Goal: Information Seeking & Learning: Learn about a topic

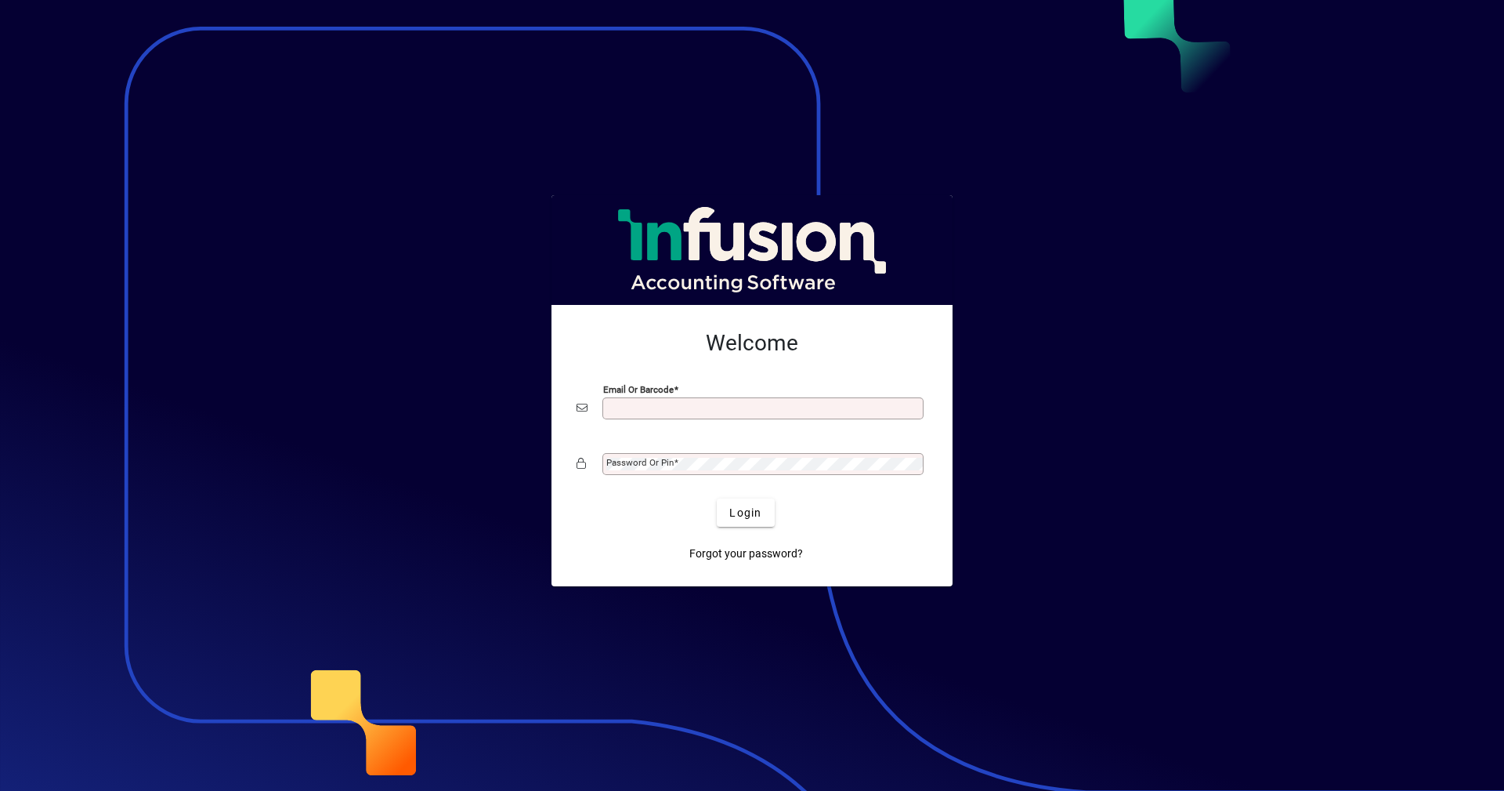
click at [625, 413] on input "Email or Barcode" at bounding box center [764, 408] width 317 height 13
type input "**********"
click at [670, 464] on mat-label "Password or Pin" at bounding box center [639, 462] width 67 height 11
click at [745, 519] on span "Login" at bounding box center [746, 513] width 32 height 16
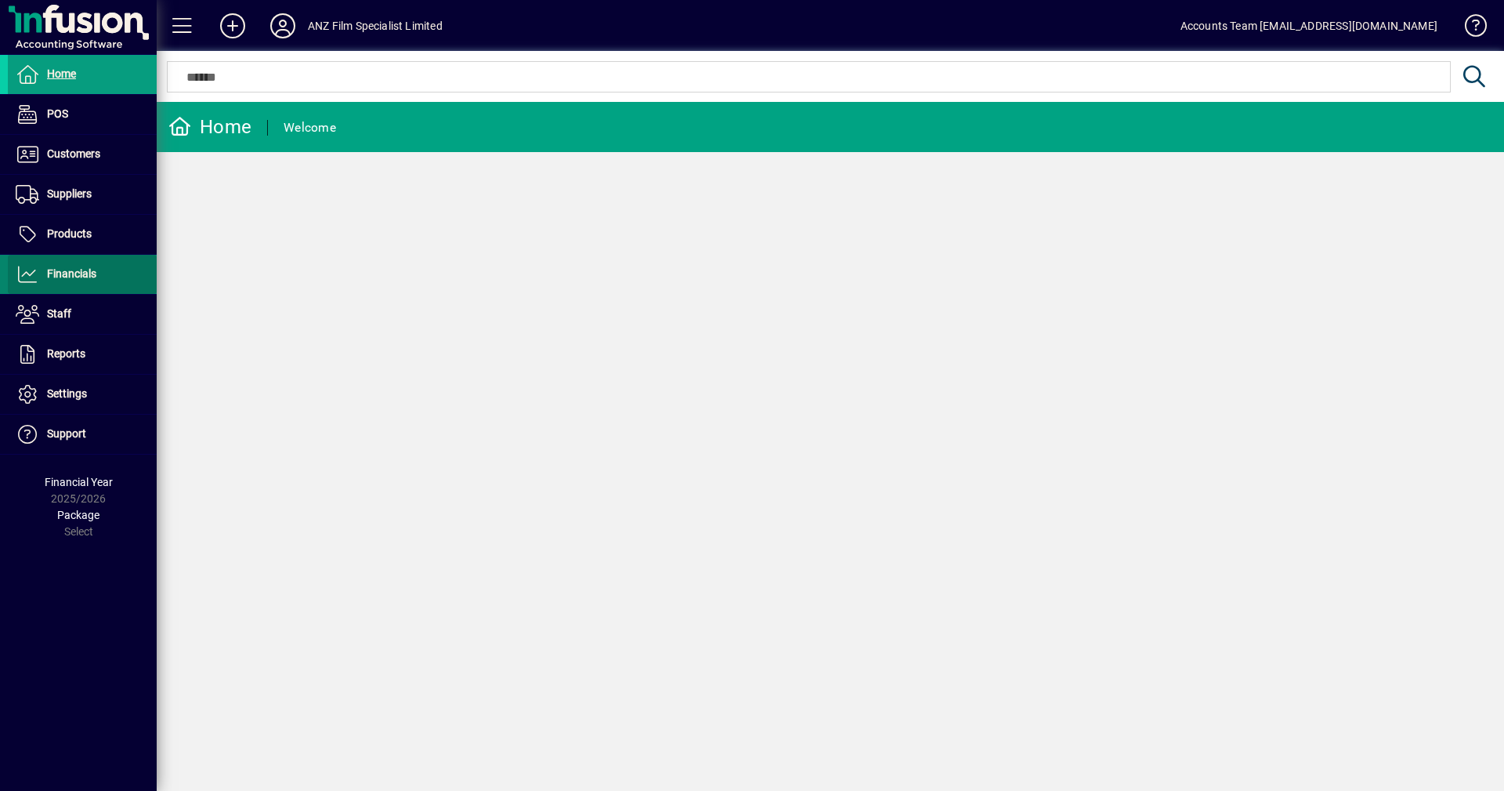
click at [69, 277] on span "Financials" at bounding box center [71, 273] width 49 height 13
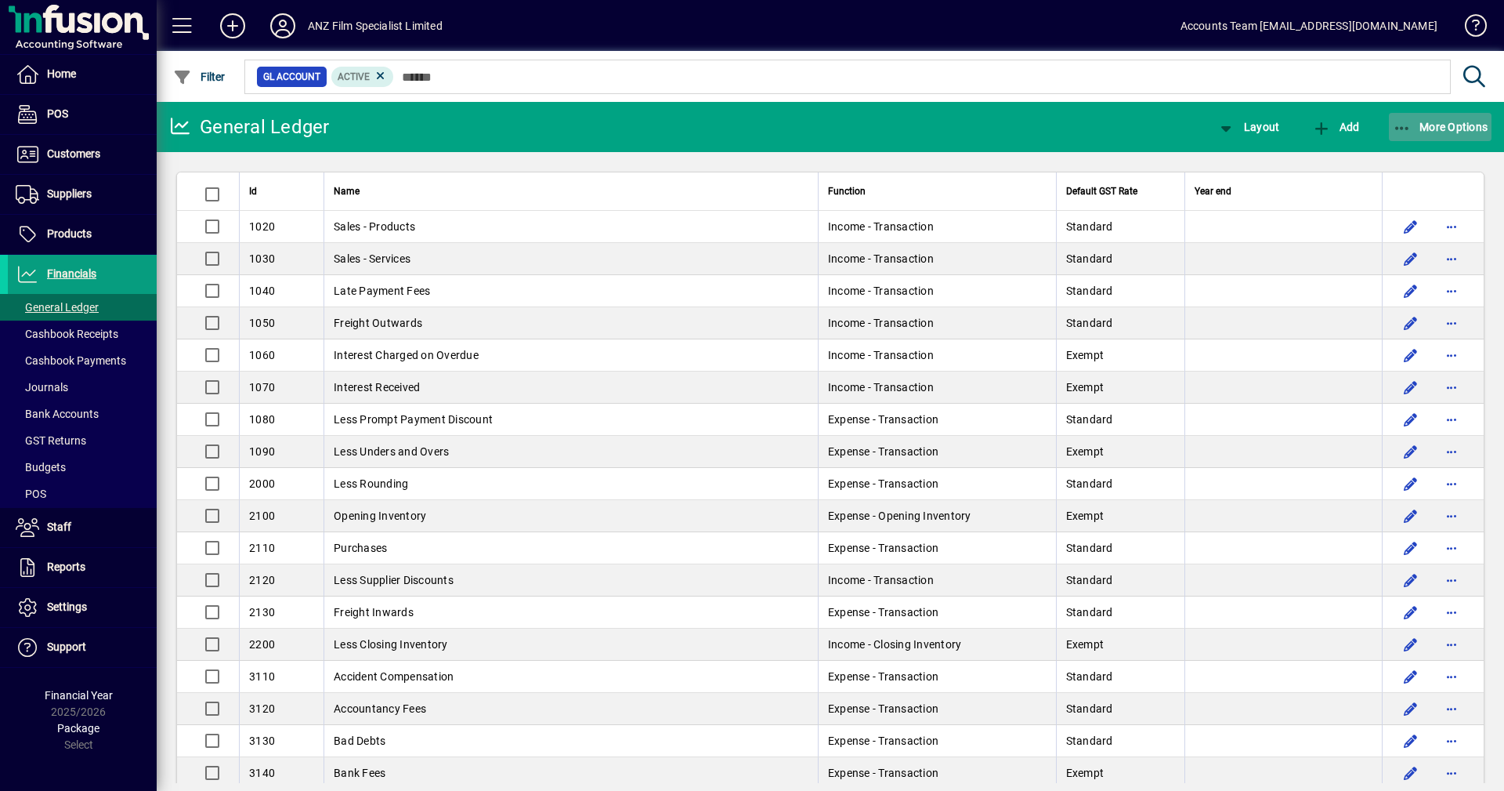
click at [1400, 127] on icon "button" at bounding box center [1403, 129] width 20 height 16
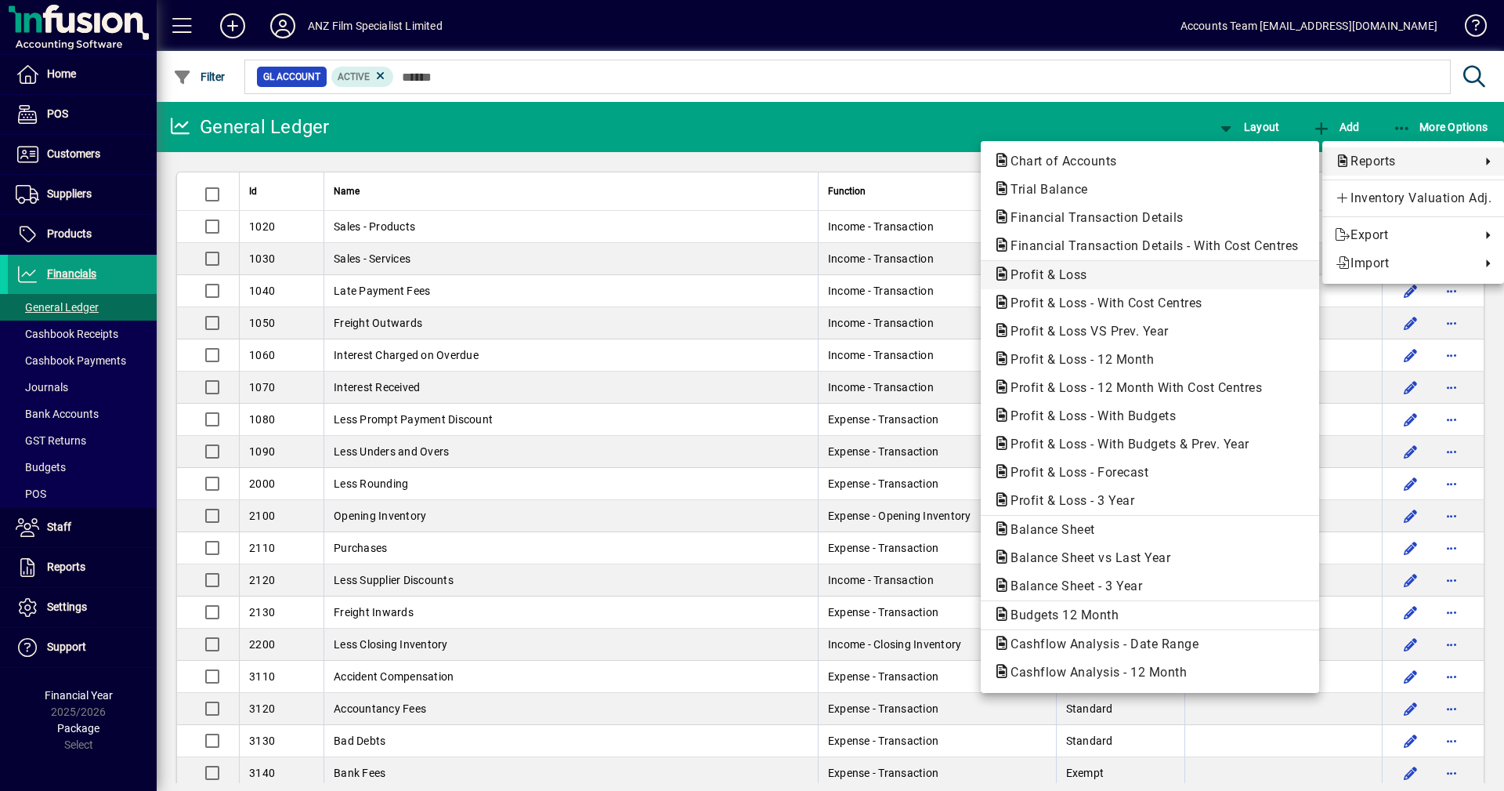
click at [1055, 270] on span "Profit & Loss" at bounding box center [1045, 274] width 102 height 15
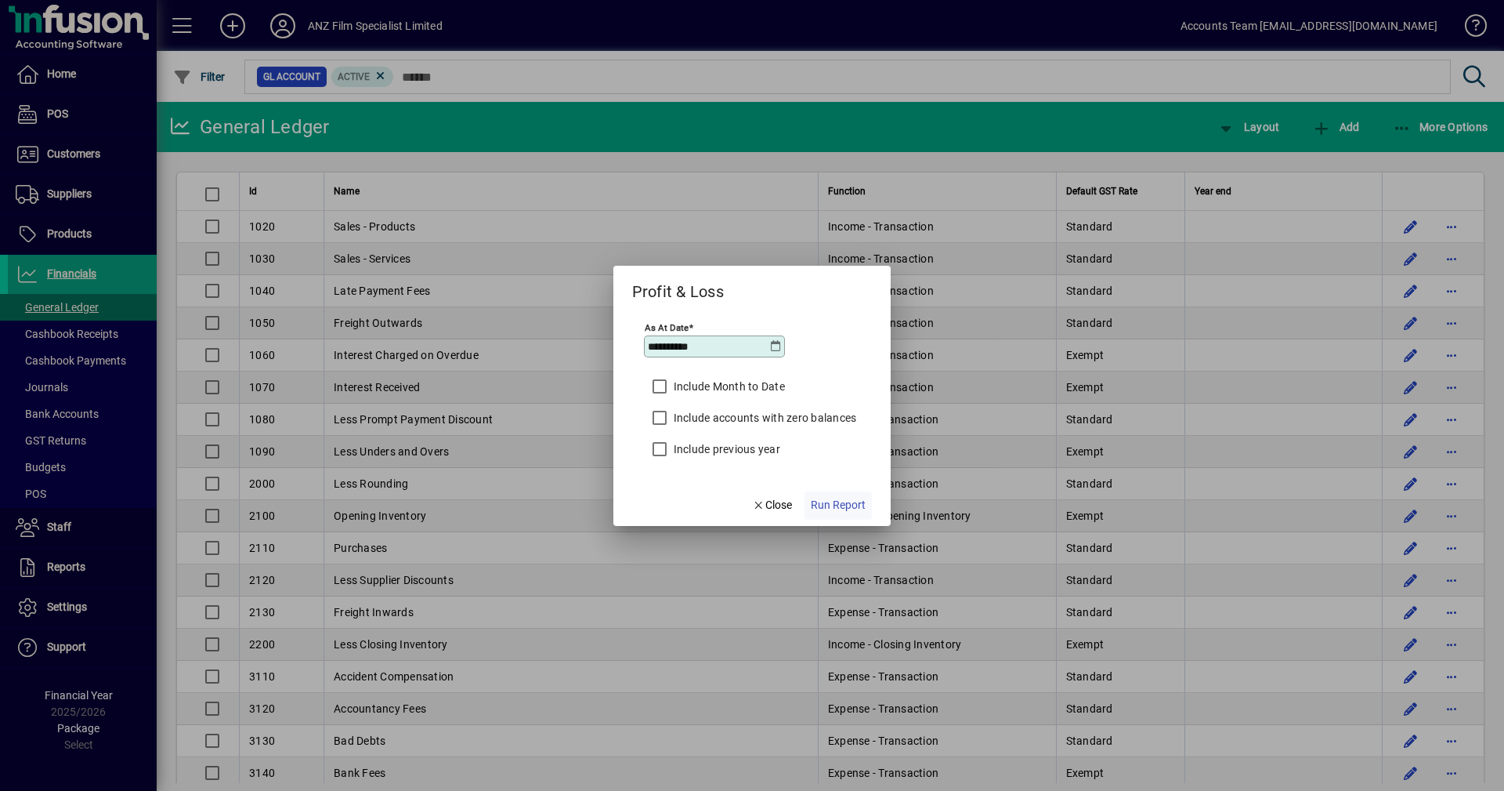
click at [863, 507] on span "Run Report" at bounding box center [838, 505] width 55 height 16
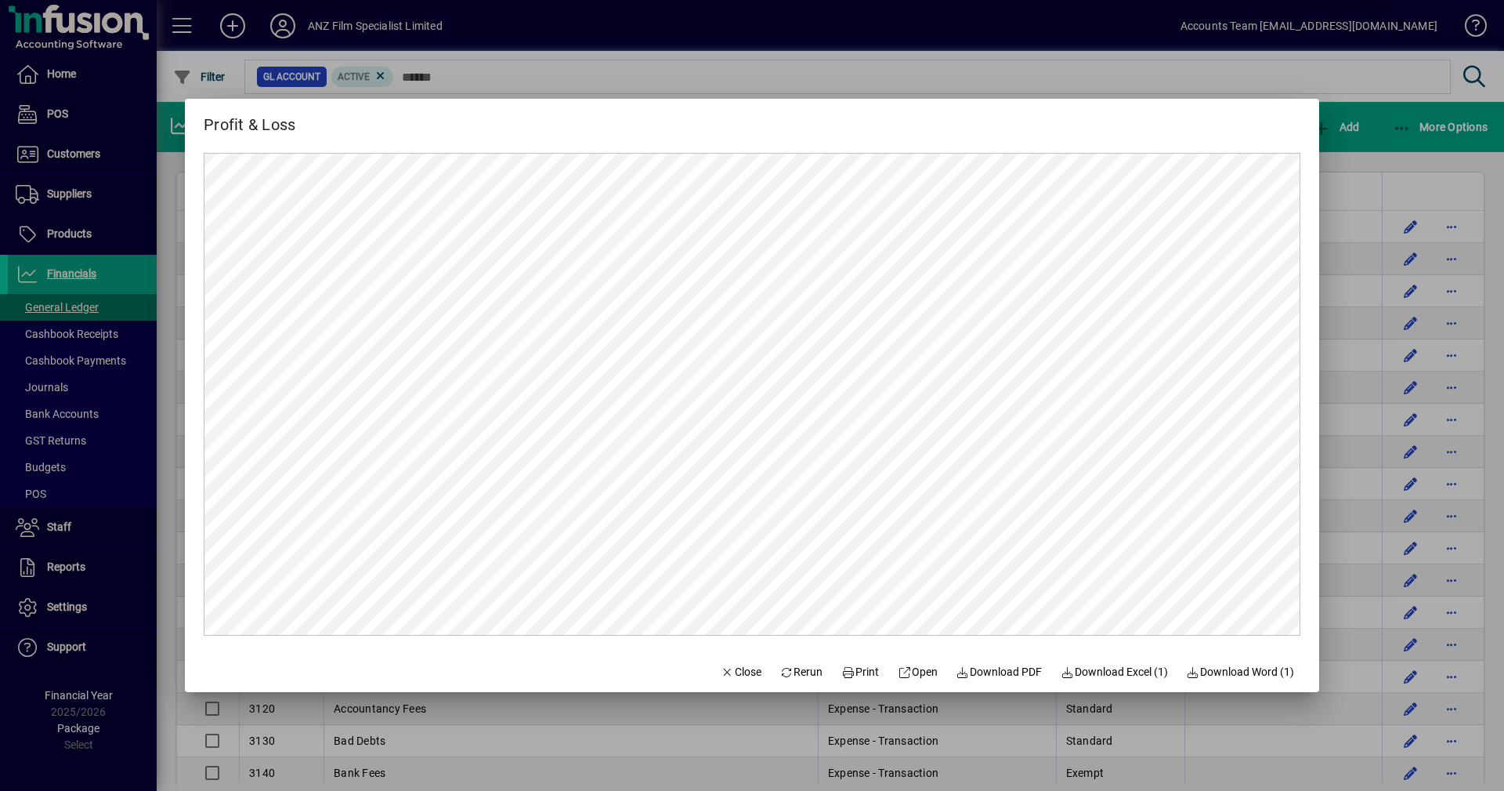
click at [1118, 73] on div at bounding box center [752, 395] width 1504 height 791
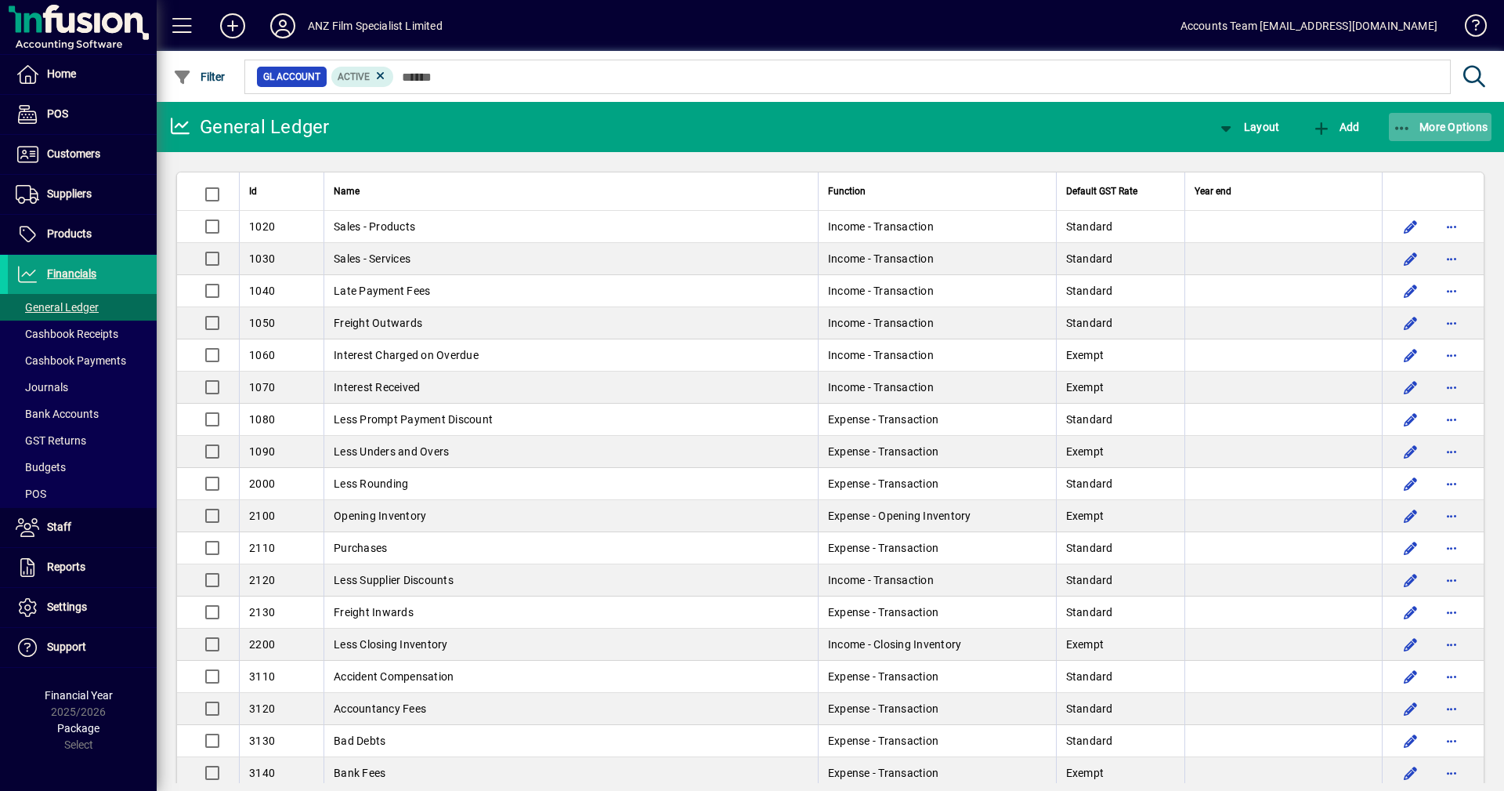
click at [1399, 126] on icon "button" at bounding box center [1403, 129] width 20 height 16
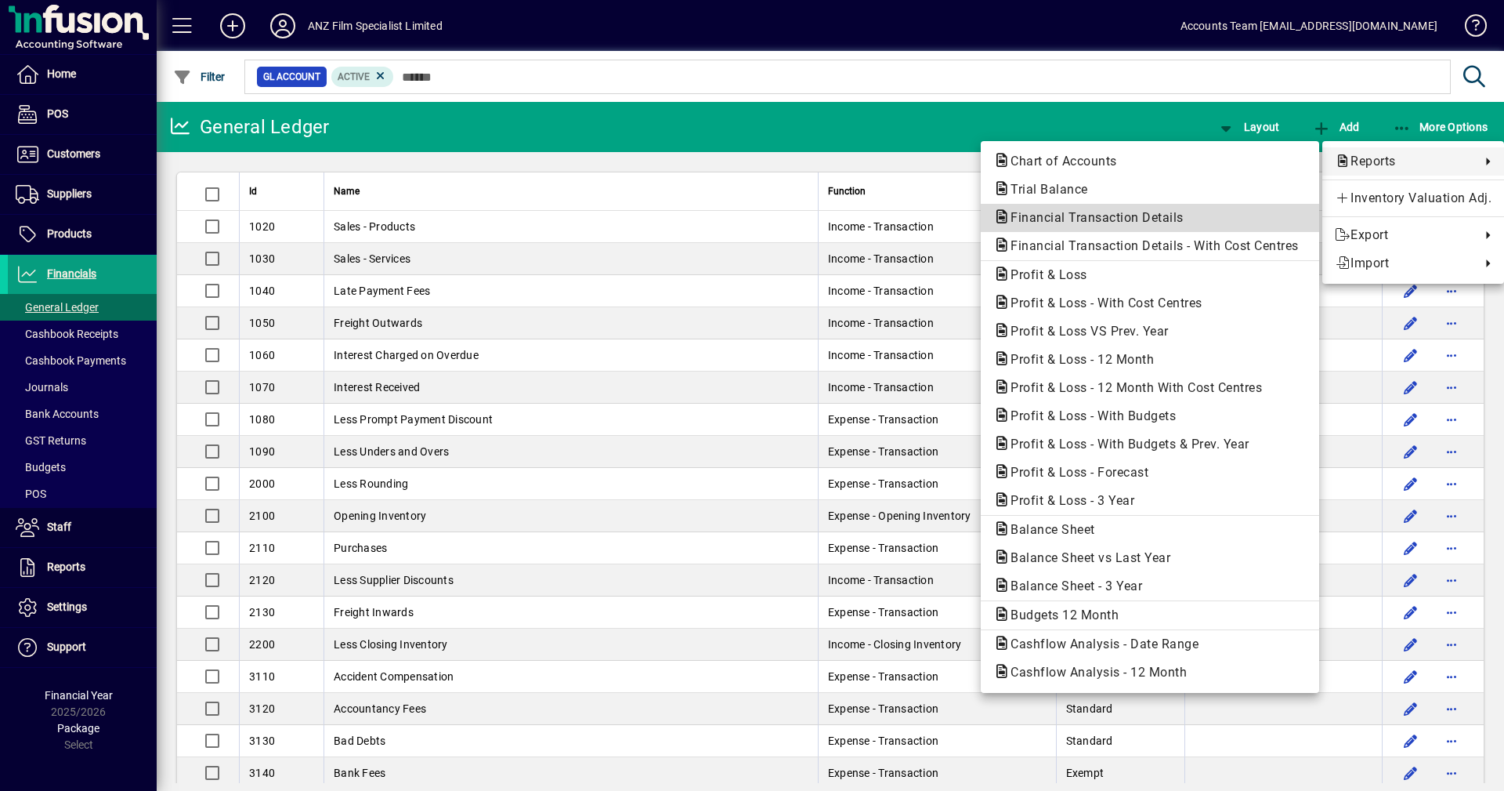
click at [1075, 219] on span "Financial Transaction Details" at bounding box center [1093, 217] width 198 height 15
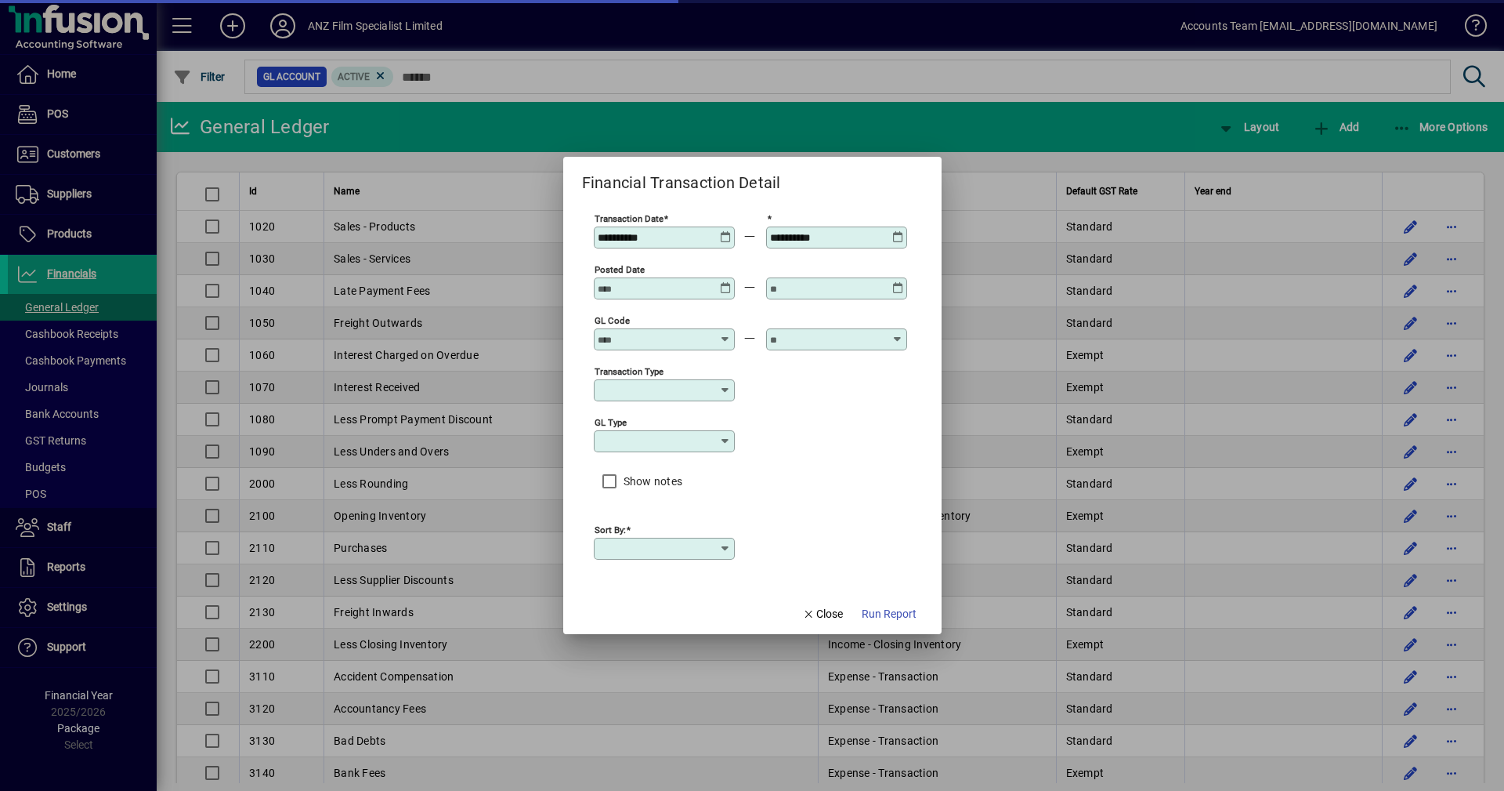
type input "****"
click at [726, 231] on icon at bounding box center [726, 231] width 12 height 0
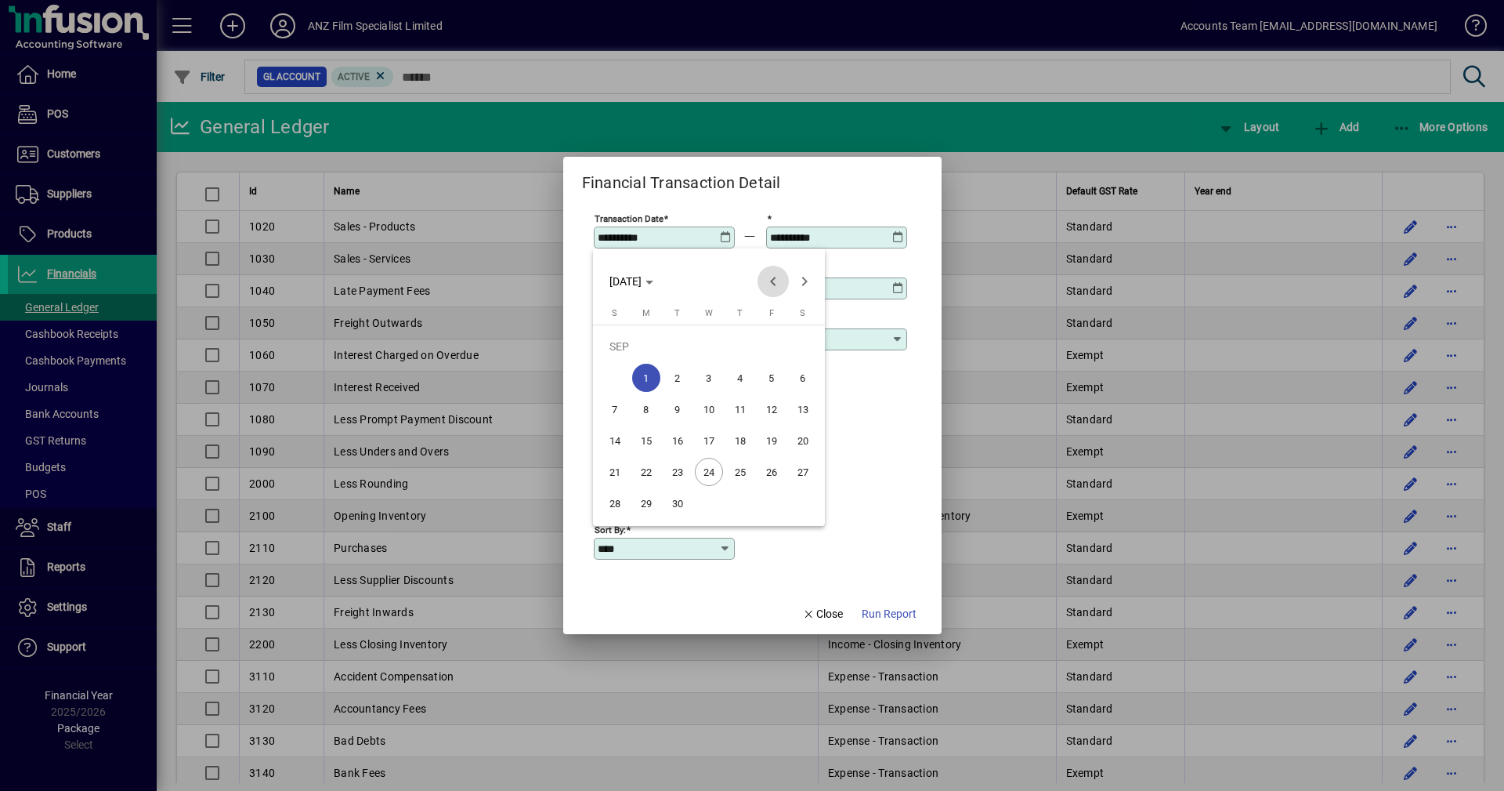
click at [768, 283] on span "Previous month" at bounding box center [773, 281] width 31 height 31
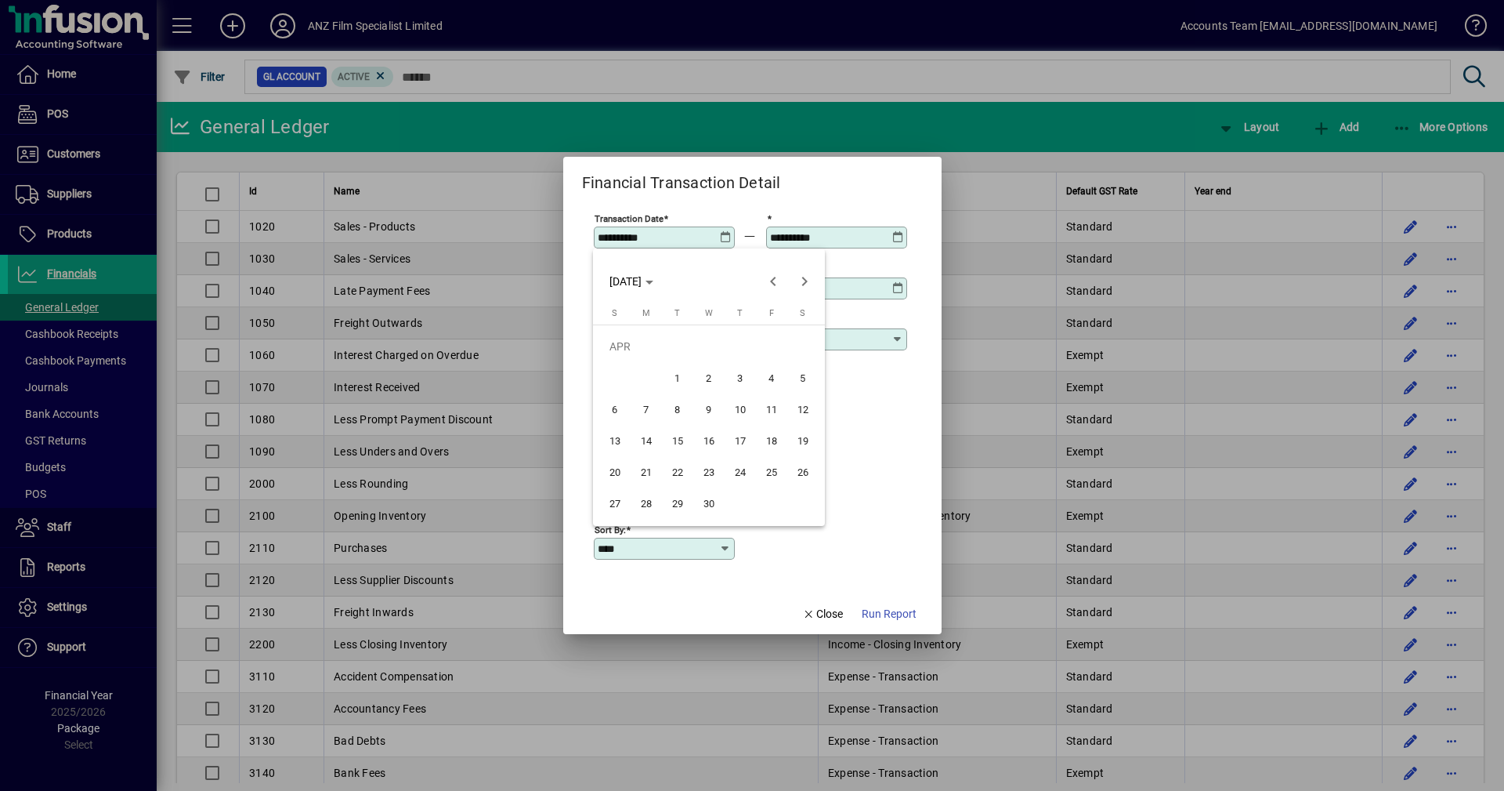
click at [740, 470] on span "24" at bounding box center [740, 472] width 28 height 28
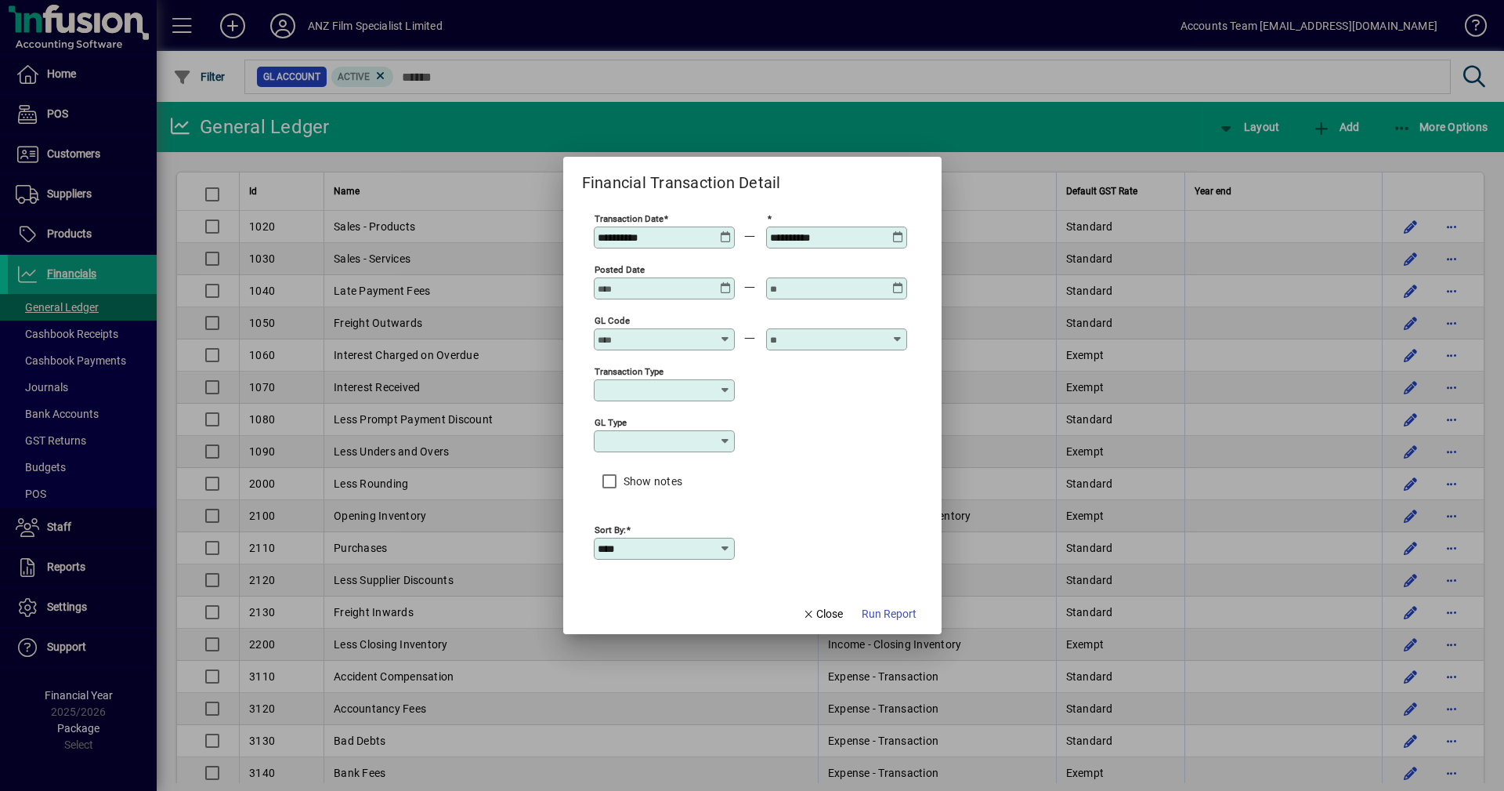
type input "**********"
click at [900, 231] on icon at bounding box center [898, 231] width 12 height 0
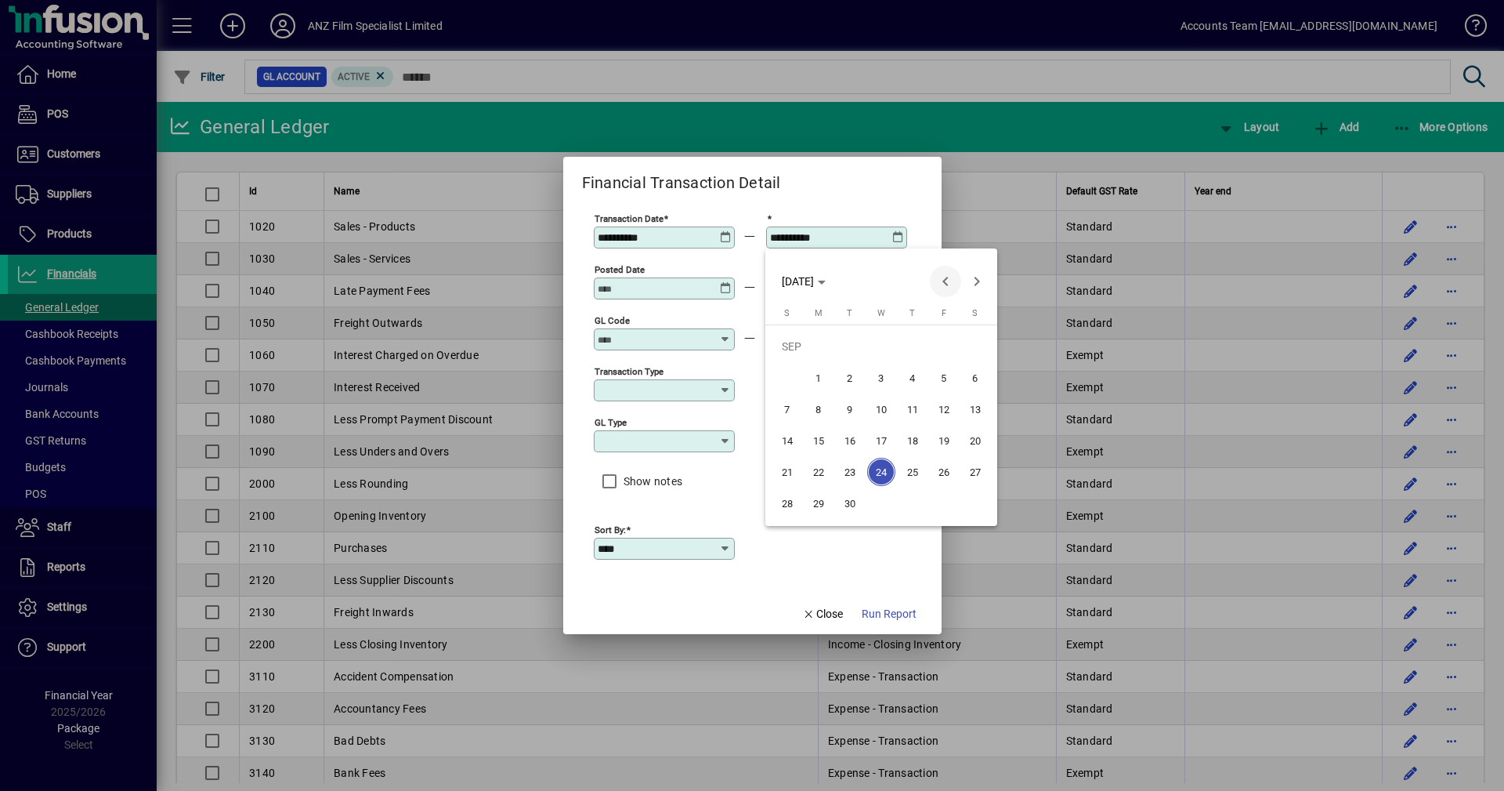
click at [941, 275] on span "Previous month" at bounding box center [945, 281] width 31 height 31
click at [793, 501] on span "31" at bounding box center [787, 503] width 28 height 28
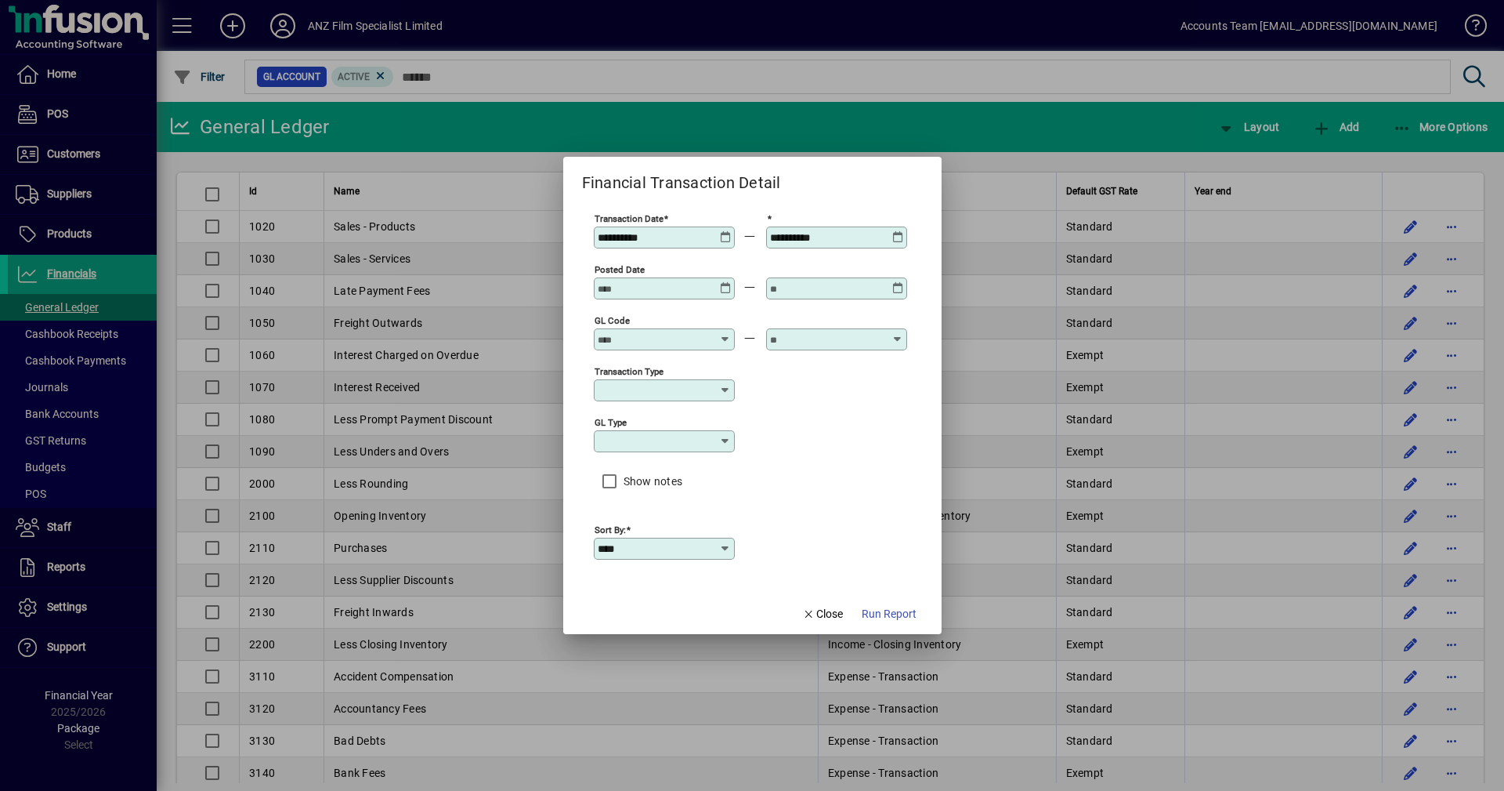
type input "**********"
click at [900, 608] on span "Run Report" at bounding box center [889, 614] width 55 height 16
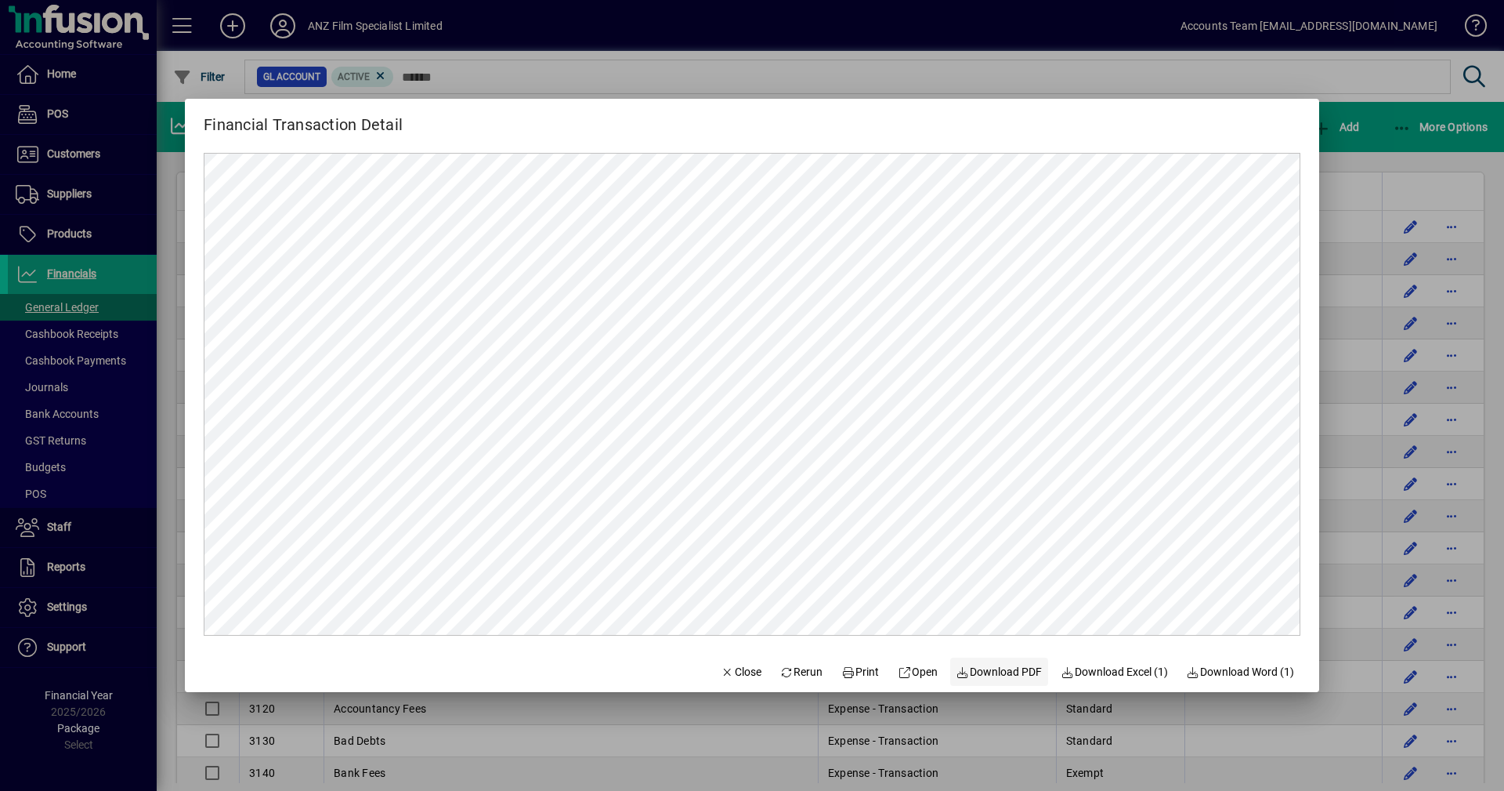
click at [1014, 676] on span "Download PDF" at bounding box center [1000, 672] width 86 height 16
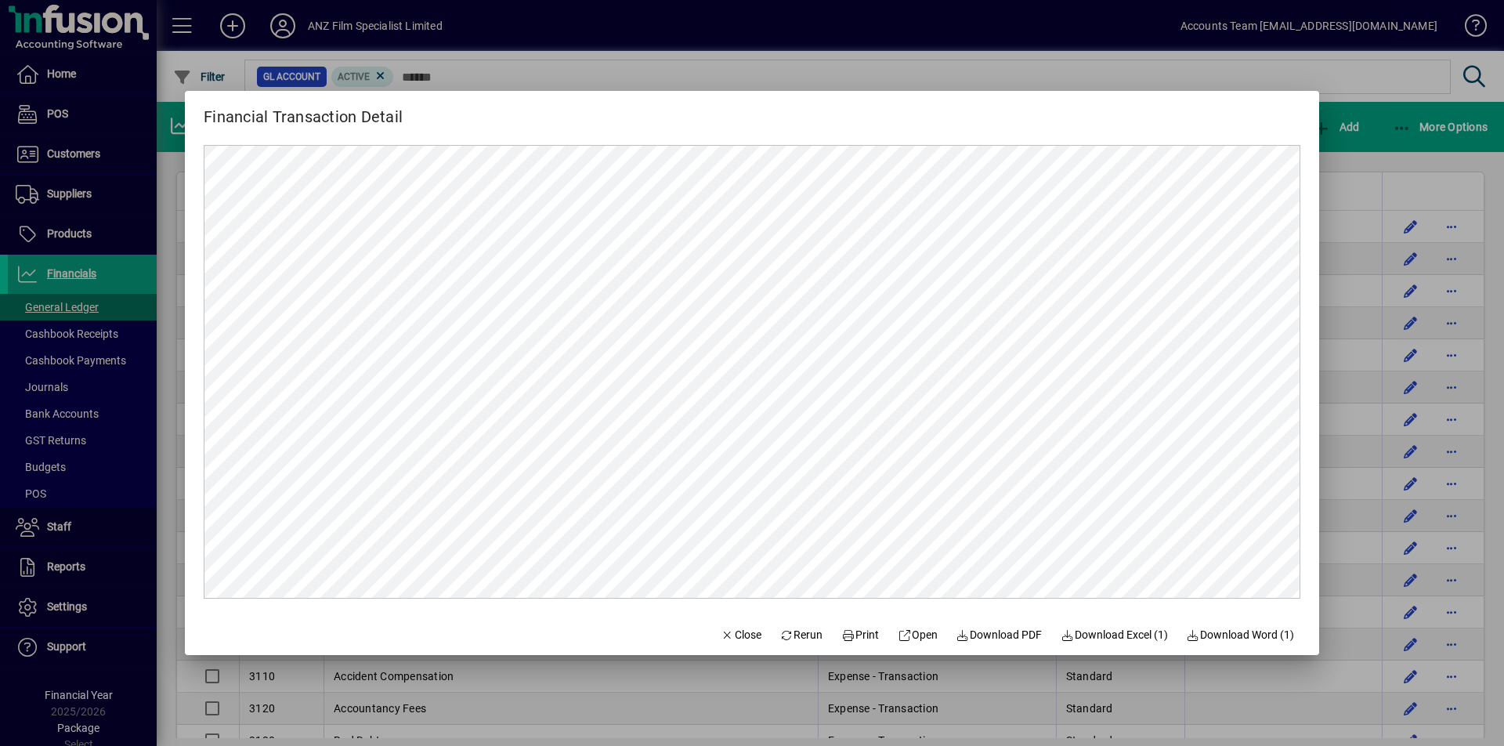
click at [1352, 70] on div at bounding box center [752, 373] width 1504 height 746
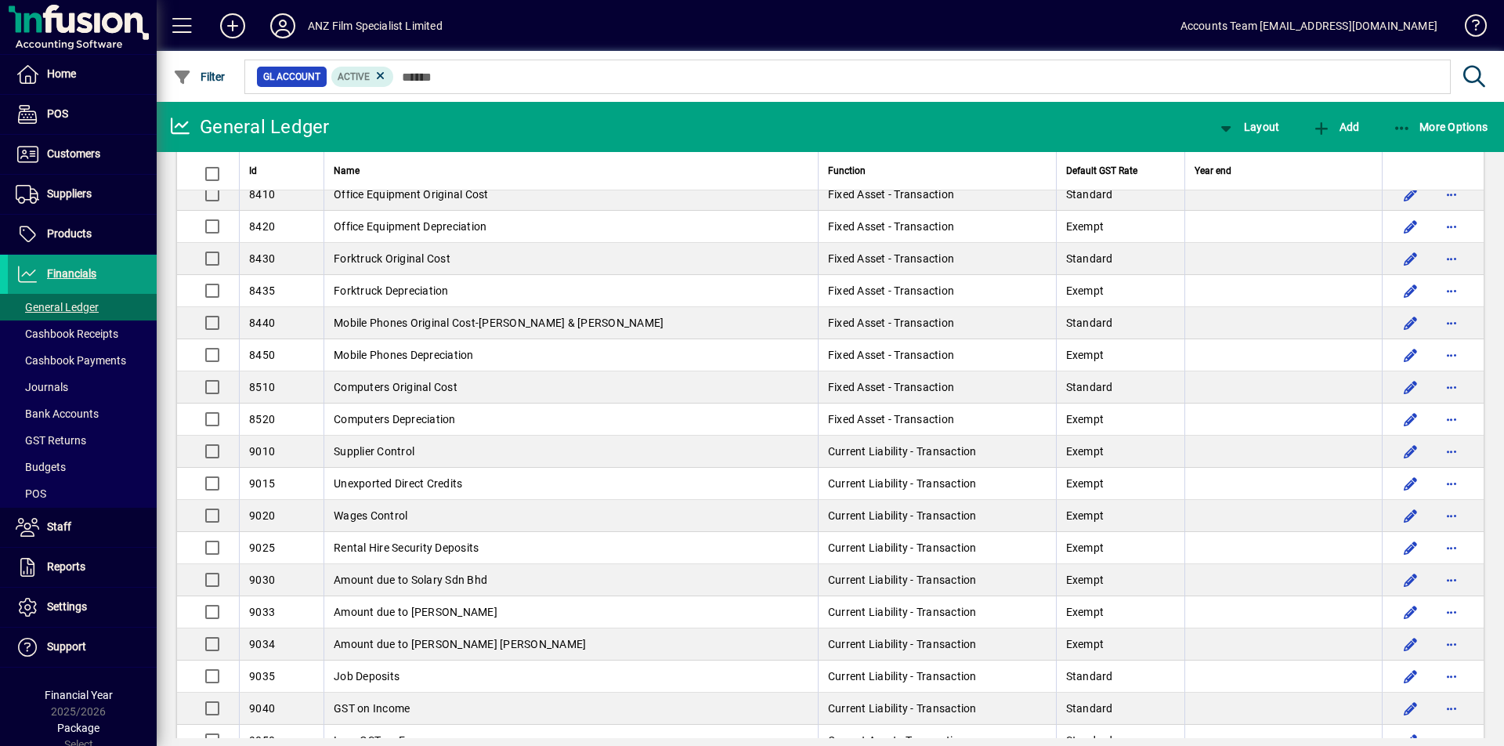
scroll to position [3134, 0]
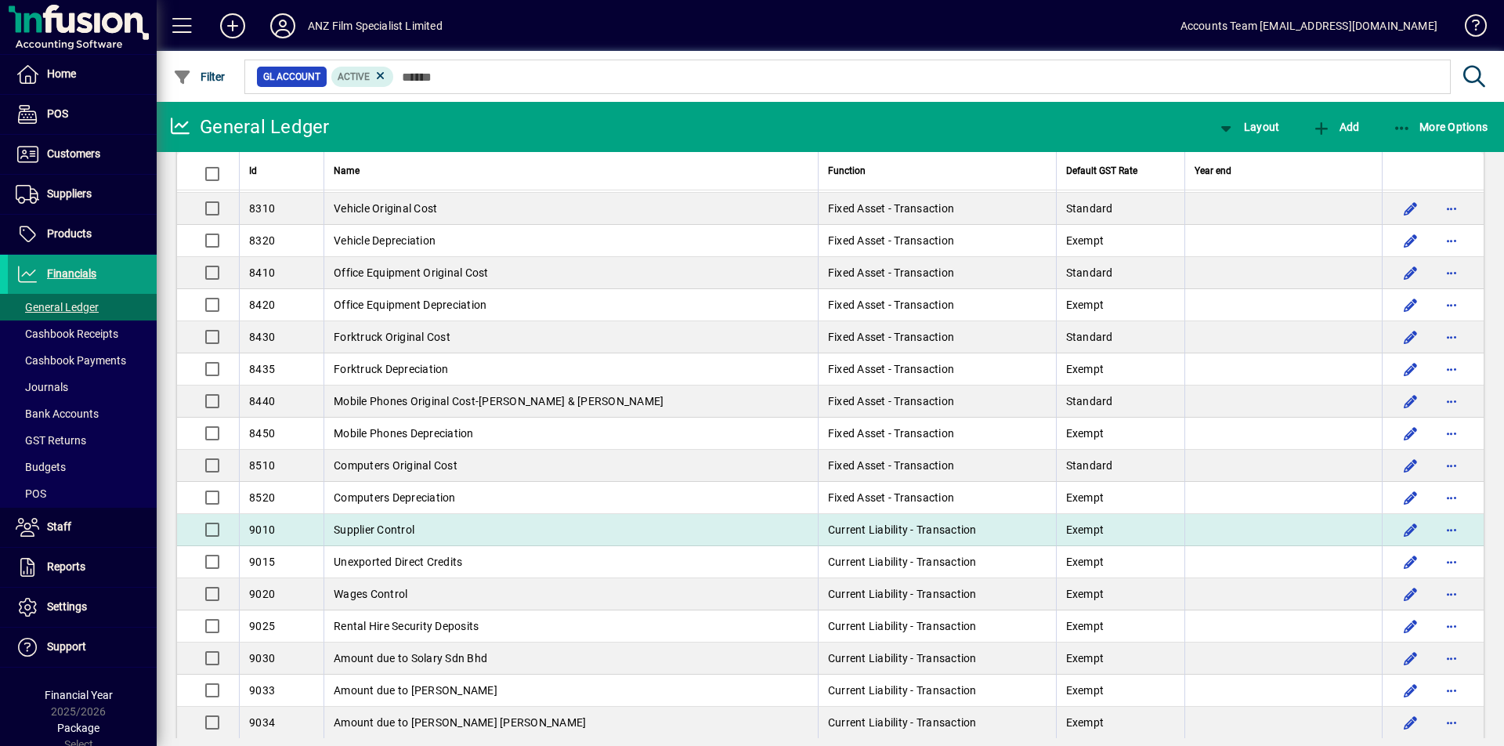
click at [390, 529] on span "Supplier Control" at bounding box center [374, 529] width 81 height 13
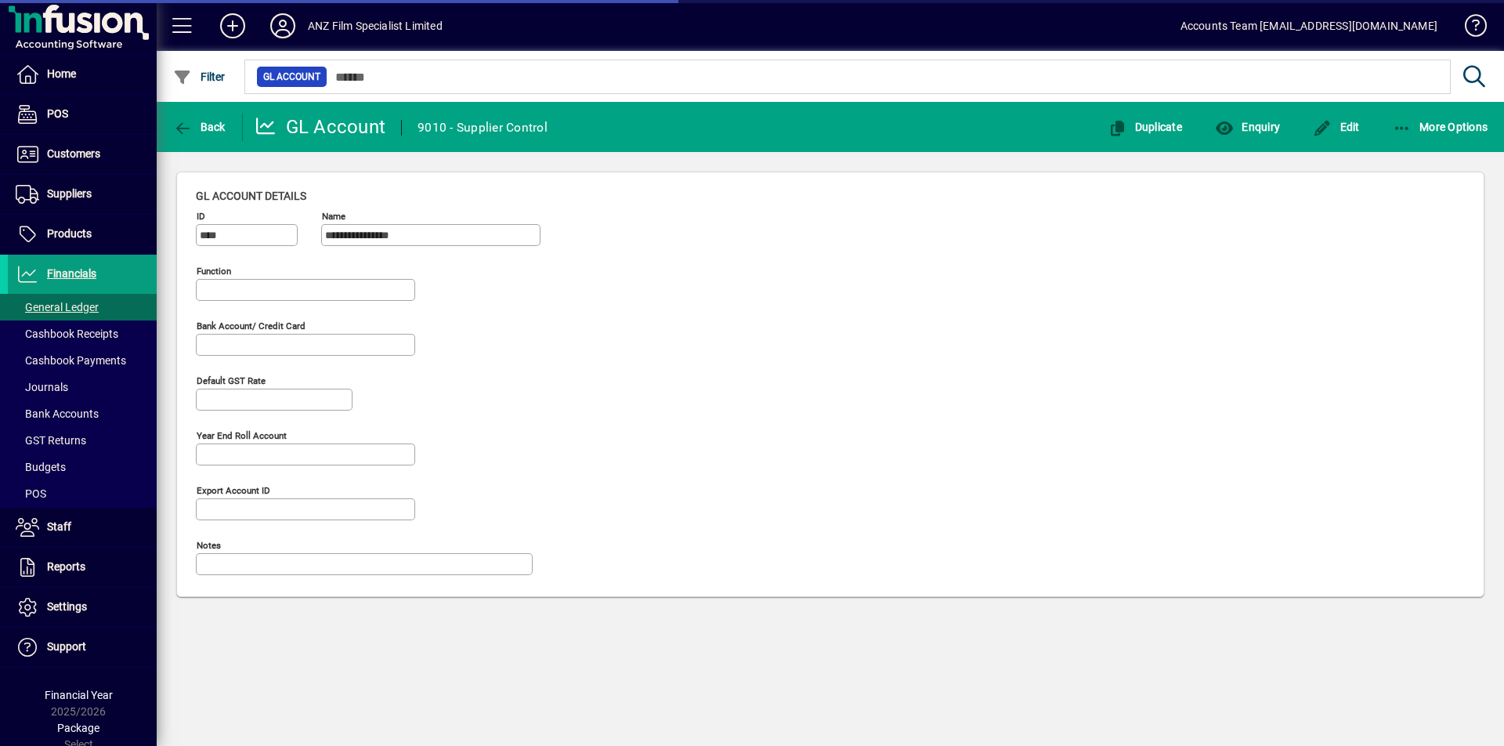
type input "**********"
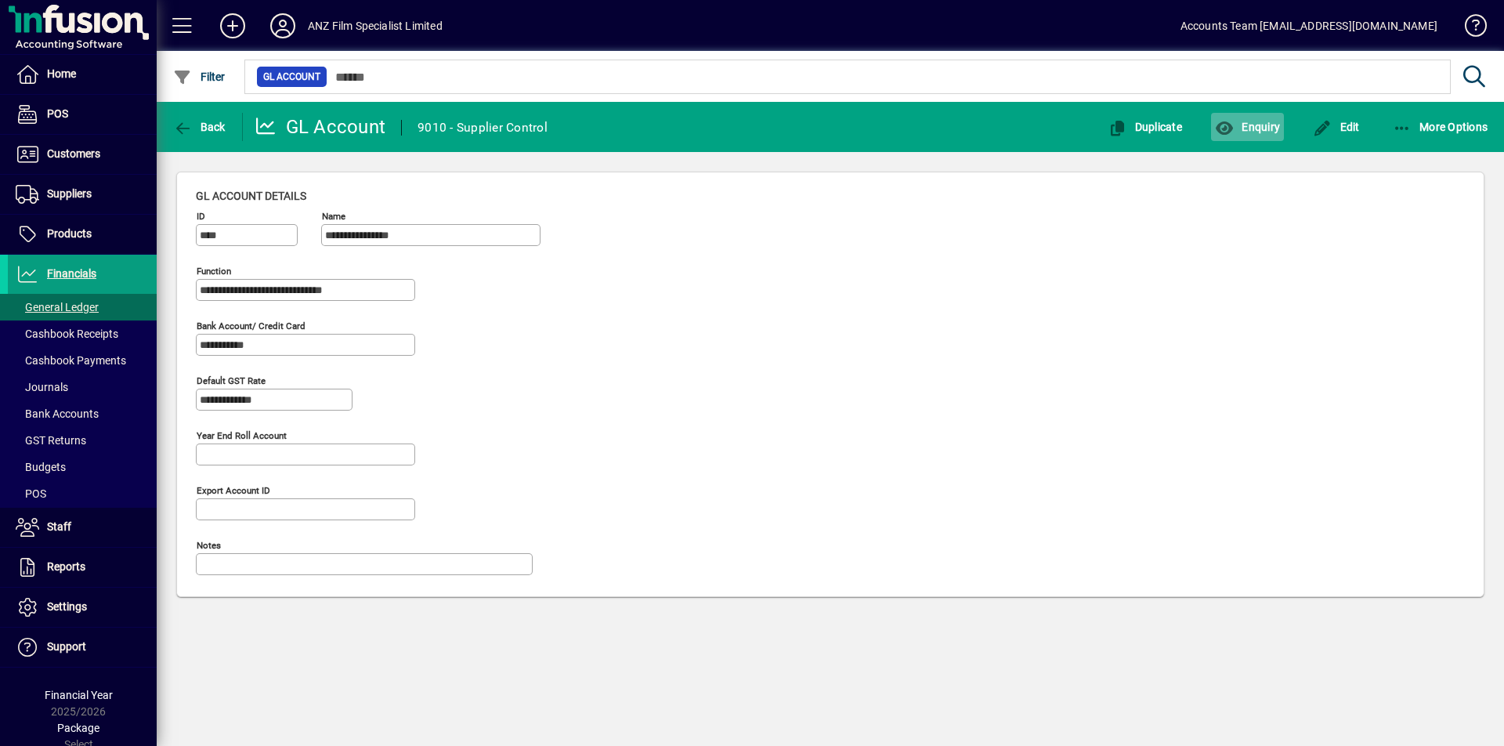
click at [1259, 132] on span "Enquiry" at bounding box center [1247, 127] width 65 height 13
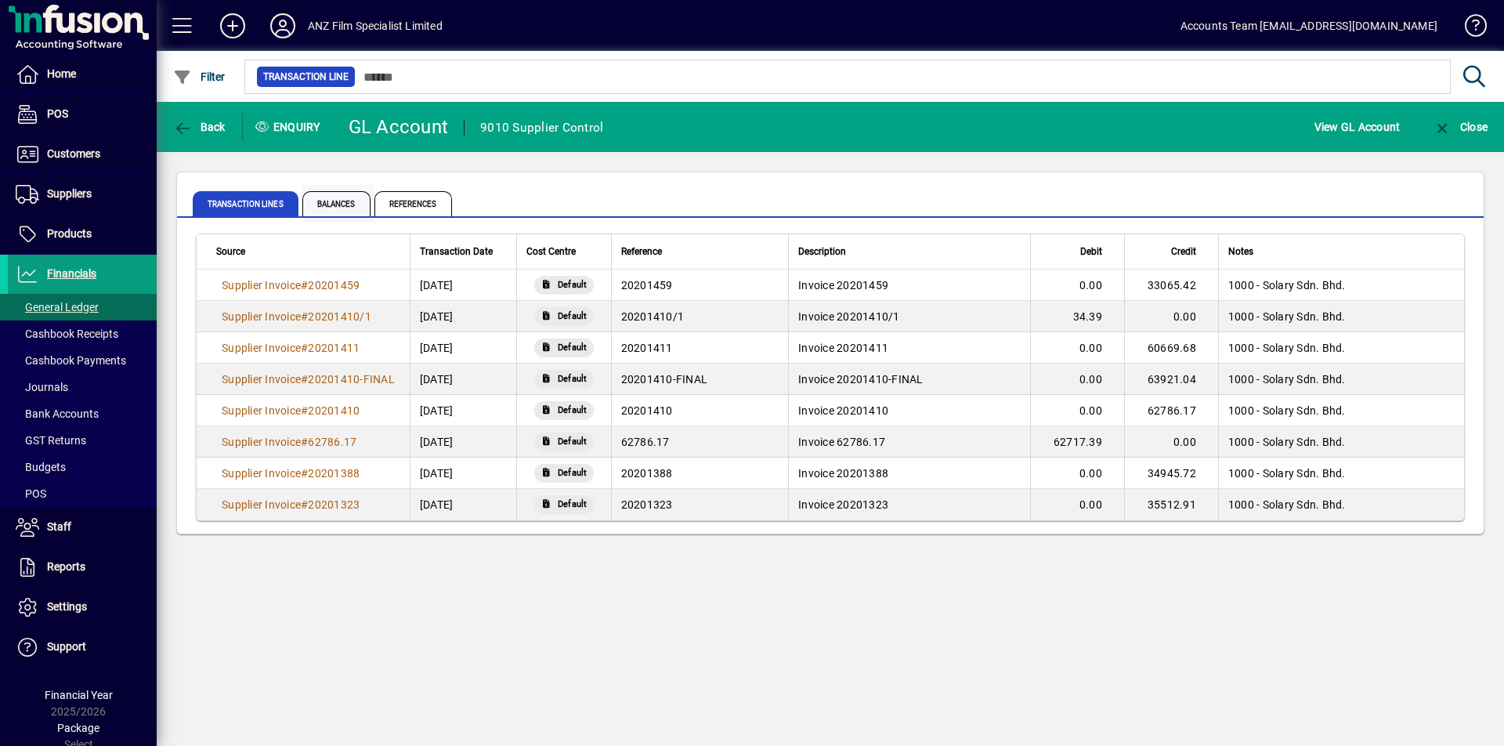
click at [335, 202] on span "Balances" at bounding box center [336, 203] width 68 height 25
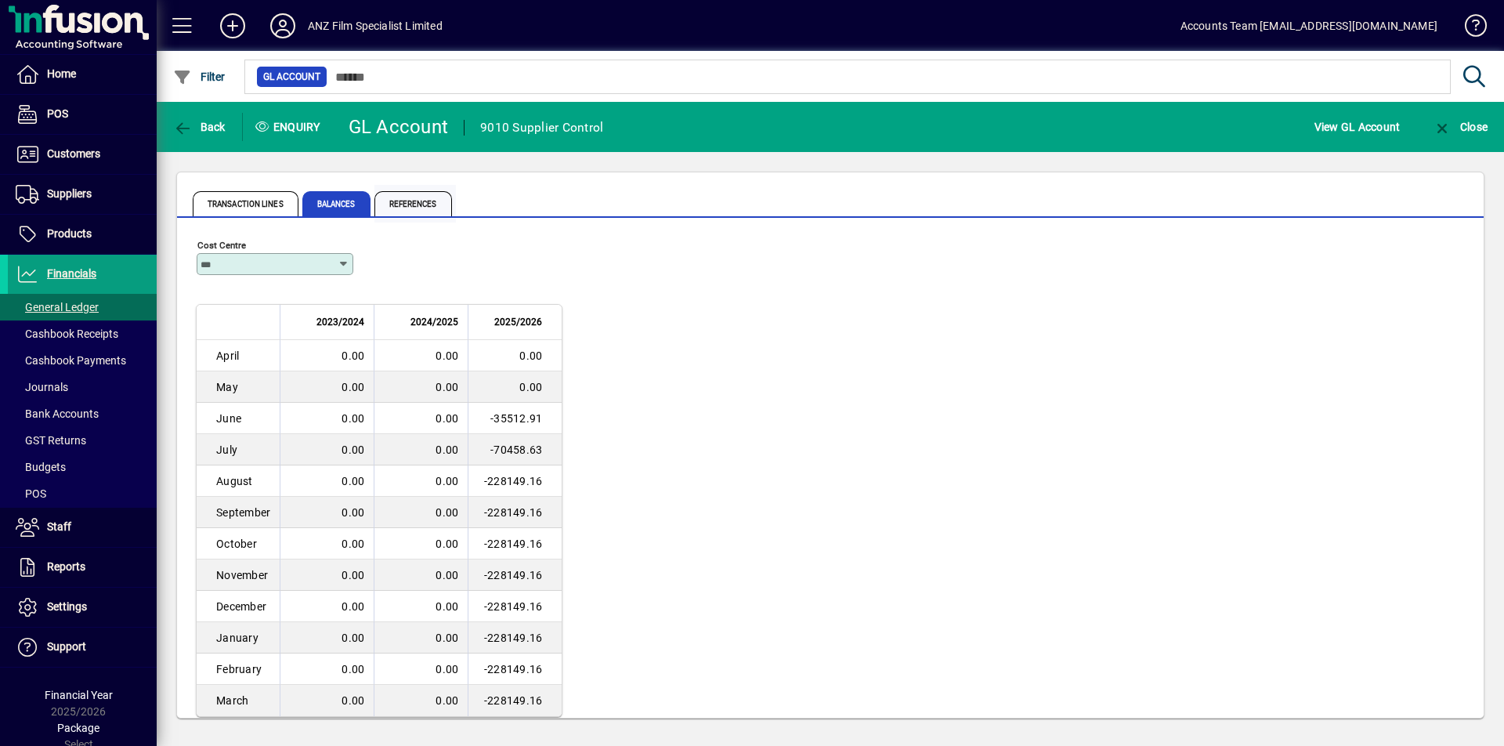
click at [428, 201] on span "References" at bounding box center [414, 203] width 78 height 25
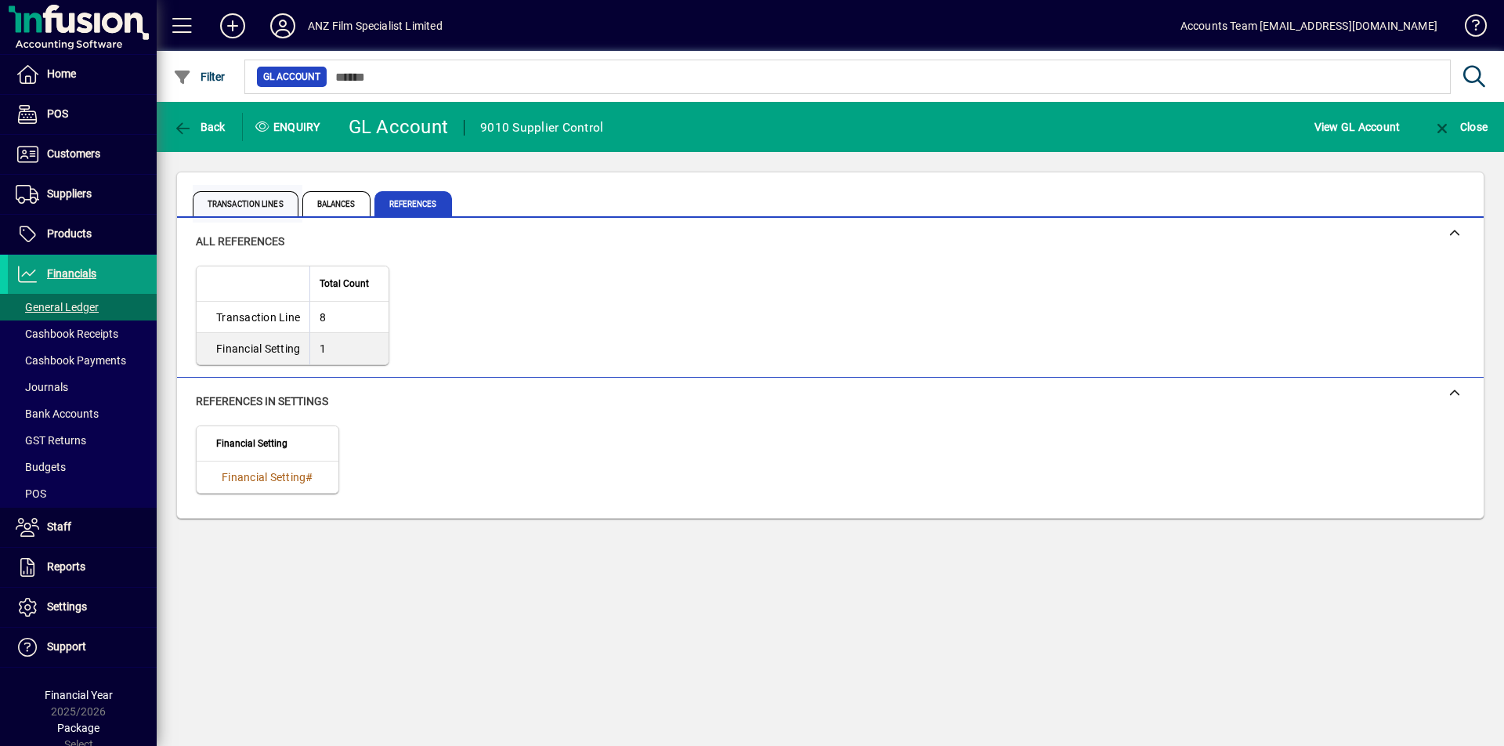
click at [256, 206] on span "Transaction lines" at bounding box center [246, 203] width 106 height 25
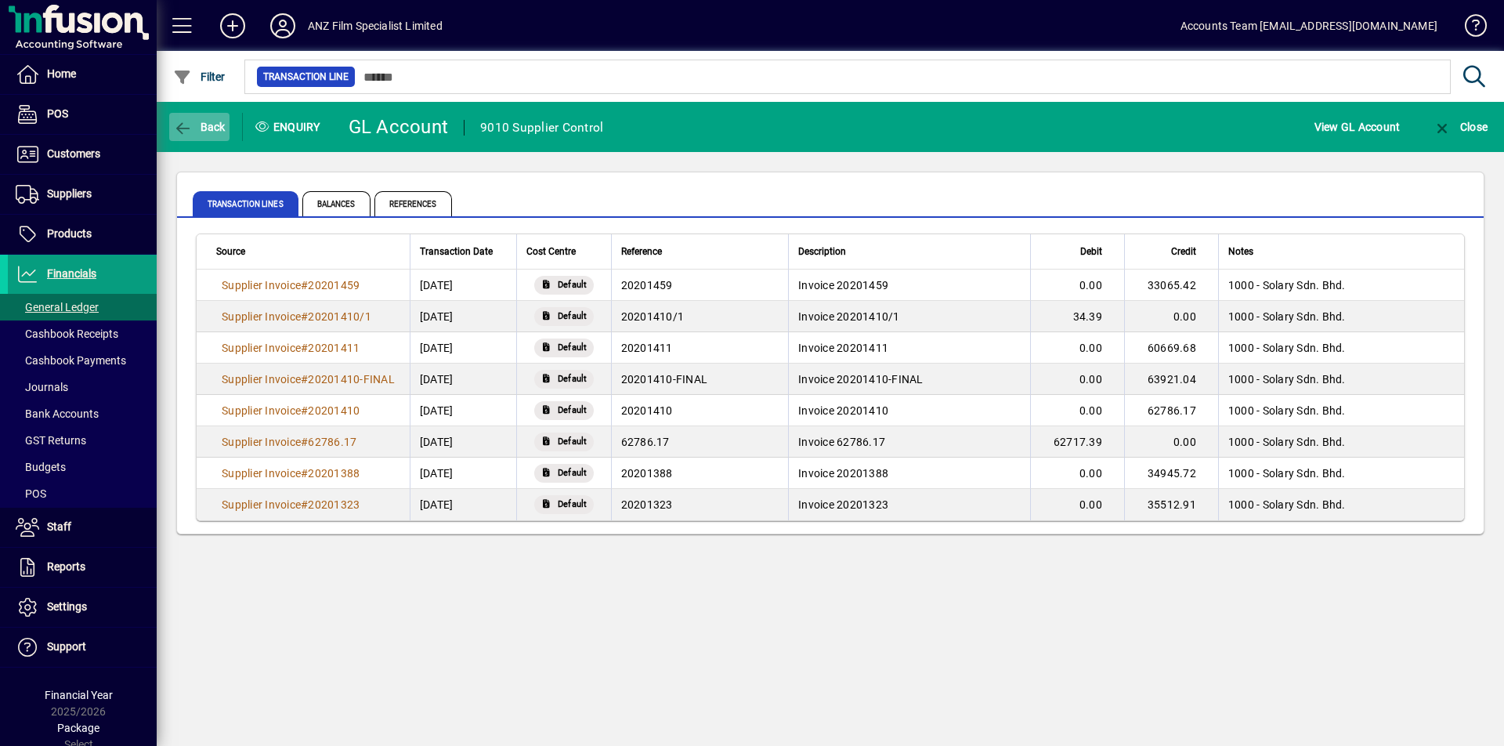
click at [192, 128] on icon "button" at bounding box center [183, 129] width 20 height 16
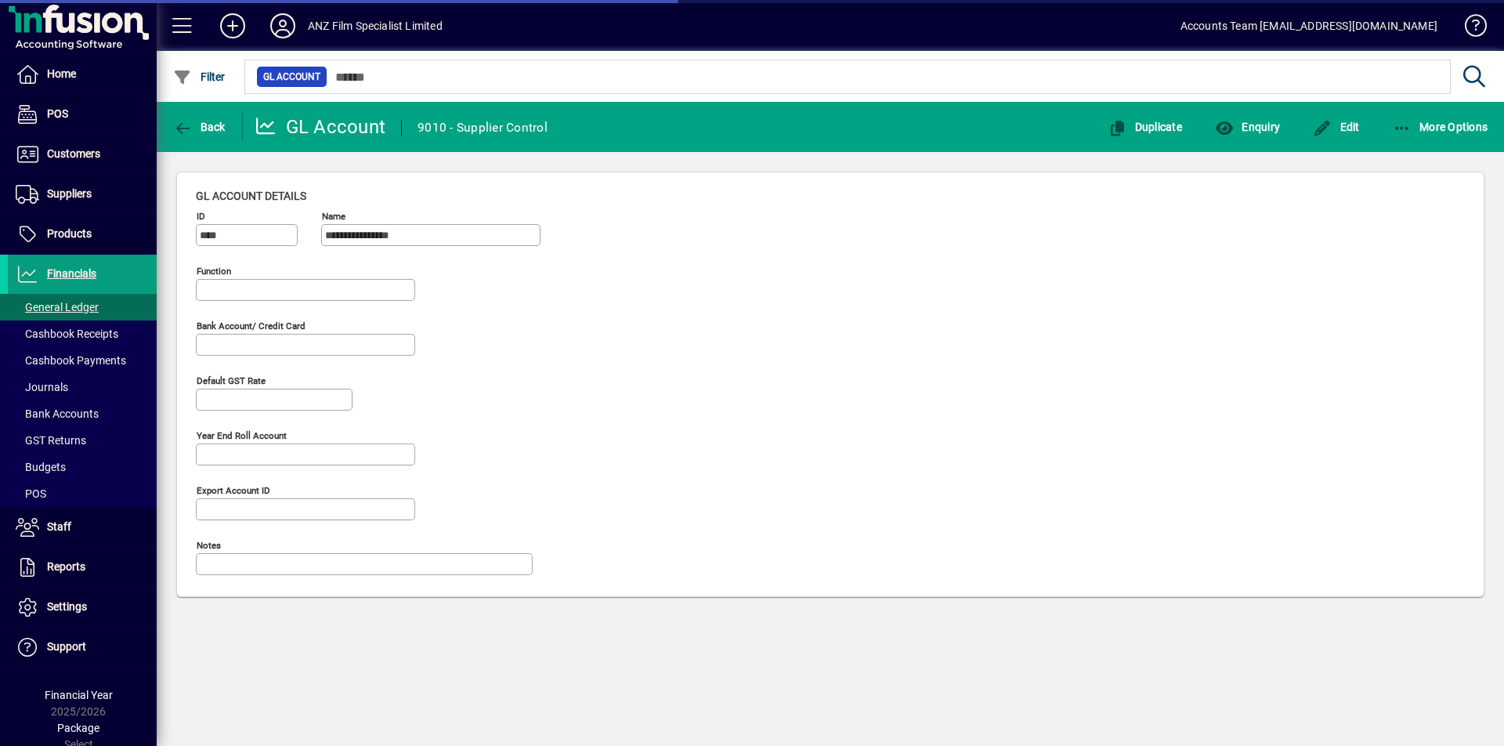
type input "**********"
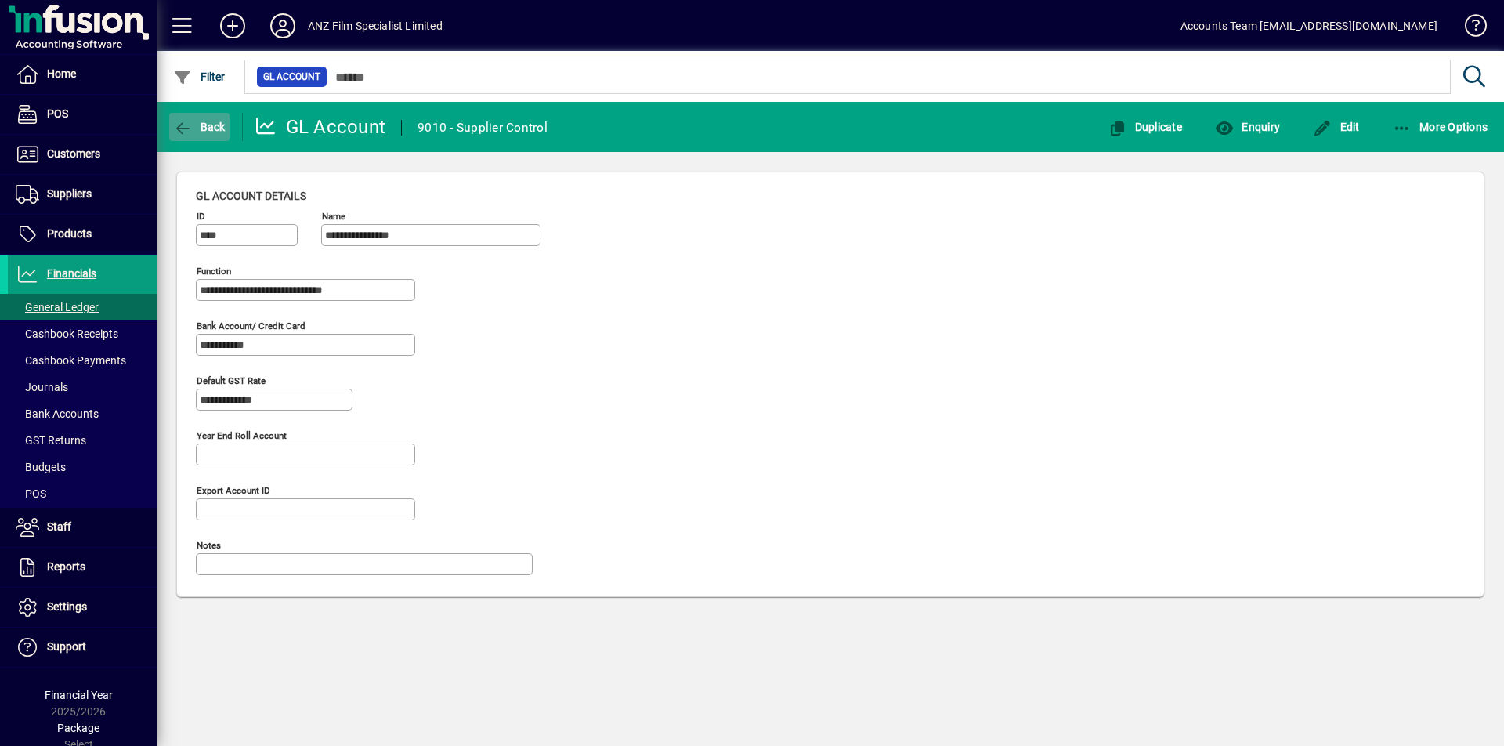
click at [184, 126] on icon "button" at bounding box center [183, 129] width 20 height 16
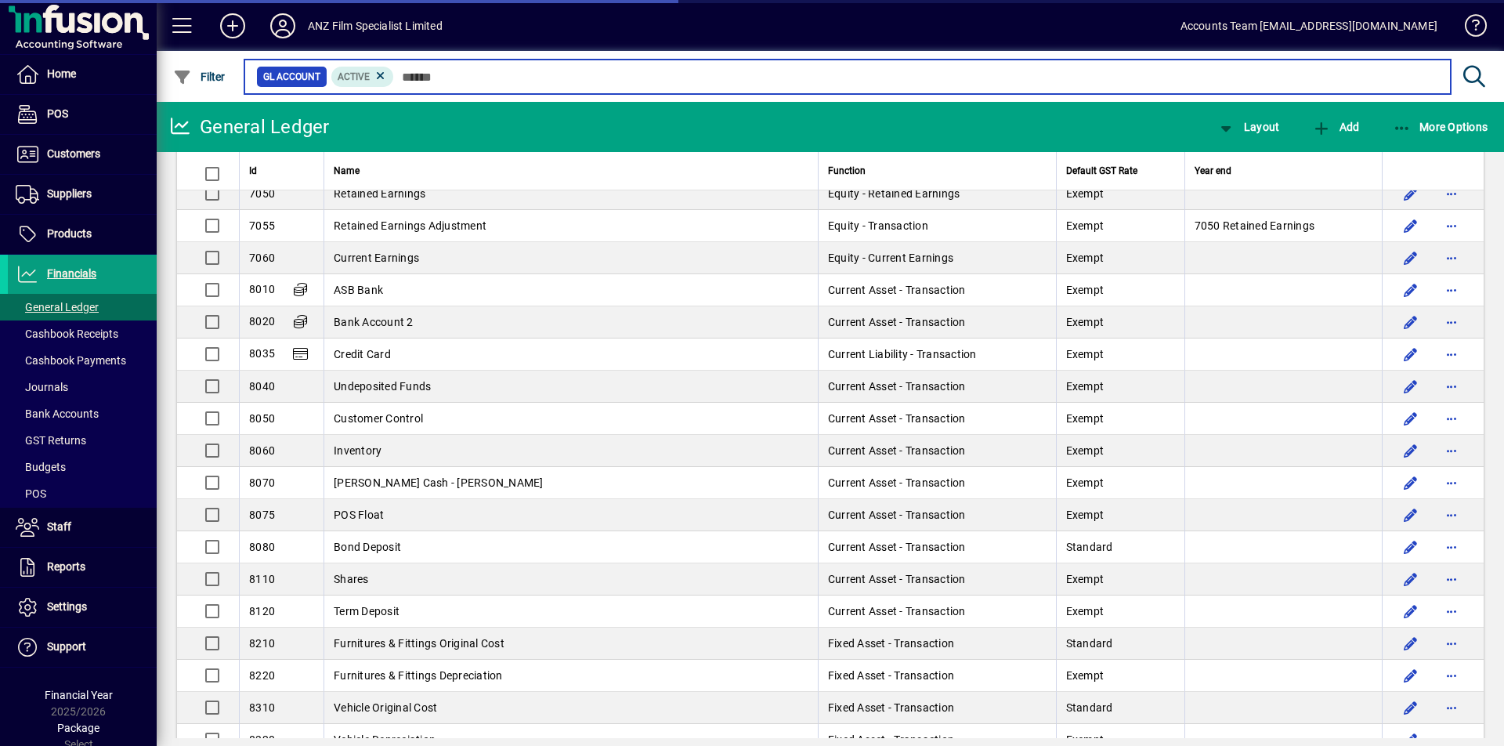
scroll to position [2743, 0]
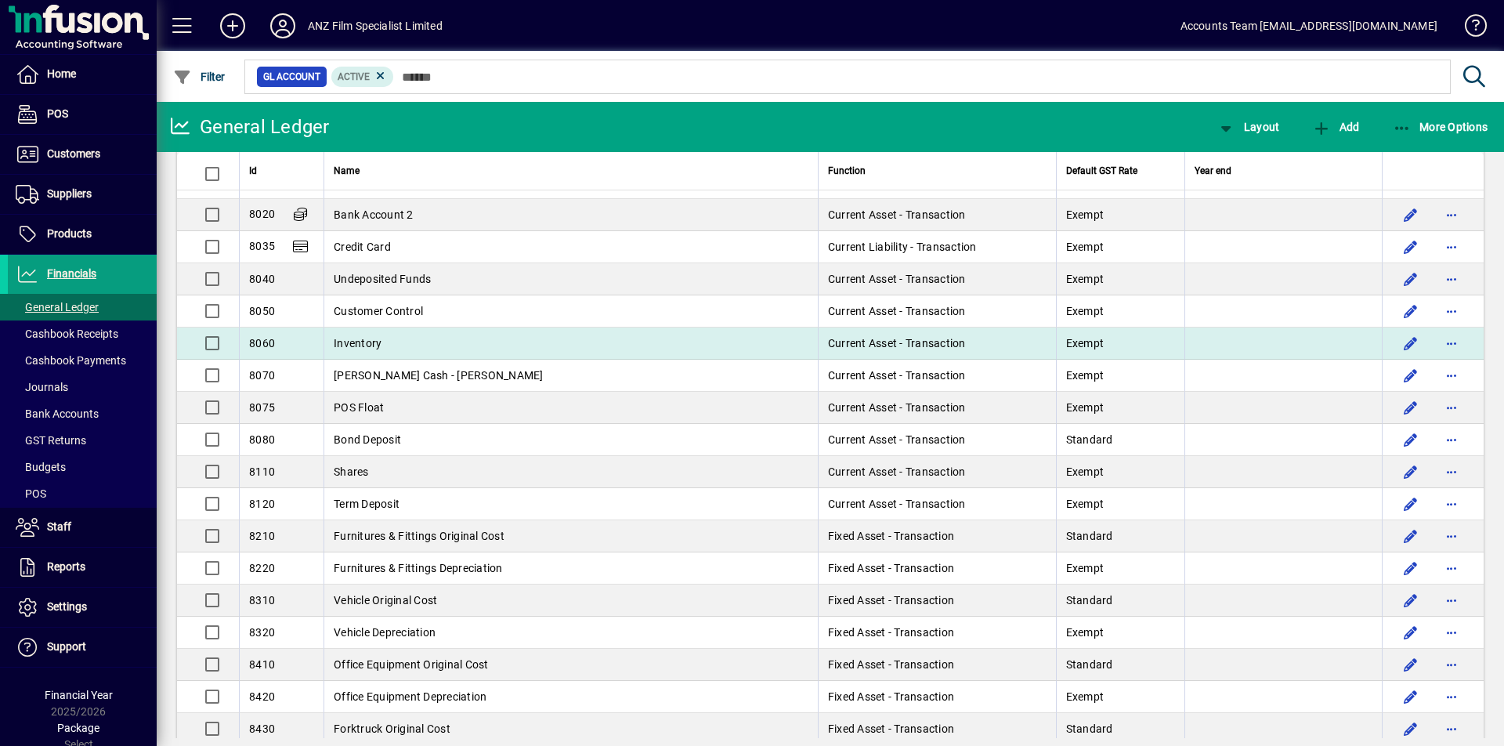
click at [382, 348] on td "Inventory" at bounding box center [571, 344] width 494 height 32
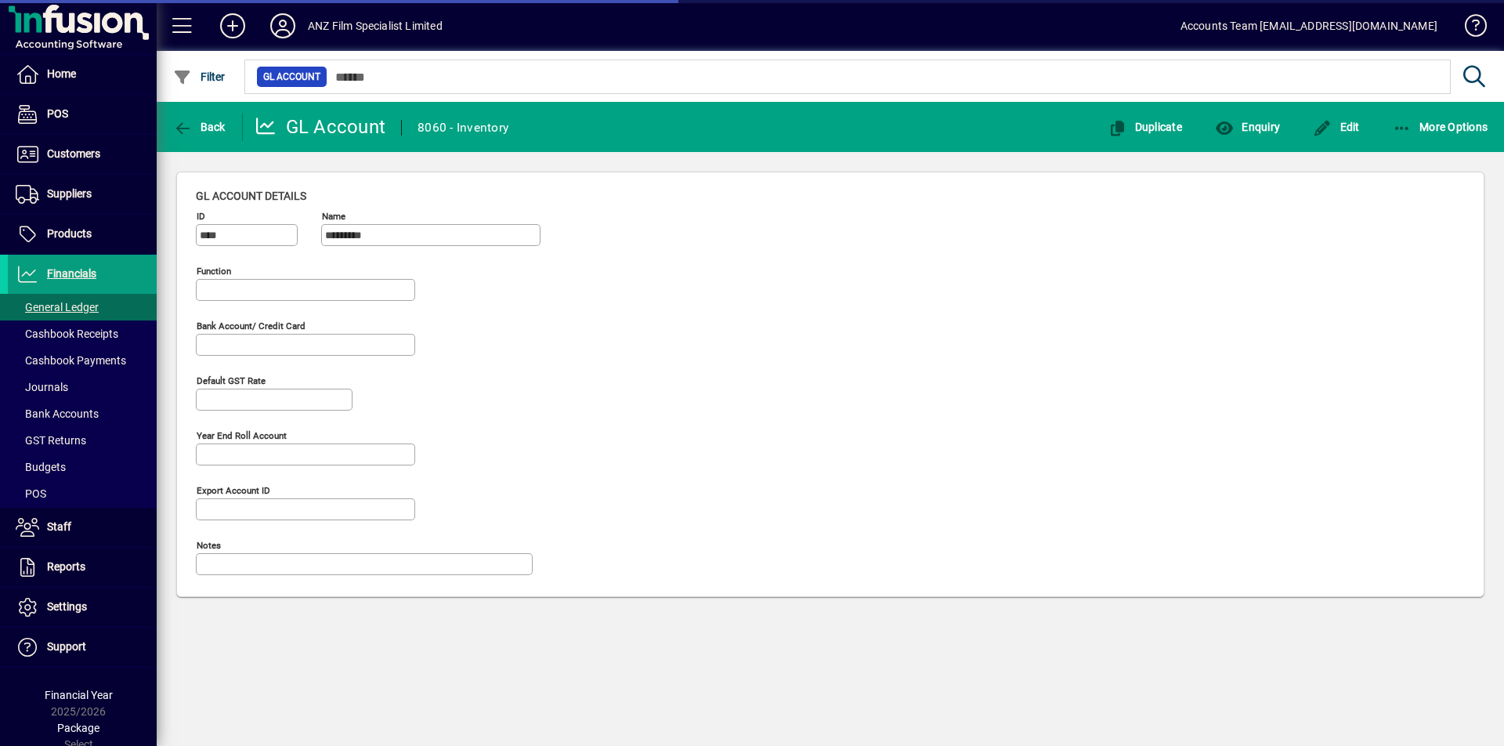
type input "**********"
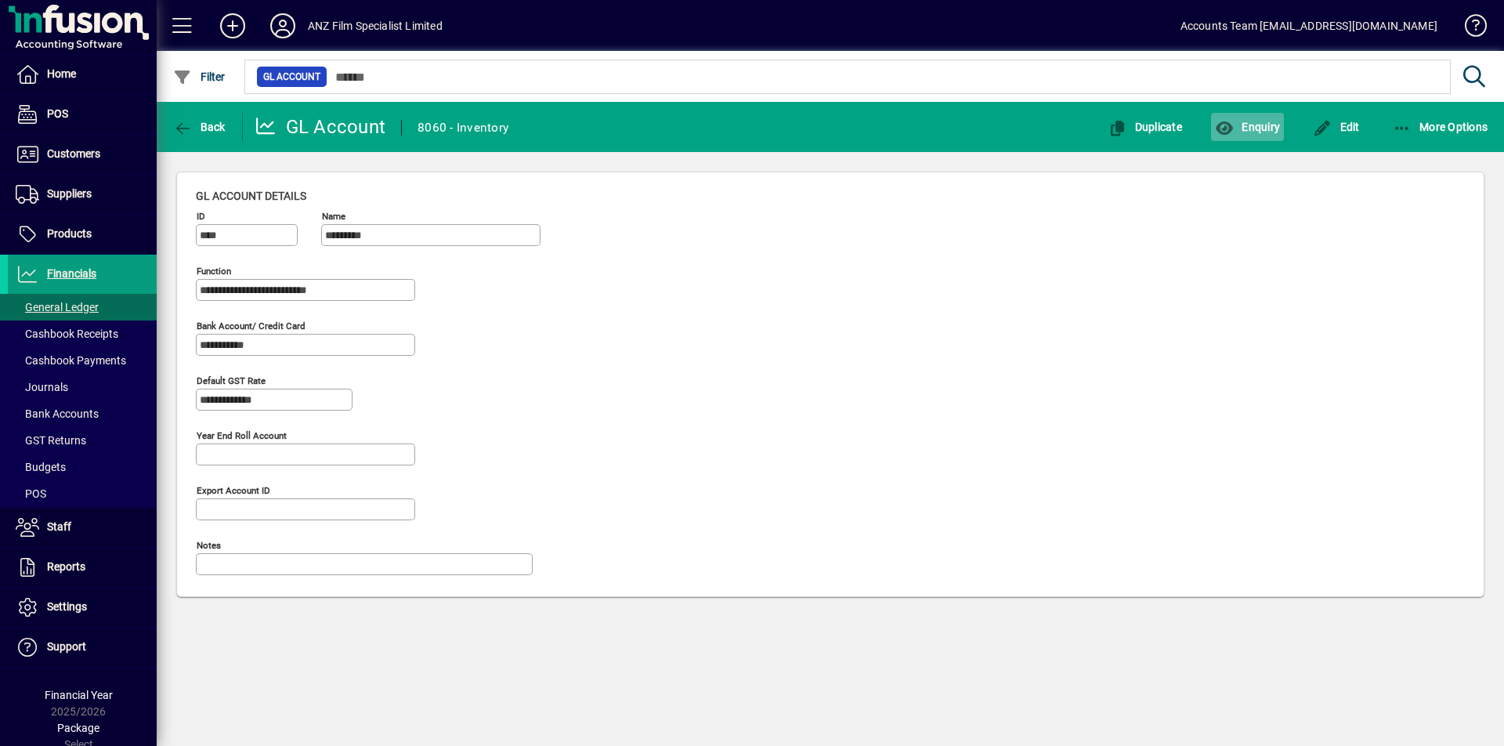
click at [1262, 123] on span "Enquiry" at bounding box center [1247, 127] width 65 height 13
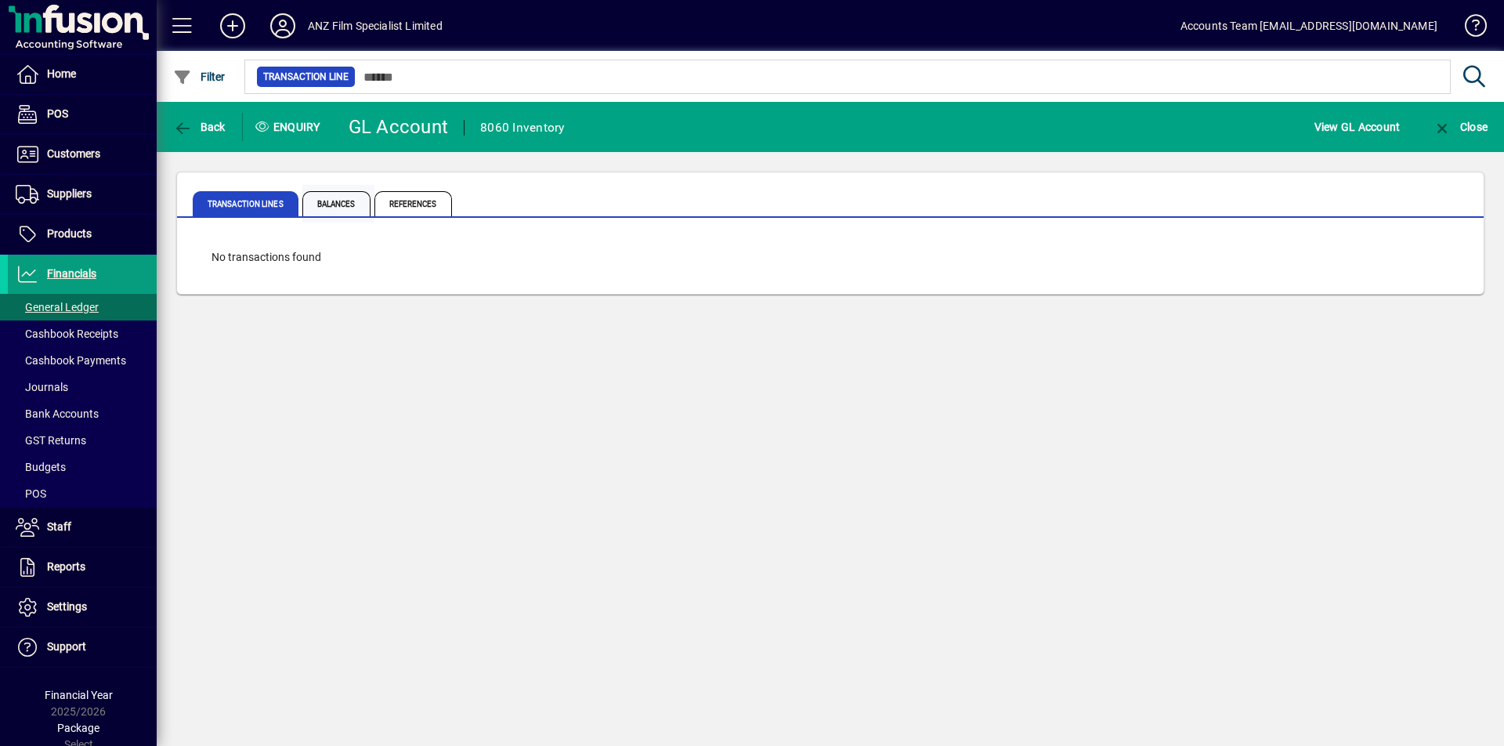
click at [353, 203] on span "Balances" at bounding box center [336, 203] width 68 height 25
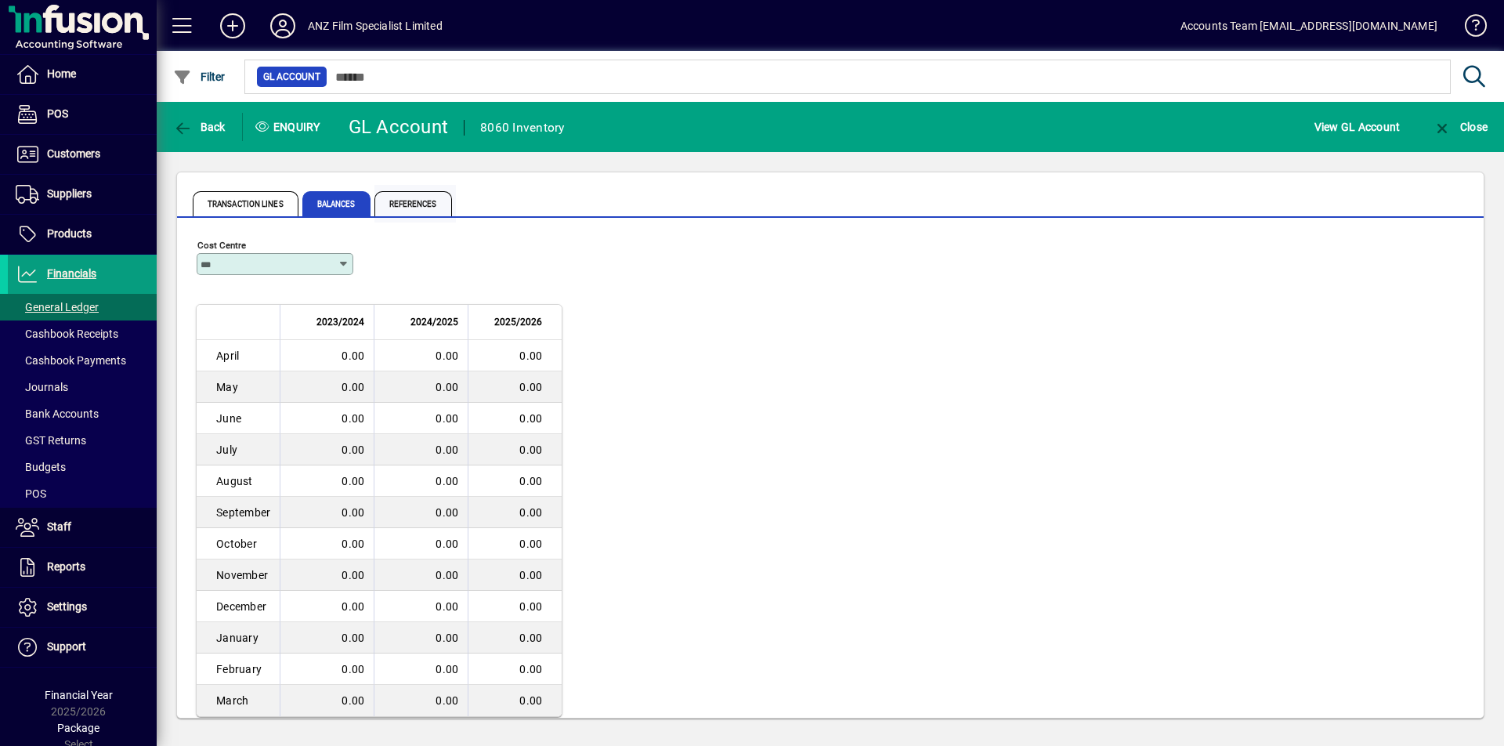
click at [403, 205] on span "References" at bounding box center [414, 203] width 78 height 25
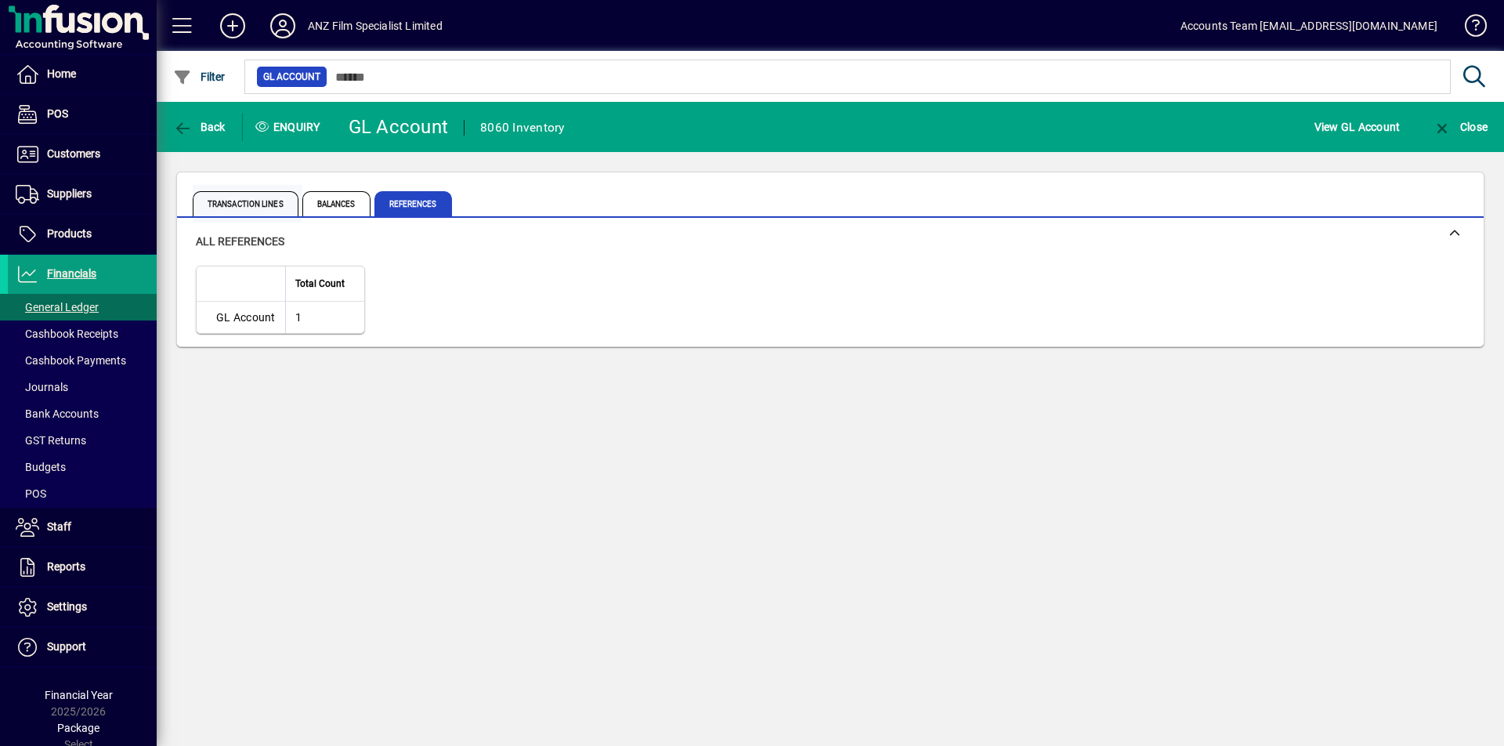
click at [249, 205] on span "Transaction lines" at bounding box center [246, 203] width 106 height 25
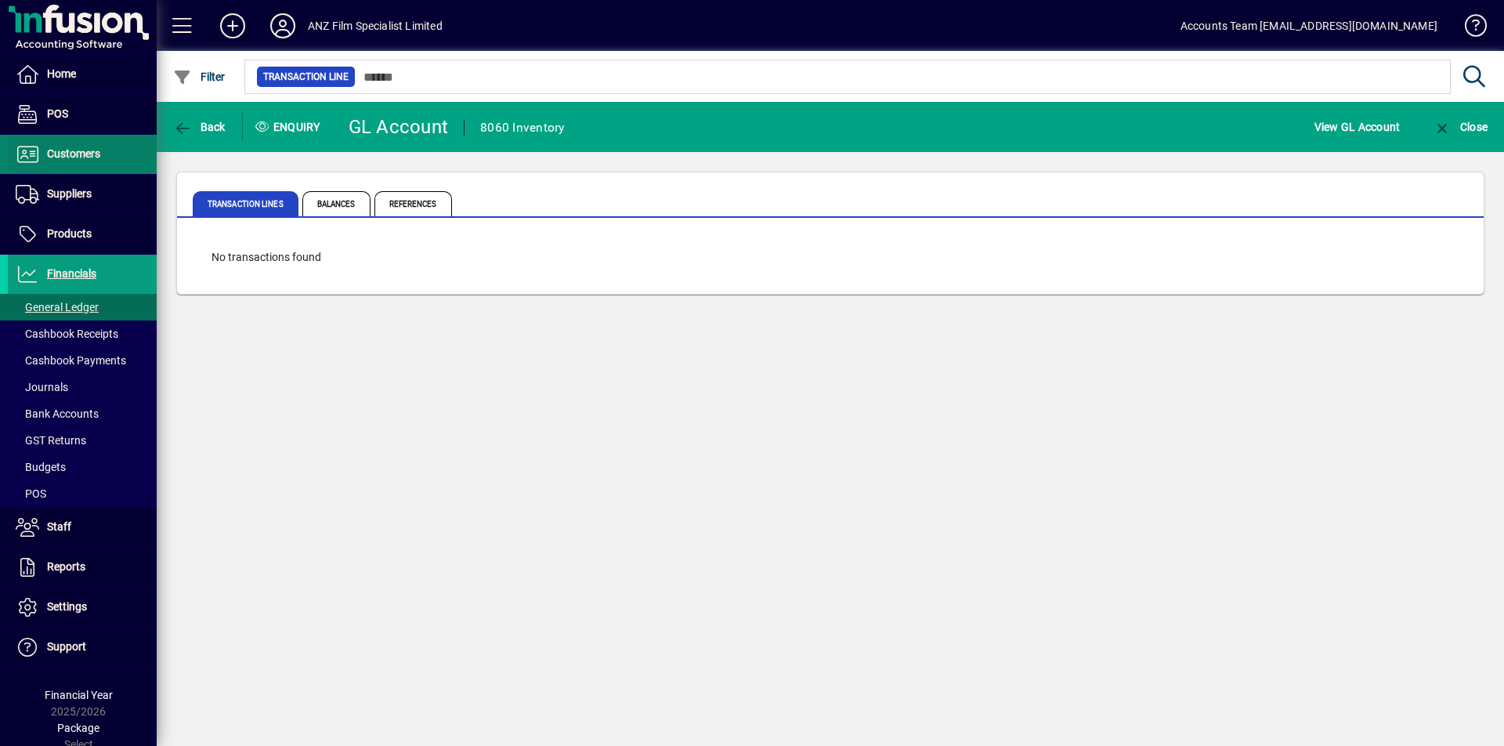
click at [74, 154] on span "Customers" at bounding box center [73, 153] width 53 height 13
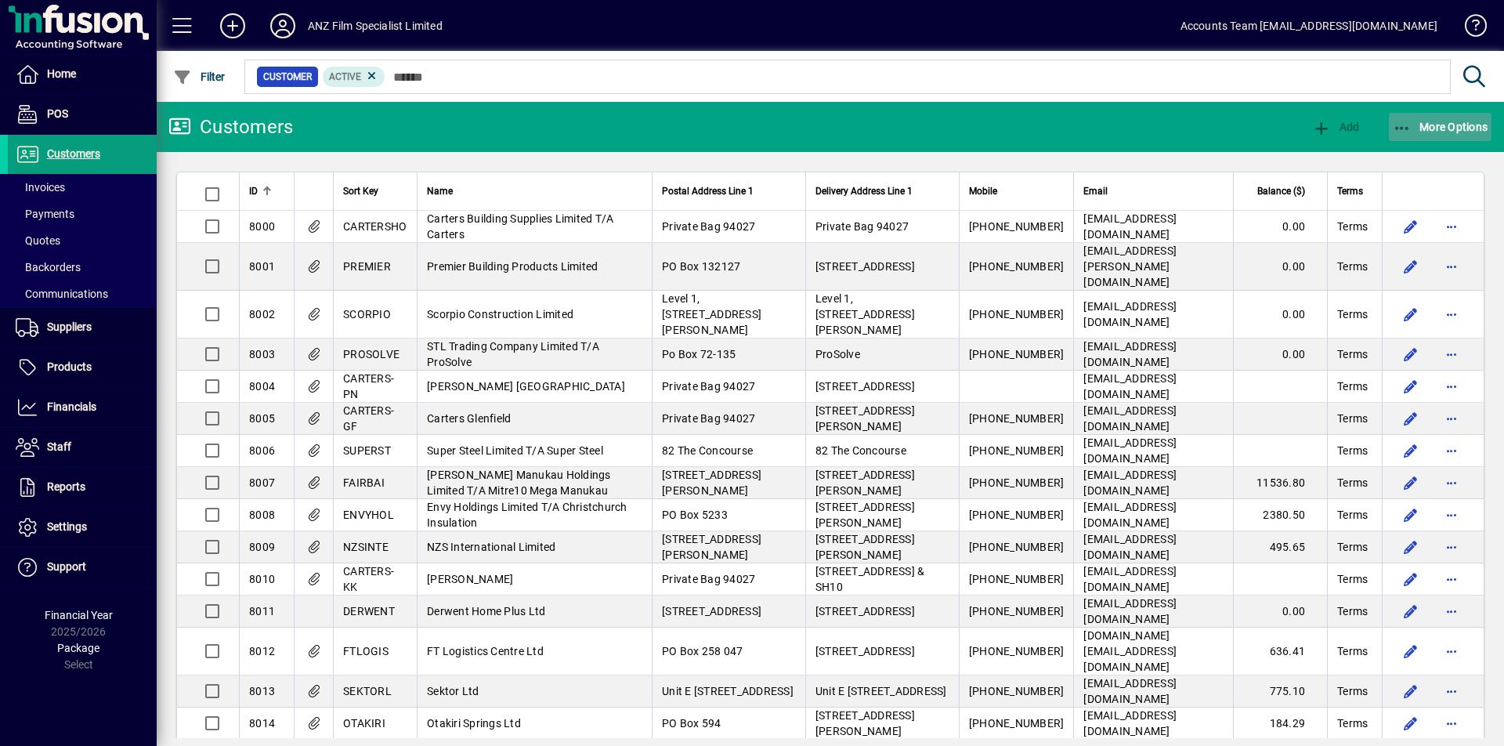
click at [1399, 130] on icon "button" at bounding box center [1403, 129] width 20 height 16
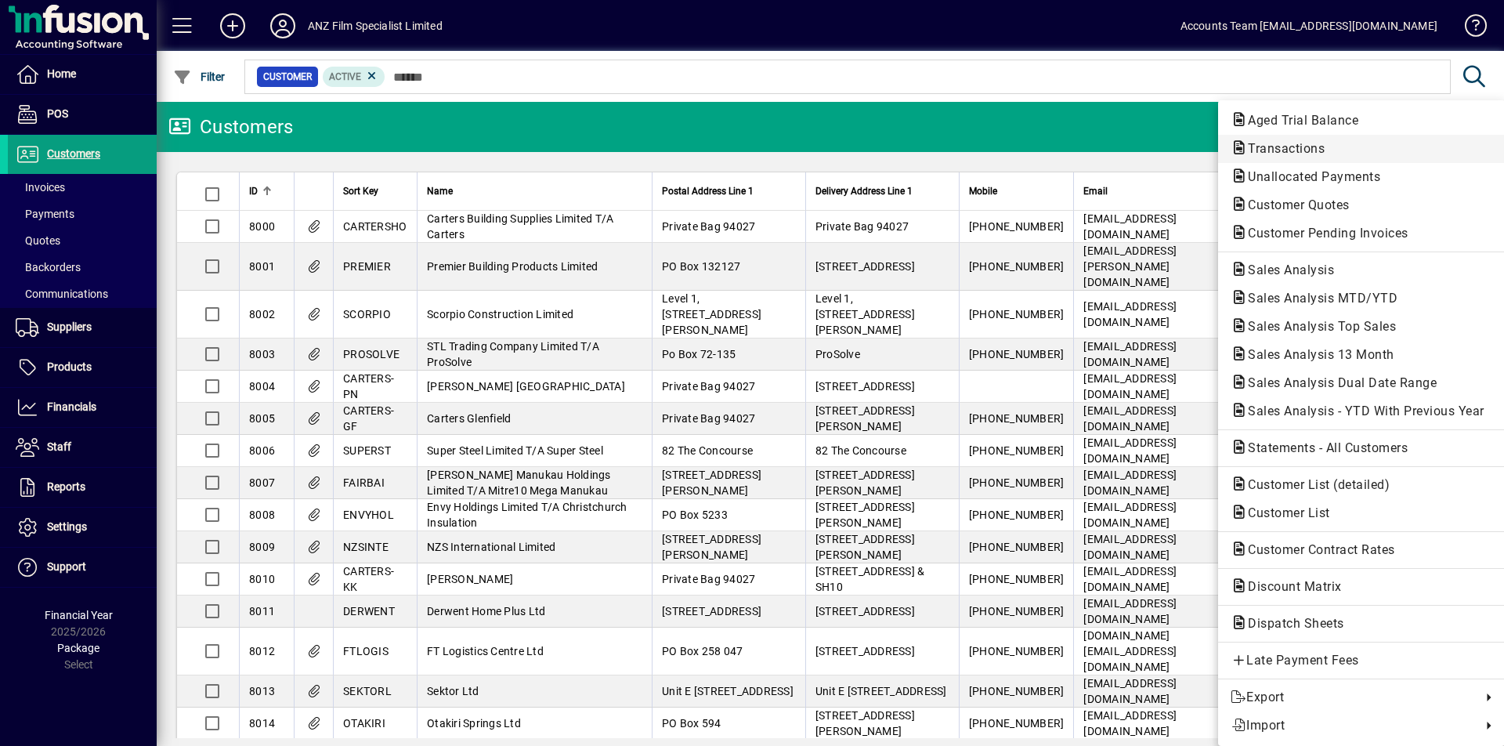
click at [1299, 154] on span "Transactions" at bounding box center [1282, 148] width 102 height 15
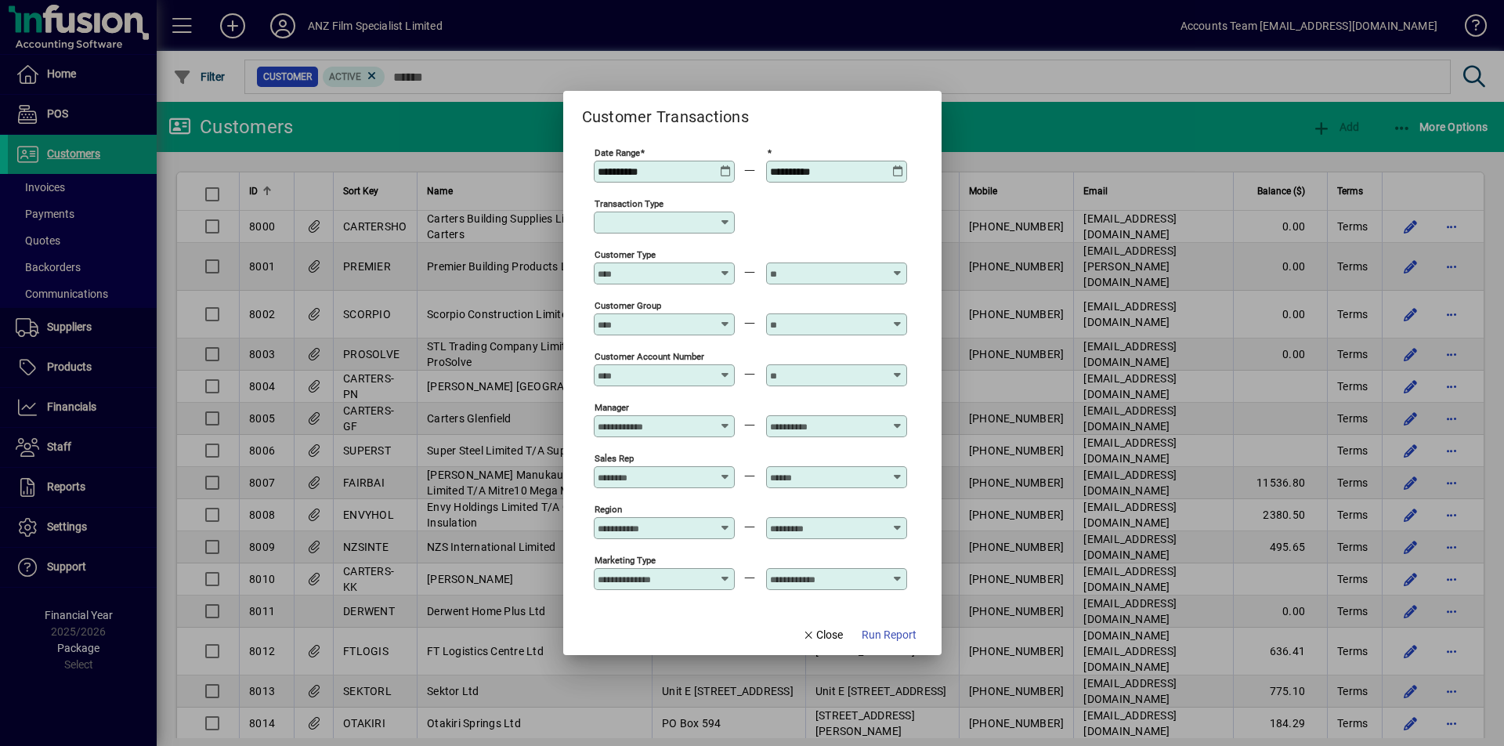
click at [726, 165] on icon at bounding box center [726, 165] width 12 height 0
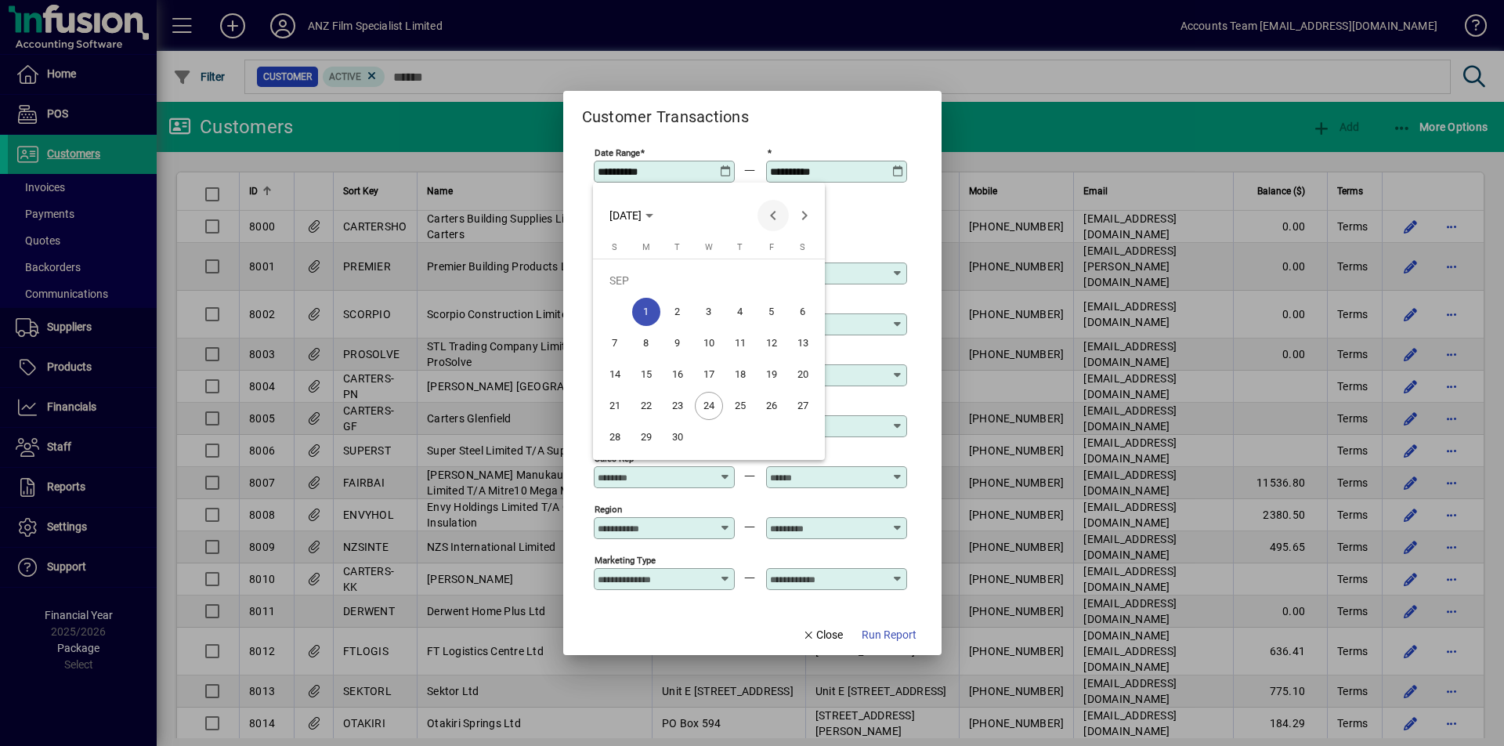
click at [771, 212] on span "Previous month" at bounding box center [773, 215] width 31 height 31
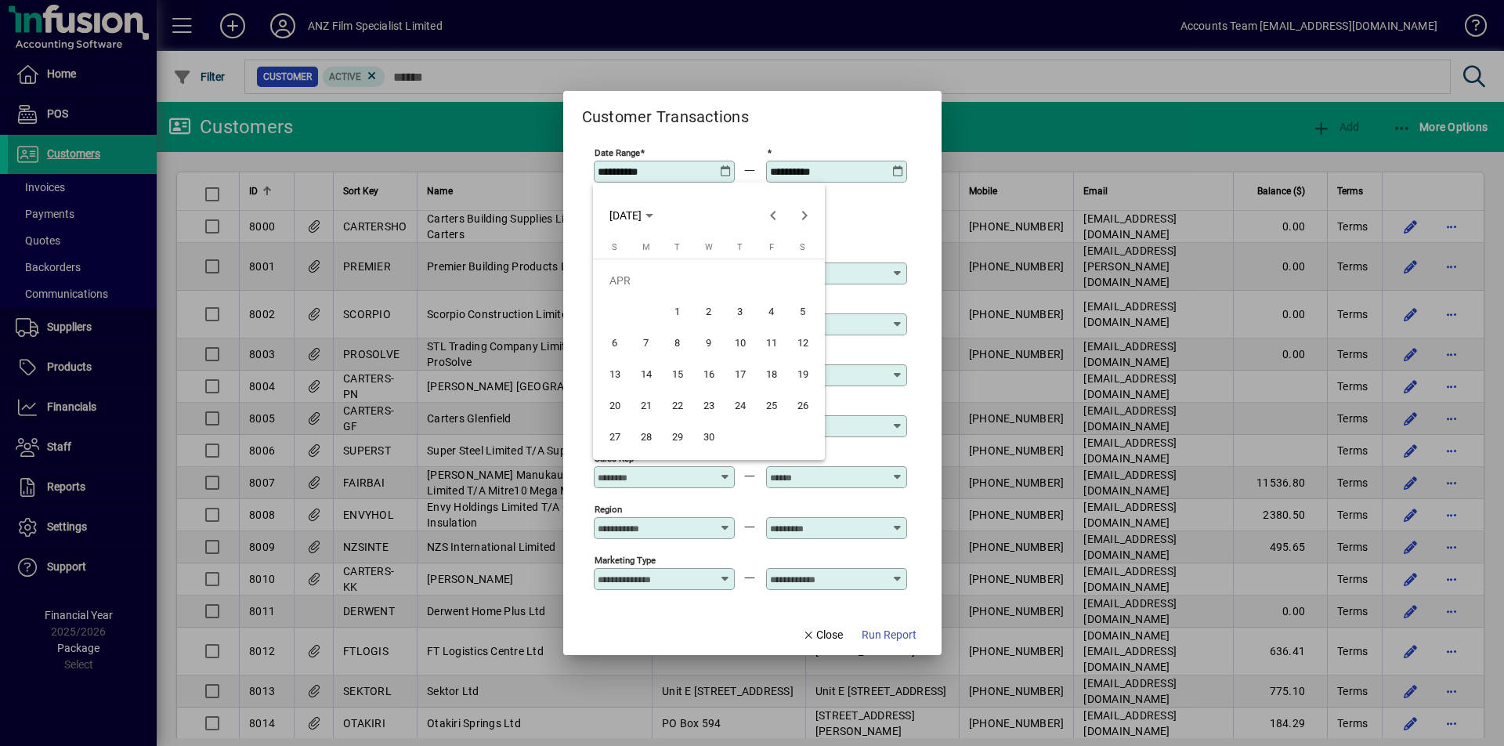
click at [737, 404] on span "24" at bounding box center [740, 406] width 28 height 28
type input "**********"
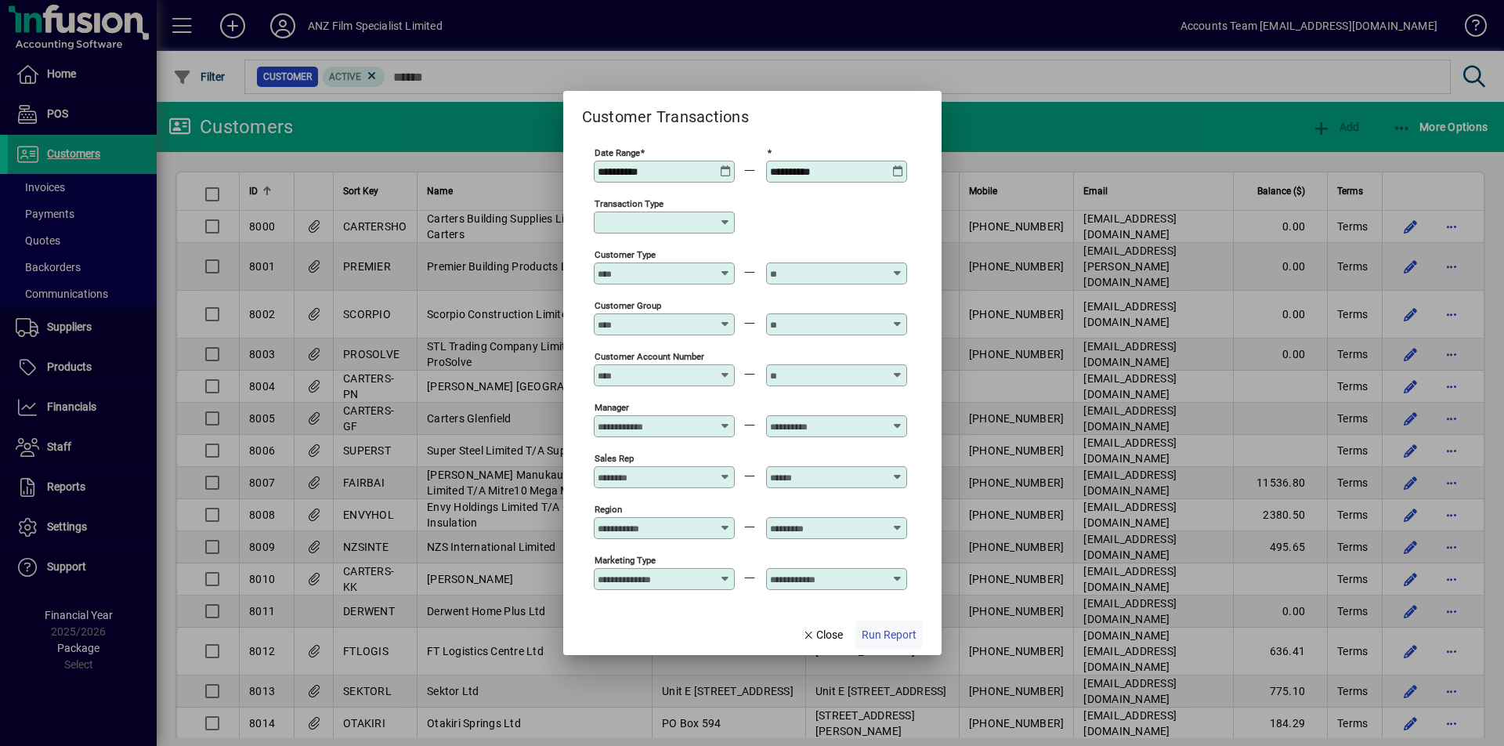
click at [892, 634] on span "Run Report" at bounding box center [889, 635] width 55 height 16
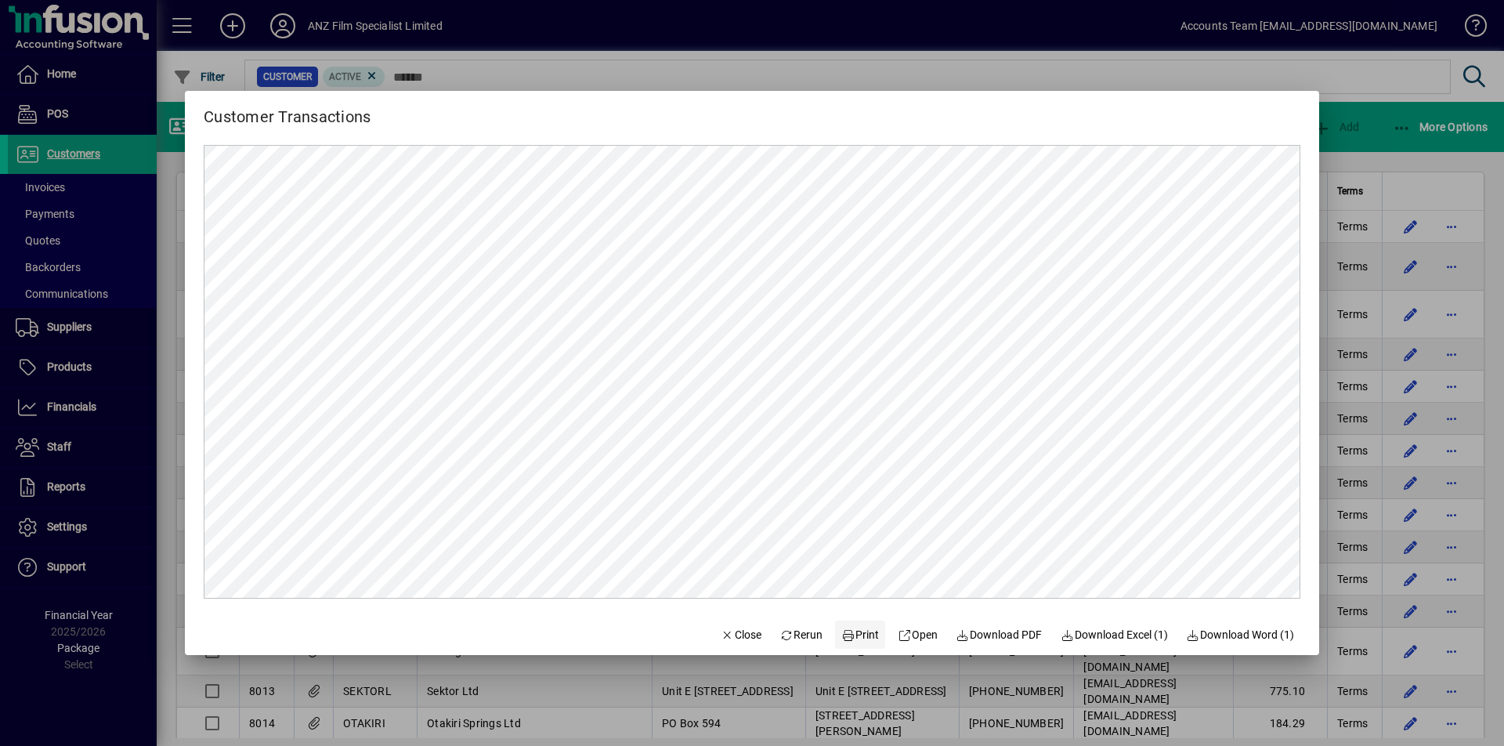
click at [851, 639] on span "Print" at bounding box center [861, 635] width 38 height 16
click at [1404, 125] on div at bounding box center [752, 373] width 1504 height 746
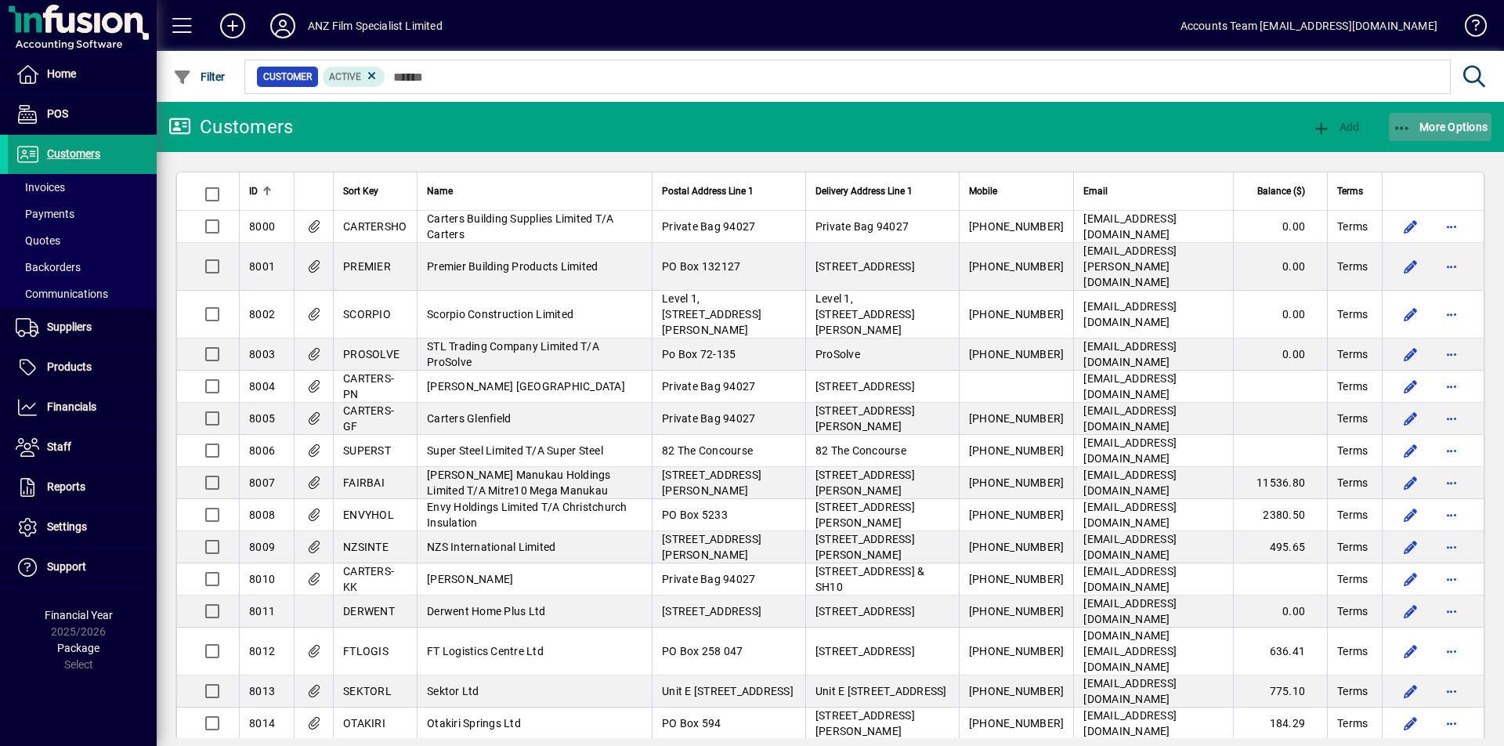
click at [1404, 125] on icon "button" at bounding box center [1403, 129] width 20 height 16
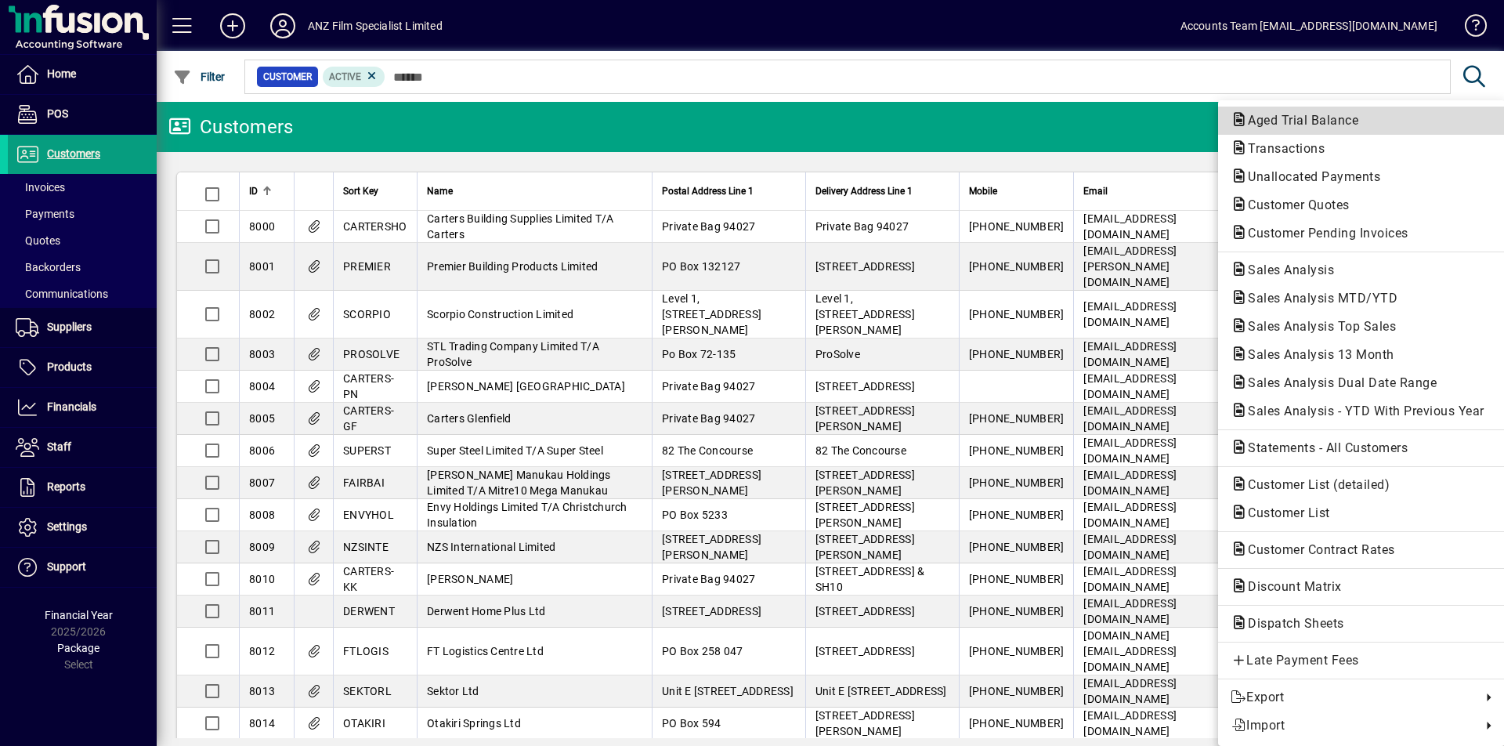
click at [1305, 123] on span "Aged Trial Balance" at bounding box center [1299, 120] width 136 height 15
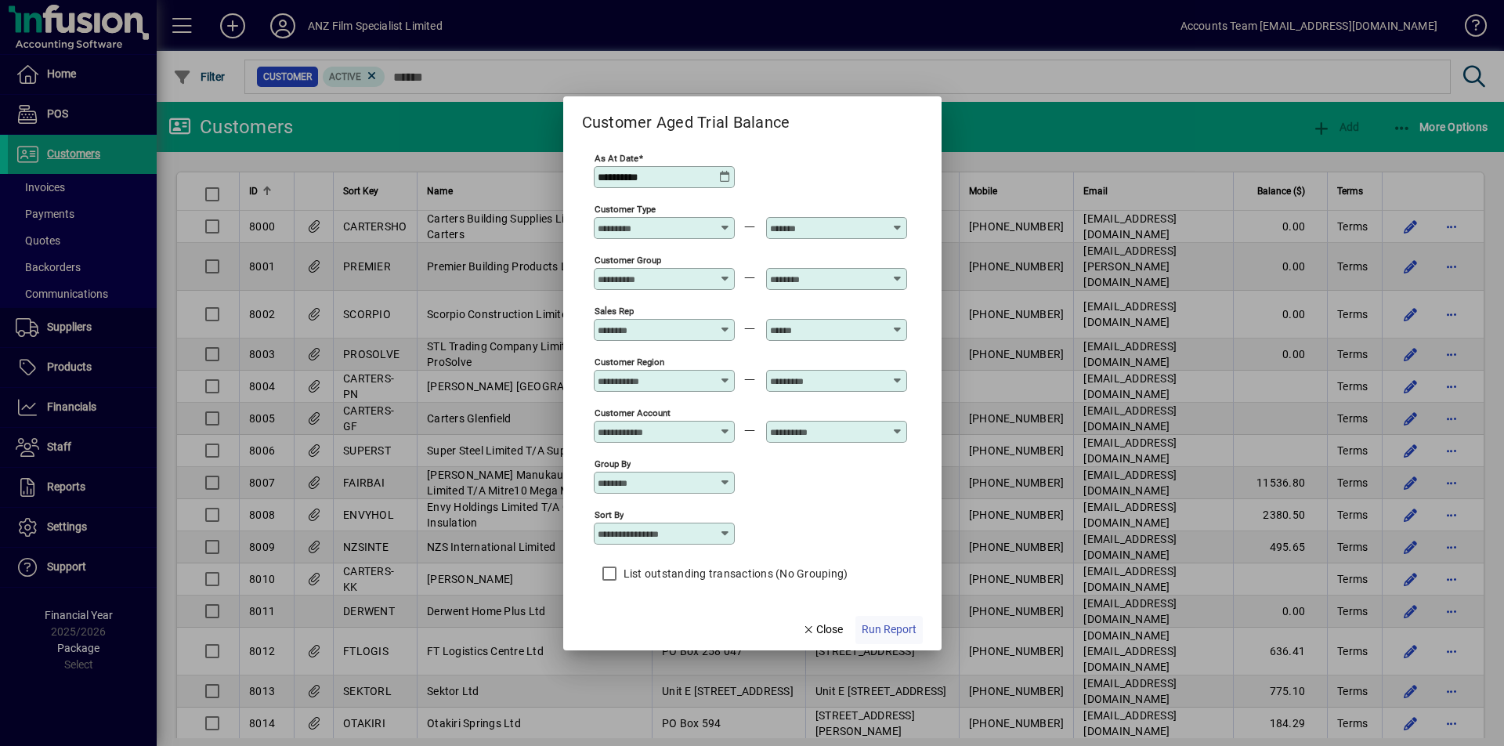
click at [886, 634] on span "Run Report" at bounding box center [889, 629] width 55 height 16
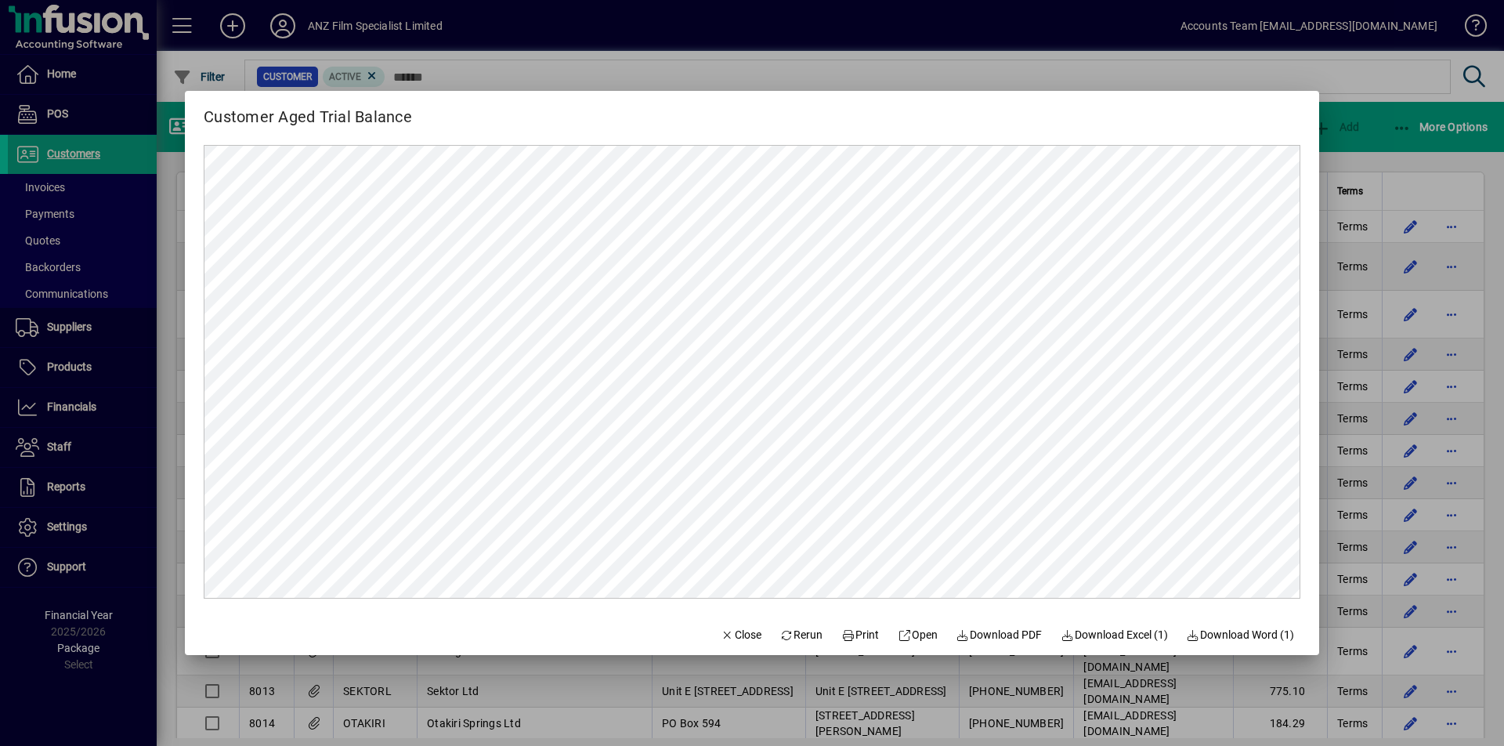
click at [1410, 124] on div at bounding box center [752, 373] width 1504 height 746
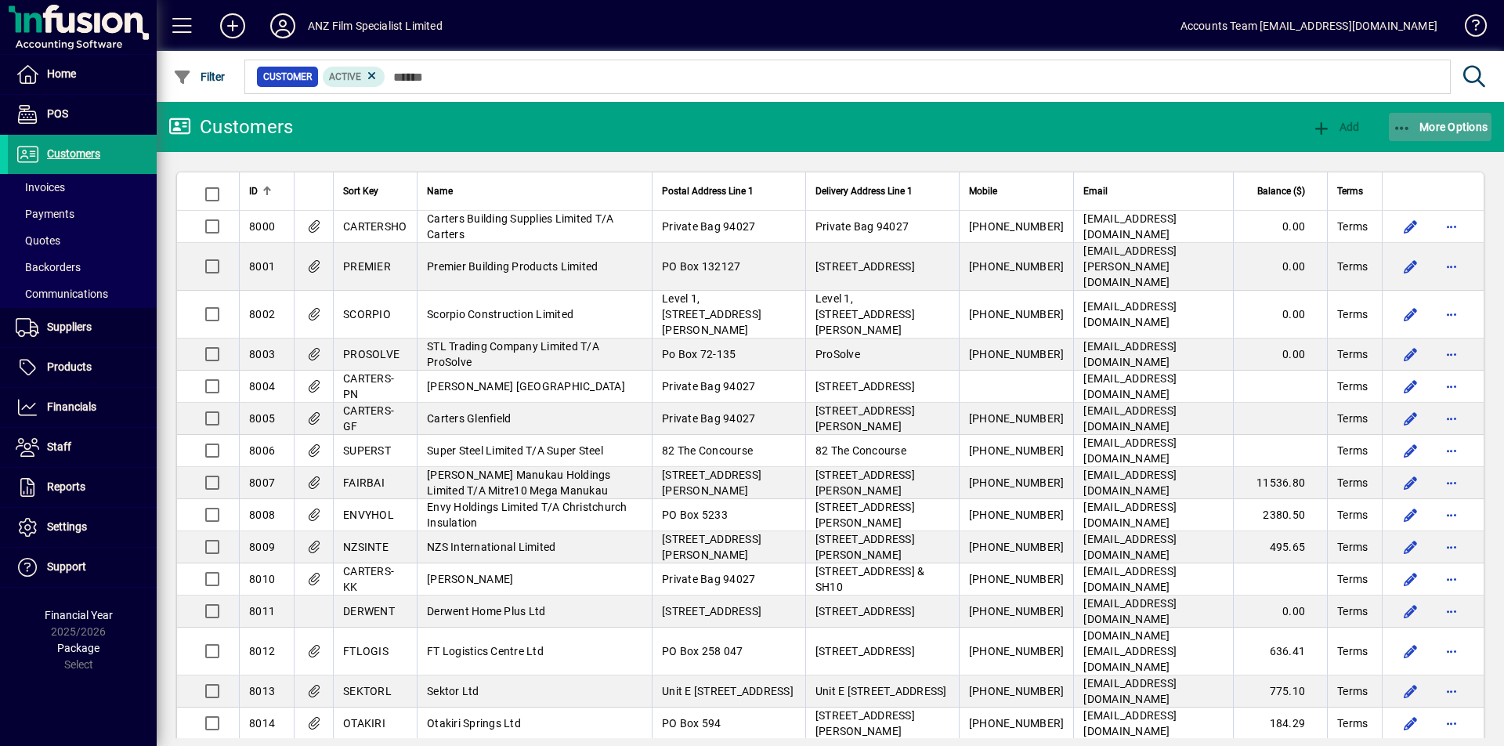
click at [1397, 131] on icon "button" at bounding box center [1403, 129] width 20 height 16
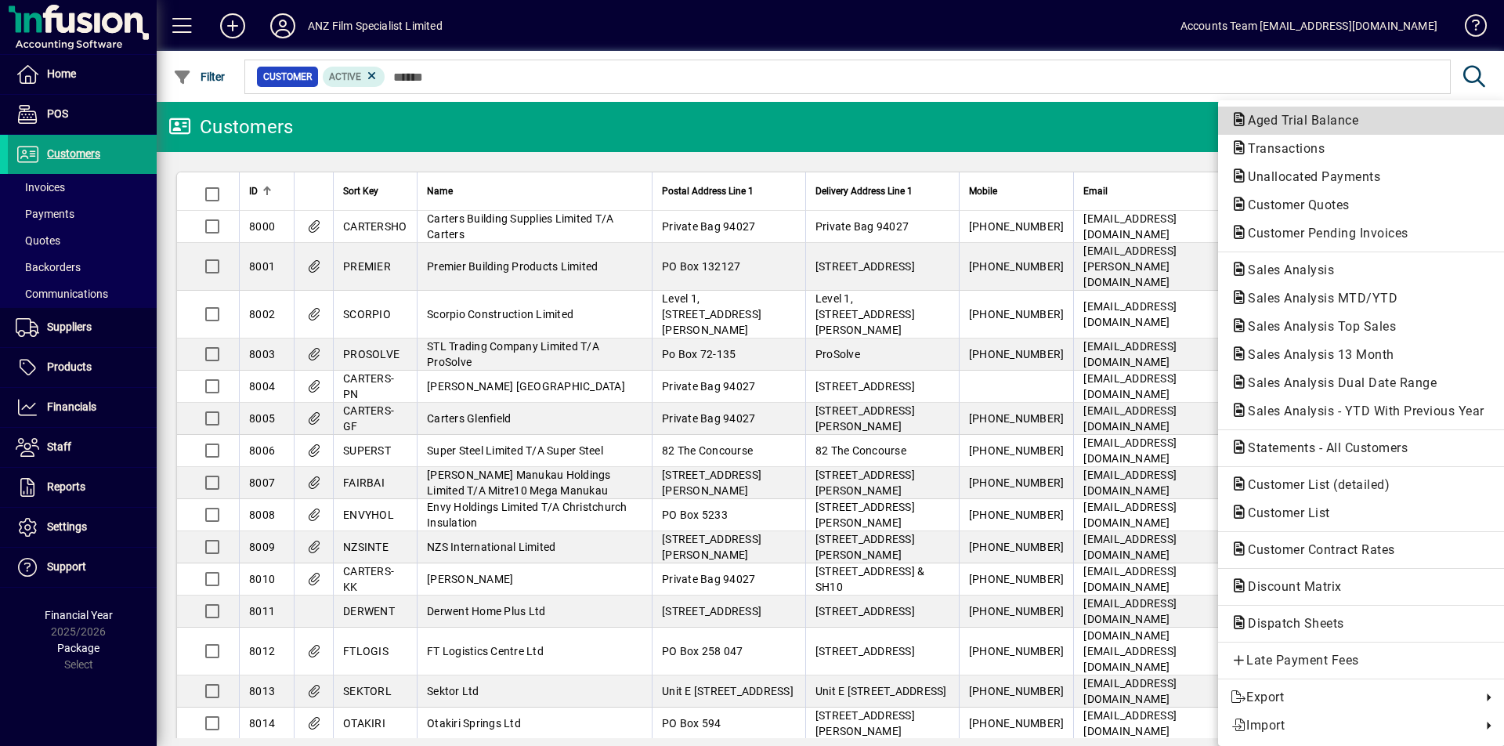
click at [1311, 120] on span "Aged Trial Balance" at bounding box center [1299, 120] width 136 height 15
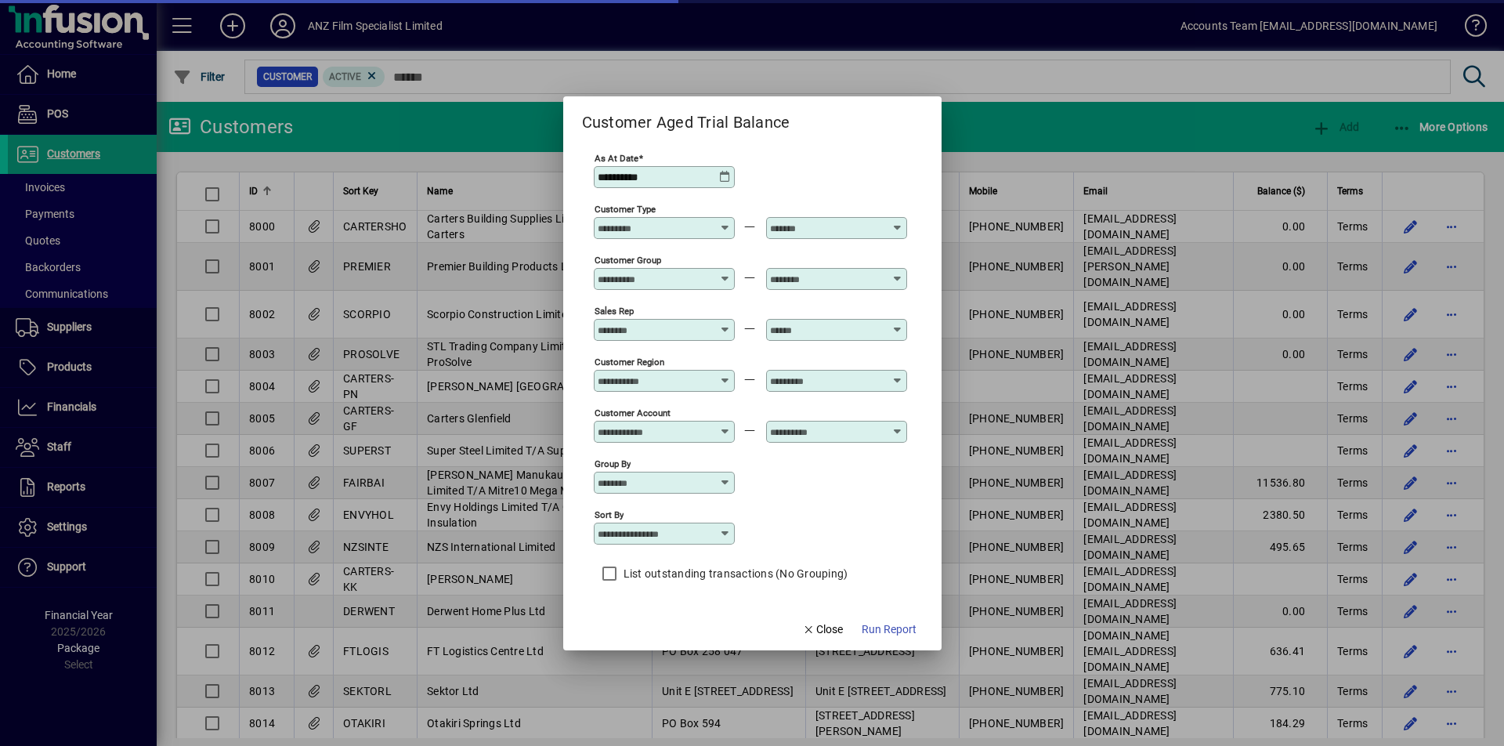
click at [722, 176] on icon at bounding box center [725, 177] width 13 height 13
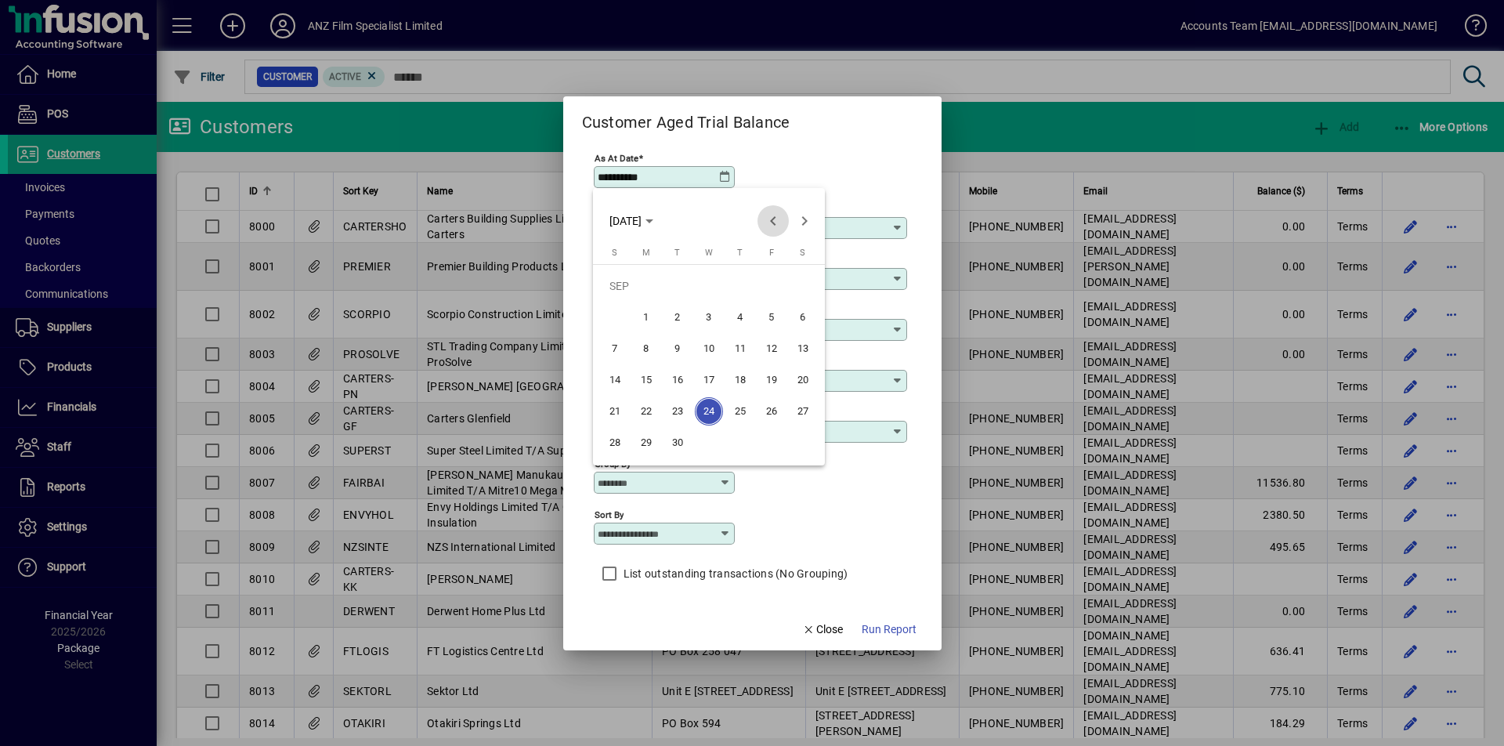
click at [765, 220] on span "Previous month" at bounding box center [773, 220] width 31 height 31
click at [617, 434] on span "31" at bounding box center [615, 443] width 28 height 28
type input "**********"
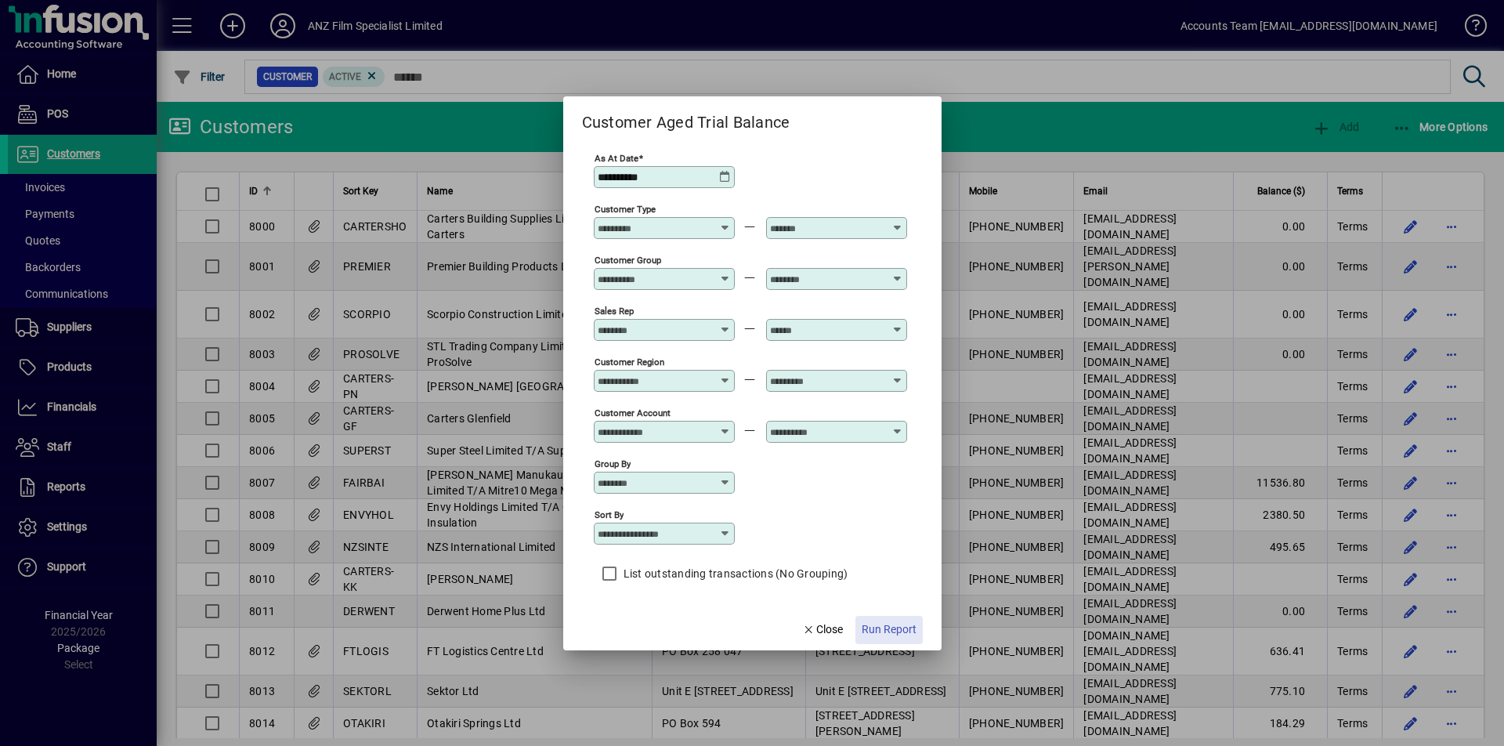
click at [903, 637] on span "Run Report" at bounding box center [889, 629] width 55 height 16
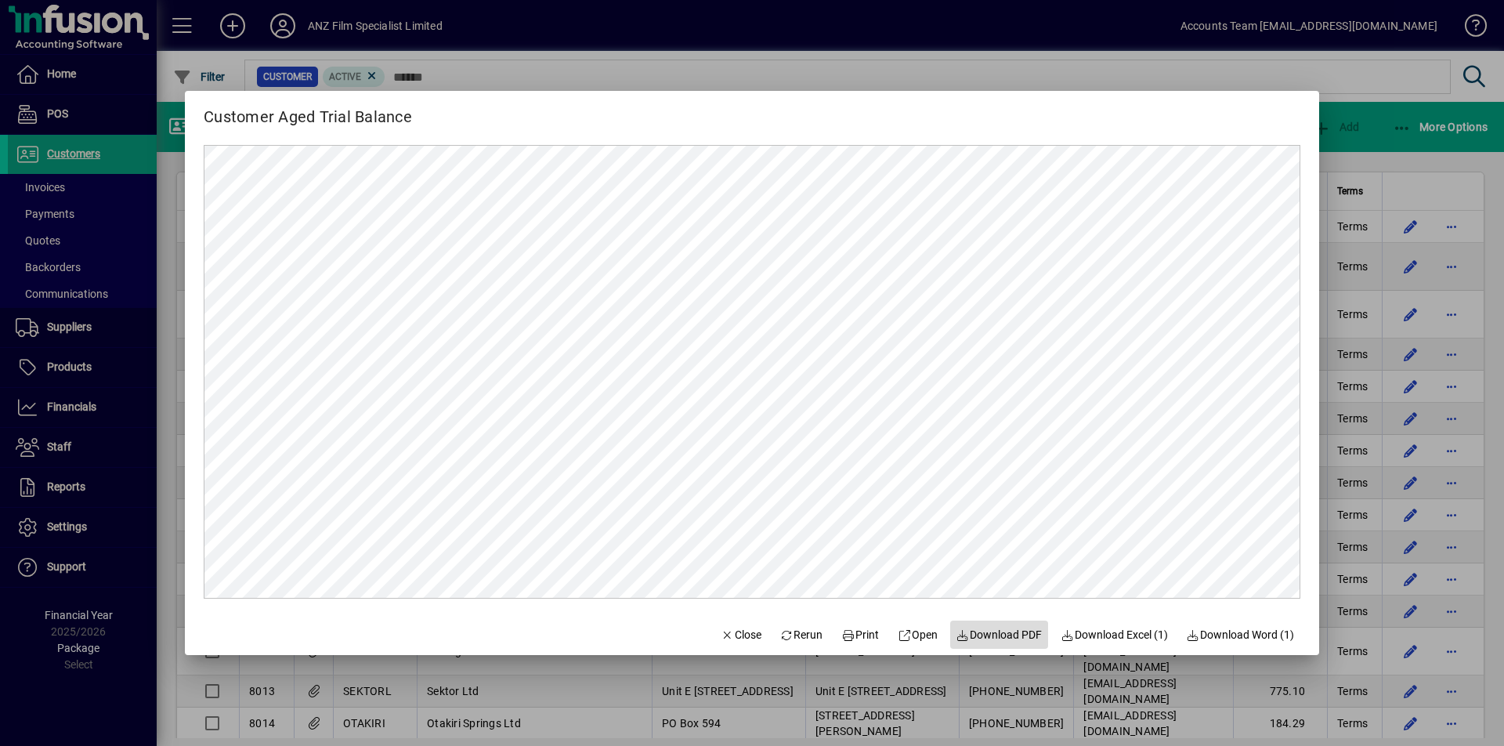
click at [1017, 630] on span "Download PDF" at bounding box center [1000, 635] width 86 height 16
click at [1408, 123] on div at bounding box center [752, 373] width 1504 height 746
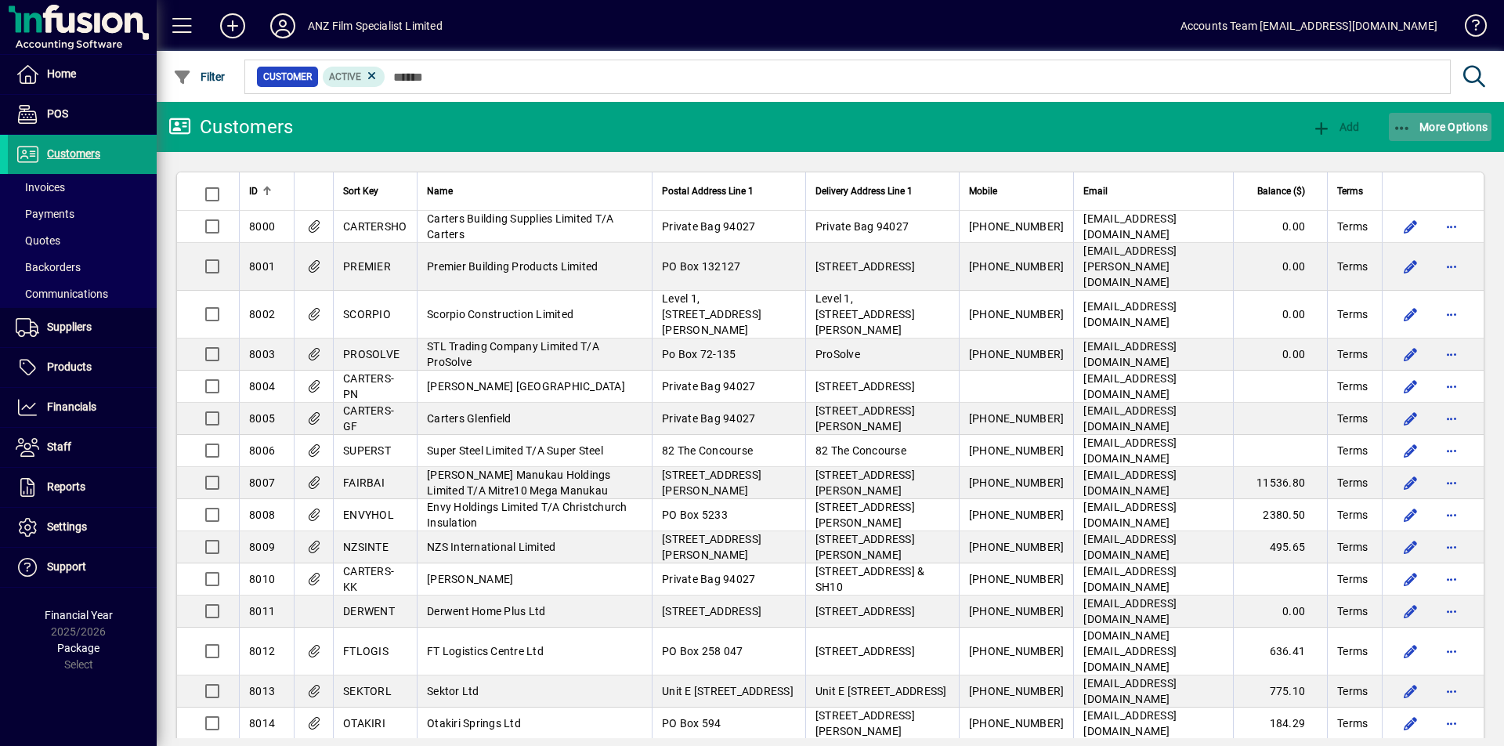
click at [1406, 131] on icon "button" at bounding box center [1403, 129] width 20 height 16
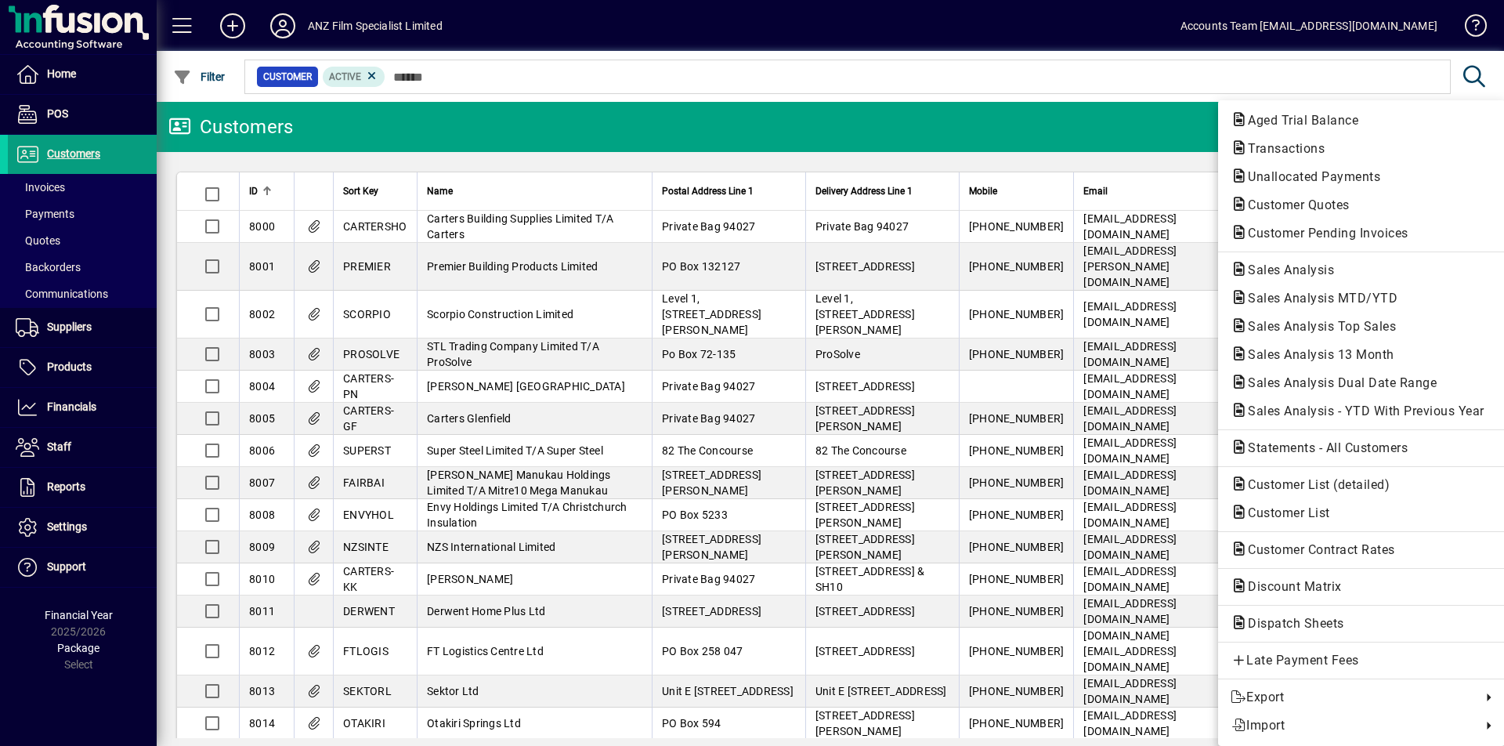
click at [1445, 27] on div at bounding box center [752, 373] width 1504 height 746
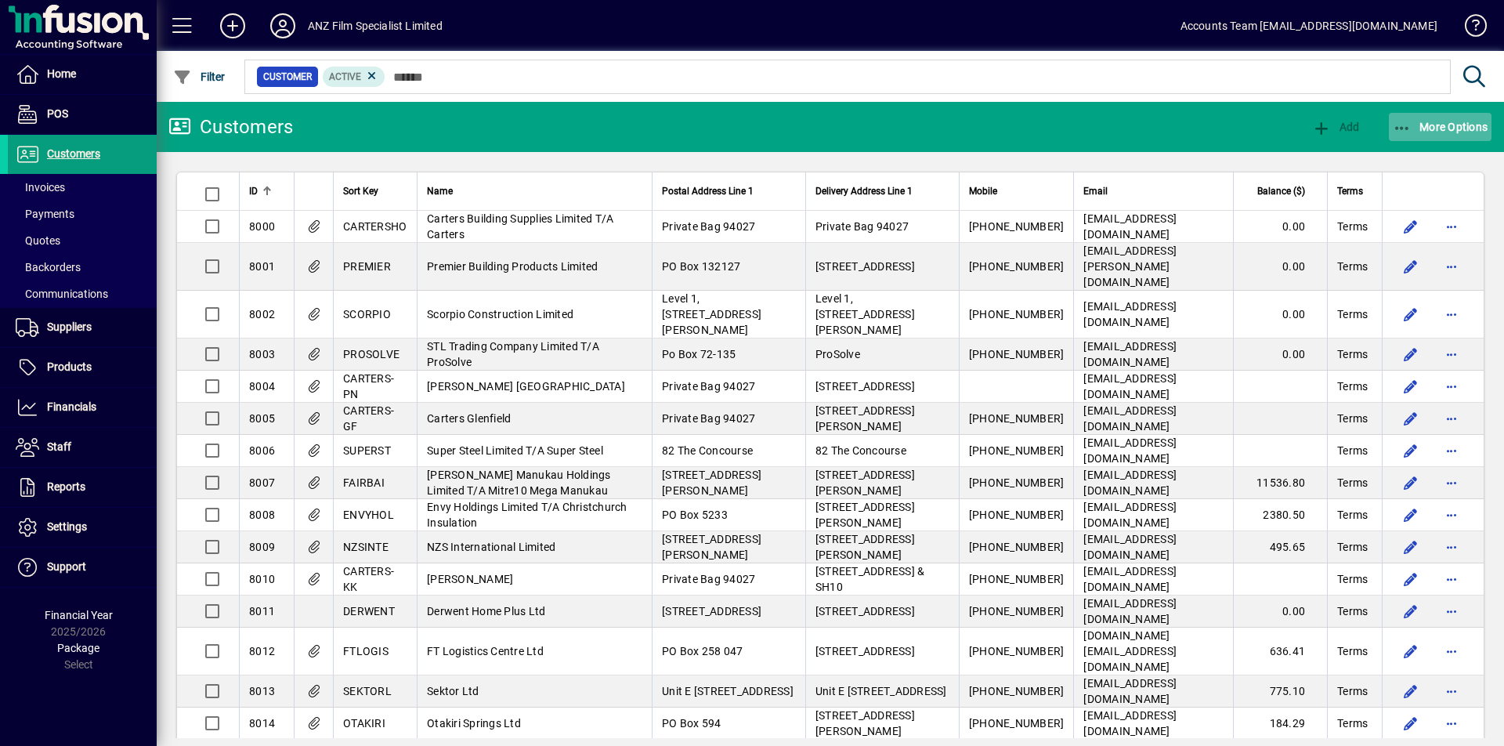
click at [1402, 128] on icon "button" at bounding box center [1403, 129] width 20 height 16
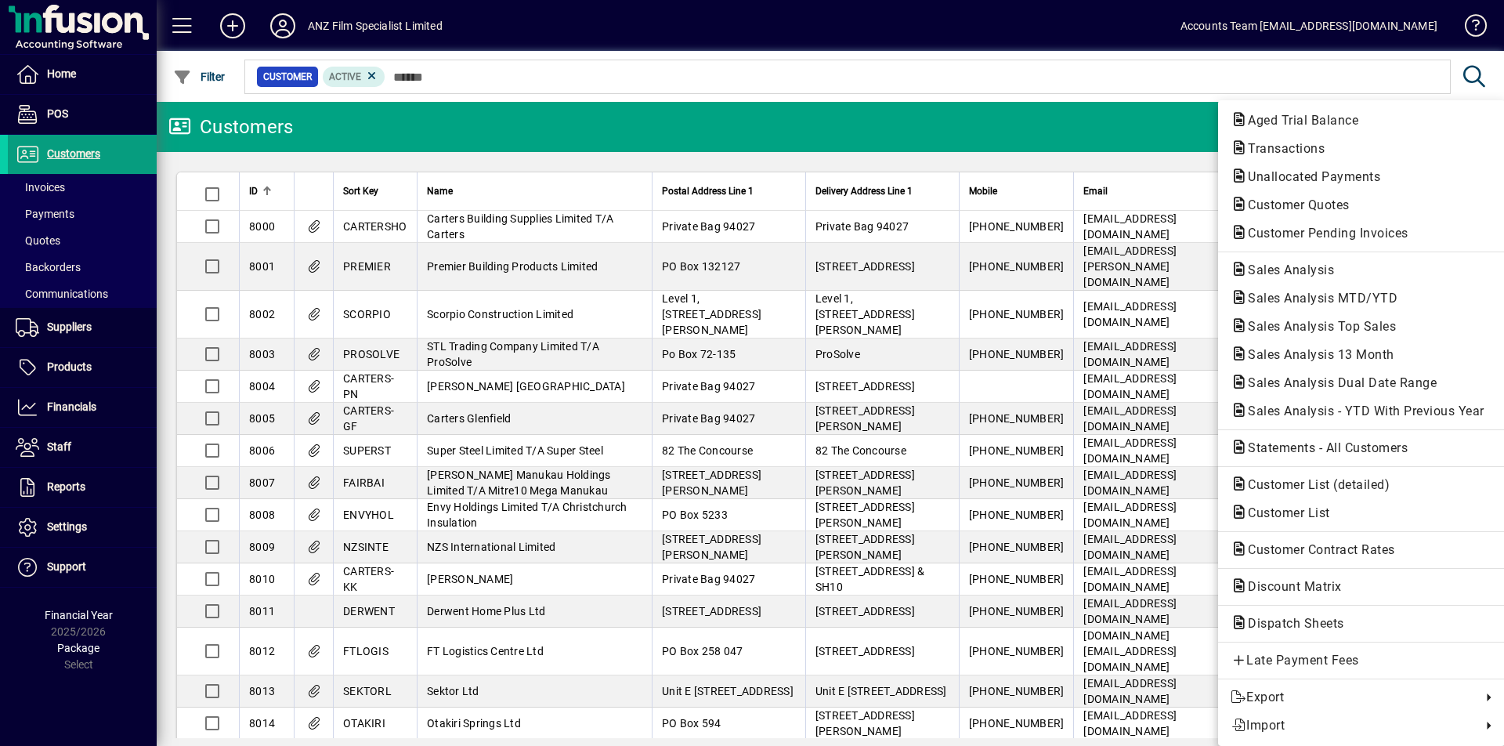
click at [237, 125] on div at bounding box center [752, 373] width 1504 height 746
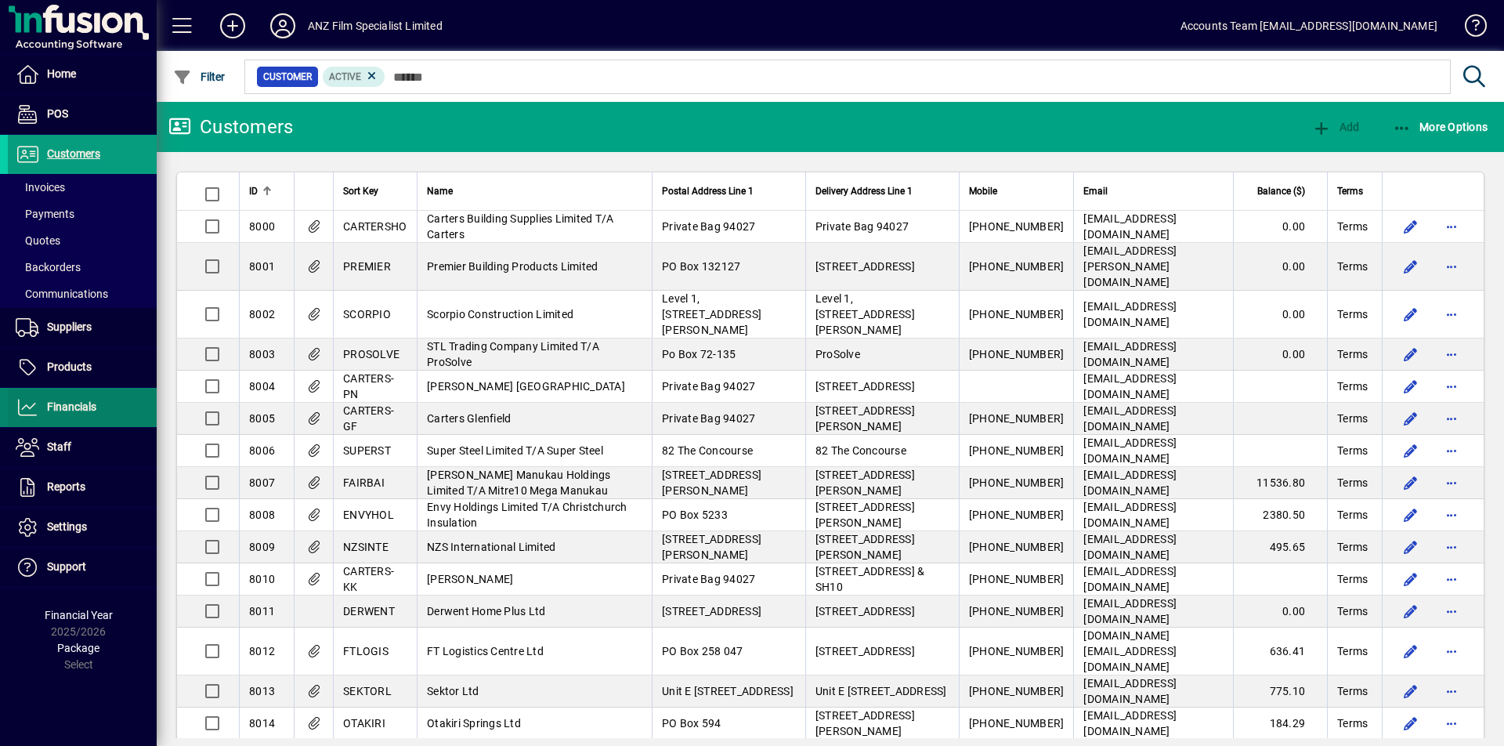
click at [70, 408] on span "Financials" at bounding box center [71, 406] width 49 height 13
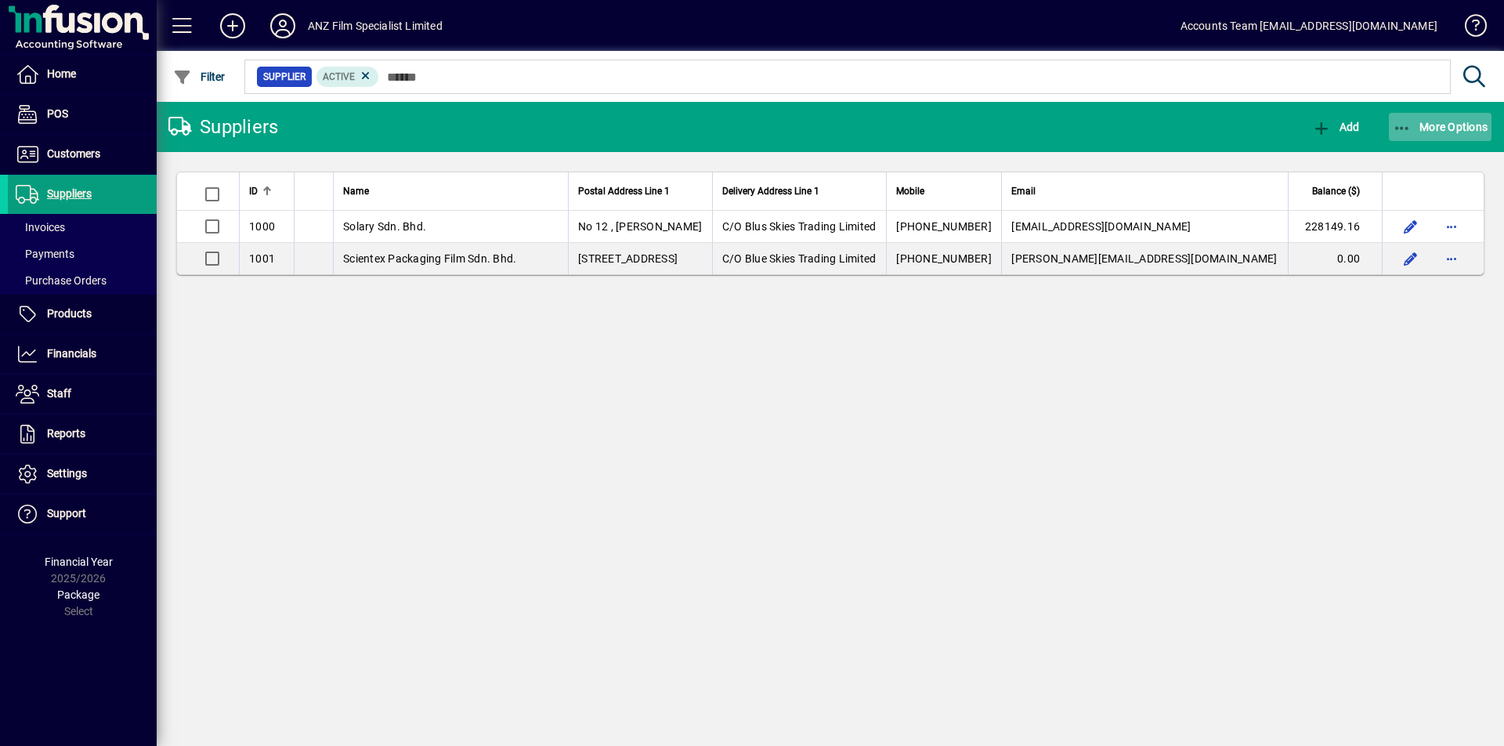
click at [1405, 125] on icon "button" at bounding box center [1403, 129] width 20 height 16
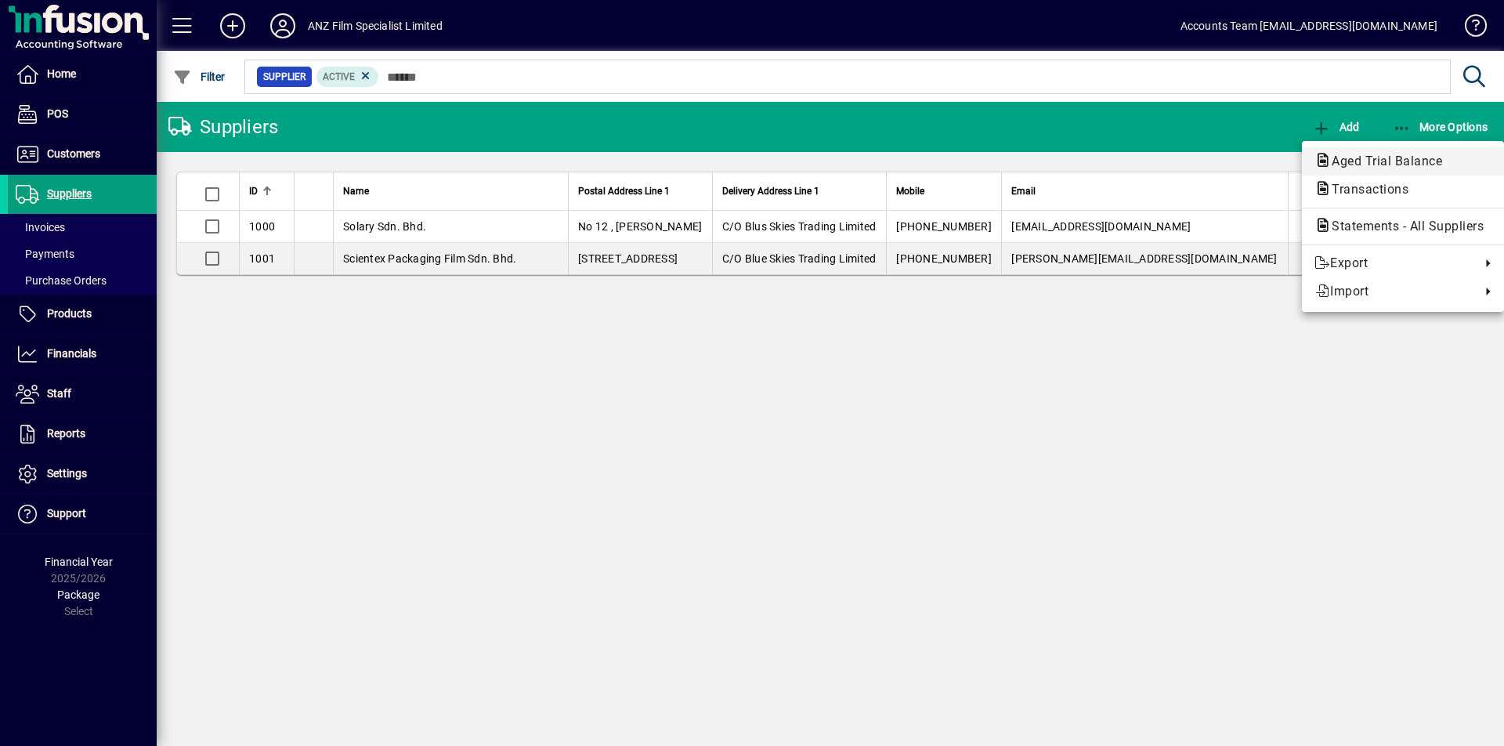
click at [1399, 157] on span "Aged Trial Balance" at bounding box center [1383, 161] width 136 height 15
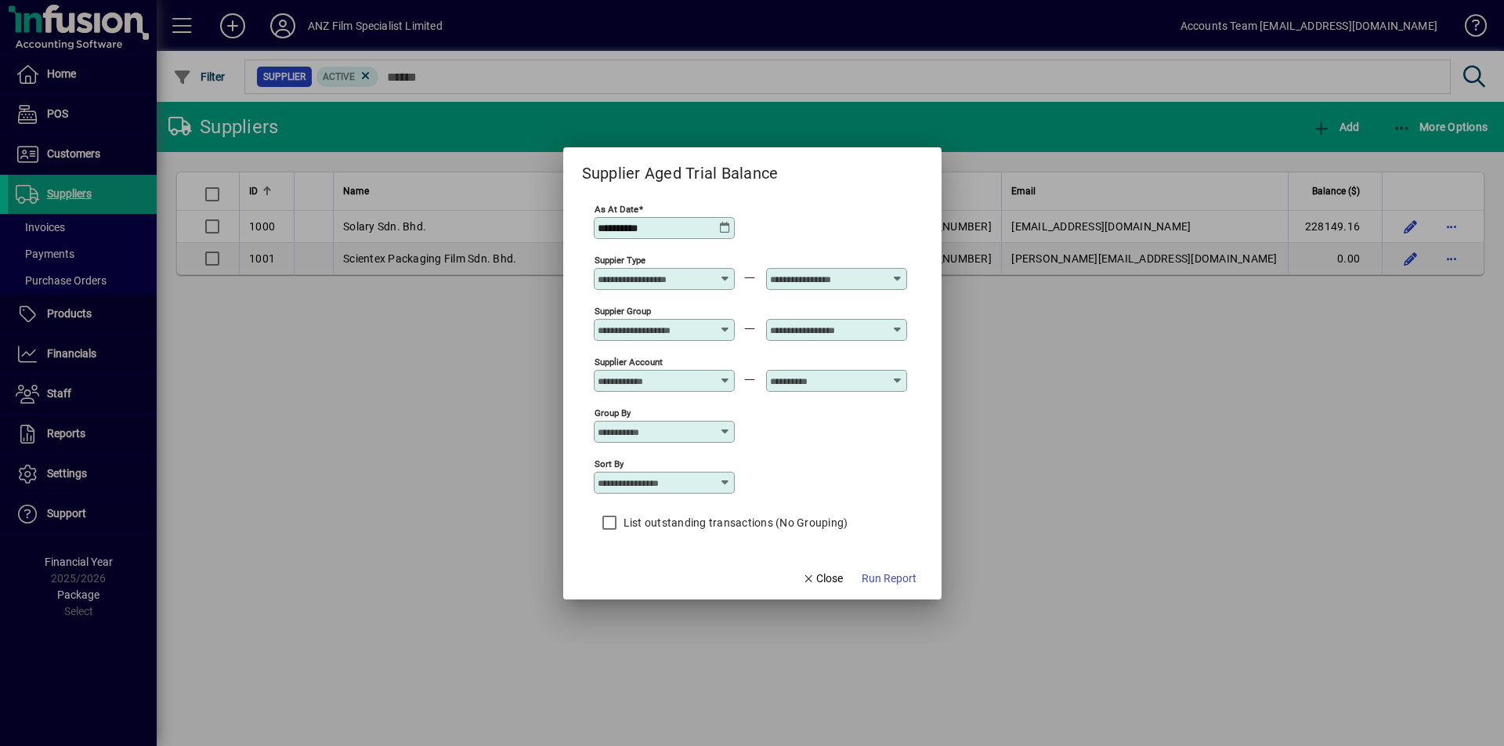
click at [721, 230] on icon at bounding box center [725, 228] width 13 height 13
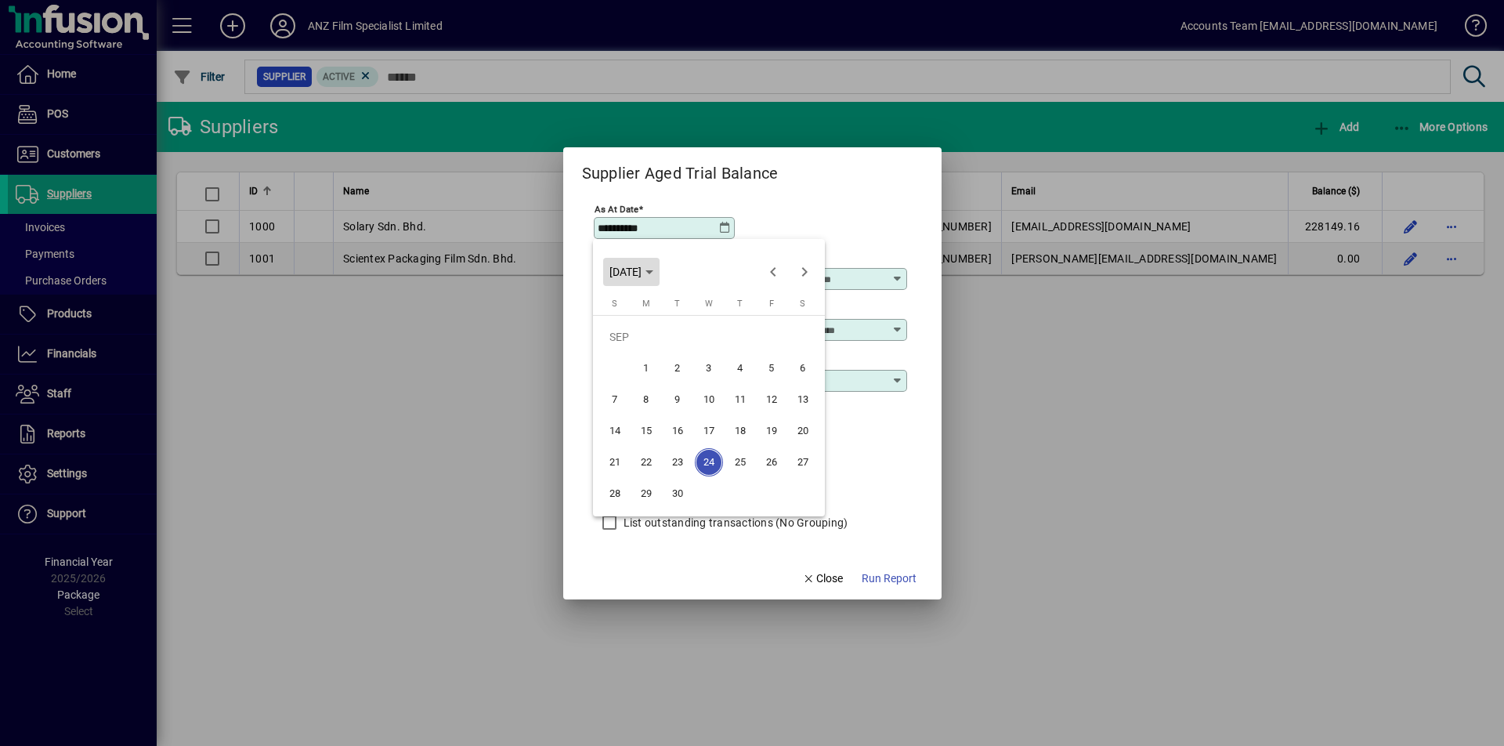
click at [653, 273] on icon "Choose month and year" at bounding box center [650, 272] width 8 height 4
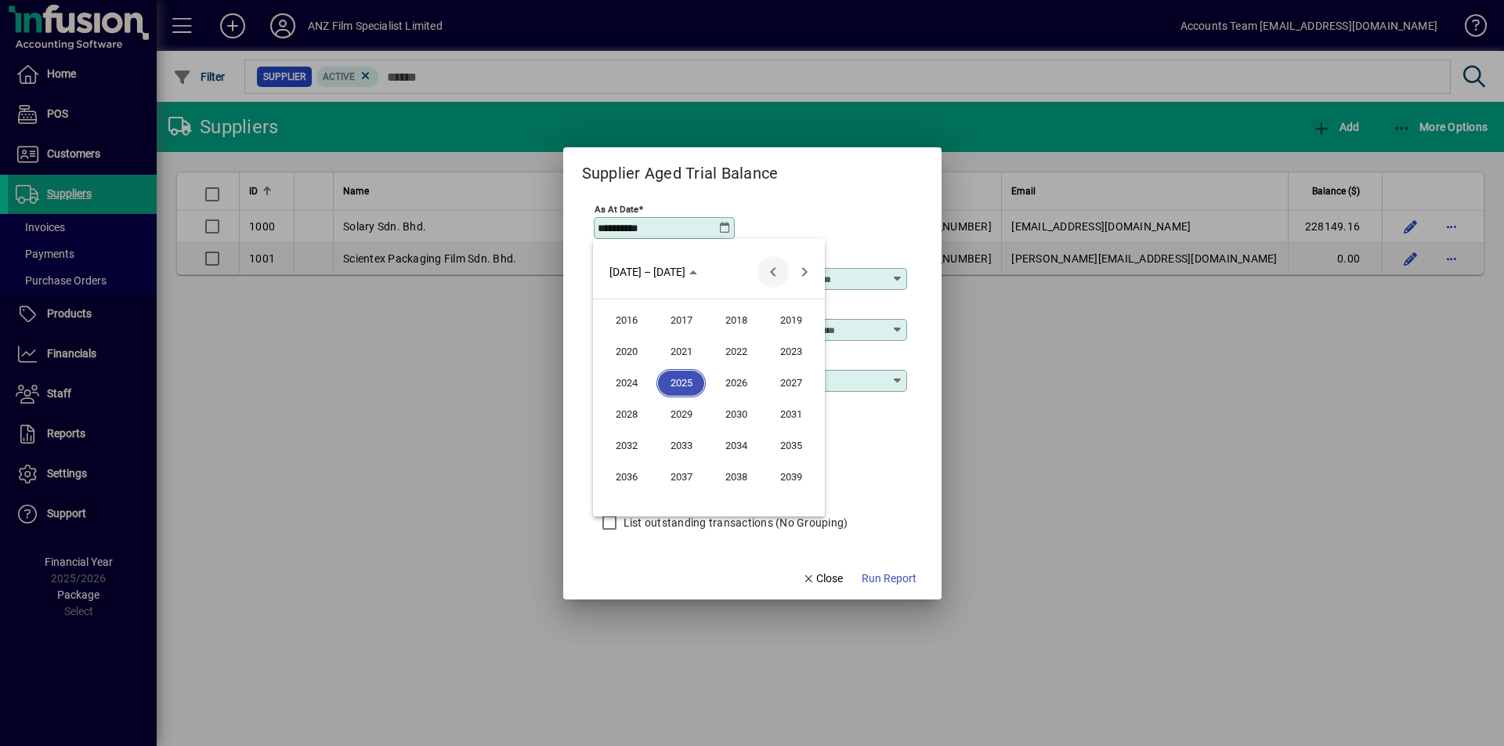
click at [772, 275] on span "Previous 24 years" at bounding box center [773, 271] width 31 height 31
click at [727, 227] on div at bounding box center [752, 373] width 1504 height 746
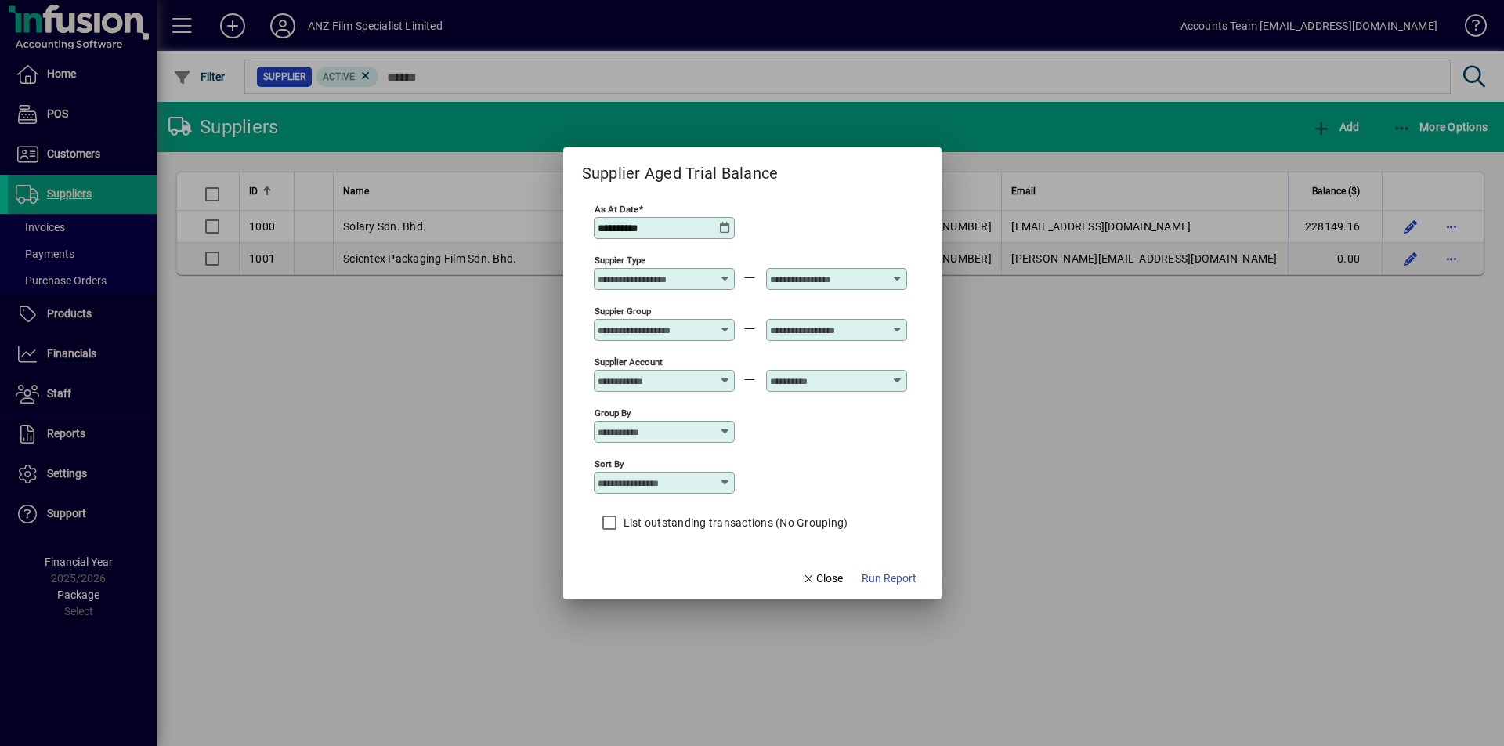
click at [719, 227] on icon at bounding box center [725, 228] width 13 height 13
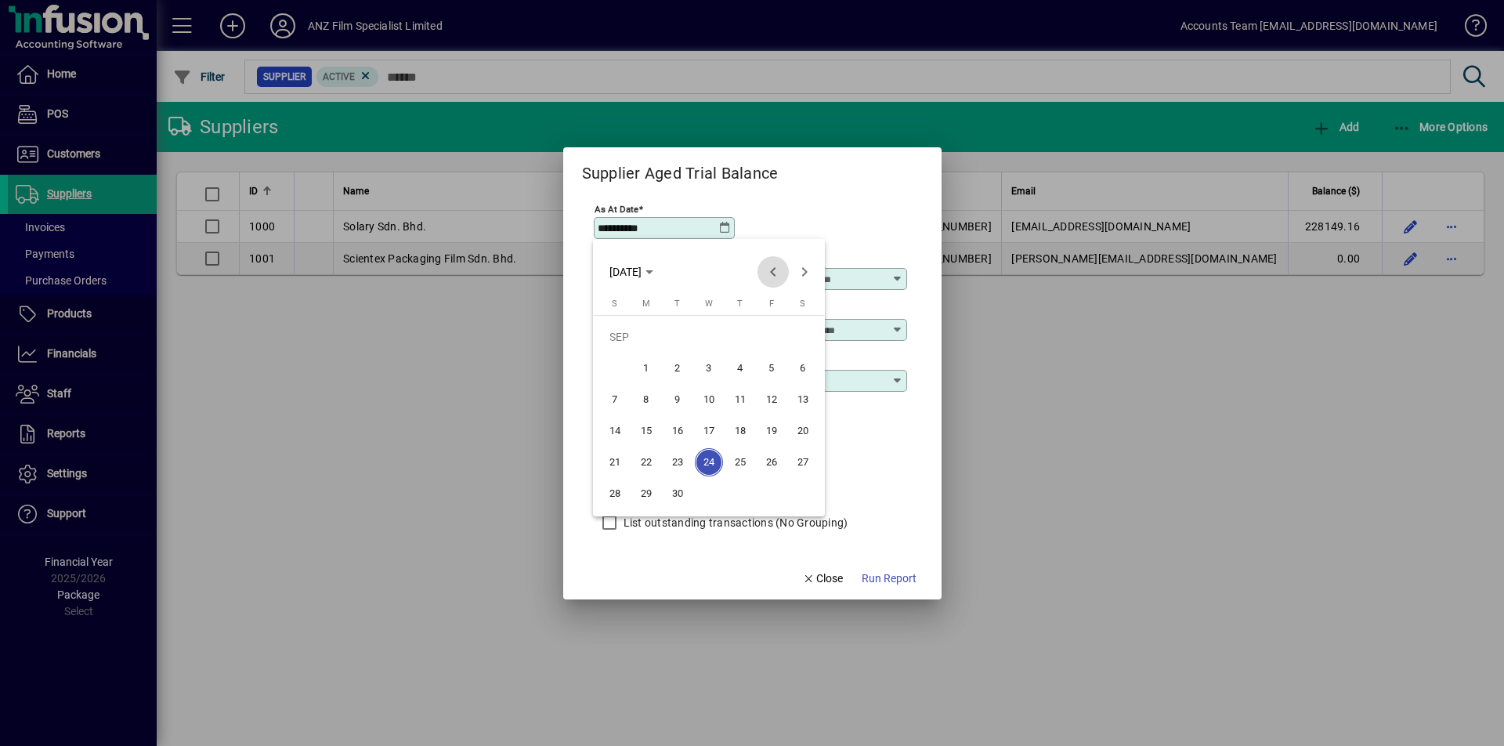
click at [771, 269] on span "Previous month" at bounding box center [773, 271] width 31 height 31
click at [608, 488] on span "31" at bounding box center [615, 494] width 28 height 28
type input "**********"
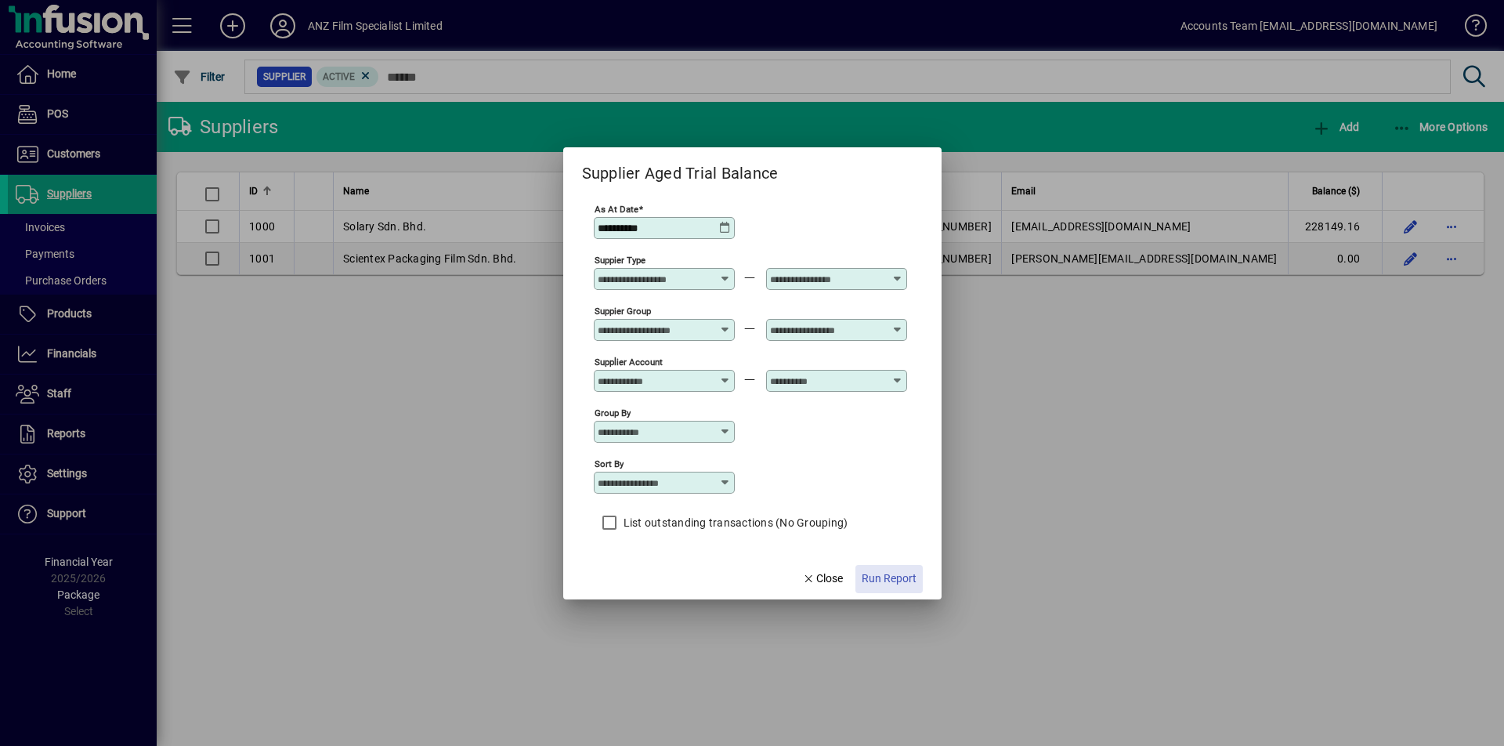
click at [895, 581] on span "Run Report" at bounding box center [889, 578] width 55 height 16
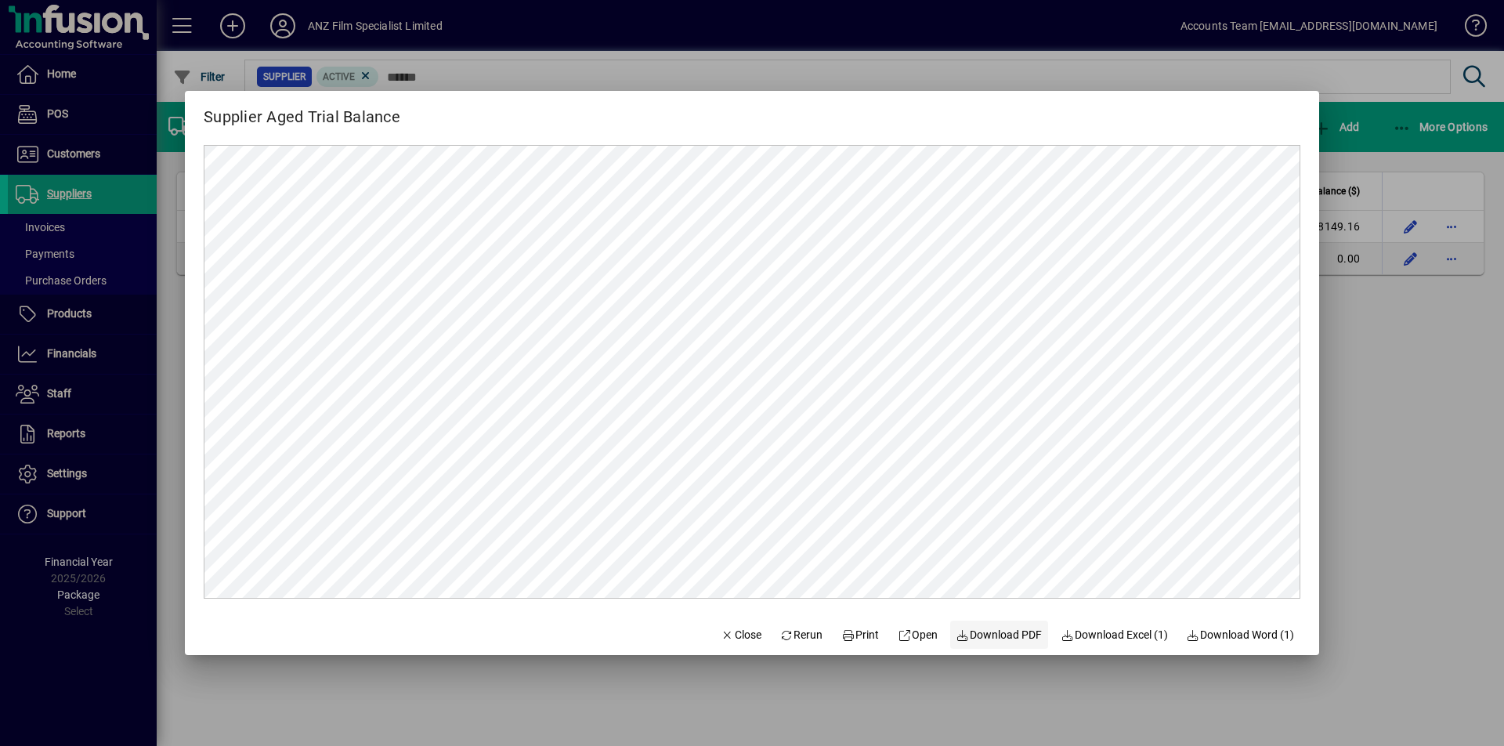
click at [990, 635] on span "Download PDF" at bounding box center [1000, 635] width 86 height 16
click at [1420, 360] on div at bounding box center [752, 373] width 1504 height 746
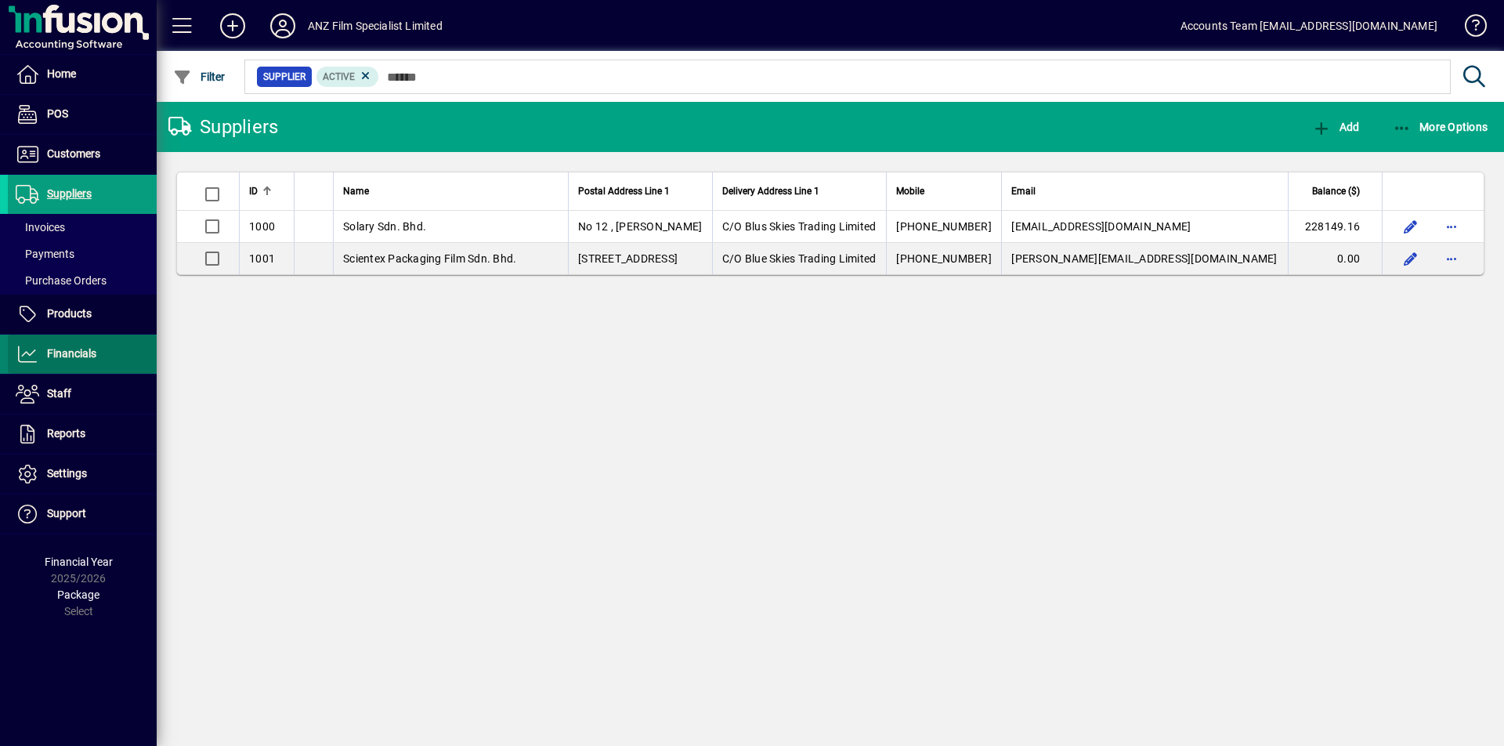
click at [75, 350] on span "Financials" at bounding box center [71, 353] width 49 height 13
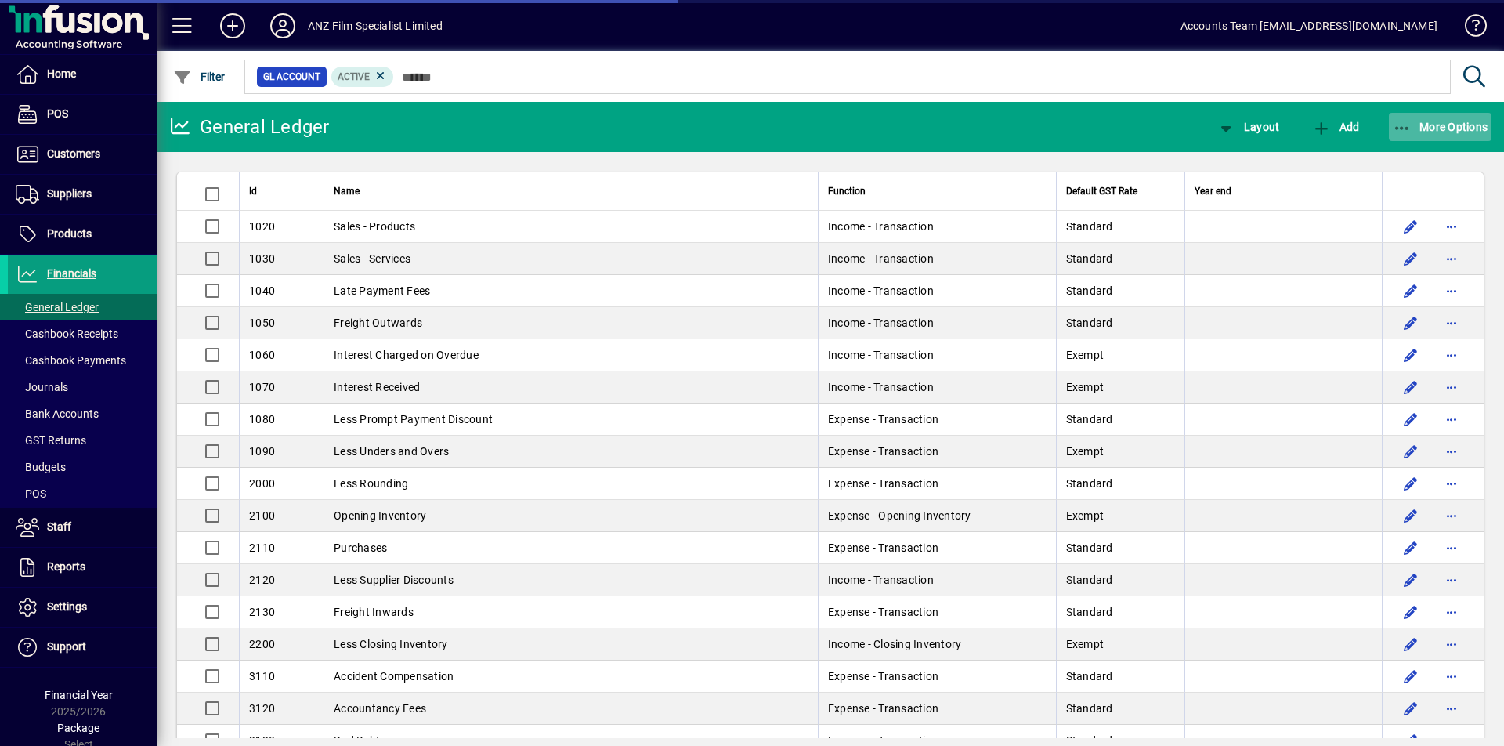
click at [1404, 127] on icon "button" at bounding box center [1403, 129] width 20 height 16
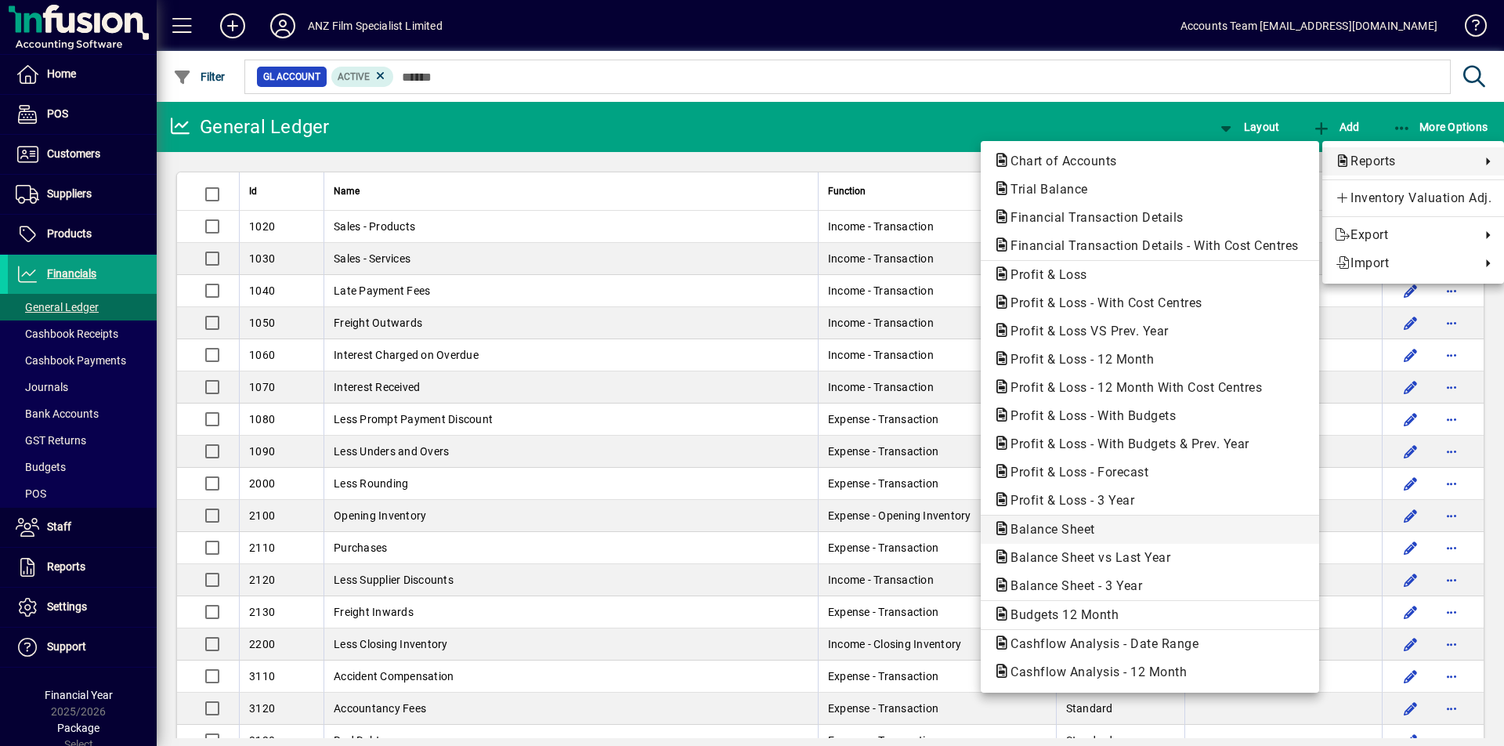
click at [1063, 529] on span "Balance Sheet" at bounding box center [1049, 529] width 110 height 15
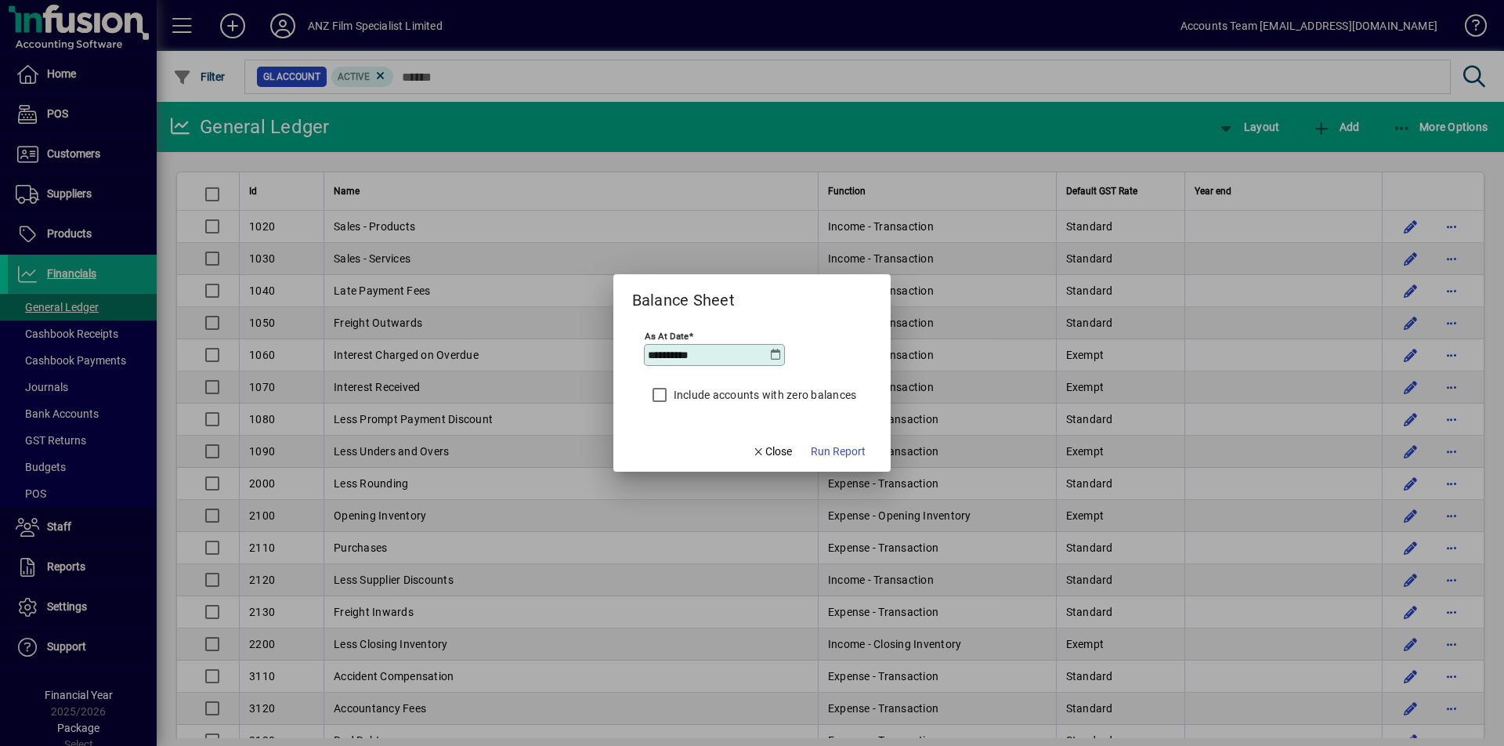
click at [771, 349] on icon at bounding box center [775, 355] width 13 height 13
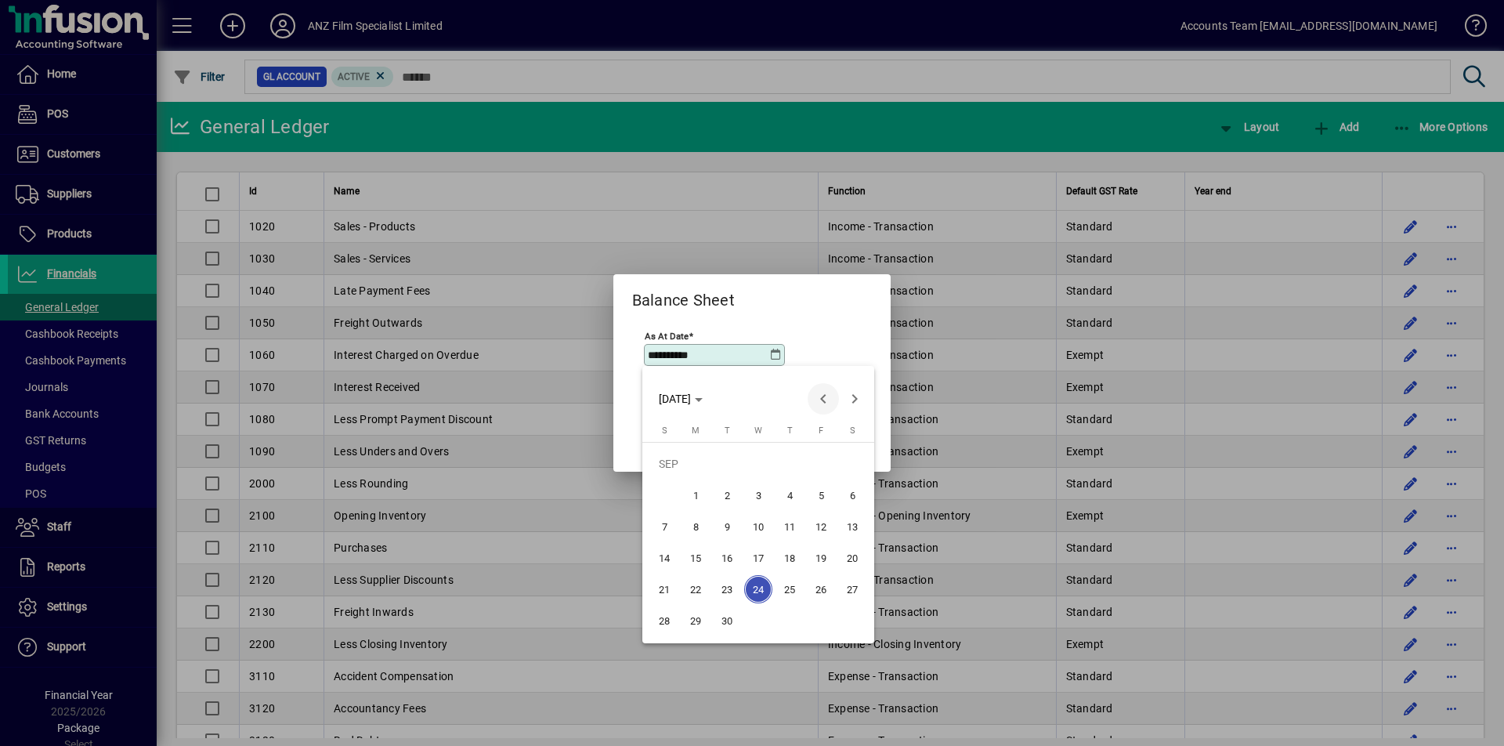
click at [825, 402] on span "Previous month" at bounding box center [823, 398] width 31 height 31
click at [667, 623] on span "31" at bounding box center [664, 620] width 28 height 28
type input "**********"
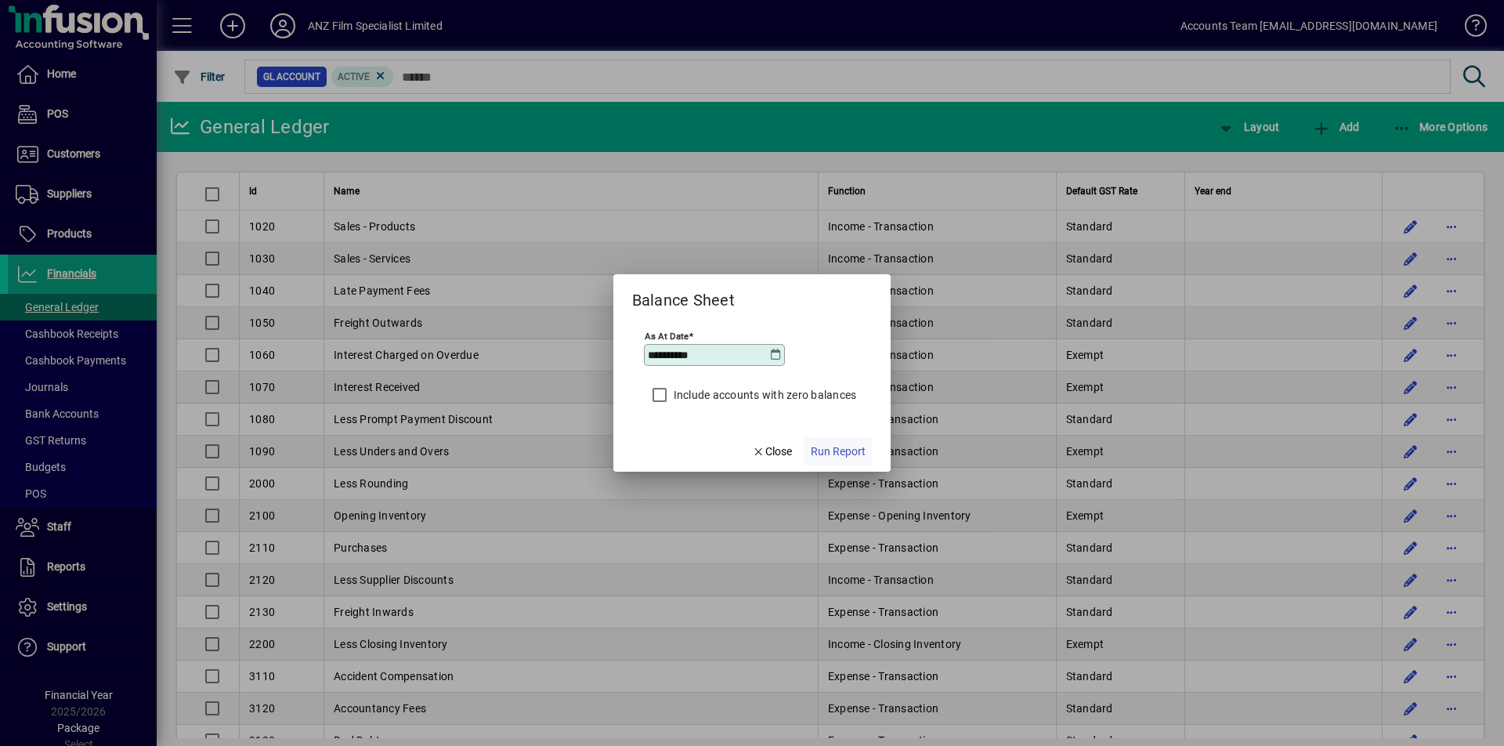
click at [844, 455] on span "Run Report" at bounding box center [838, 452] width 55 height 16
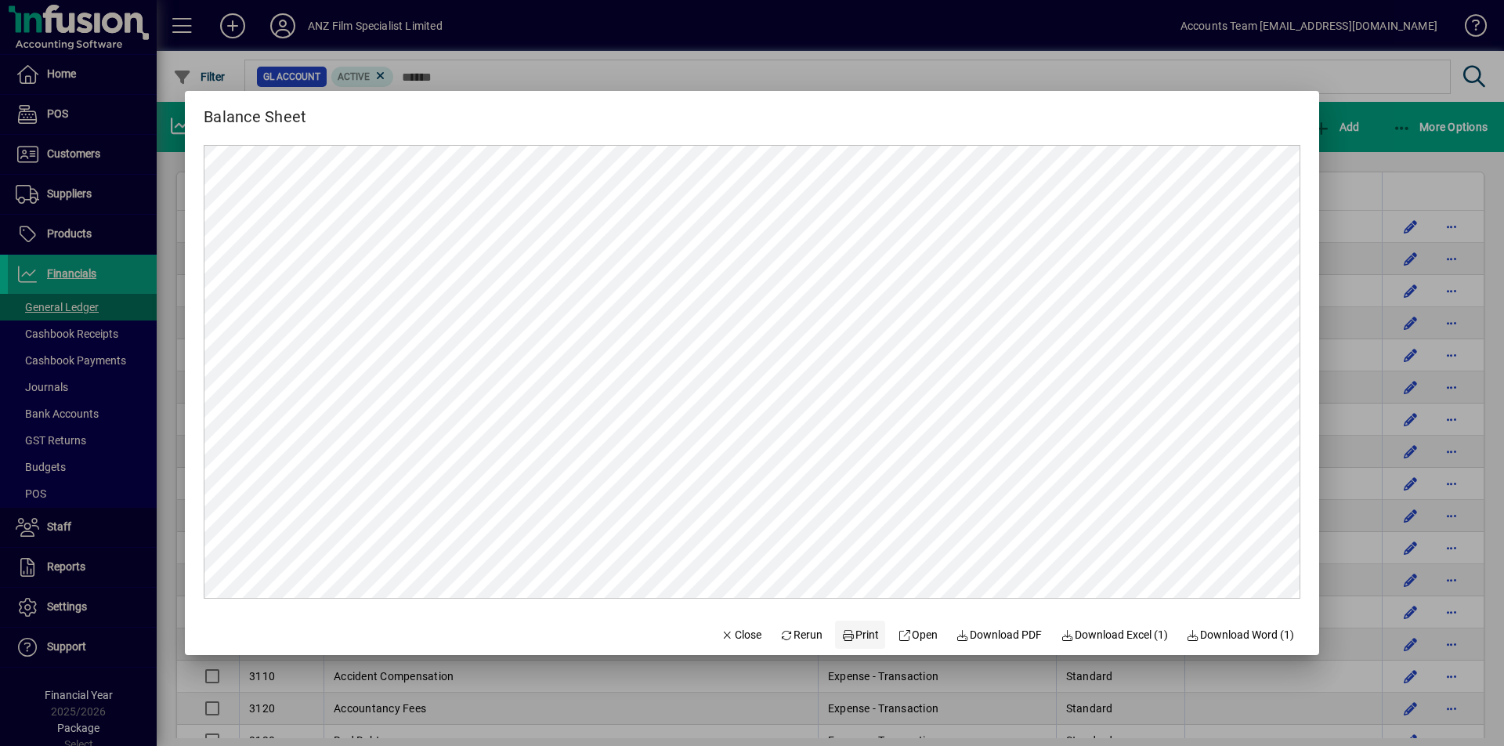
click at [855, 634] on span "Print" at bounding box center [861, 635] width 38 height 16
click at [1408, 124] on div at bounding box center [752, 373] width 1504 height 746
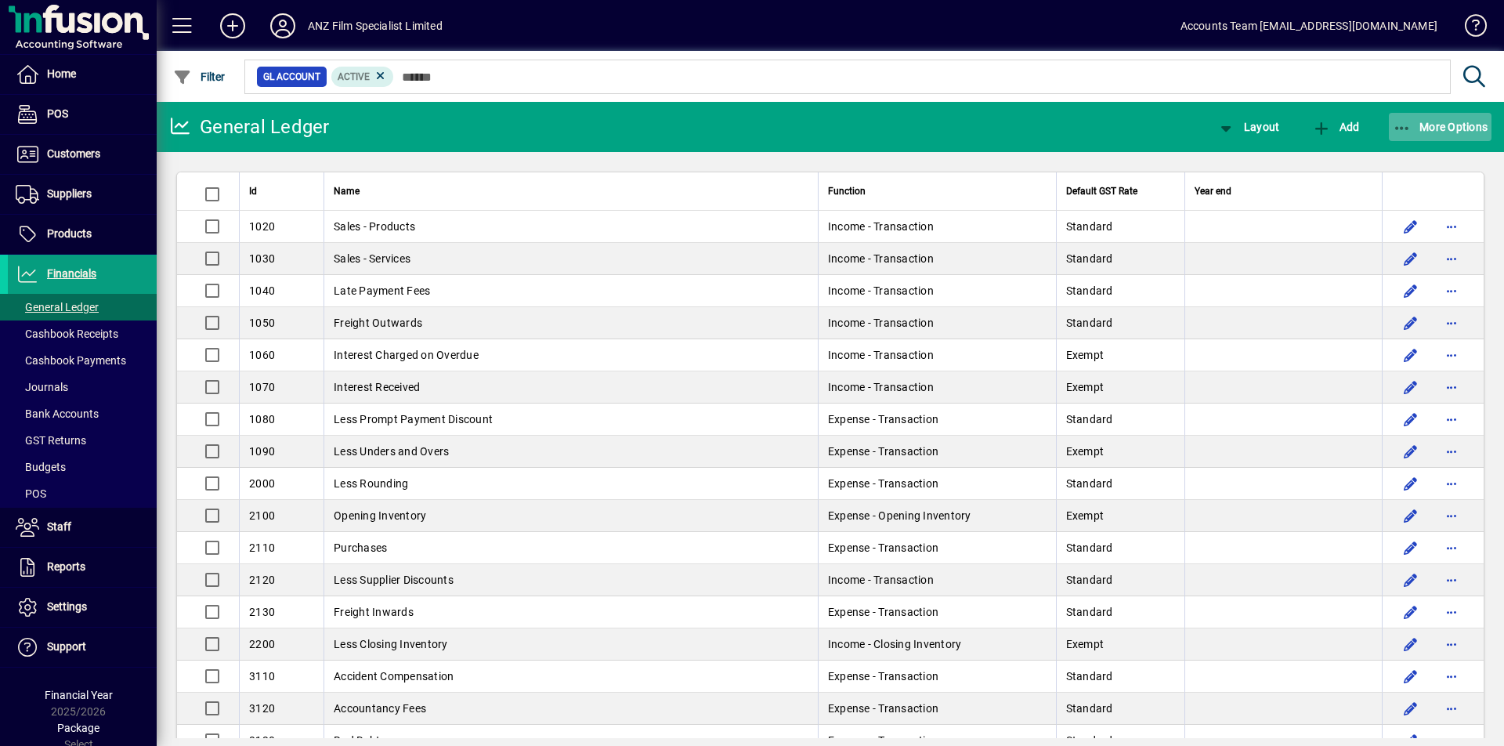
click at [1408, 124] on icon "button" at bounding box center [1403, 129] width 20 height 16
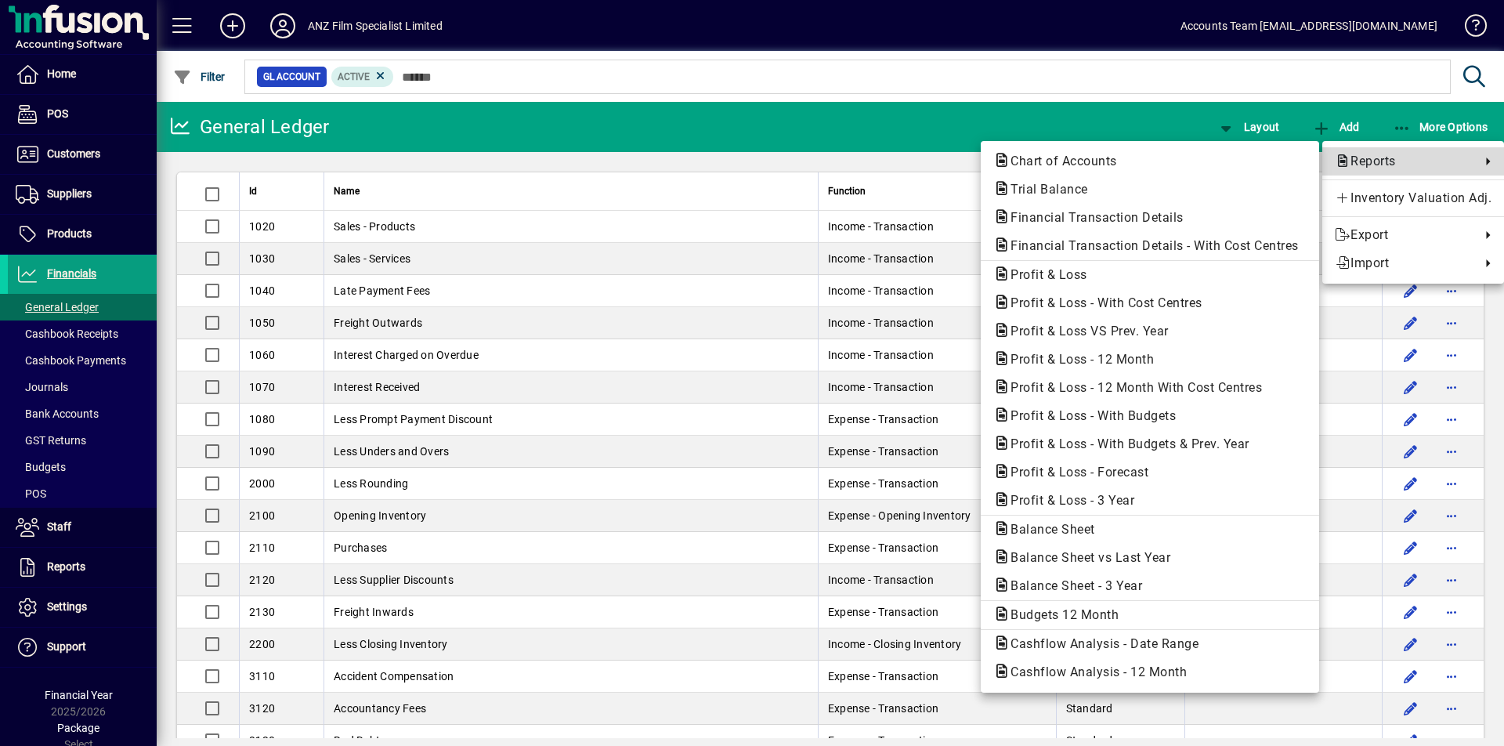
click at [1373, 165] on span "Reports" at bounding box center [1404, 161] width 138 height 19
click at [1080, 530] on span "Balance Sheet" at bounding box center [1049, 529] width 110 height 15
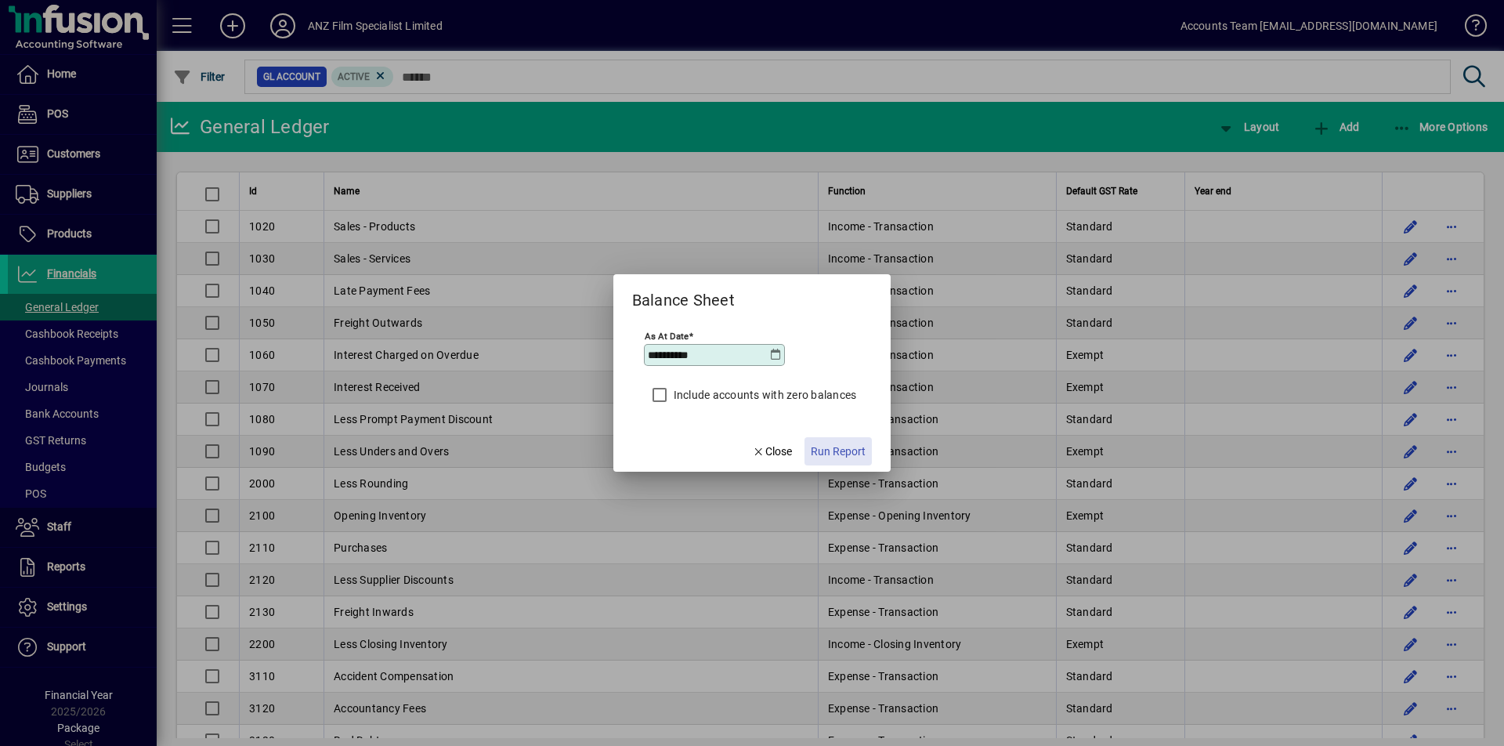
click at [860, 454] on span "Run Report" at bounding box center [838, 452] width 55 height 16
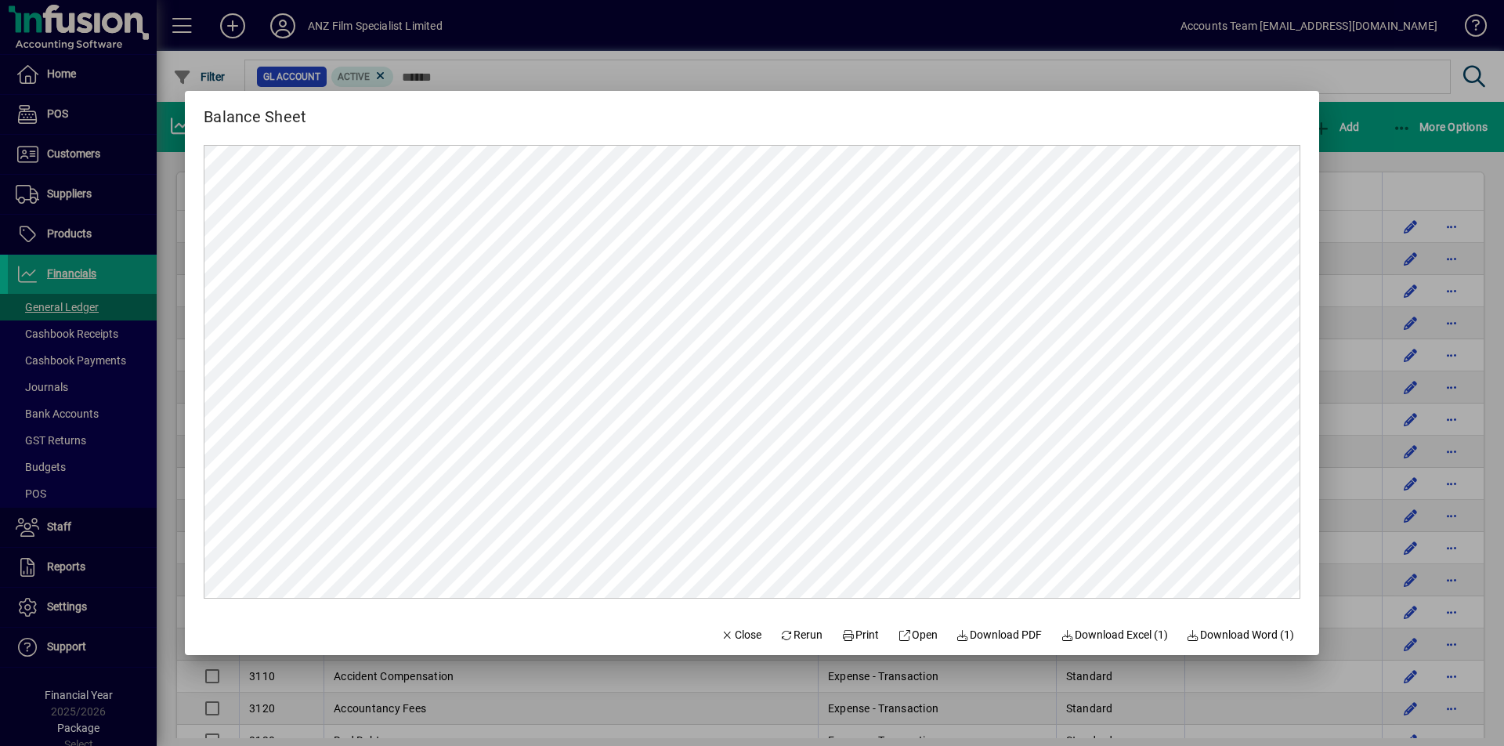
click at [748, 71] on div at bounding box center [752, 373] width 1504 height 746
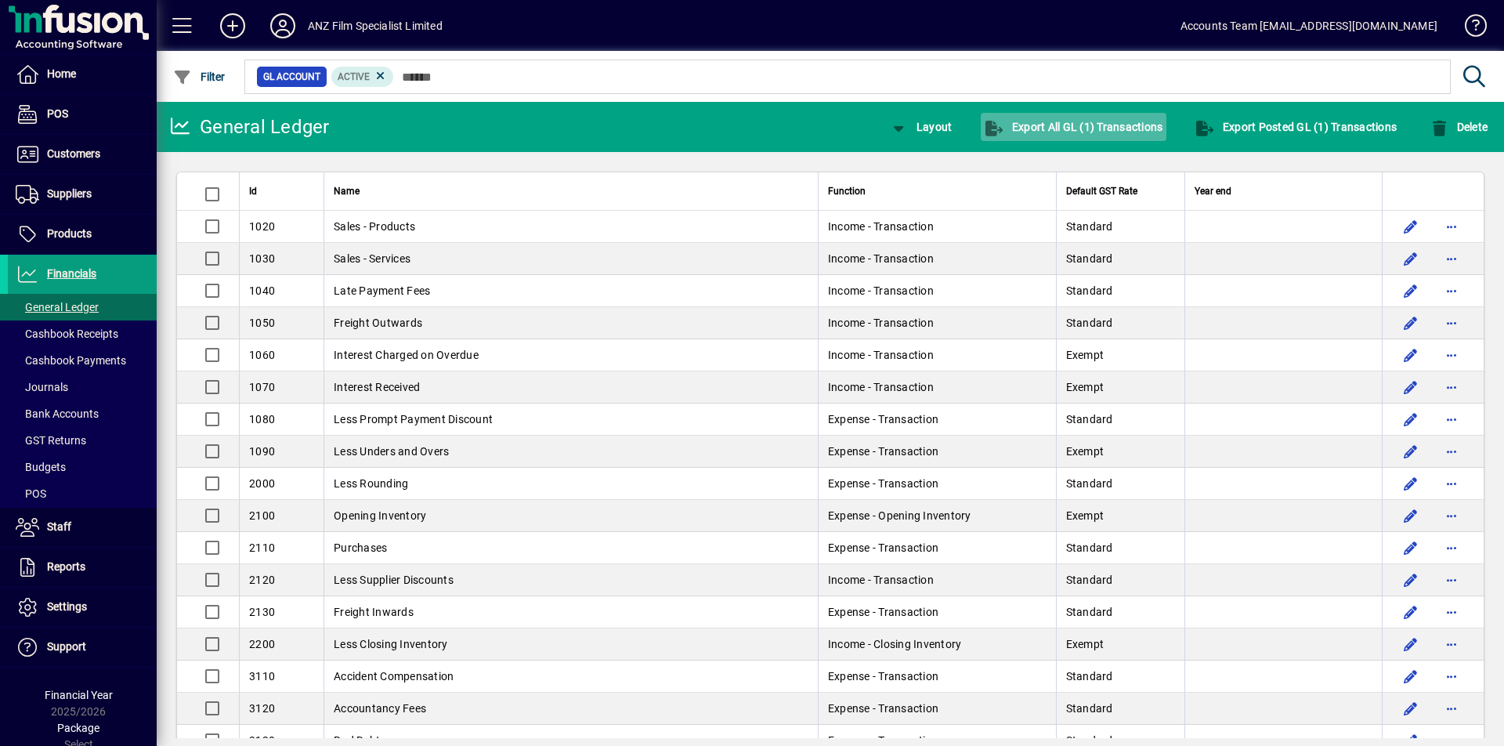
click at [1096, 129] on span "Export All GL (1) Transactions" at bounding box center [1074, 127] width 178 height 13
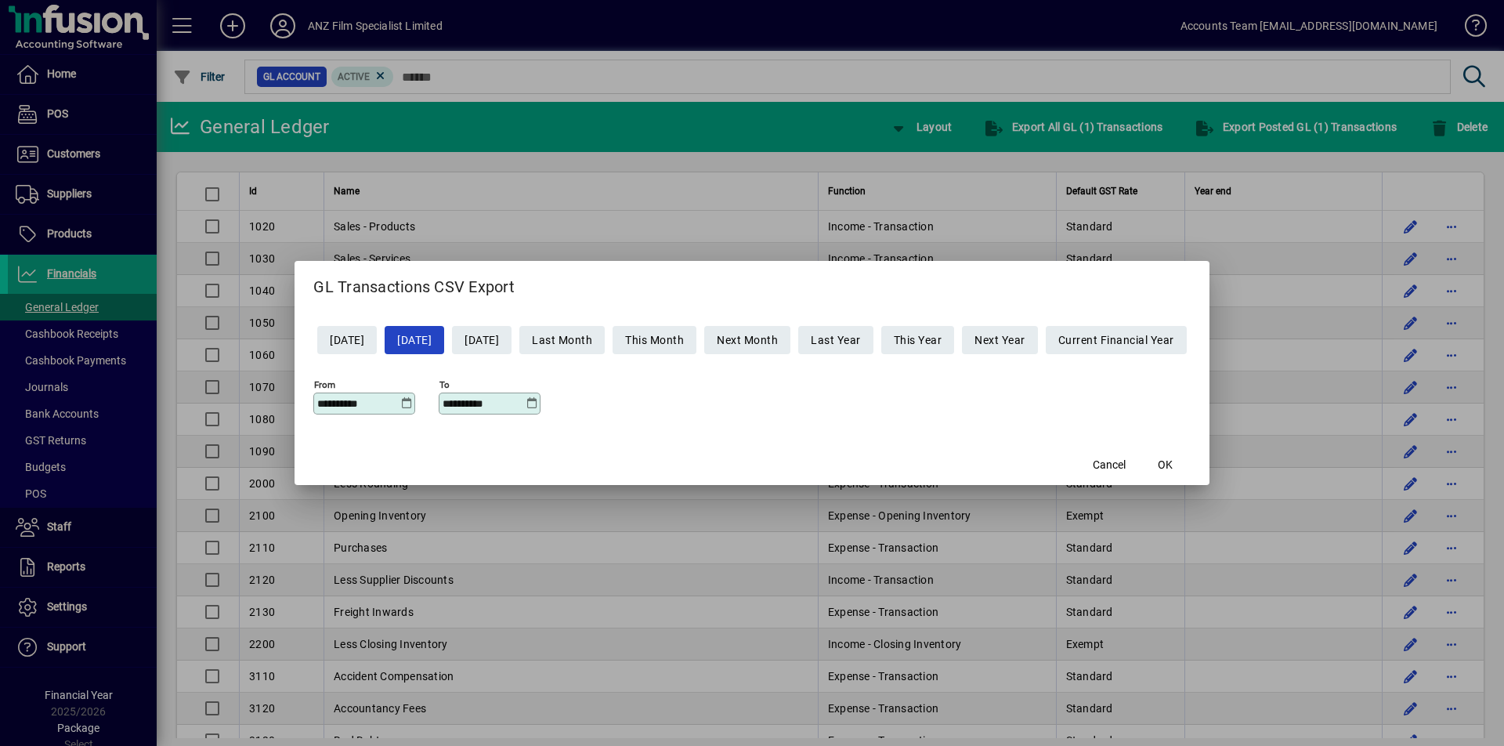
click at [400, 401] on icon at bounding box center [406, 403] width 12 height 13
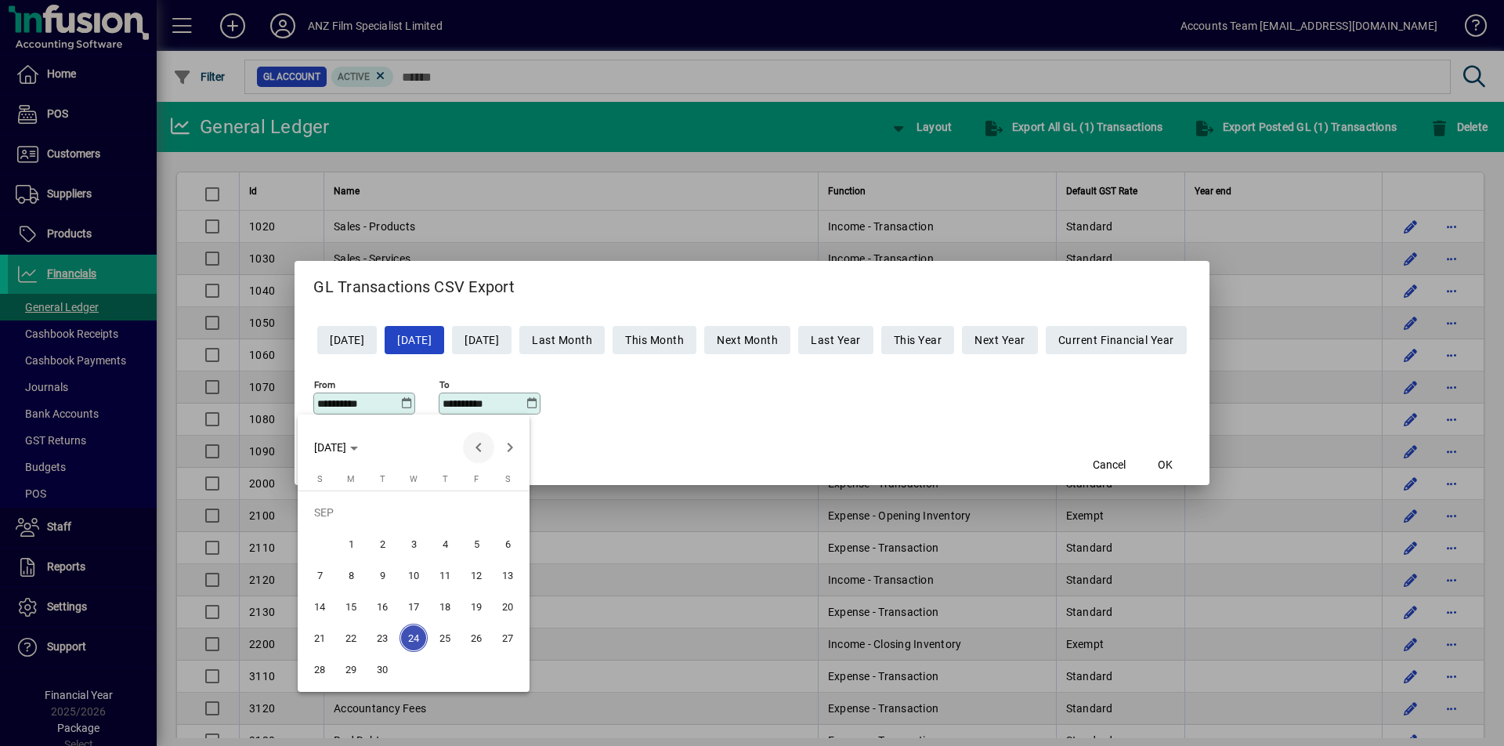
click at [476, 451] on span "Previous month" at bounding box center [478, 447] width 31 height 31
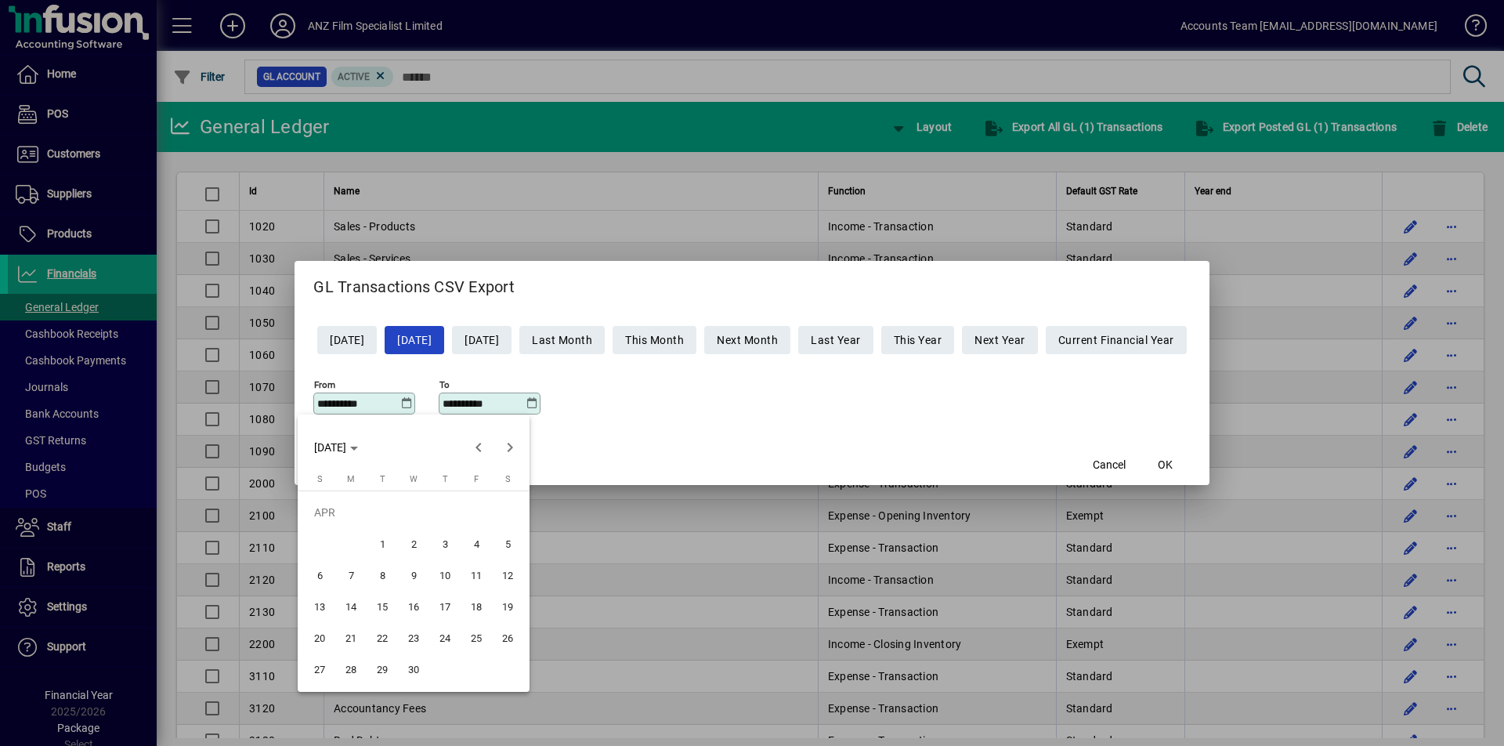
click at [446, 643] on span "24" at bounding box center [445, 638] width 28 height 28
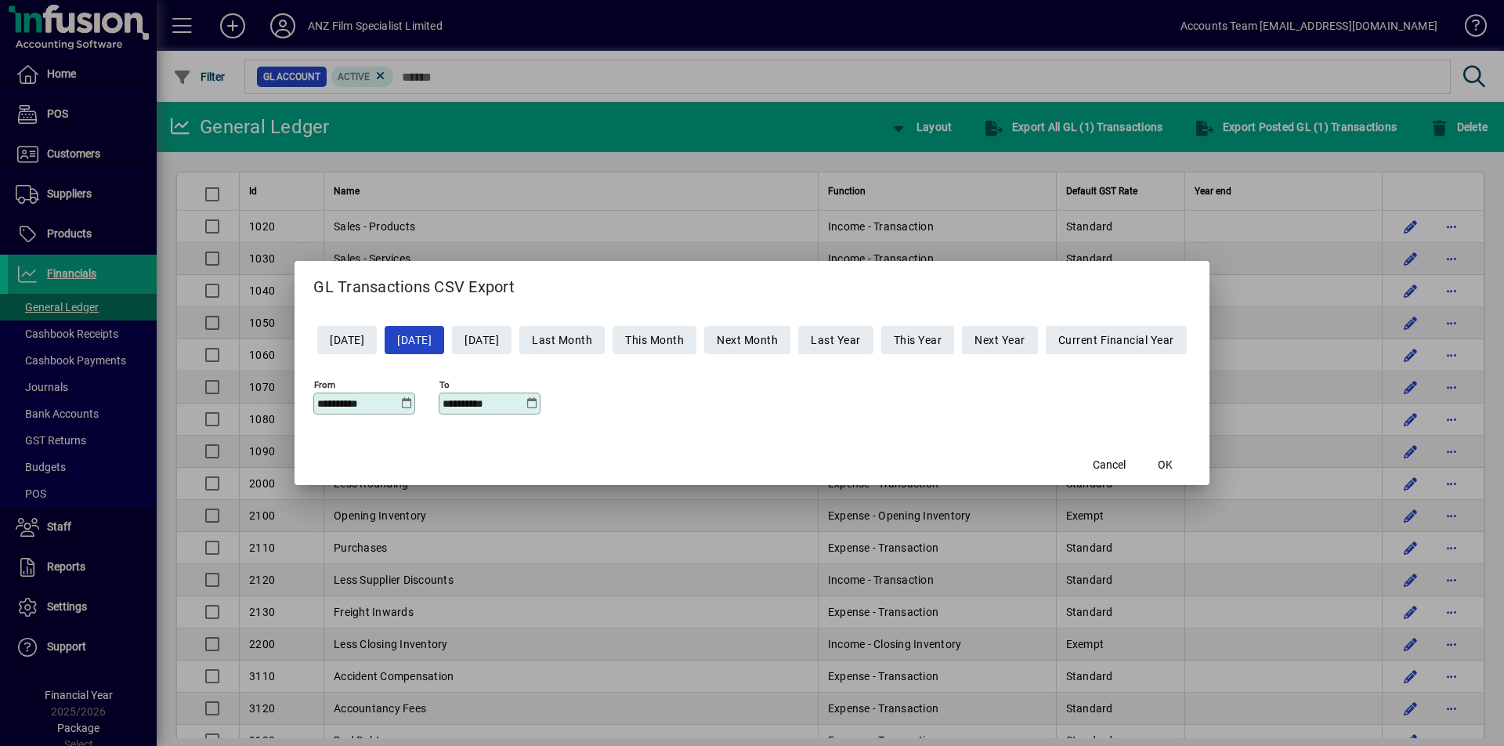
type input "**********"
click at [1191, 469] on span "button" at bounding box center [1166, 465] width 50 height 38
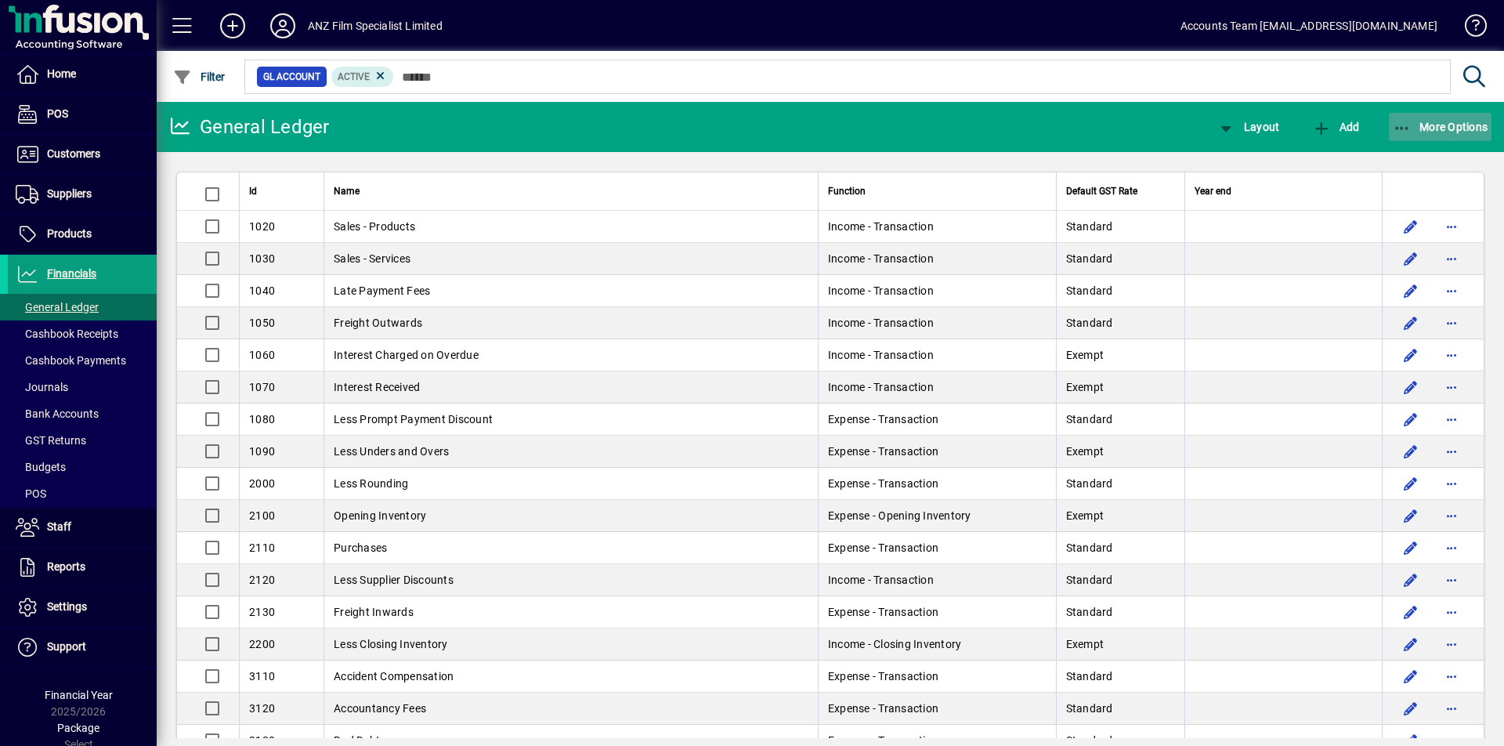
click at [1412, 128] on span "More Options" at bounding box center [1441, 127] width 96 height 13
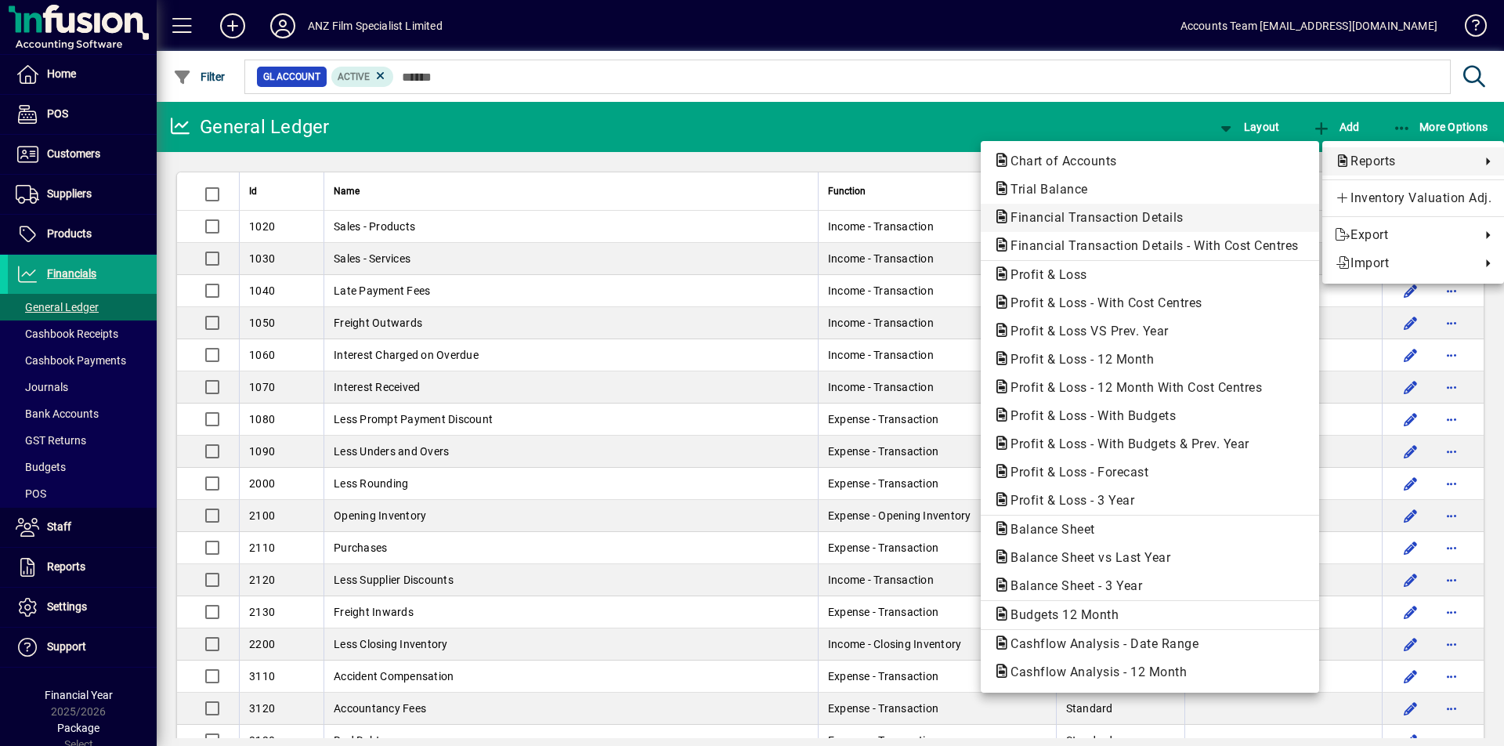
click at [1136, 219] on span "Financial Transaction Details" at bounding box center [1093, 217] width 198 height 15
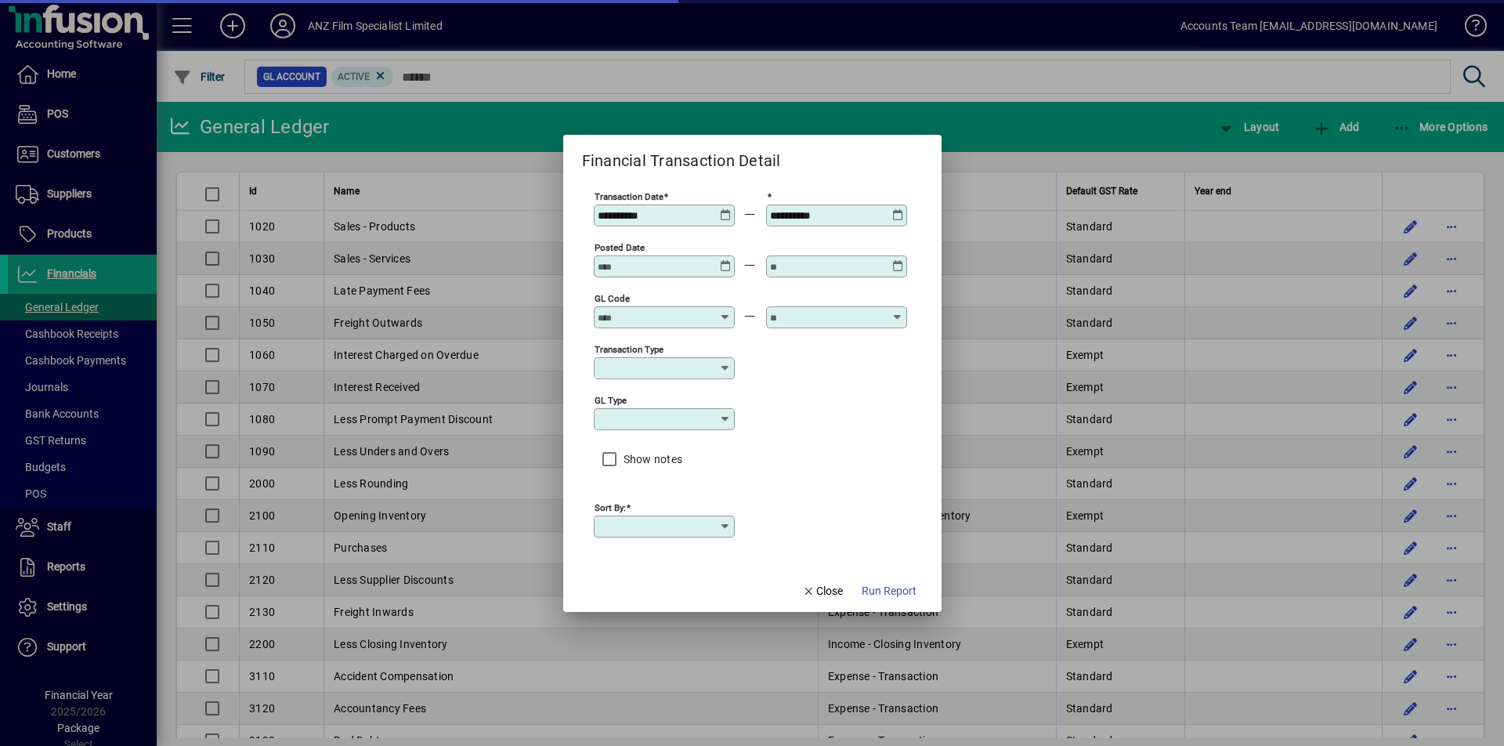
type input "****"
click at [730, 209] on icon at bounding box center [726, 209] width 12 height 0
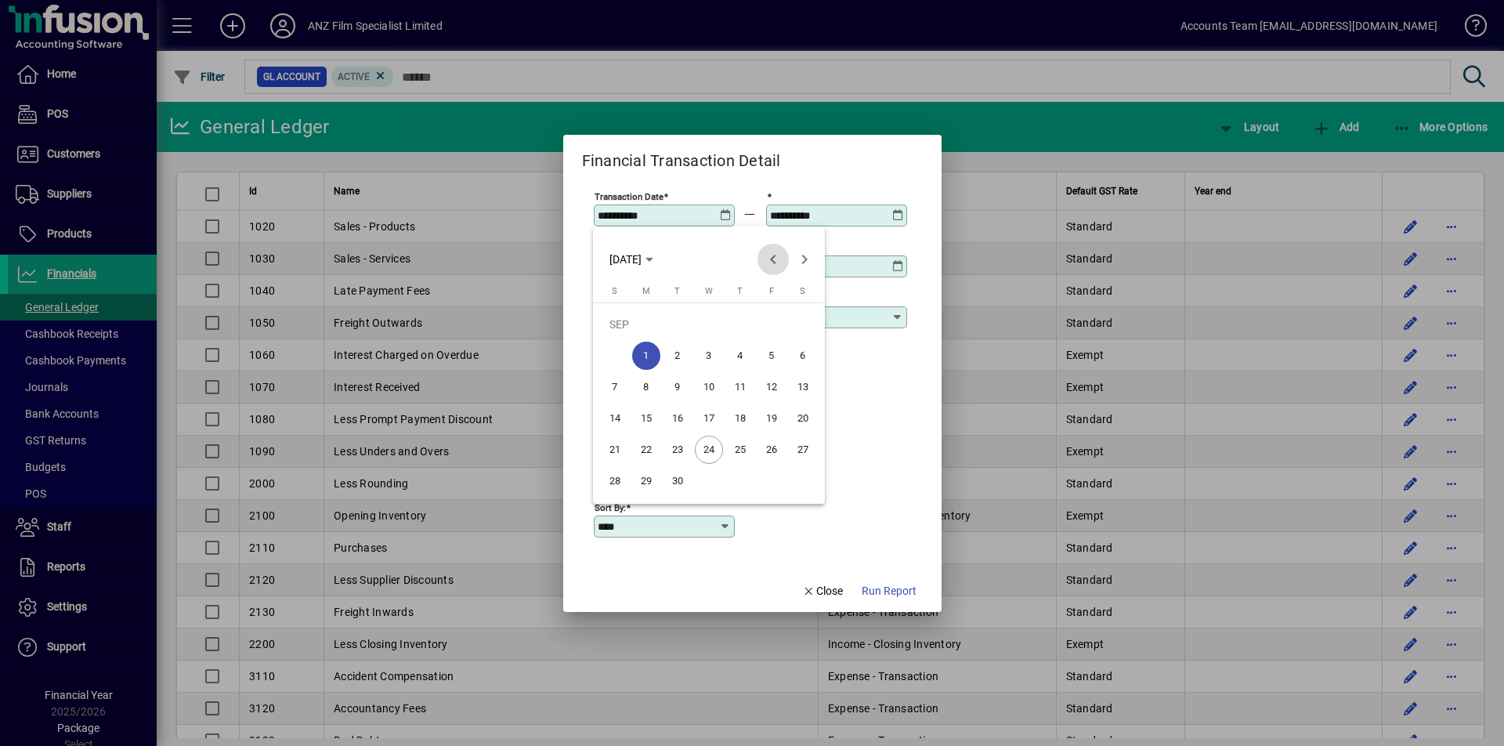
click at [773, 265] on span "Previous month" at bounding box center [773, 259] width 31 height 31
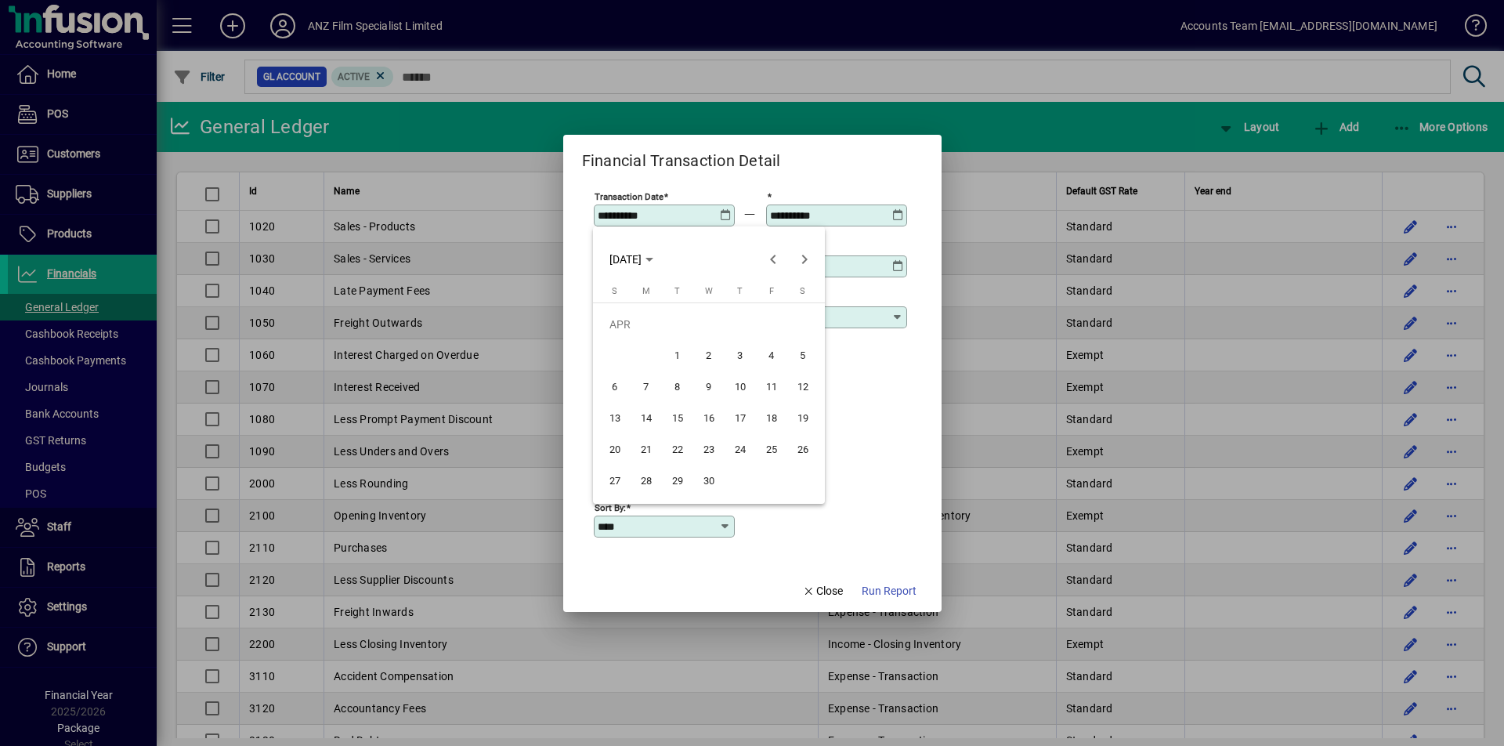
click at [744, 444] on span "24" at bounding box center [740, 450] width 28 height 28
type input "**********"
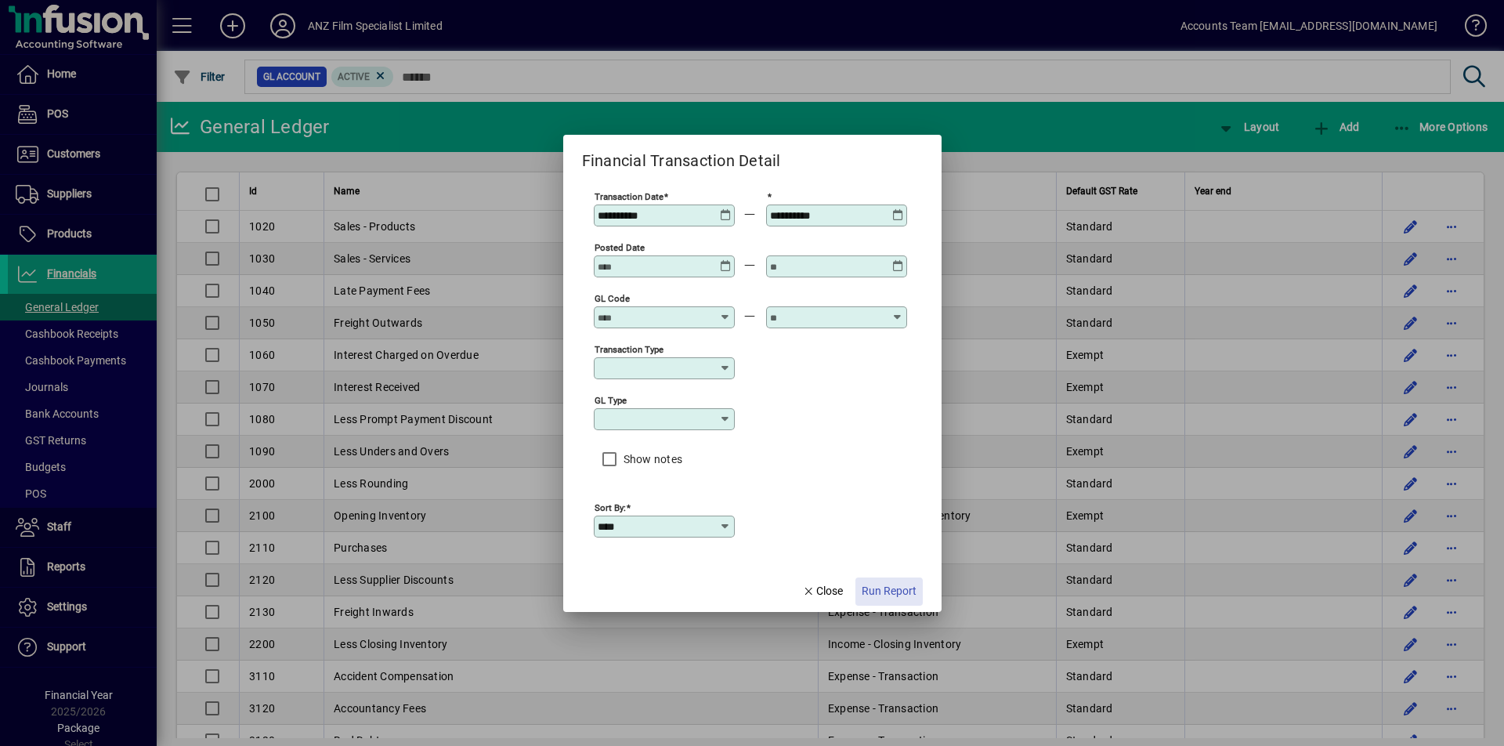
click at [888, 592] on span "Run Report" at bounding box center [889, 591] width 55 height 16
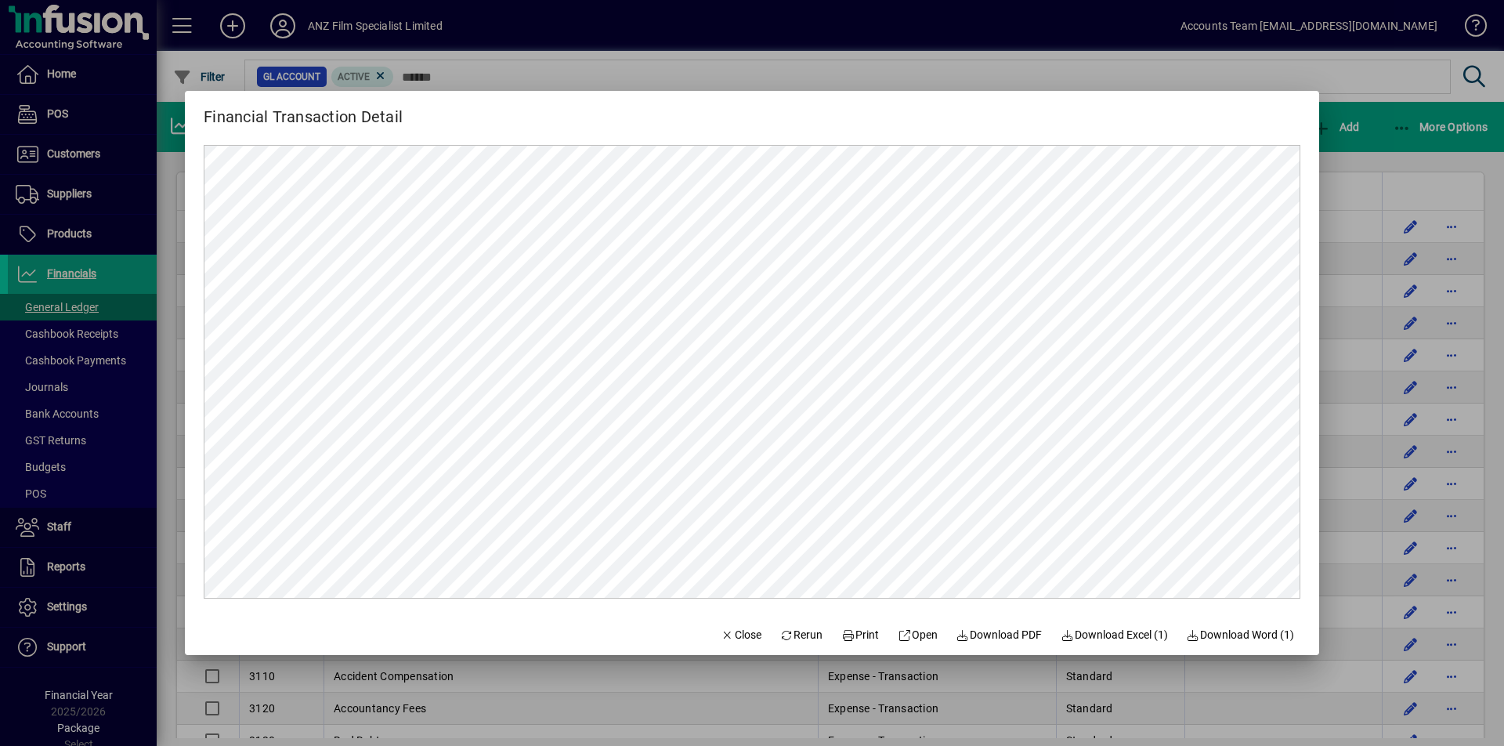
click at [1339, 68] on div at bounding box center [752, 373] width 1504 height 746
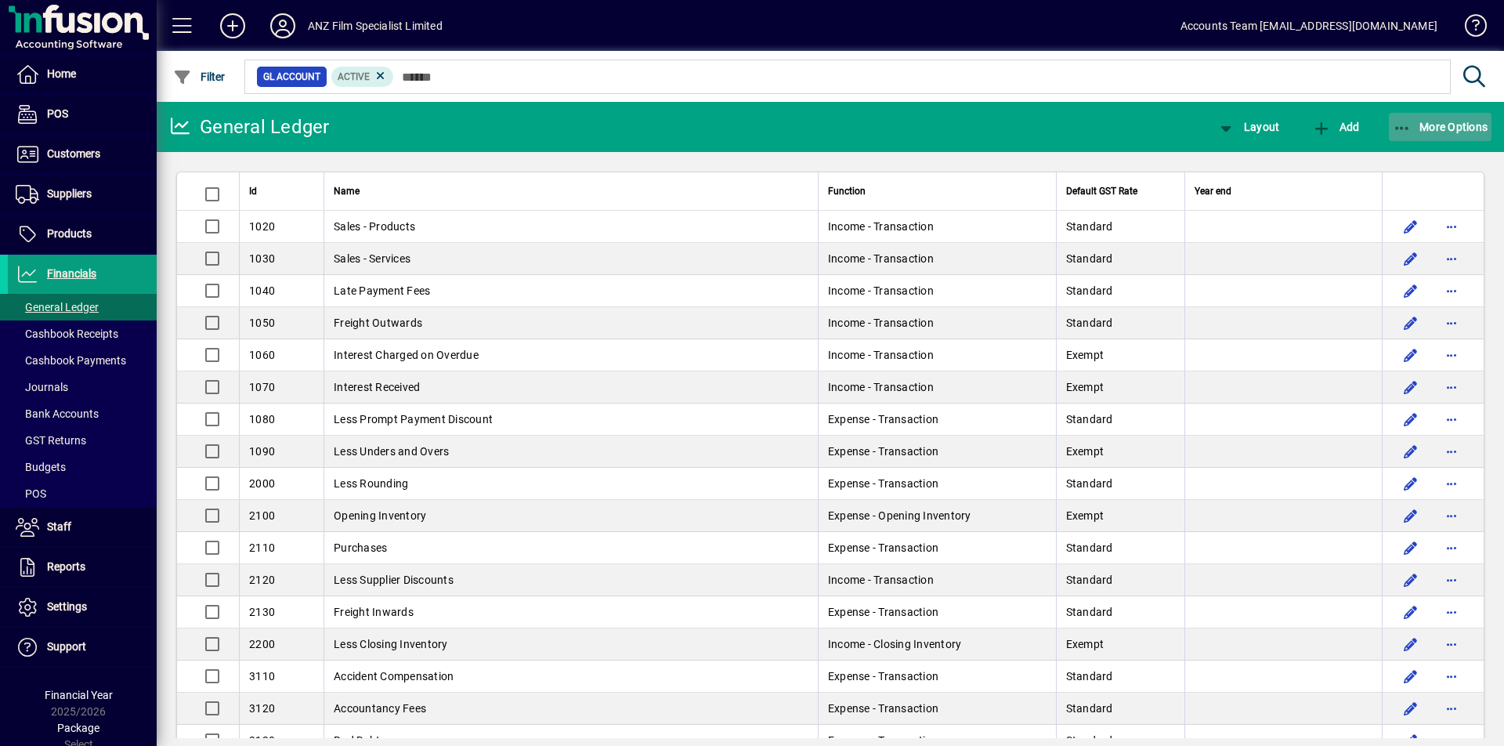
click at [1410, 126] on icon "button" at bounding box center [1403, 129] width 20 height 16
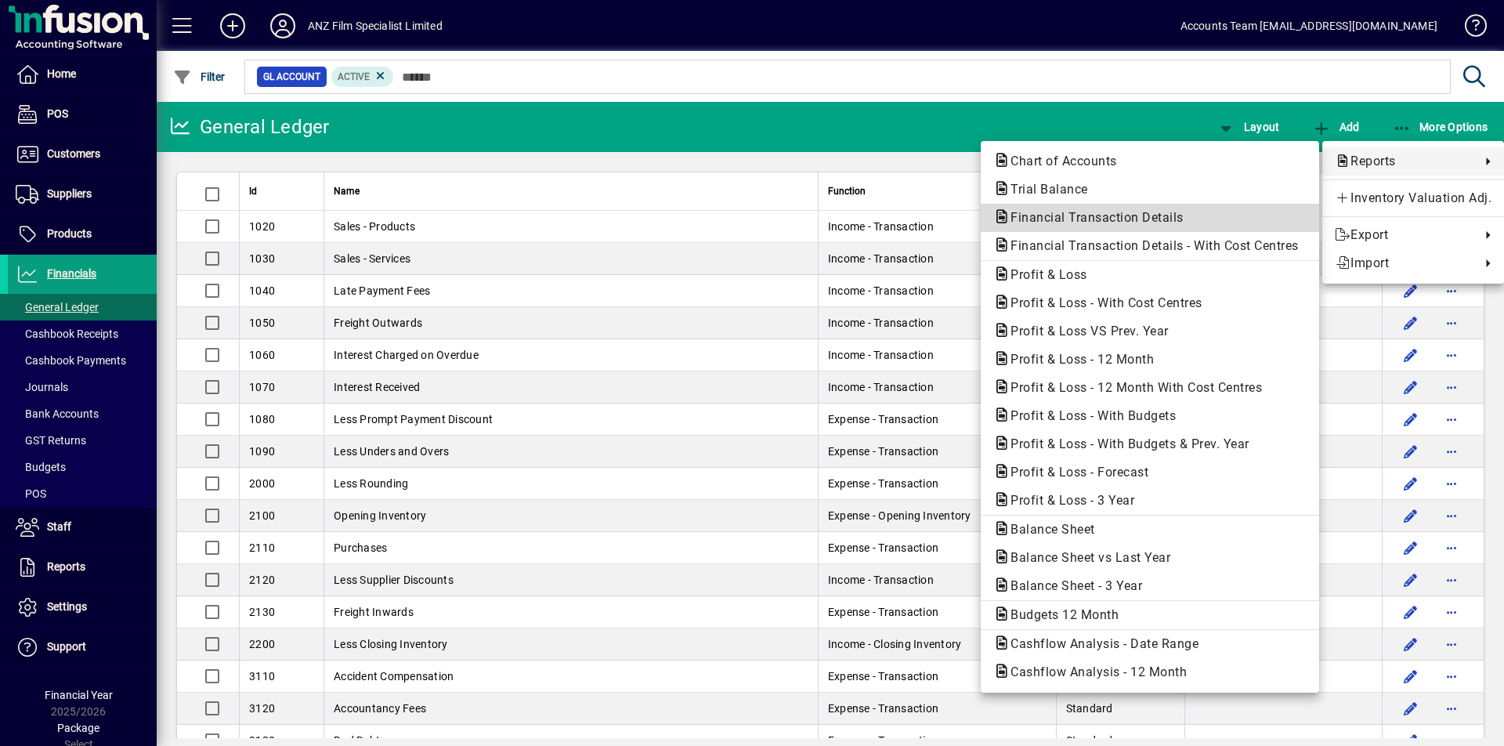
click at [1034, 218] on span "Financial Transaction Details" at bounding box center [1093, 217] width 198 height 15
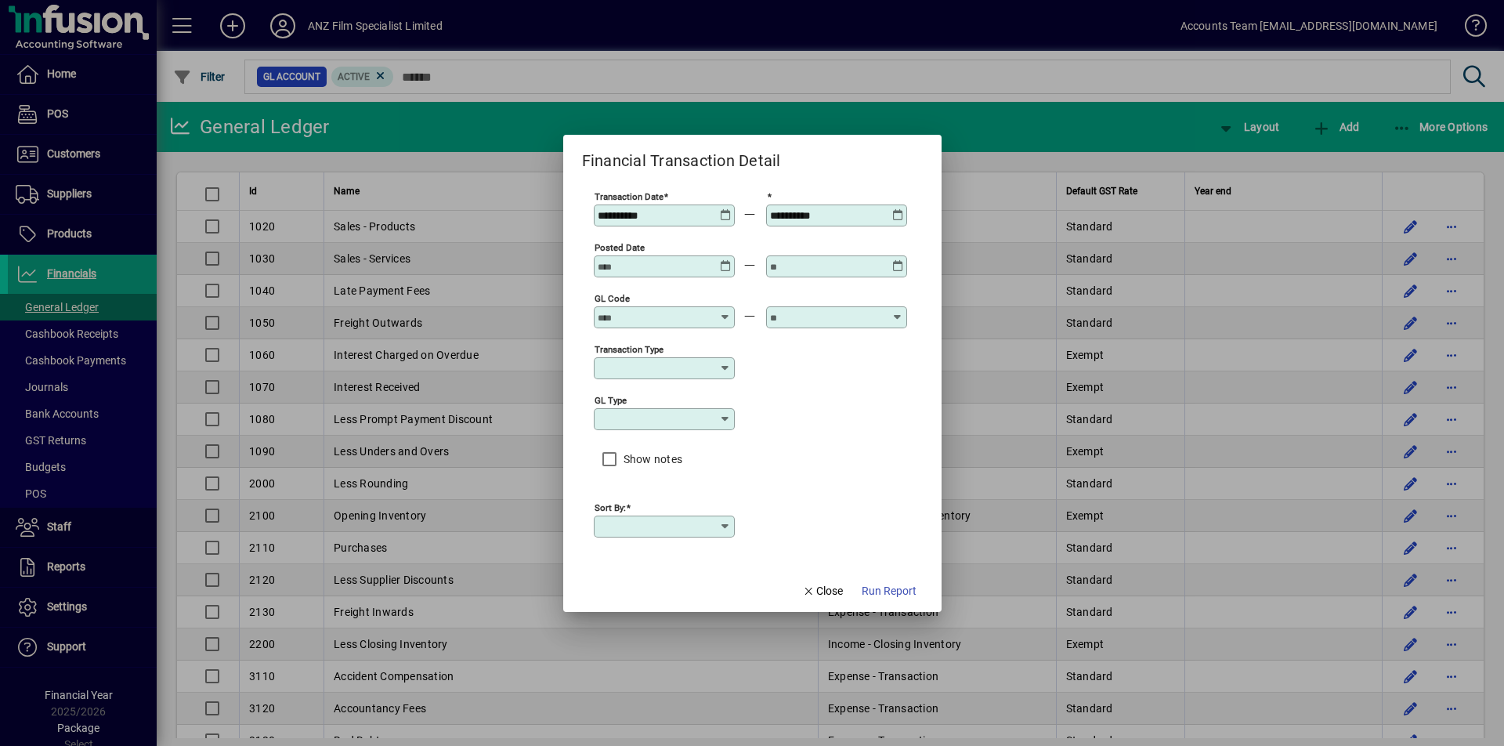
type input "****"
click at [722, 209] on icon at bounding box center [726, 209] width 12 height 0
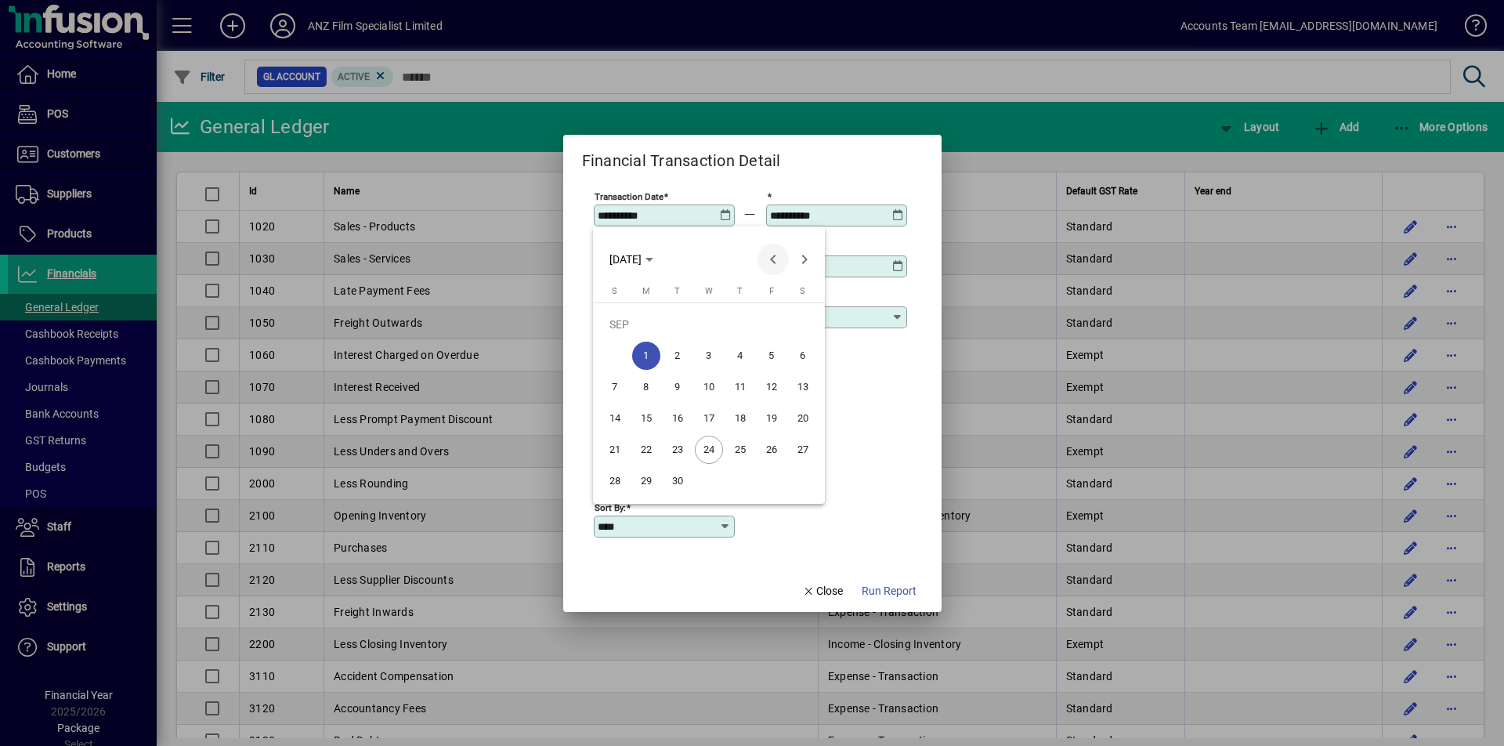
click at [774, 261] on span "Previous month" at bounding box center [773, 259] width 31 height 31
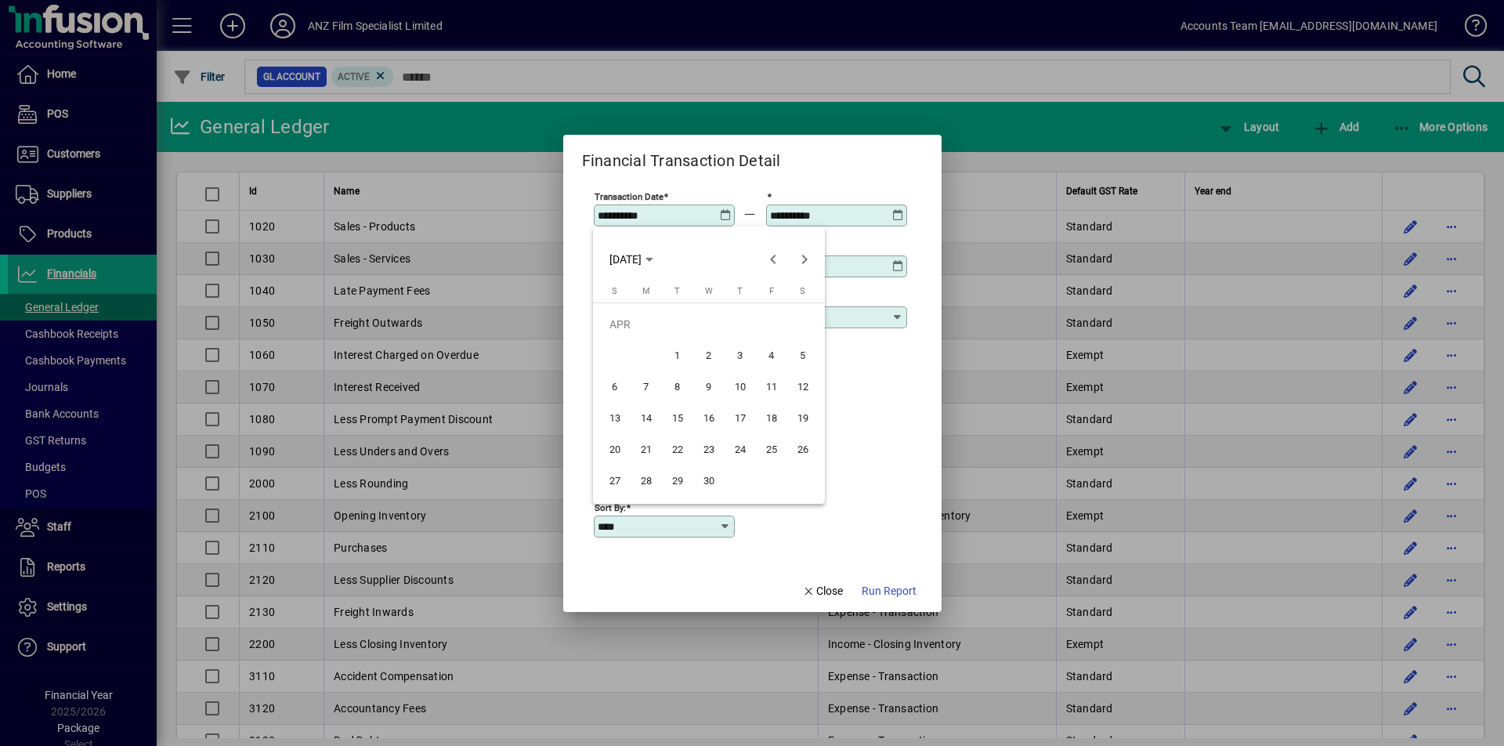
click at [736, 444] on span "24" at bounding box center [740, 450] width 28 height 28
type input "**********"
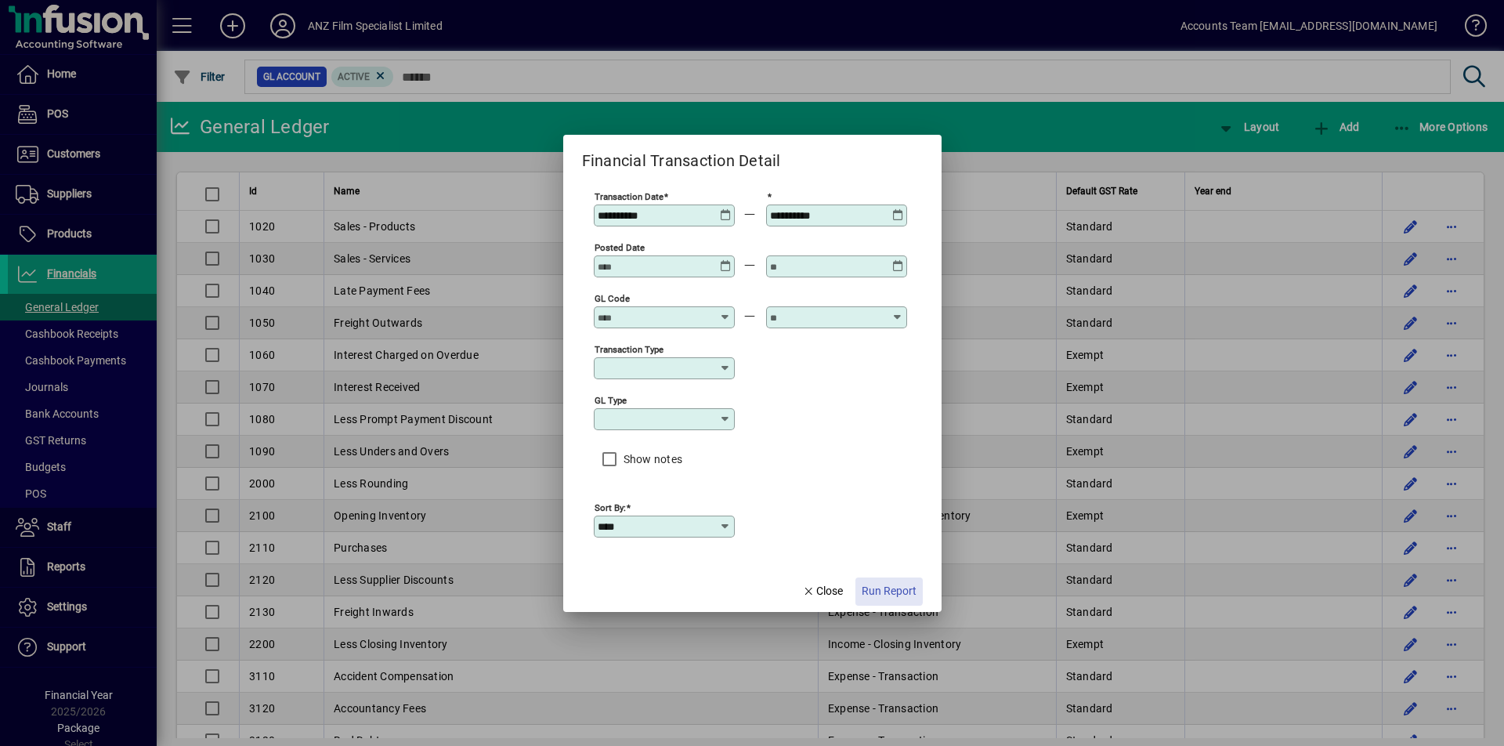
click at [883, 589] on span "Run Report" at bounding box center [889, 591] width 55 height 16
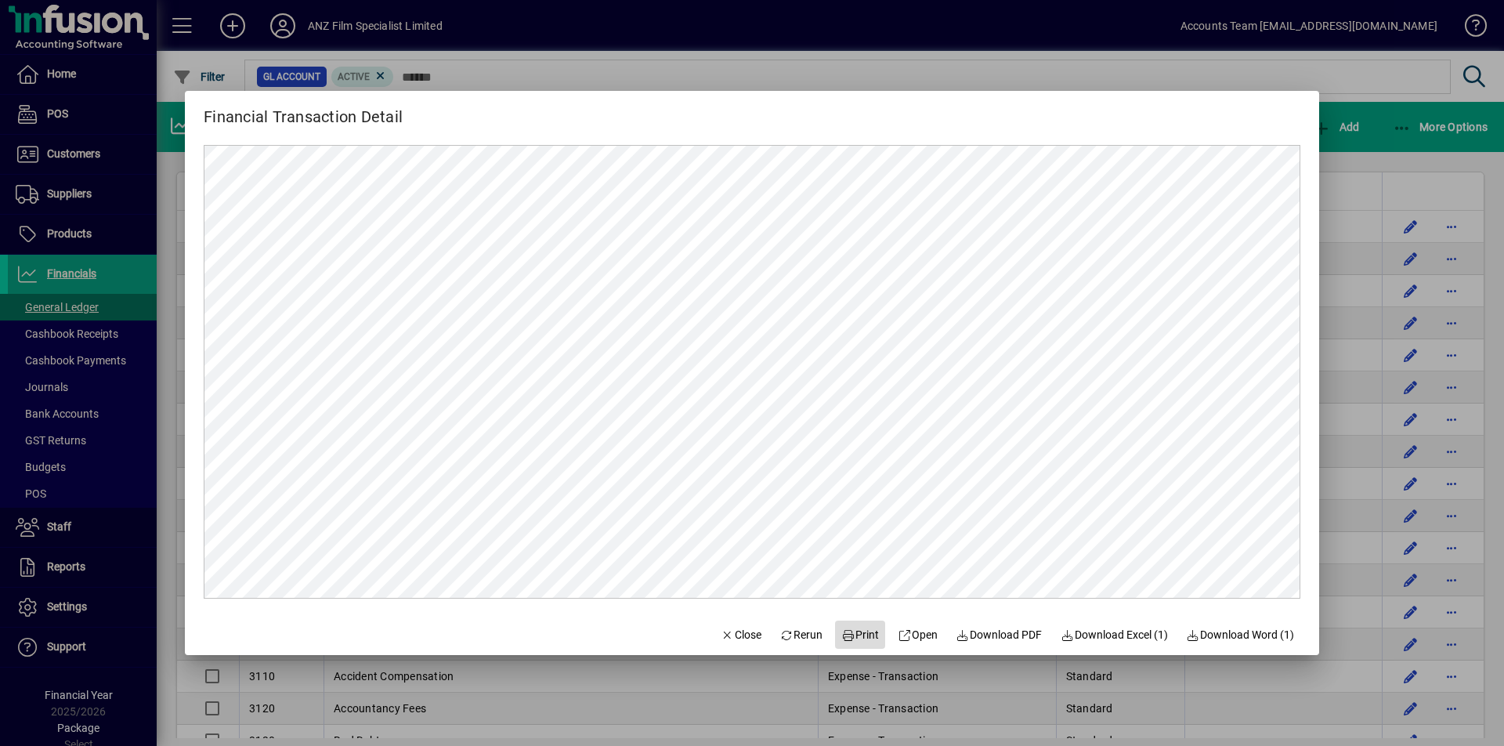
click at [863, 639] on span "Print" at bounding box center [861, 635] width 38 height 16
click at [1385, 71] on div at bounding box center [752, 373] width 1504 height 746
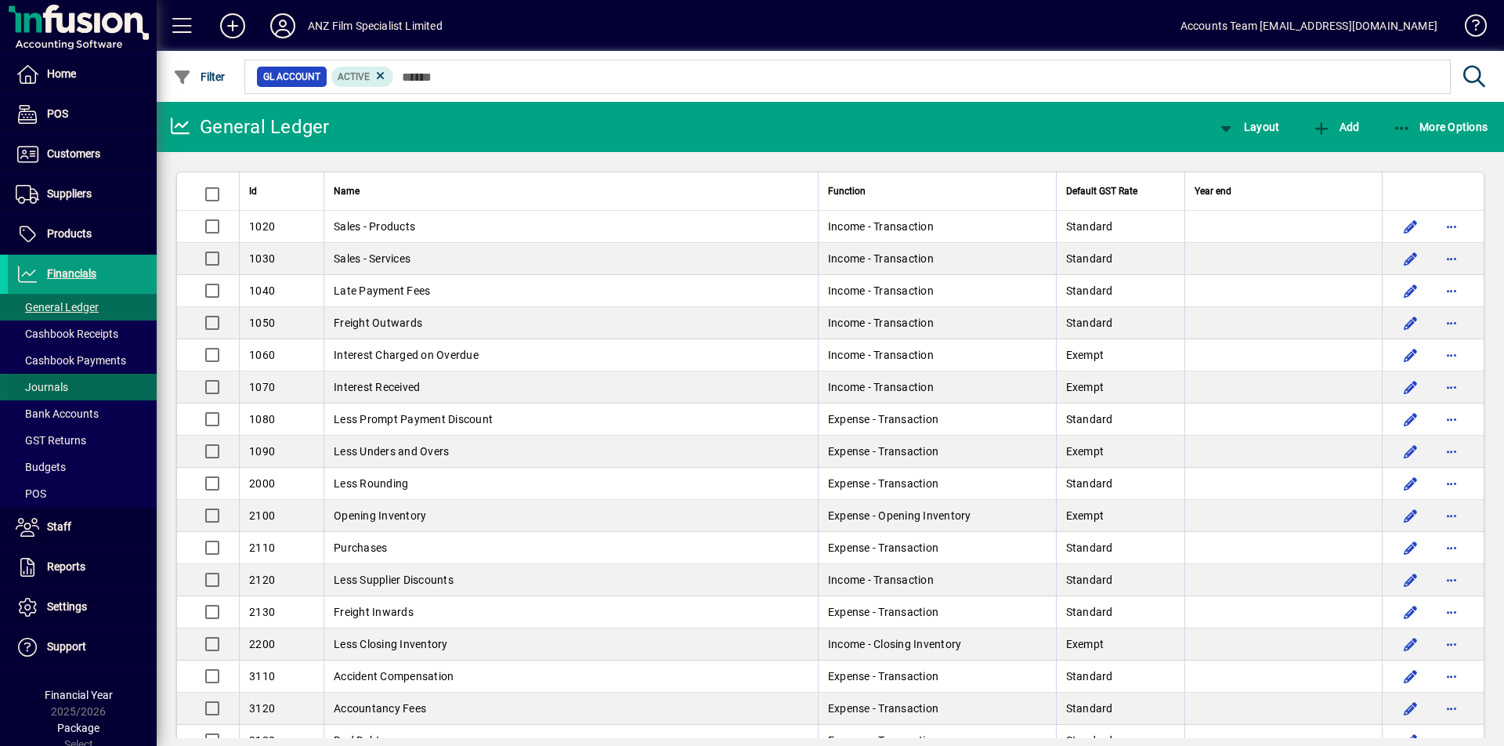
click at [53, 386] on span "Journals" at bounding box center [42, 387] width 52 height 13
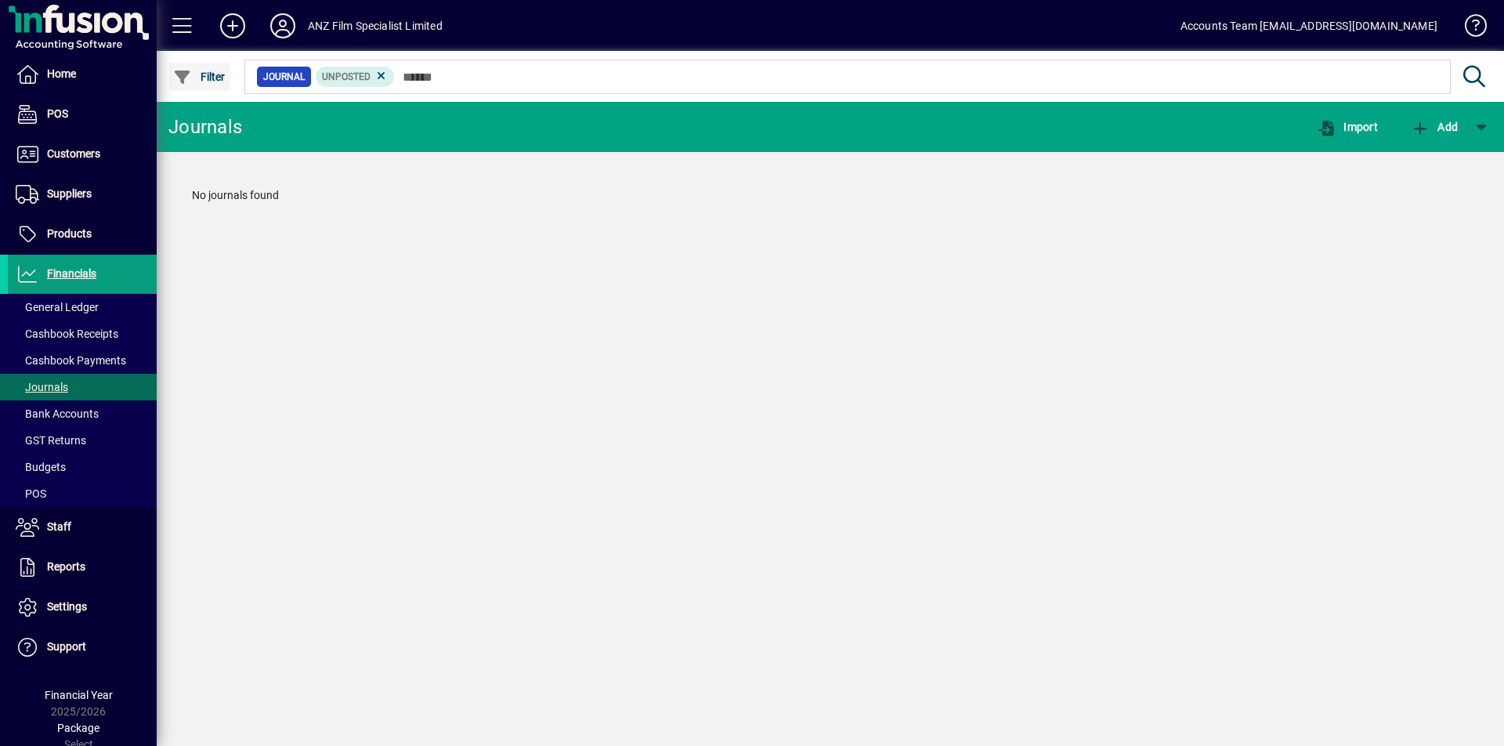
click at [203, 75] on span "Filter" at bounding box center [199, 77] width 52 height 13
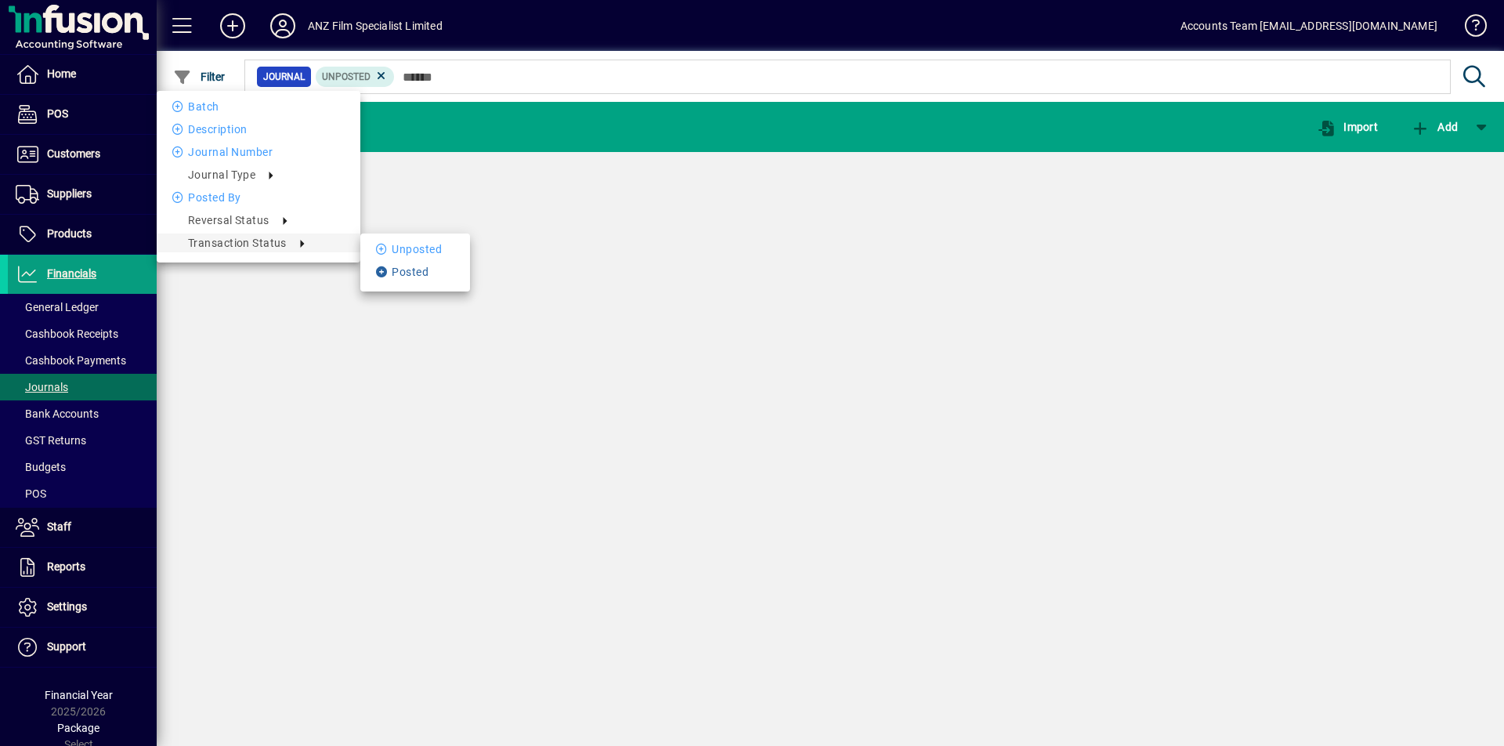
click at [404, 275] on li "Posted" at bounding box center [415, 271] width 110 height 19
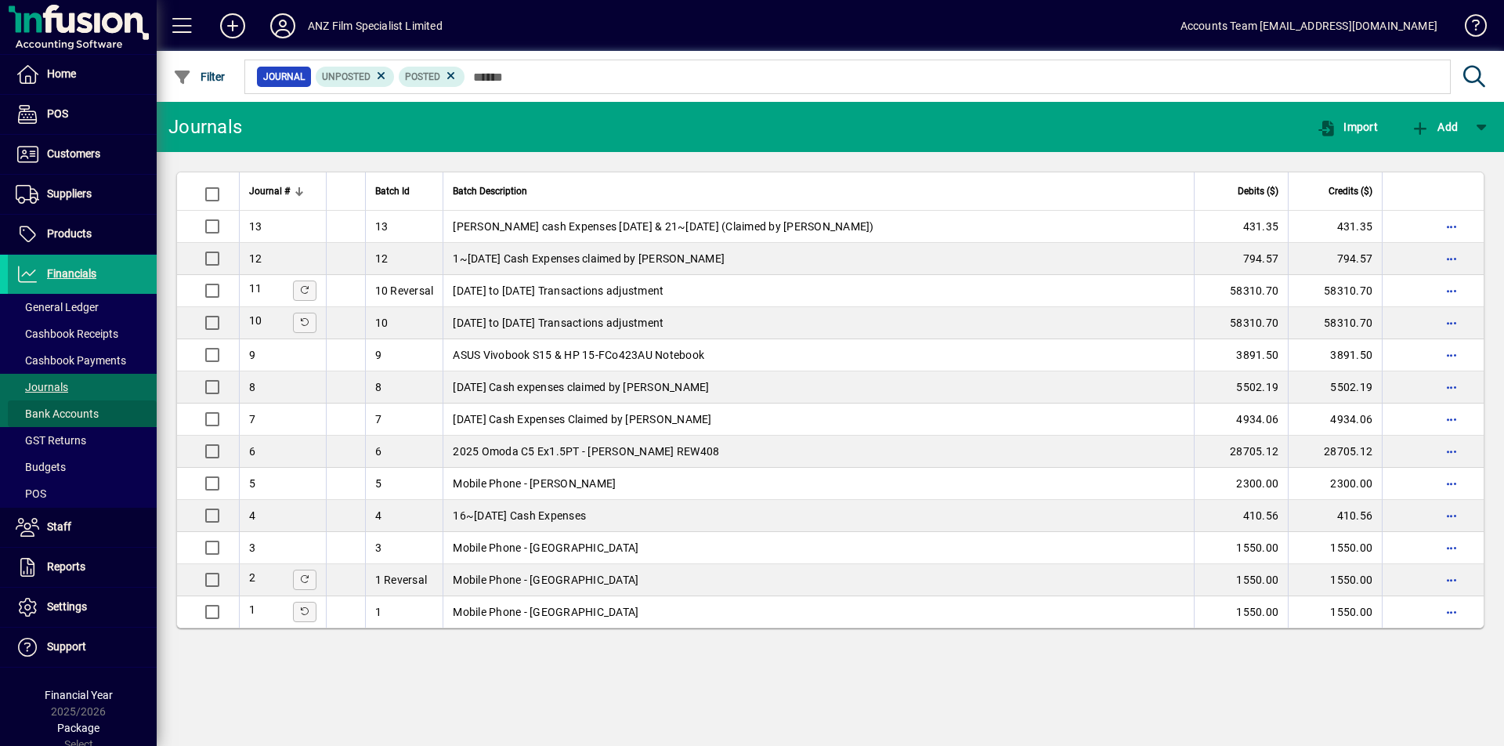
click at [83, 415] on span "Bank Accounts" at bounding box center [57, 413] width 83 height 13
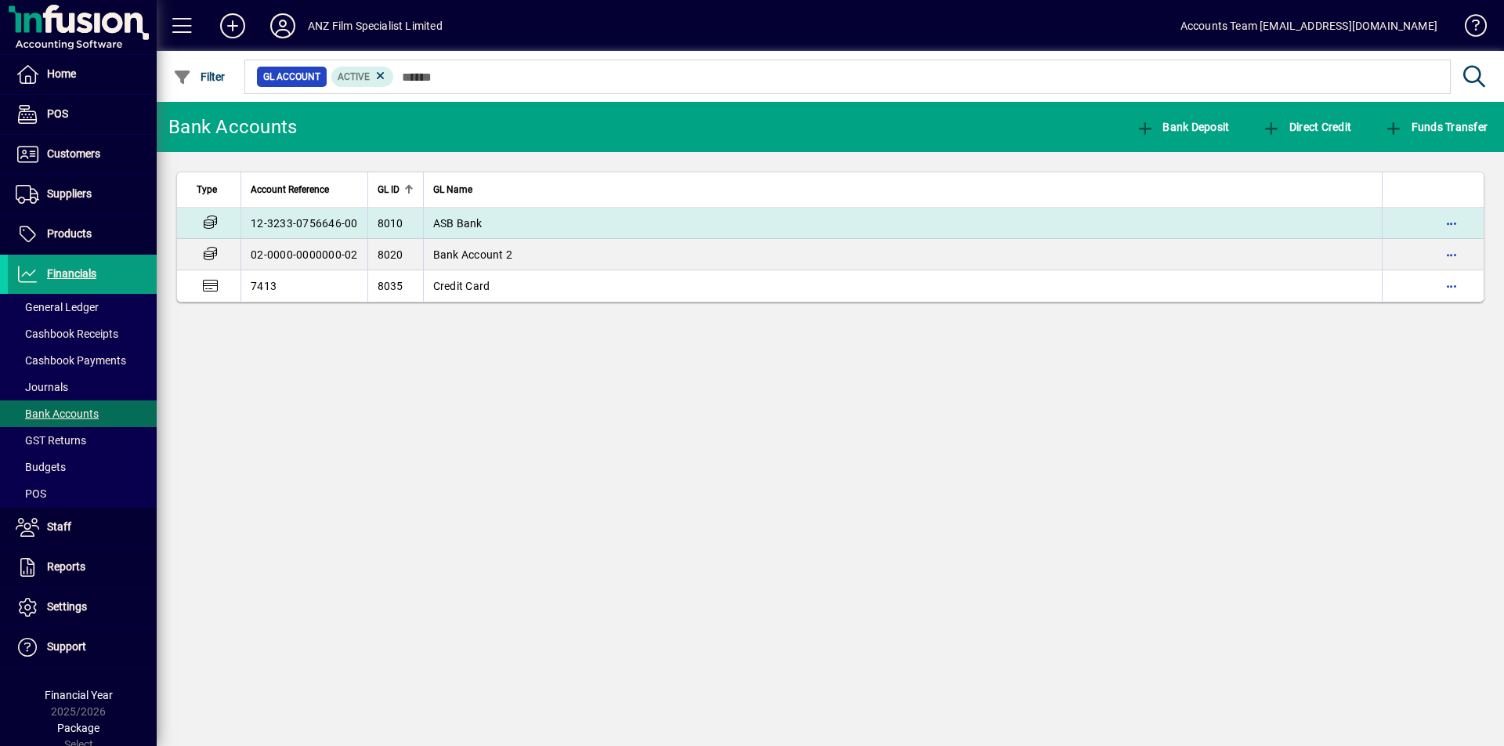
click at [316, 215] on td "12-3233-0756646-00" at bounding box center [304, 223] width 127 height 31
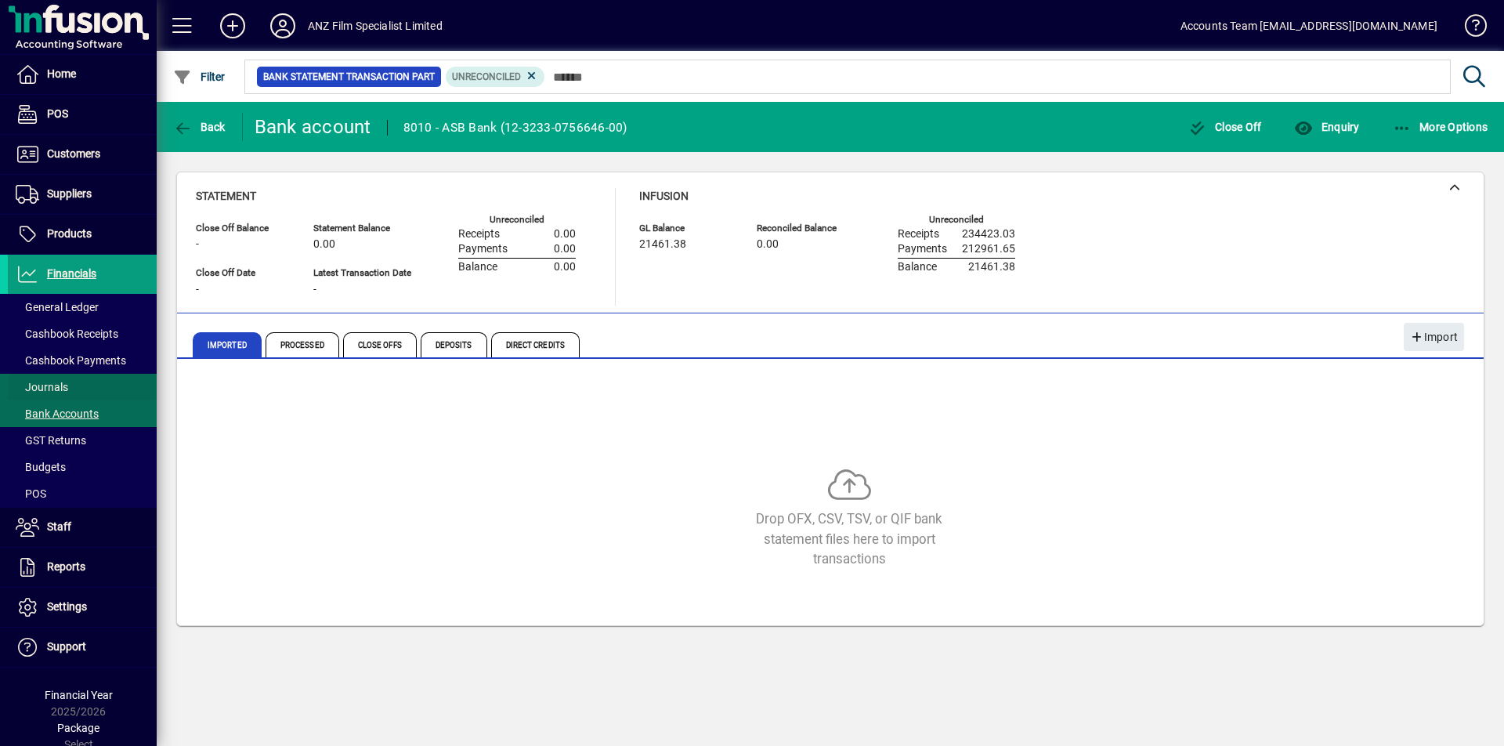
click at [54, 386] on span "Journals" at bounding box center [42, 387] width 52 height 13
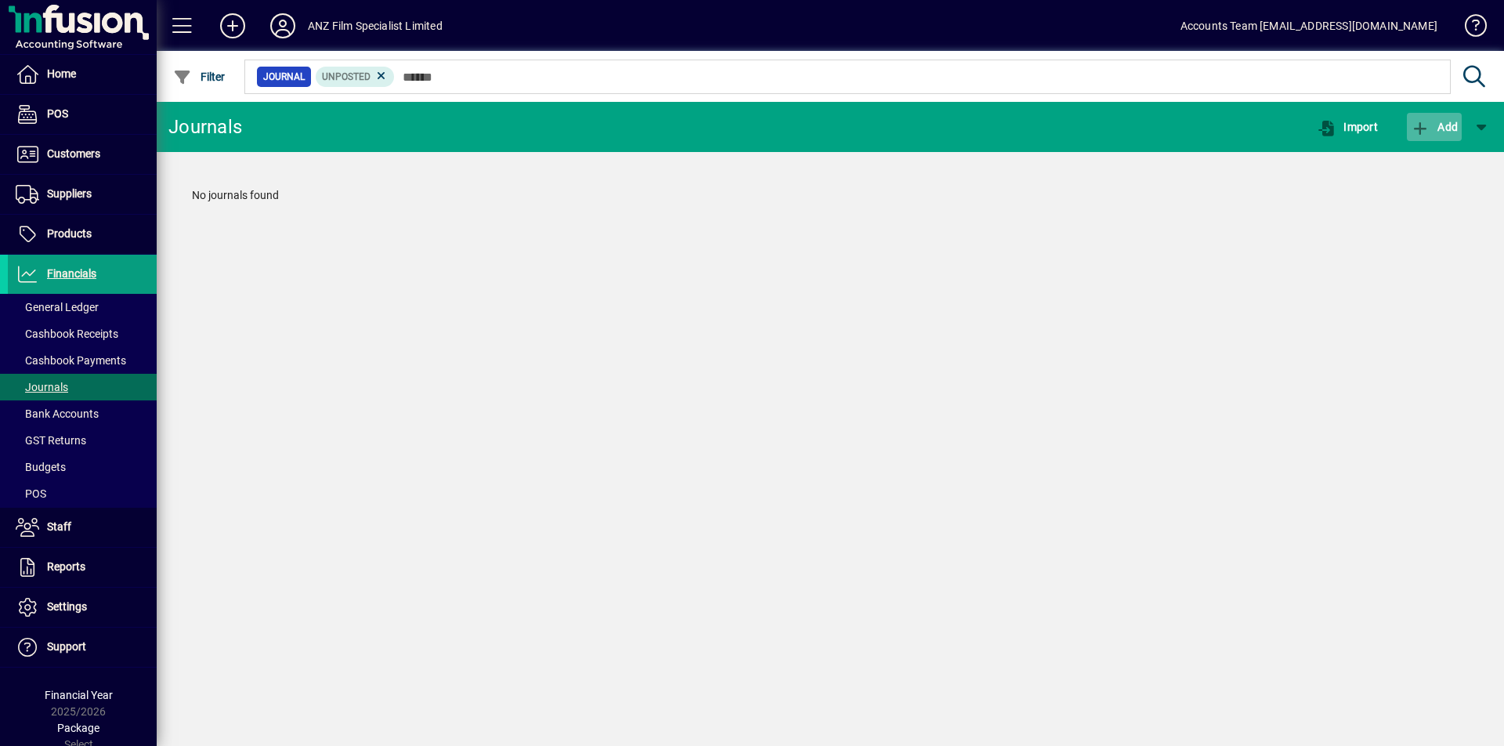
click at [1440, 121] on span "Add" at bounding box center [1434, 127] width 47 height 13
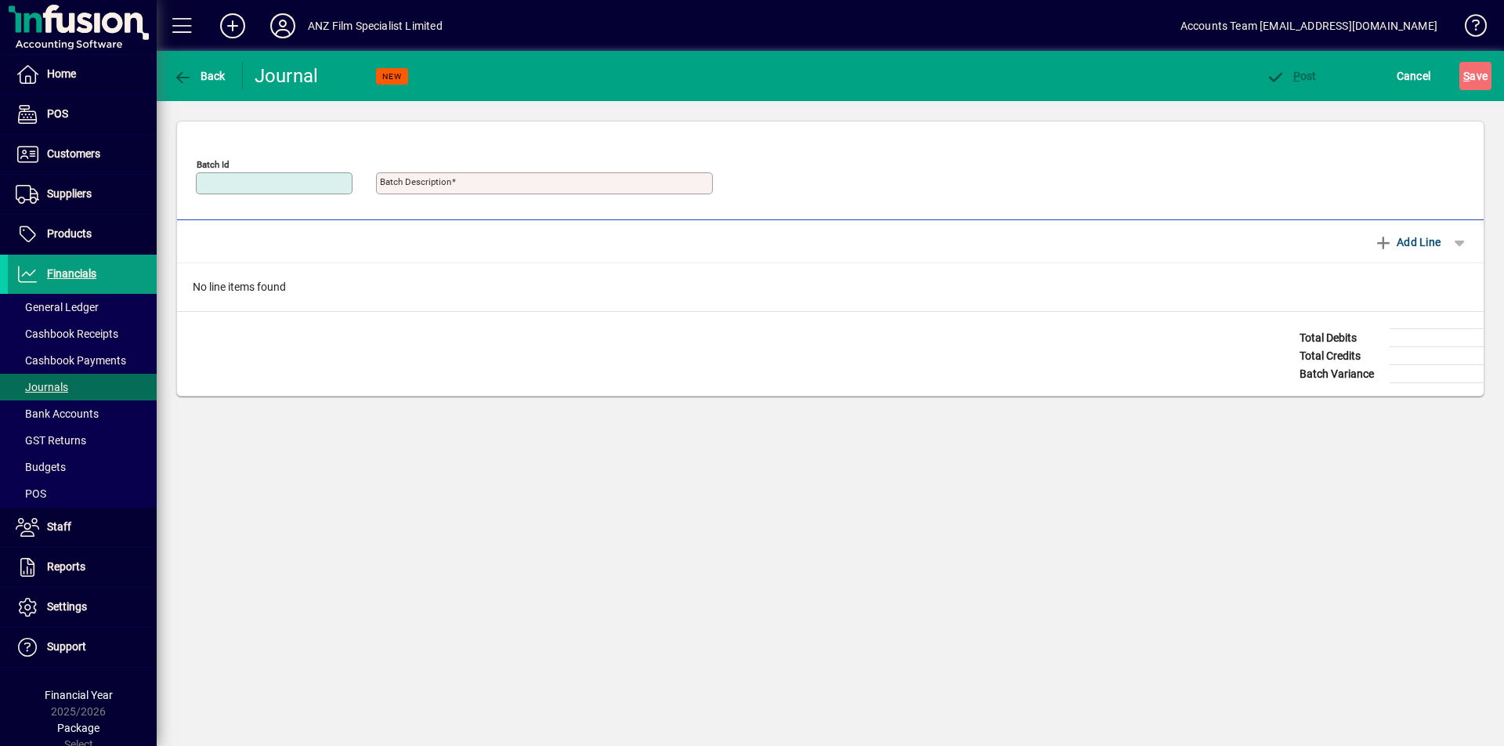
click at [177, 31] on span at bounding box center [183, 26] width 38 height 38
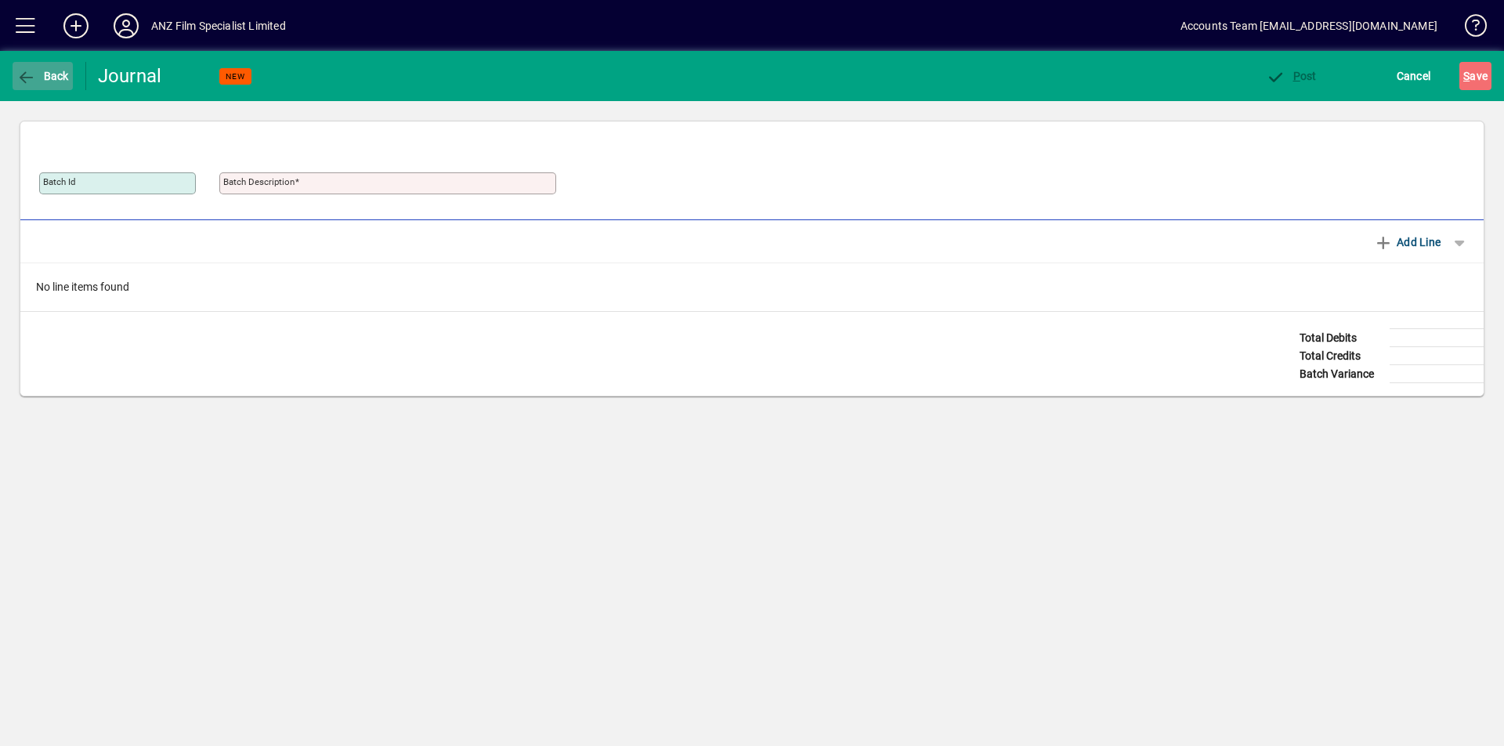
click at [54, 76] on span "Back" at bounding box center [42, 76] width 52 height 13
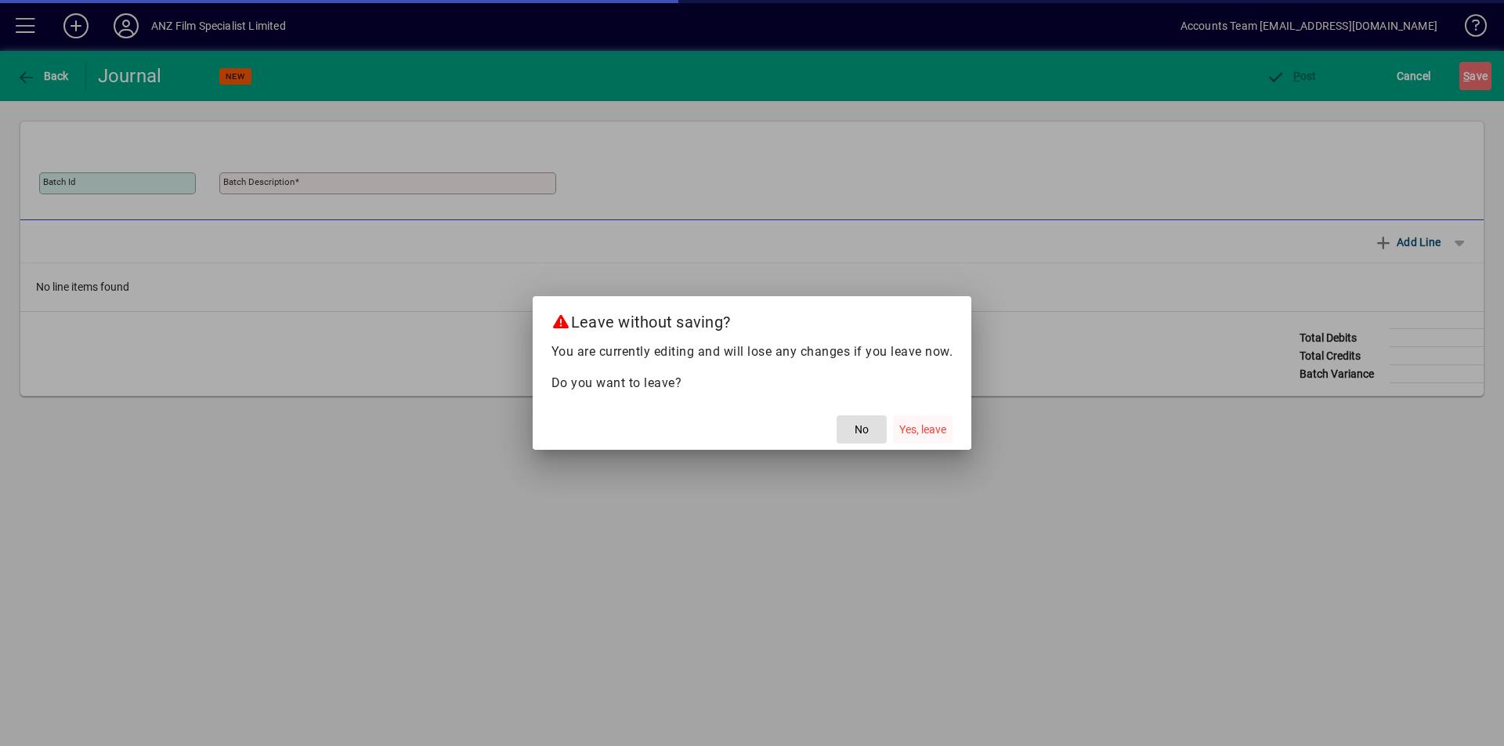
click at [921, 425] on span "Yes, leave" at bounding box center [923, 430] width 47 height 16
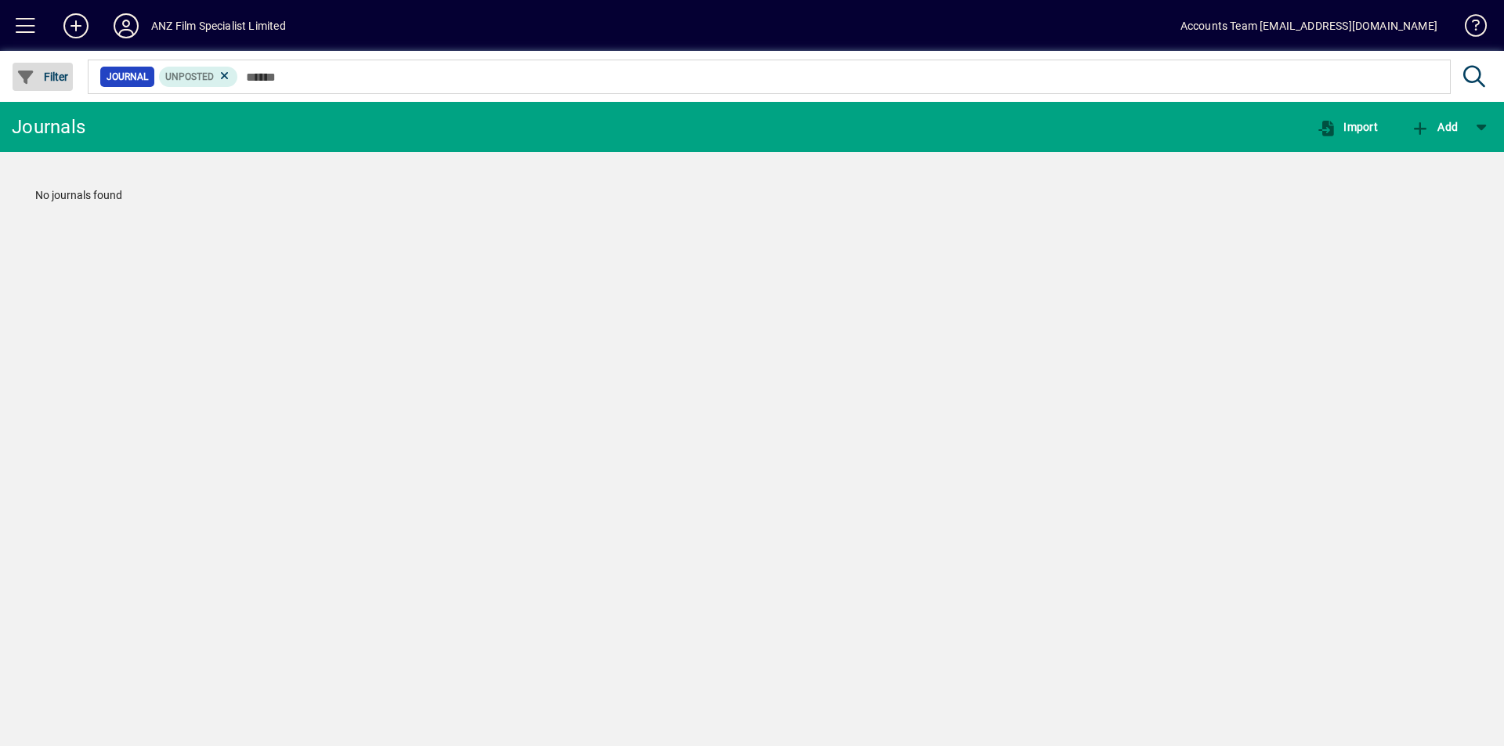
click at [46, 71] on span "Filter" at bounding box center [42, 77] width 52 height 13
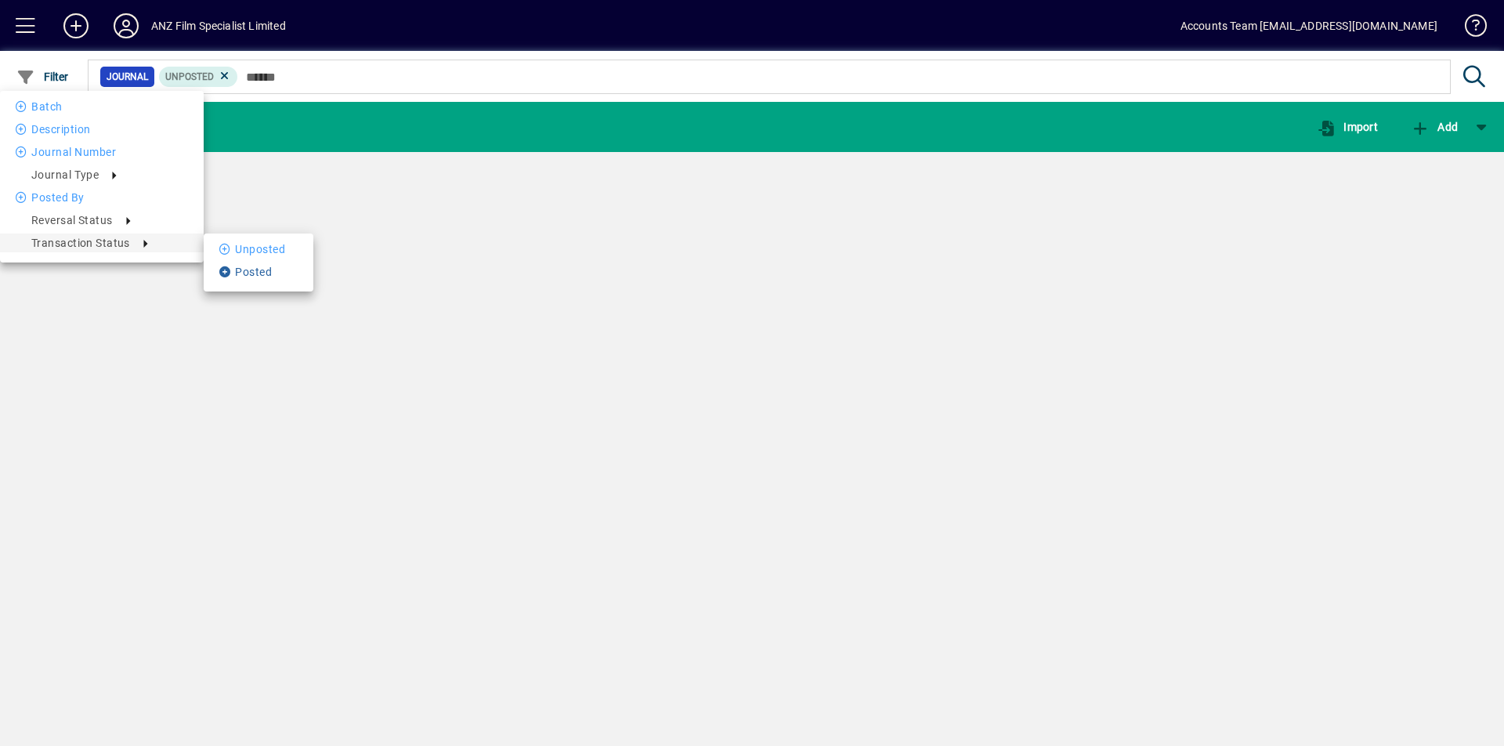
click at [259, 276] on li "Posted" at bounding box center [259, 271] width 110 height 19
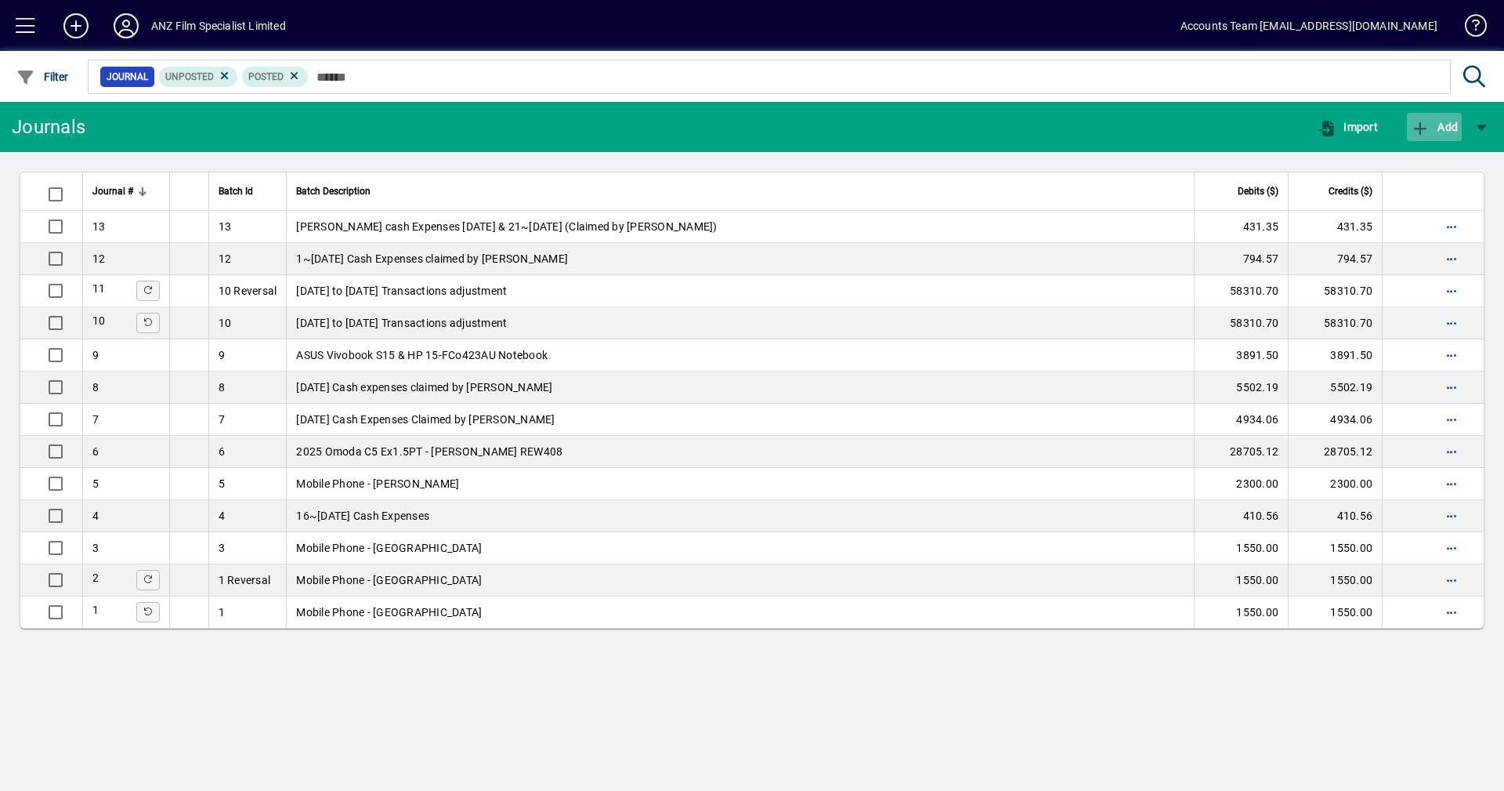
click at [1441, 121] on span "Add" at bounding box center [1434, 127] width 47 height 13
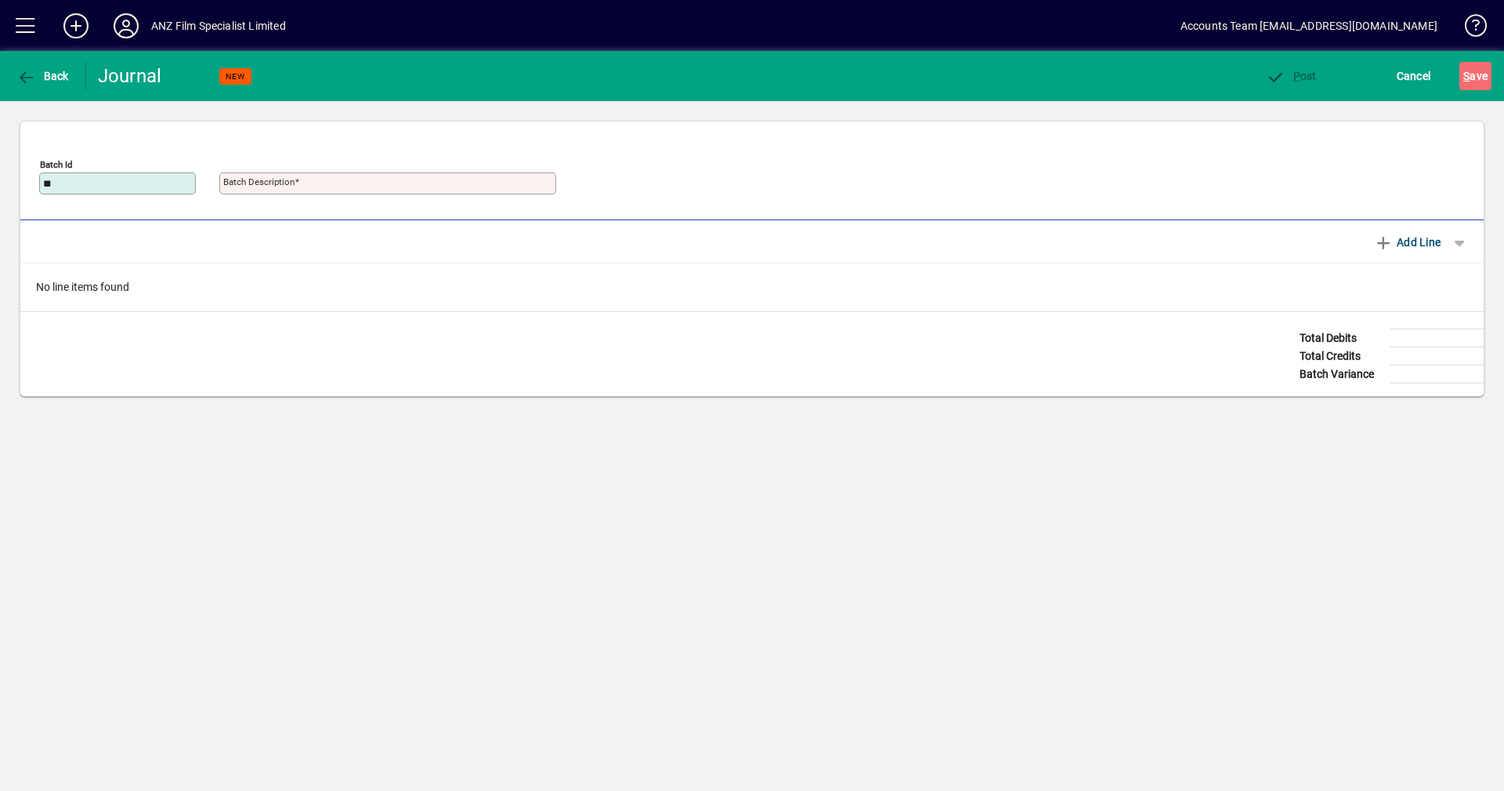
type input "**"
click at [265, 186] on mat-label "Batch Description" at bounding box center [258, 181] width 71 height 11
click at [265, 186] on input "Batch Description" at bounding box center [389, 183] width 332 height 13
click at [267, 183] on input "Batch Description" at bounding box center [389, 183] width 332 height 13
type input "**********"
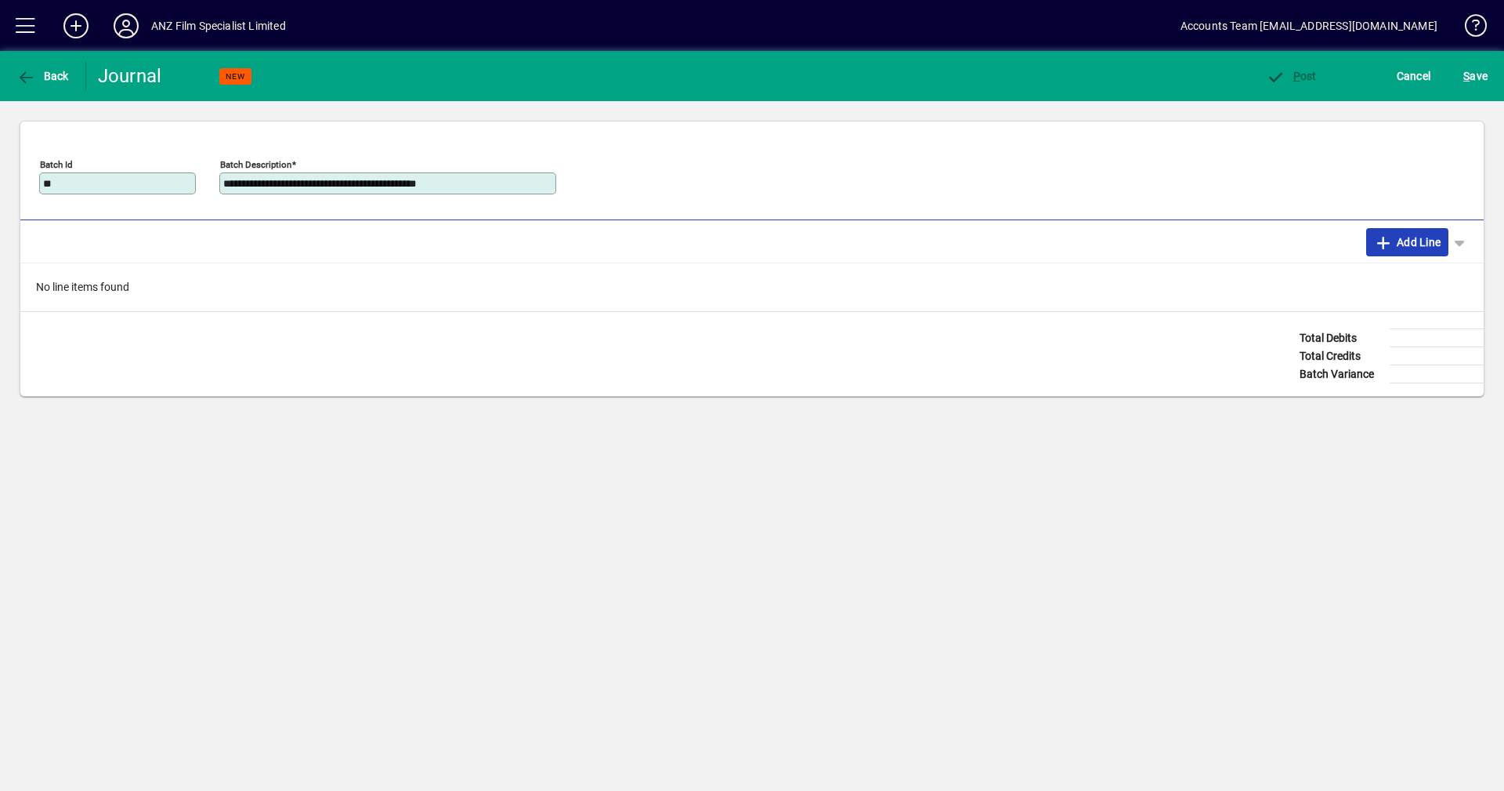
click at [1418, 243] on span "Add Line" at bounding box center [1407, 242] width 67 height 25
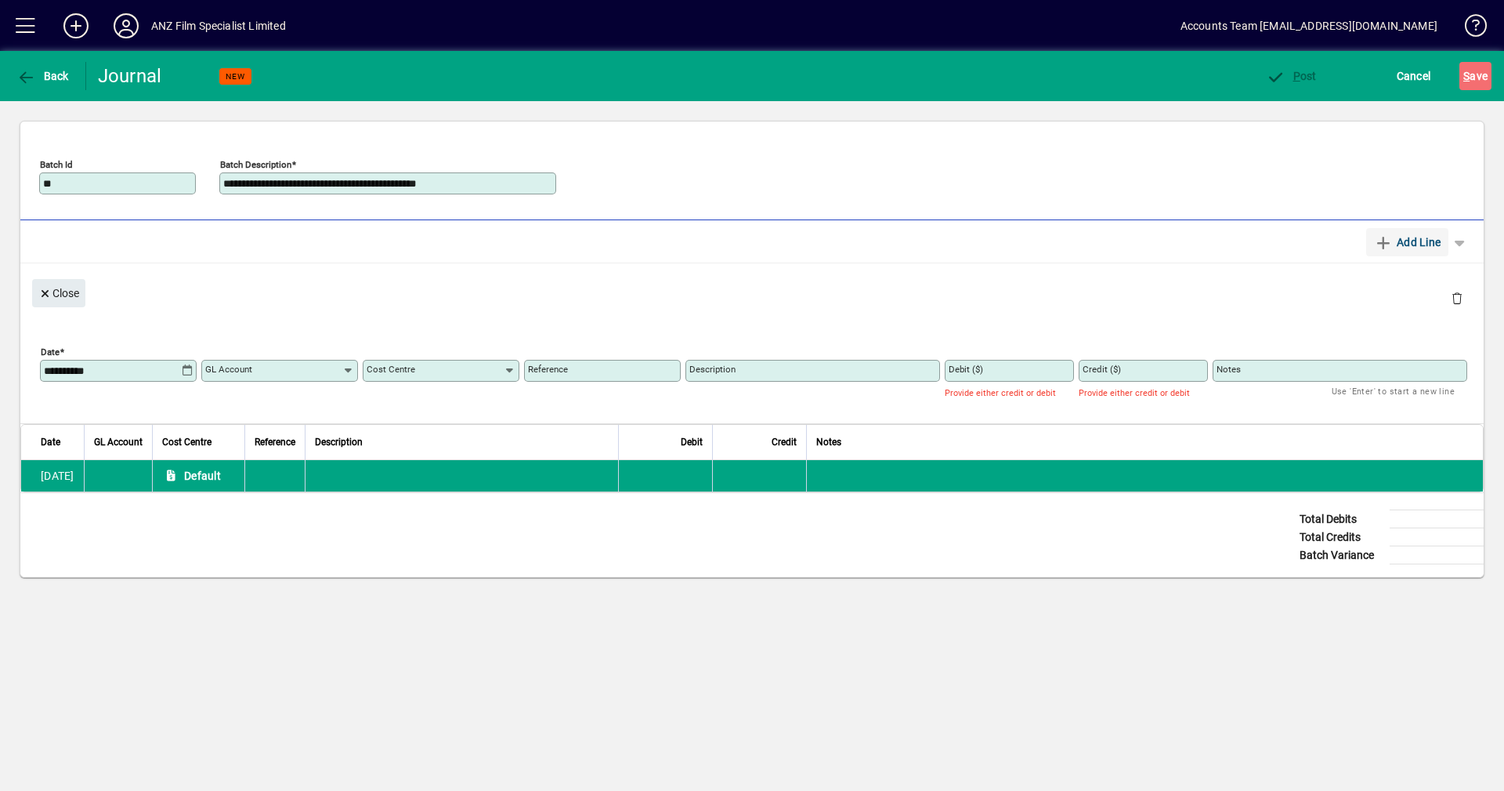
type input "*******"
click at [190, 371] on icon at bounding box center [187, 370] width 13 height 13
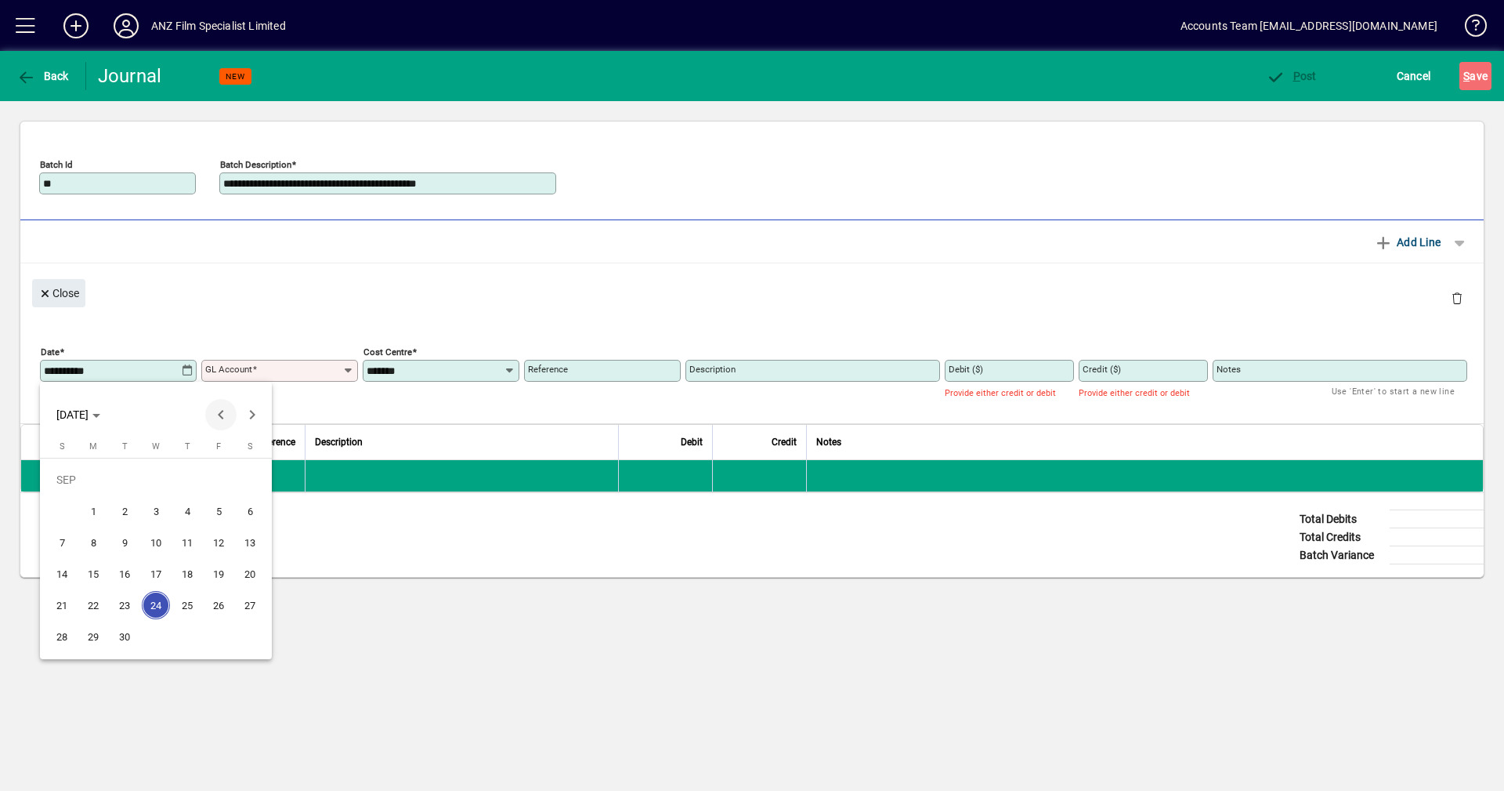
click at [219, 415] on span "Previous month" at bounding box center [220, 414] width 31 height 31
click at [219, 539] on span "15" at bounding box center [219, 542] width 28 height 28
type input "**********"
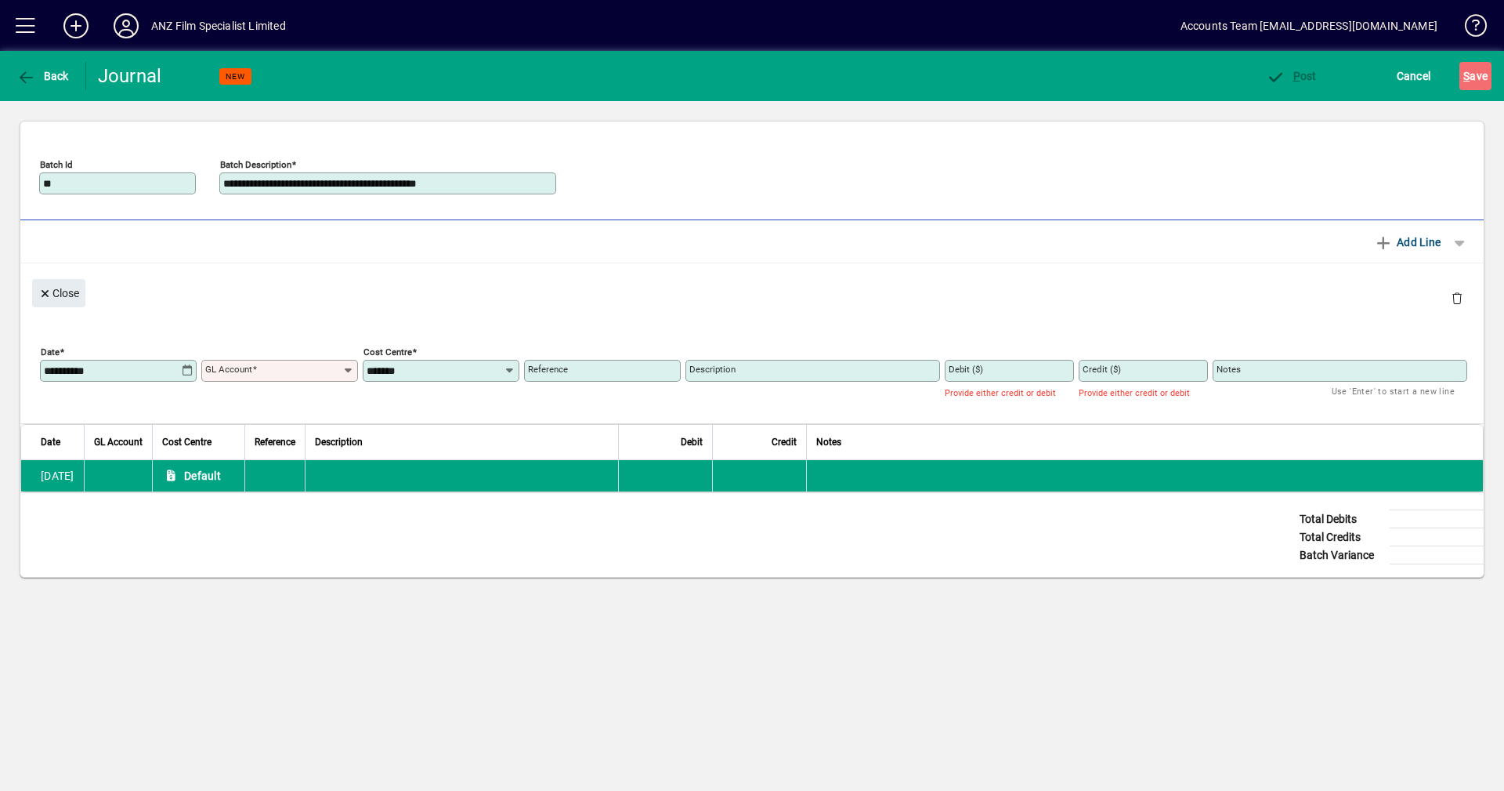
click at [352, 365] on icon at bounding box center [348, 370] width 13 height 13
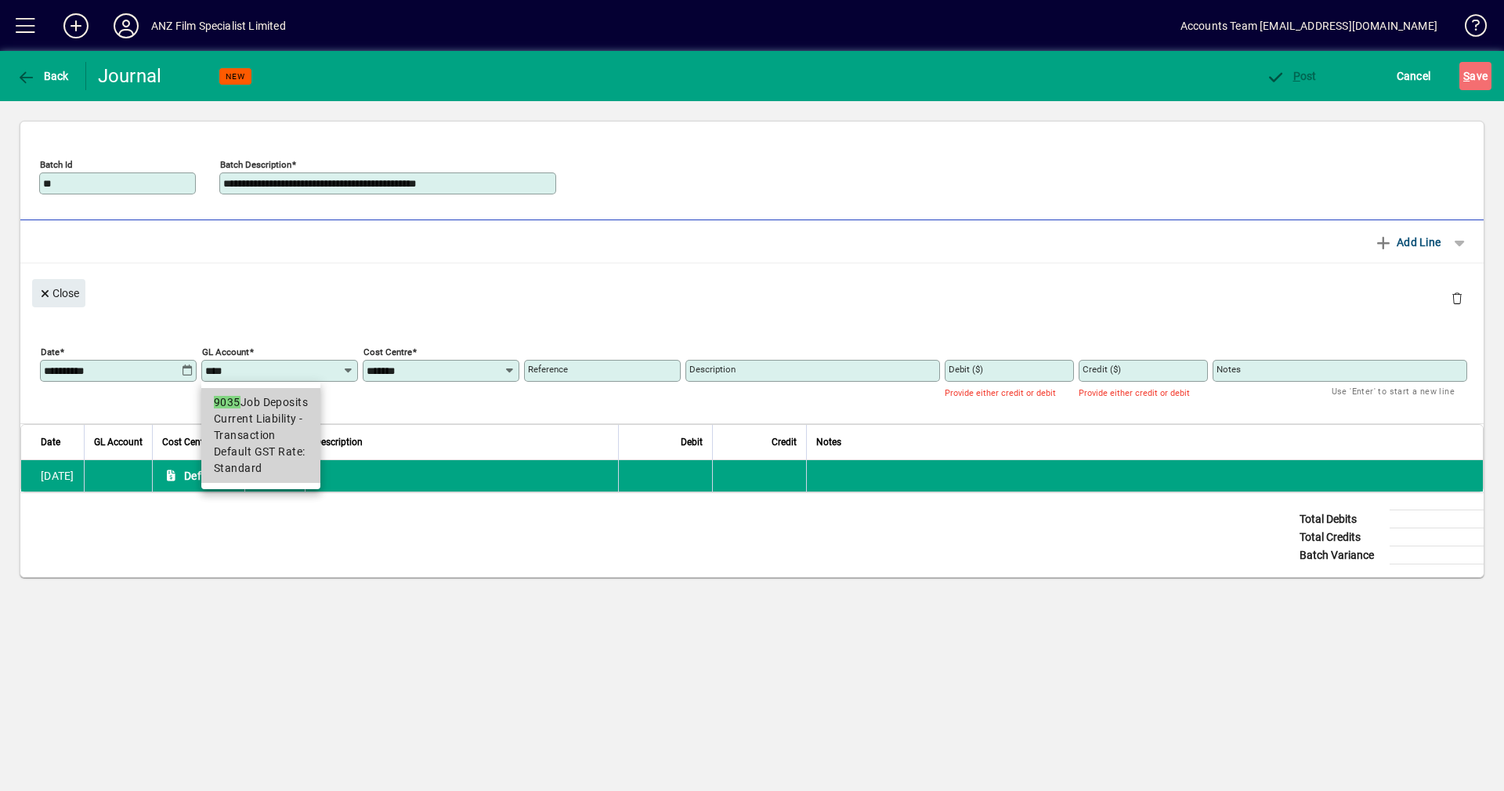
click at [261, 416] on span "Current Liability - Transaction" at bounding box center [261, 427] width 94 height 33
type input "**********"
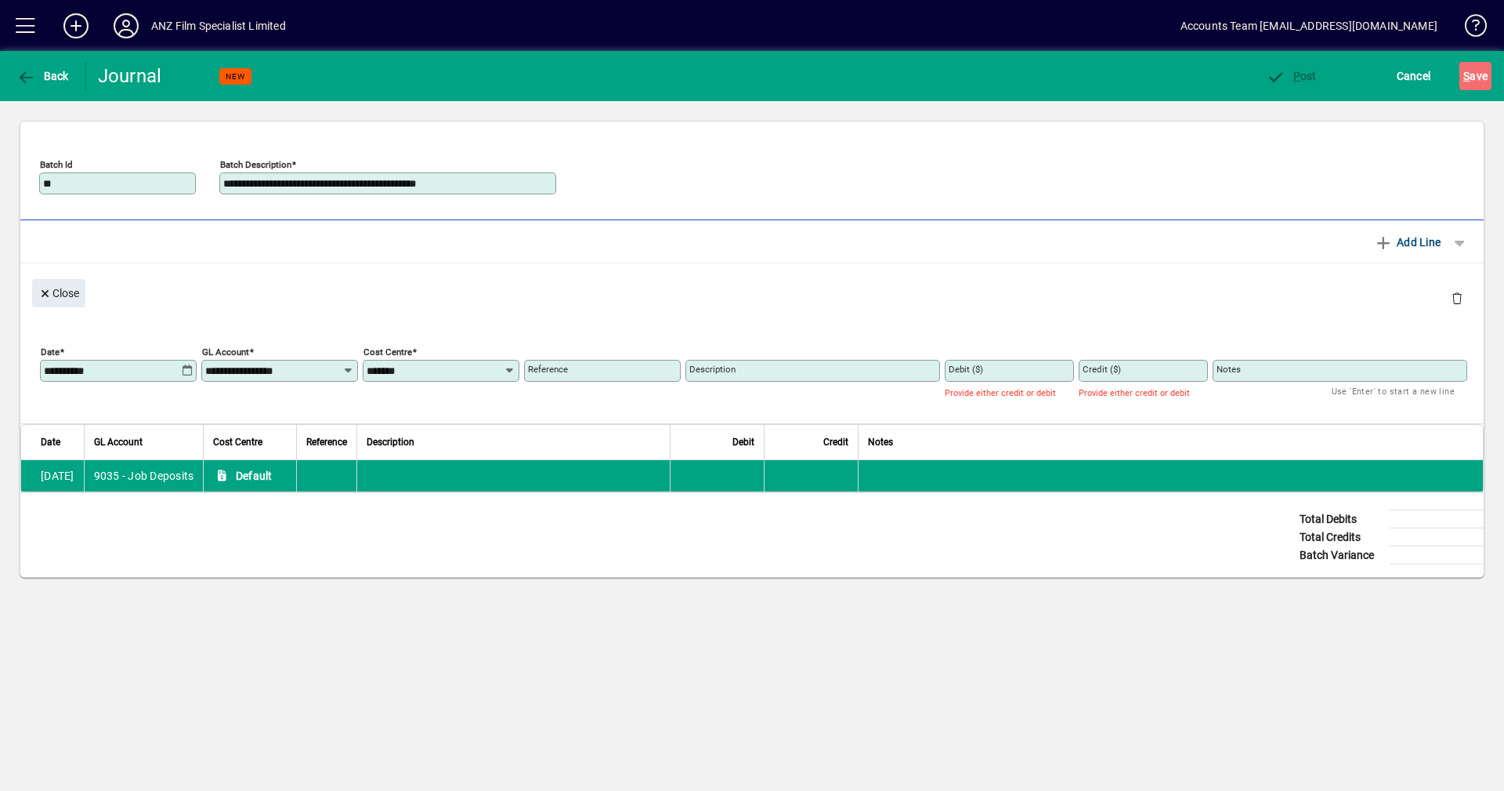
click at [1015, 367] on input "Debit ($)" at bounding box center [1011, 370] width 125 height 13
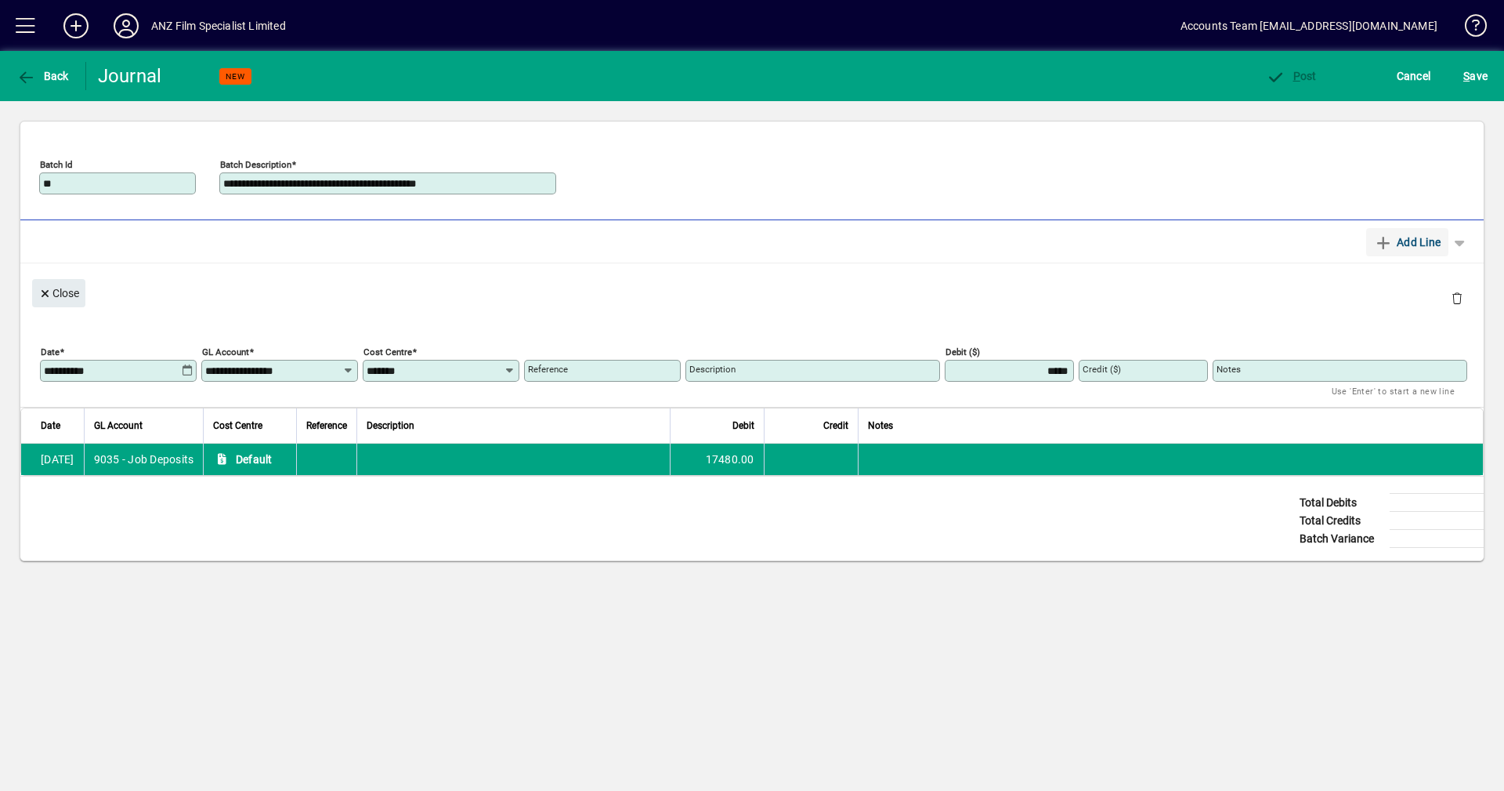
type input "*****"
click at [1410, 247] on span "Add Line" at bounding box center [1407, 242] width 67 height 25
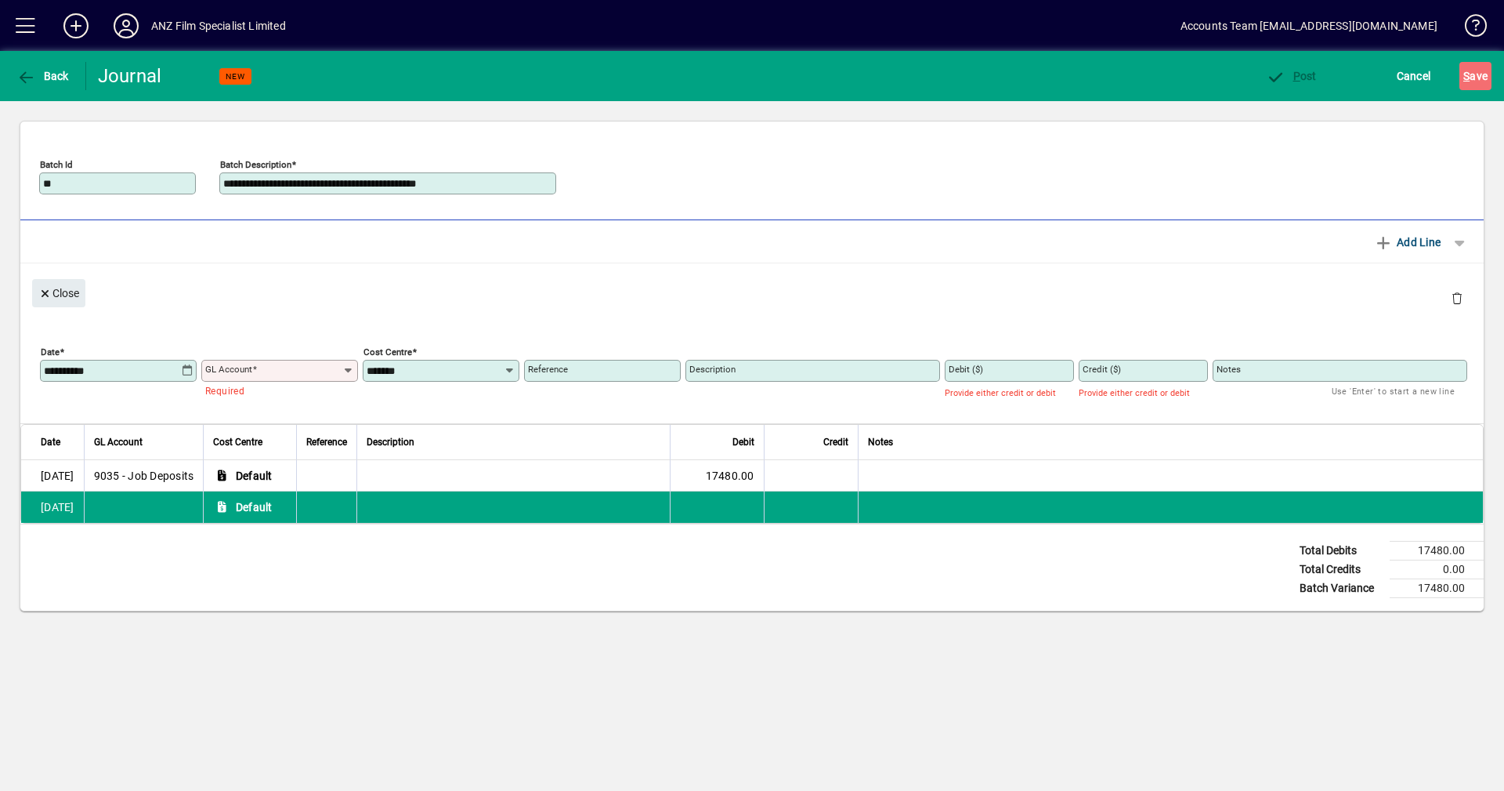
click at [349, 371] on icon at bounding box center [348, 370] width 13 height 13
type input "****"
click at [1410, 70] on span "Cancel" at bounding box center [1414, 75] width 34 height 25
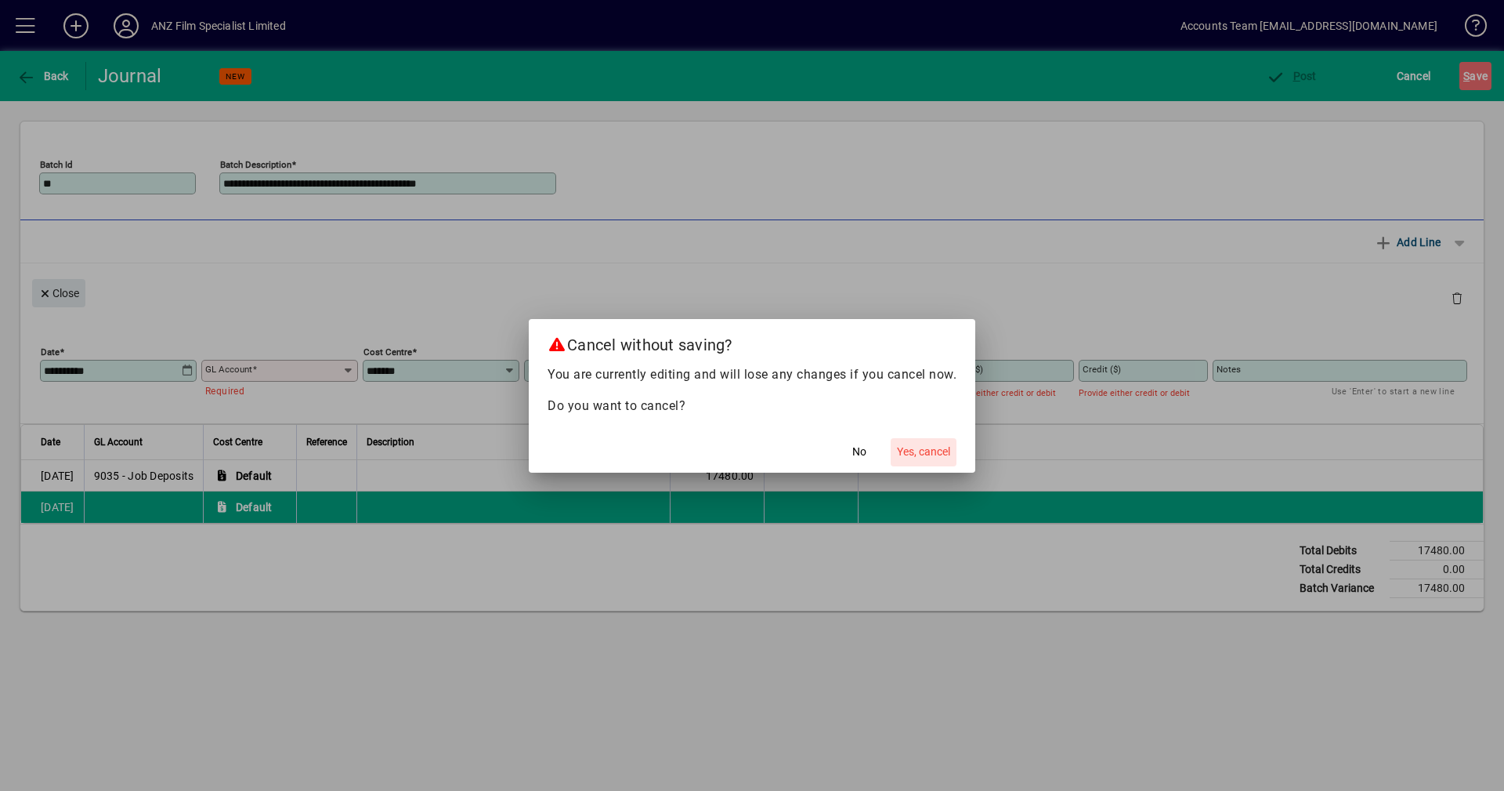
click at [911, 451] on span "Yes, cancel" at bounding box center [923, 452] width 53 height 16
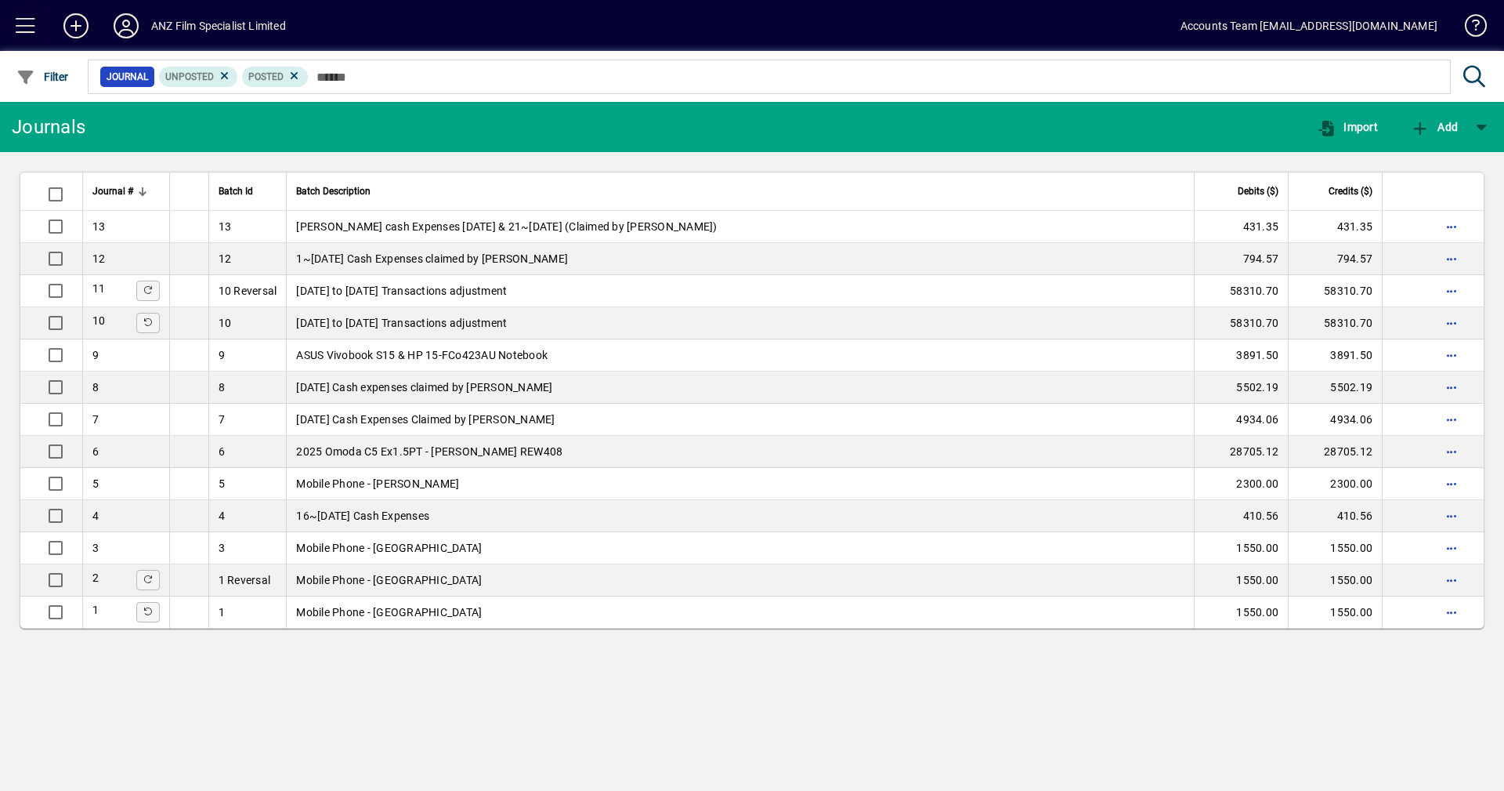
click at [27, 27] on span at bounding box center [26, 26] width 38 height 38
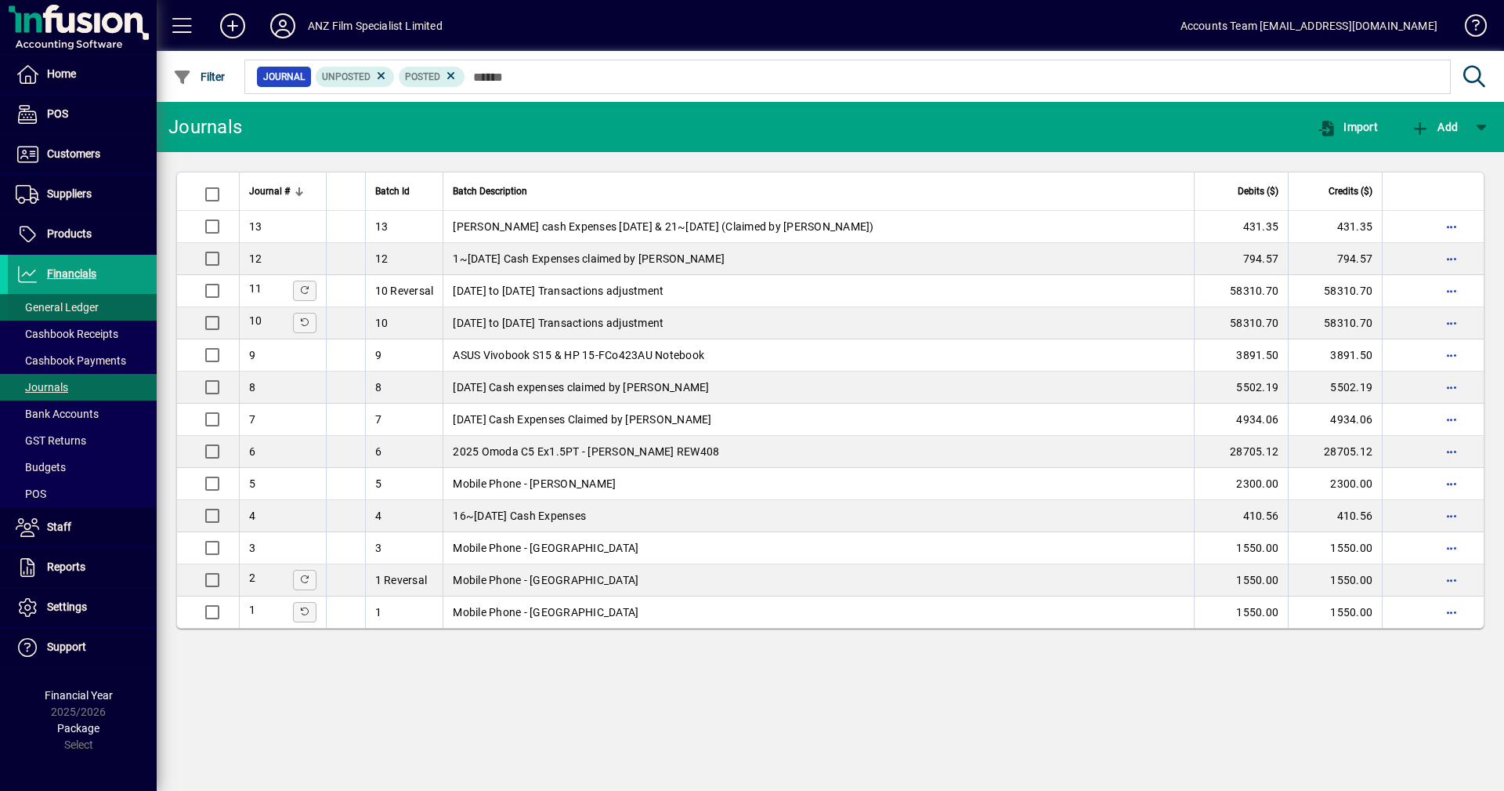
click at [61, 303] on span "General Ledger" at bounding box center [57, 307] width 83 height 13
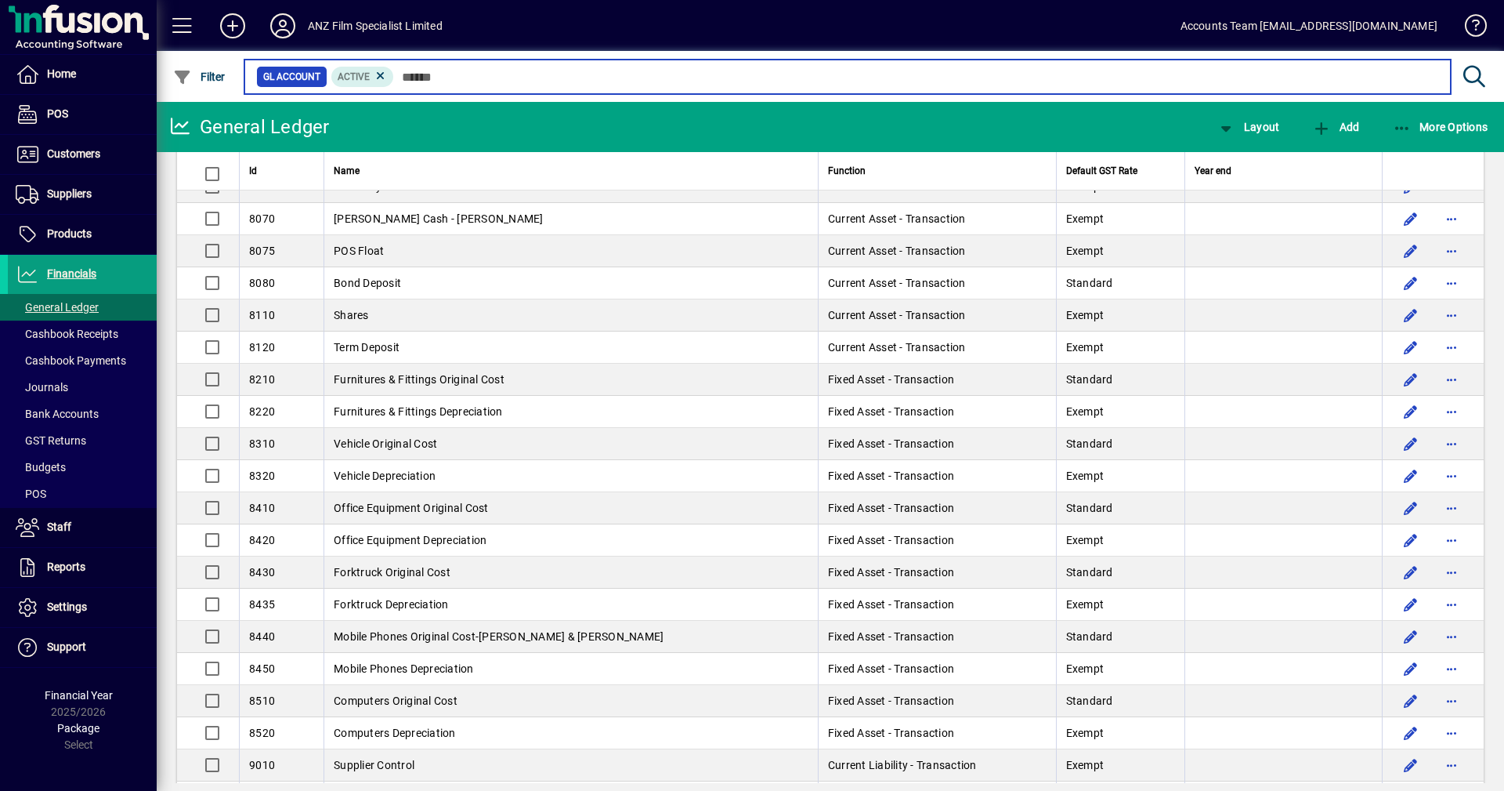
scroll to position [3291, 0]
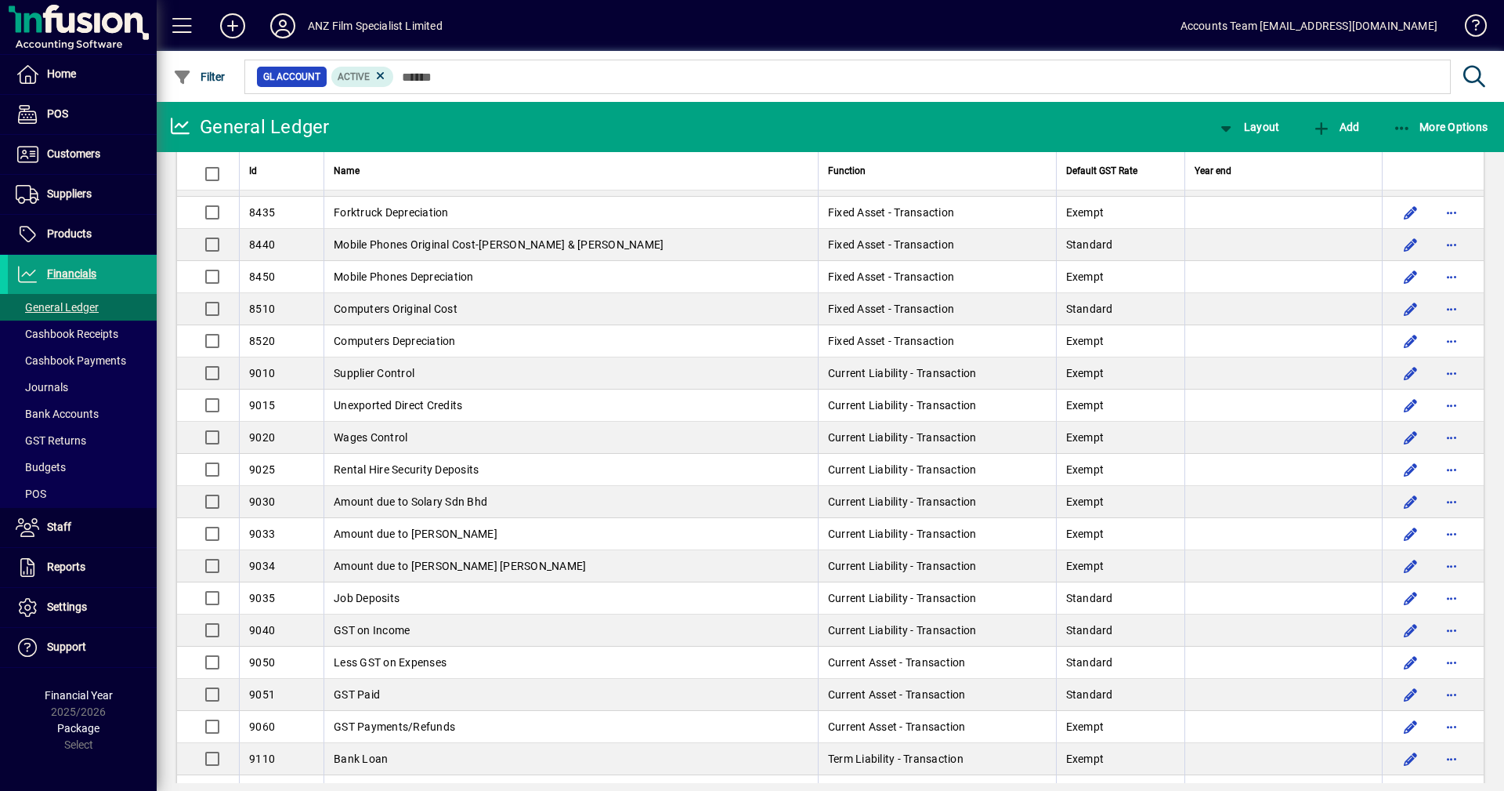
click at [434, 603] on td "Job Deposits" at bounding box center [571, 598] width 494 height 32
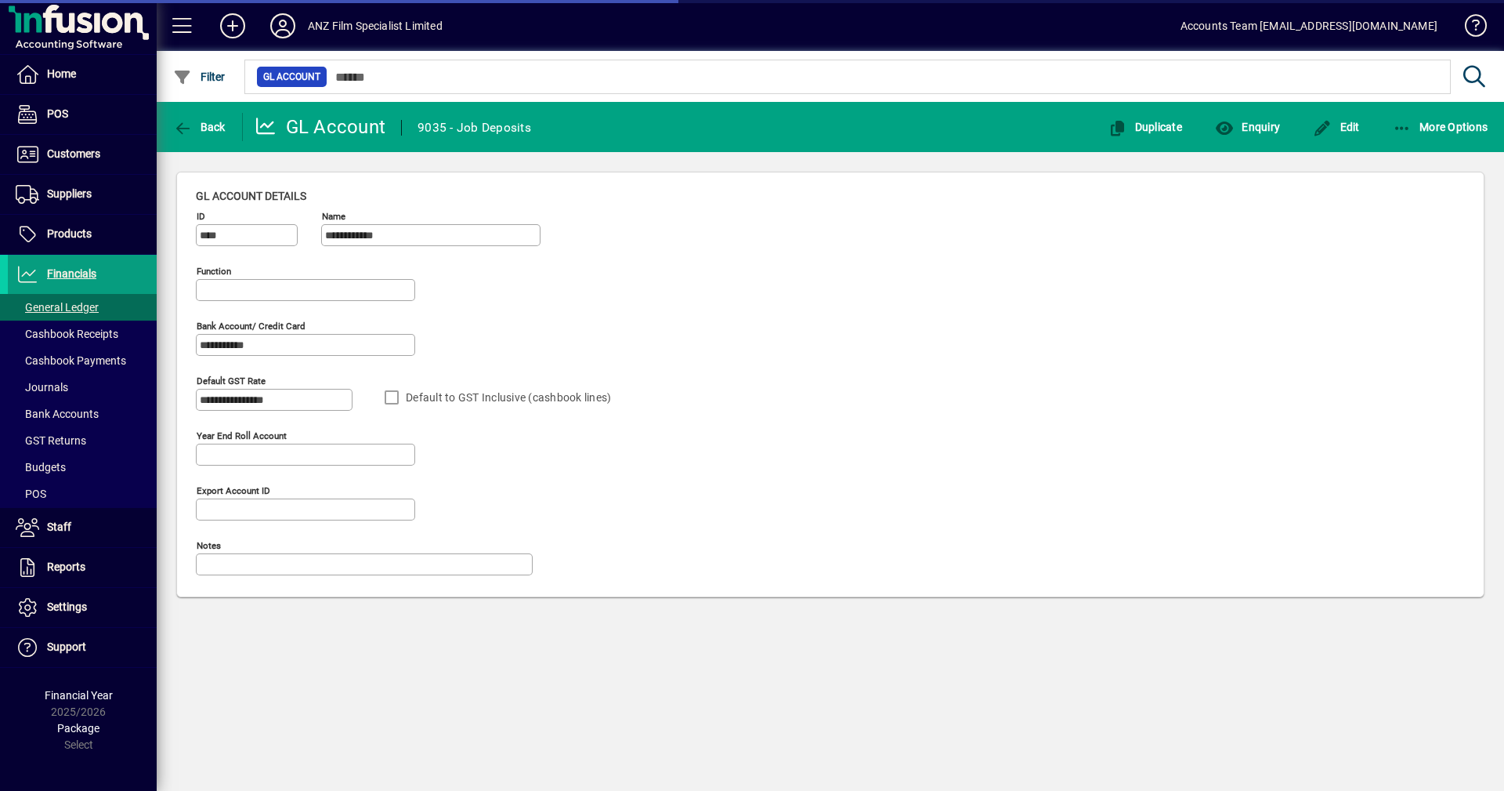
type input "**********"
click at [1251, 128] on span "Enquiry" at bounding box center [1247, 127] width 65 height 13
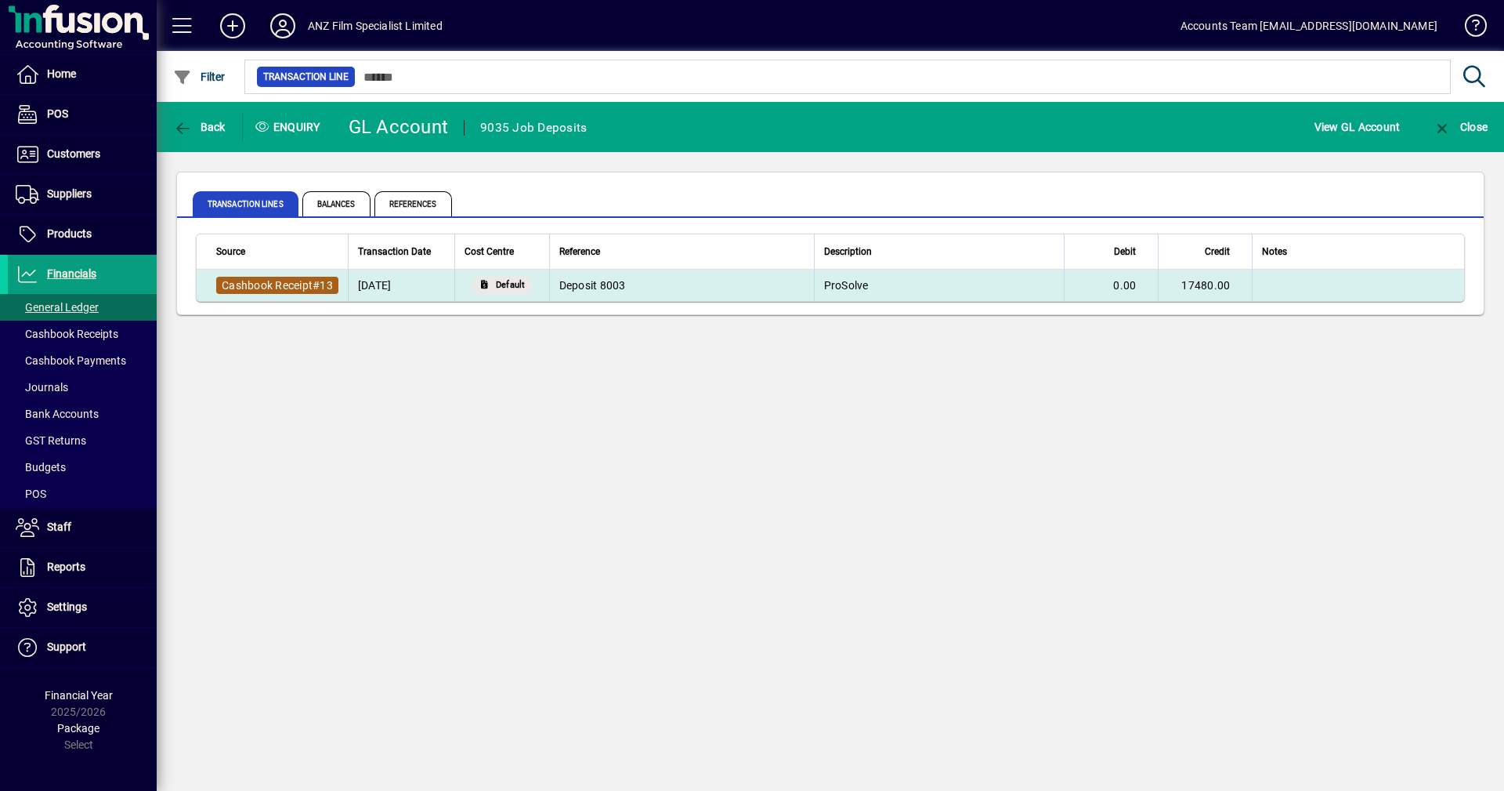
click at [266, 285] on span "Cashbook Receipt" at bounding box center [267, 285] width 91 height 13
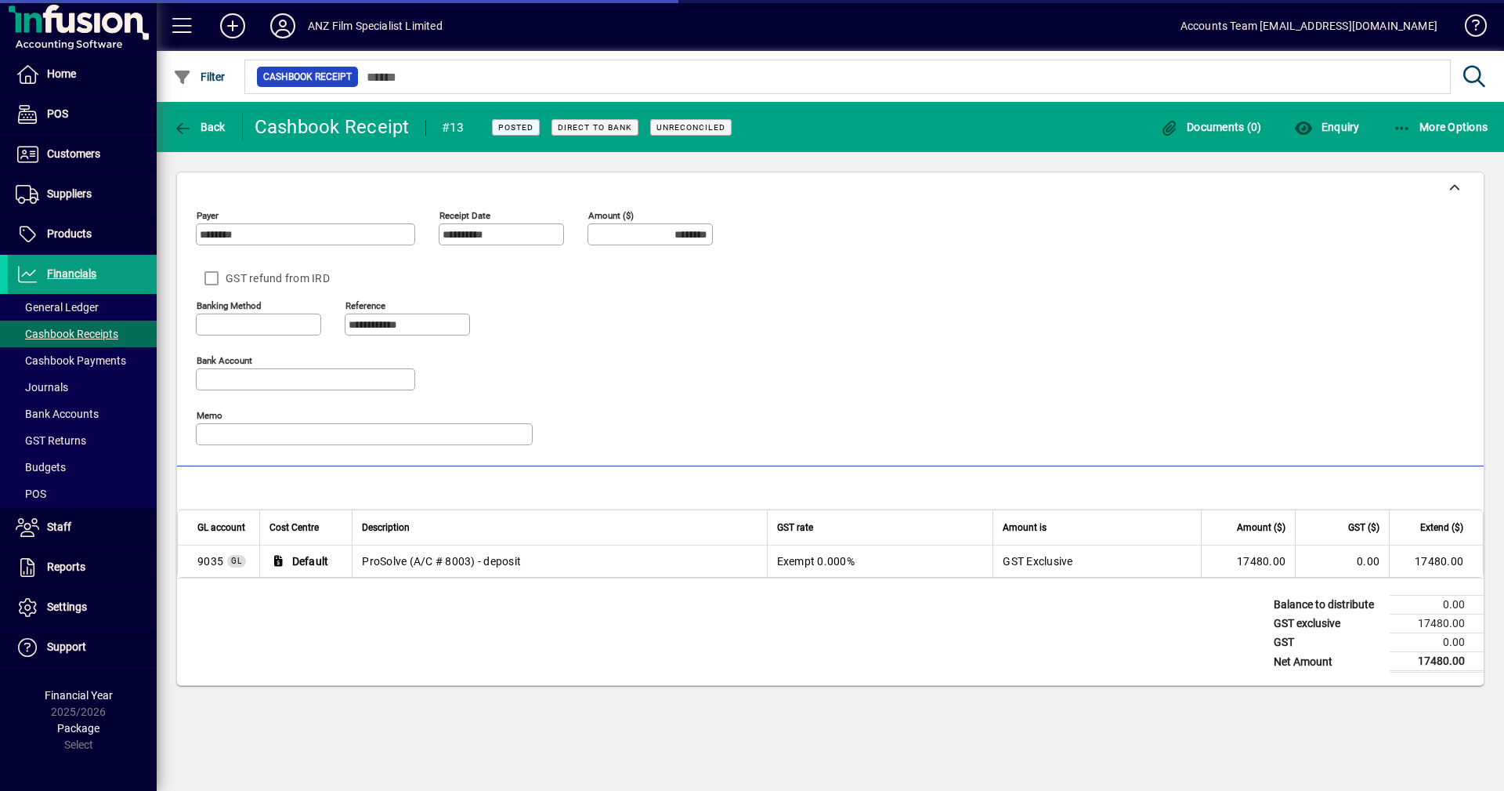
type input "**********"
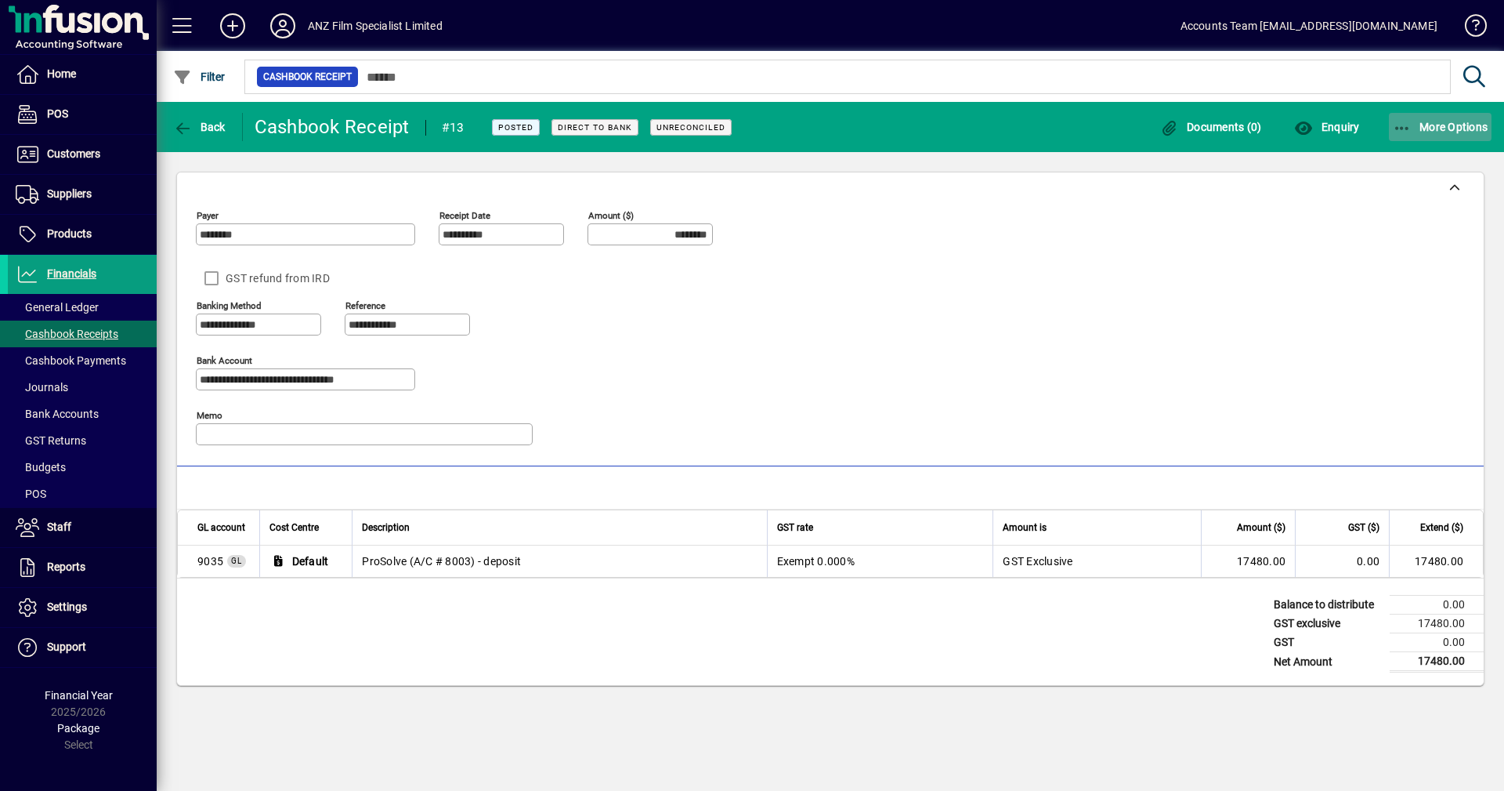
click at [1419, 128] on span "More Options" at bounding box center [1441, 127] width 96 height 13
click at [1399, 157] on span "Reverse" at bounding box center [1426, 161] width 132 height 19
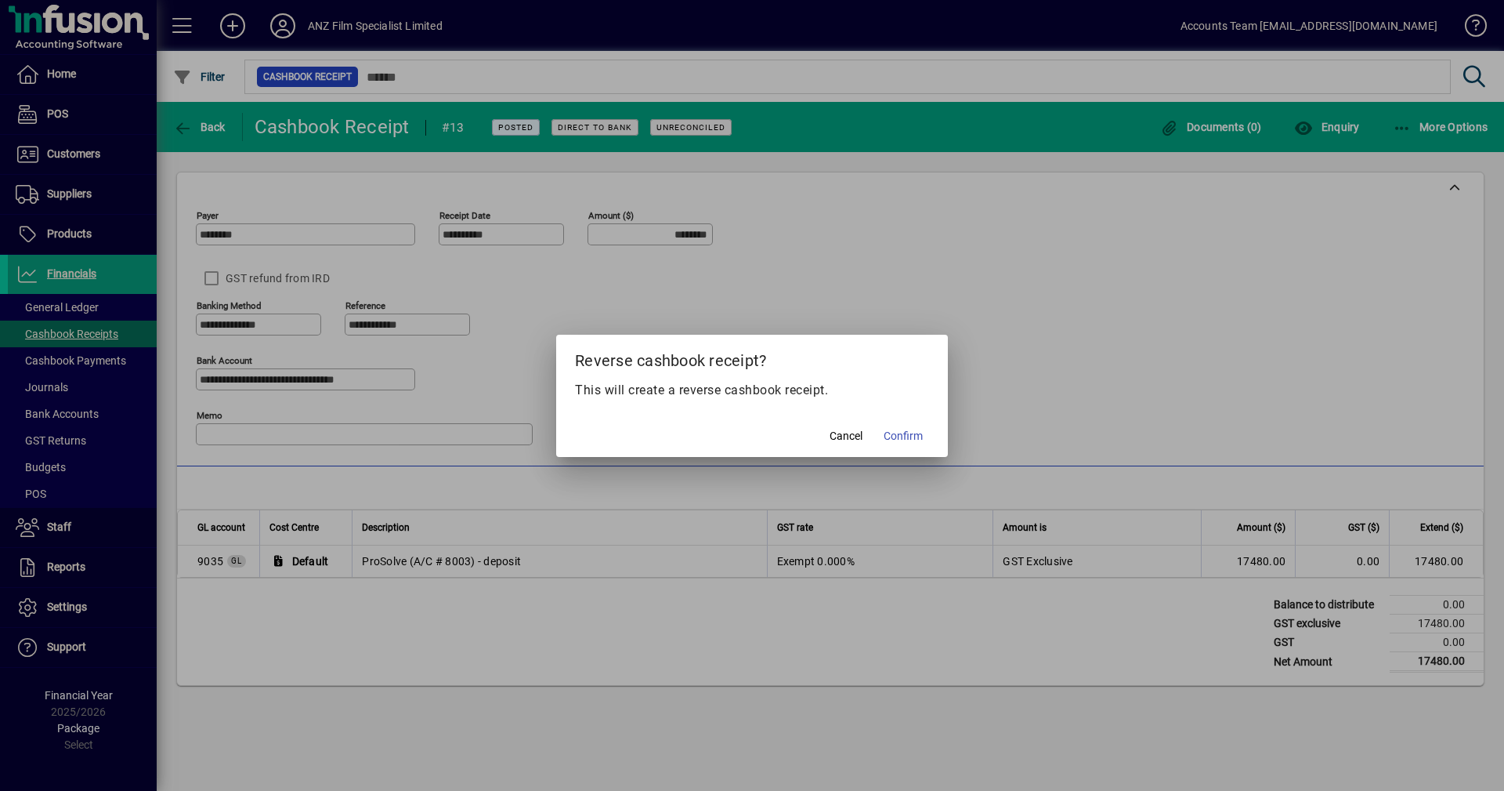
click at [929, 443] on mat-dialog-actions "Cancel Confirm" at bounding box center [752, 436] width 392 height 42
click at [911, 438] on span "Confirm" at bounding box center [903, 436] width 39 height 16
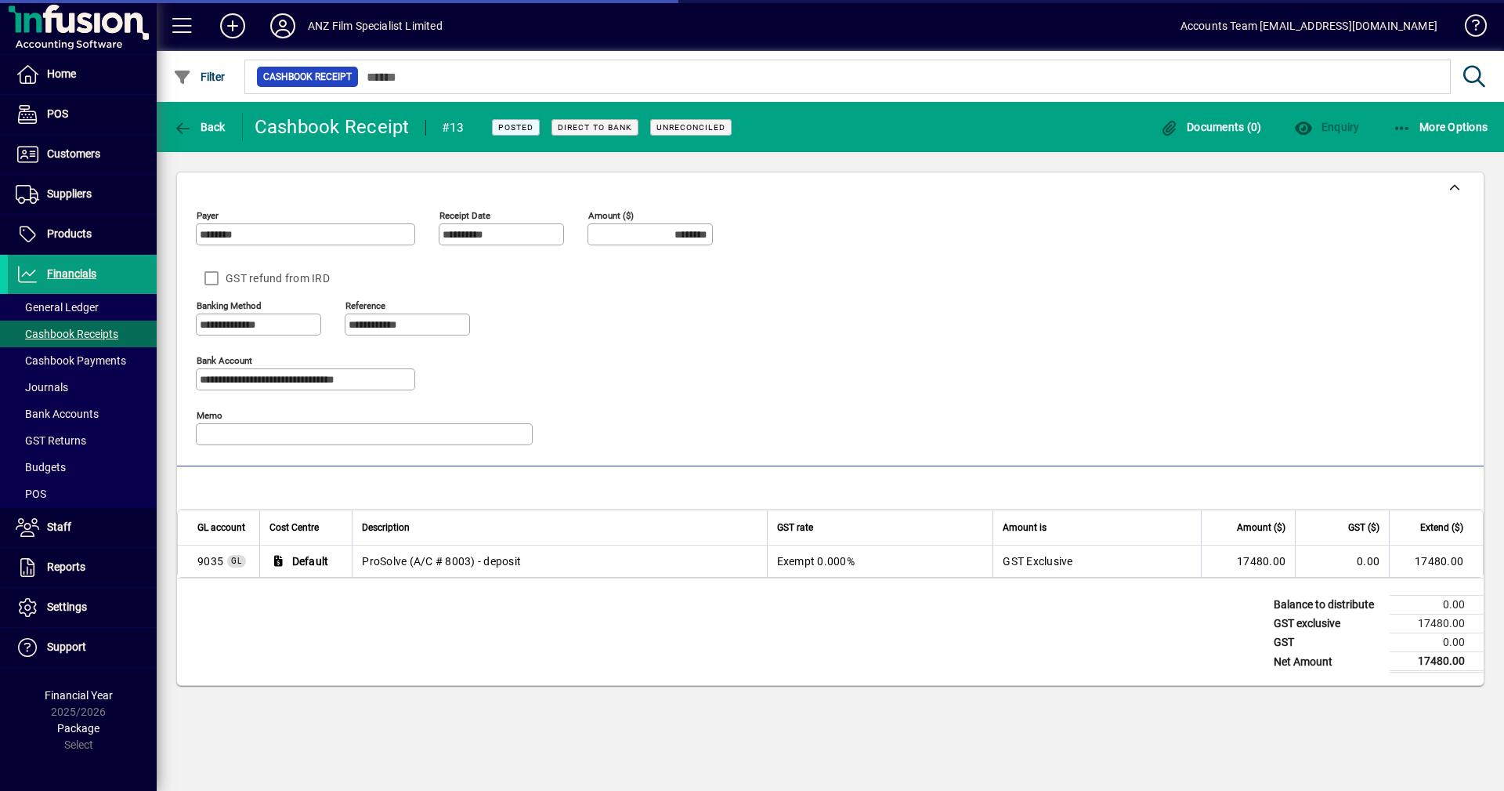
type input "*********"
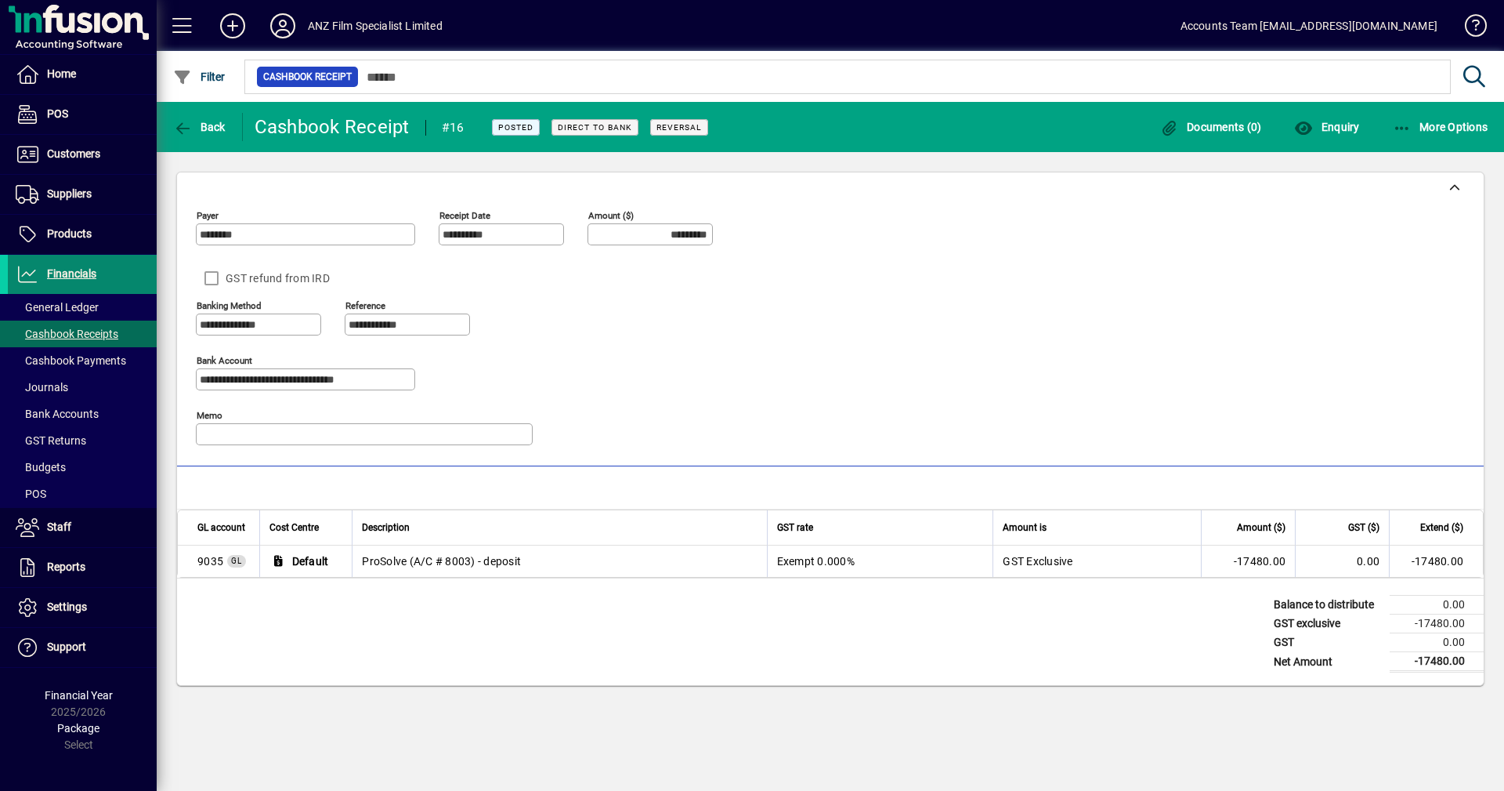
click at [66, 275] on span "Financials" at bounding box center [71, 273] width 49 height 13
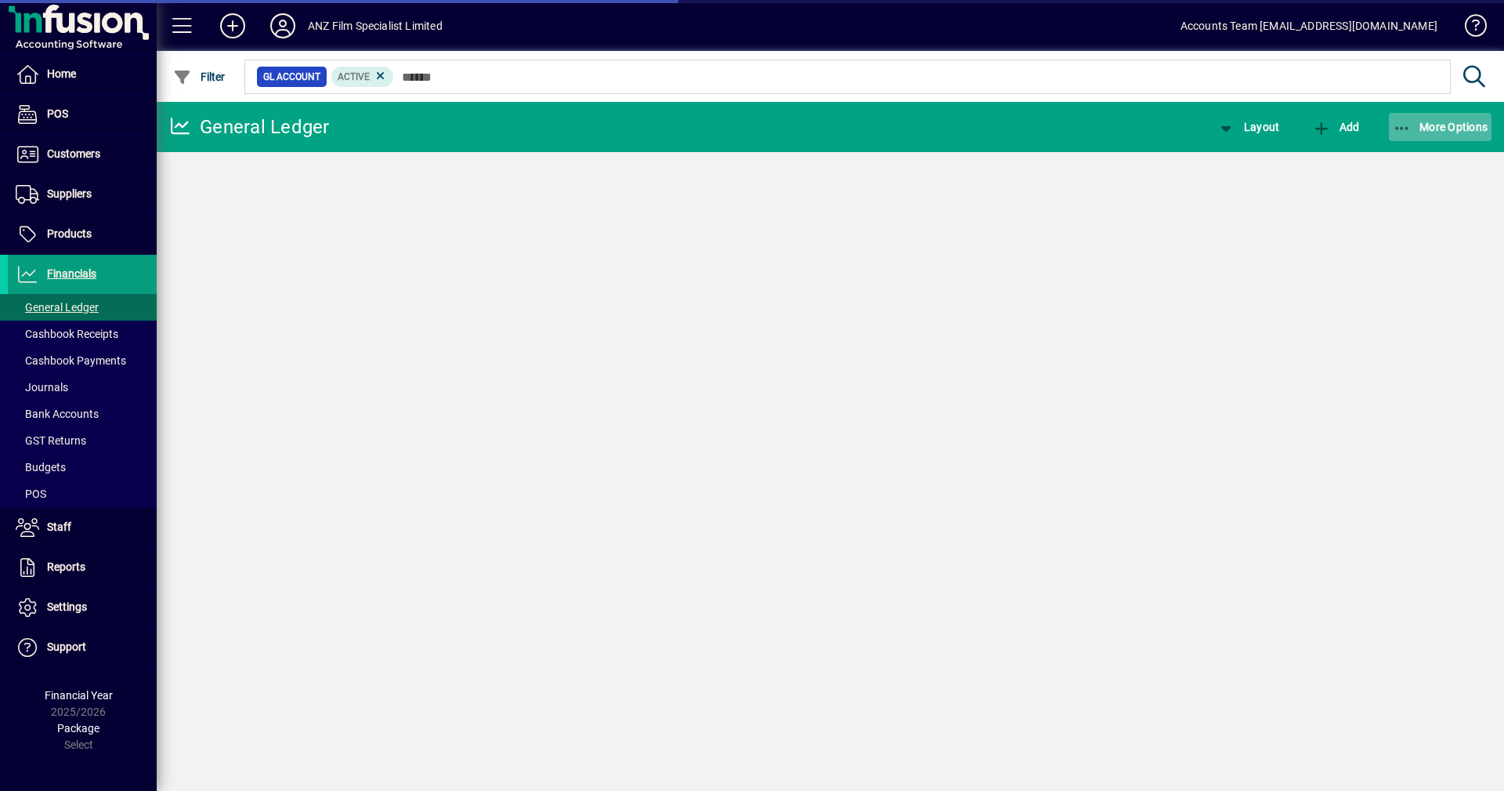
click at [1421, 128] on span "More Options" at bounding box center [1441, 127] width 96 height 13
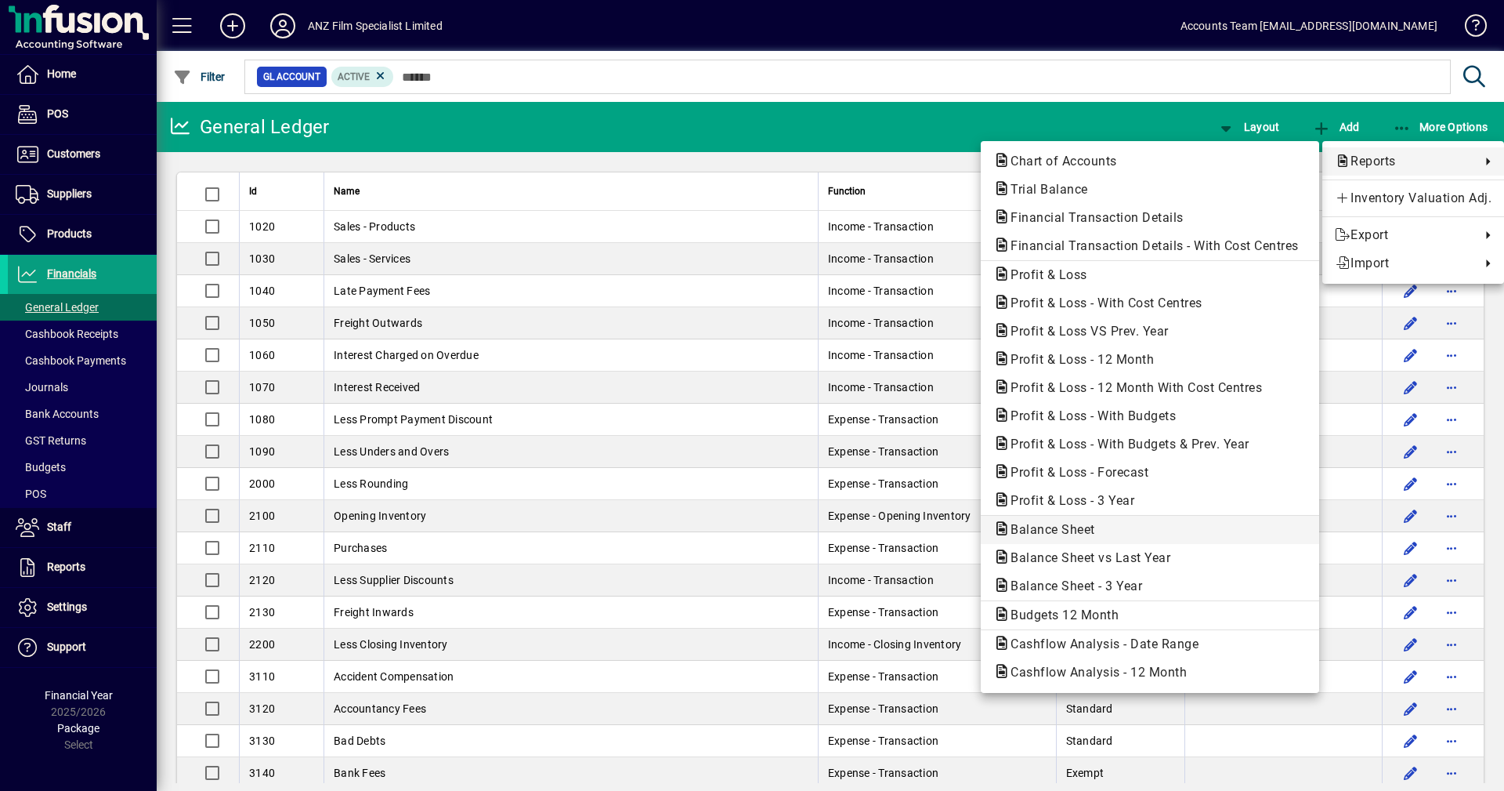
click at [1067, 528] on span "Balance Sheet" at bounding box center [1049, 529] width 110 height 15
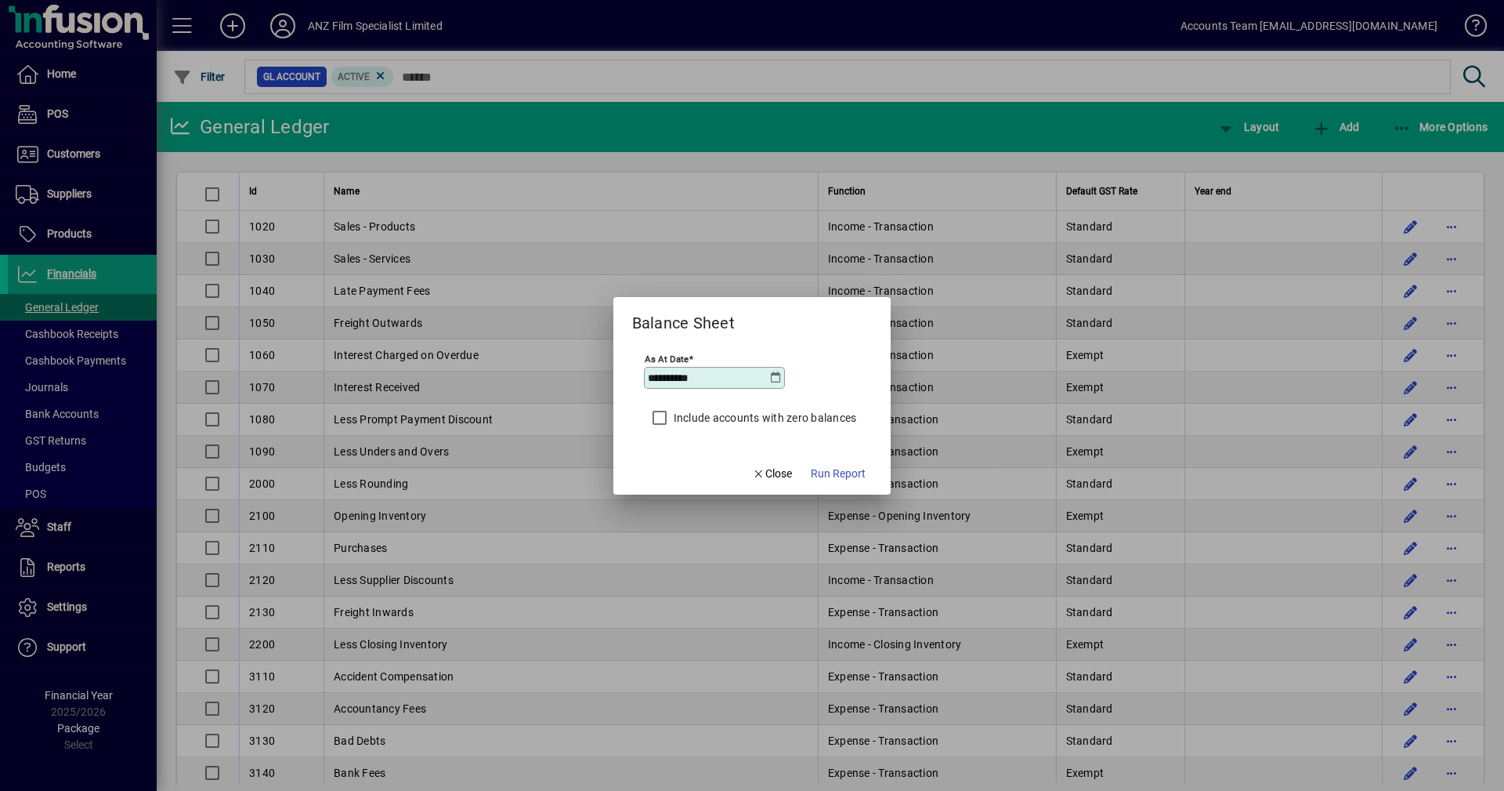
click at [773, 377] on icon at bounding box center [775, 377] width 13 height 13
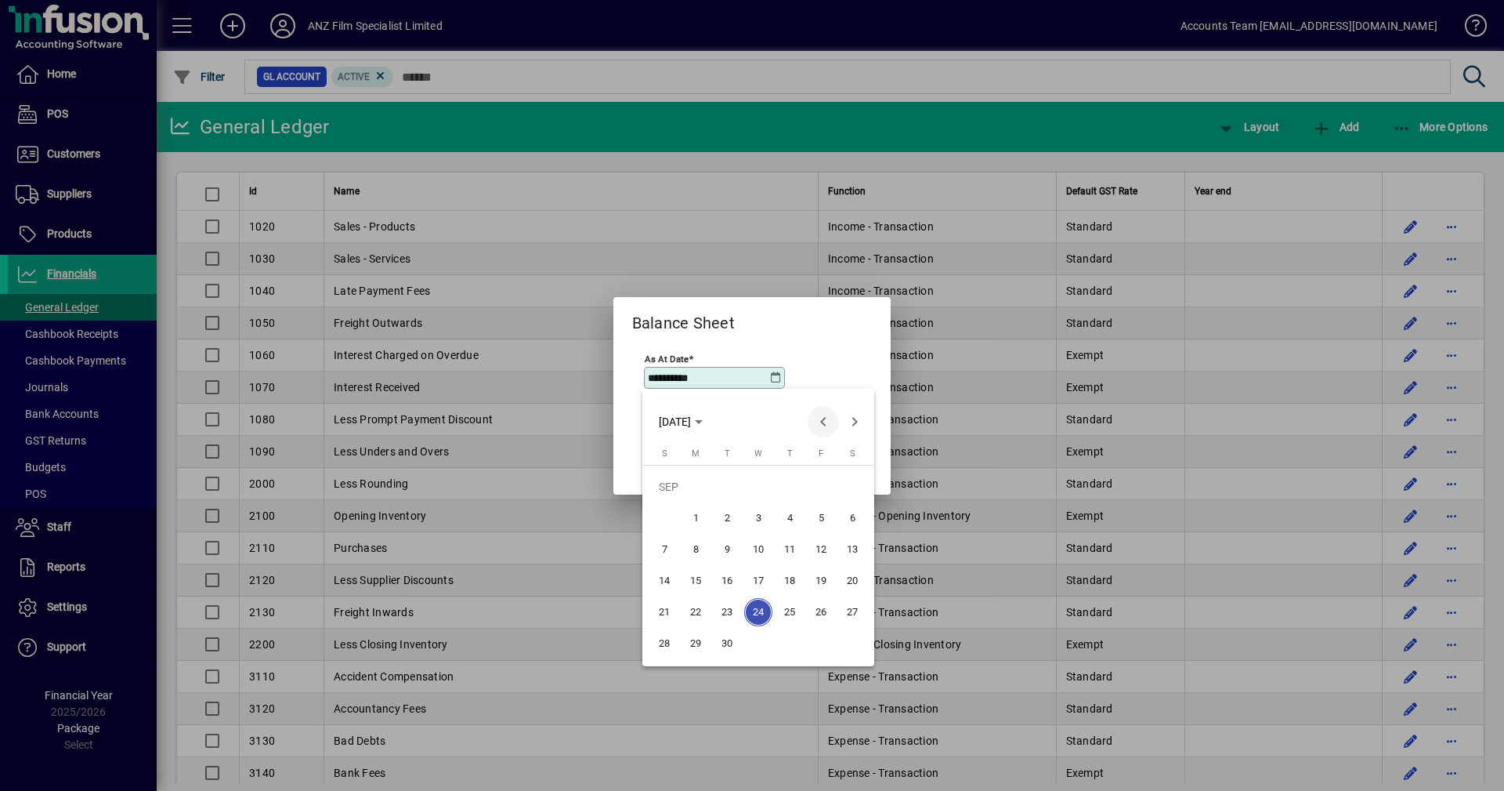
click at [820, 422] on span "Previous month" at bounding box center [823, 421] width 31 height 31
click at [660, 650] on span "31" at bounding box center [664, 643] width 28 height 28
type input "**********"
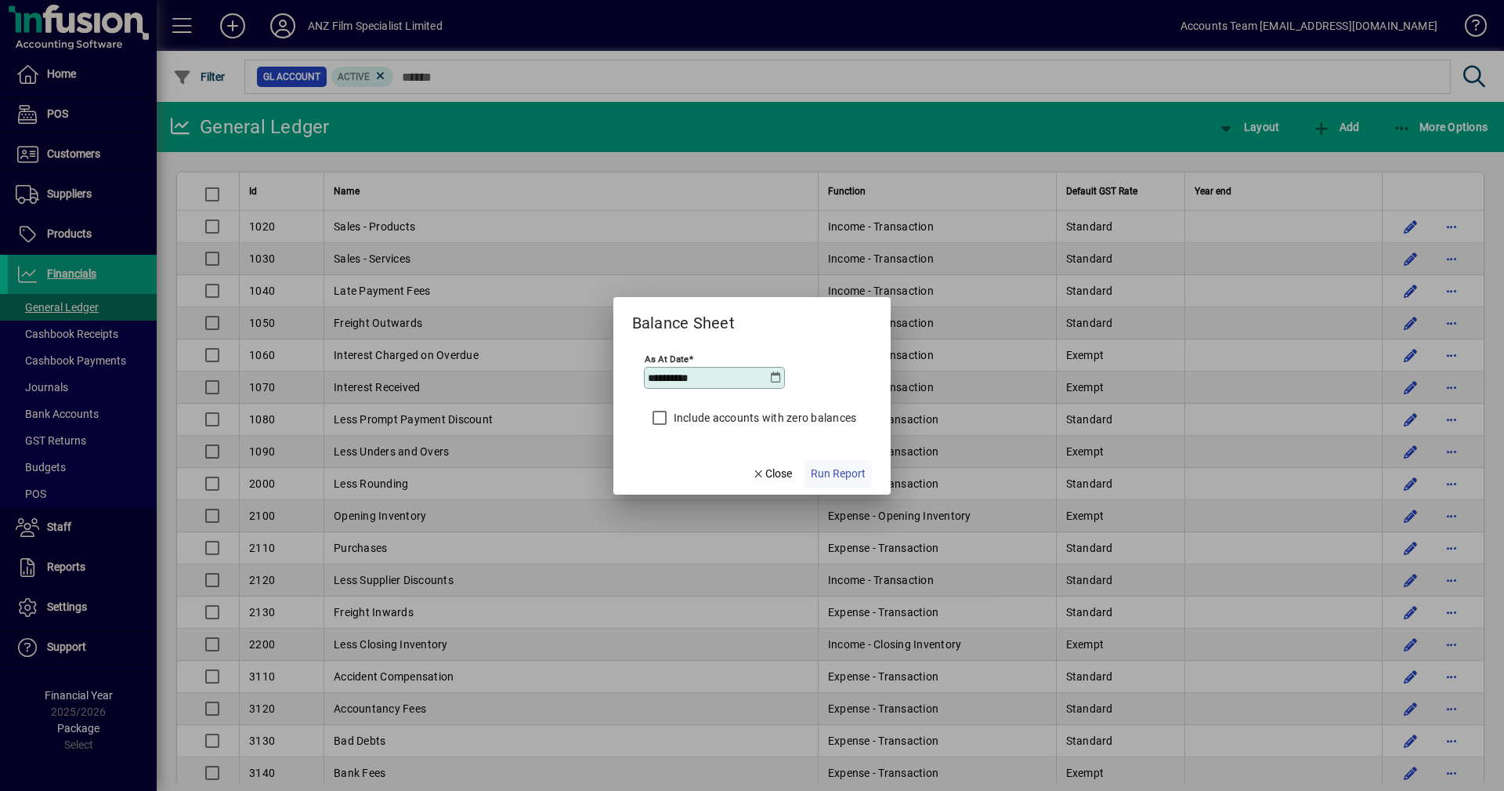
click at [848, 471] on span "Run Report" at bounding box center [838, 473] width 55 height 16
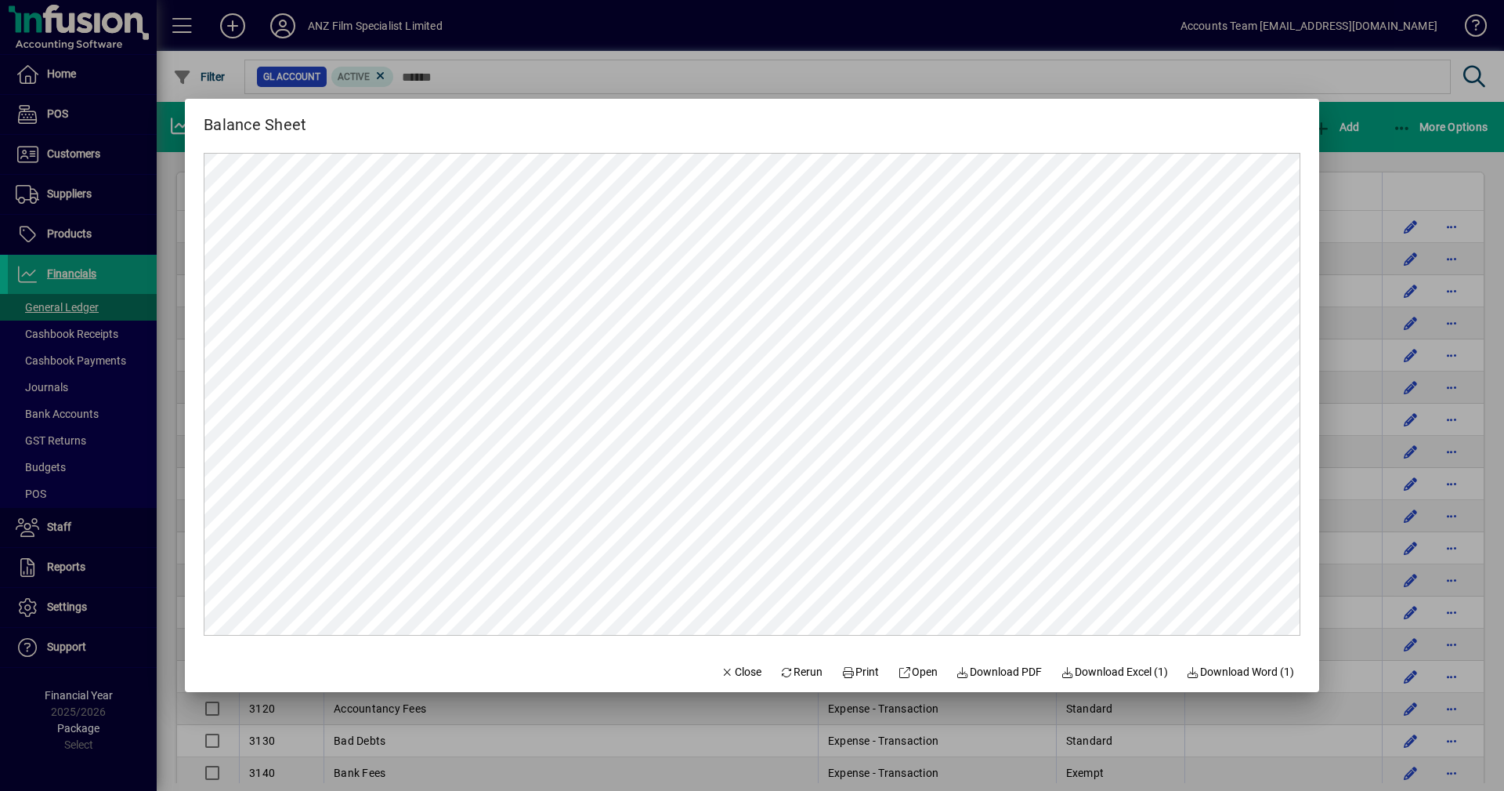
click at [1391, 144] on div at bounding box center [752, 395] width 1504 height 791
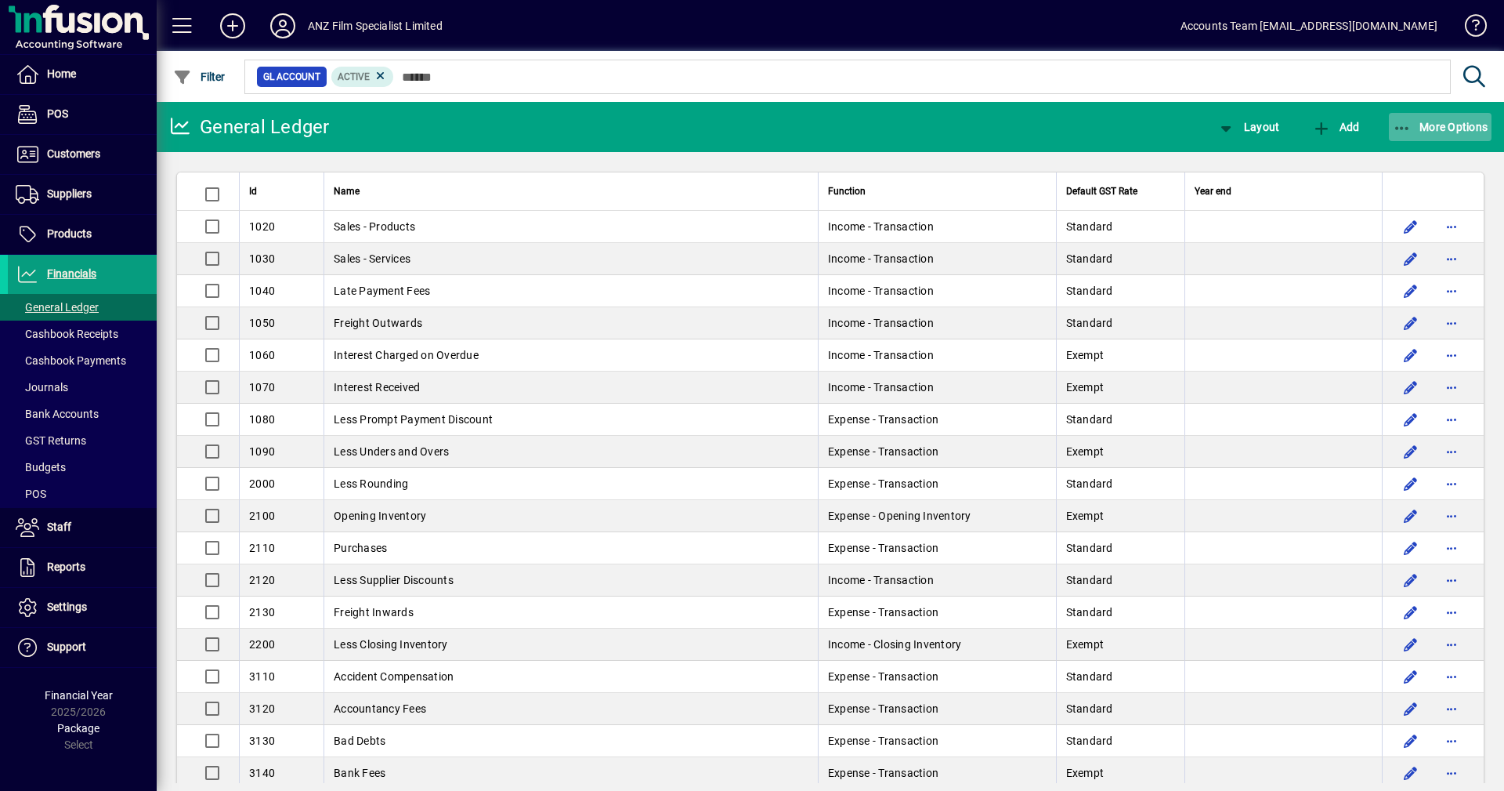
click at [1398, 125] on icon "button" at bounding box center [1403, 129] width 20 height 16
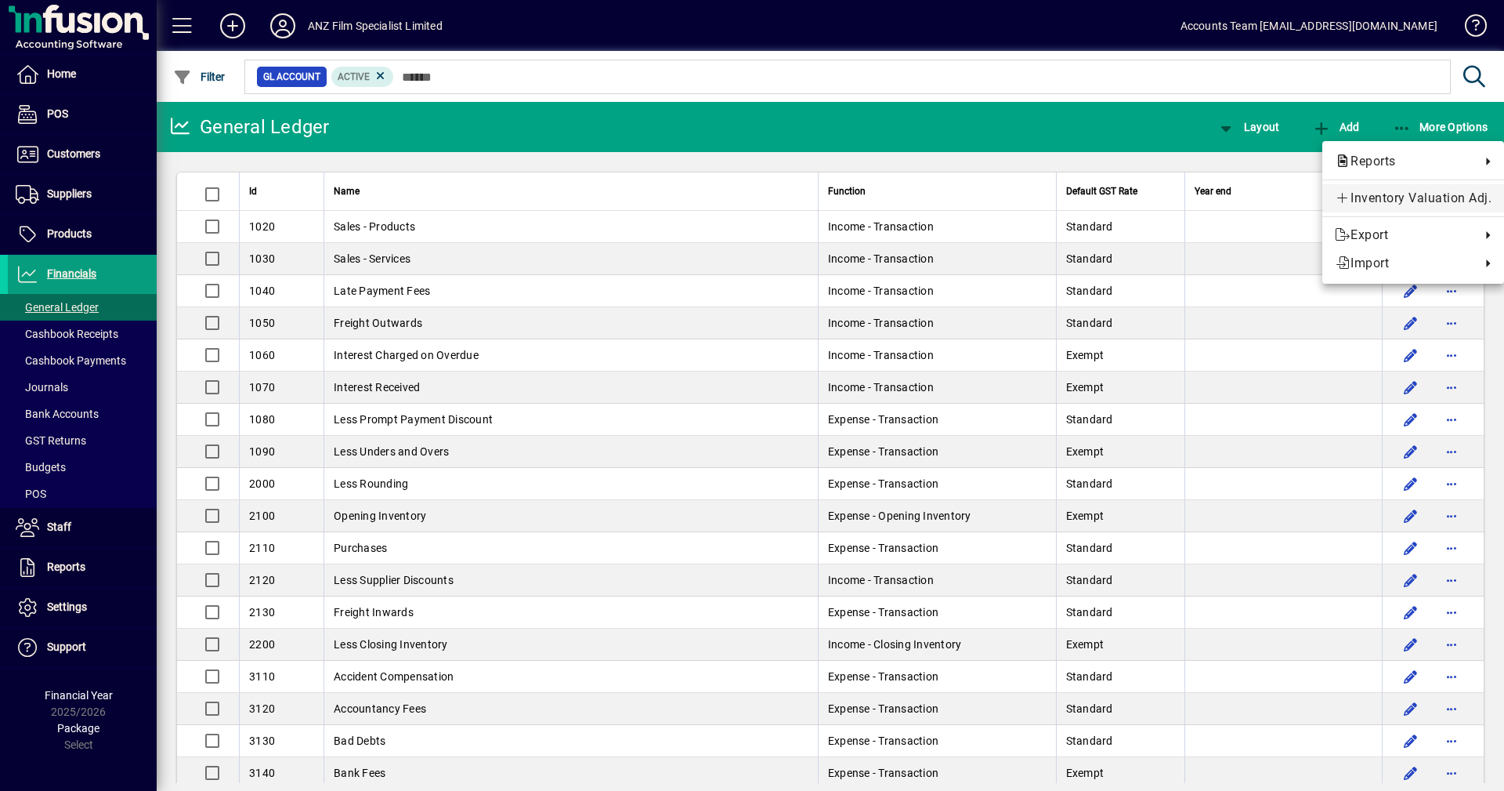
click at [1392, 197] on span "Inventory Valuation Adj." at bounding box center [1413, 198] width 157 height 19
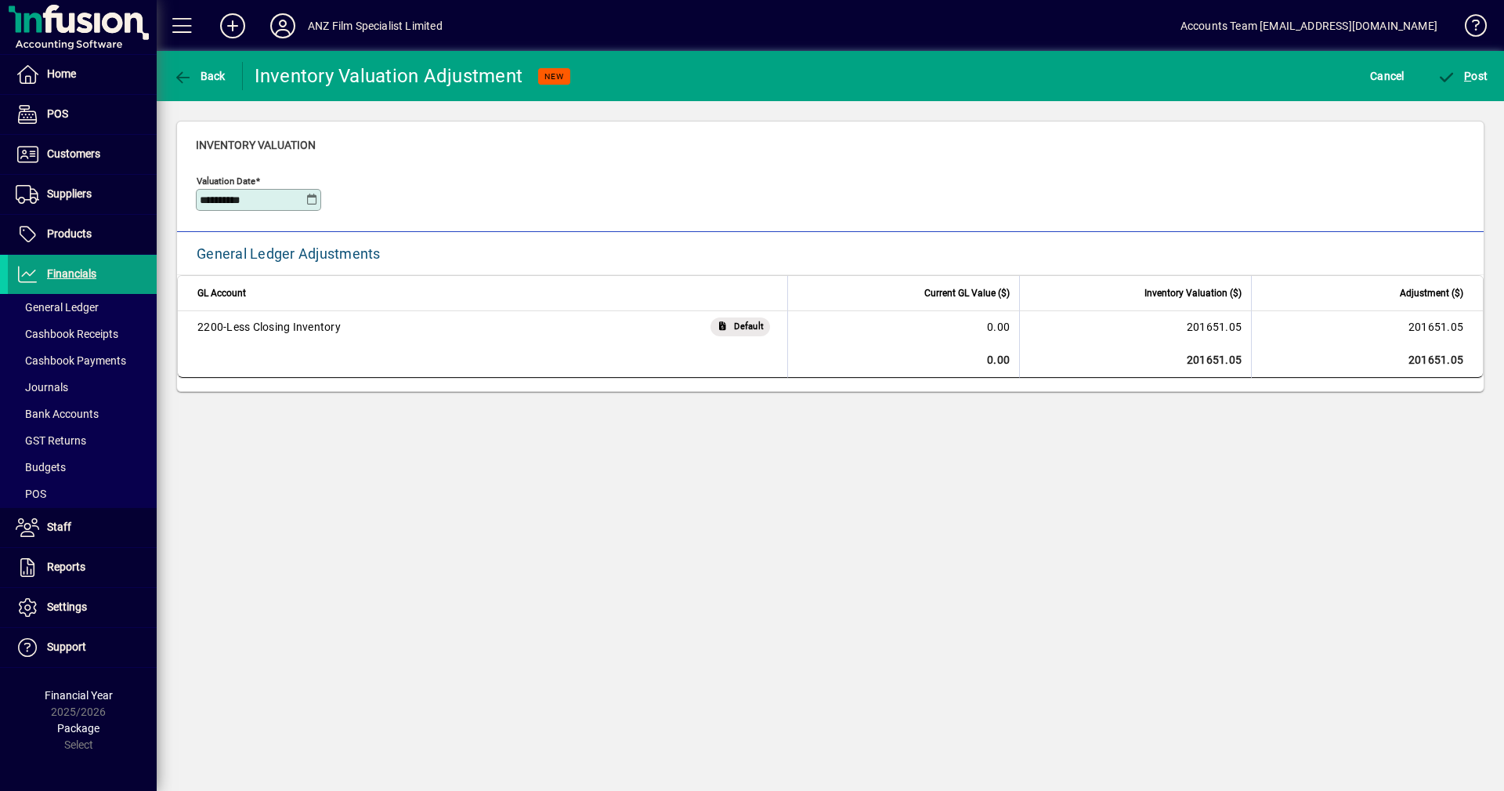
click at [306, 198] on icon at bounding box center [312, 200] width 12 height 13
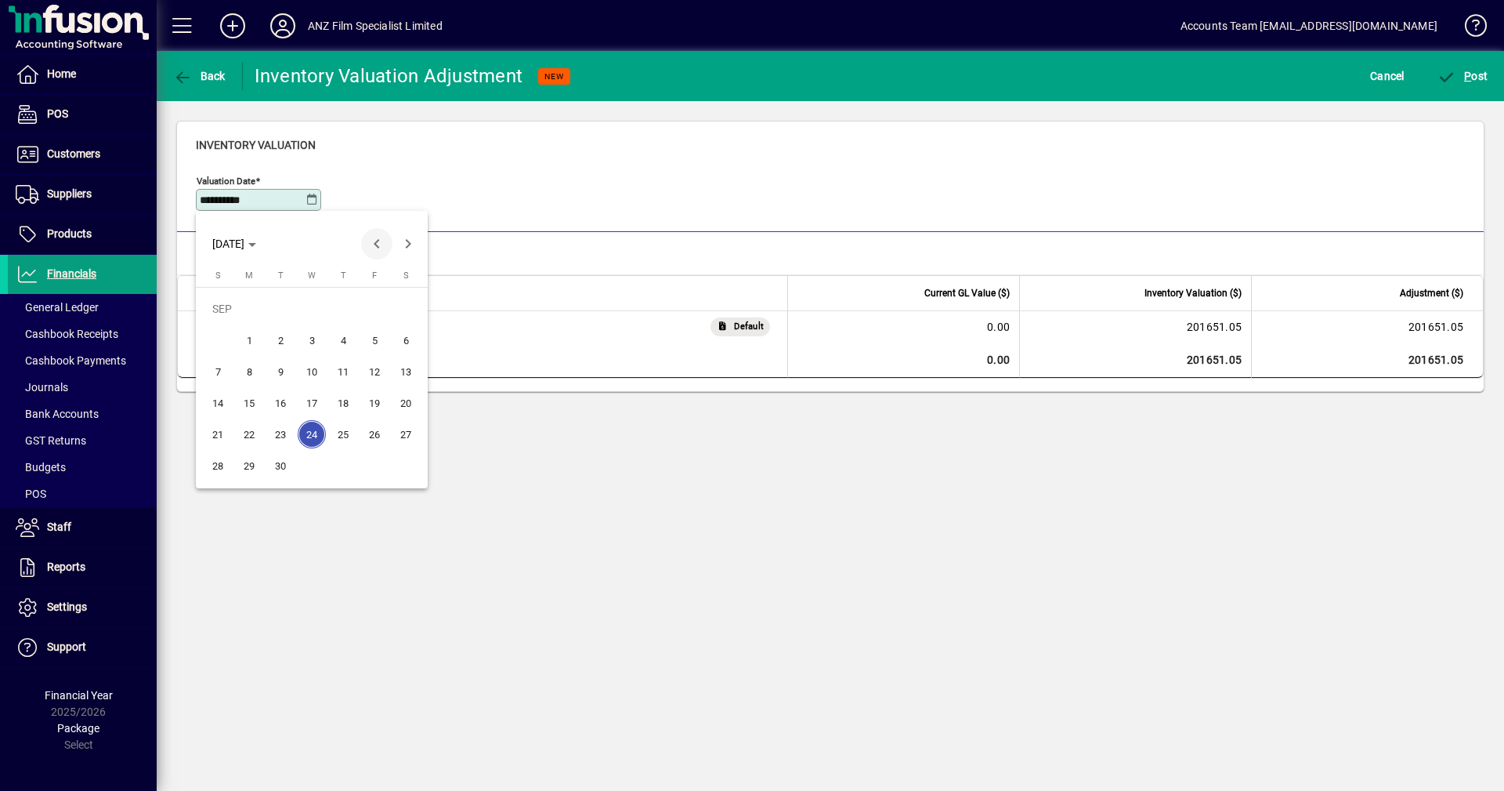
click at [371, 249] on span "Previous month" at bounding box center [376, 243] width 31 height 31
click at [215, 461] on span "31" at bounding box center [218, 465] width 28 height 28
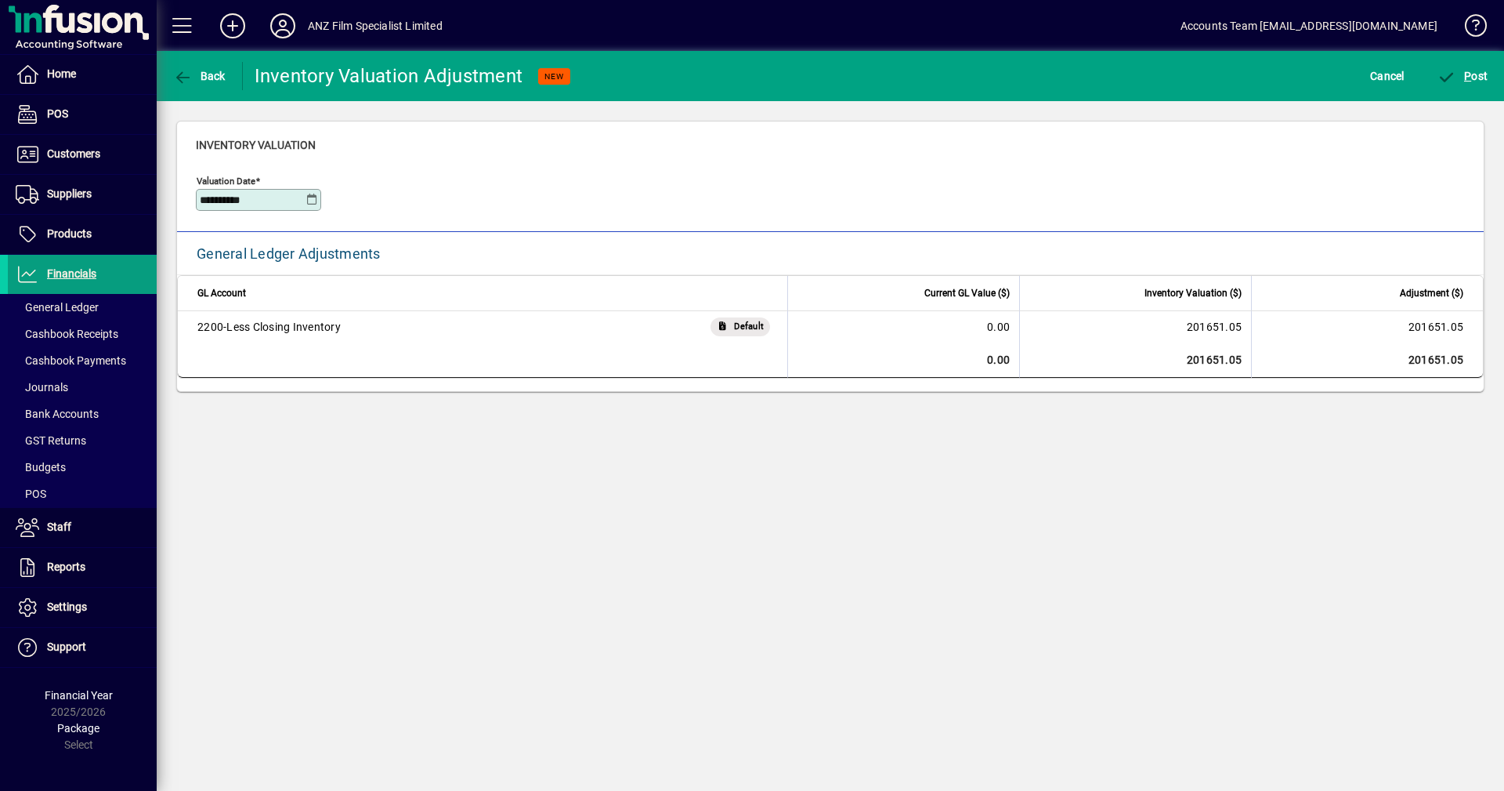
type input "**********"
click at [189, 78] on icon "button" at bounding box center [183, 78] width 20 height 16
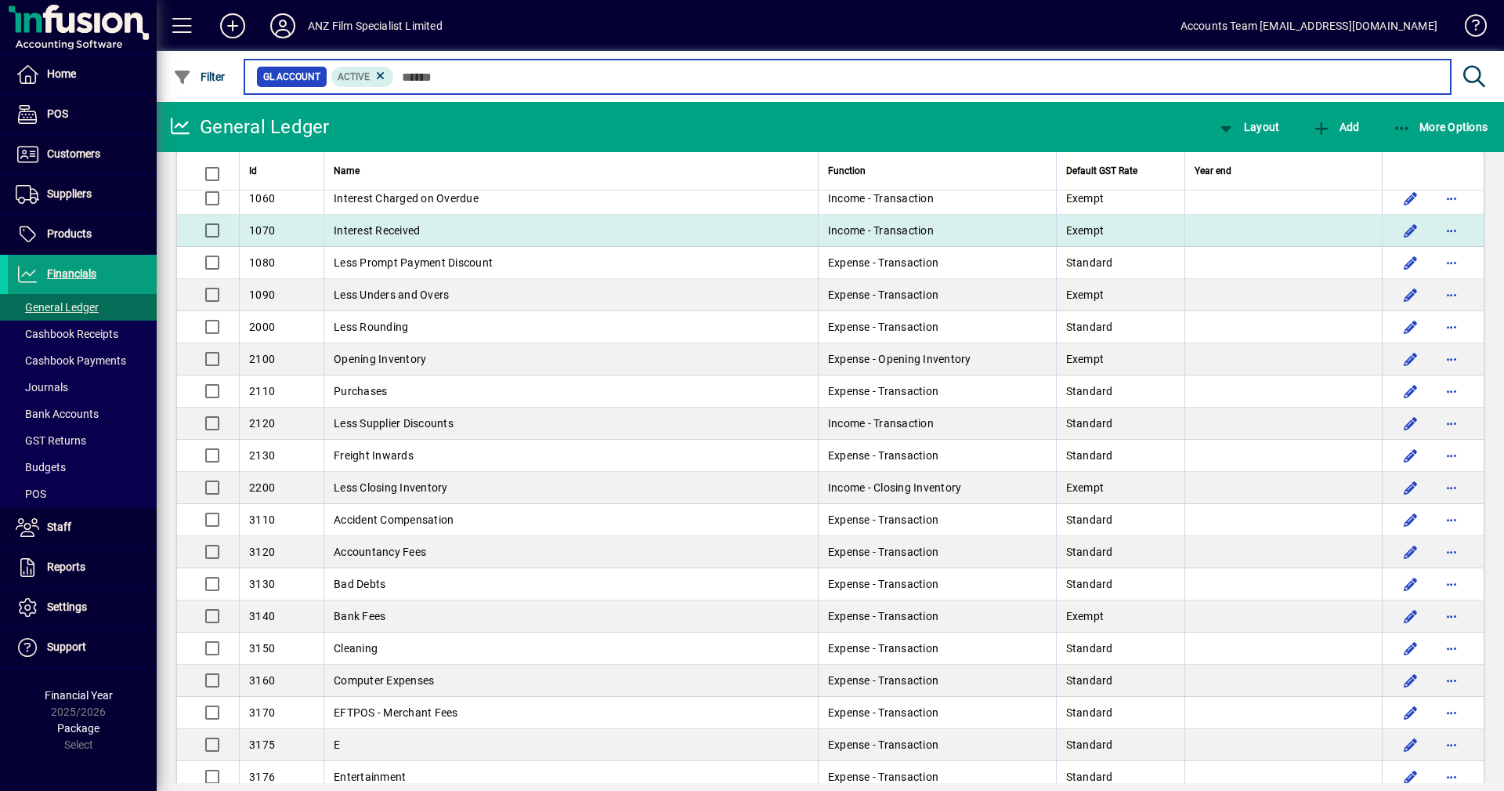
scroll to position [235, 0]
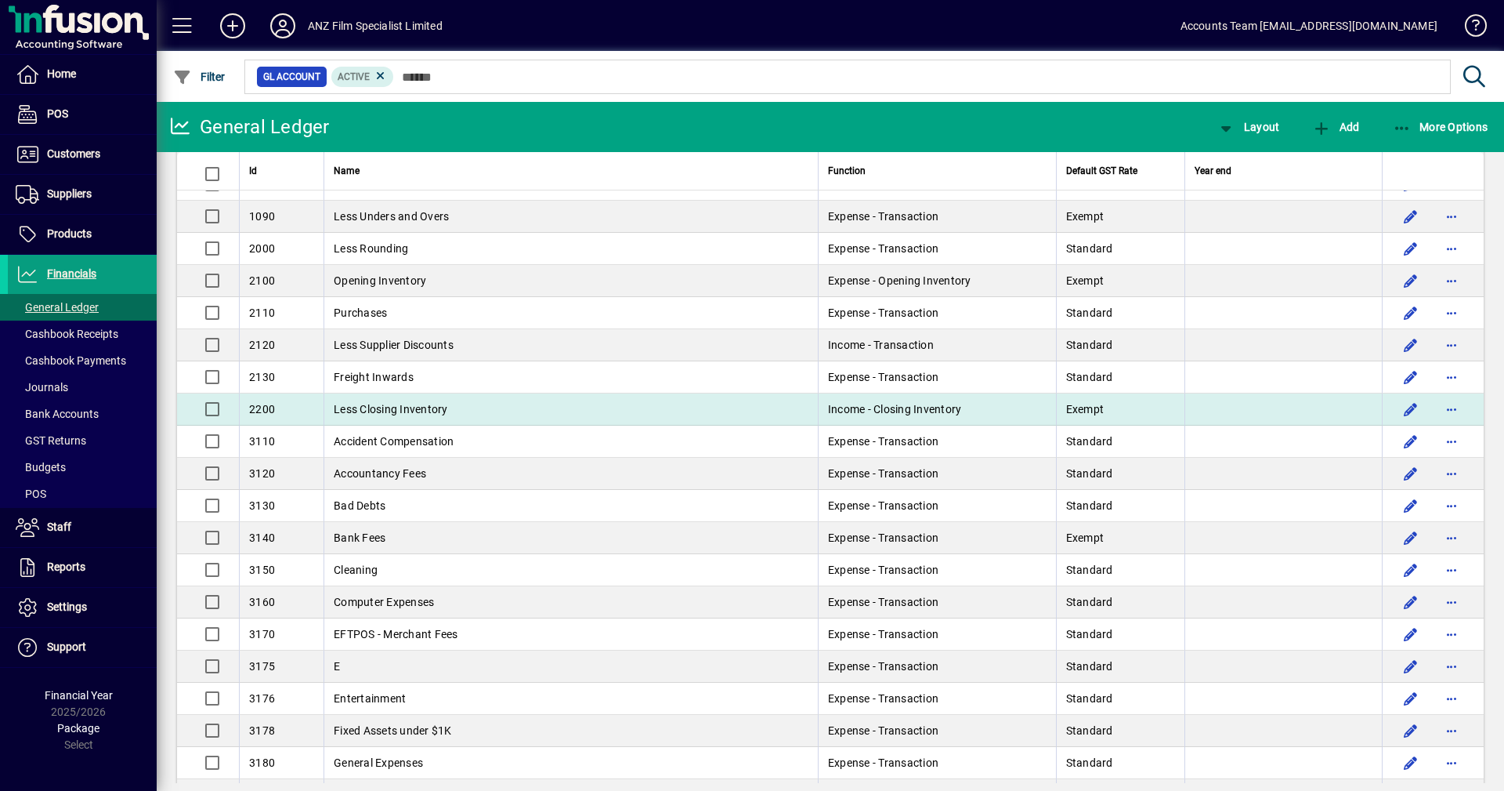
click at [346, 411] on span "Less Closing Inventory" at bounding box center [391, 409] width 114 height 13
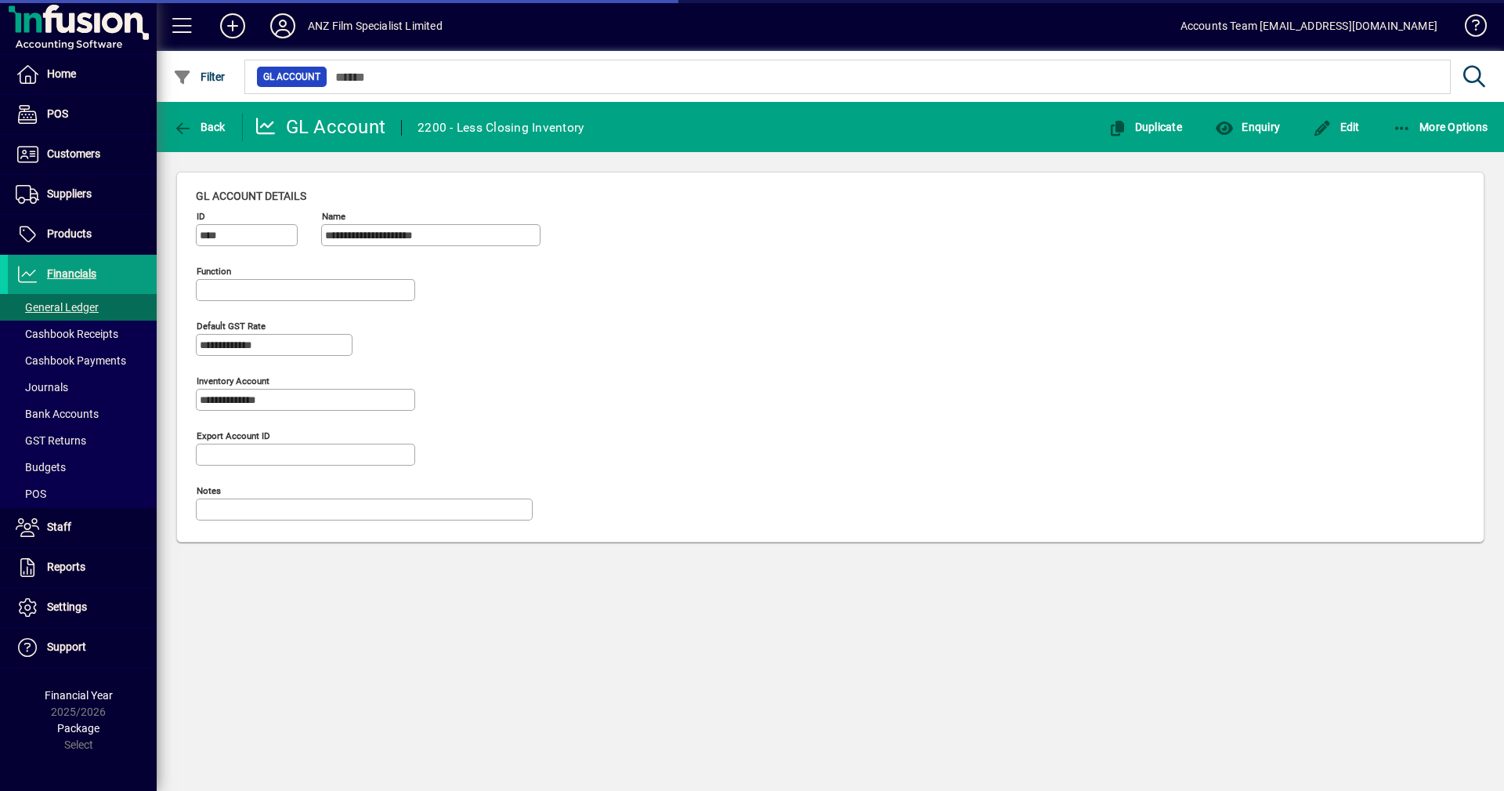
type input "**********"
click at [1261, 121] on span "Enquiry" at bounding box center [1247, 127] width 65 height 13
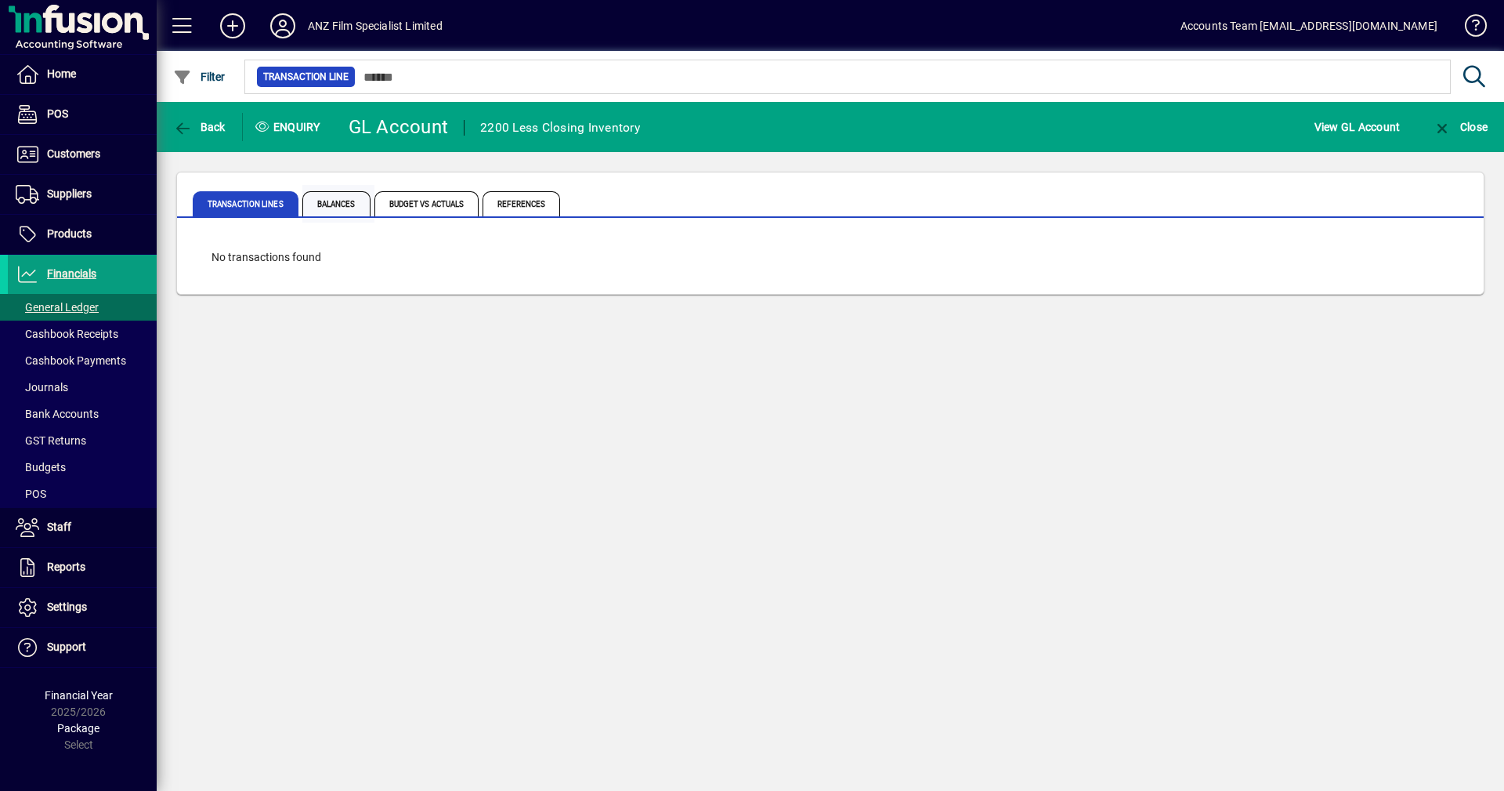
click at [332, 204] on span "Balances" at bounding box center [336, 203] width 68 height 25
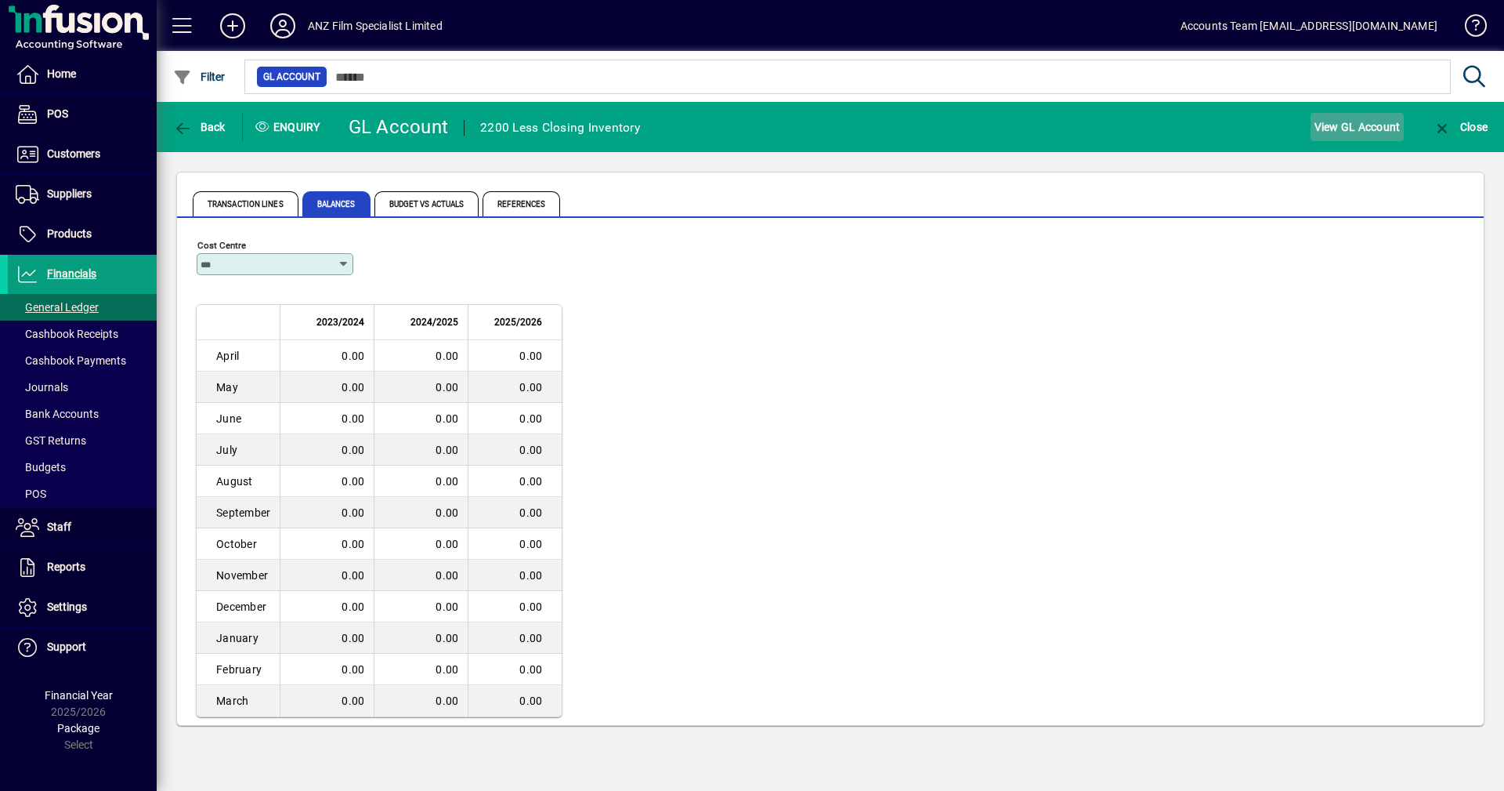
click at [1352, 132] on span "View GL Account" at bounding box center [1358, 126] width 86 height 25
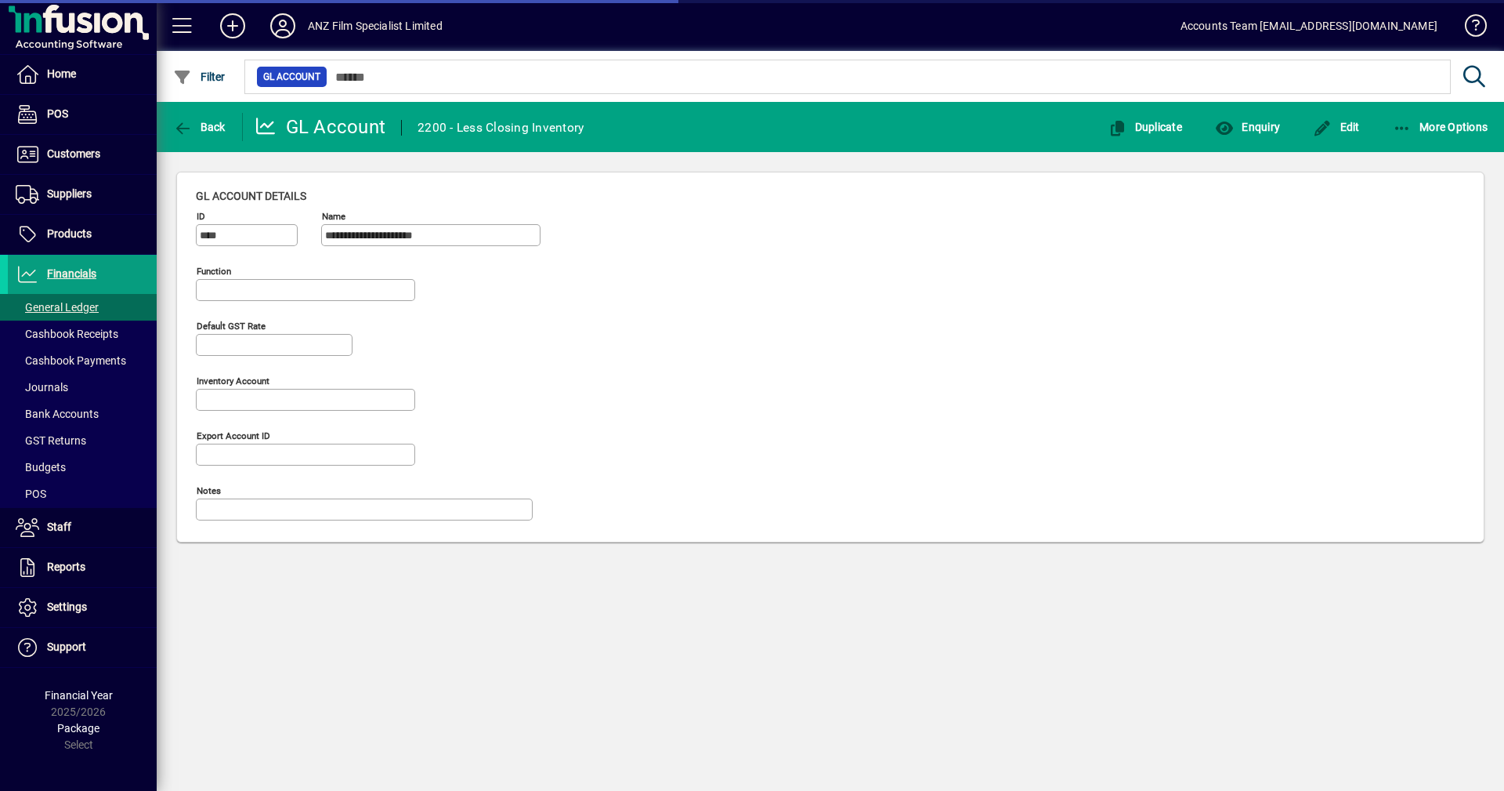
type input "**********"
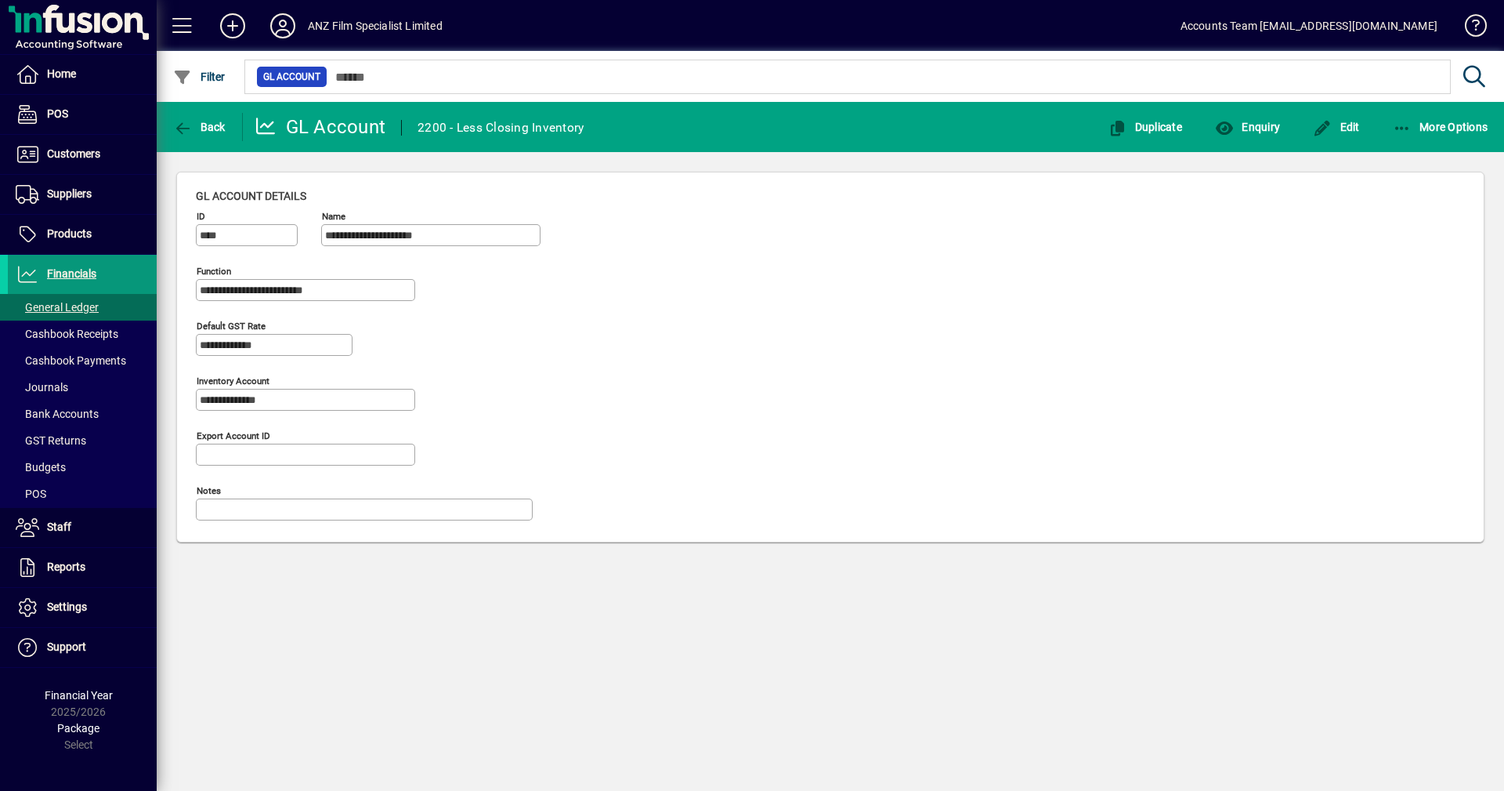
click at [78, 280] on span "Financials" at bounding box center [71, 273] width 49 height 13
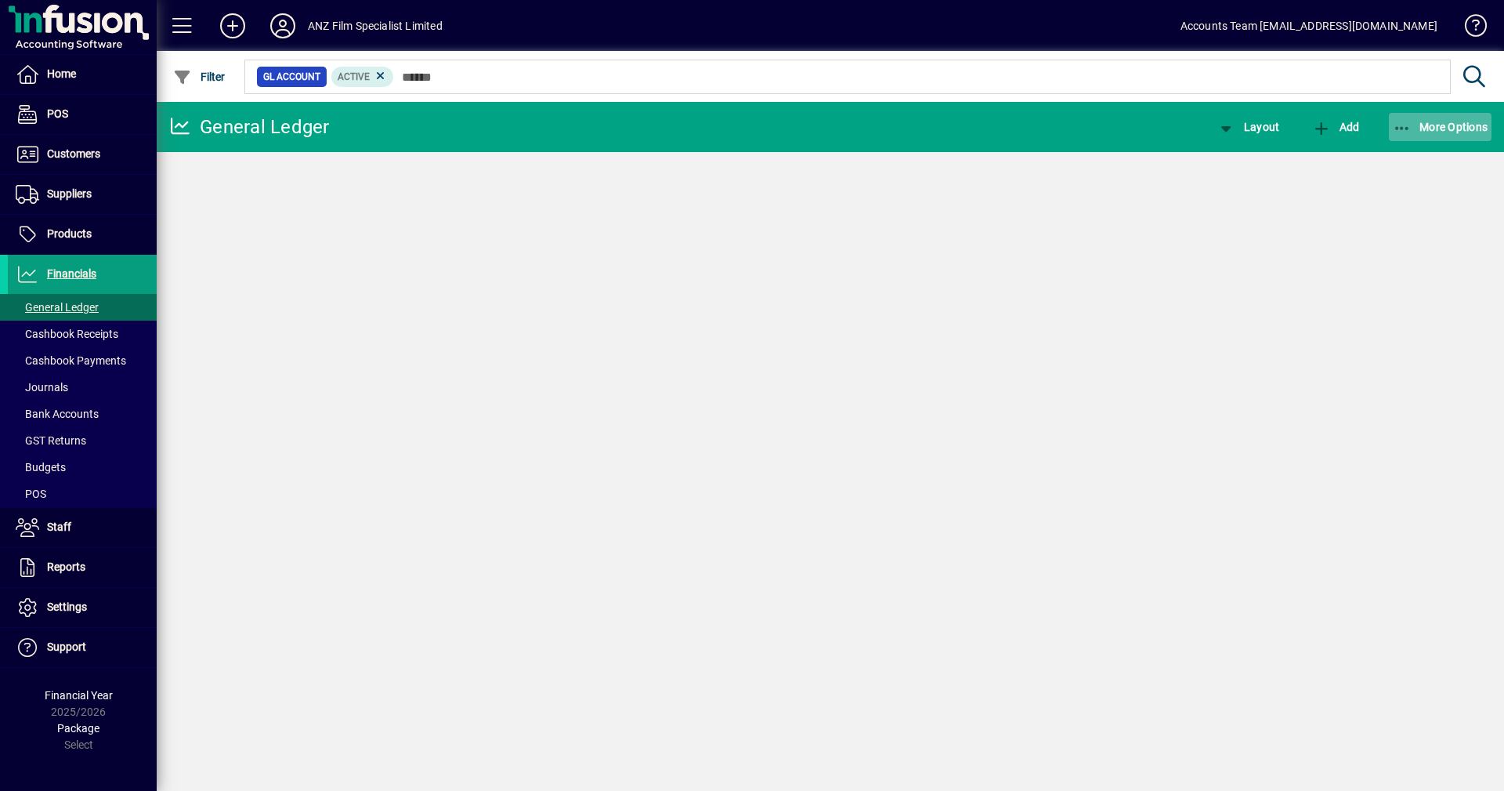
click at [1403, 125] on icon "button" at bounding box center [1403, 129] width 20 height 16
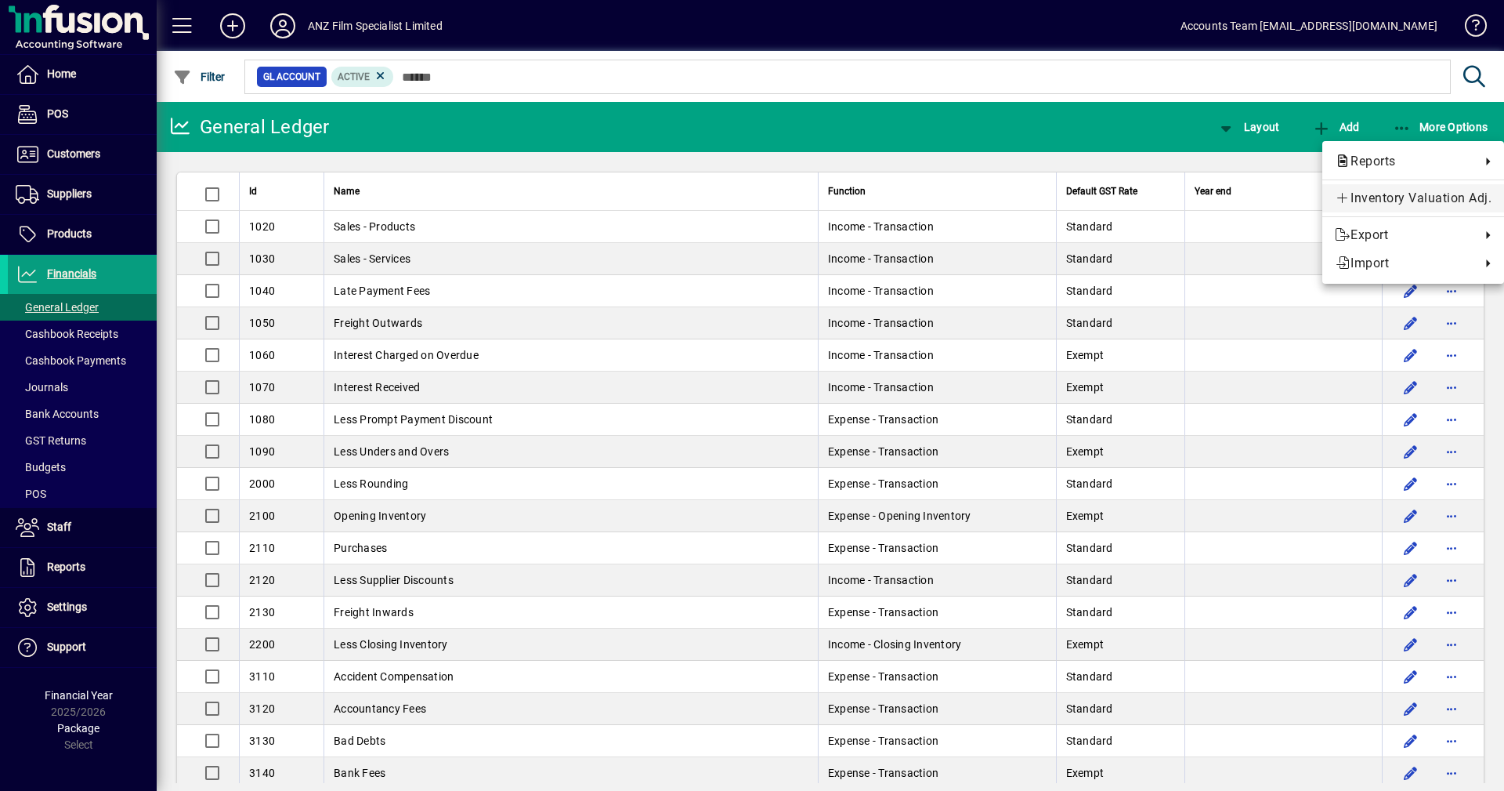
click at [1388, 194] on span "Inventory Valuation Adj." at bounding box center [1413, 198] width 157 height 19
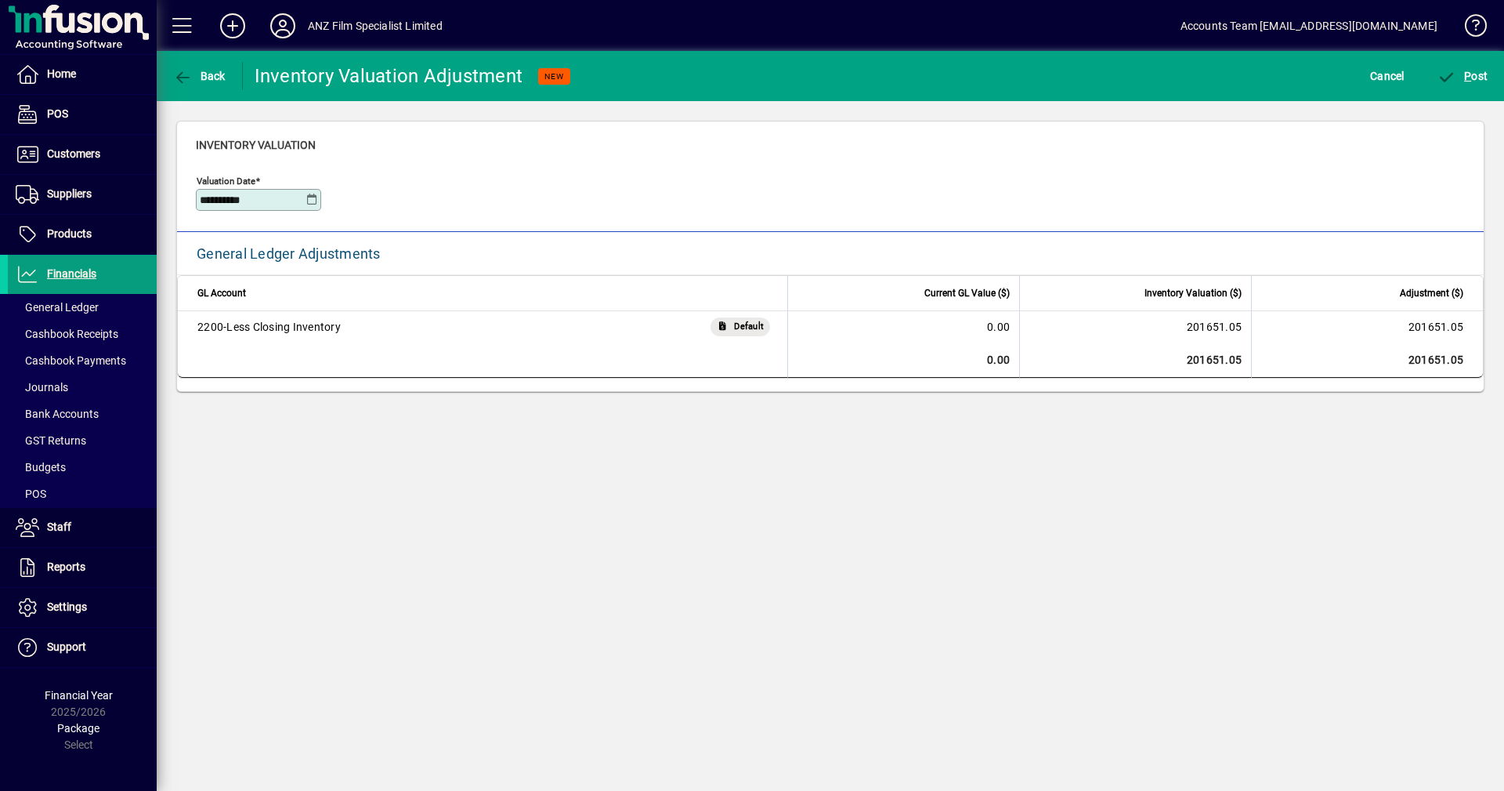
click at [310, 197] on icon at bounding box center [312, 200] width 12 height 13
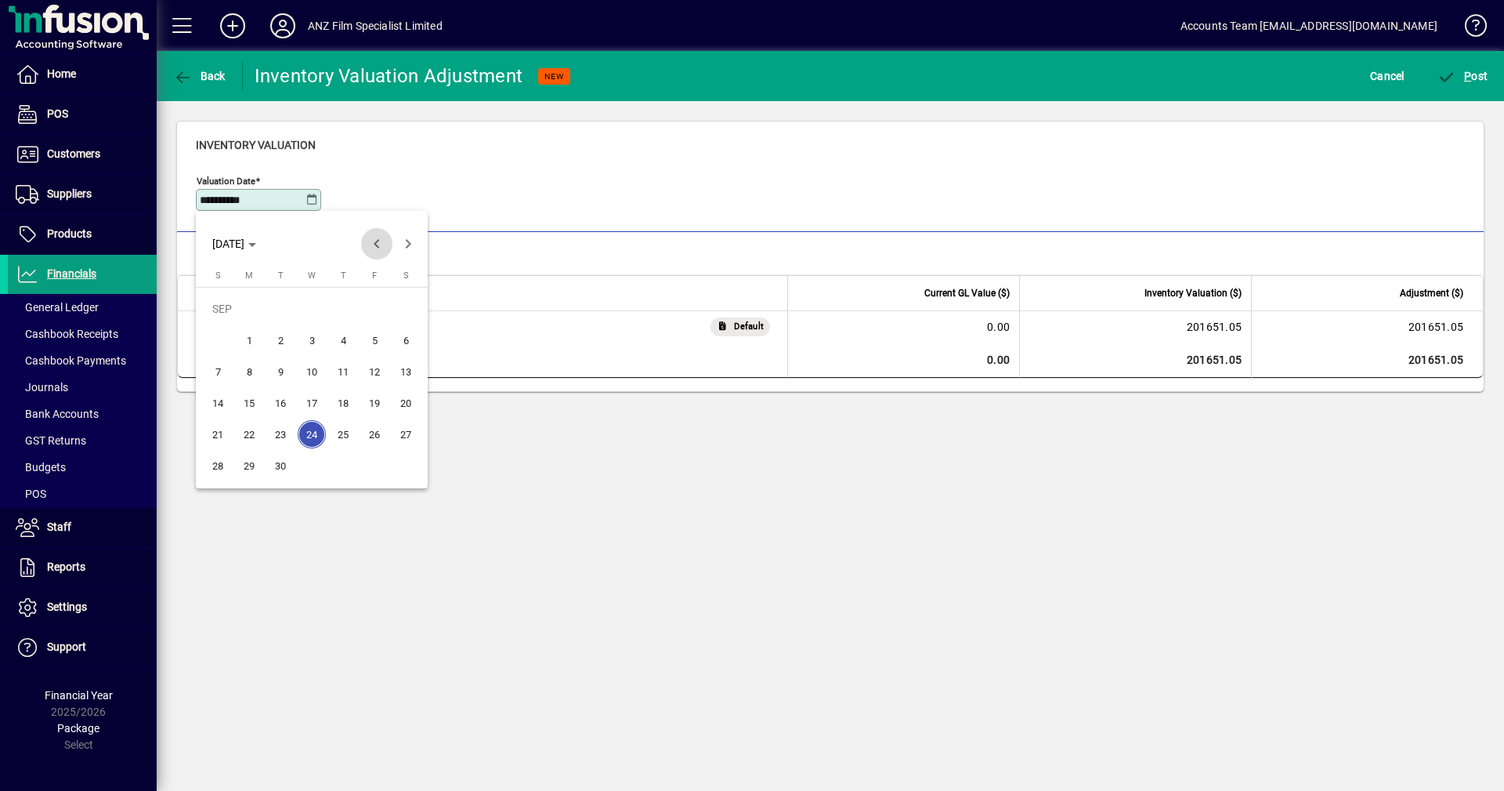
click at [370, 249] on span "Previous month" at bounding box center [376, 243] width 31 height 31
click at [208, 468] on span "31" at bounding box center [218, 465] width 28 height 28
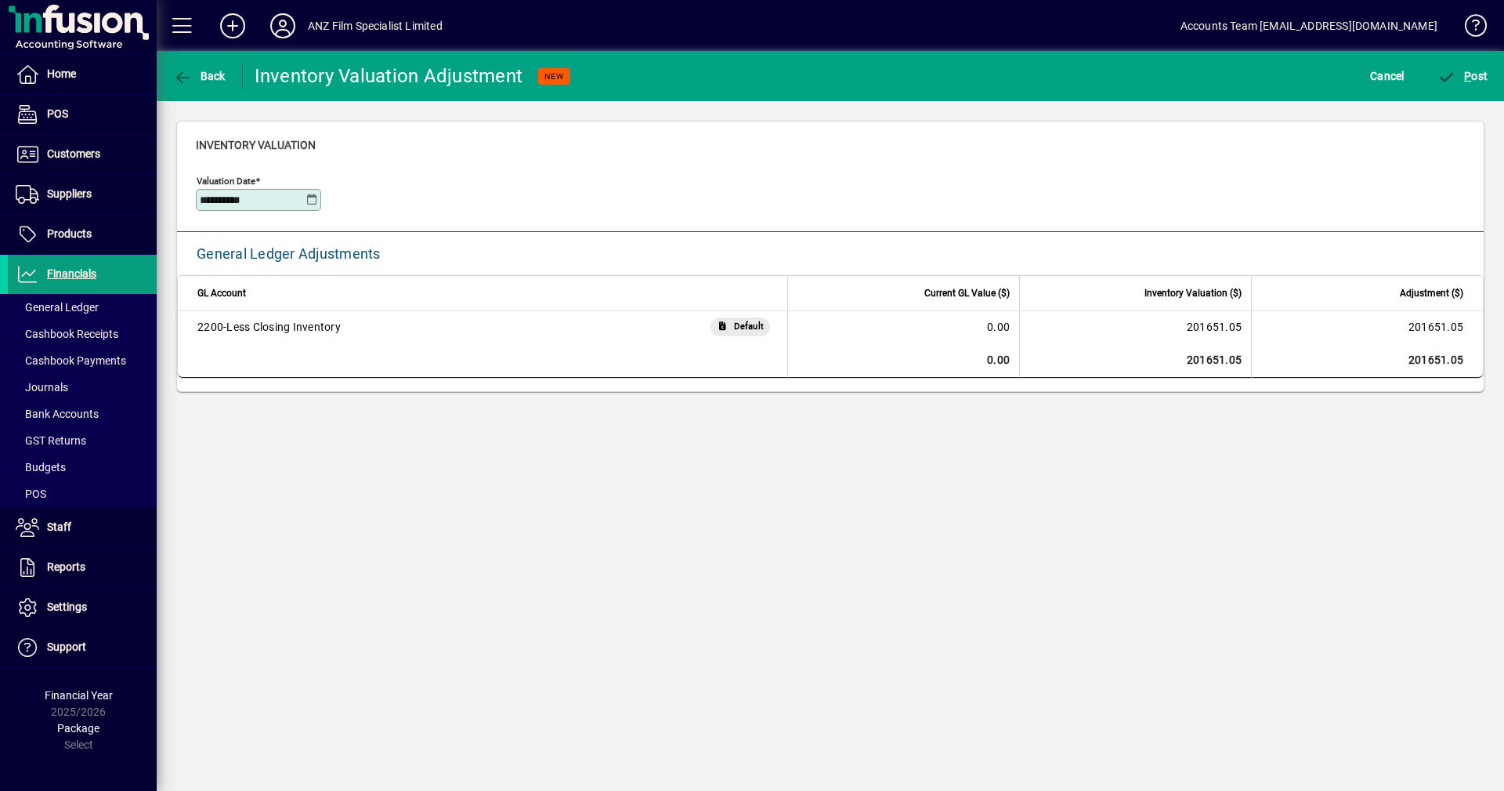
type input "**********"
click at [77, 232] on span "Products" at bounding box center [69, 233] width 45 height 13
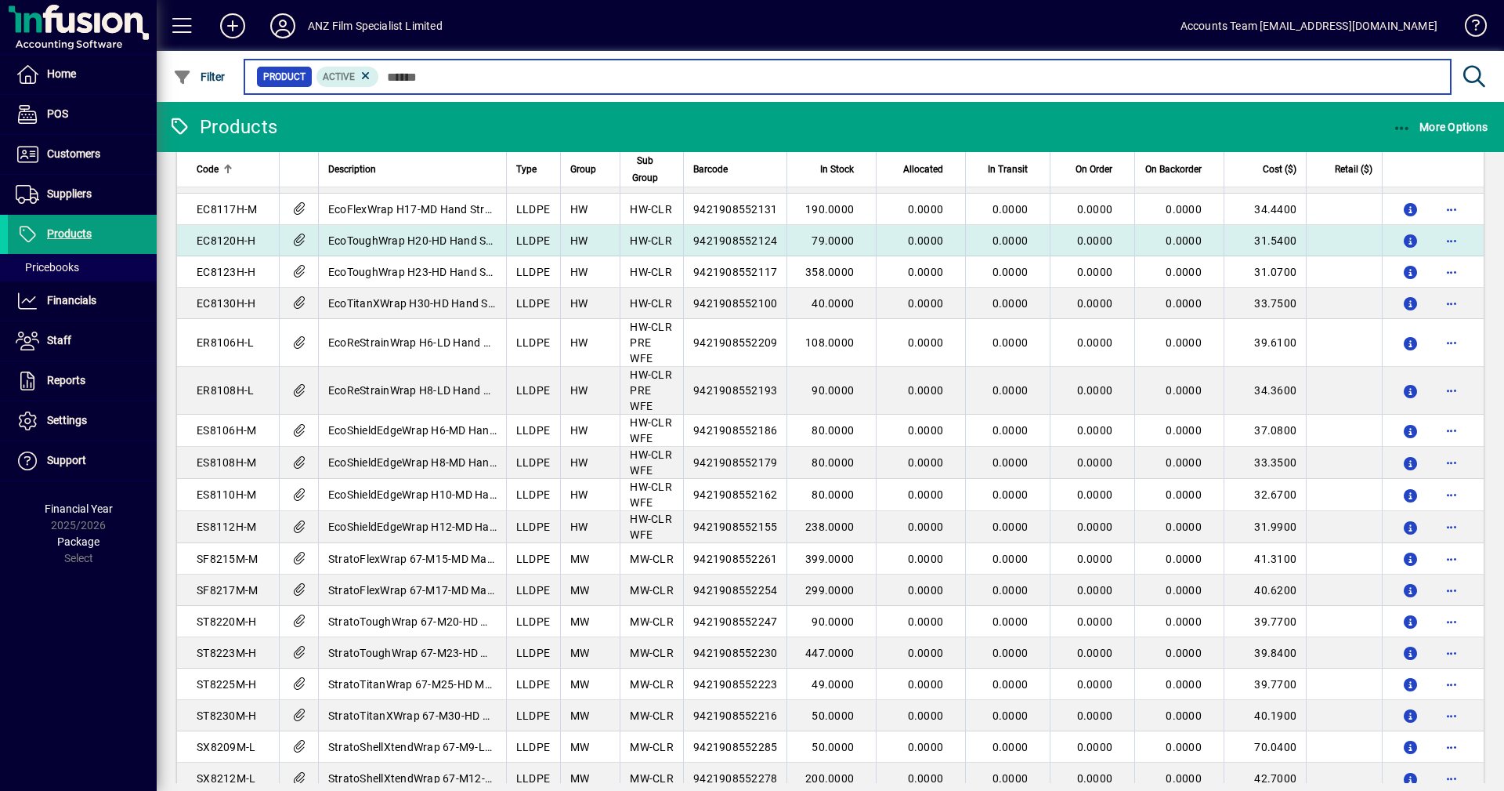
scroll to position [491, 0]
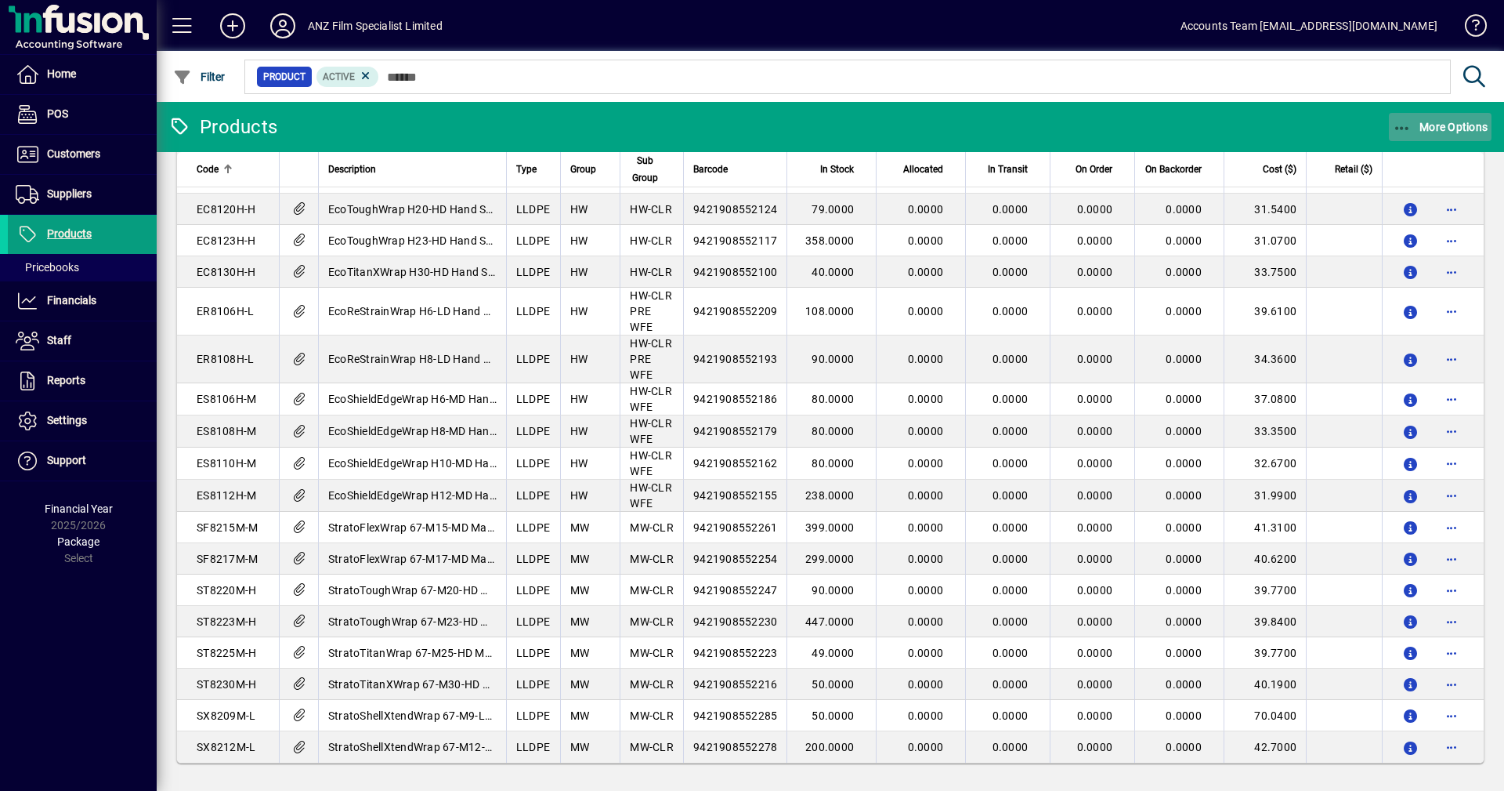
click at [1408, 126] on icon "button" at bounding box center [1403, 129] width 20 height 16
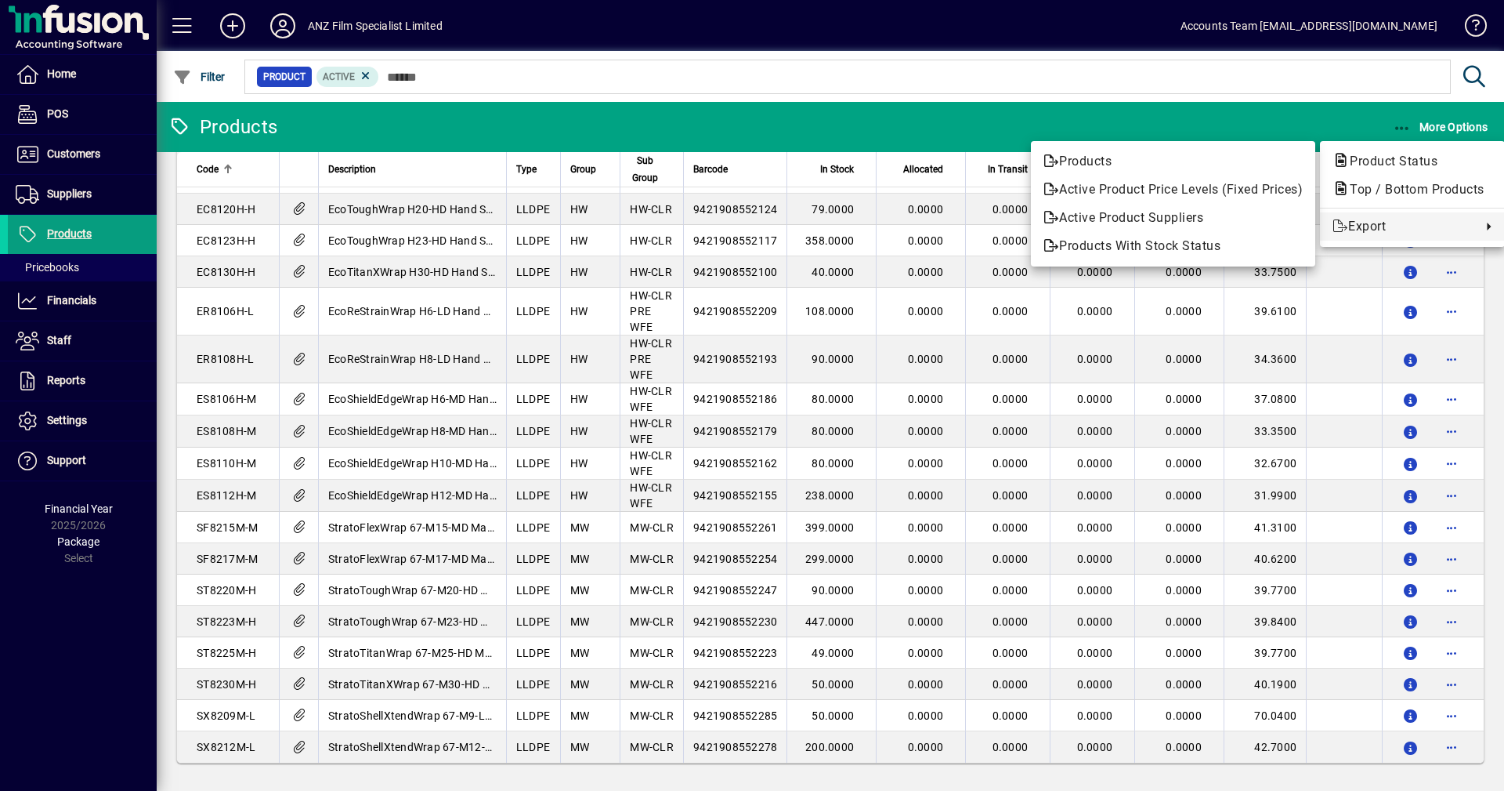
click at [1357, 105] on div at bounding box center [752, 395] width 1504 height 791
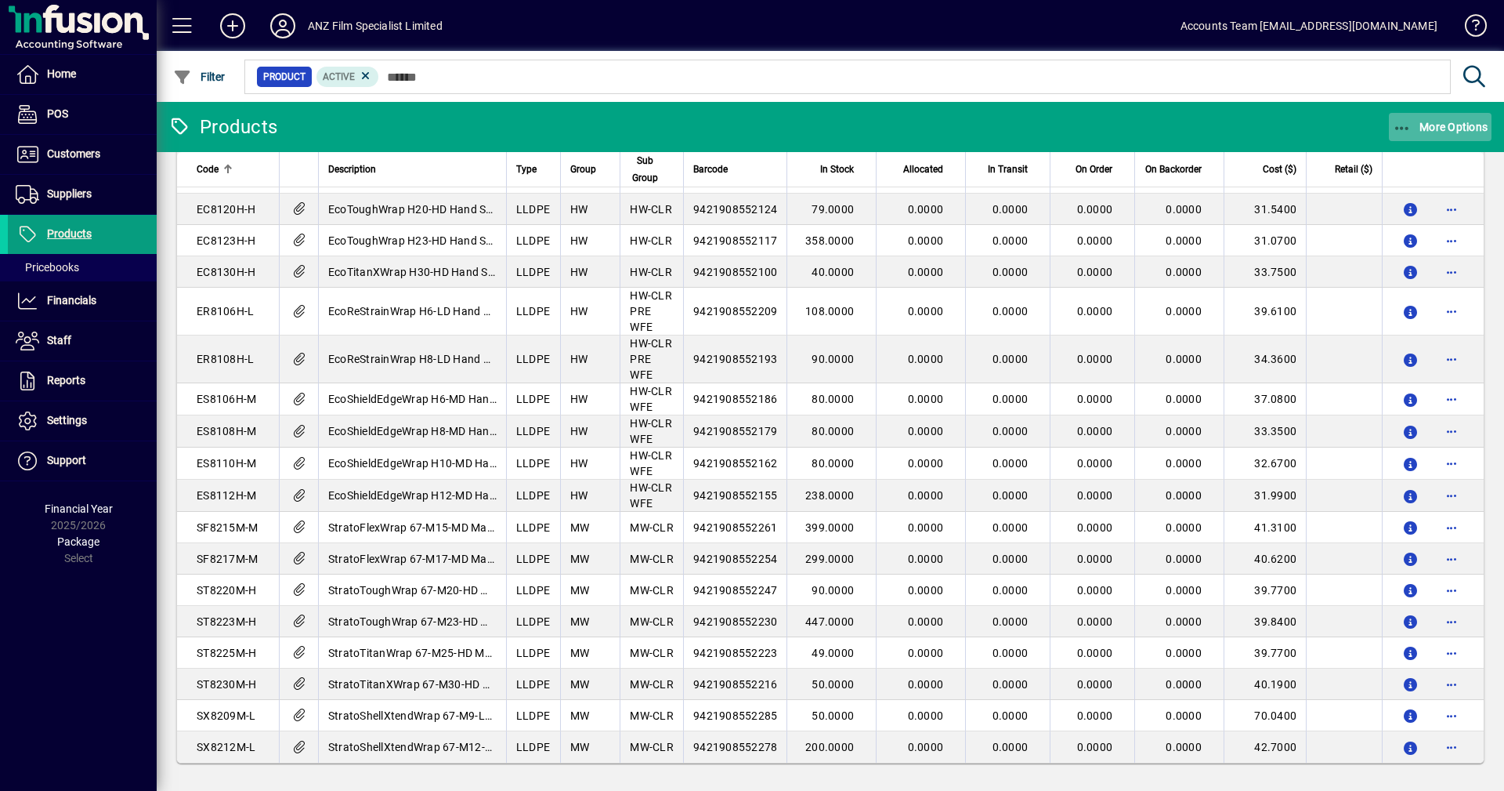
click at [1396, 131] on icon "button" at bounding box center [1403, 129] width 20 height 16
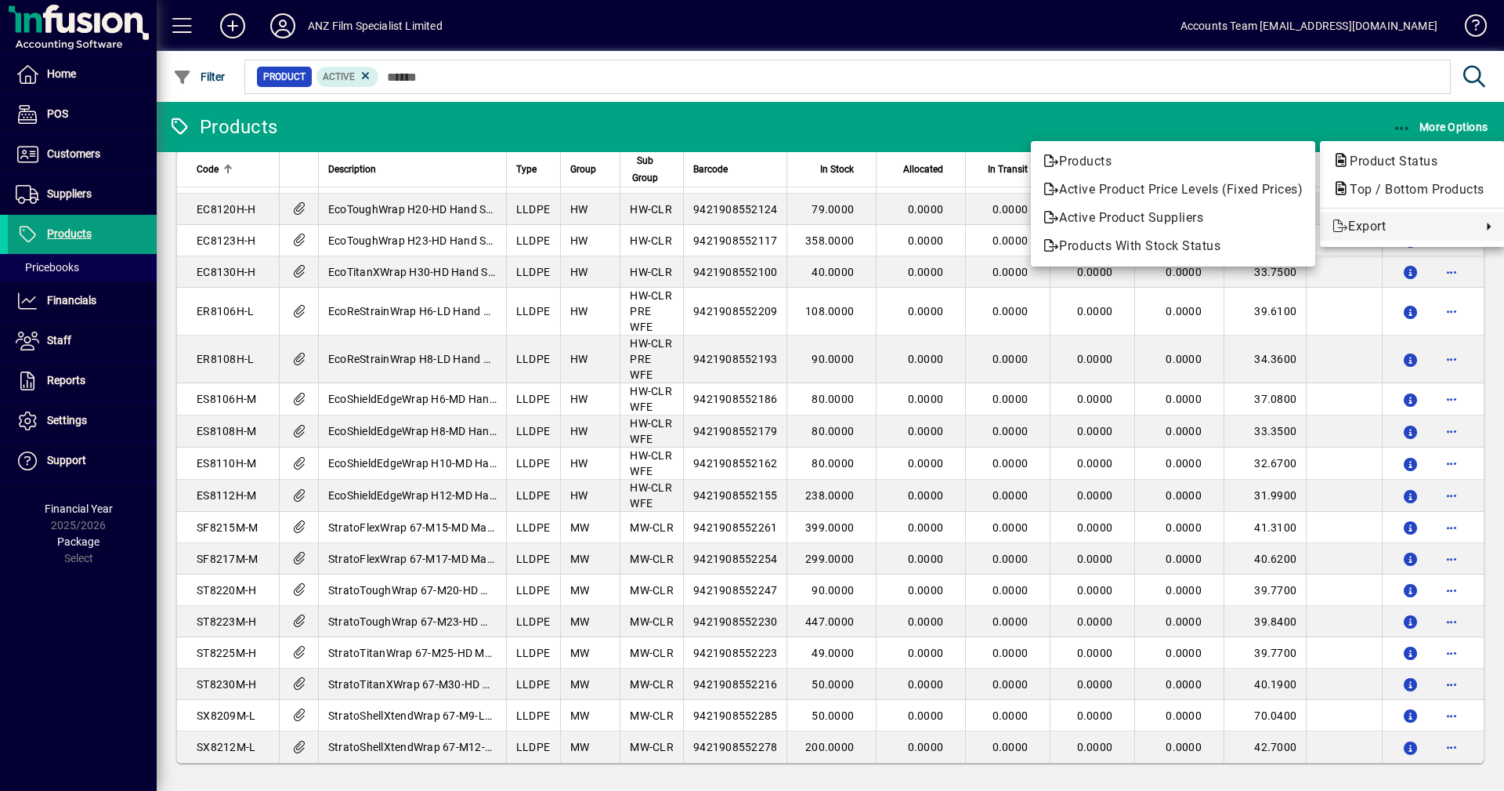
click at [1399, 125] on div at bounding box center [752, 395] width 1504 height 791
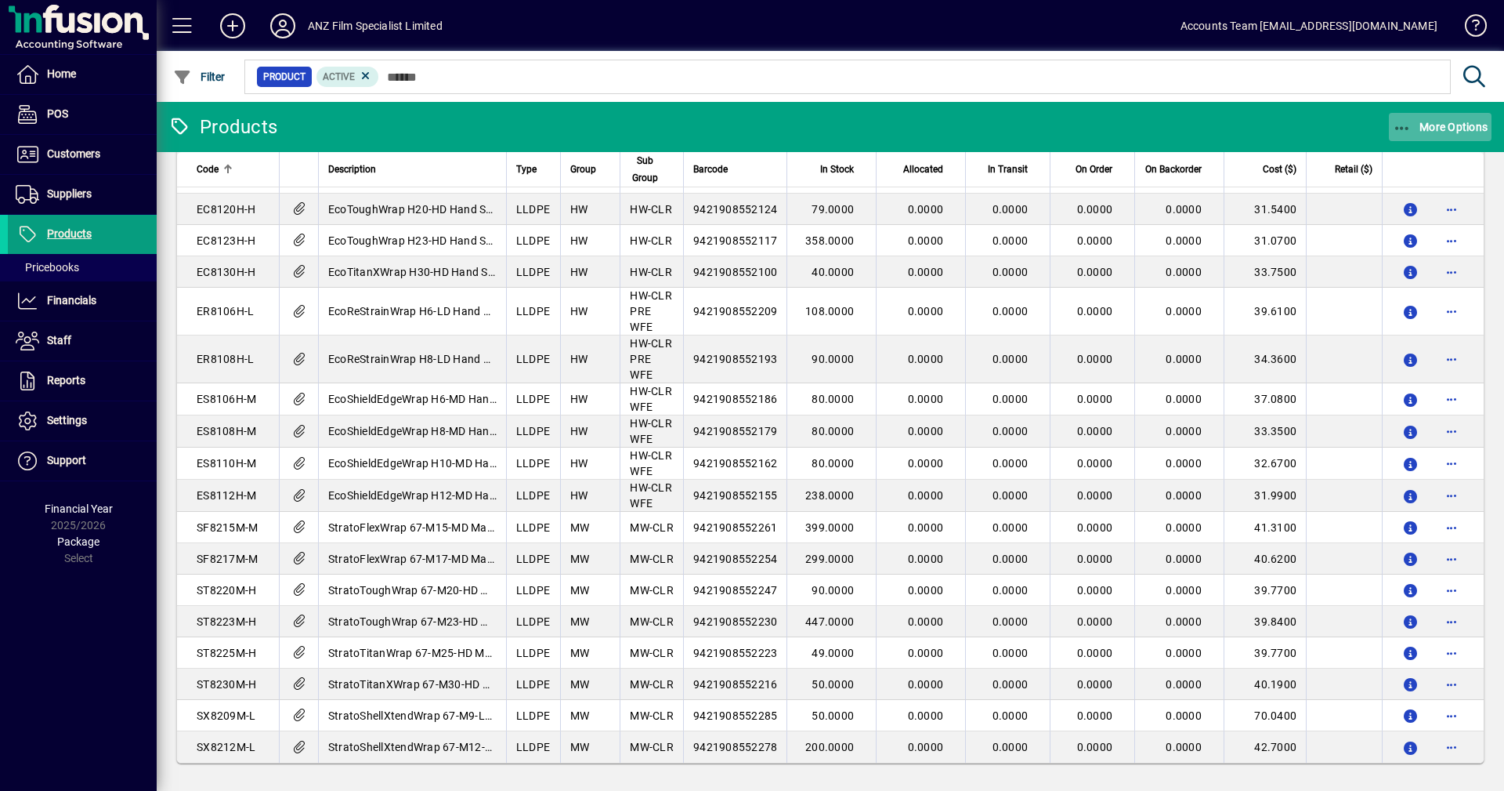
click at [1399, 125] on icon "button" at bounding box center [1403, 129] width 20 height 16
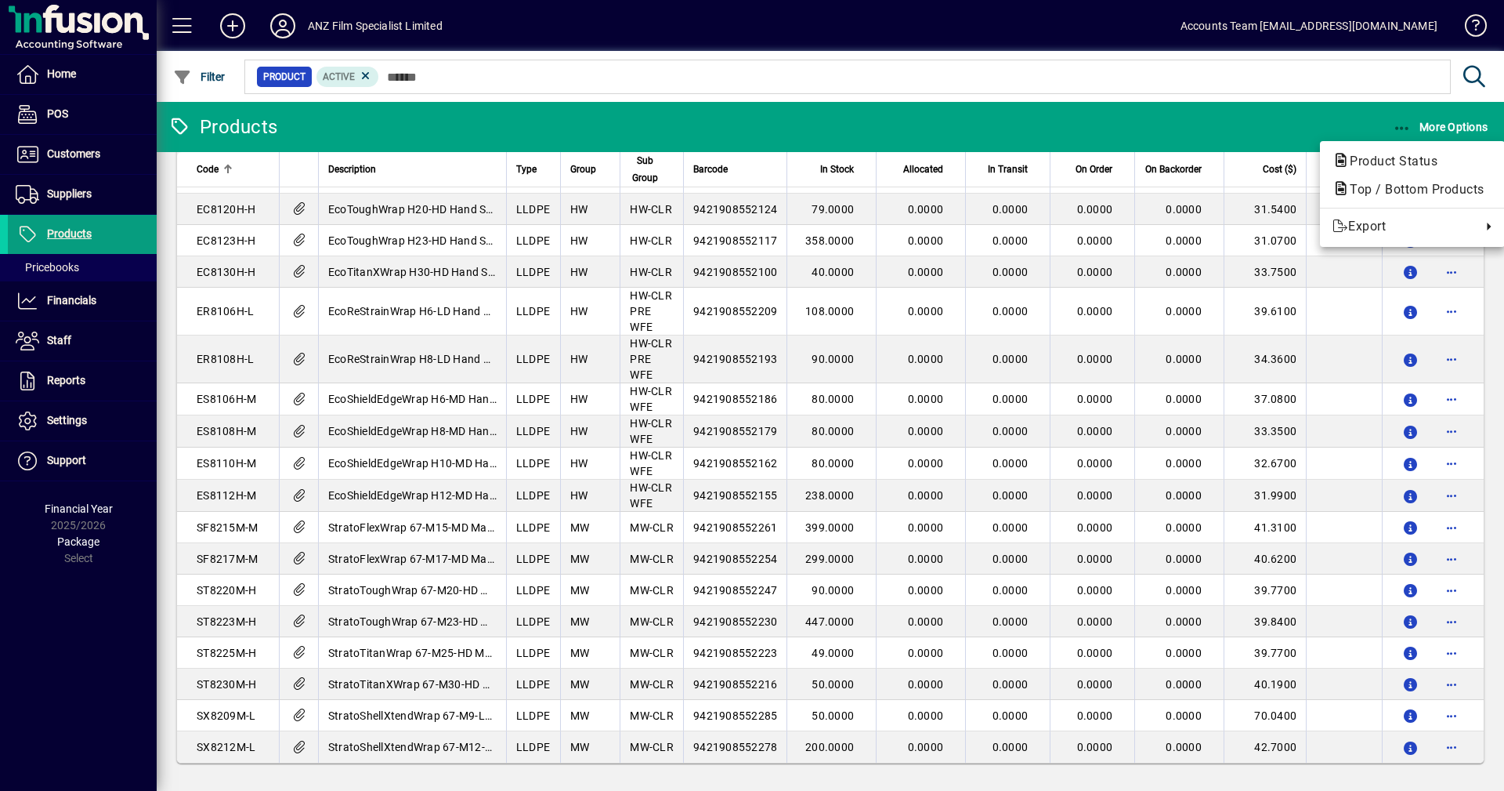
click at [58, 304] on div at bounding box center [752, 395] width 1504 height 791
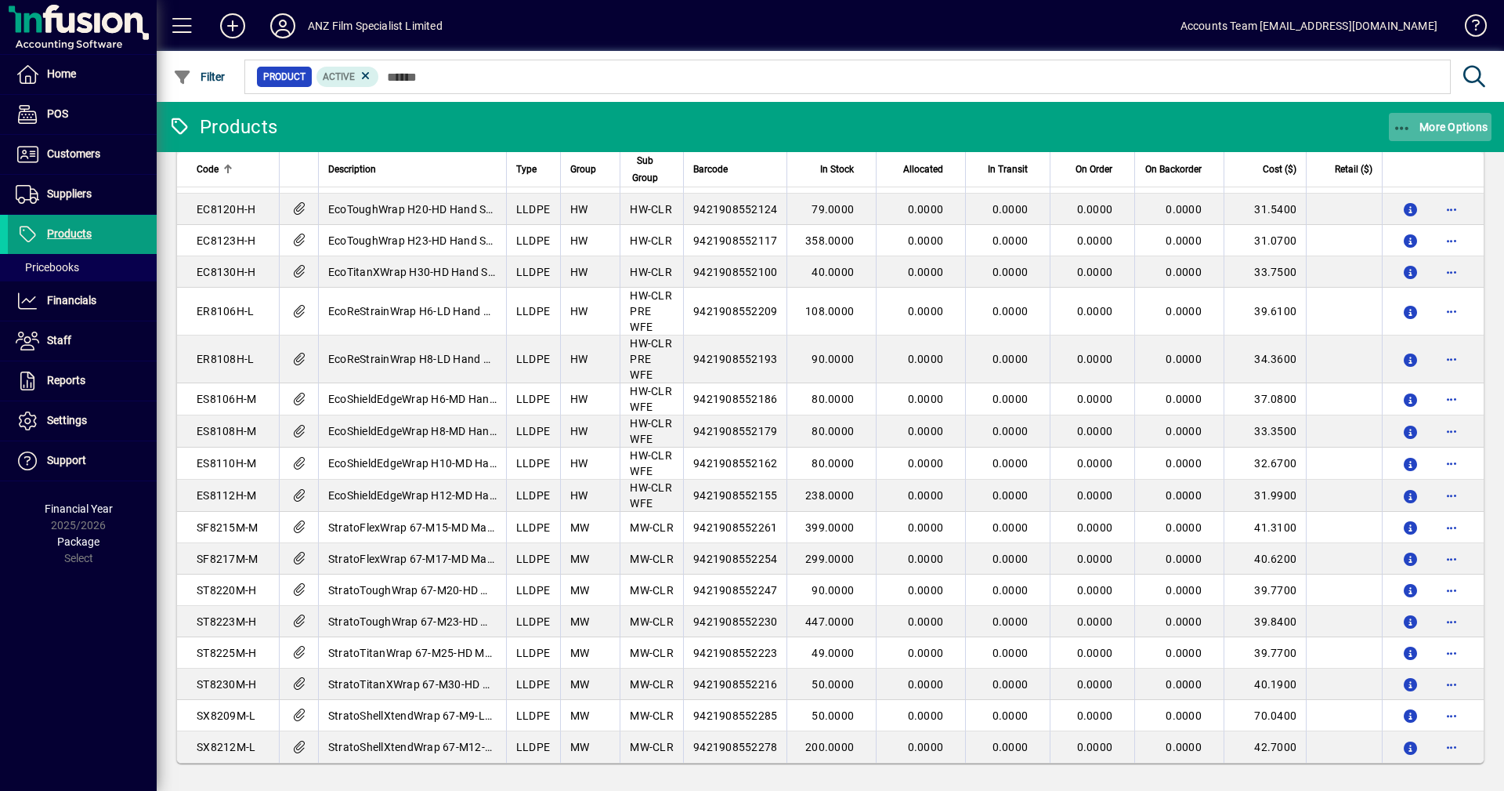
click at [1398, 121] on icon "button" at bounding box center [1403, 129] width 20 height 16
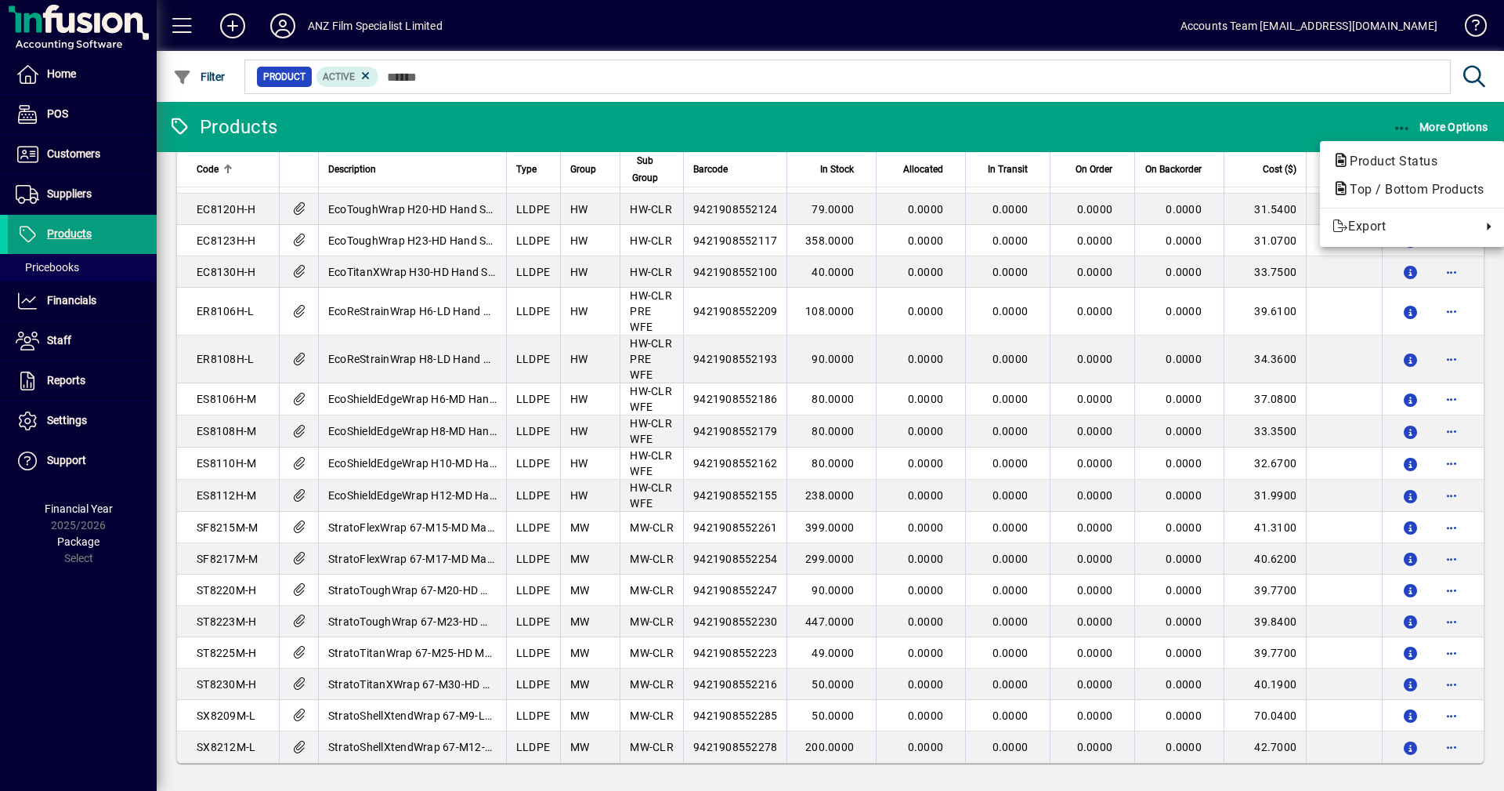
click at [56, 301] on div at bounding box center [752, 395] width 1504 height 791
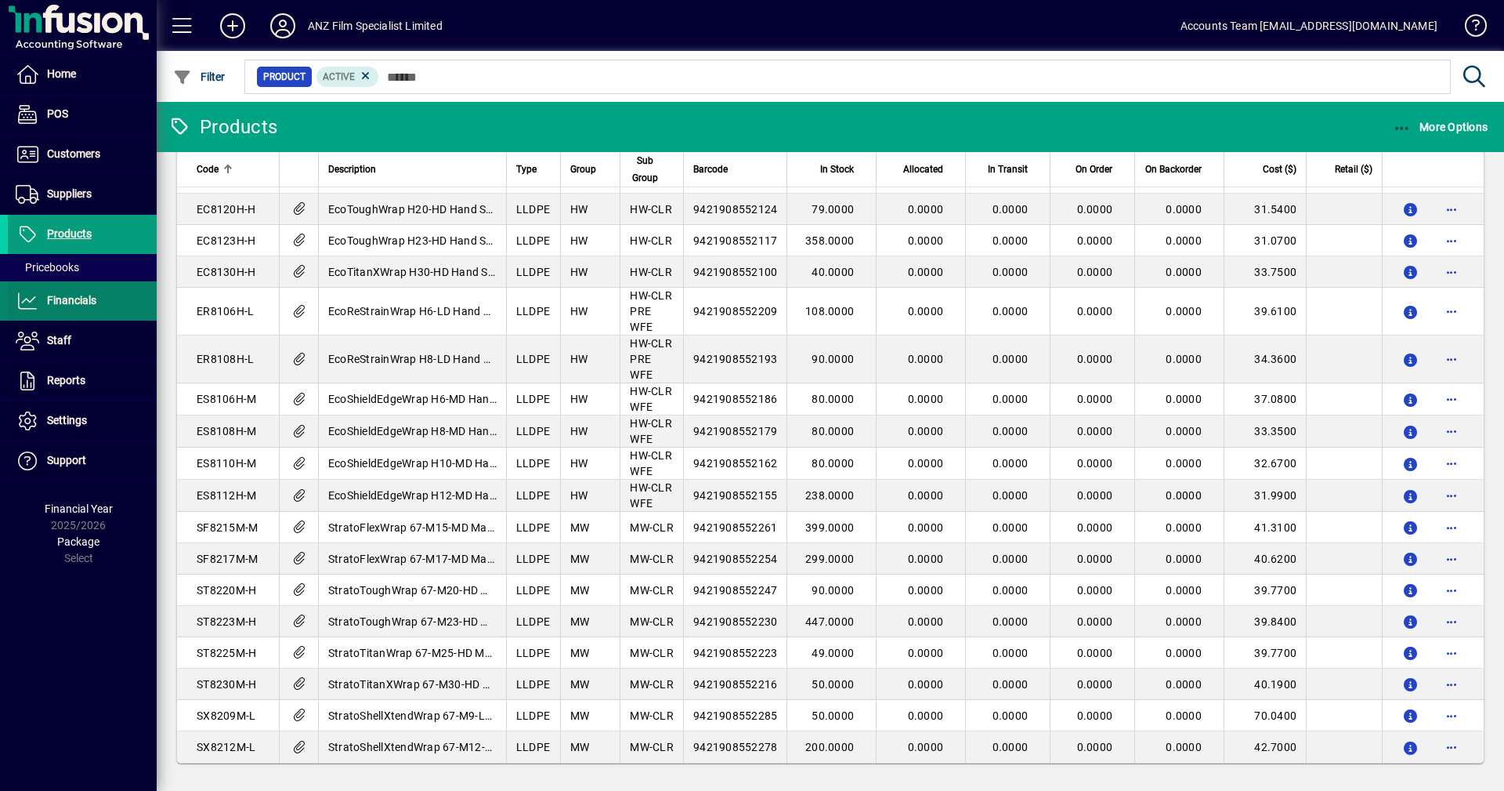
click at [65, 302] on span "Financials" at bounding box center [71, 300] width 49 height 13
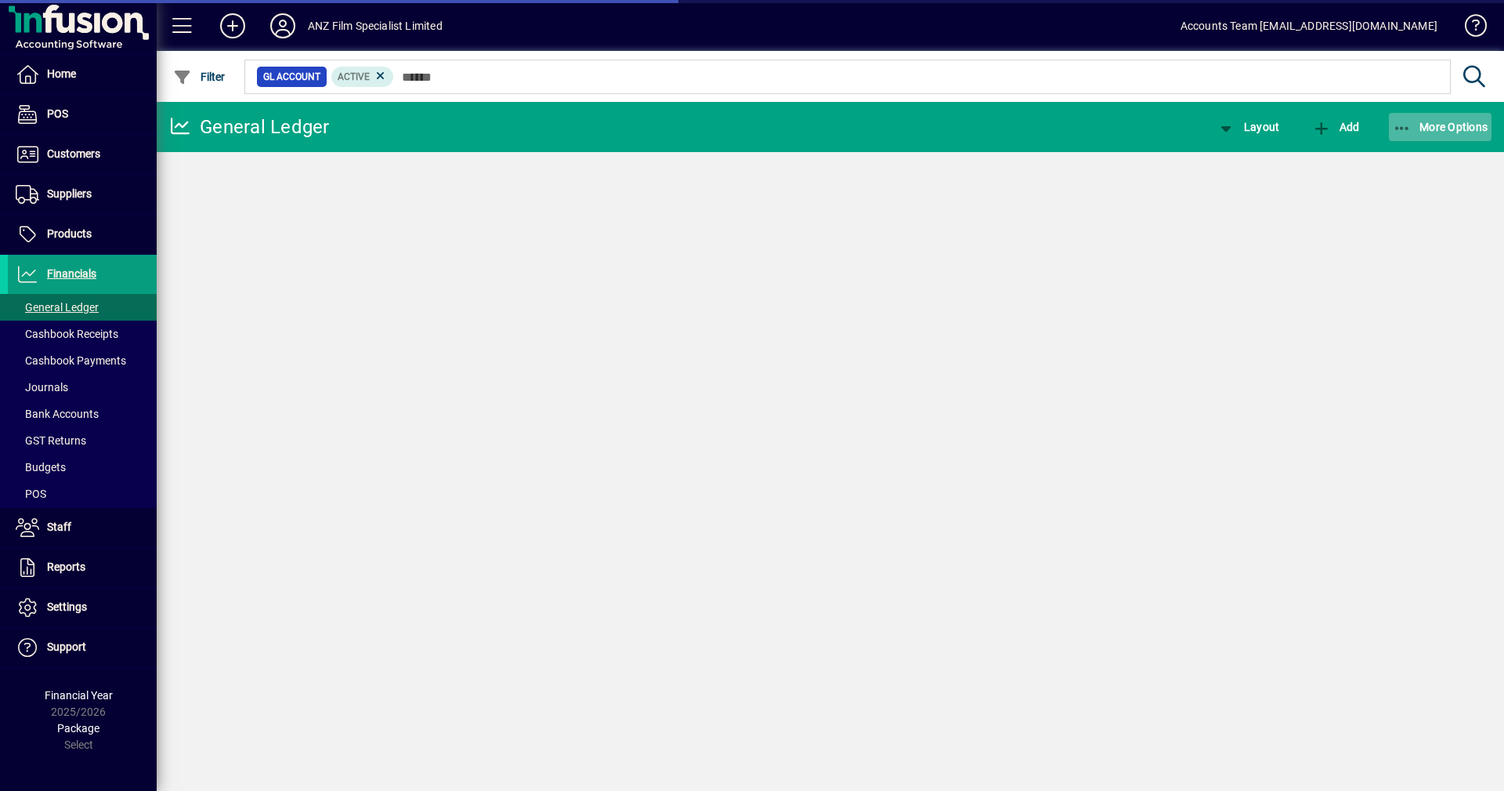
click at [1405, 125] on icon "button" at bounding box center [1403, 129] width 20 height 16
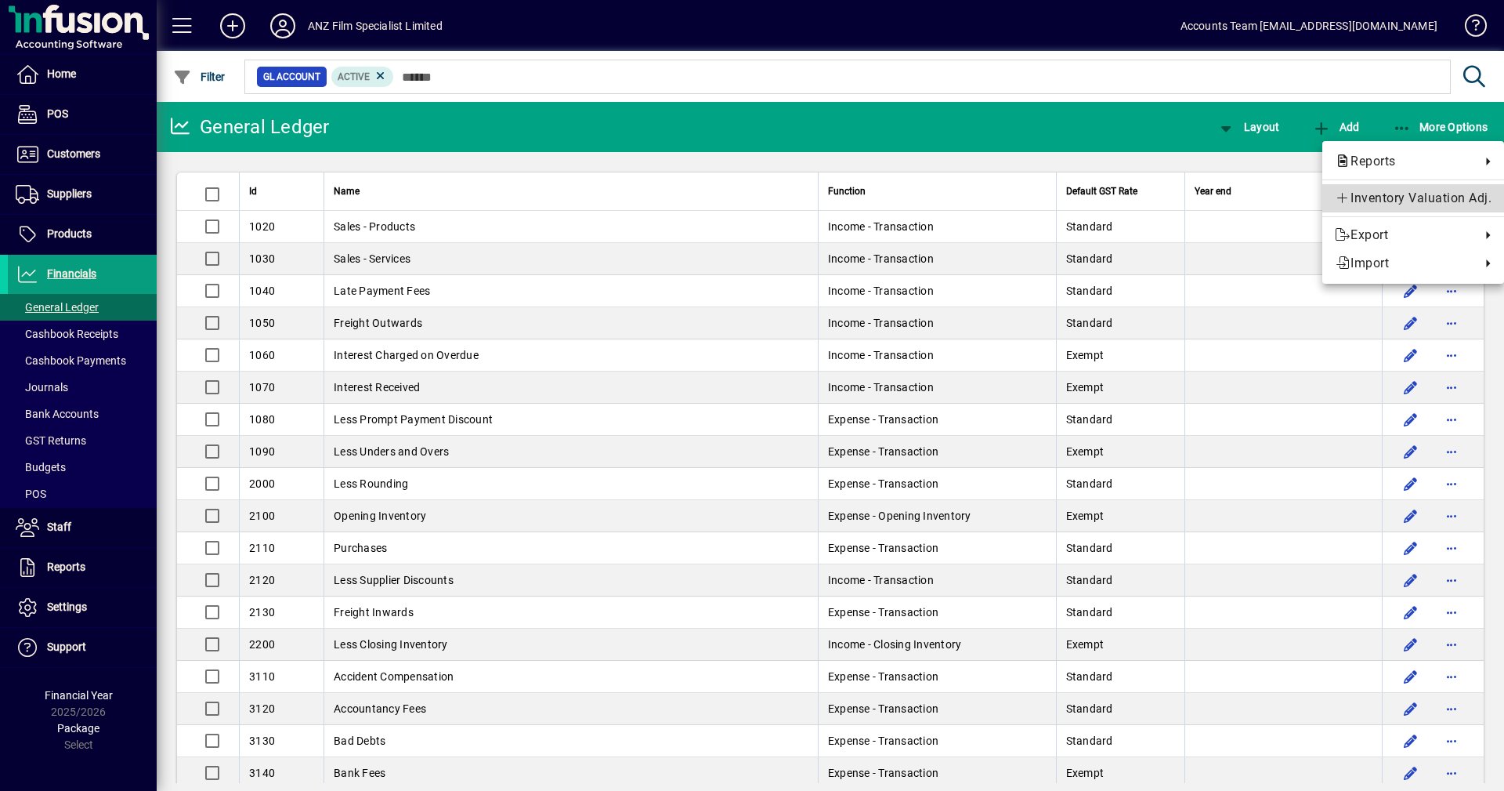
click at [1421, 201] on span "Inventory Valuation Adj." at bounding box center [1413, 198] width 157 height 19
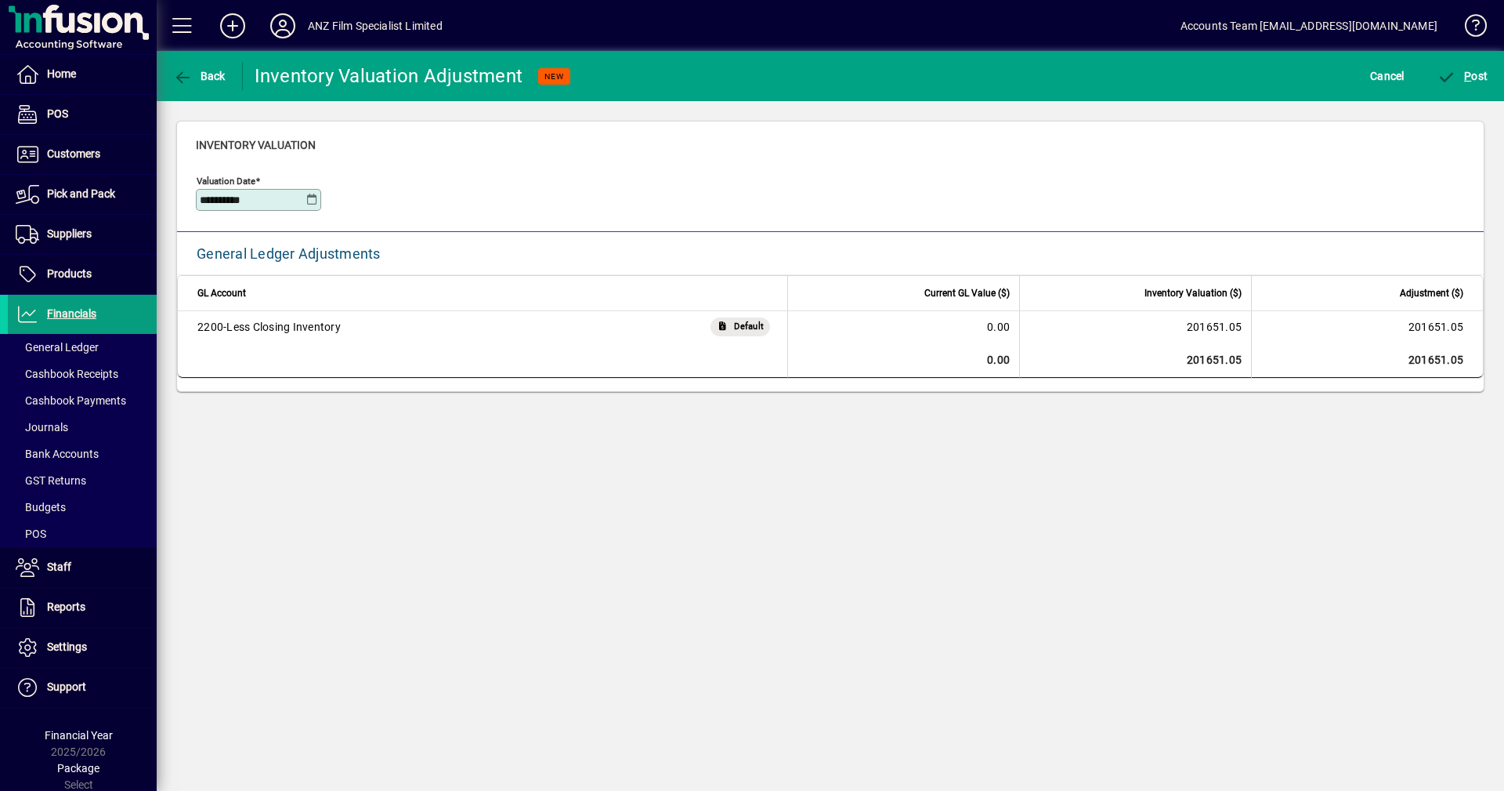
click at [313, 199] on icon at bounding box center [312, 200] width 12 height 13
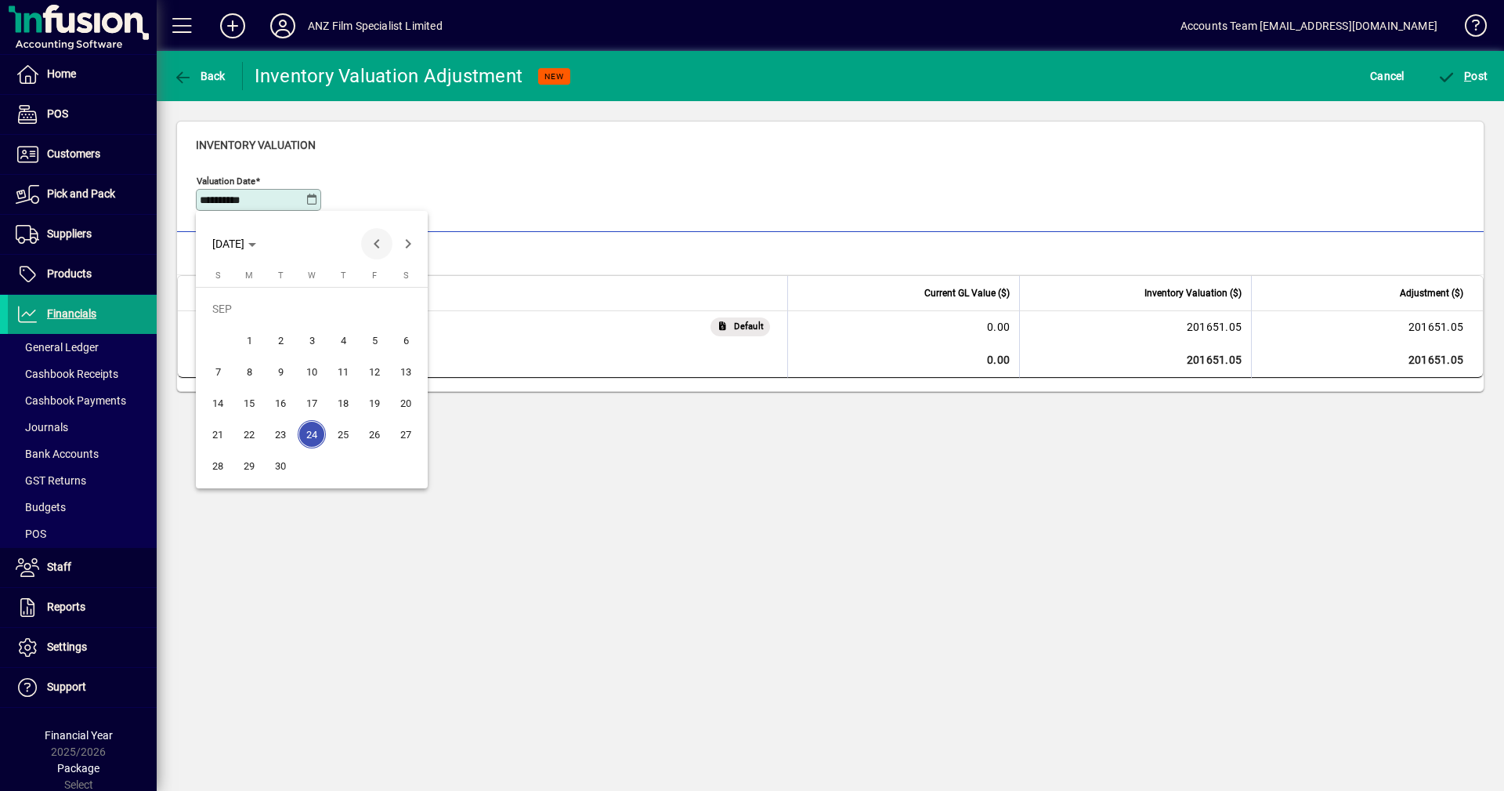
click at [371, 245] on span "Previous month" at bounding box center [376, 243] width 31 height 31
click at [223, 465] on span "31" at bounding box center [218, 465] width 28 height 28
type input "**********"
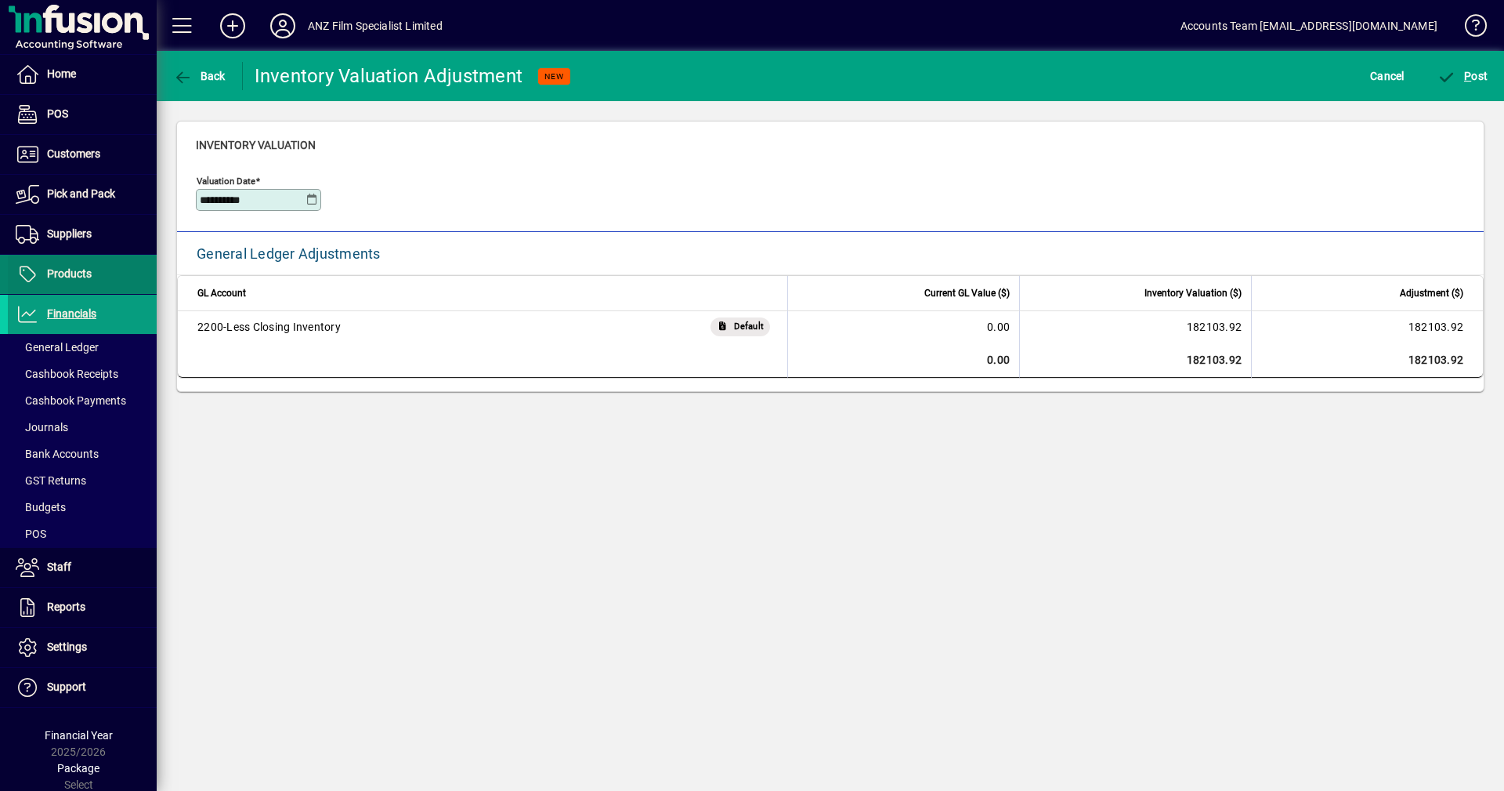
click at [55, 272] on span "Products" at bounding box center [69, 273] width 45 height 13
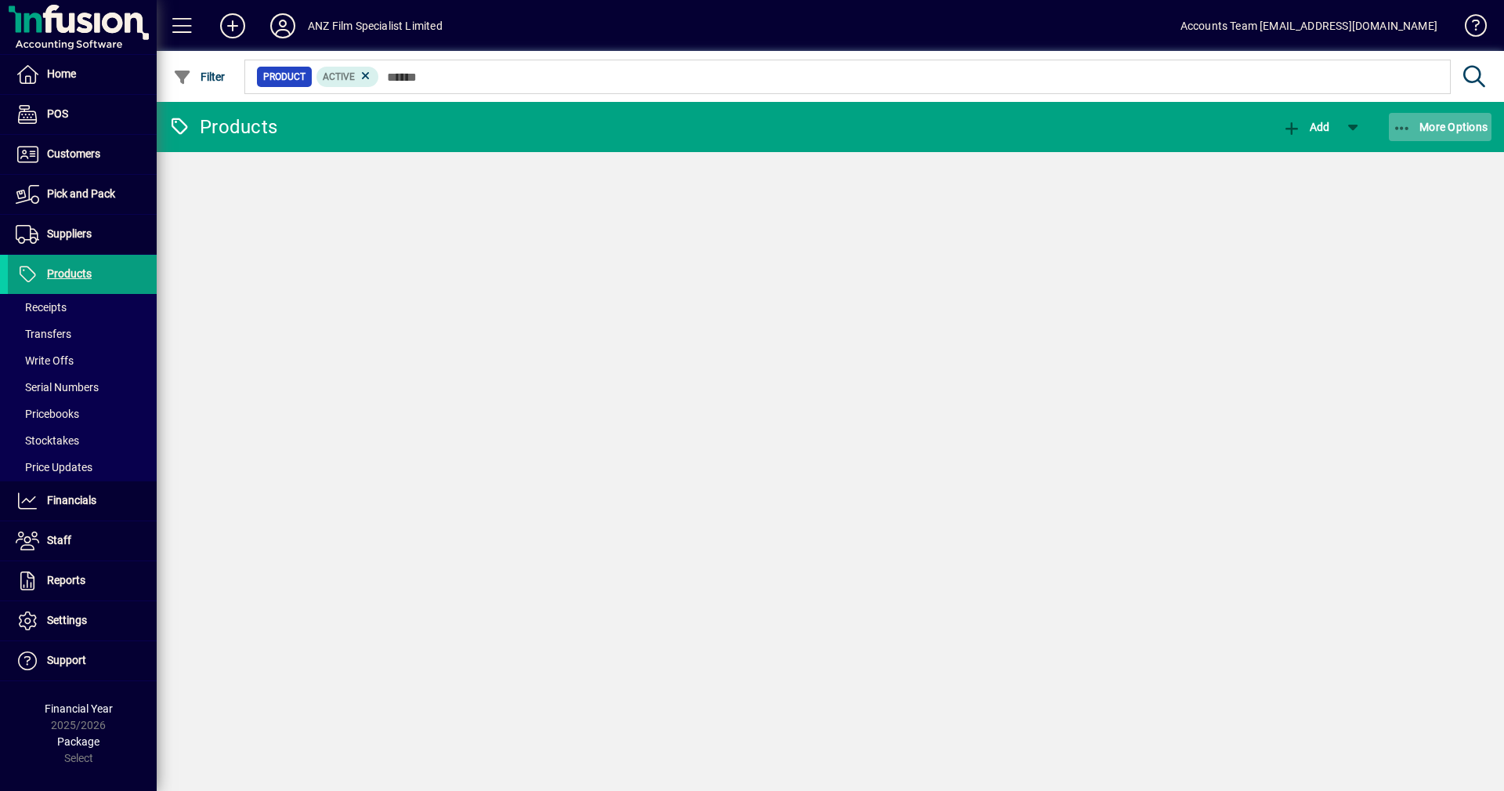
click at [1401, 127] on icon "button" at bounding box center [1403, 129] width 20 height 16
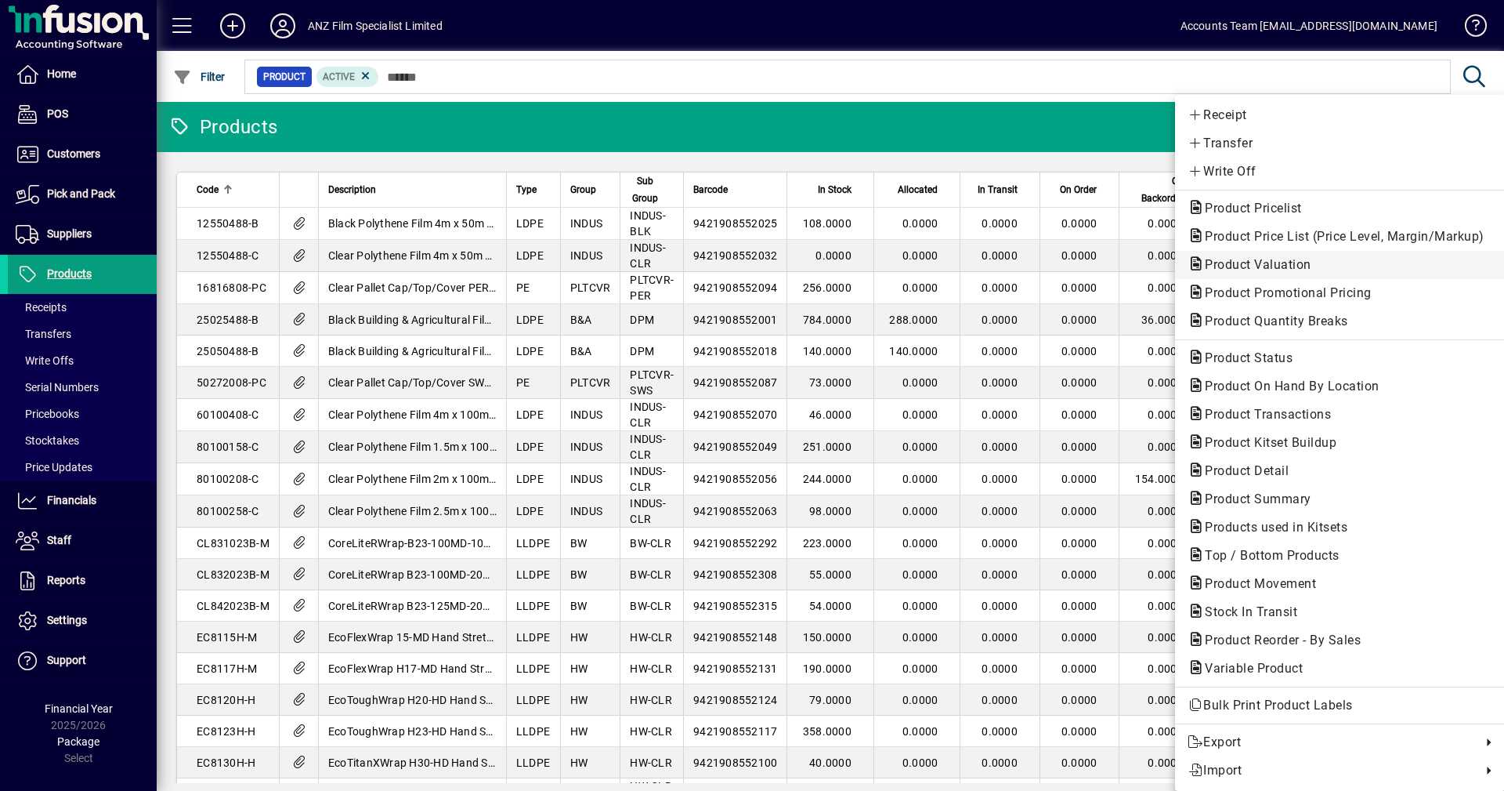
click at [1277, 261] on span "Product Valuation" at bounding box center [1254, 264] width 132 height 15
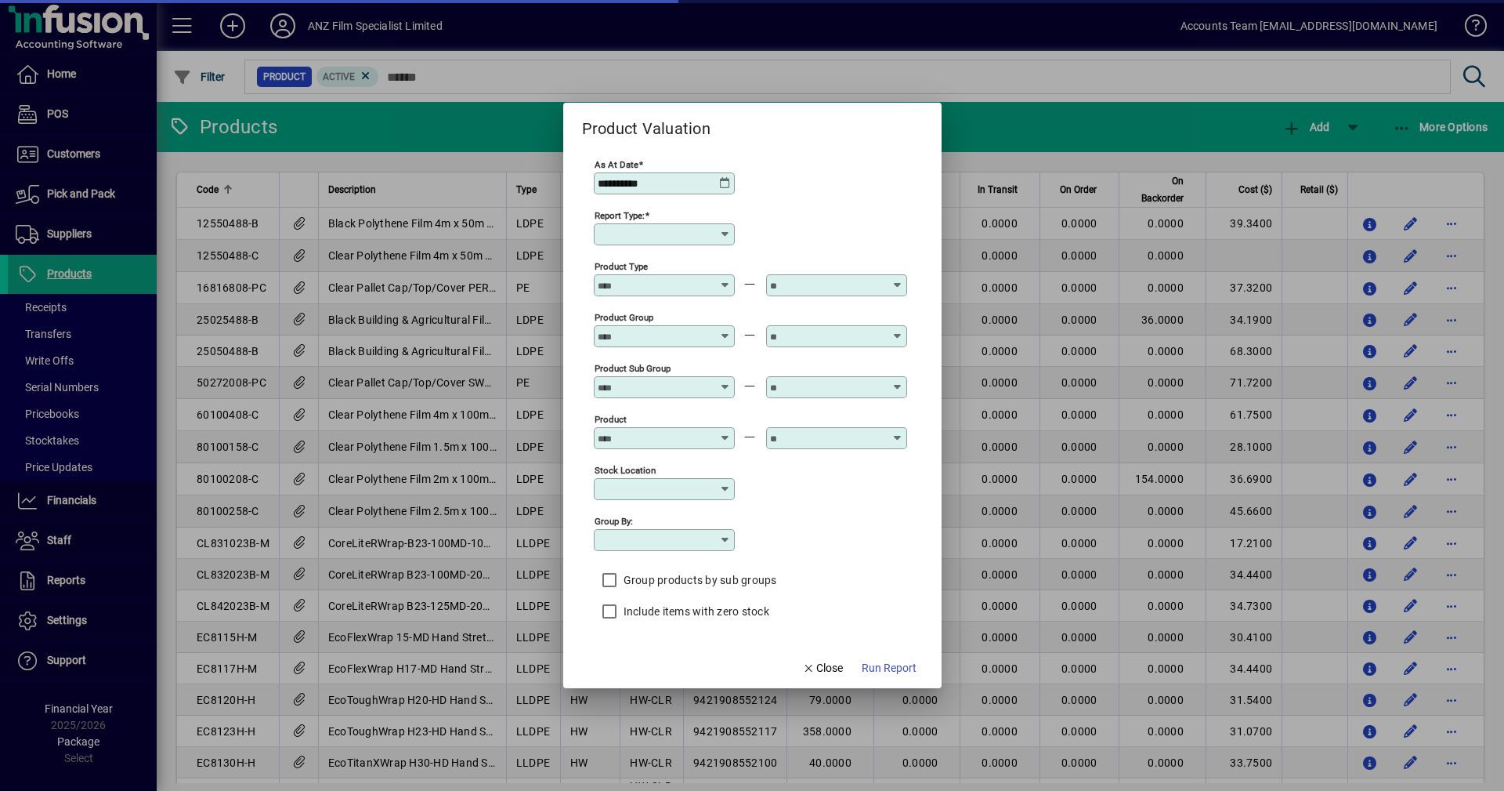
type input "******"
type input "**********"
click at [723, 183] on icon at bounding box center [725, 183] width 13 height 13
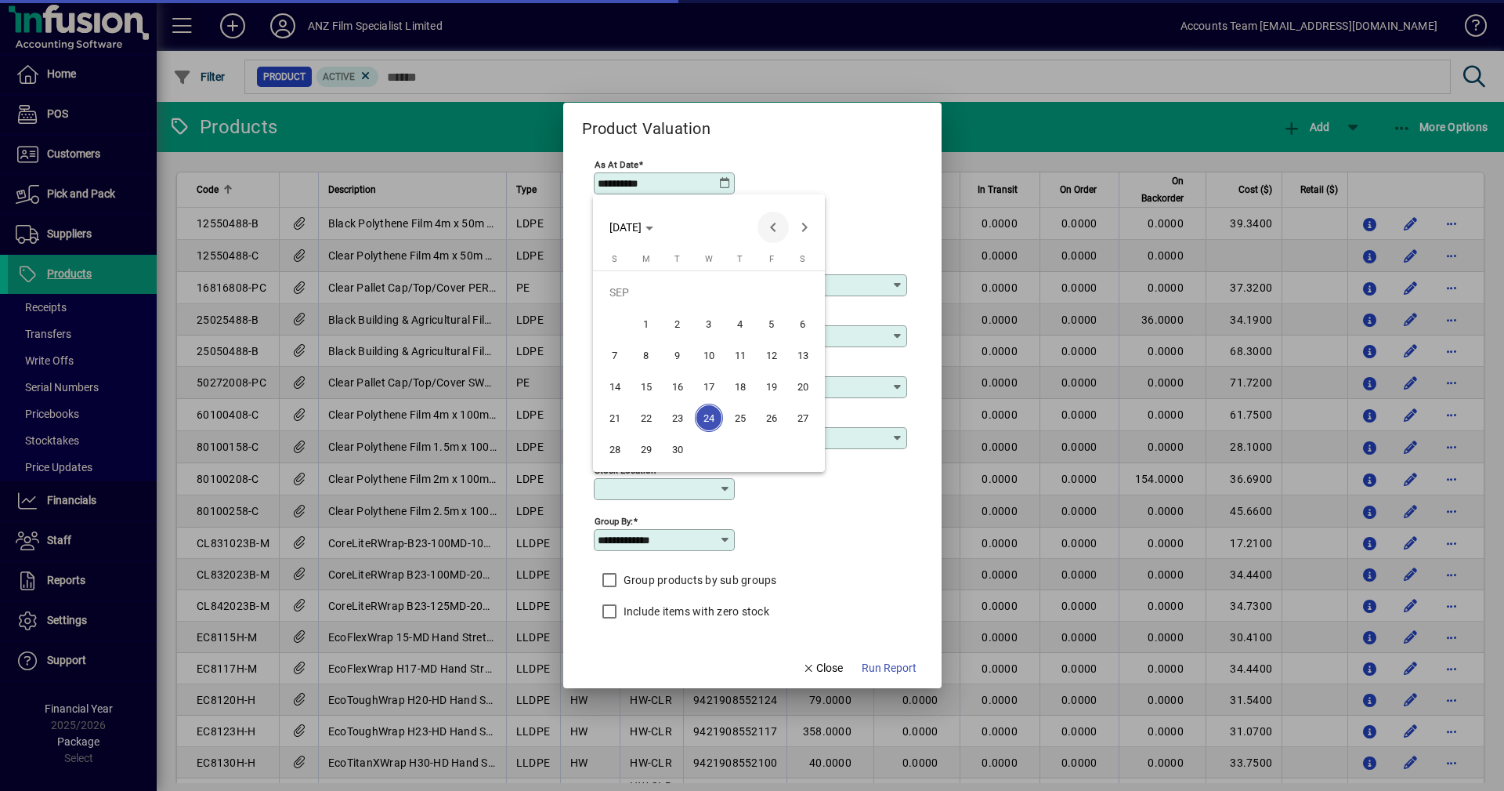
click at [771, 225] on span "Previous month" at bounding box center [773, 227] width 31 height 31
click at [612, 453] on span "31" at bounding box center [615, 449] width 28 height 28
type input "**********"
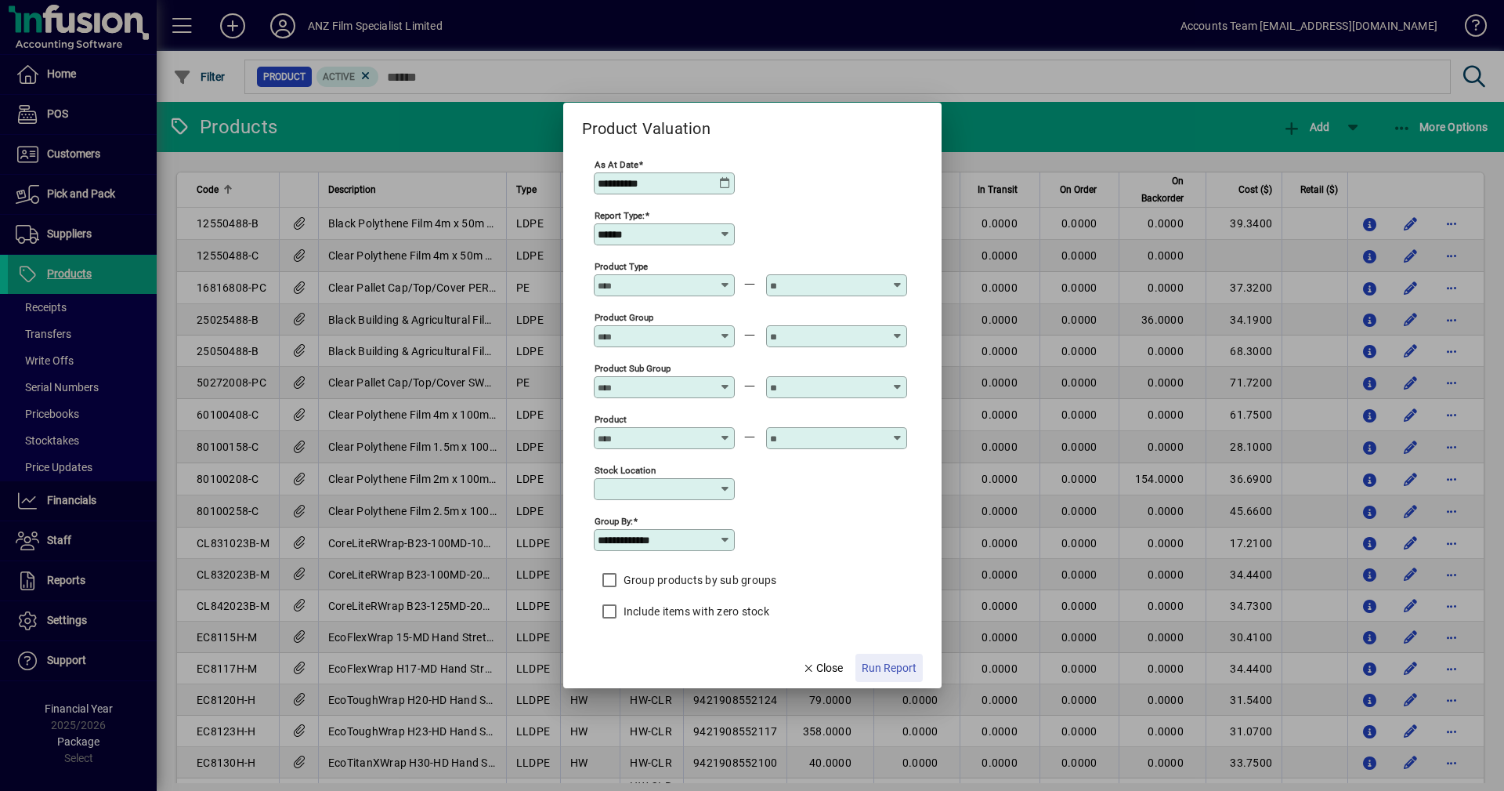
click at [880, 671] on span "Run Report" at bounding box center [889, 668] width 55 height 16
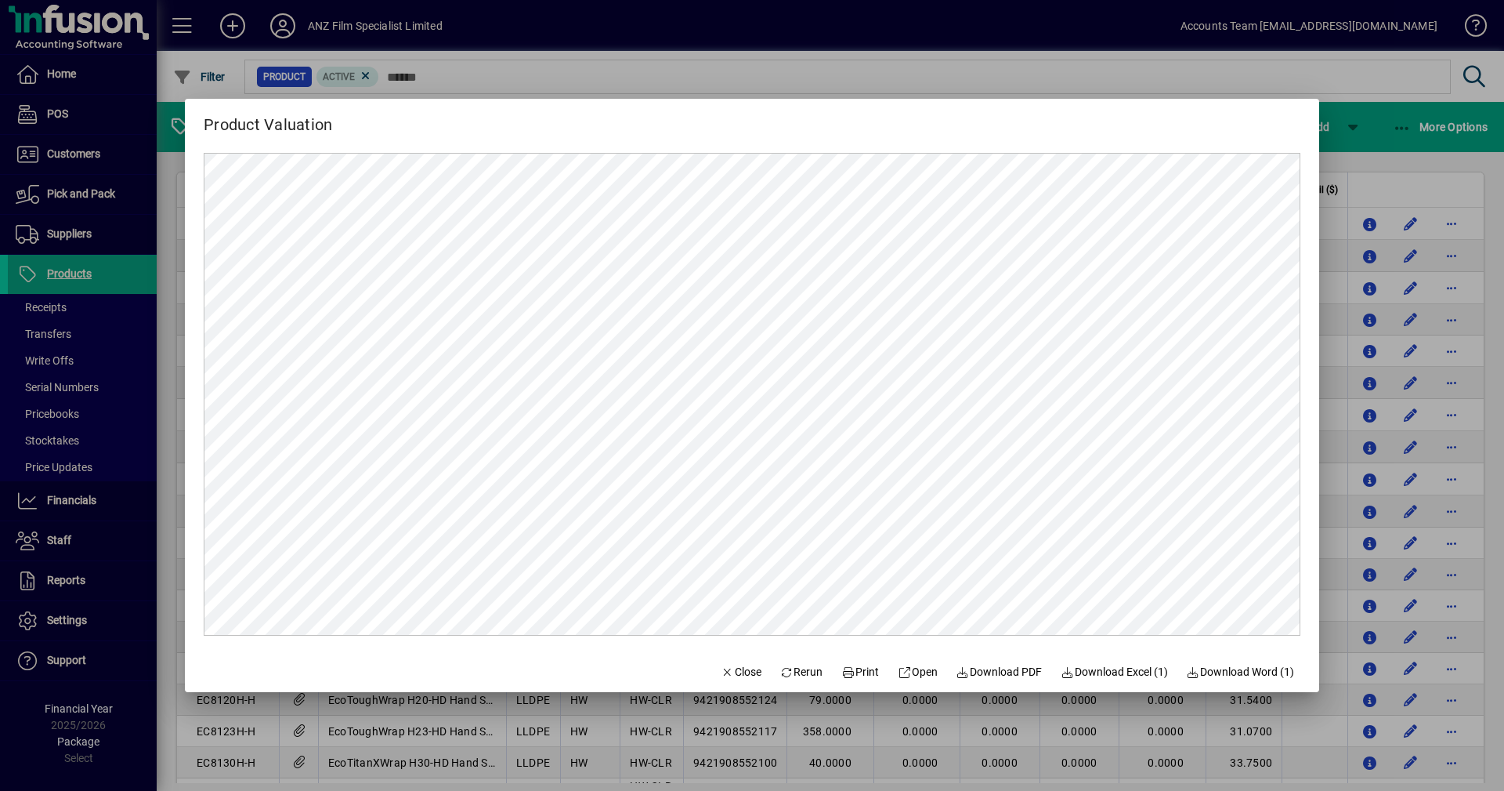
click at [1401, 131] on div at bounding box center [752, 395] width 1504 height 791
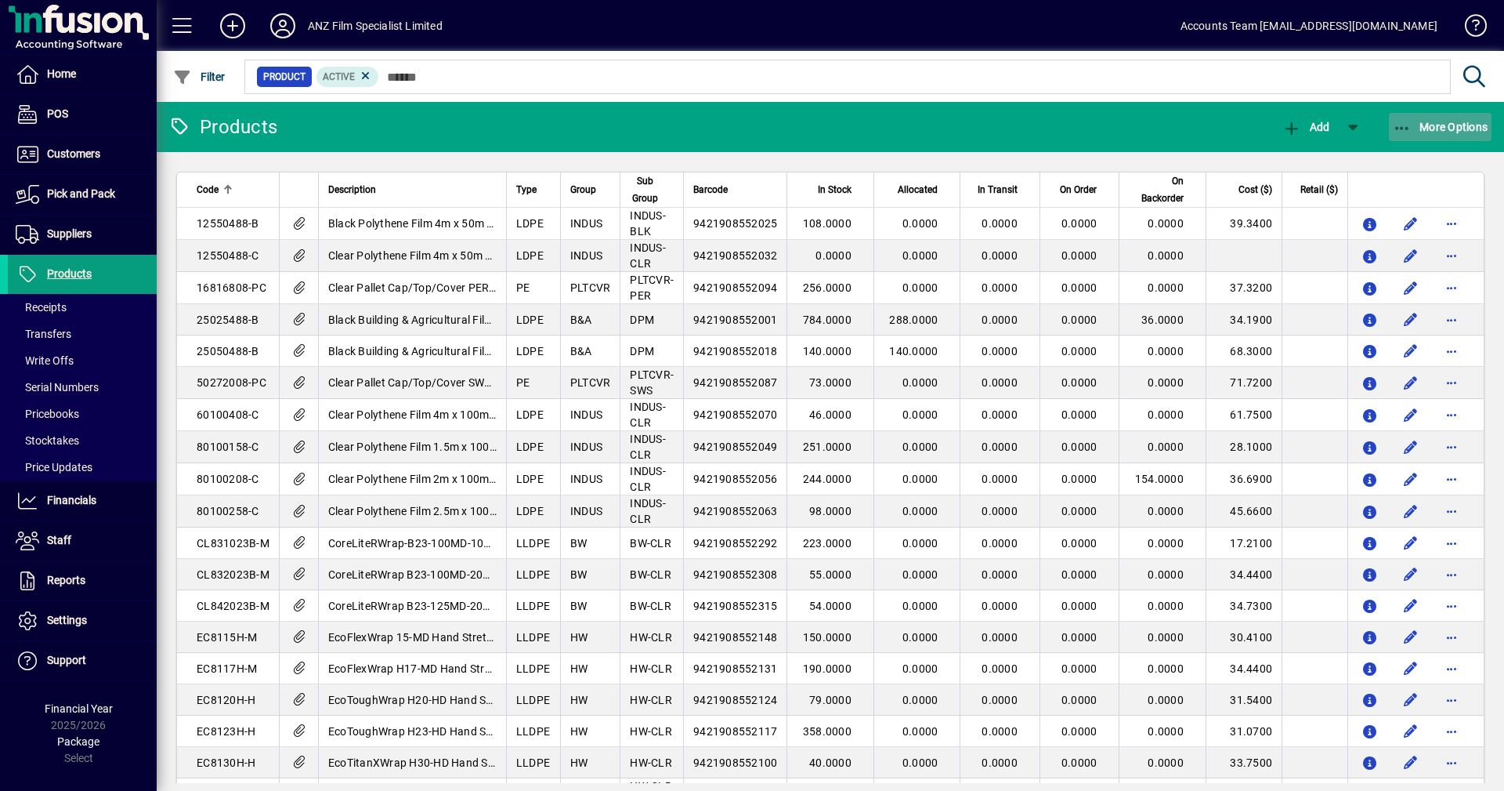
click at [1401, 127] on icon "button" at bounding box center [1403, 129] width 20 height 16
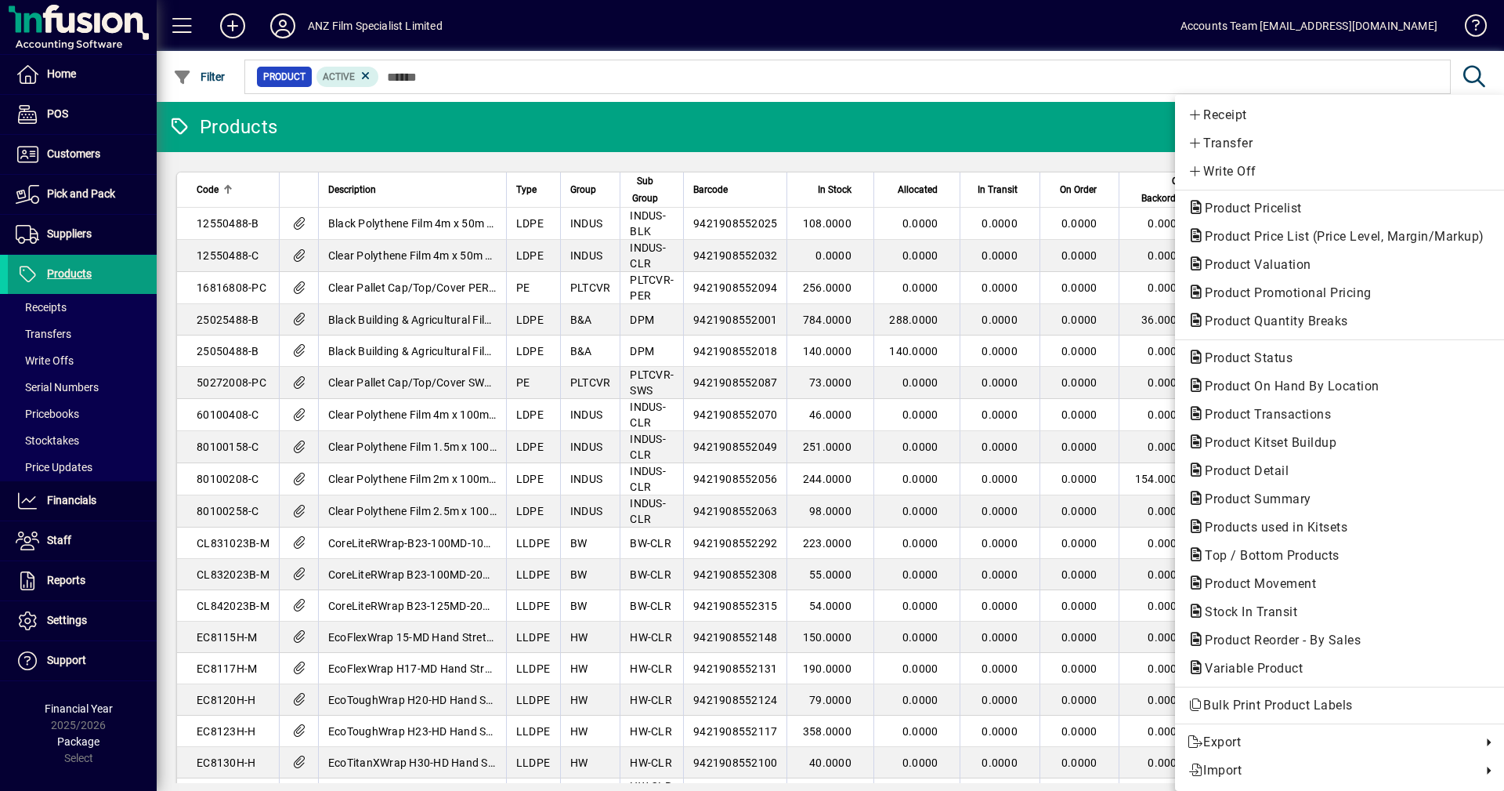
click at [73, 234] on div at bounding box center [752, 395] width 1504 height 791
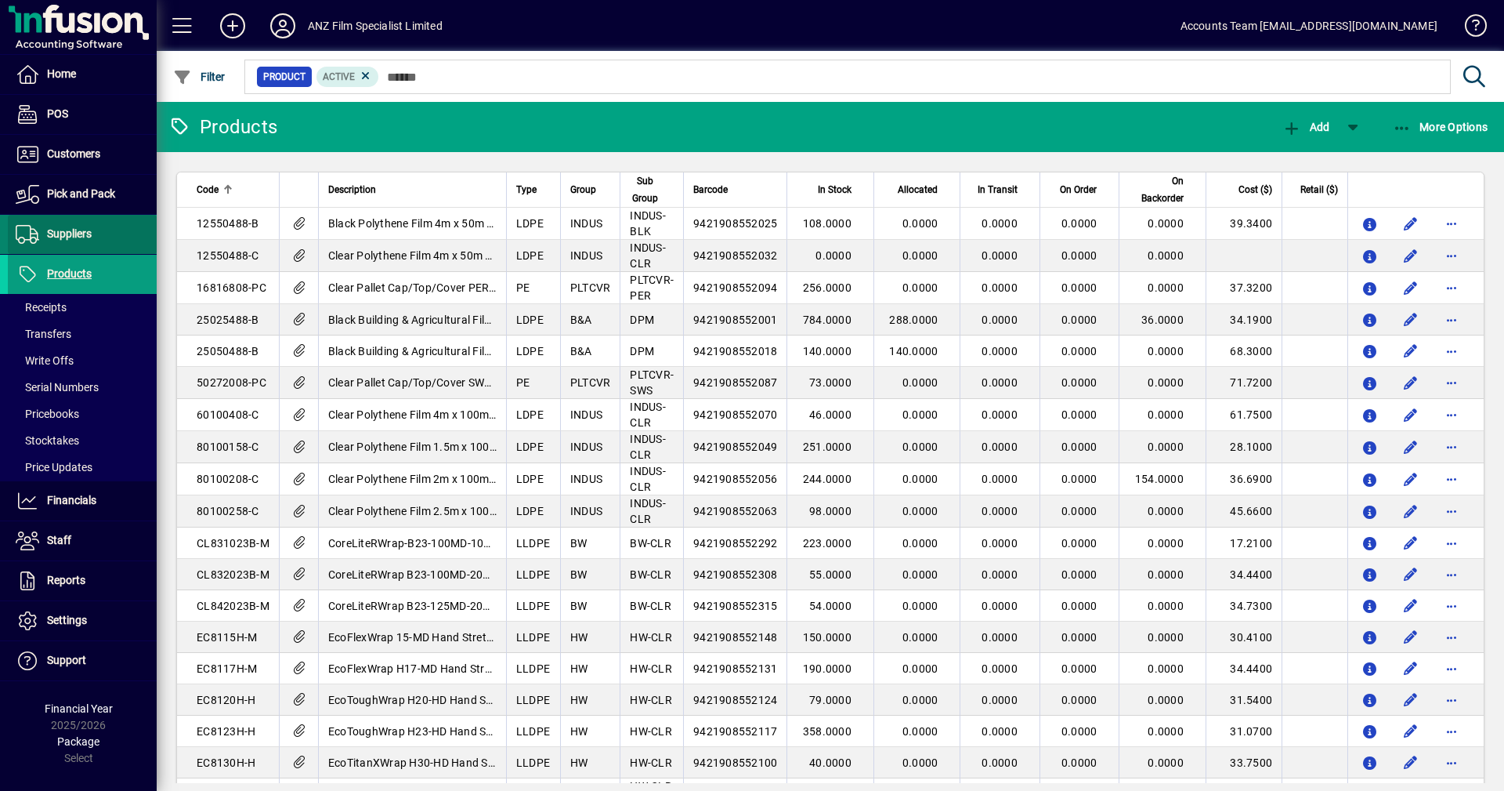
click at [74, 232] on span "Suppliers" at bounding box center [69, 233] width 45 height 13
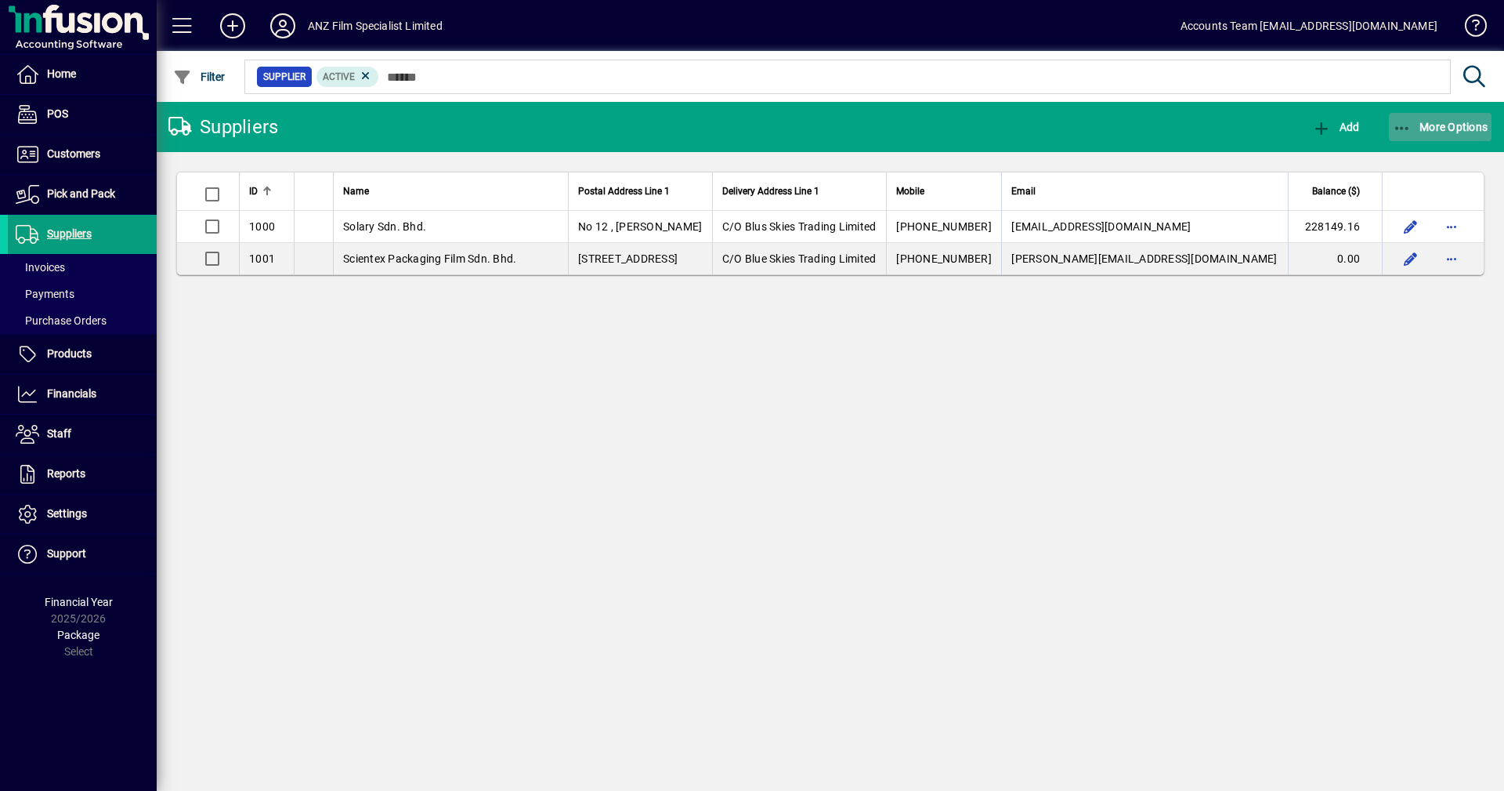
click at [1407, 127] on icon "button" at bounding box center [1403, 129] width 20 height 16
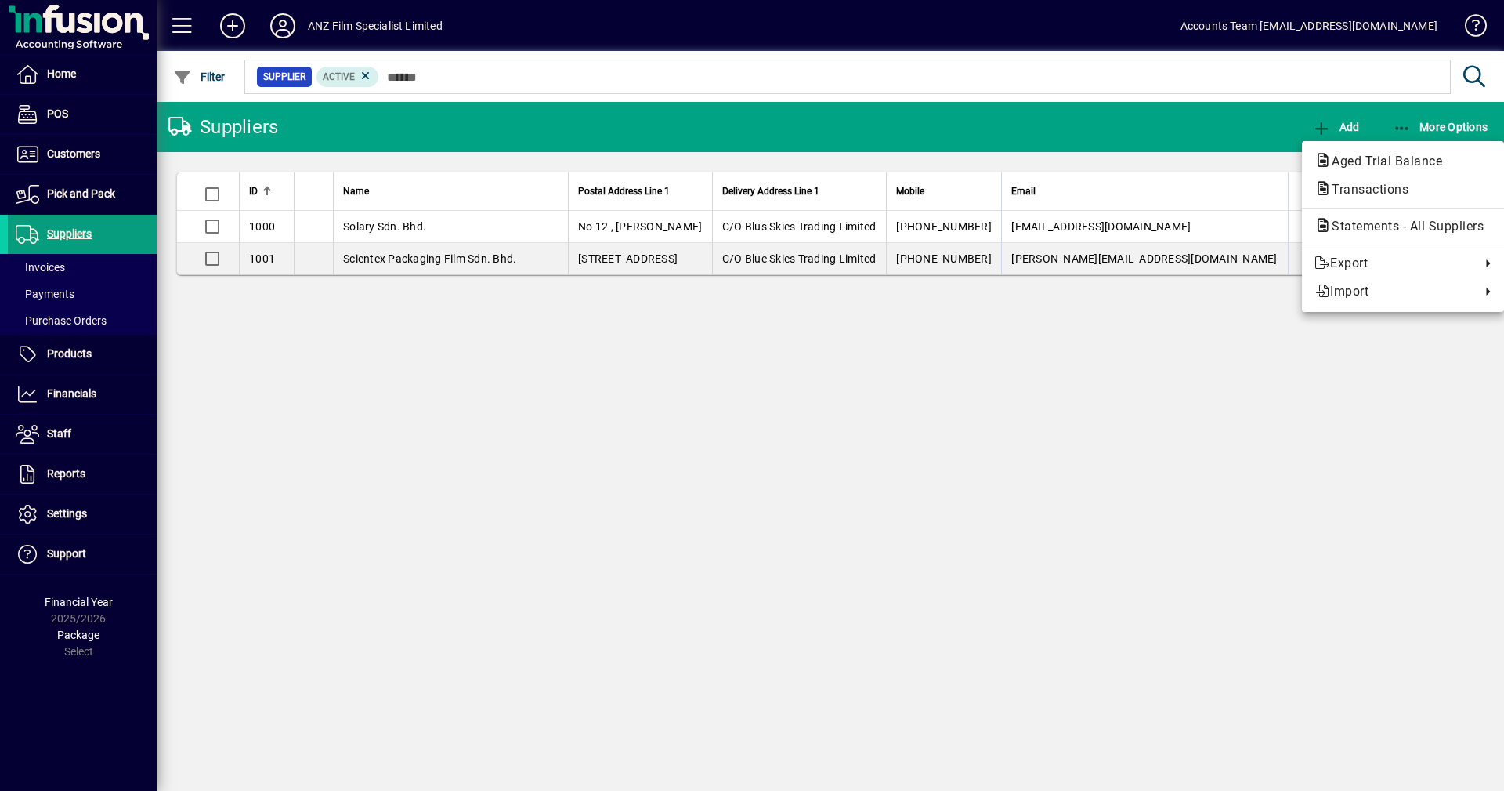
click at [393, 228] on div at bounding box center [752, 395] width 1504 height 791
click at [393, 228] on span "Solary Sdn. Bhd." at bounding box center [384, 226] width 83 height 13
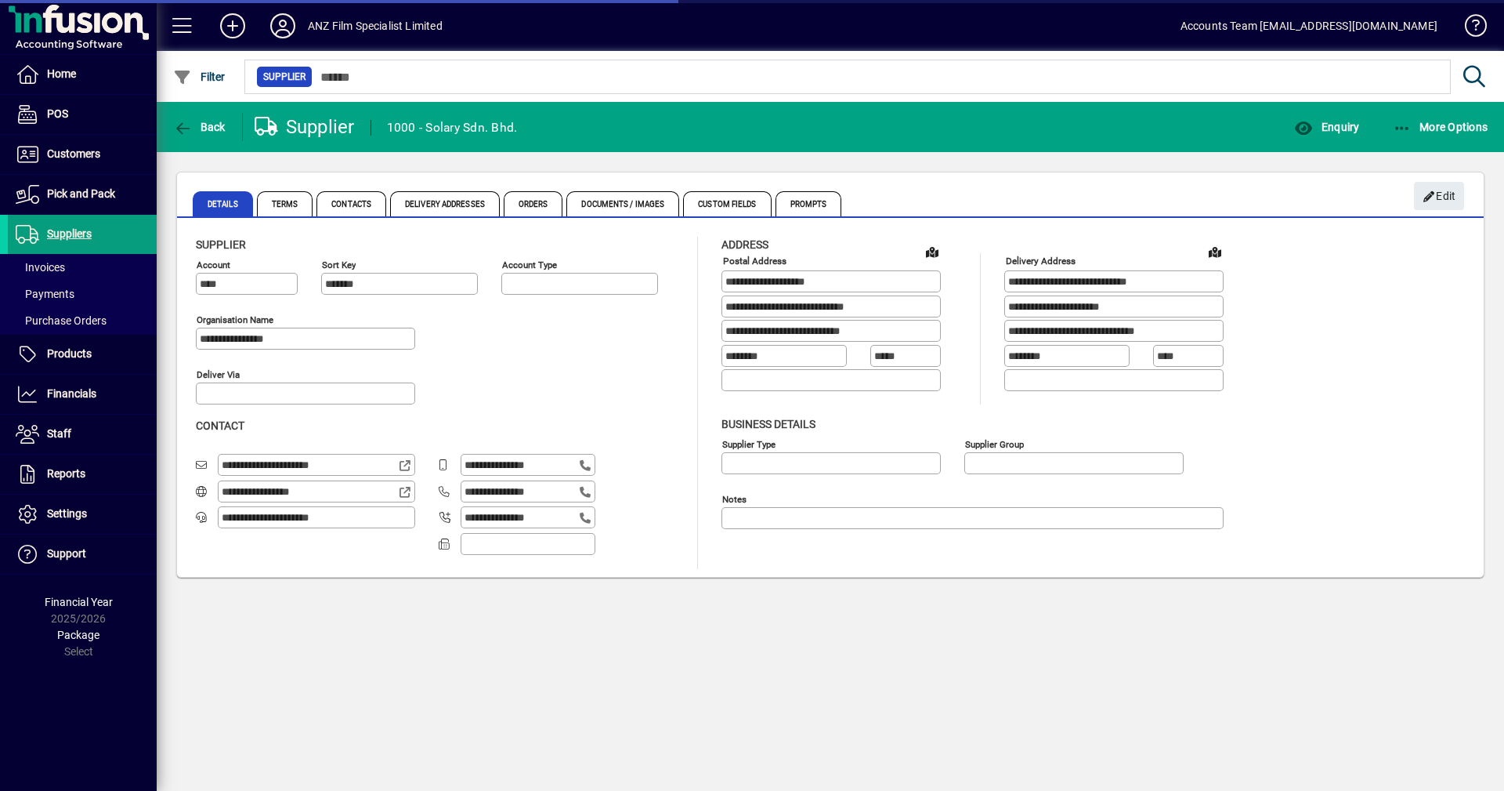
type input "**********"
type input "********"
type input "**********"
type input "********"
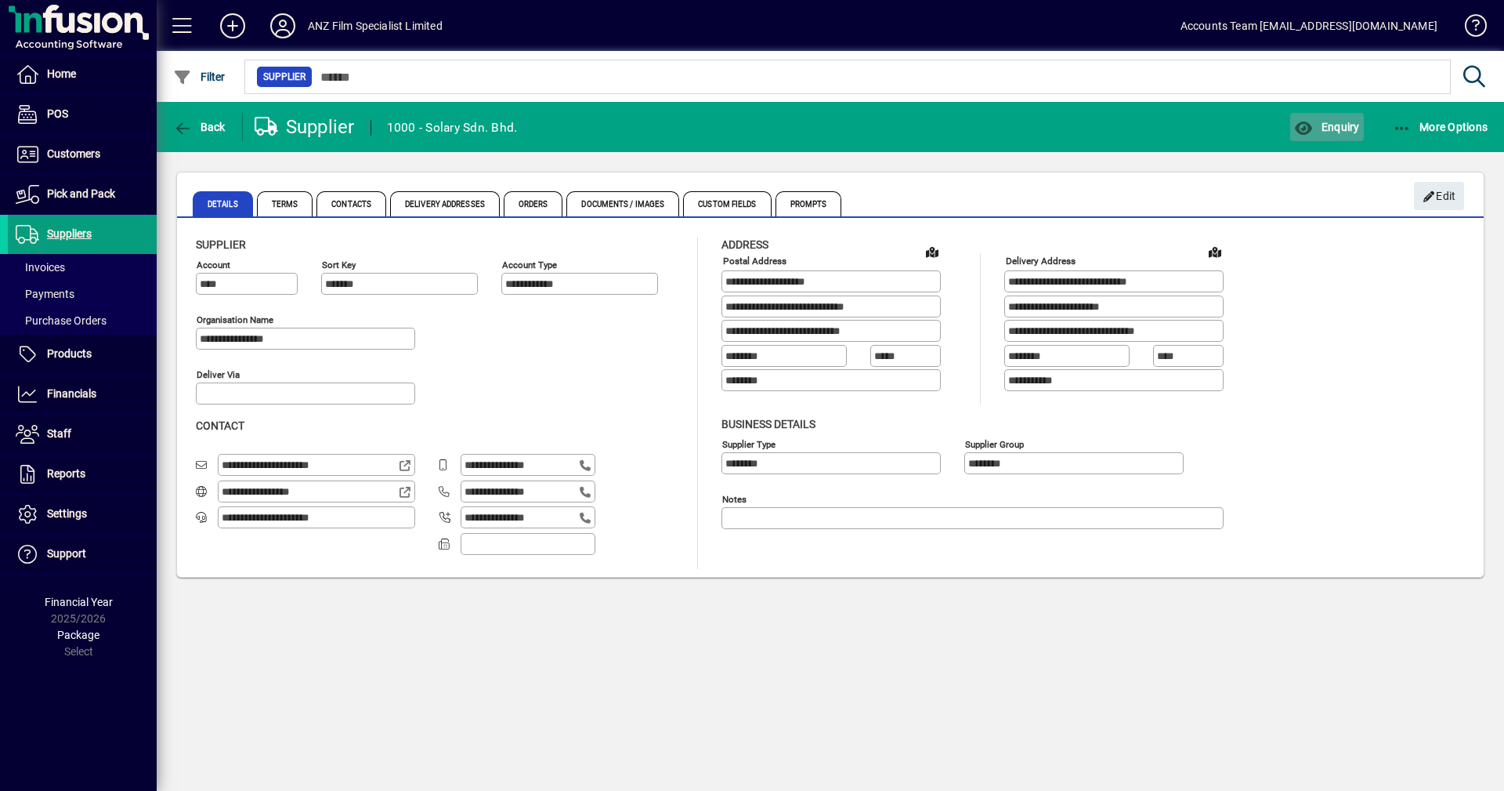
click at [1338, 130] on span "Enquiry" at bounding box center [1326, 127] width 65 height 13
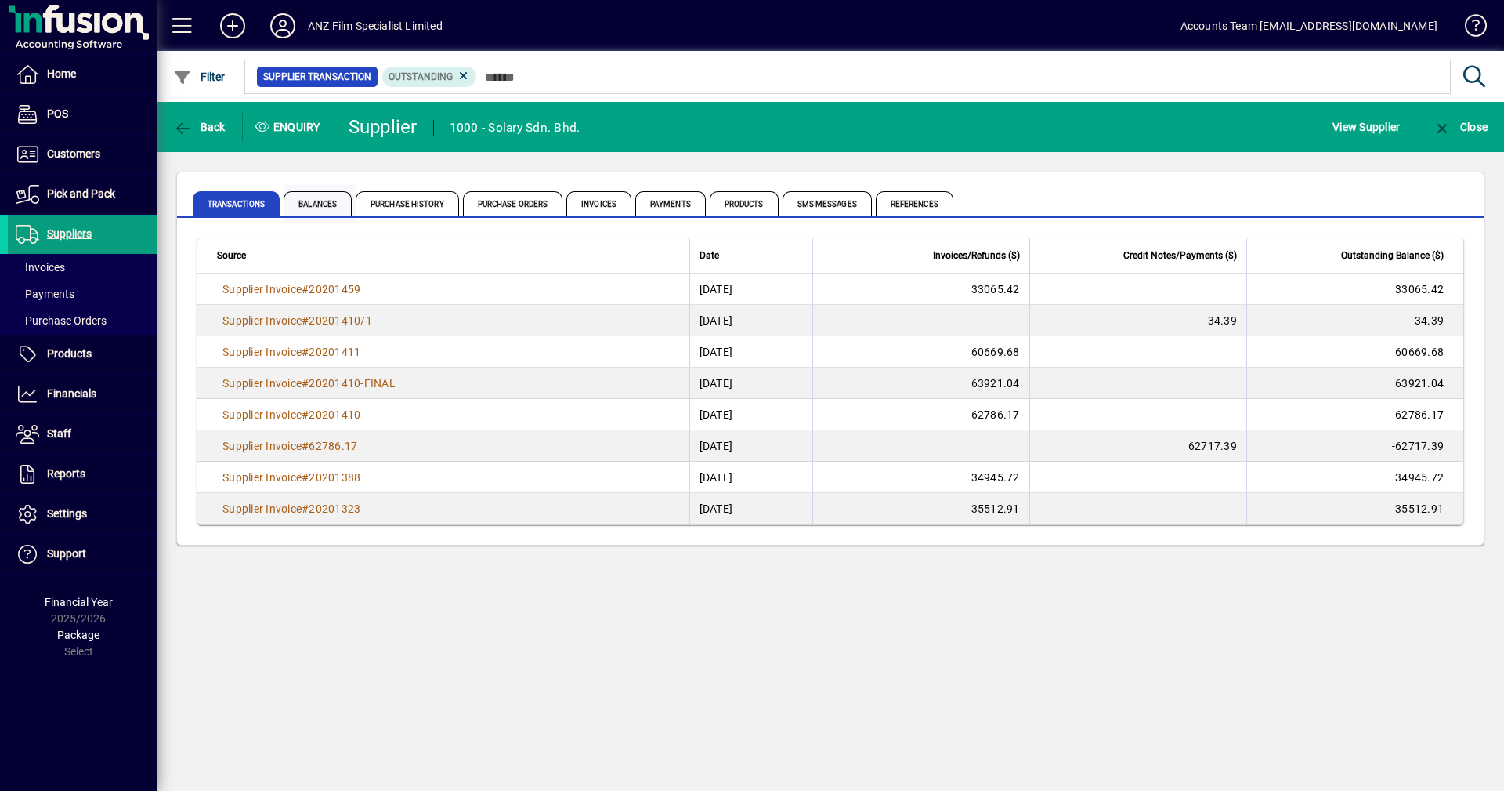
click at [306, 196] on span "Balances" at bounding box center [318, 203] width 68 height 25
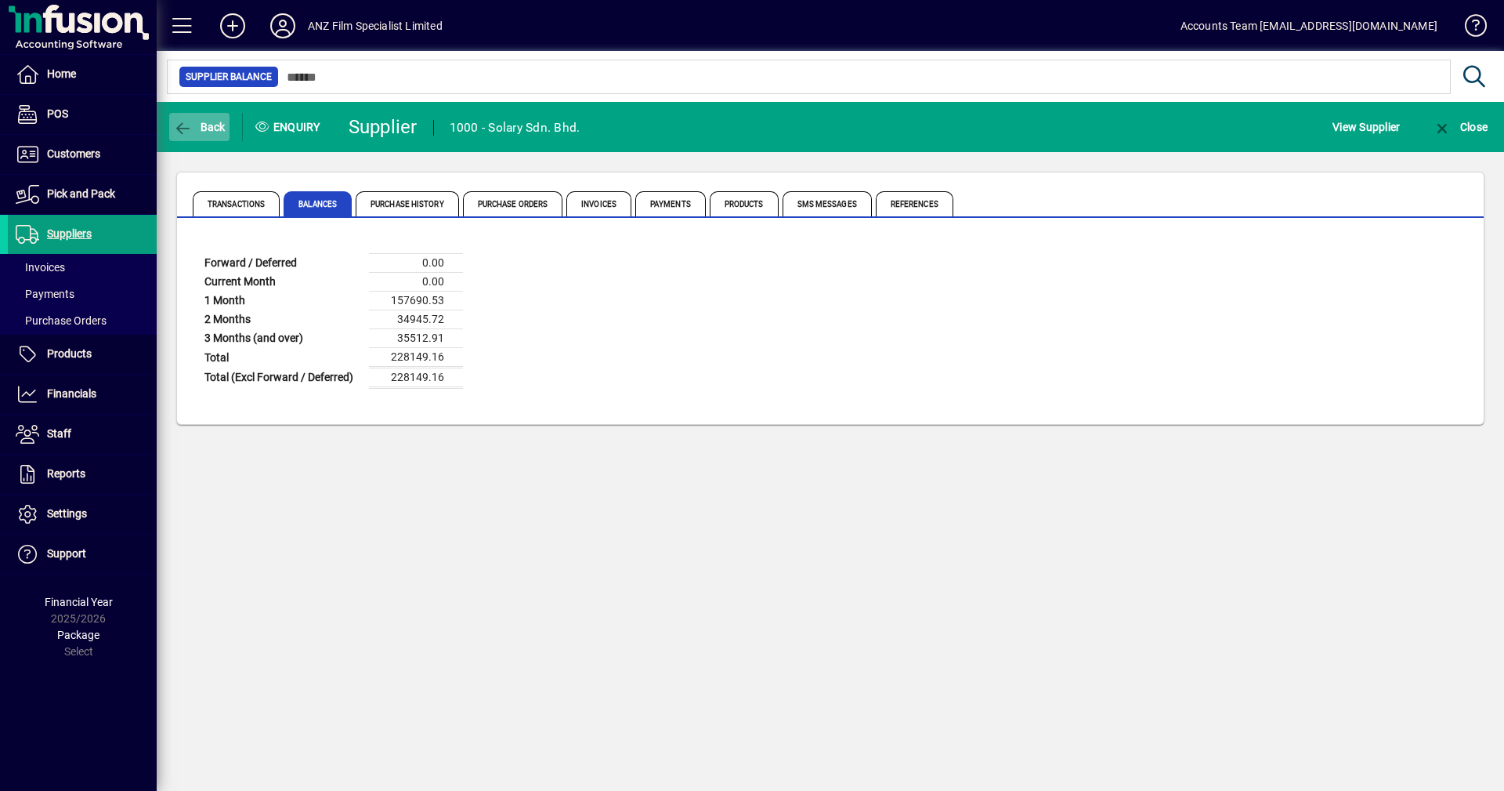
click at [199, 129] on span "Back" at bounding box center [199, 127] width 52 height 13
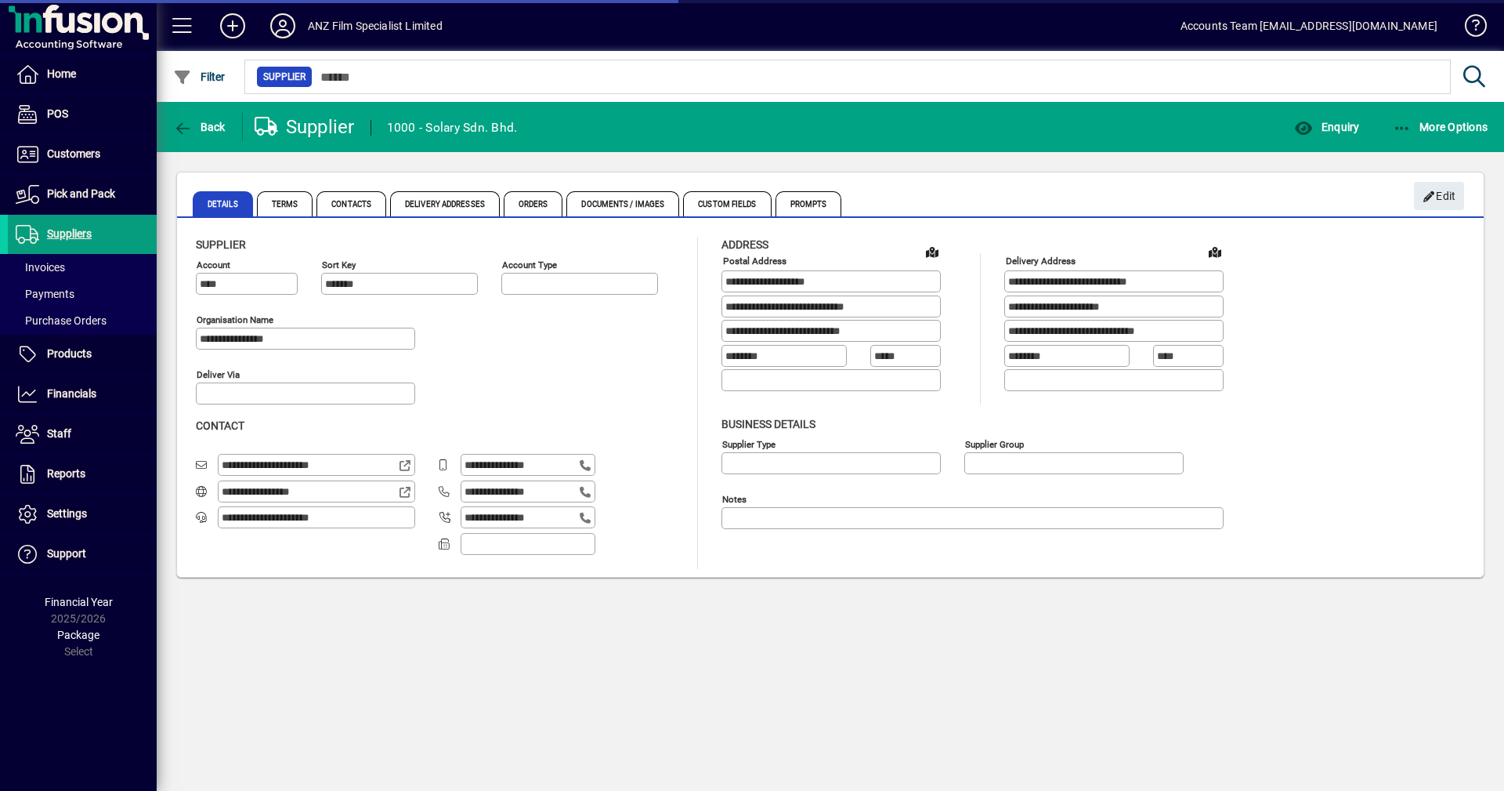
type input "**********"
click at [199, 129] on span "Back" at bounding box center [199, 127] width 52 height 13
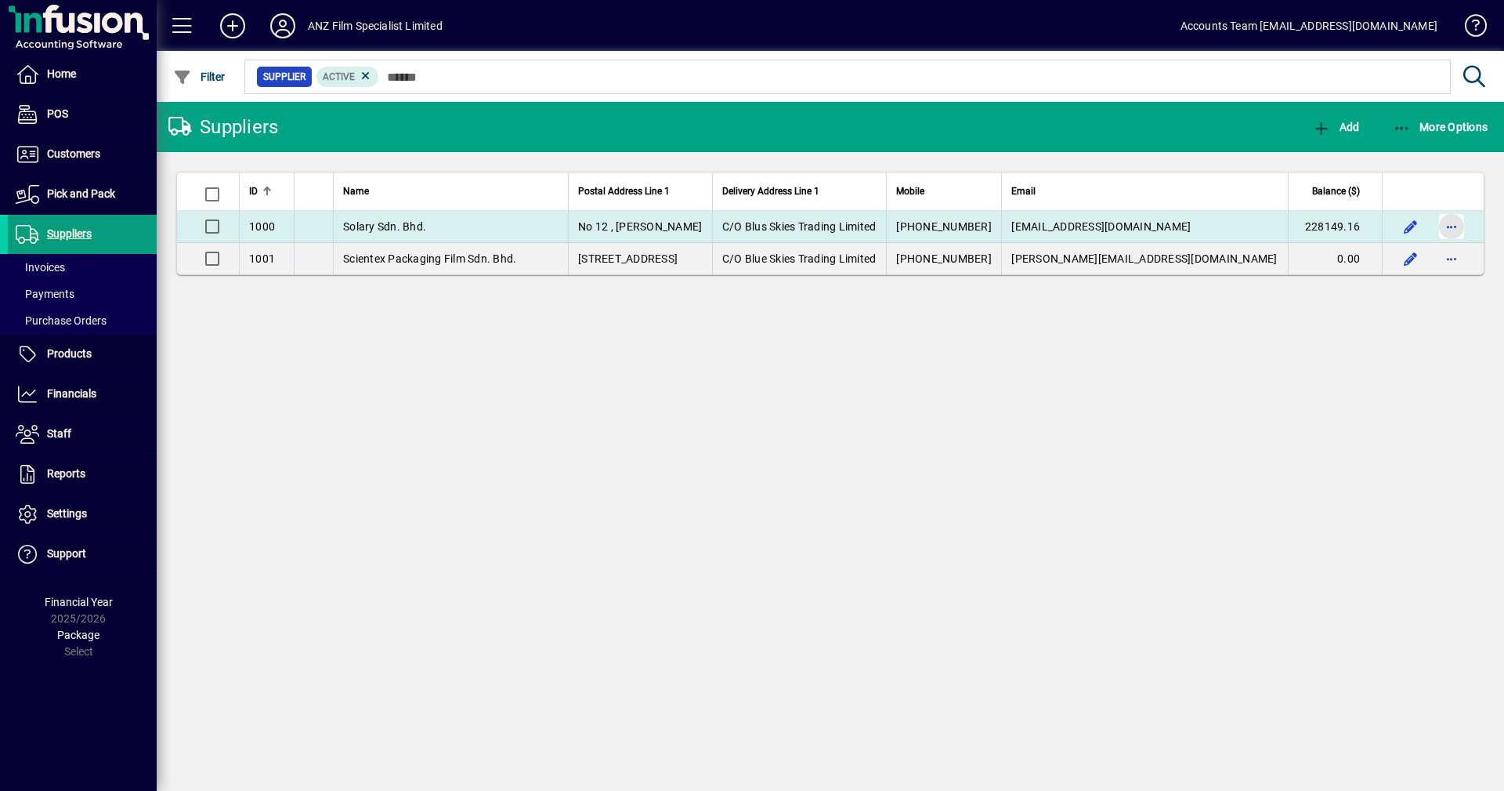
click at [1455, 223] on span "button" at bounding box center [1452, 227] width 38 height 38
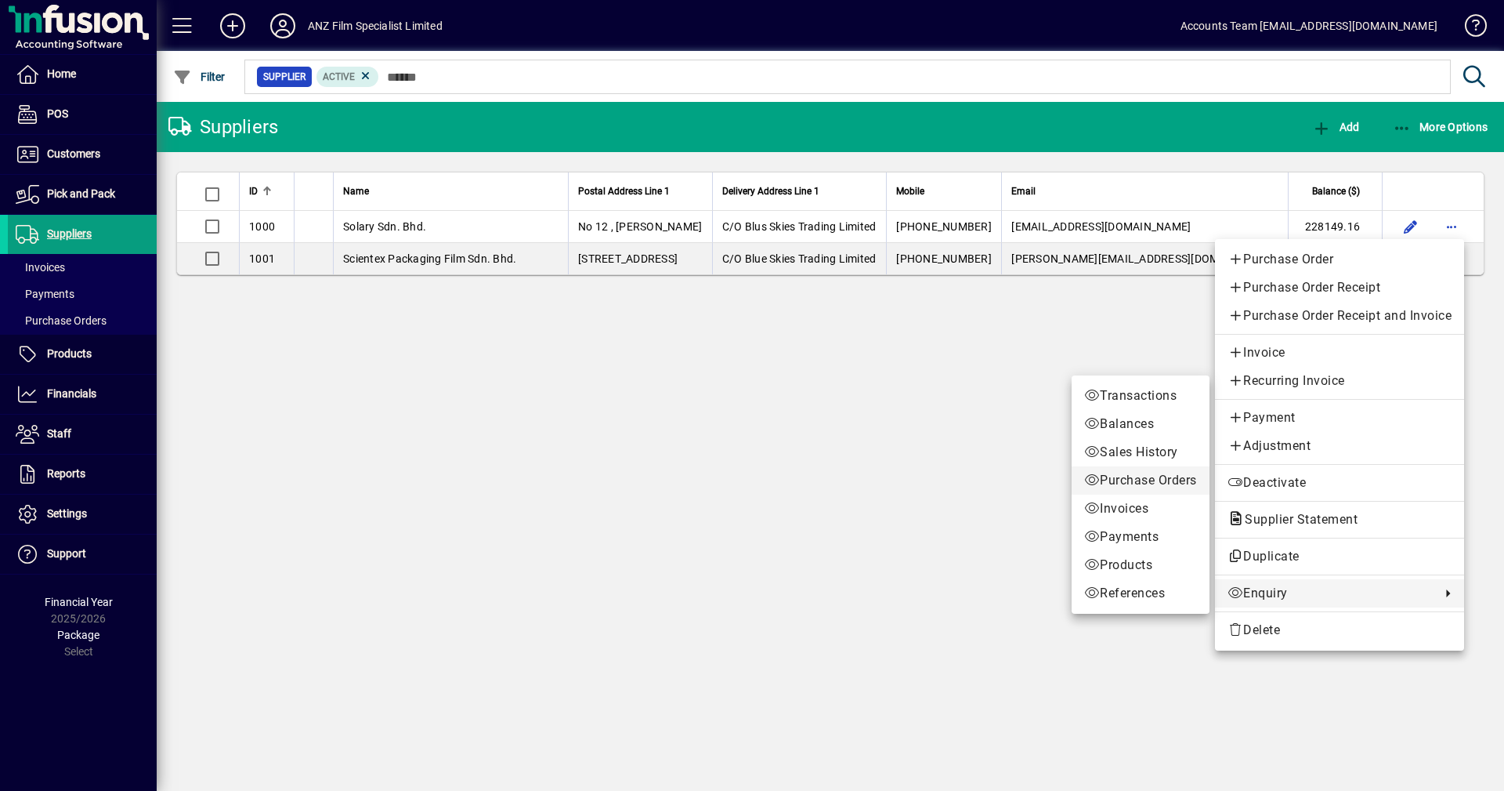
click at [1175, 486] on span "Purchase Orders" at bounding box center [1140, 480] width 113 height 19
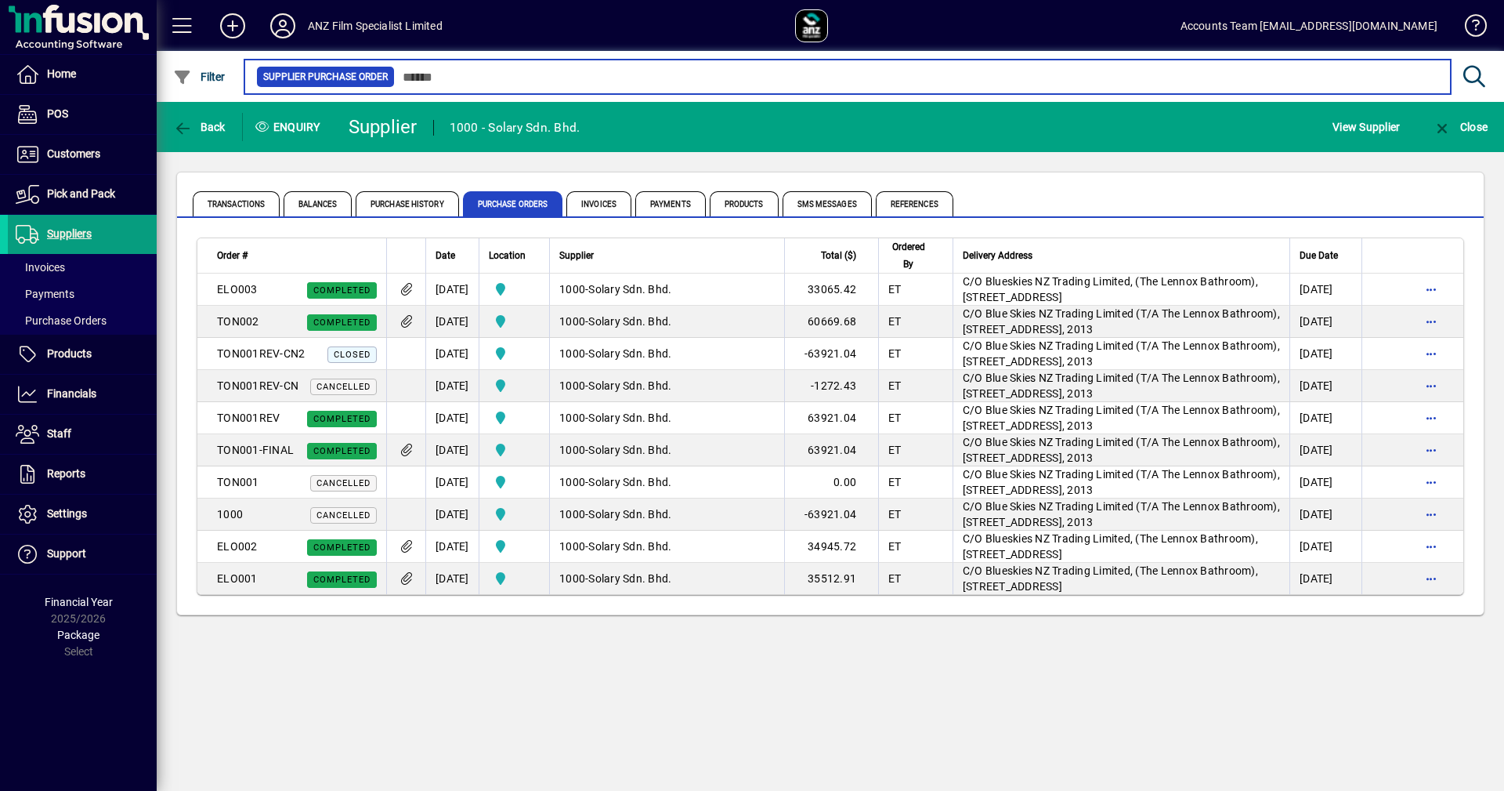
scroll to position [9, 0]
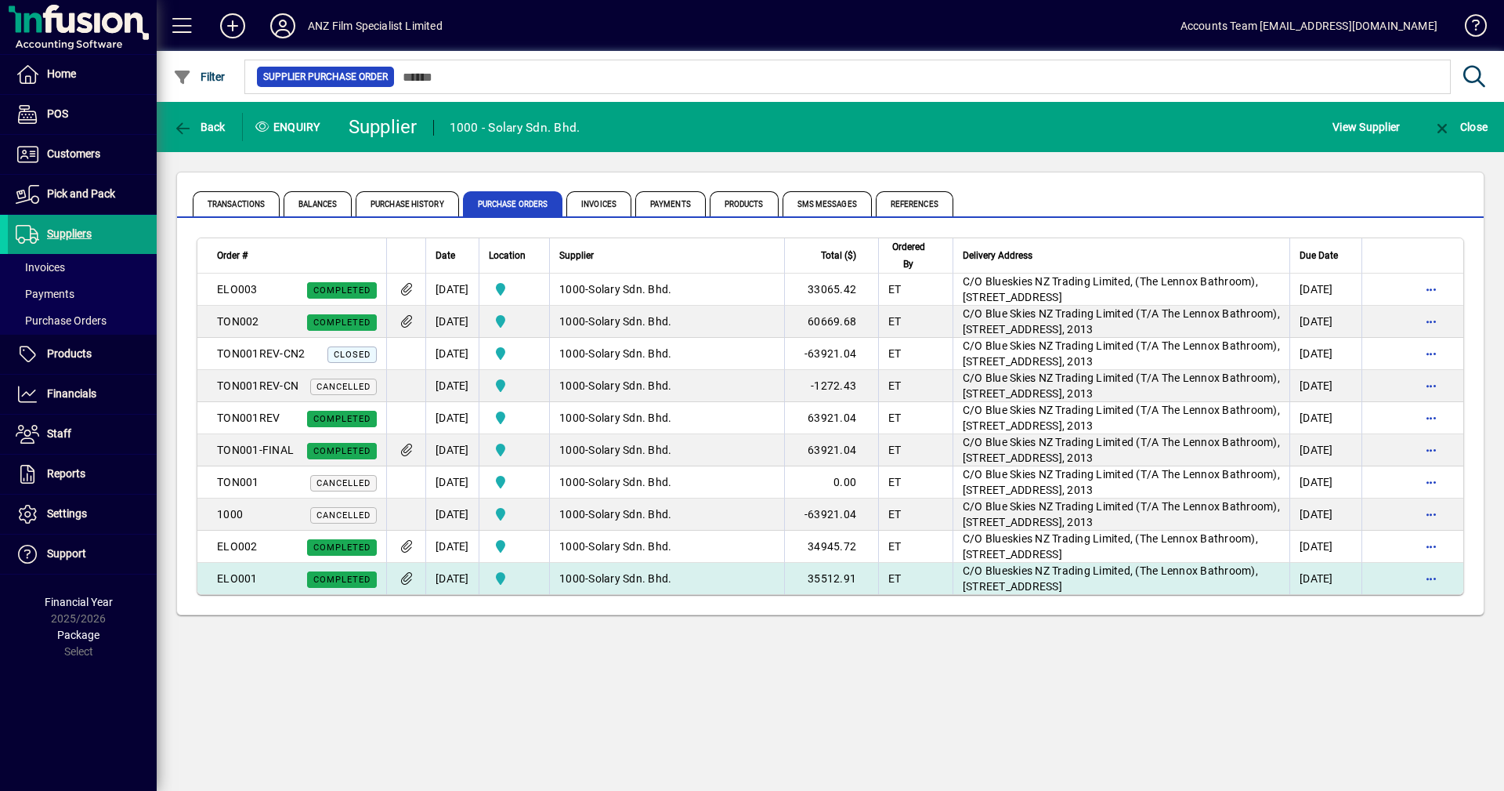
click at [248, 587] on app-search-response-field "ELO001" at bounding box center [237, 578] width 41 height 16
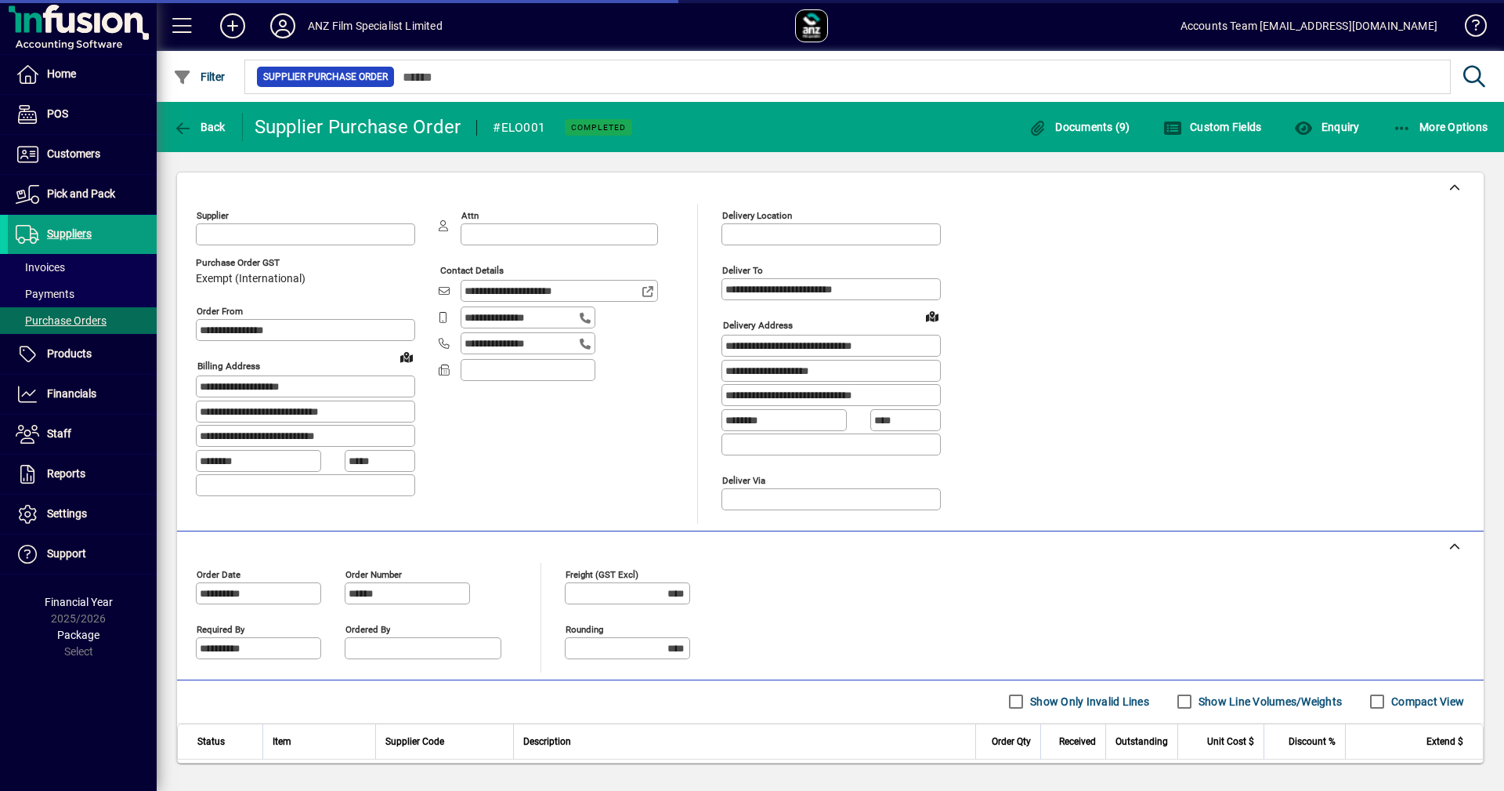
type input "********"
type input "**********"
type input "********"
type input "**********"
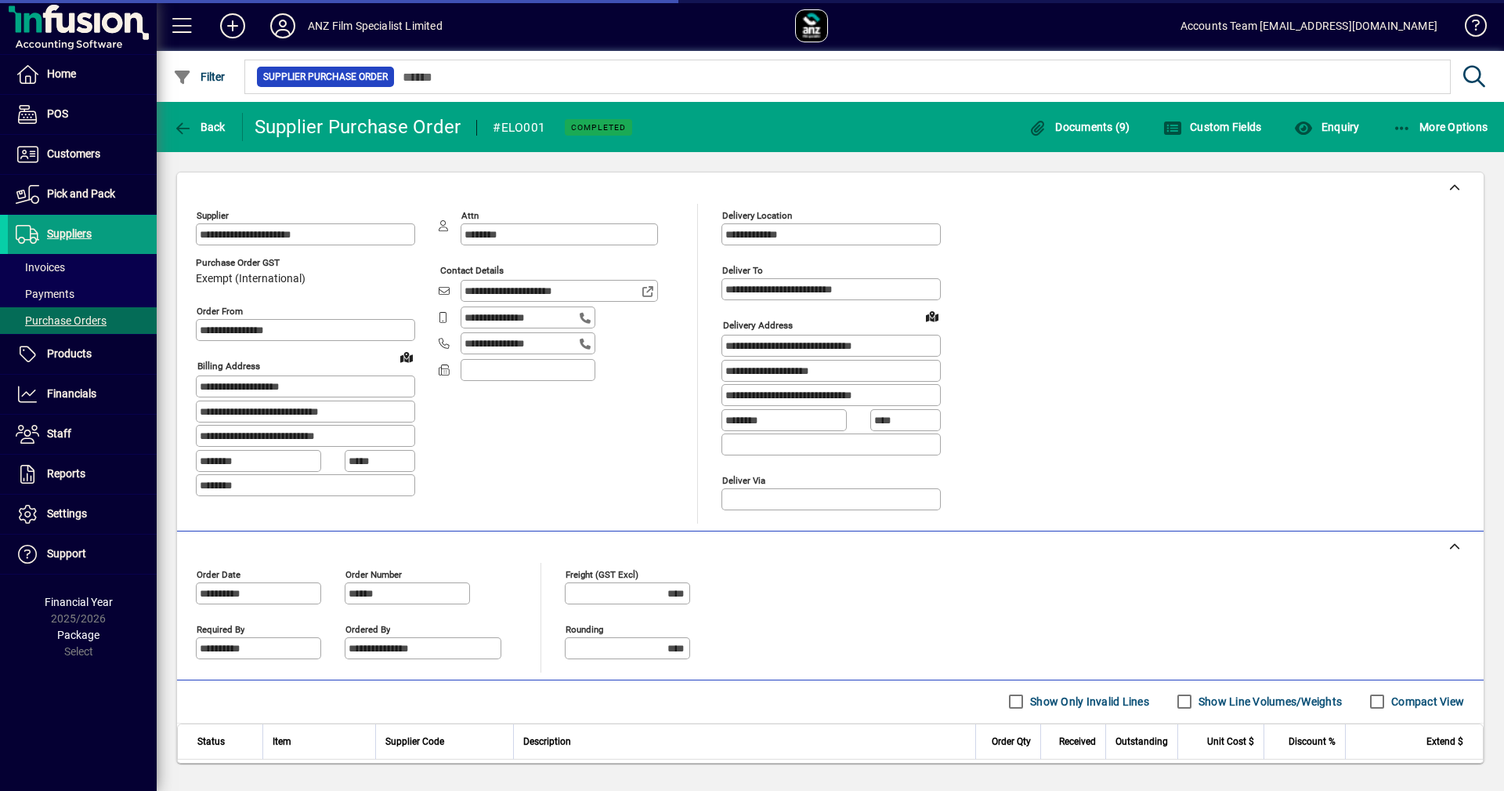
type input "**********"
click at [1100, 127] on span "Documents (9)" at bounding box center [1080, 127] width 102 height 13
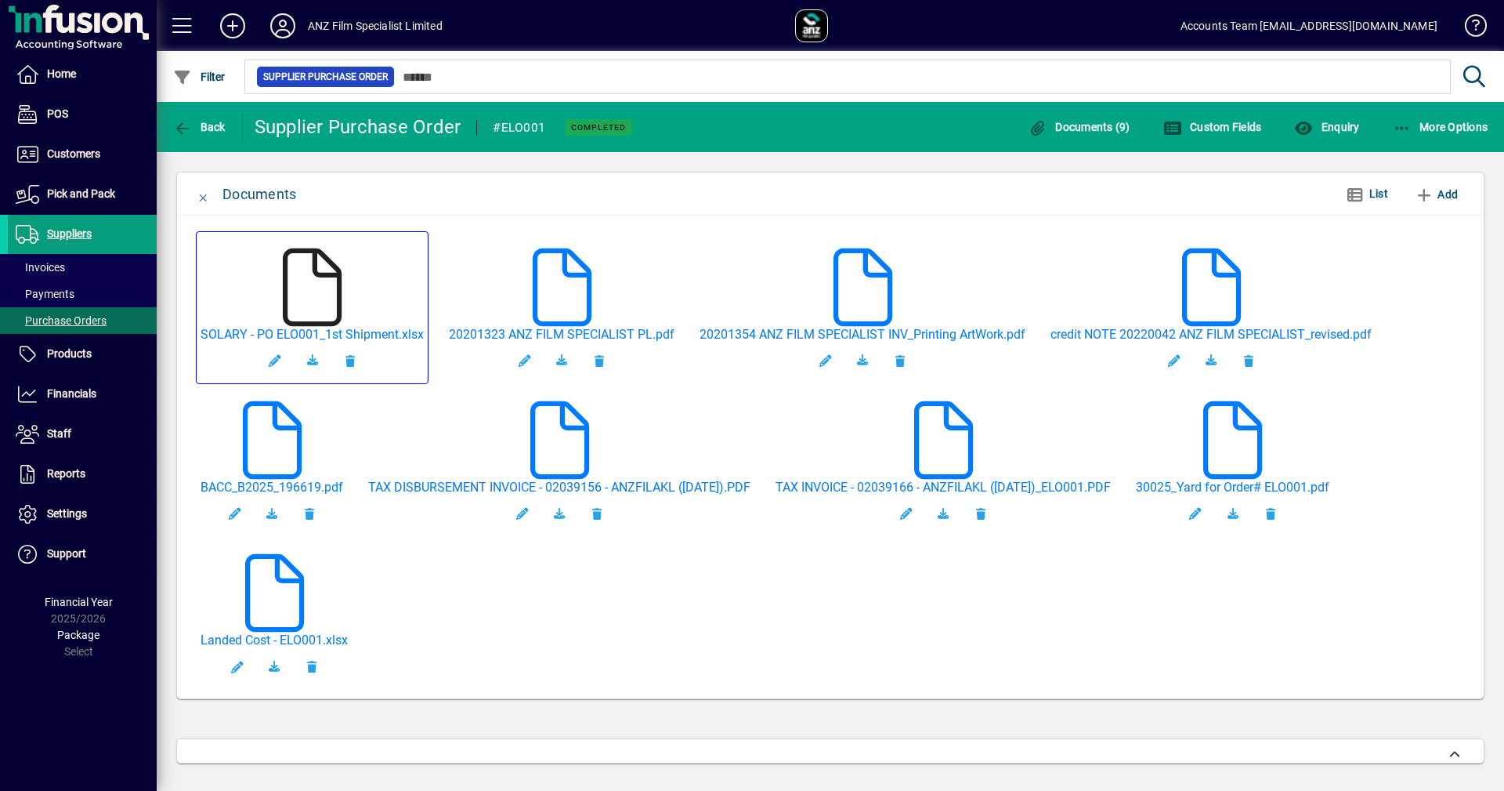
click at [321, 309] on icon at bounding box center [312, 287] width 78 height 78
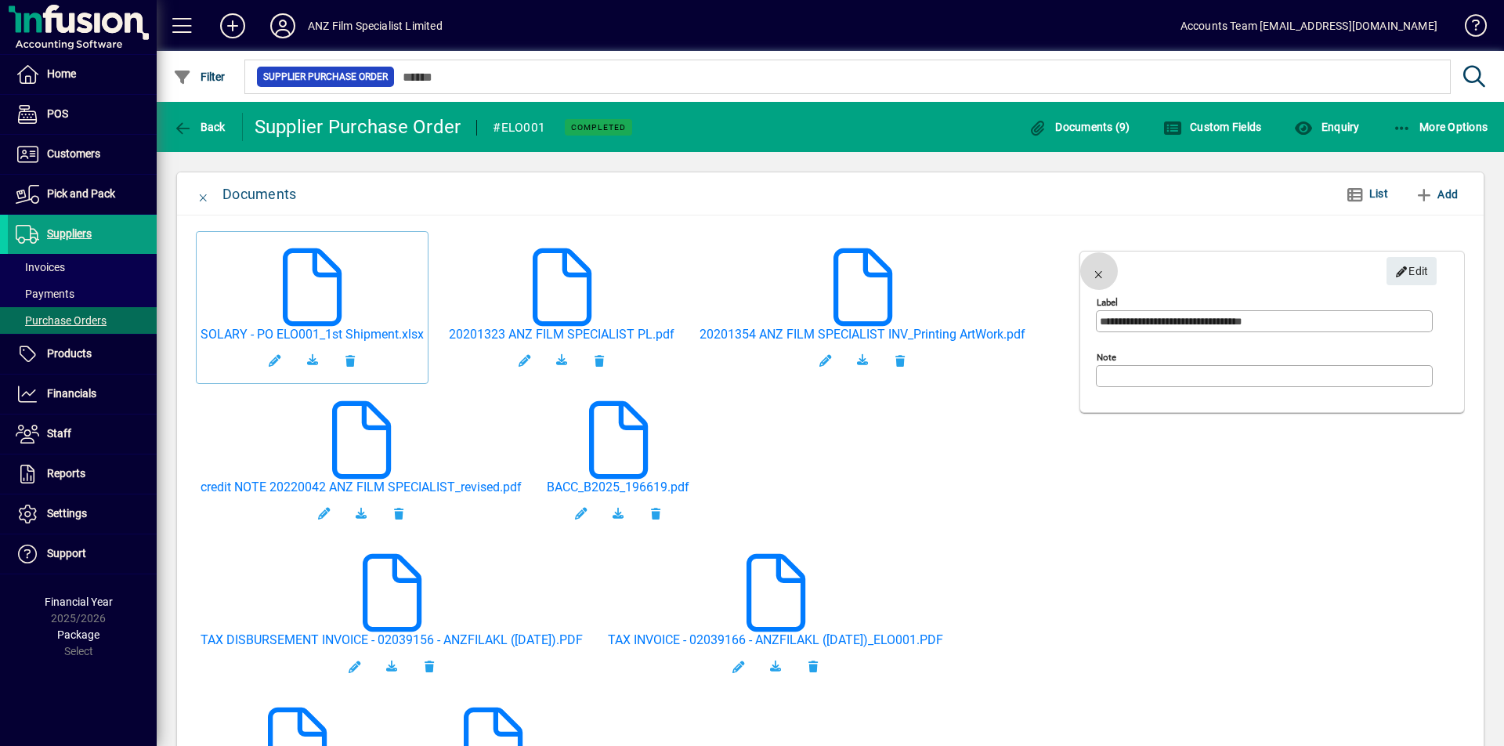
click at [1102, 273] on span "button" at bounding box center [1100, 271] width 38 height 38
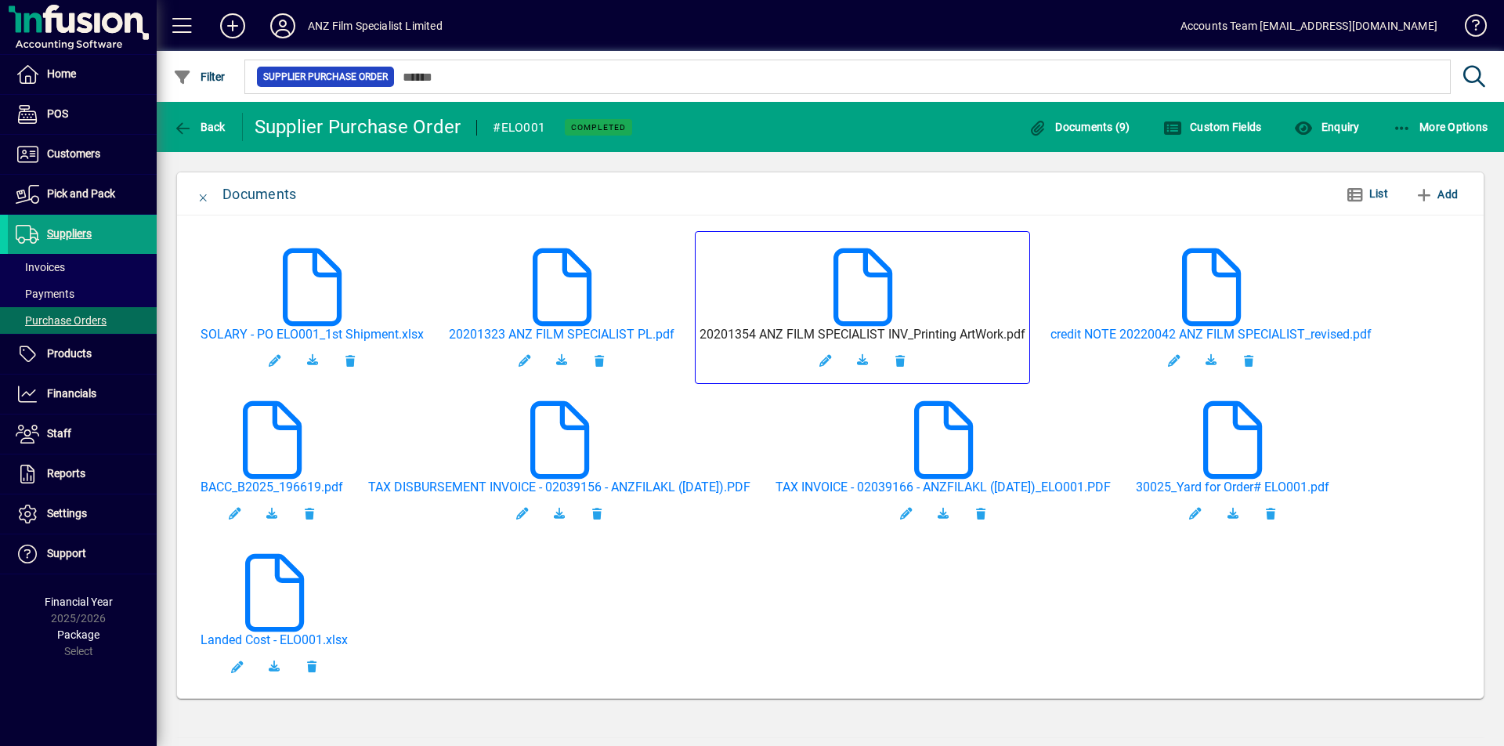
click at [929, 339] on h5 "20201354 ANZ FILM SPECIALIST INV_Printing ArtWork.pdf" at bounding box center [863, 334] width 326 height 15
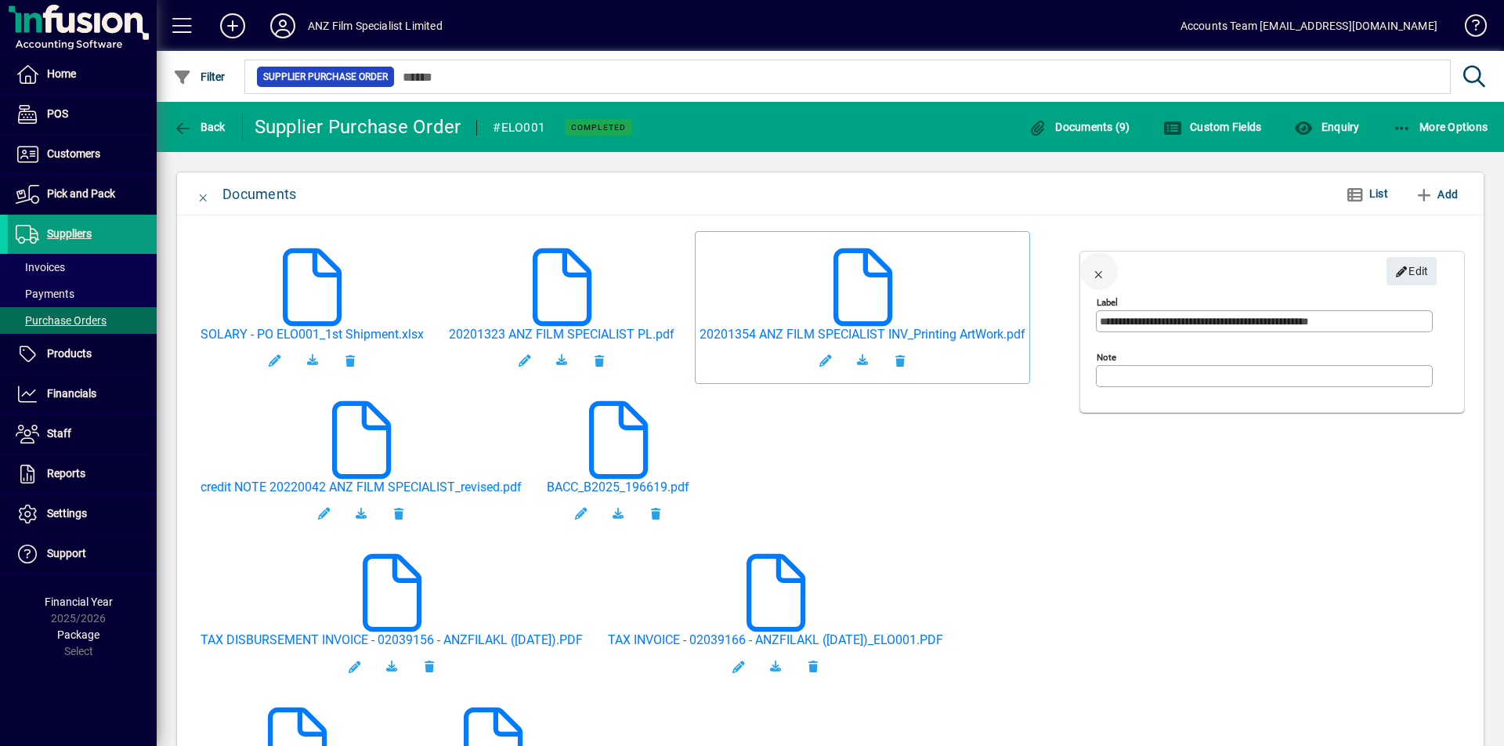
click at [1102, 276] on span "button" at bounding box center [1100, 271] width 38 height 38
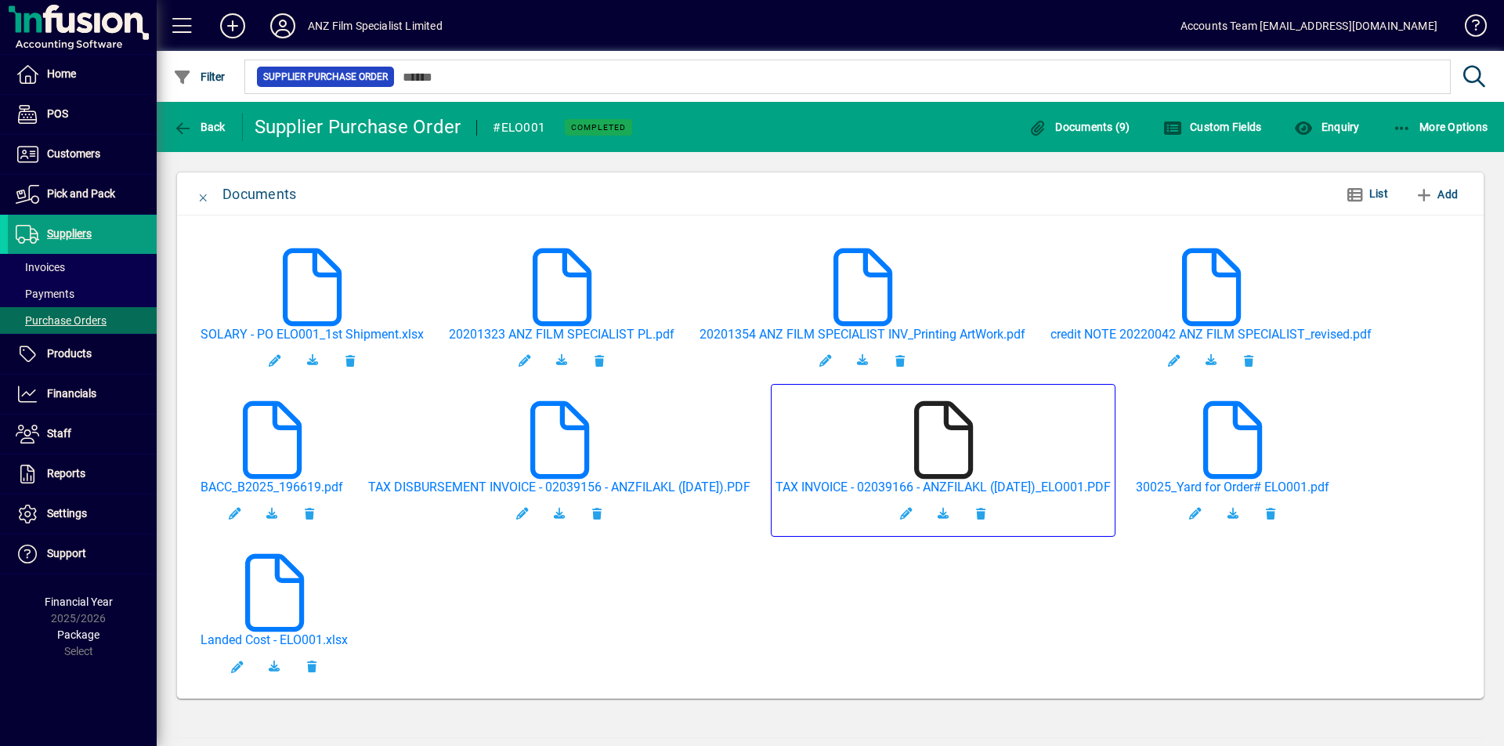
click at [963, 458] on icon at bounding box center [943, 440] width 78 height 78
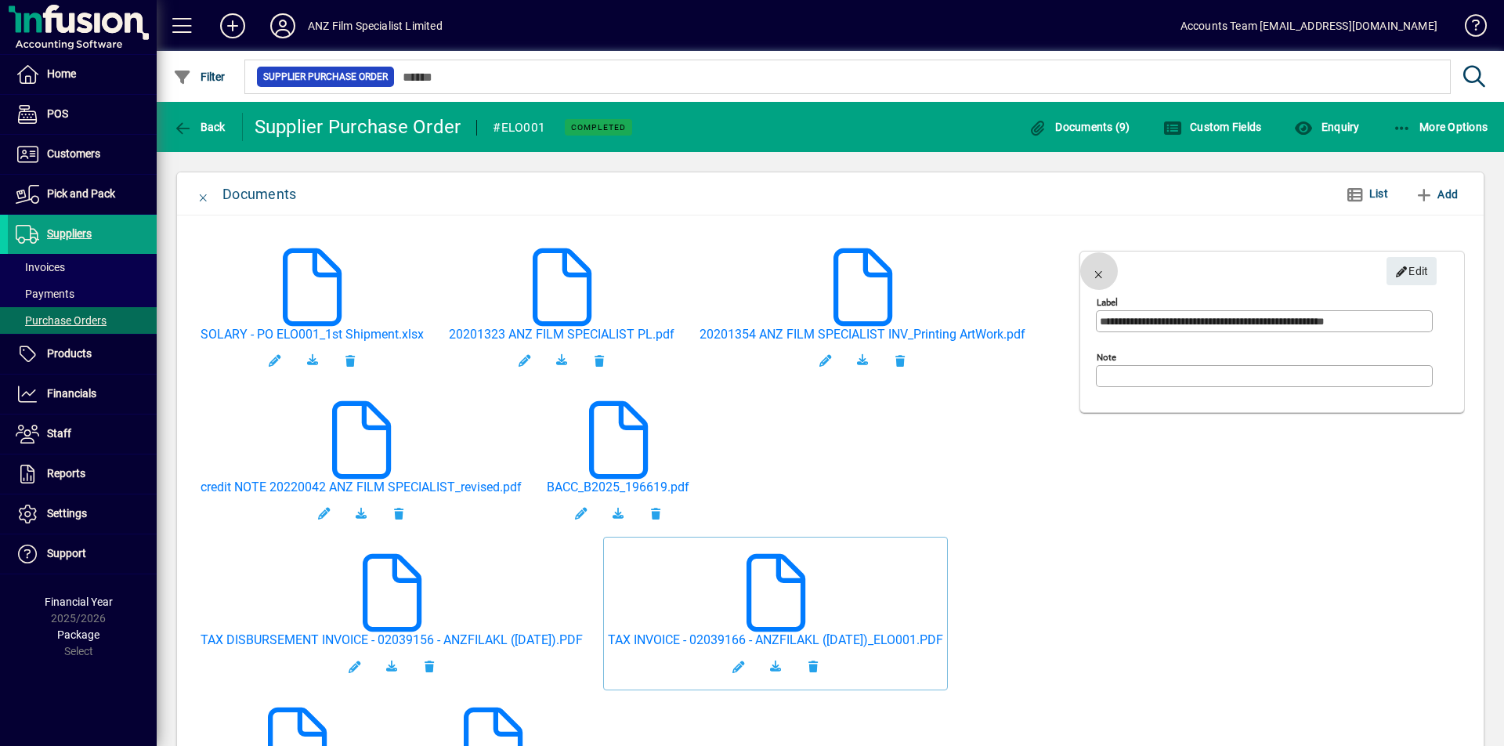
click at [1100, 274] on span "button" at bounding box center [1100, 271] width 38 height 38
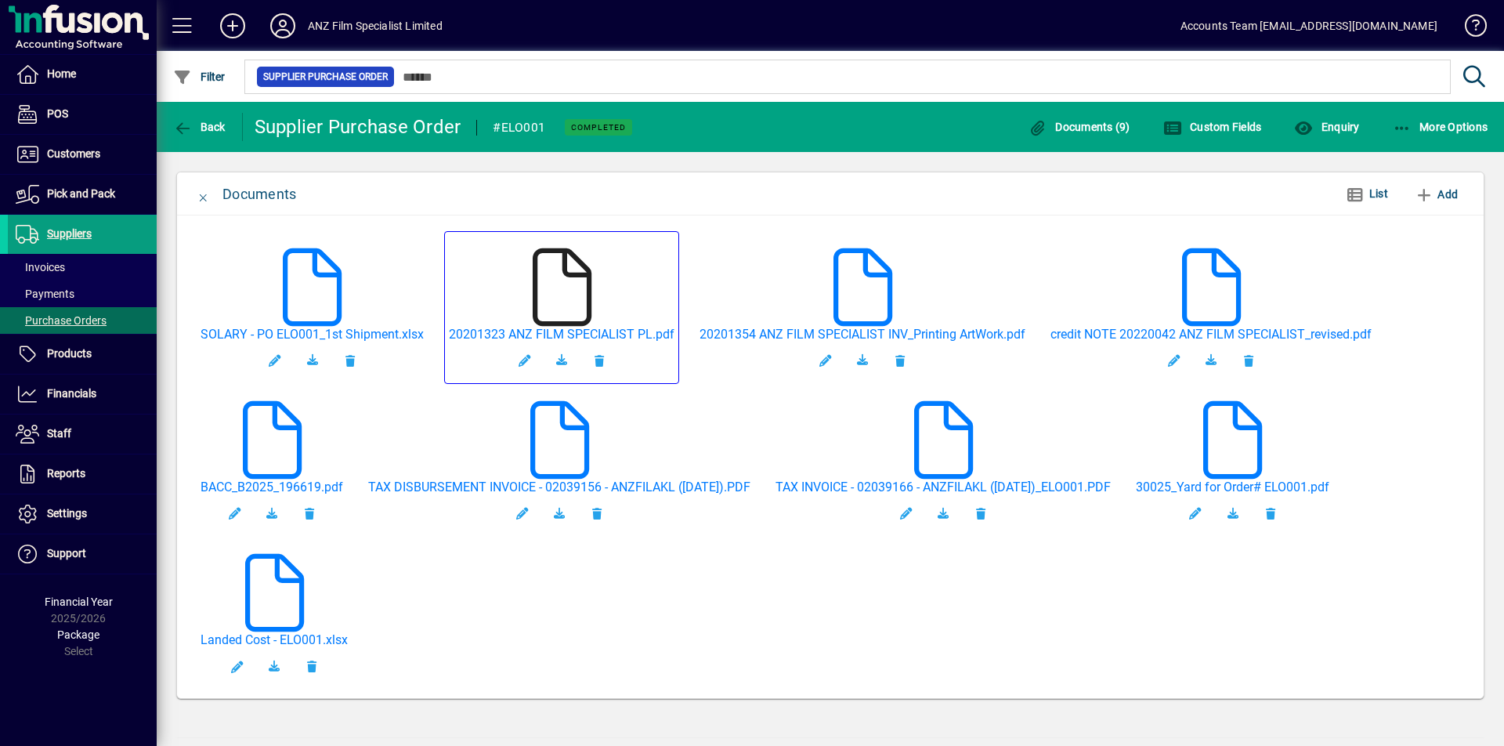
click at [568, 312] on icon at bounding box center [562, 287] width 78 height 78
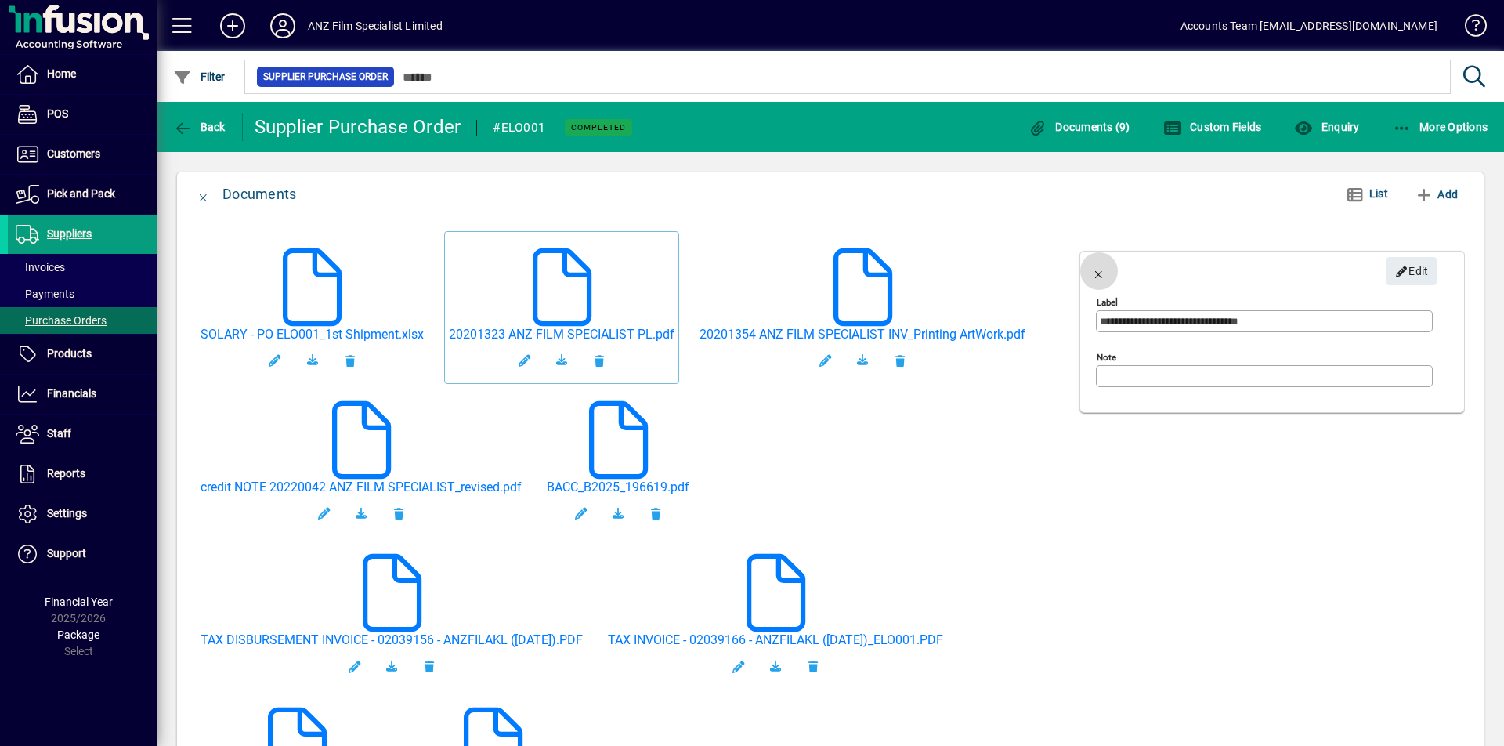
click at [1106, 273] on span "button" at bounding box center [1100, 271] width 38 height 38
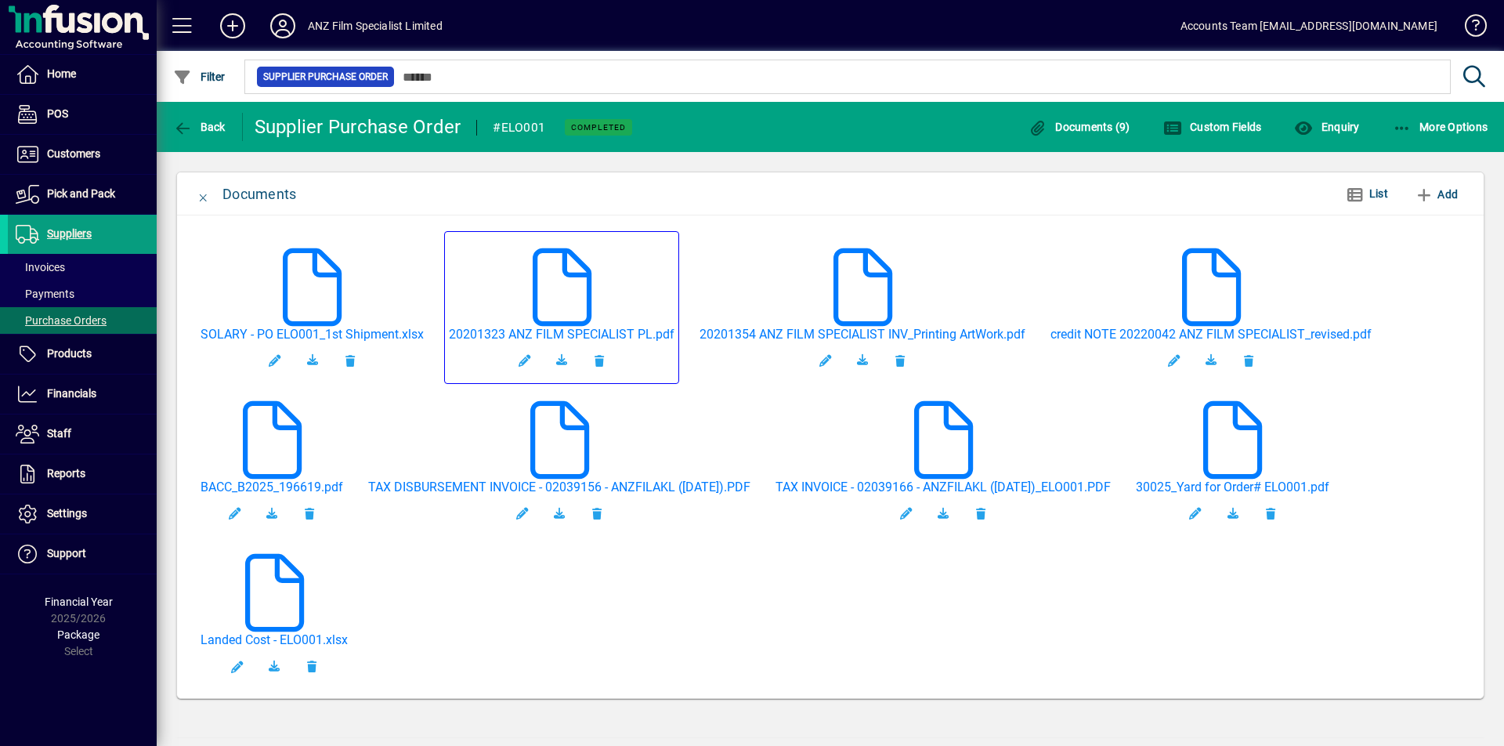
click at [614, 286] on mat-card "20201323 ANZ FILM SPECIALIST PL.pdf" at bounding box center [561, 307] width 235 height 153
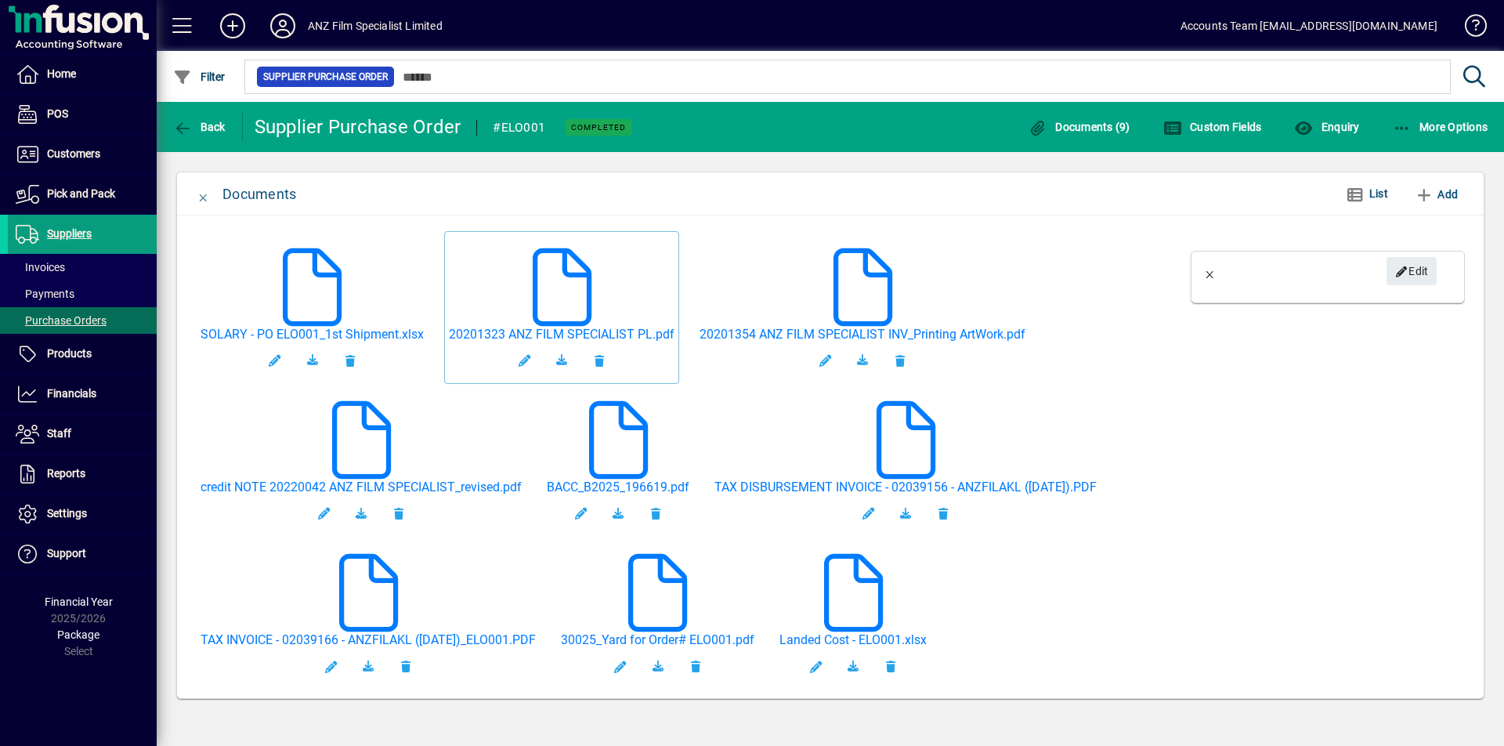
click at [614, 286] on mat-card "20201323 ANZ FILM SPECIALIST PL.pdf" at bounding box center [561, 307] width 235 height 153
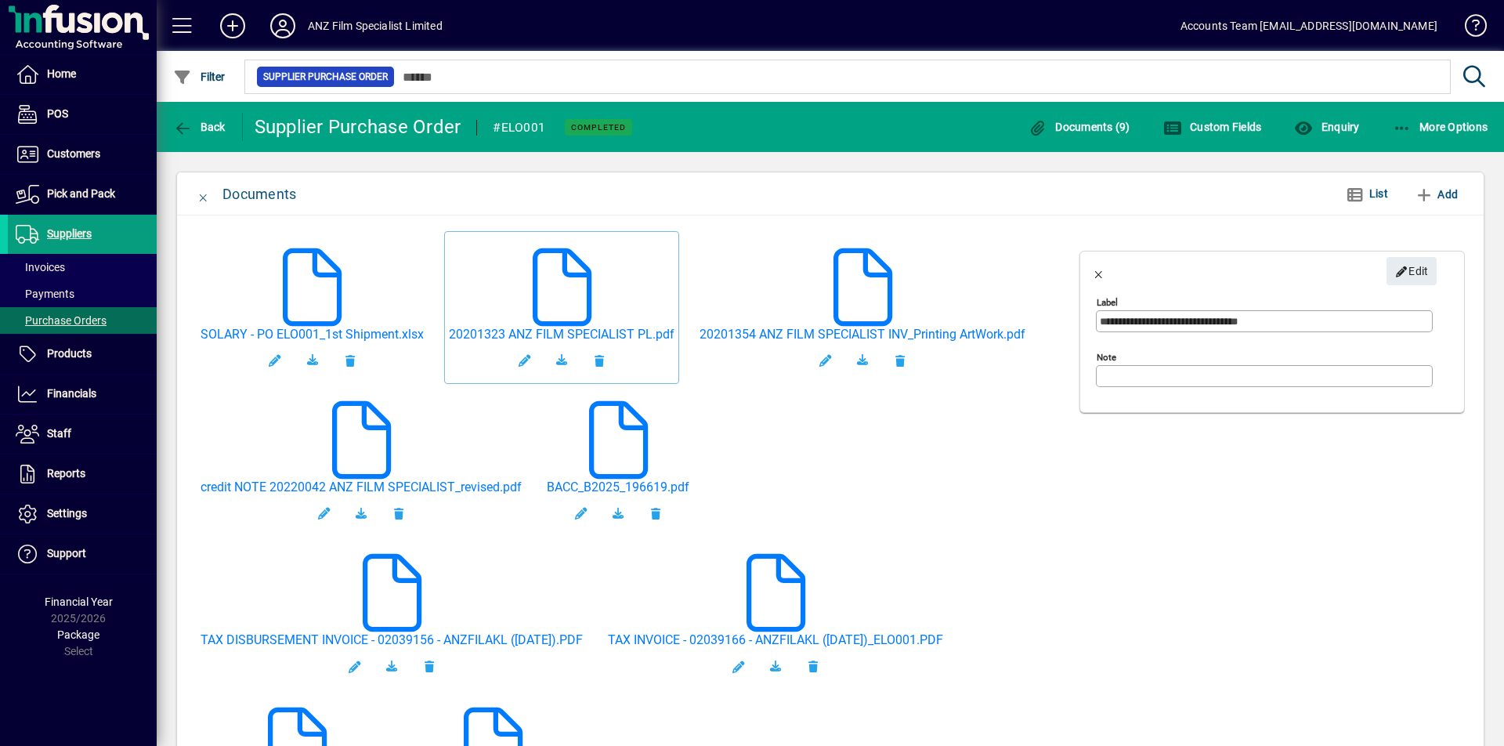
click at [510, 295] on mat-card-content at bounding box center [561, 281] width 103 height 91
click at [1106, 274] on span "button" at bounding box center [1100, 271] width 38 height 38
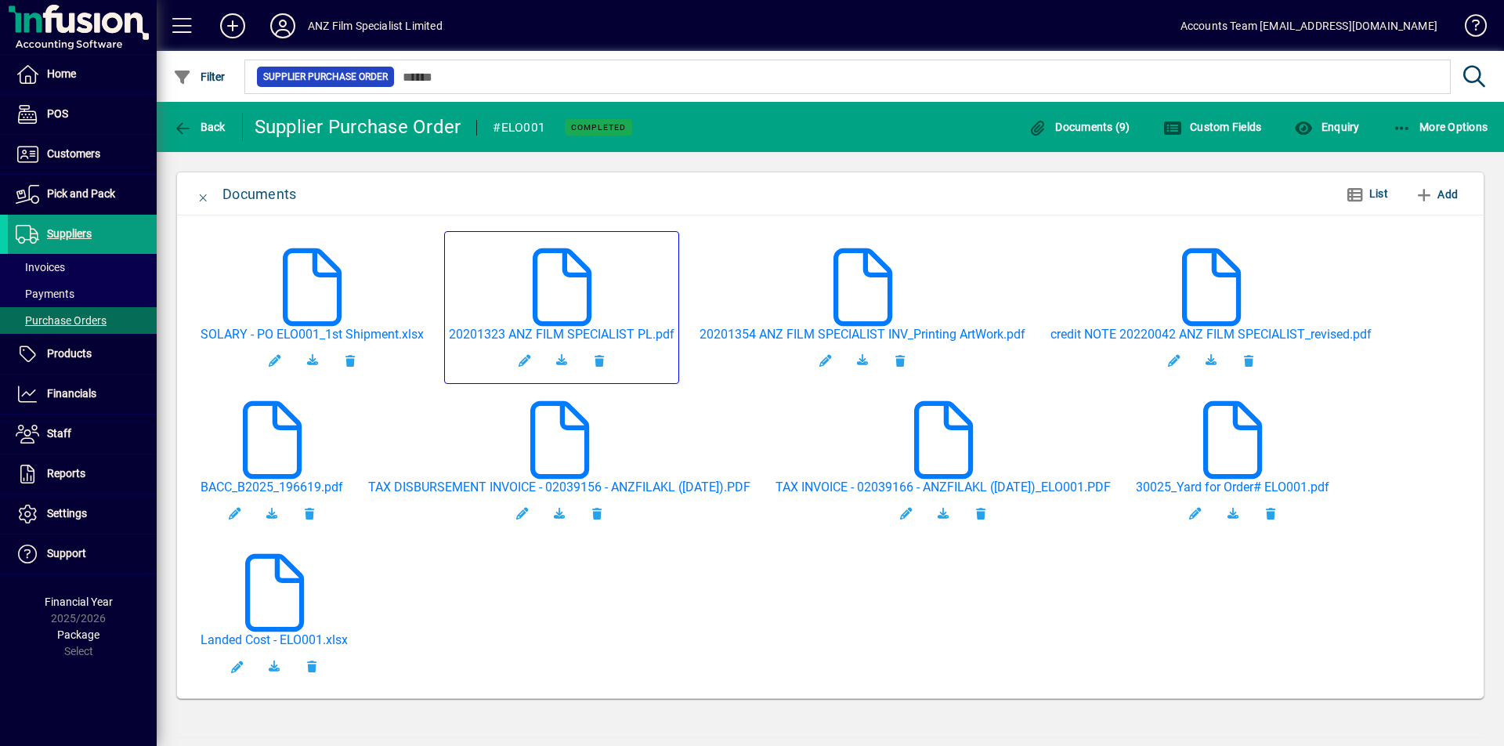
click at [504, 303] on mat-card "20201323 ANZ FILM SPECIALIST PL.pdf" at bounding box center [561, 307] width 235 height 153
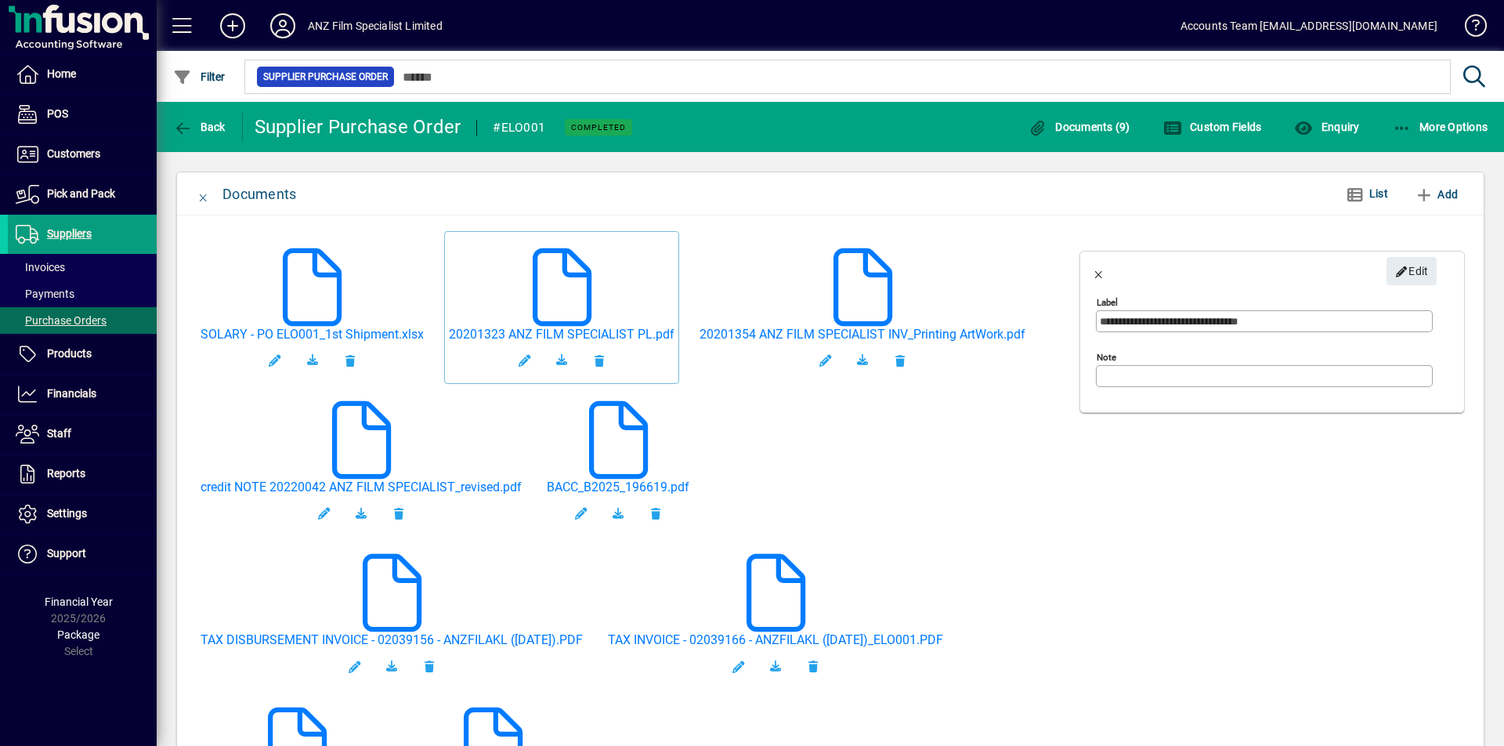
click at [489, 320] on mat-card "20201323 ANZ FILM SPECIALIST PL.pdf" at bounding box center [561, 307] width 235 height 153
click at [1102, 278] on span "button" at bounding box center [1100, 271] width 38 height 38
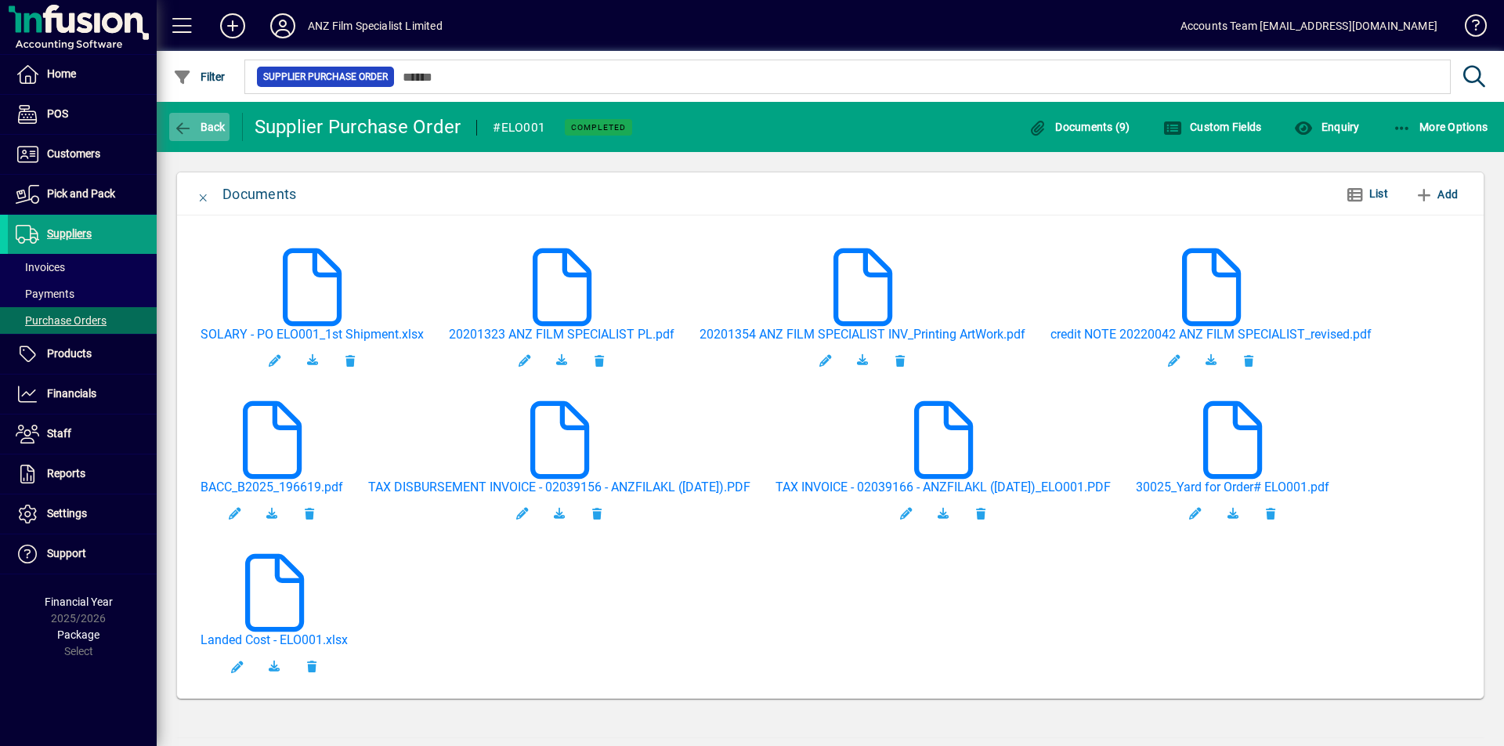
click at [179, 125] on icon "button" at bounding box center [183, 129] width 20 height 16
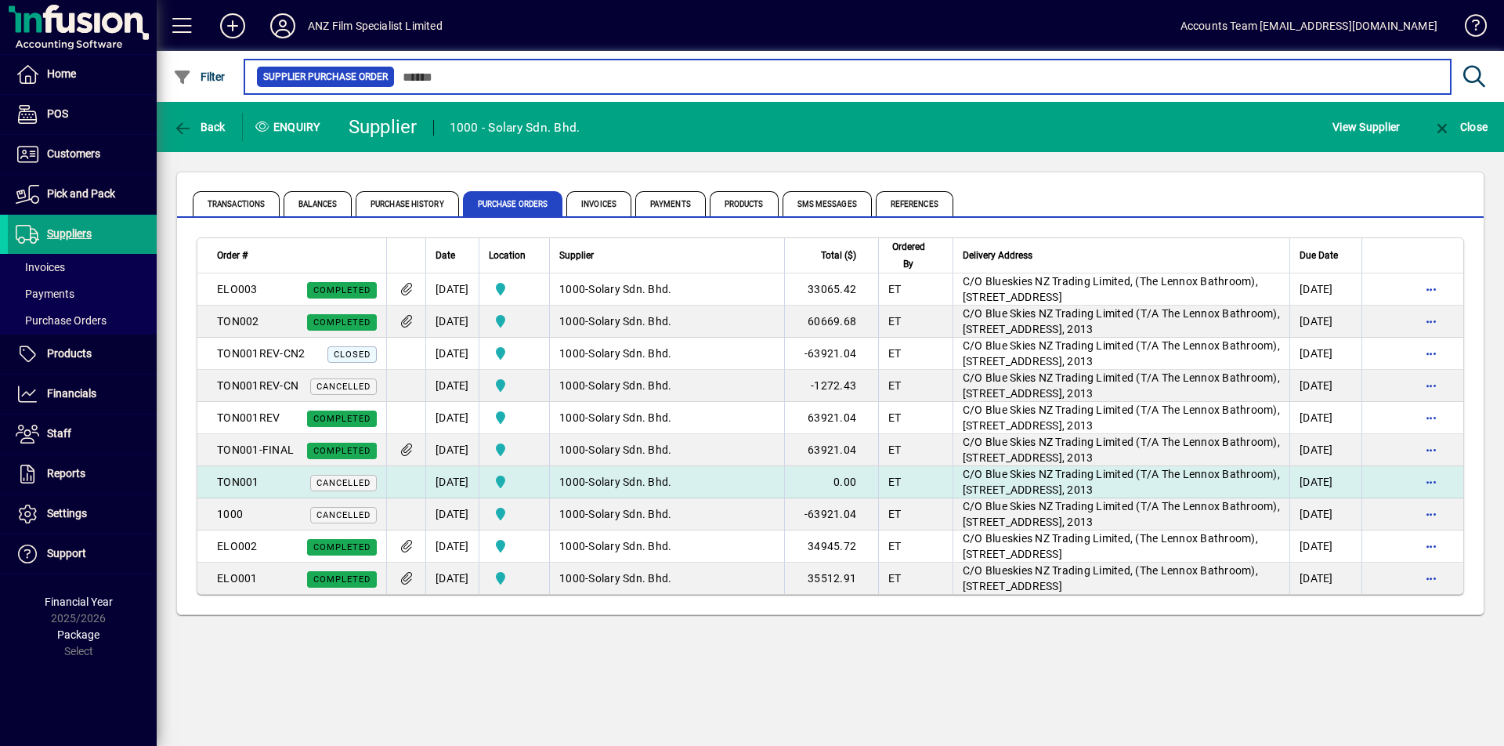
scroll to position [53, 0]
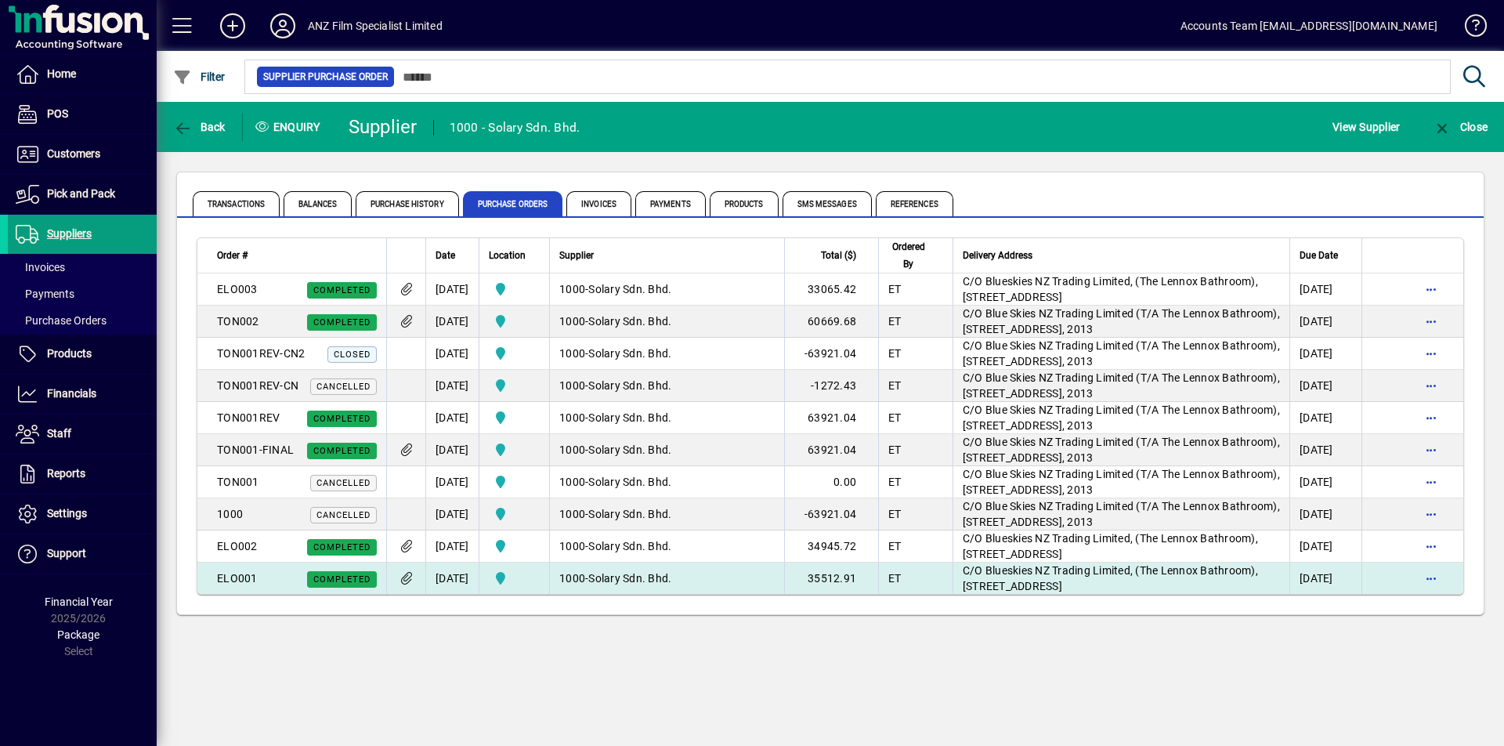
click at [345, 585] on span "Completed" at bounding box center [341, 579] width 57 height 10
click at [345, 675] on div "Back Enquiry Supplier 1000 - Solary Sdn. Bhd. View Supplier Close Transactions …" at bounding box center [831, 424] width 1348 height 644
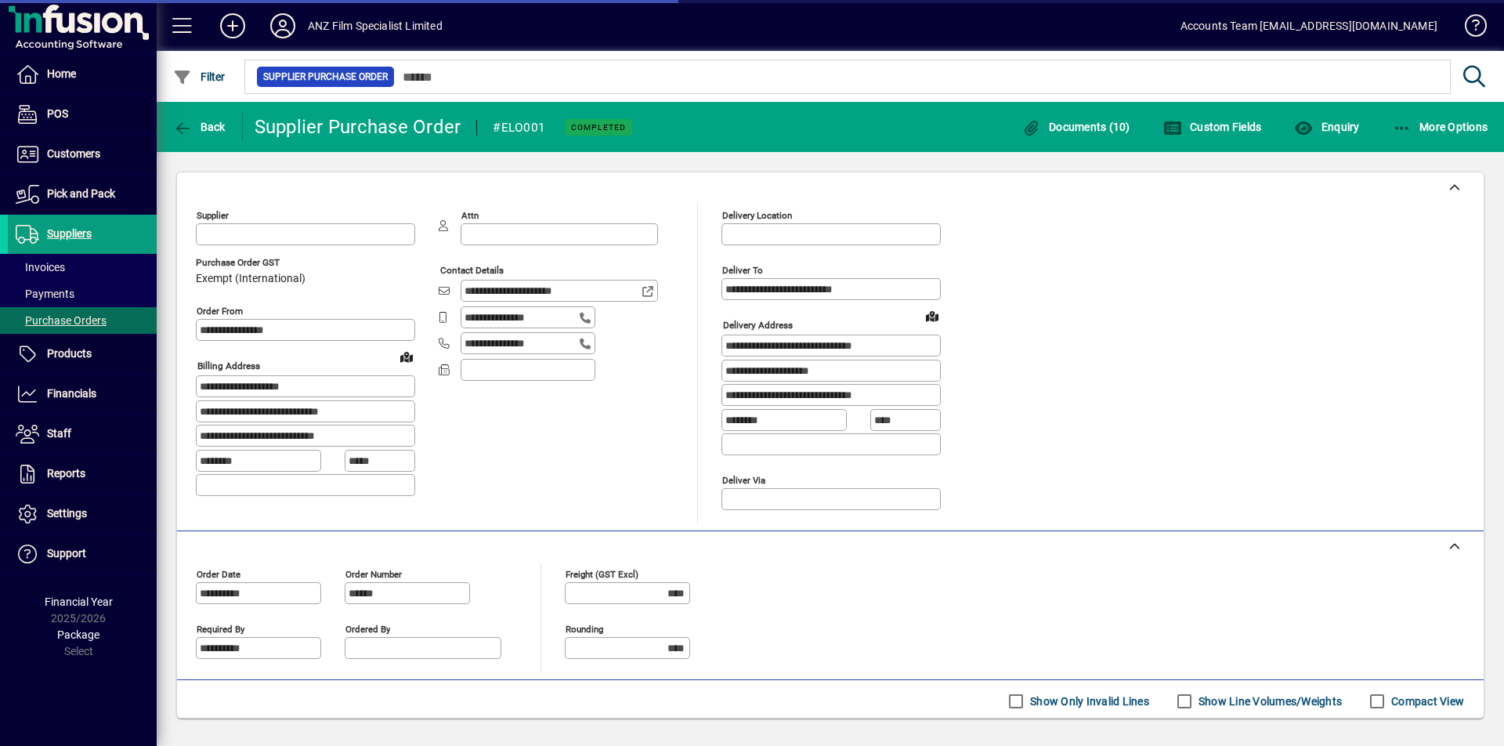
type input "********"
type input "**********"
type input "********"
type input "**********"
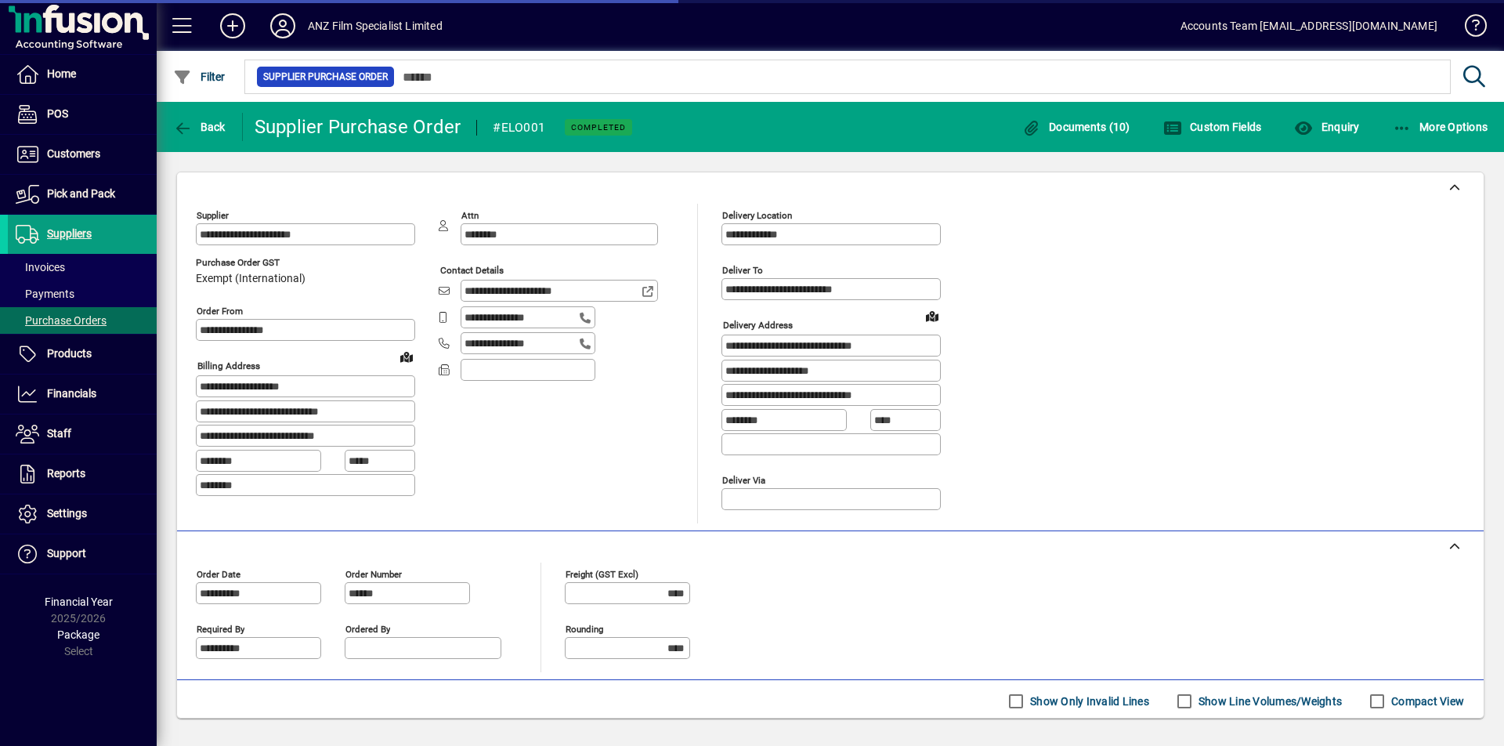
type input "**********"
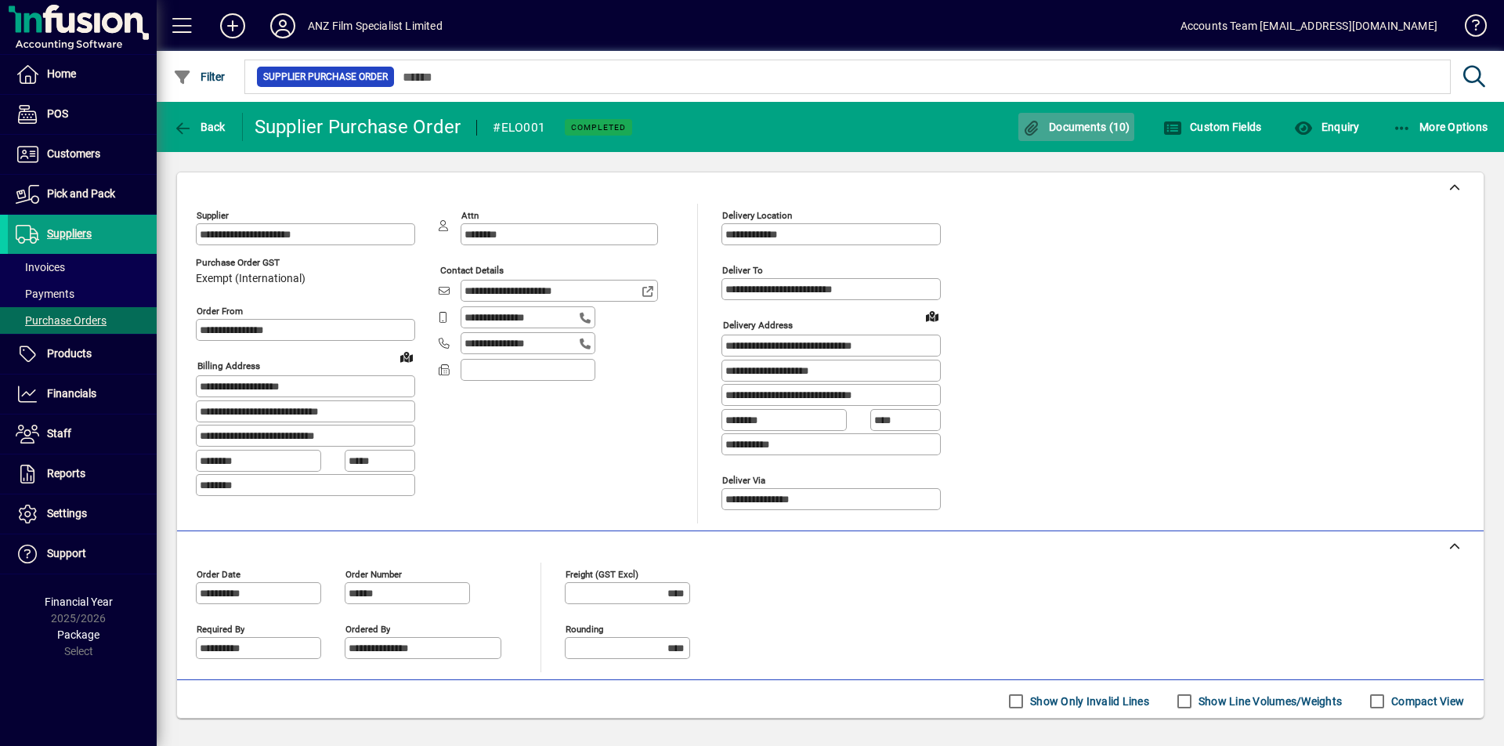
click at [1090, 129] on span "Documents (10)" at bounding box center [1077, 127] width 108 height 13
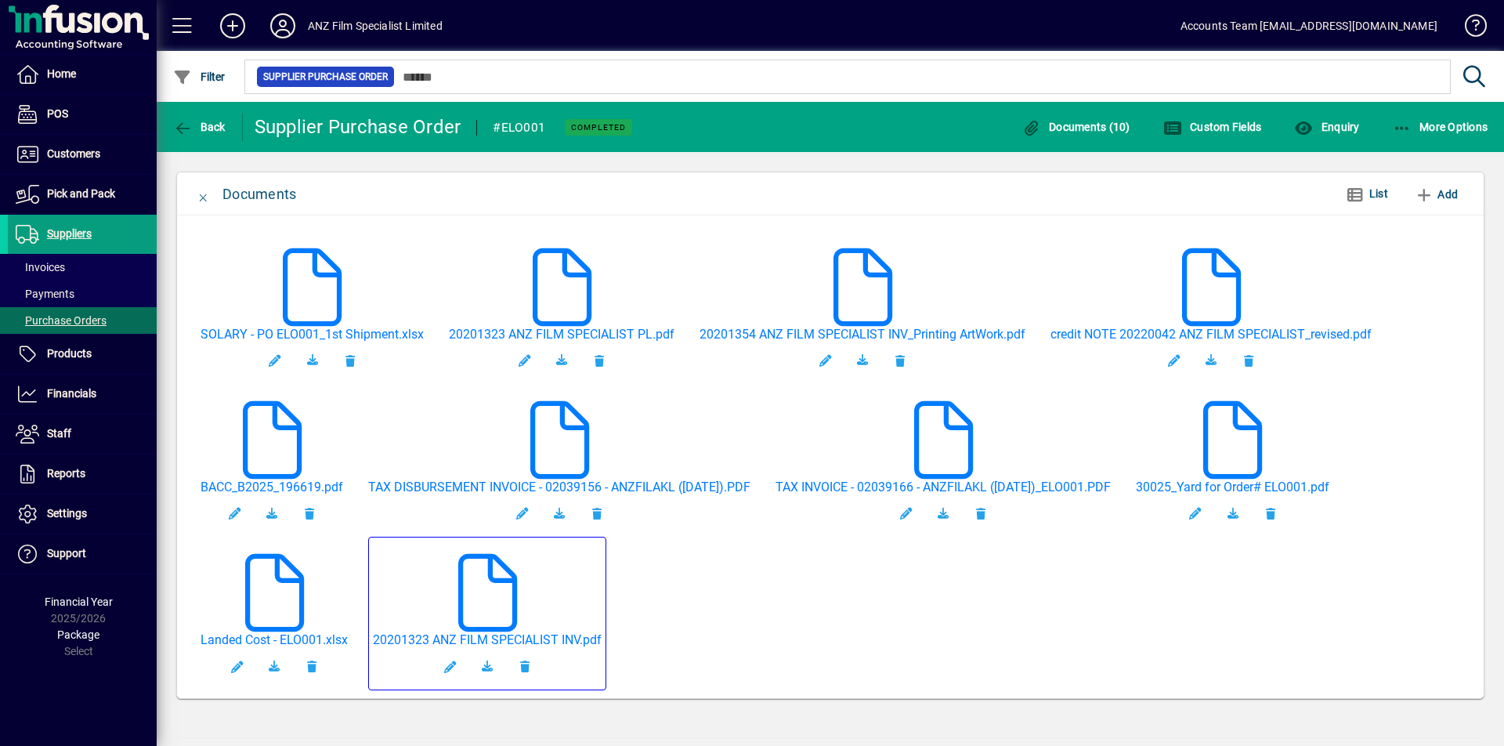
click at [541, 590] on mat-card "20201323 ANZ FILM SPECIALIST INV.pdf" at bounding box center [487, 613] width 238 height 153
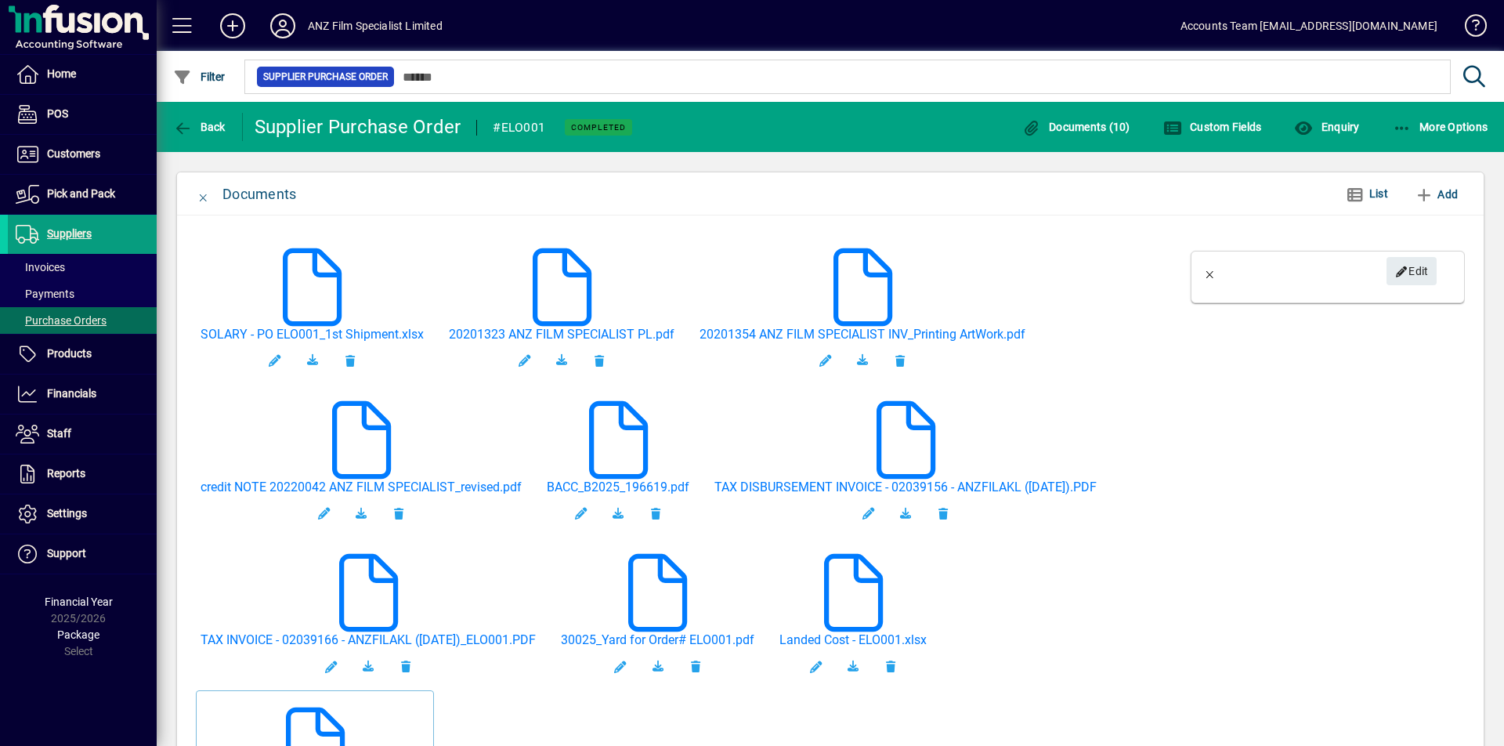
click at [541, 590] on div "SOLARY - PO ELO001_1st Shipment.xlsx 20201323 ANZ FILM SPECIALIST PL.pdf 202013…" at bounding box center [689, 537] width 987 height 612
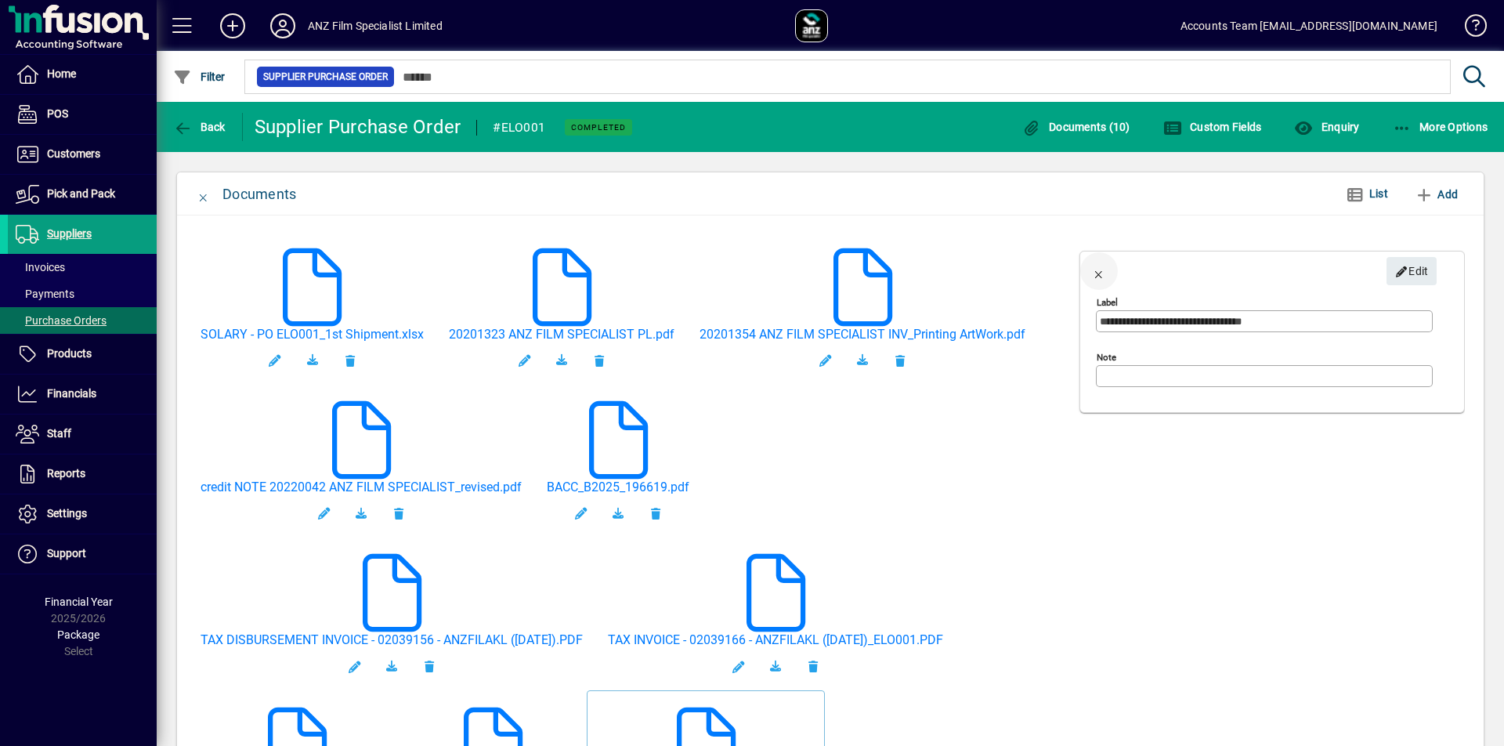
click at [1102, 276] on span "button" at bounding box center [1100, 271] width 38 height 38
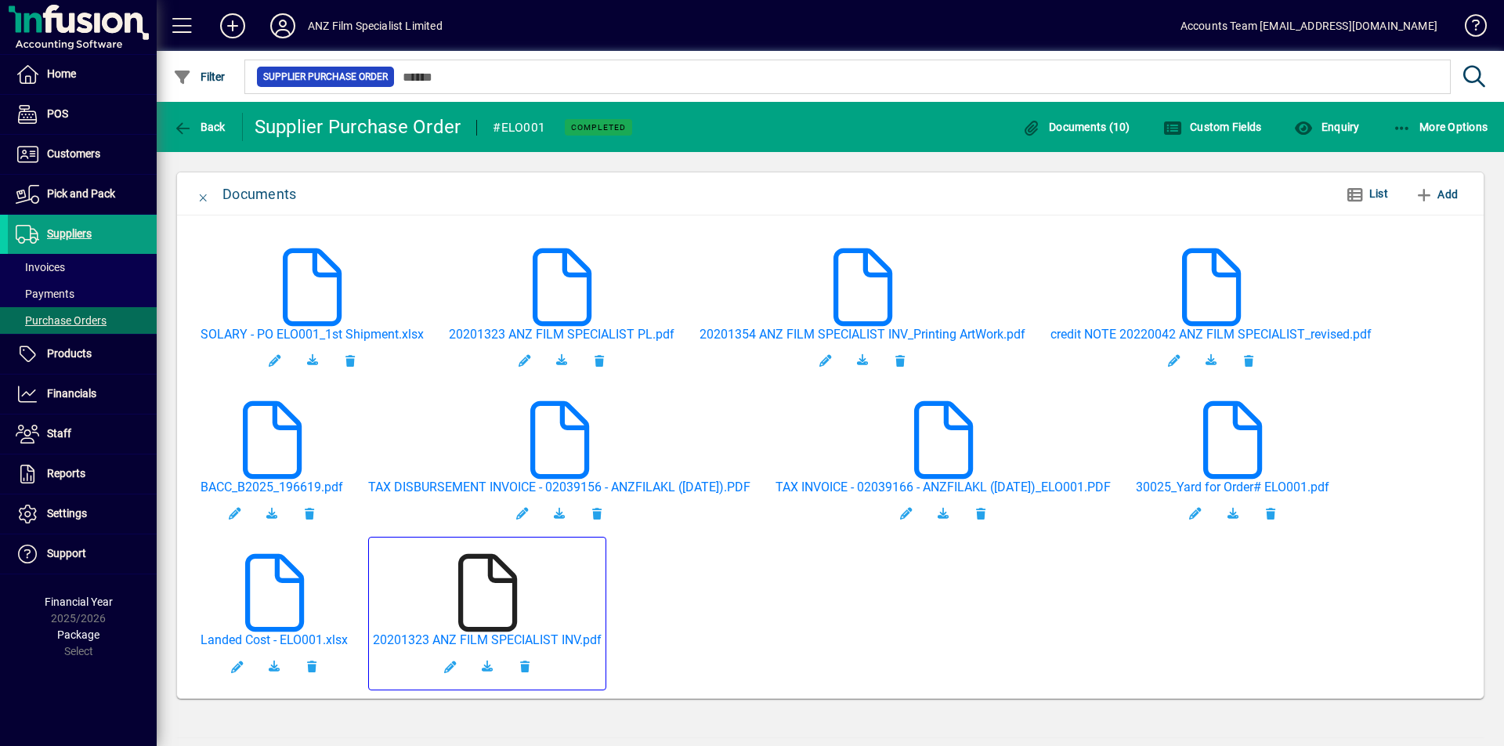
click at [507, 602] on icon at bounding box center [487, 593] width 78 height 78
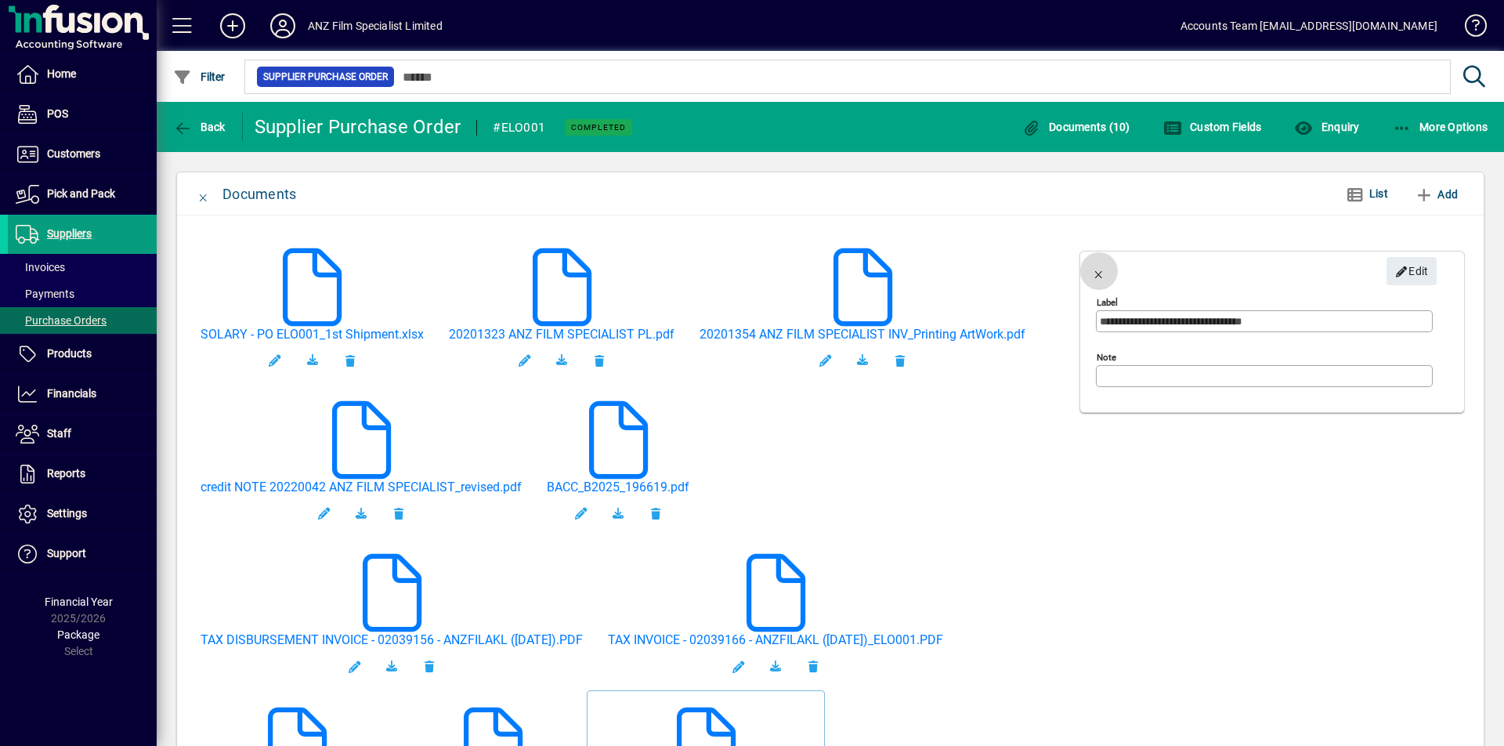
click at [1093, 278] on span "button" at bounding box center [1100, 271] width 38 height 38
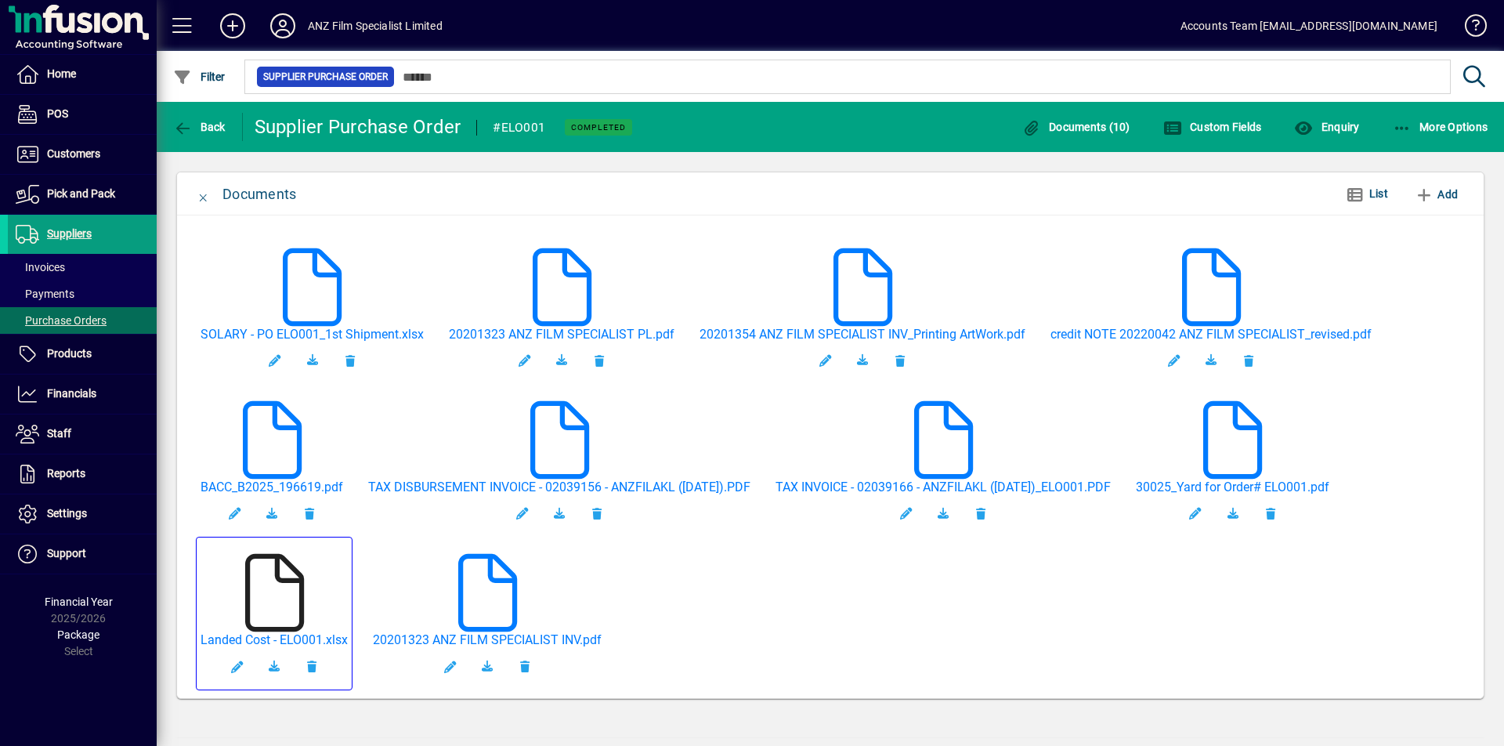
click at [282, 601] on icon at bounding box center [274, 593] width 78 height 78
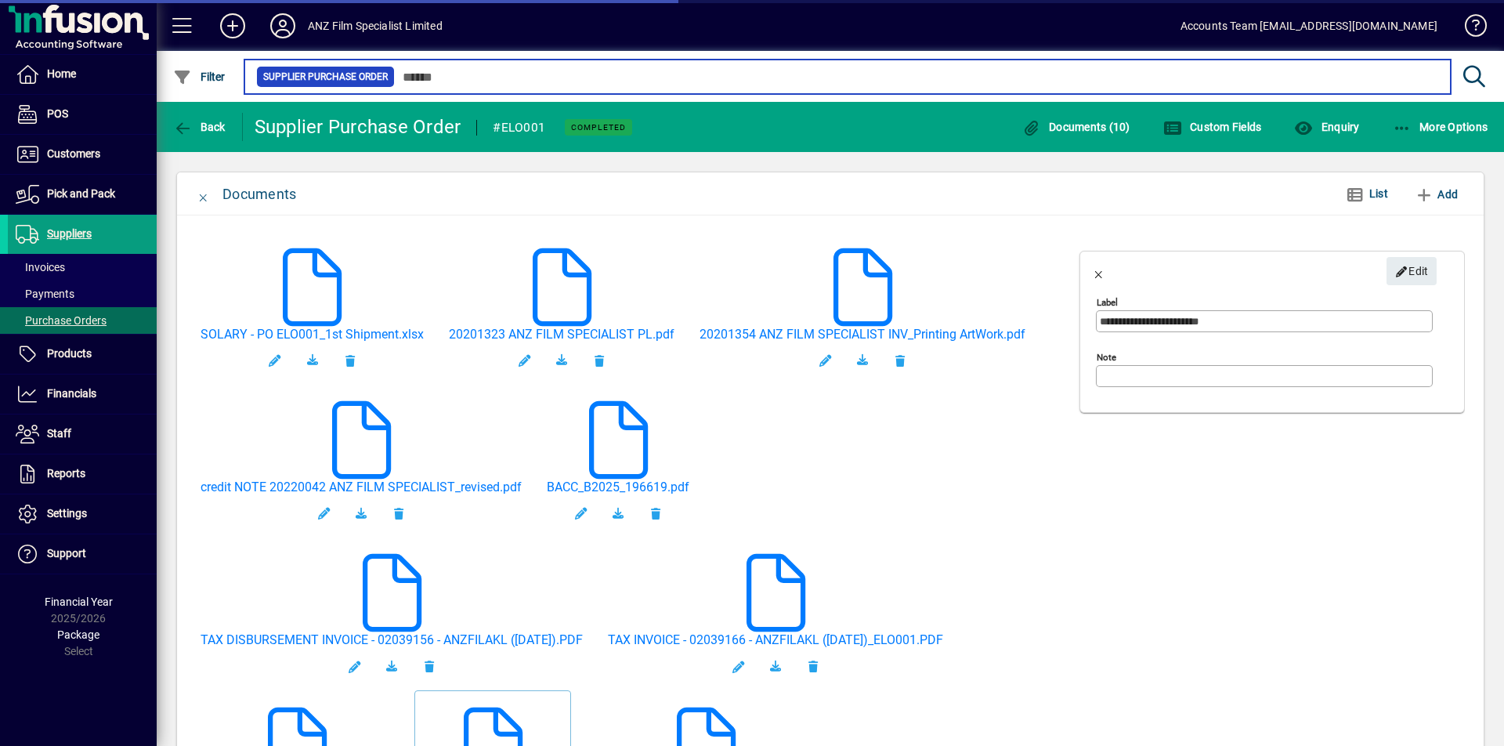
click at [842, 73] on input "text" at bounding box center [917, 77] width 1044 height 22
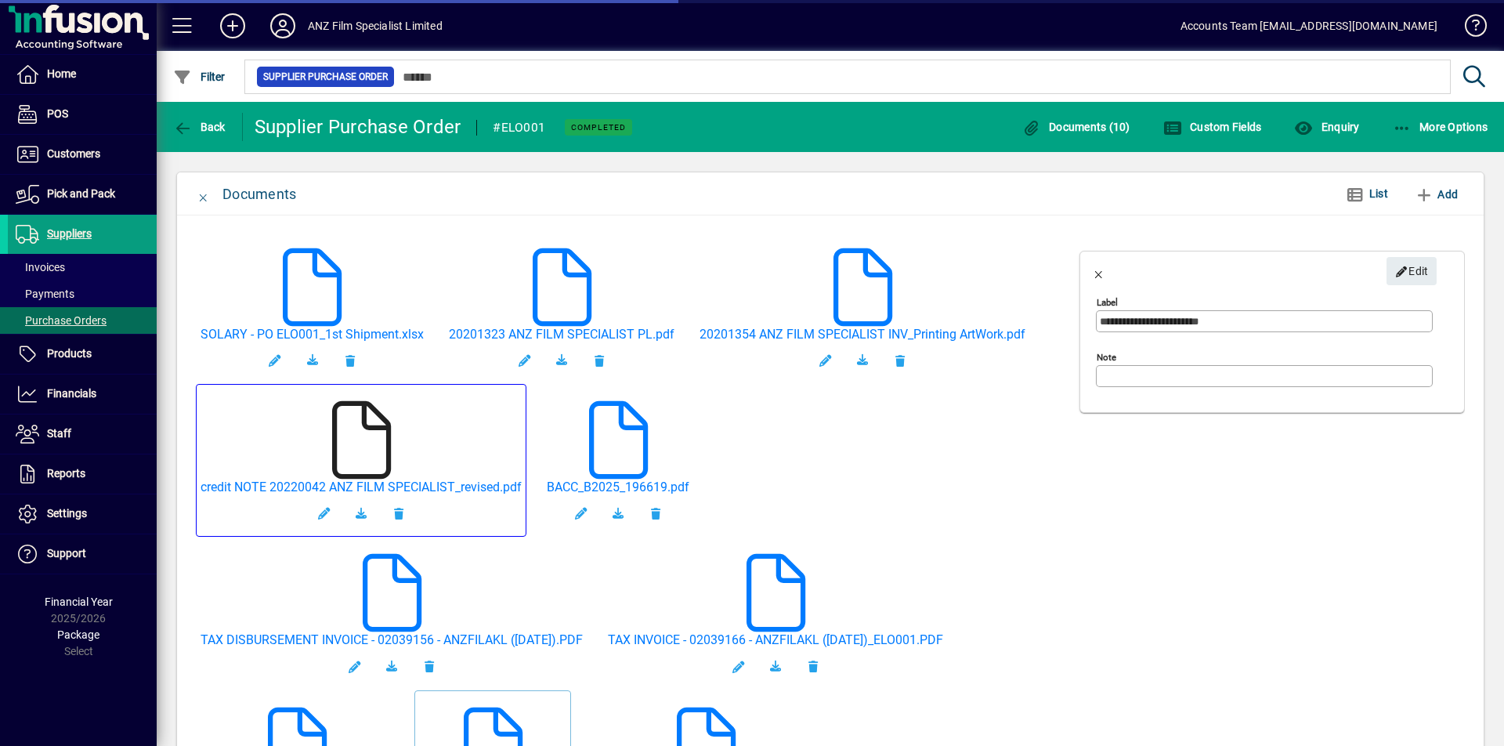
click at [369, 460] on icon at bounding box center [361, 440] width 78 height 78
type input "**********"
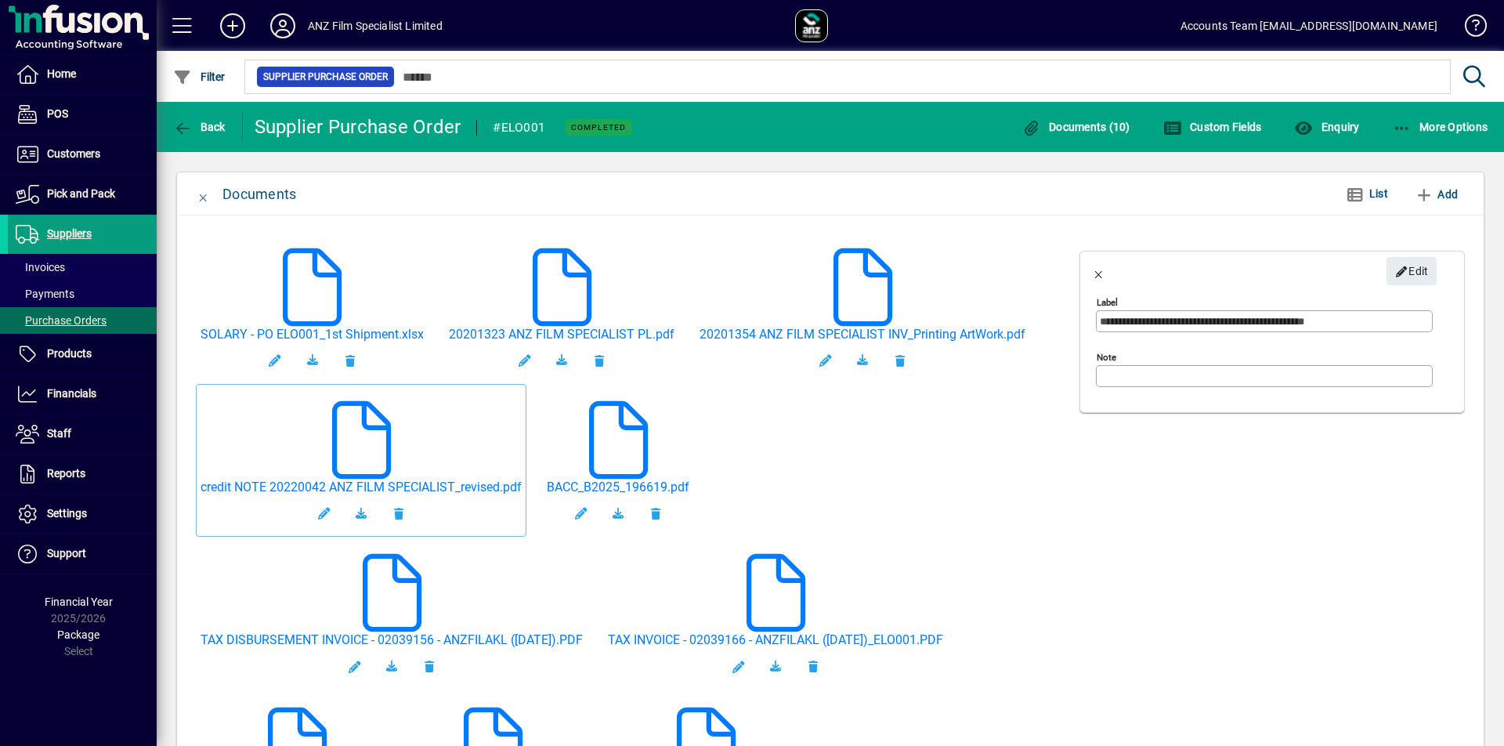
click at [1149, 511] on app-document-links-card-side-panel "**********" at bounding box center [1268, 537] width 393 height 612
click at [1247, 670] on app-document-links-card-side-panel "**********" at bounding box center [1268, 537] width 393 height 612
click at [1097, 276] on span "button" at bounding box center [1100, 271] width 38 height 38
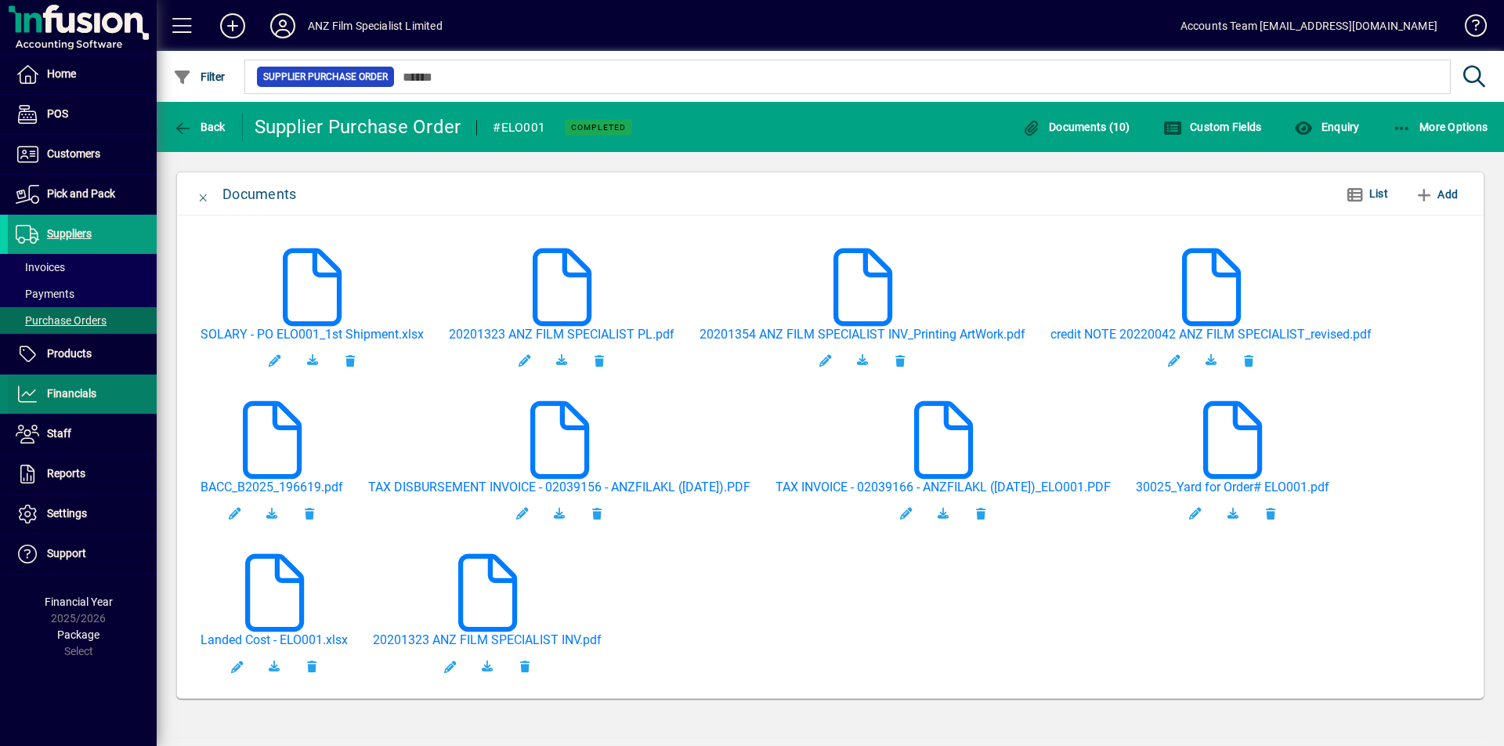
click at [86, 389] on span "Financials" at bounding box center [71, 393] width 49 height 13
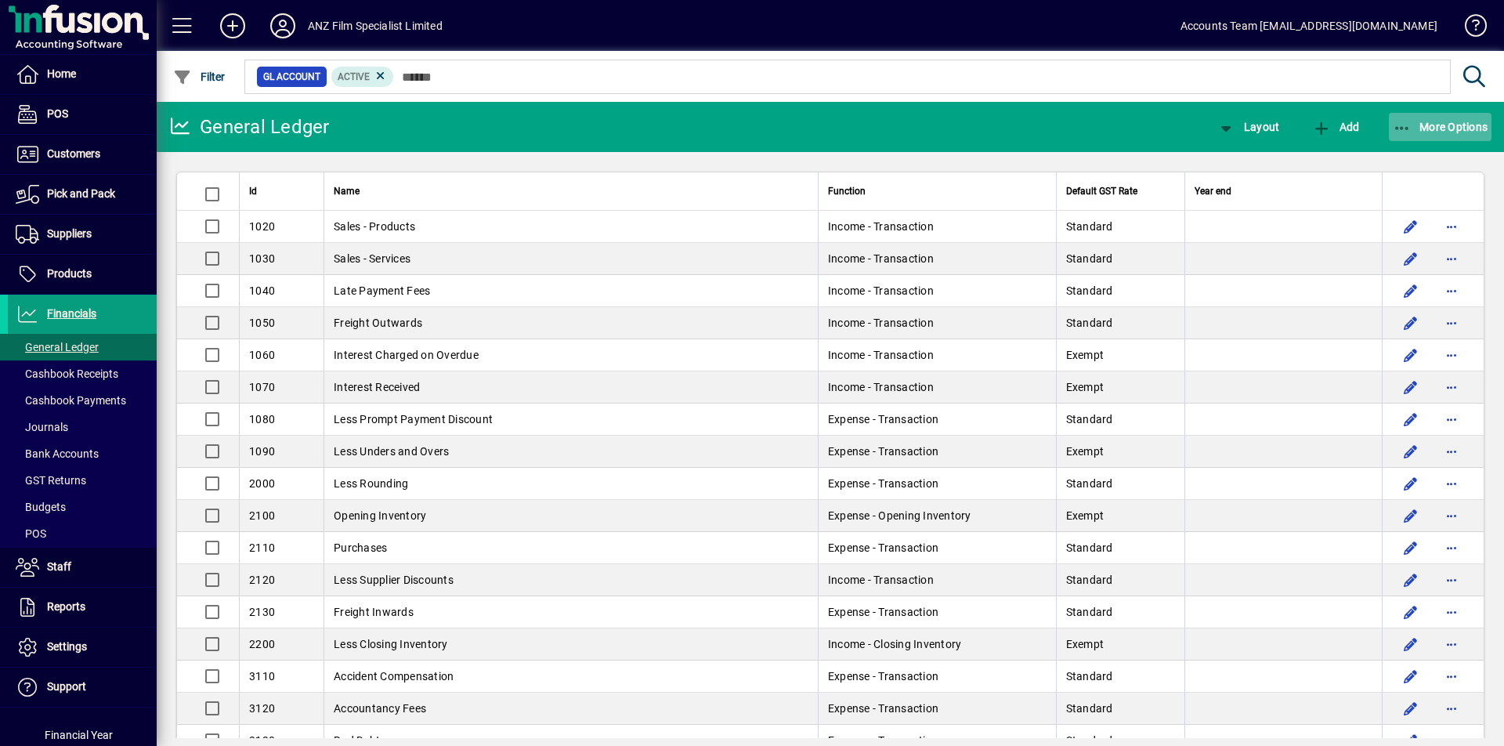
click at [1402, 130] on icon "button" at bounding box center [1403, 129] width 20 height 16
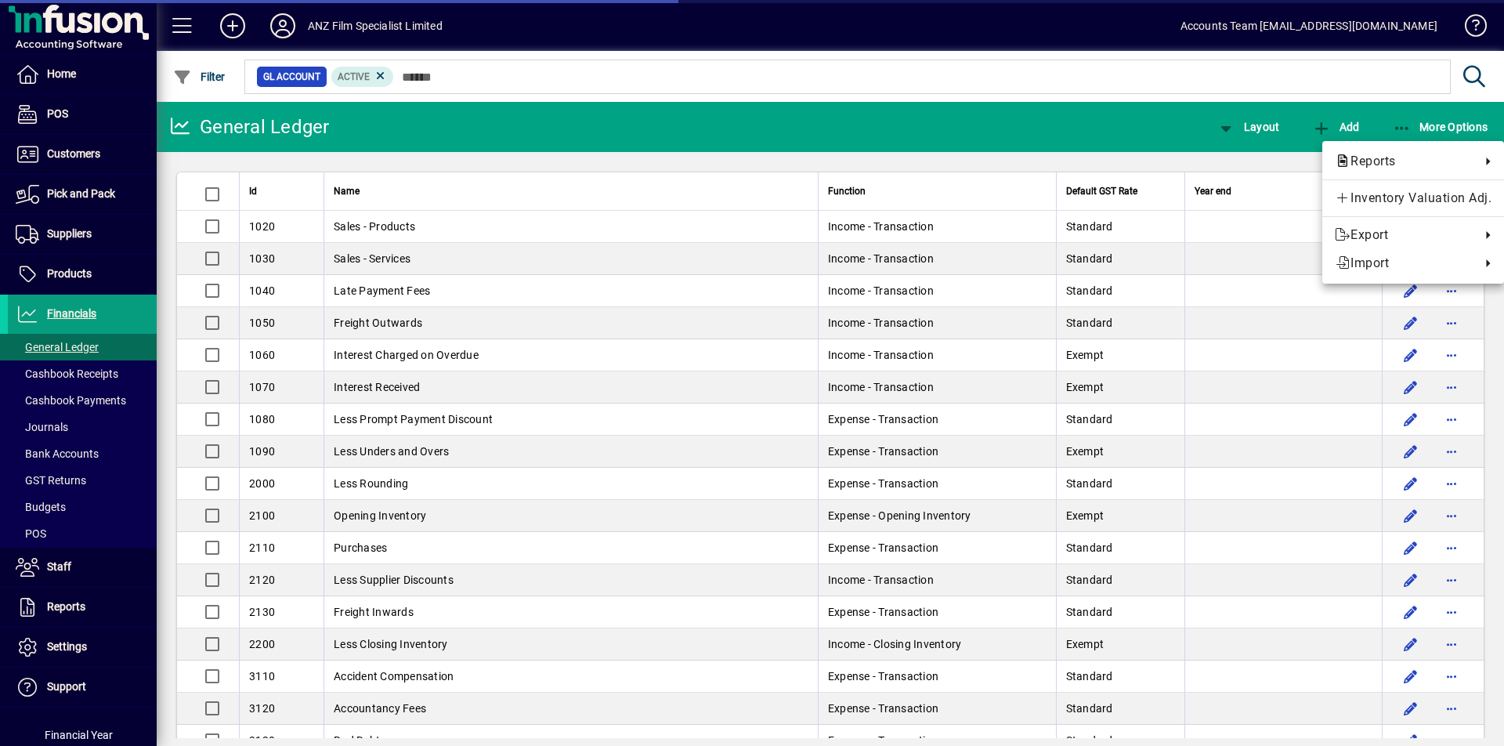
click at [494, 80] on div at bounding box center [752, 373] width 1504 height 746
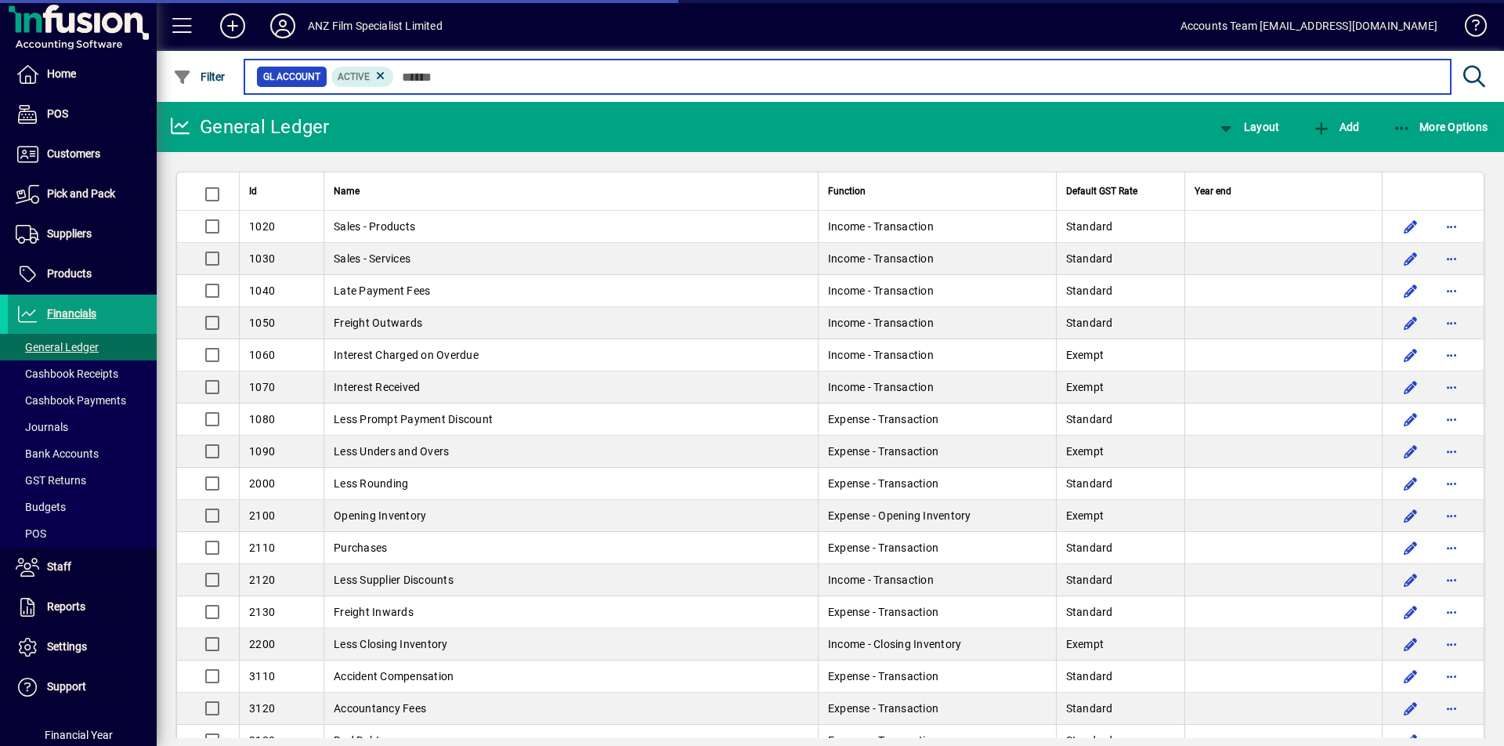
click at [451, 71] on input "text" at bounding box center [916, 77] width 1045 height 22
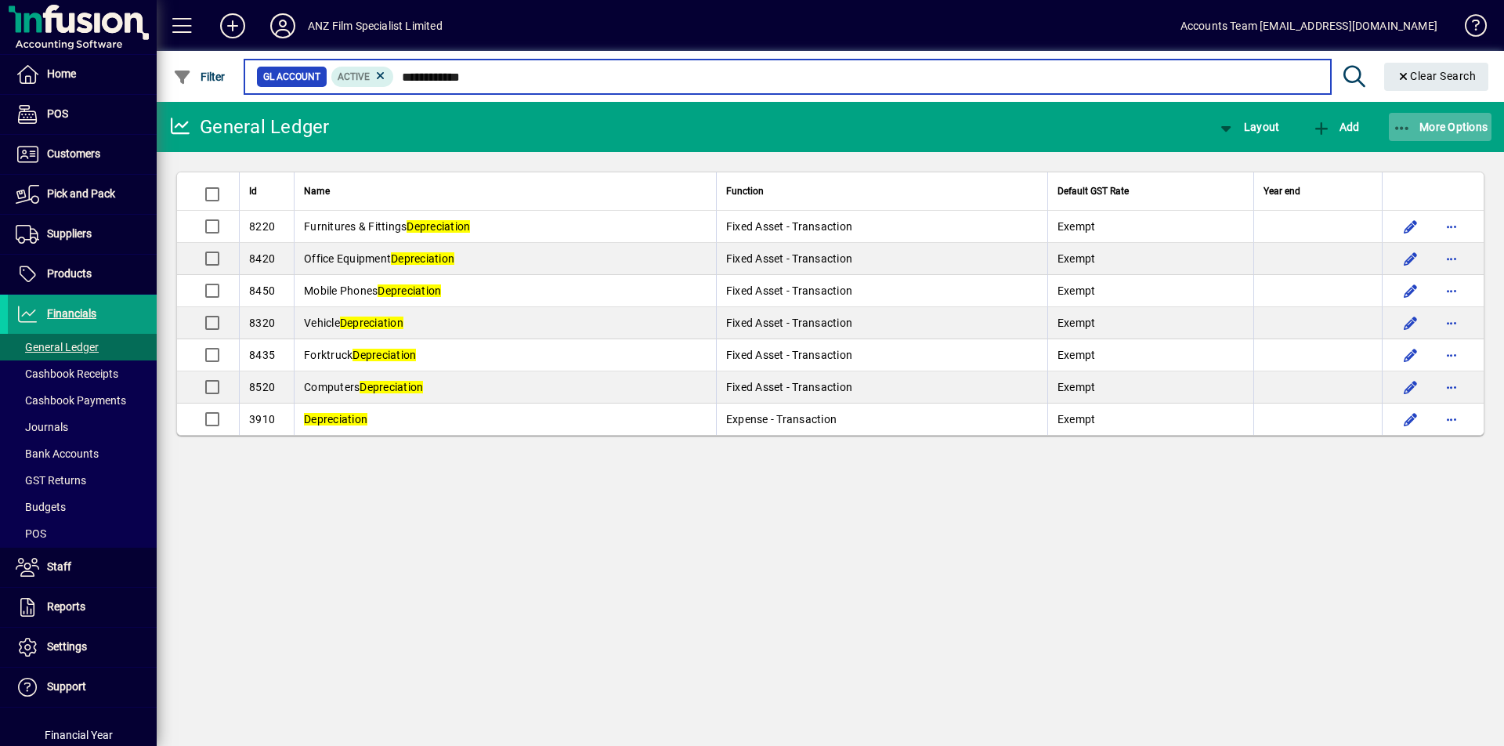
type input "**********"
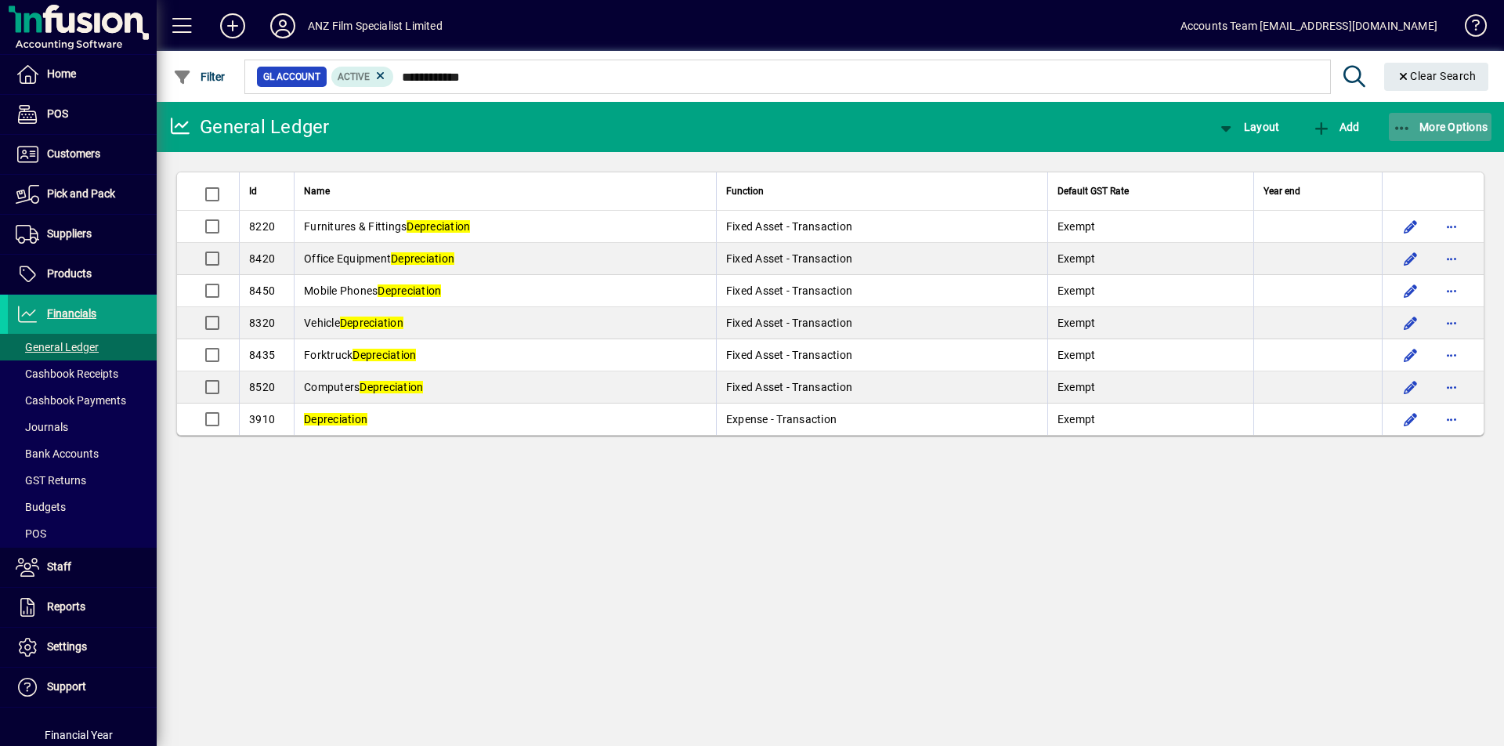
click at [1406, 128] on icon "button" at bounding box center [1403, 129] width 20 height 16
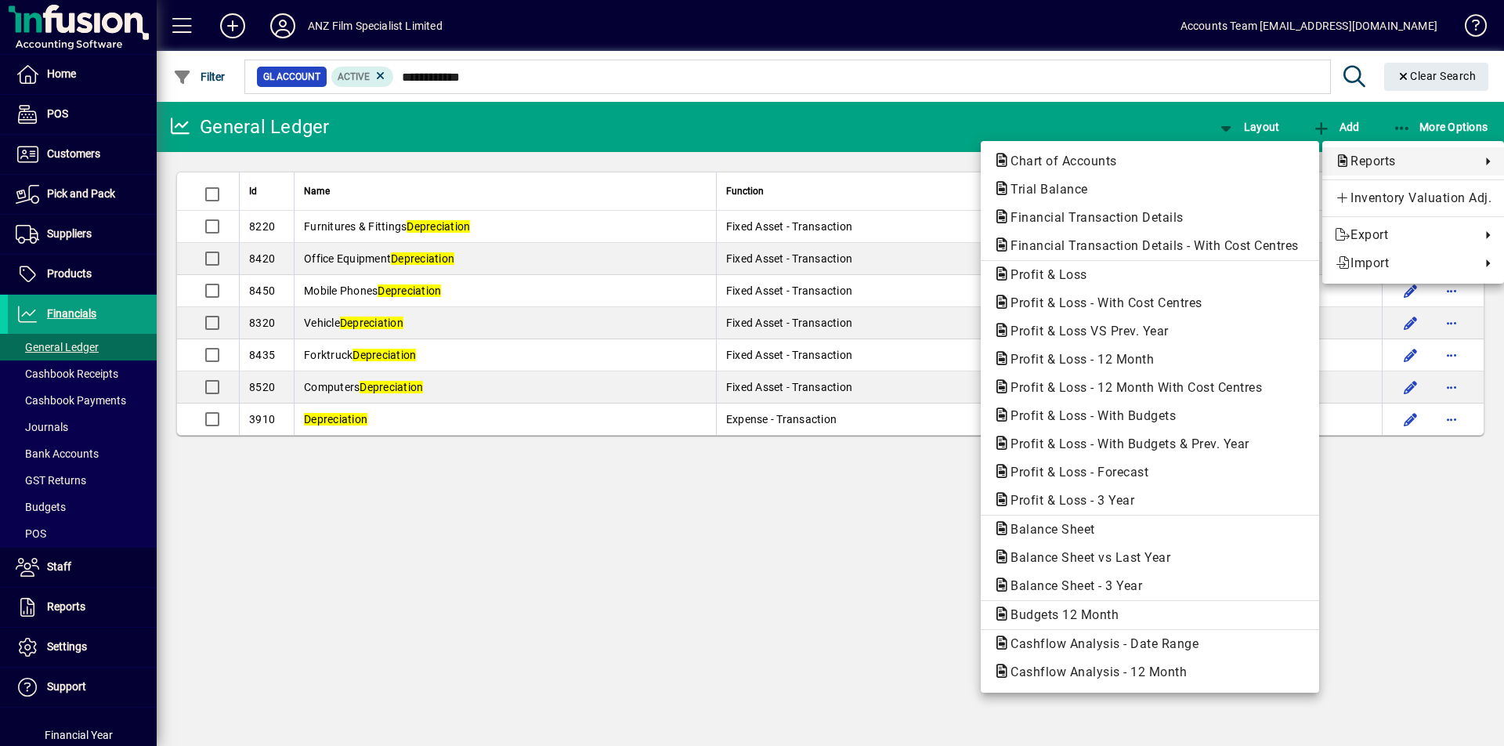
click at [1226, 127] on div at bounding box center [752, 373] width 1504 height 746
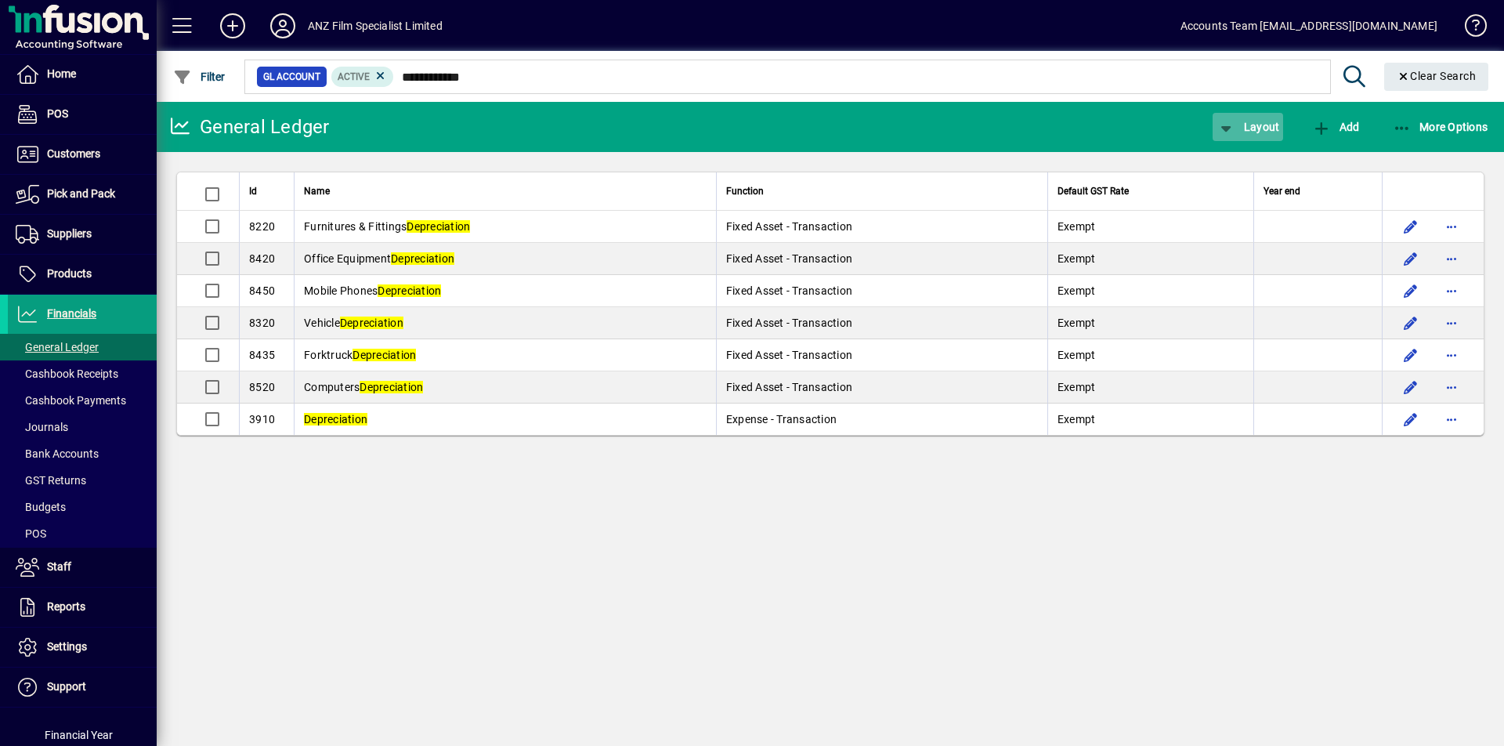
click at [1226, 127] on icon "button" at bounding box center [1227, 129] width 20 height 16
click at [1228, 154] on icon at bounding box center [1223, 160] width 16 height 13
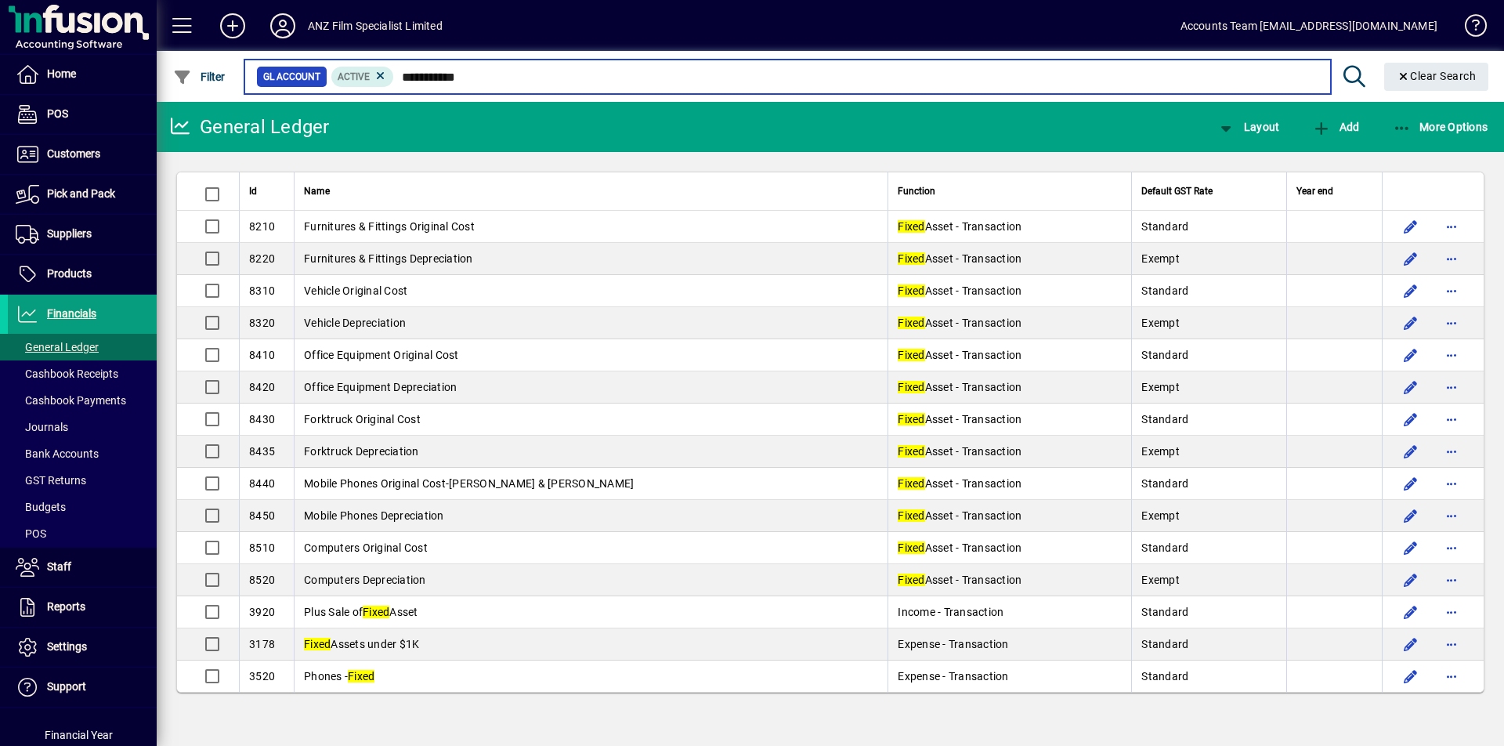
type input "**********"
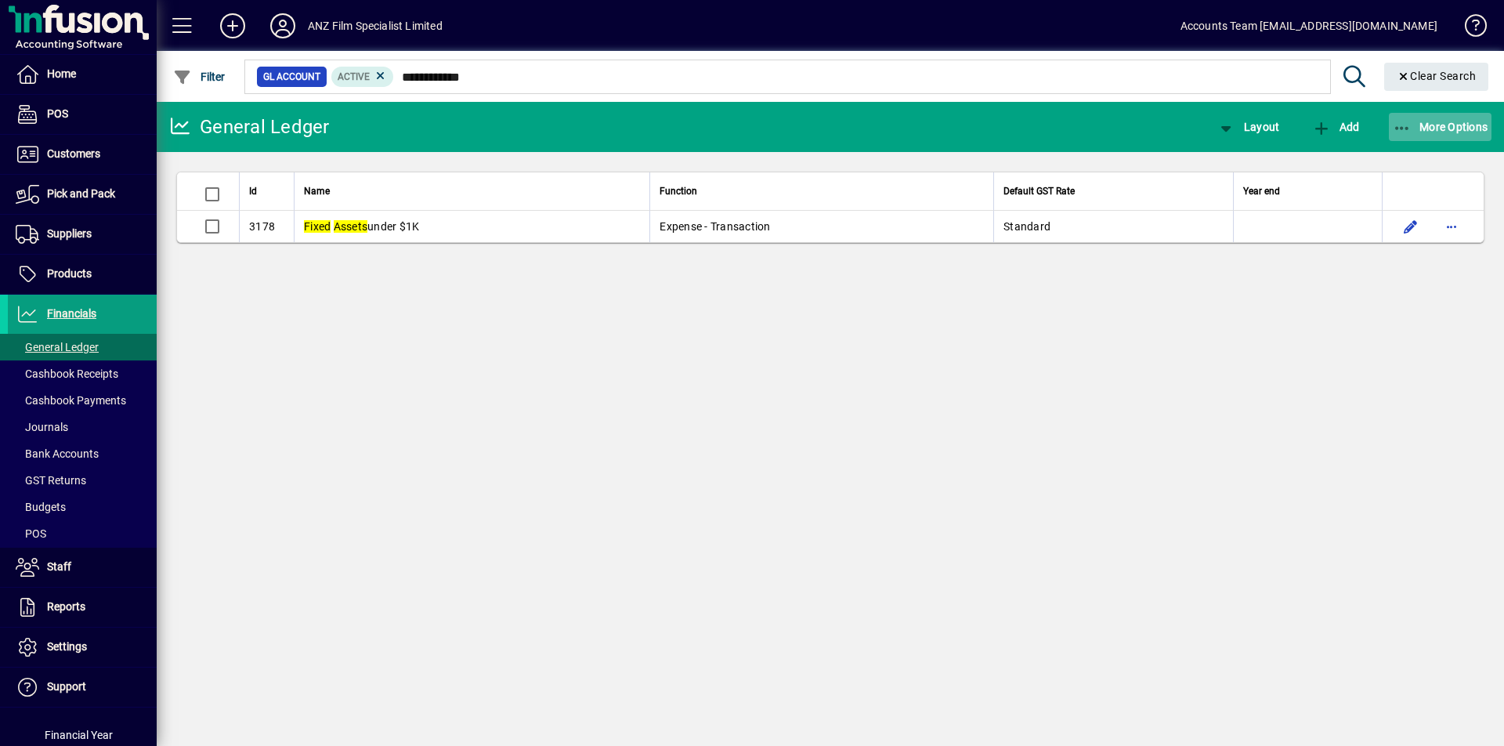
click at [1406, 131] on icon "button" at bounding box center [1403, 129] width 20 height 16
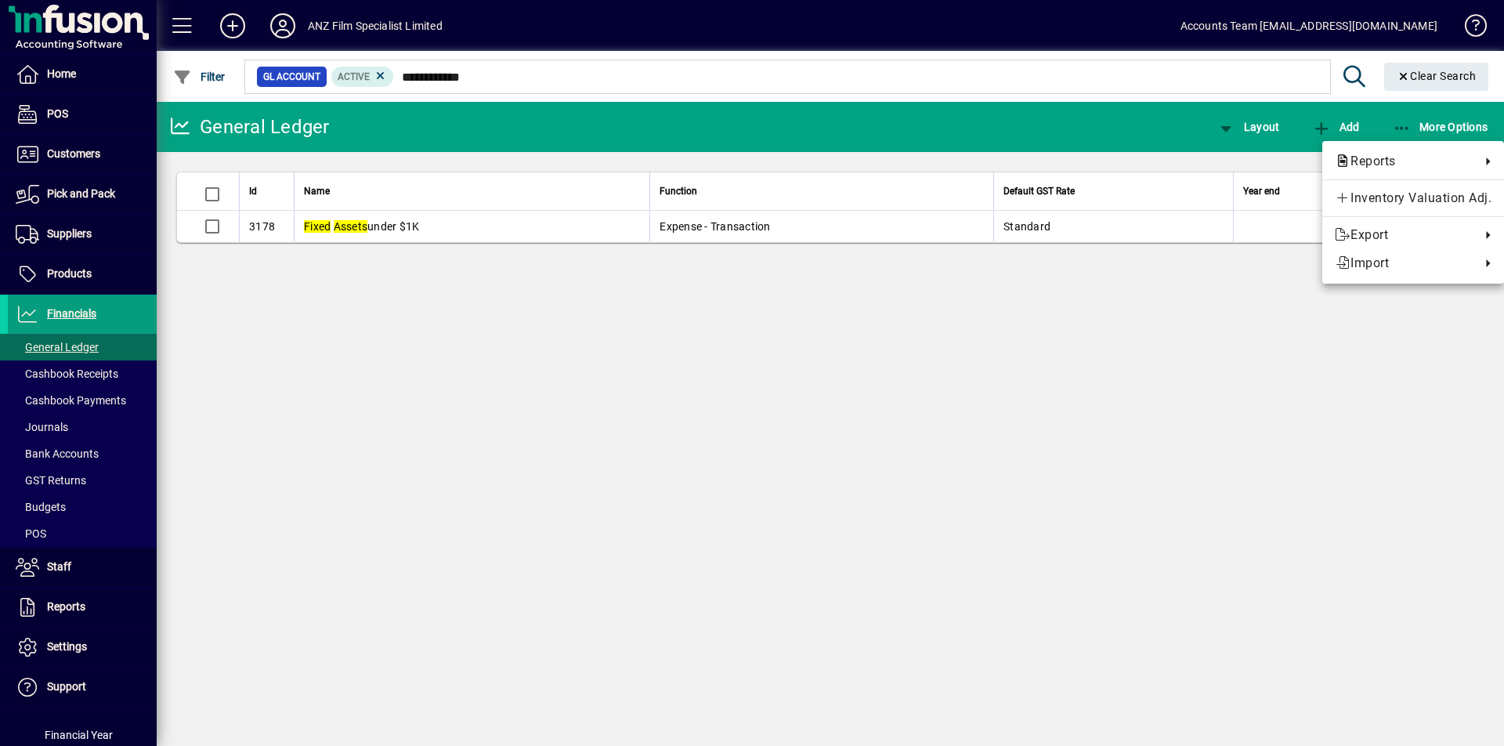
click at [481, 81] on div at bounding box center [752, 373] width 1504 height 746
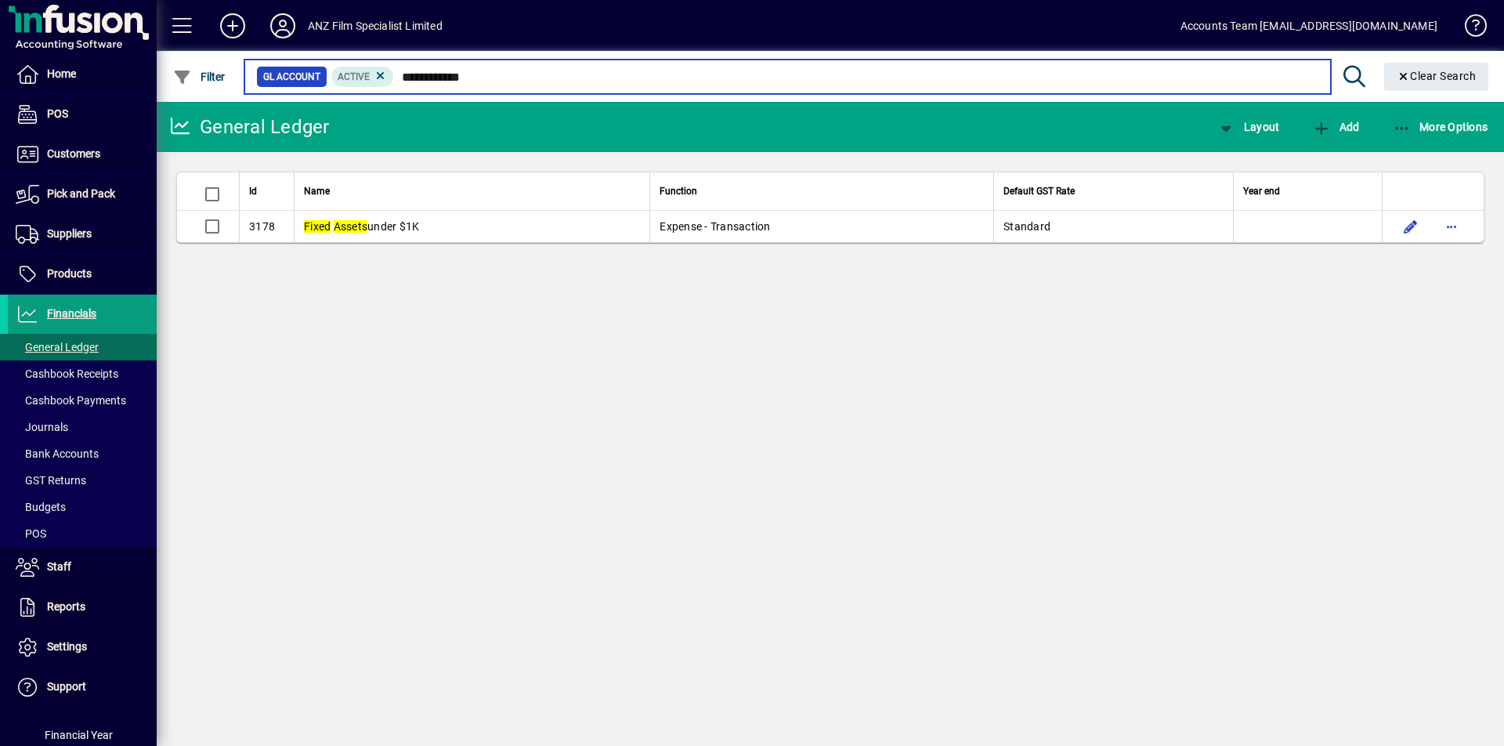
click at [481, 78] on input "**********" at bounding box center [856, 77] width 924 height 22
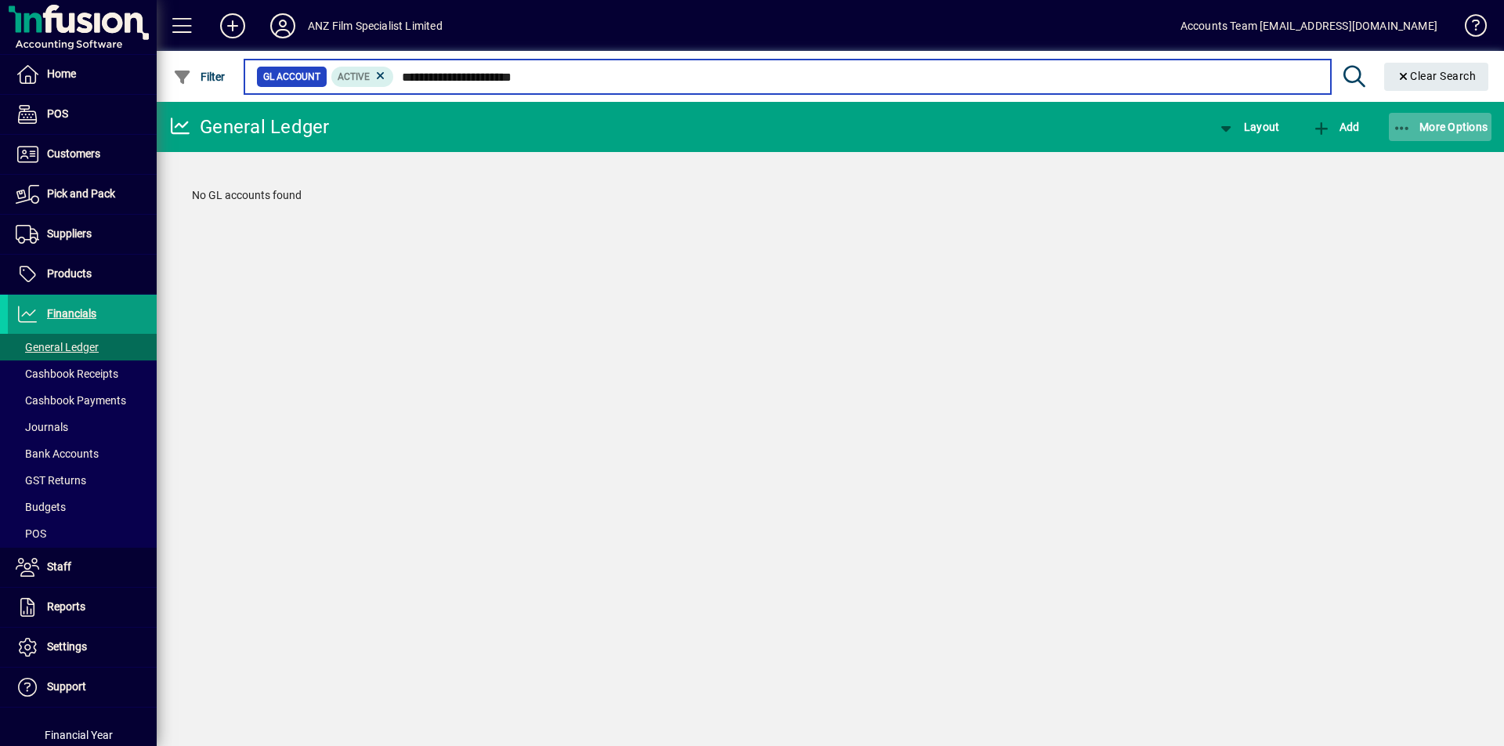
type input "**********"
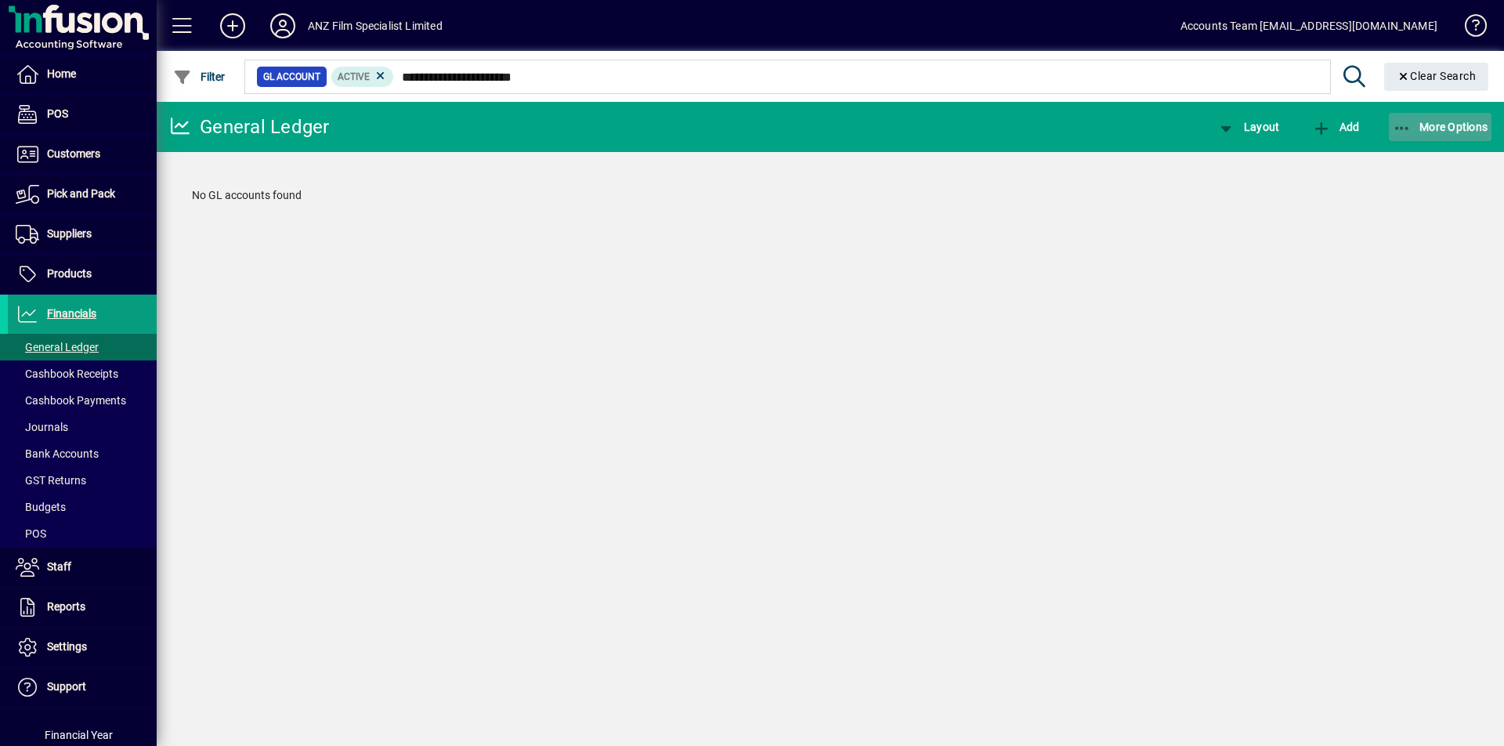
click at [1405, 129] on icon "button" at bounding box center [1403, 129] width 20 height 16
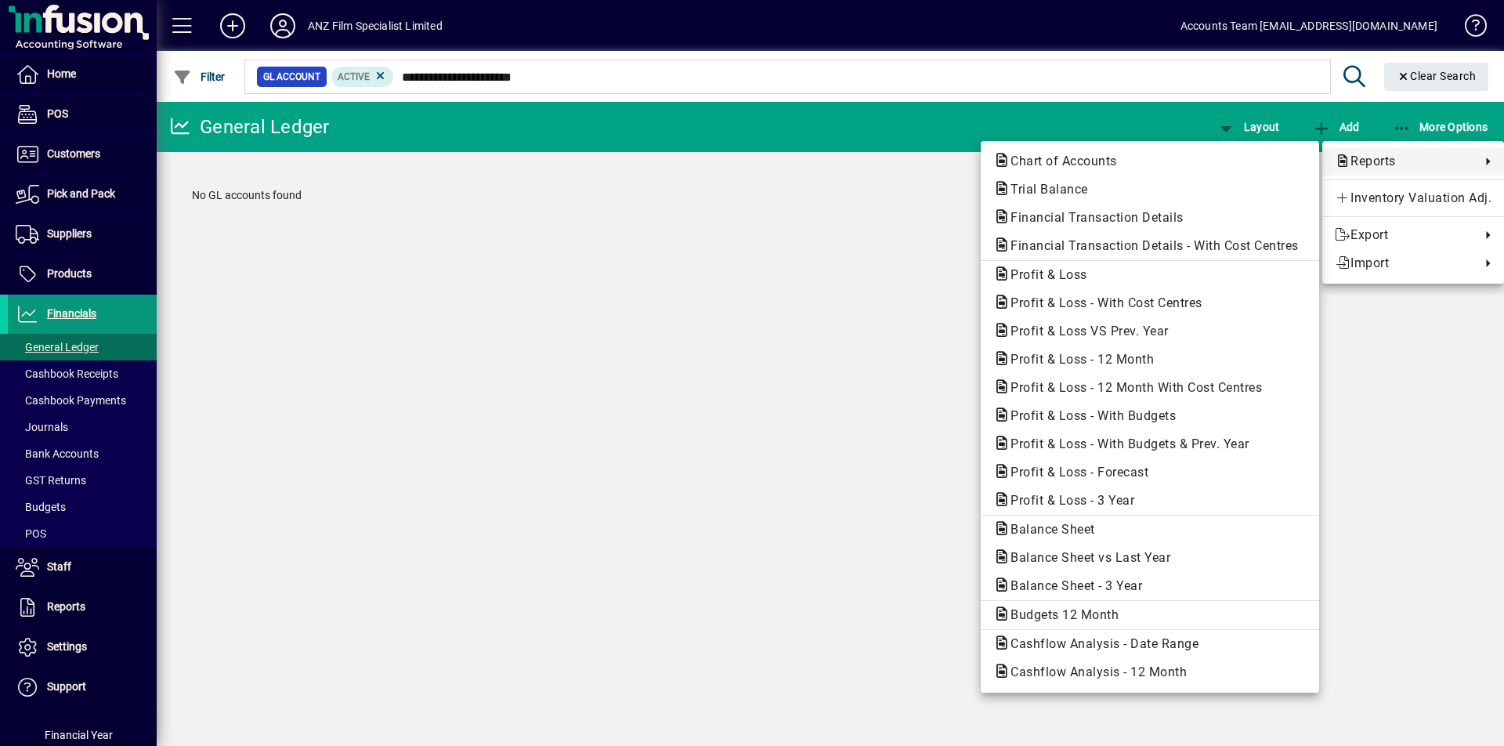
click at [79, 311] on div at bounding box center [752, 373] width 1504 height 746
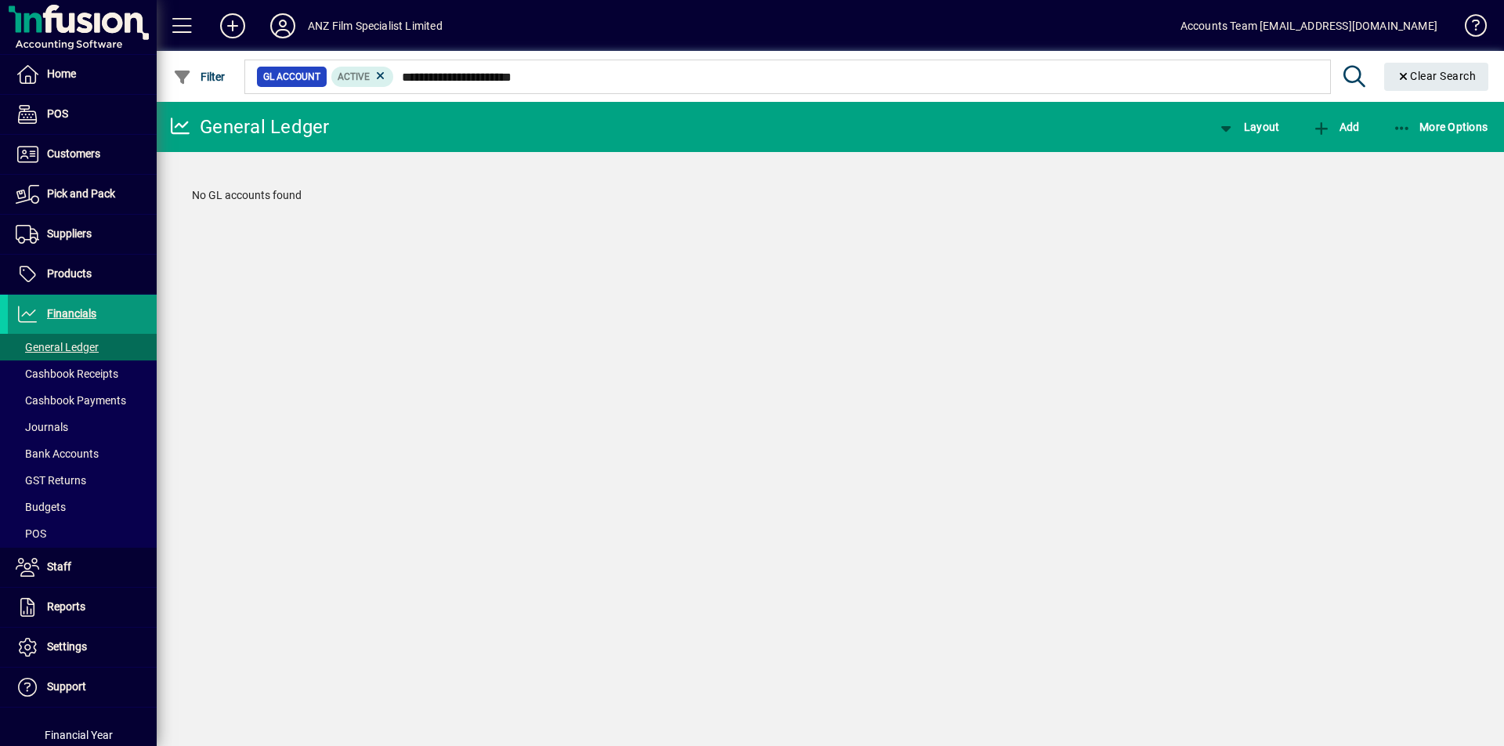
click at [79, 311] on span "Financials" at bounding box center [71, 313] width 49 height 13
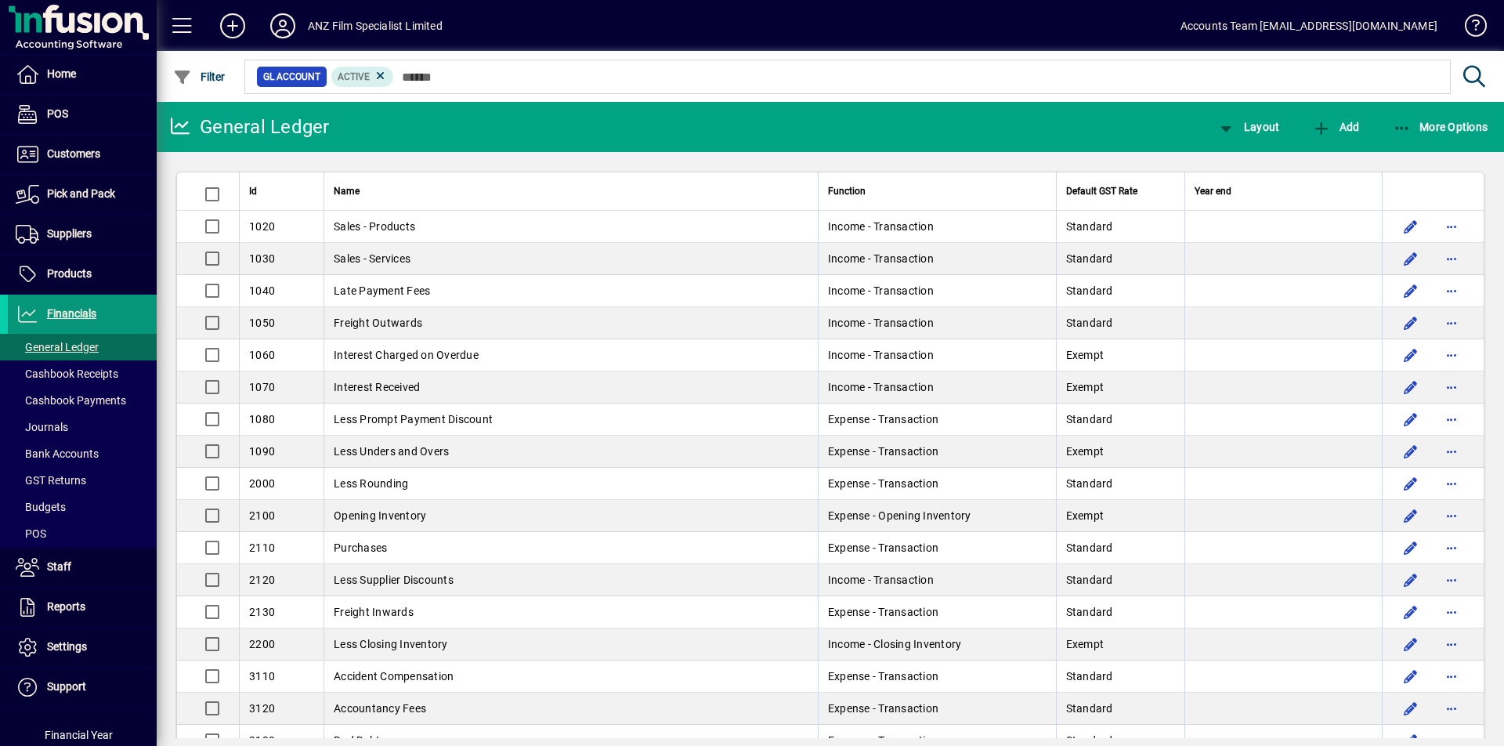
click at [71, 313] on span "Financials" at bounding box center [71, 313] width 49 height 13
click at [1399, 125] on icon "button" at bounding box center [1403, 129] width 20 height 16
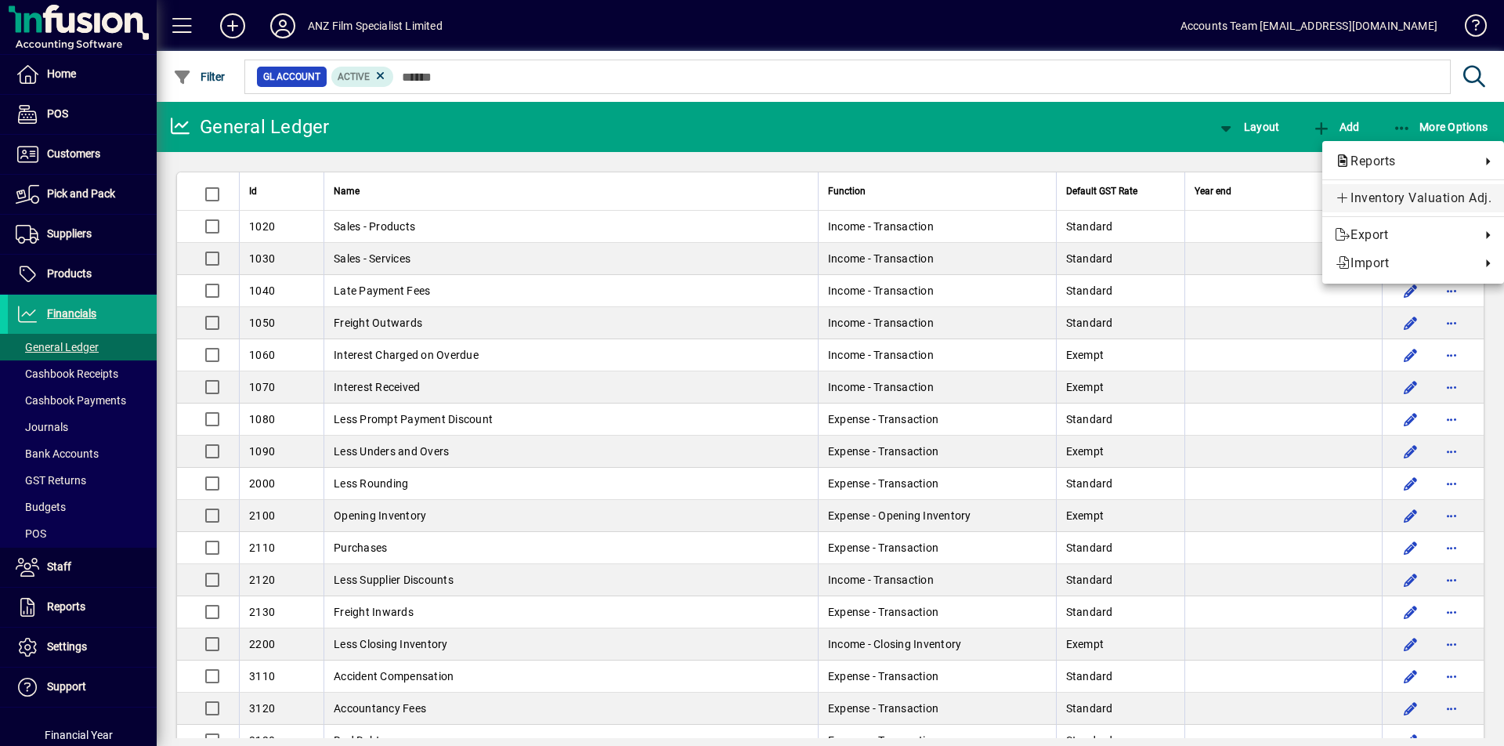
click at [1397, 195] on span "Inventory Valuation Adj." at bounding box center [1413, 198] width 157 height 19
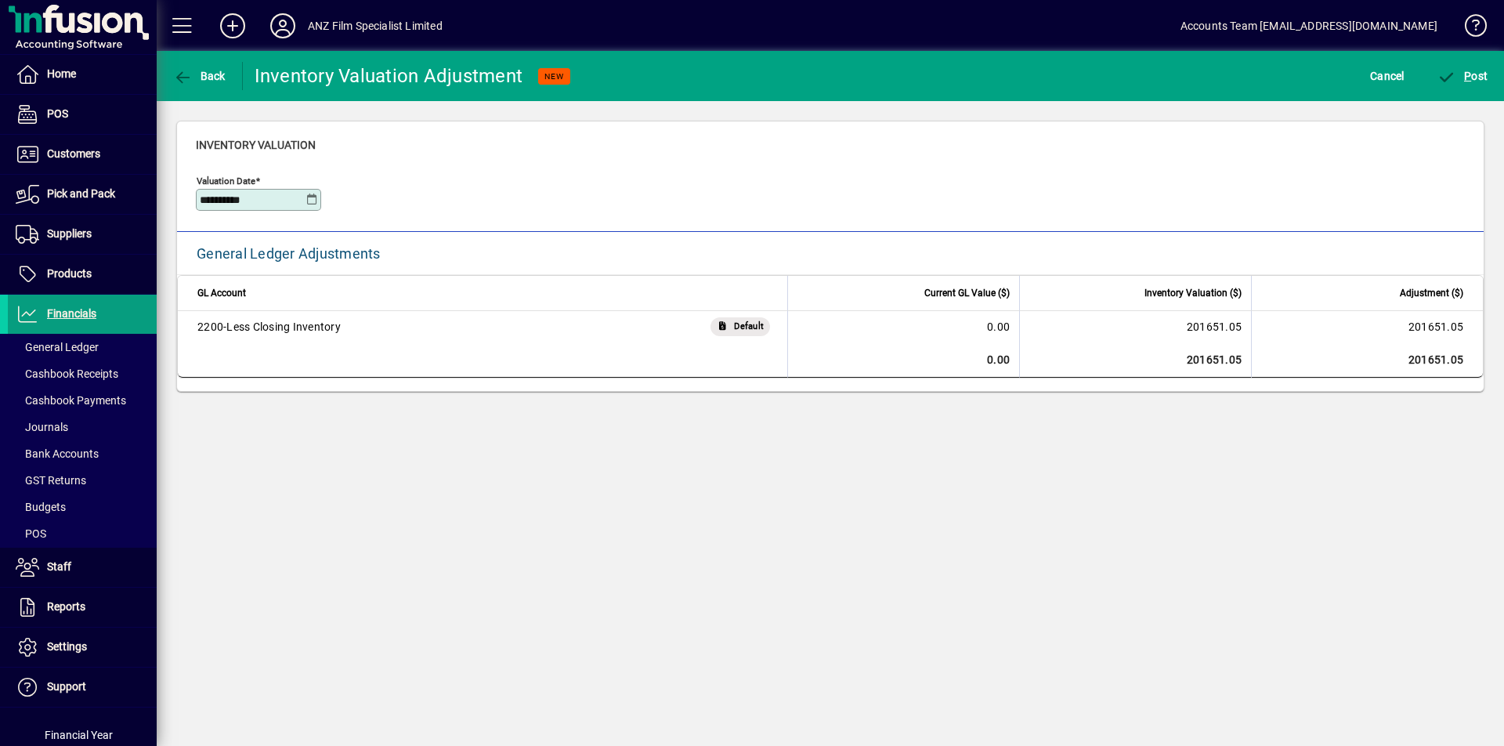
click at [312, 201] on icon at bounding box center [312, 200] width 12 height 13
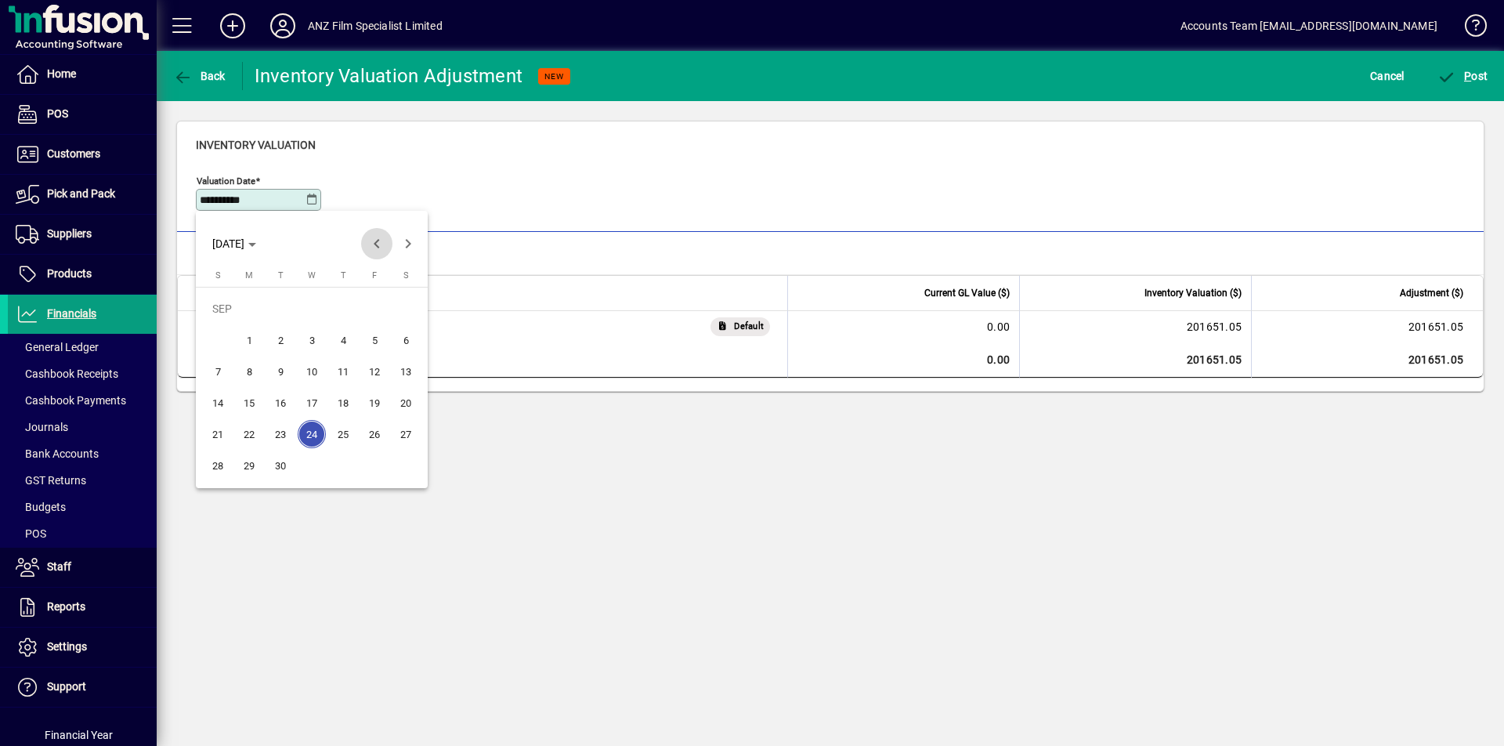
click at [375, 246] on span "Previous month" at bounding box center [376, 243] width 31 height 31
click at [220, 467] on span "31" at bounding box center [218, 465] width 28 height 28
type input "**********"
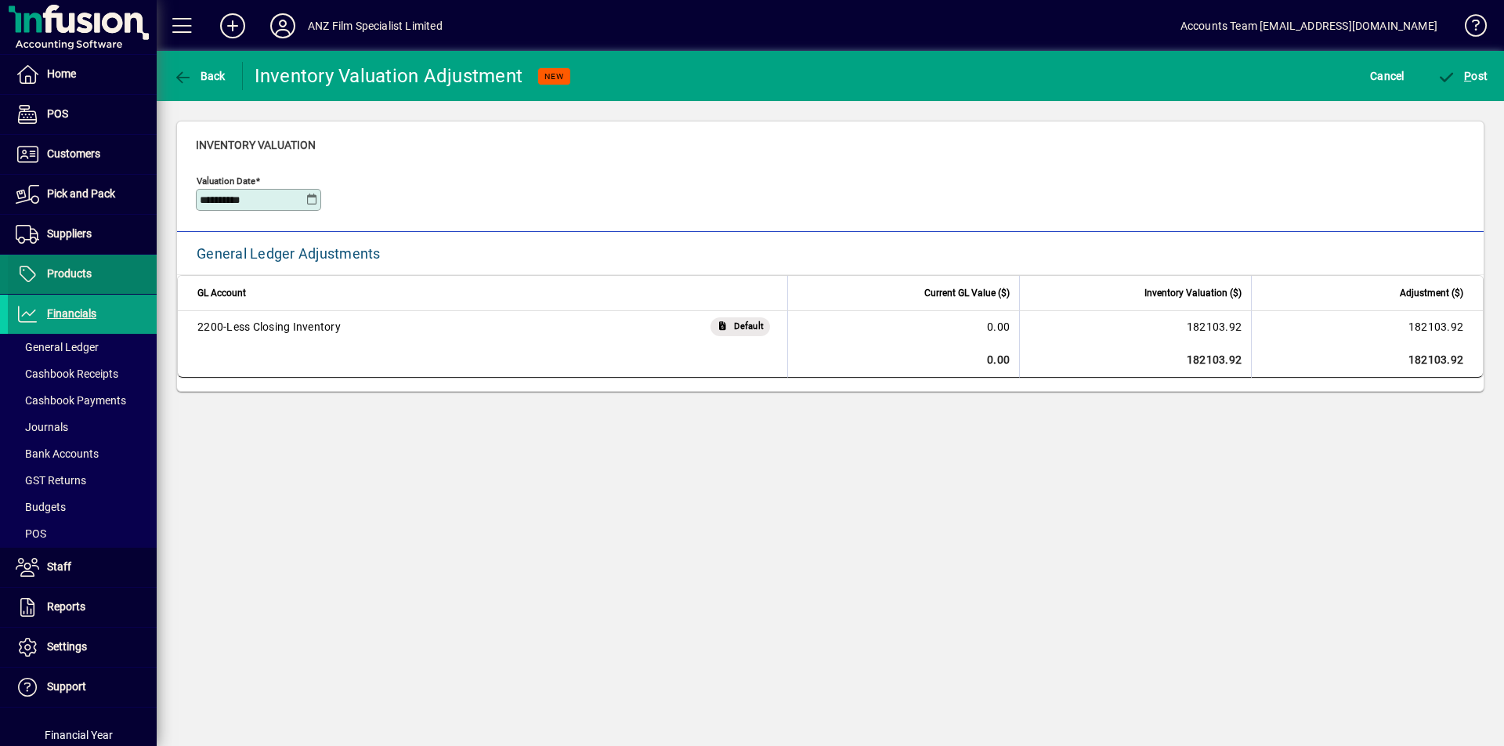
click at [67, 275] on span "Products" at bounding box center [69, 273] width 45 height 13
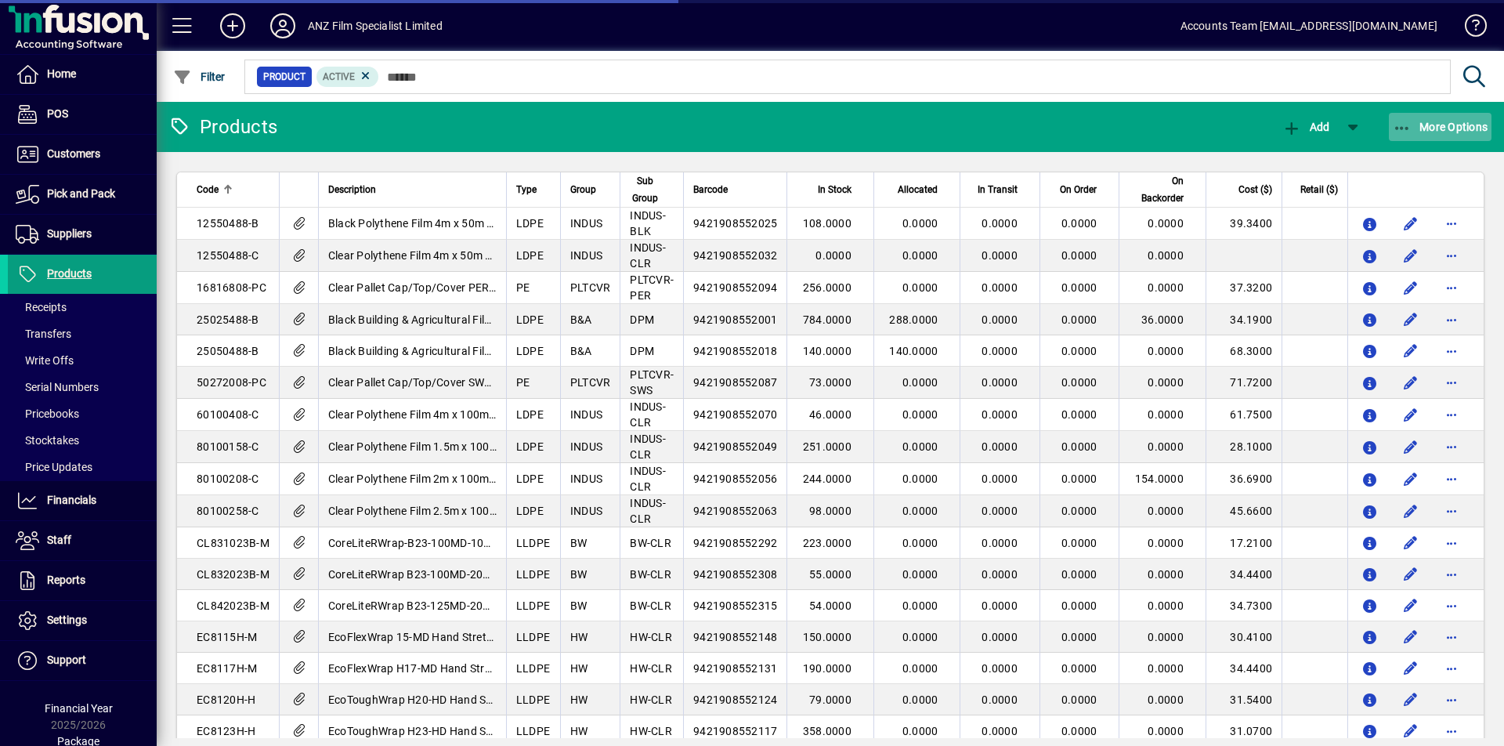
click at [1399, 129] on icon "button" at bounding box center [1403, 129] width 20 height 16
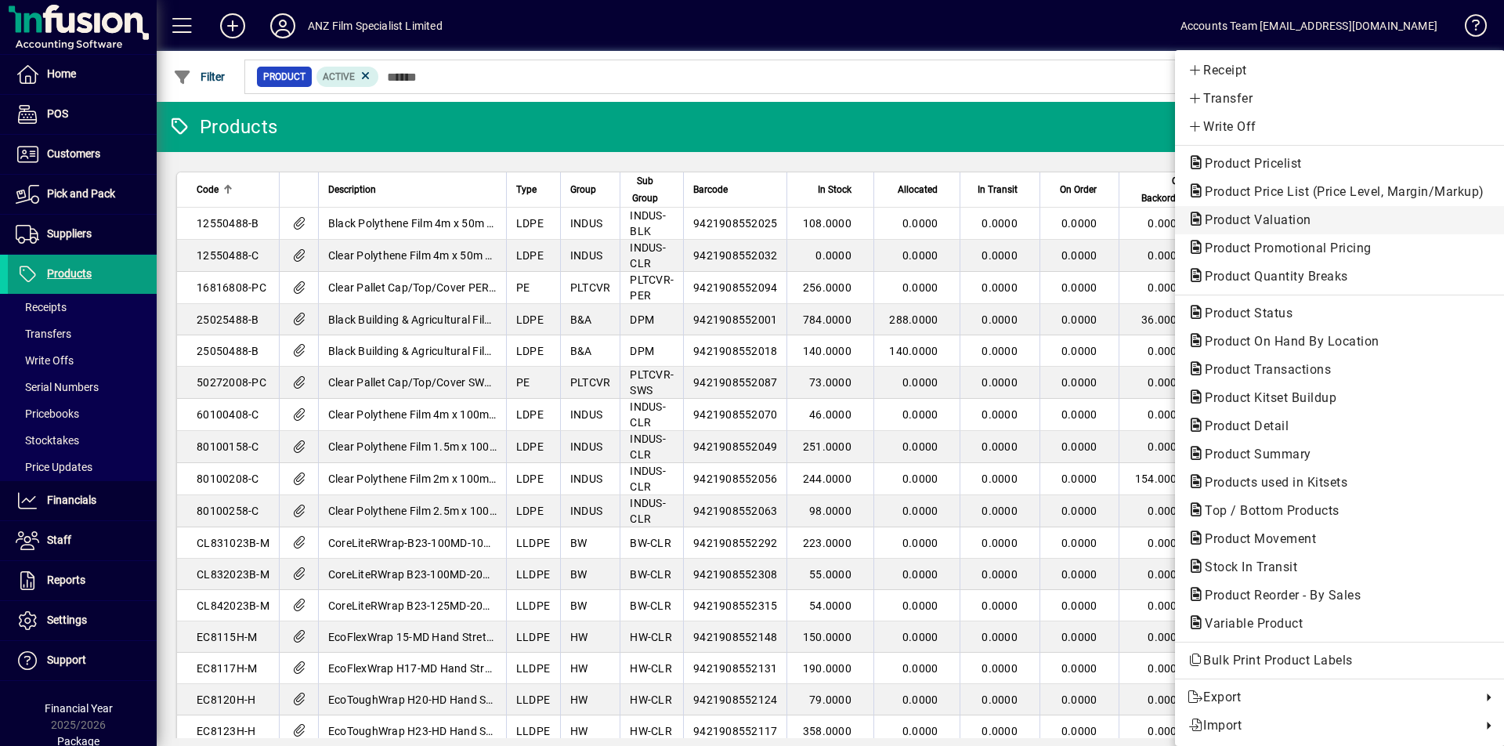
click at [1287, 224] on span "Product Valuation" at bounding box center [1254, 219] width 132 height 15
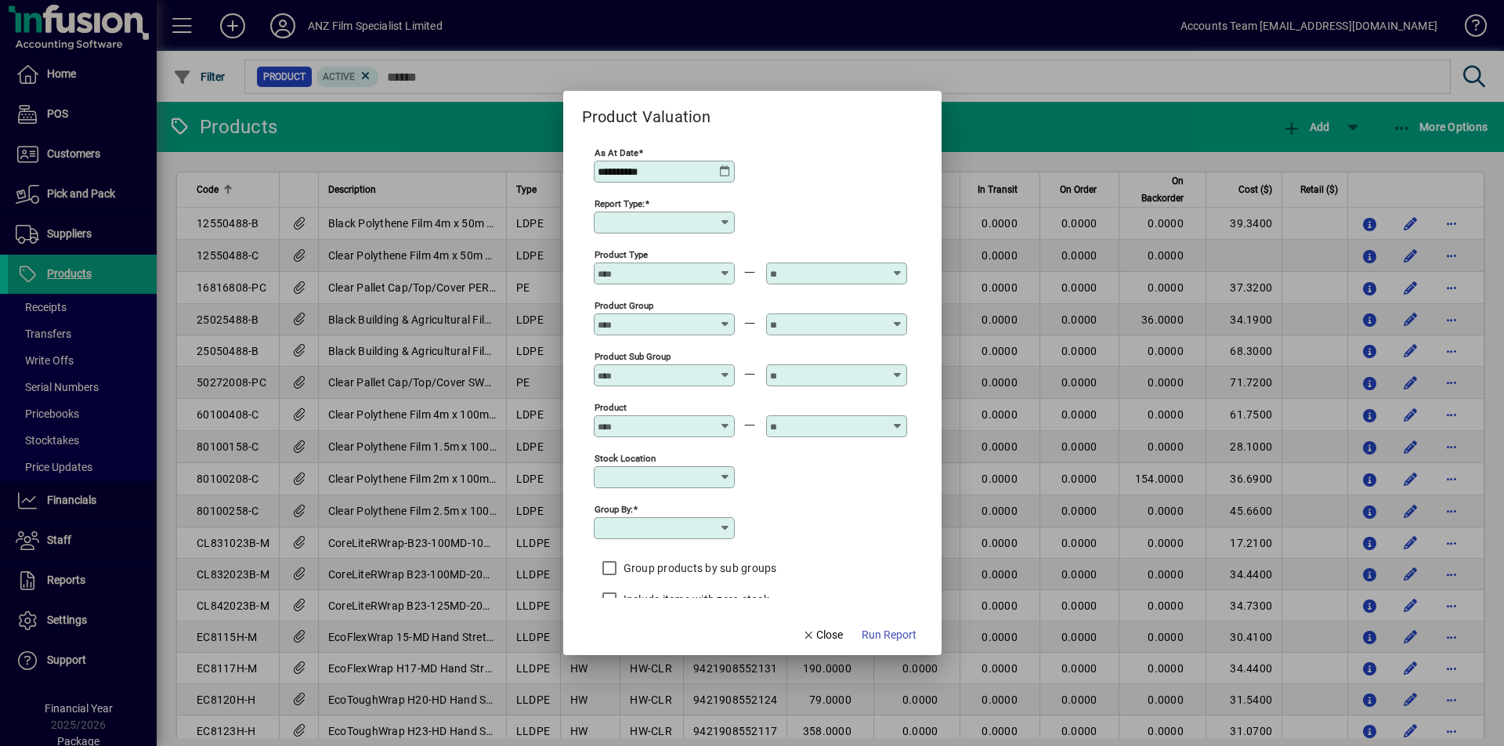
type input "******"
type input "**********"
click at [726, 170] on icon at bounding box center [725, 171] width 13 height 13
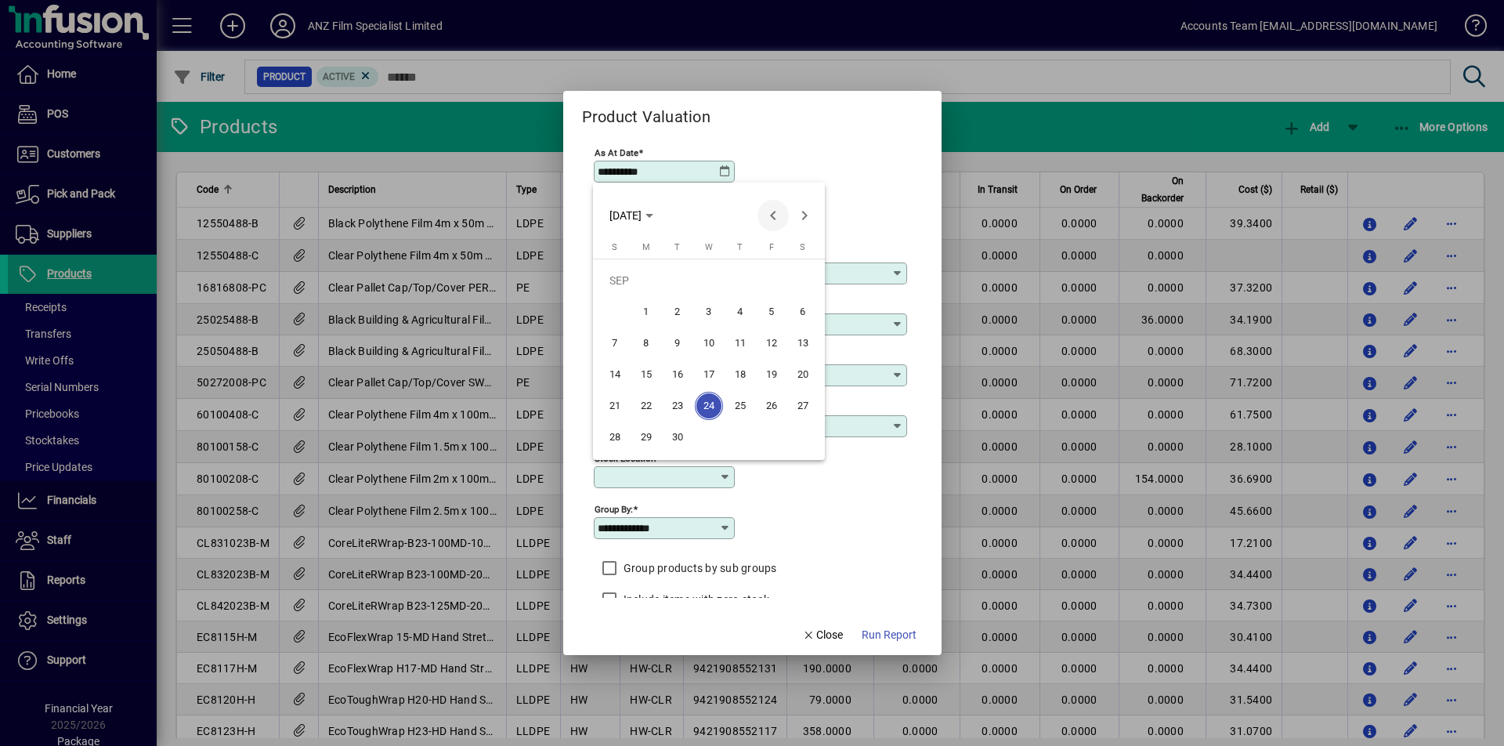
click at [776, 208] on span "Previous month" at bounding box center [773, 215] width 31 height 31
click at [614, 426] on span "31" at bounding box center [615, 437] width 28 height 28
type input "**********"
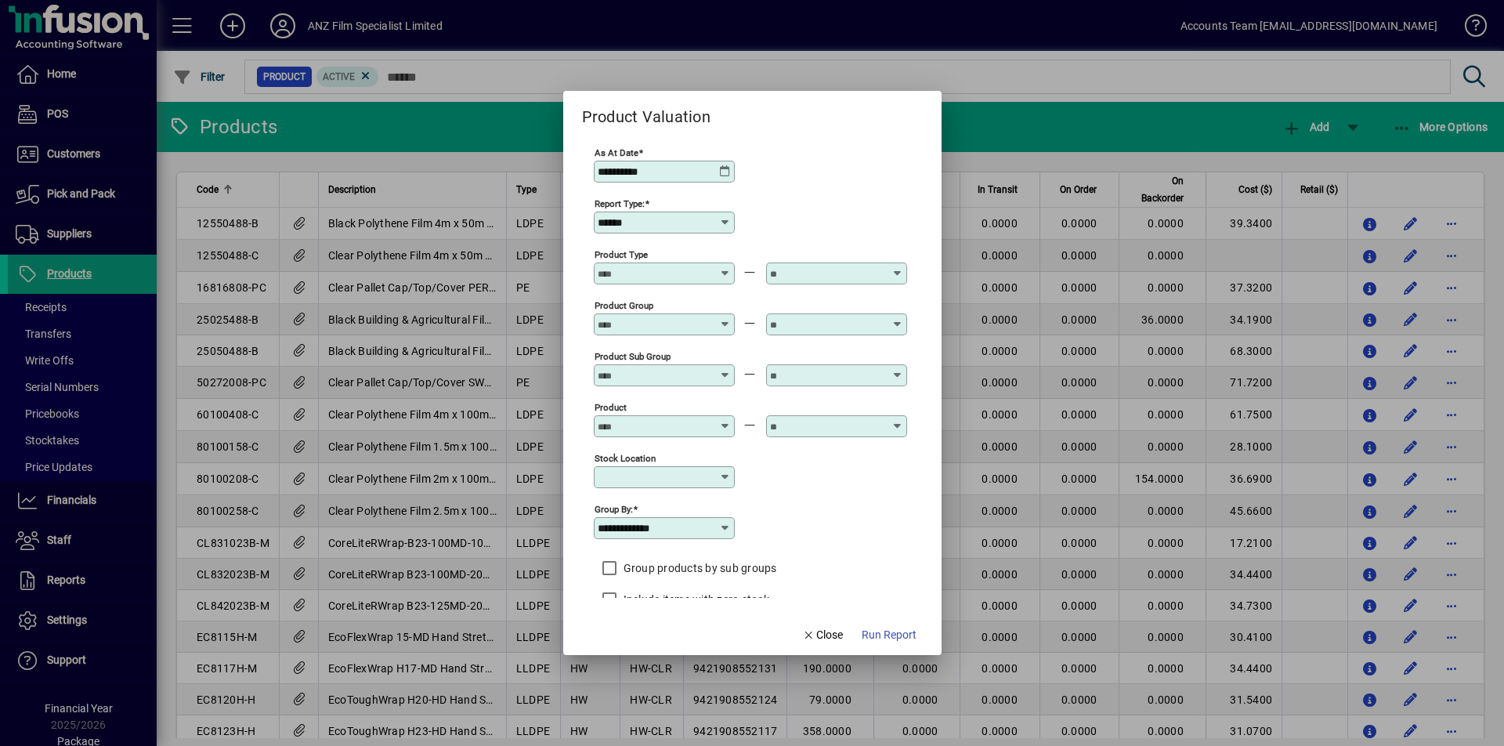
click at [902, 627] on span "Run Report" at bounding box center [889, 635] width 55 height 16
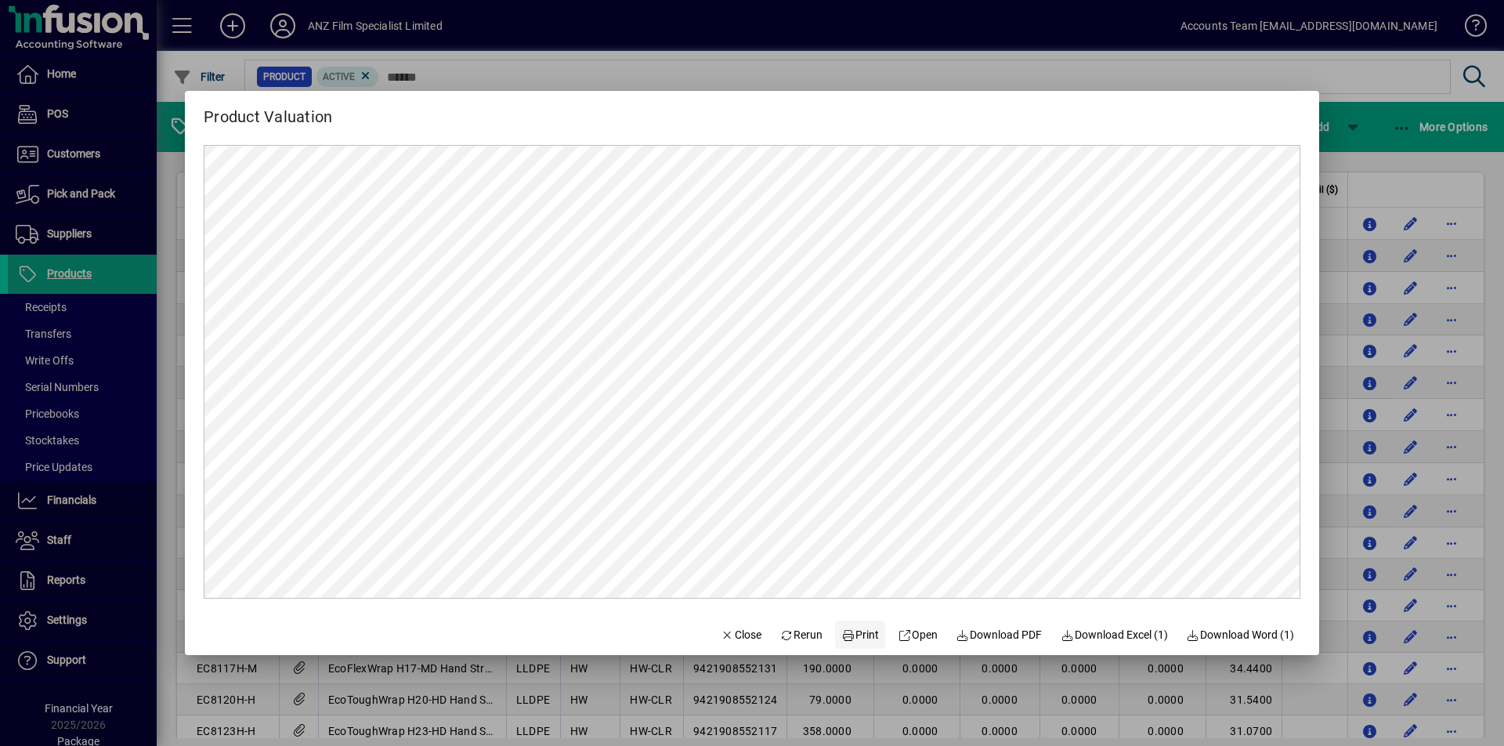
click at [859, 642] on span "Print" at bounding box center [861, 635] width 38 height 16
click at [1005, 630] on span "Download PDF" at bounding box center [1000, 635] width 86 height 16
click at [1361, 78] on div at bounding box center [752, 373] width 1504 height 746
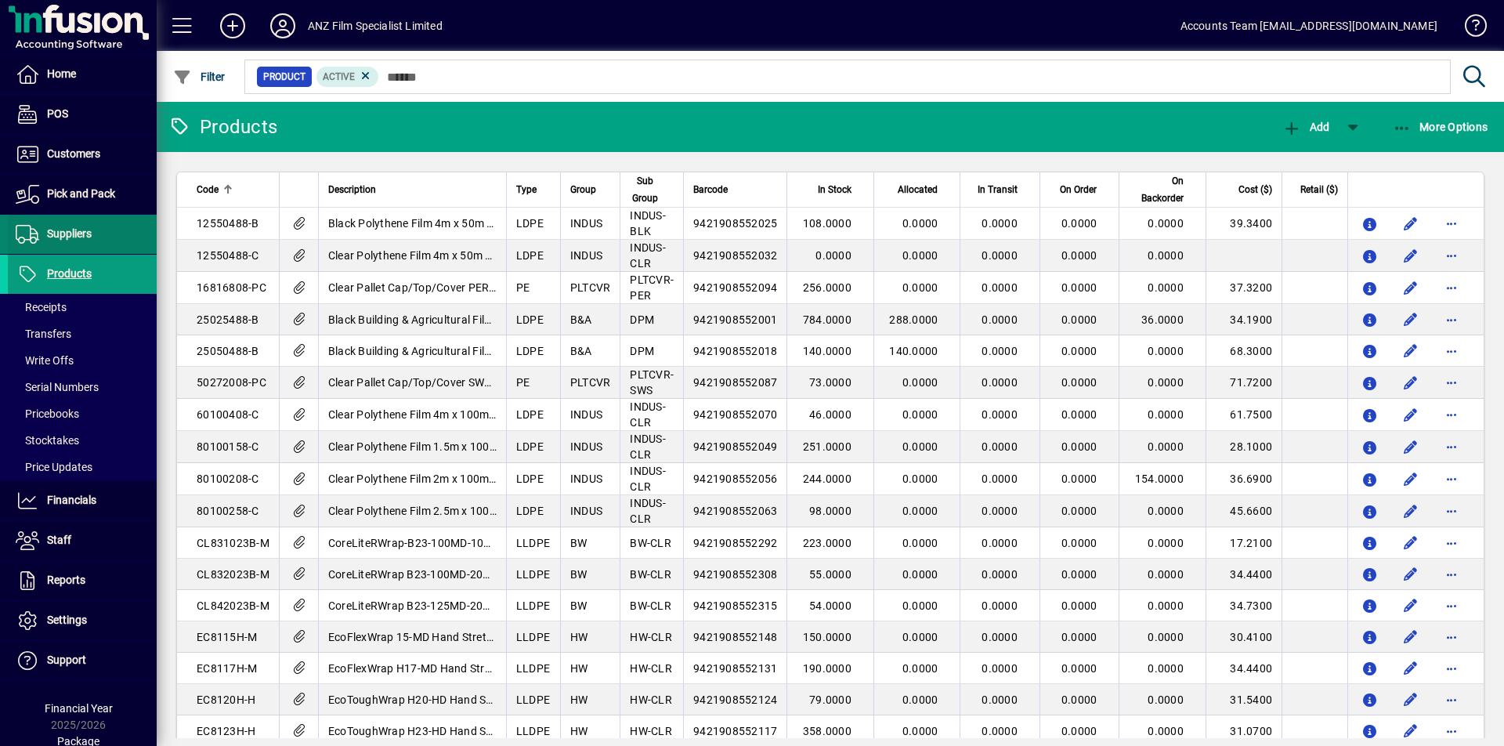
scroll to position [20, 0]
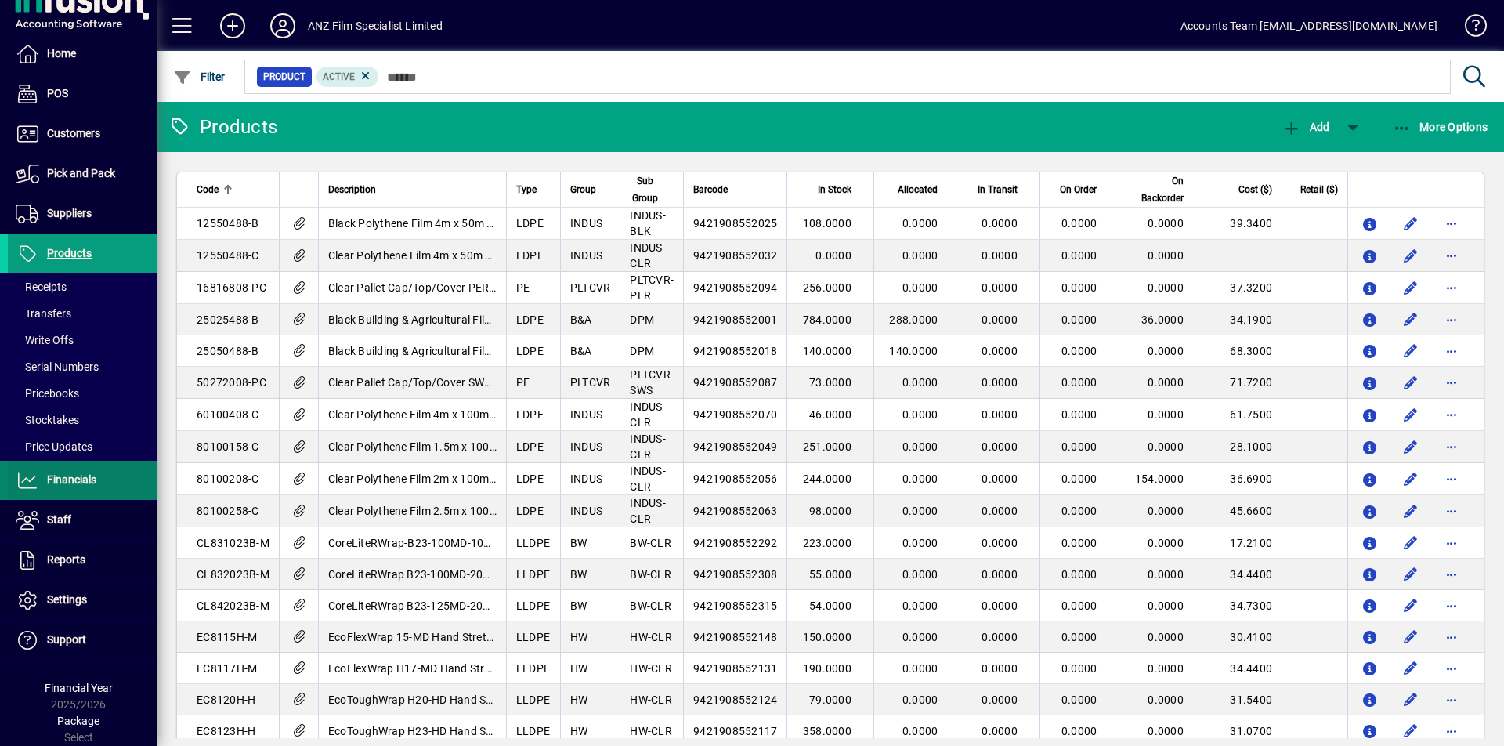
click at [88, 483] on span "Financials" at bounding box center [71, 479] width 49 height 13
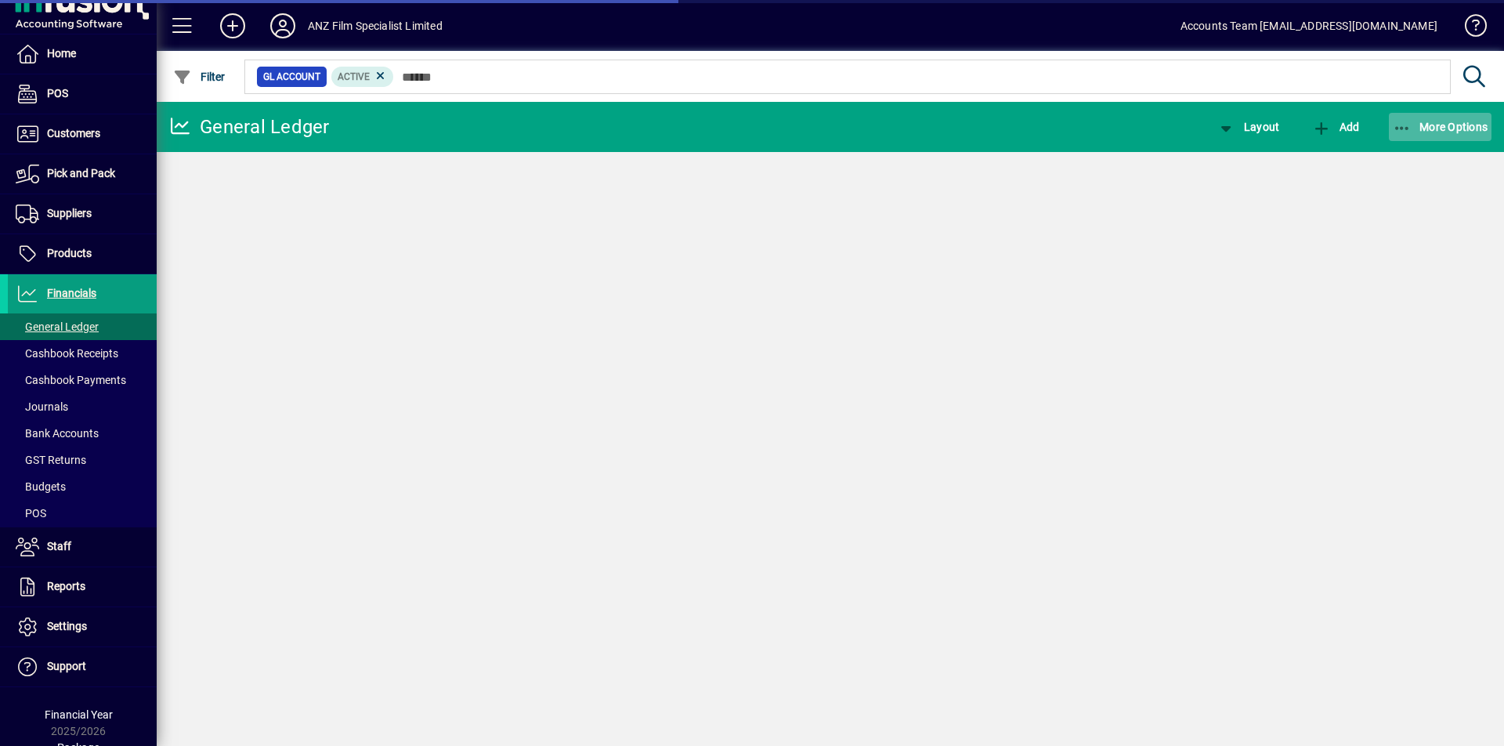
click at [1436, 128] on span "More Options" at bounding box center [1441, 127] width 96 height 13
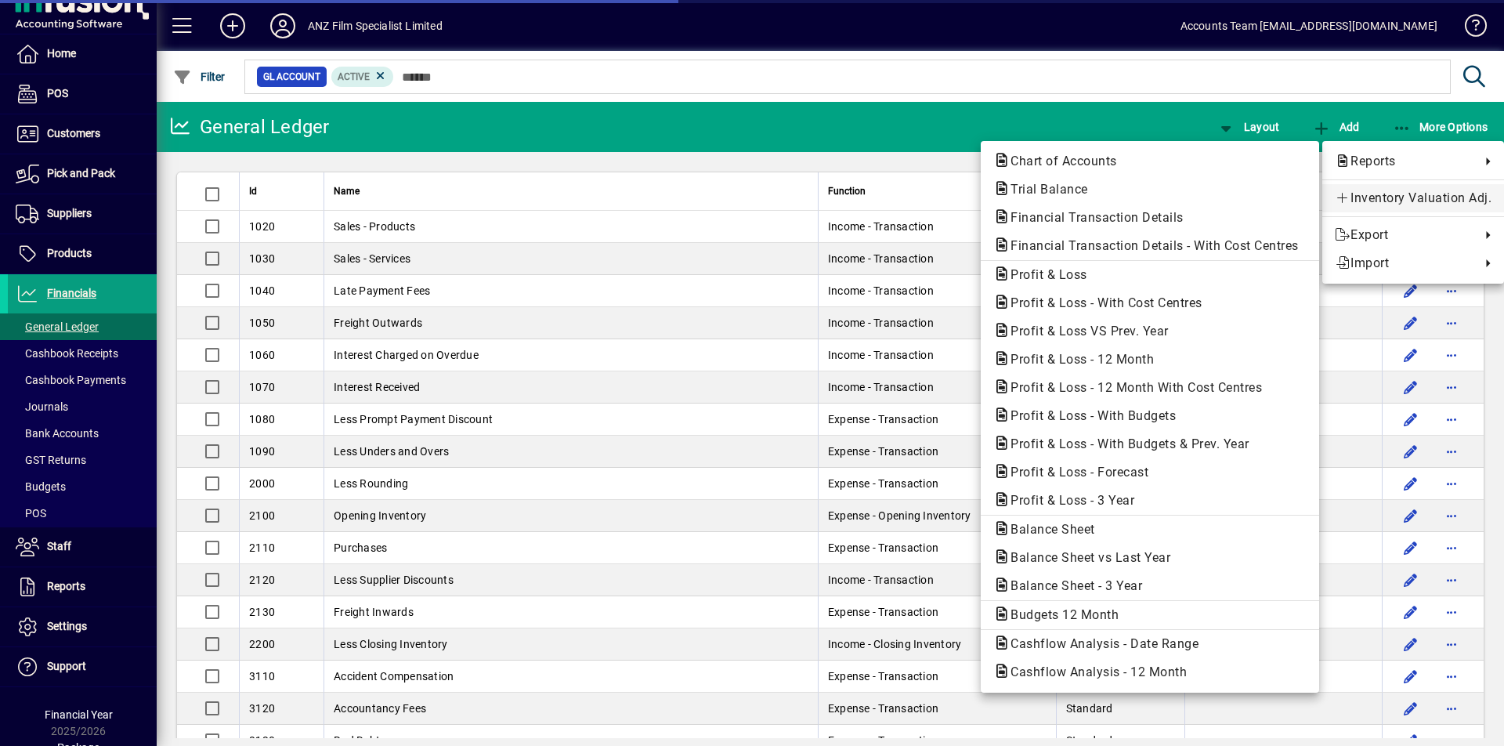
click at [1410, 197] on span "Inventory Valuation Adj." at bounding box center [1413, 198] width 157 height 19
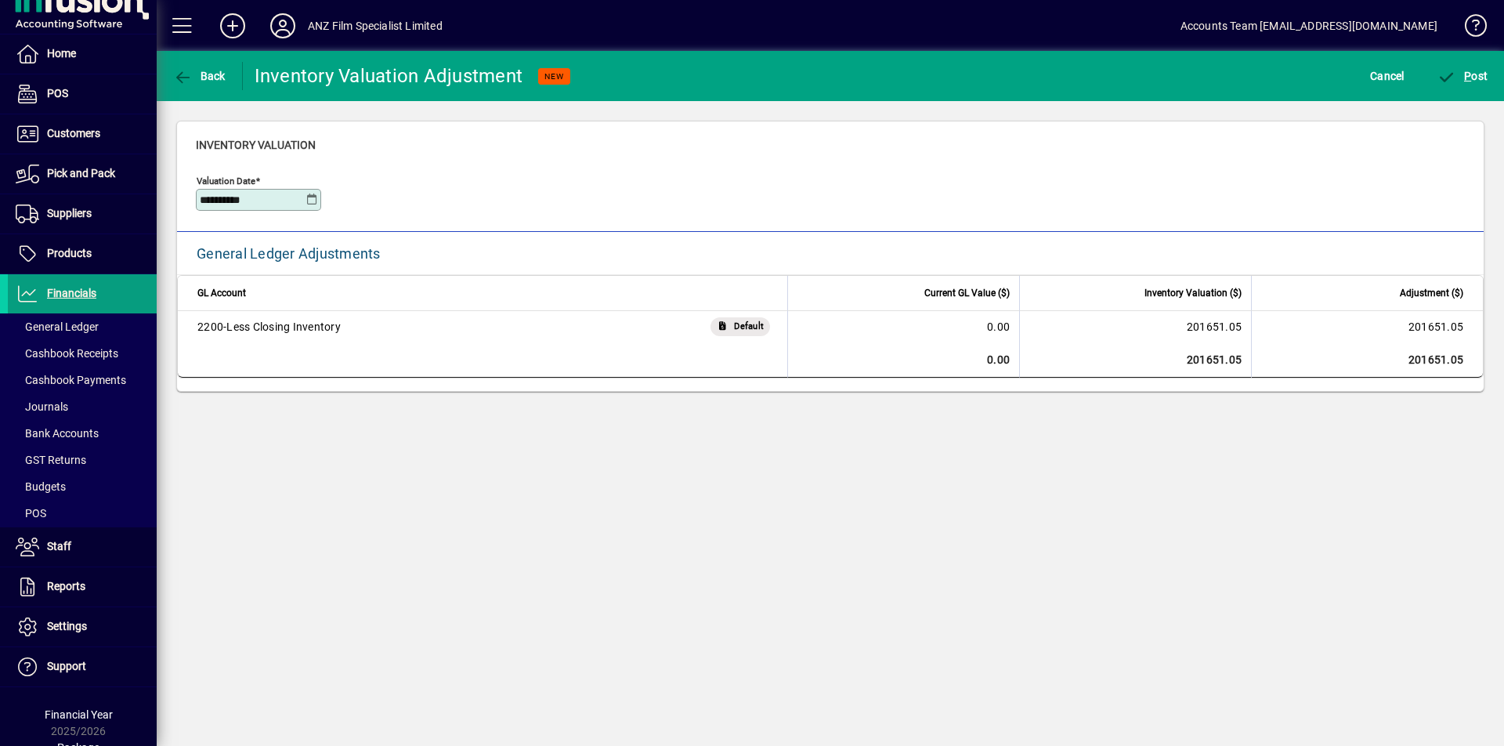
click at [314, 197] on icon at bounding box center [312, 200] width 12 height 13
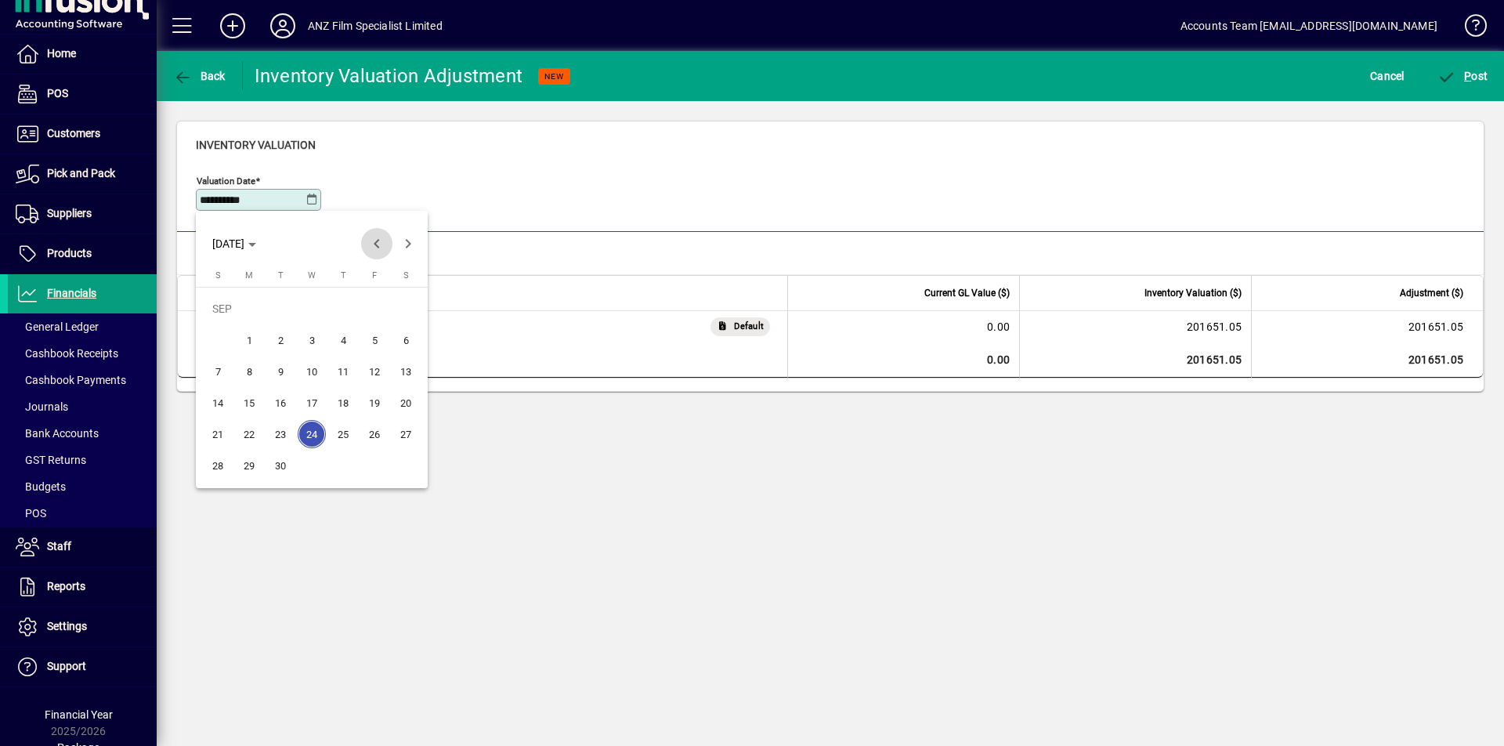
click at [375, 251] on span "Previous month" at bounding box center [376, 243] width 31 height 31
click at [210, 467] on span "31" at bounding box center [218, 465] width 28 height 28
type input "**********"
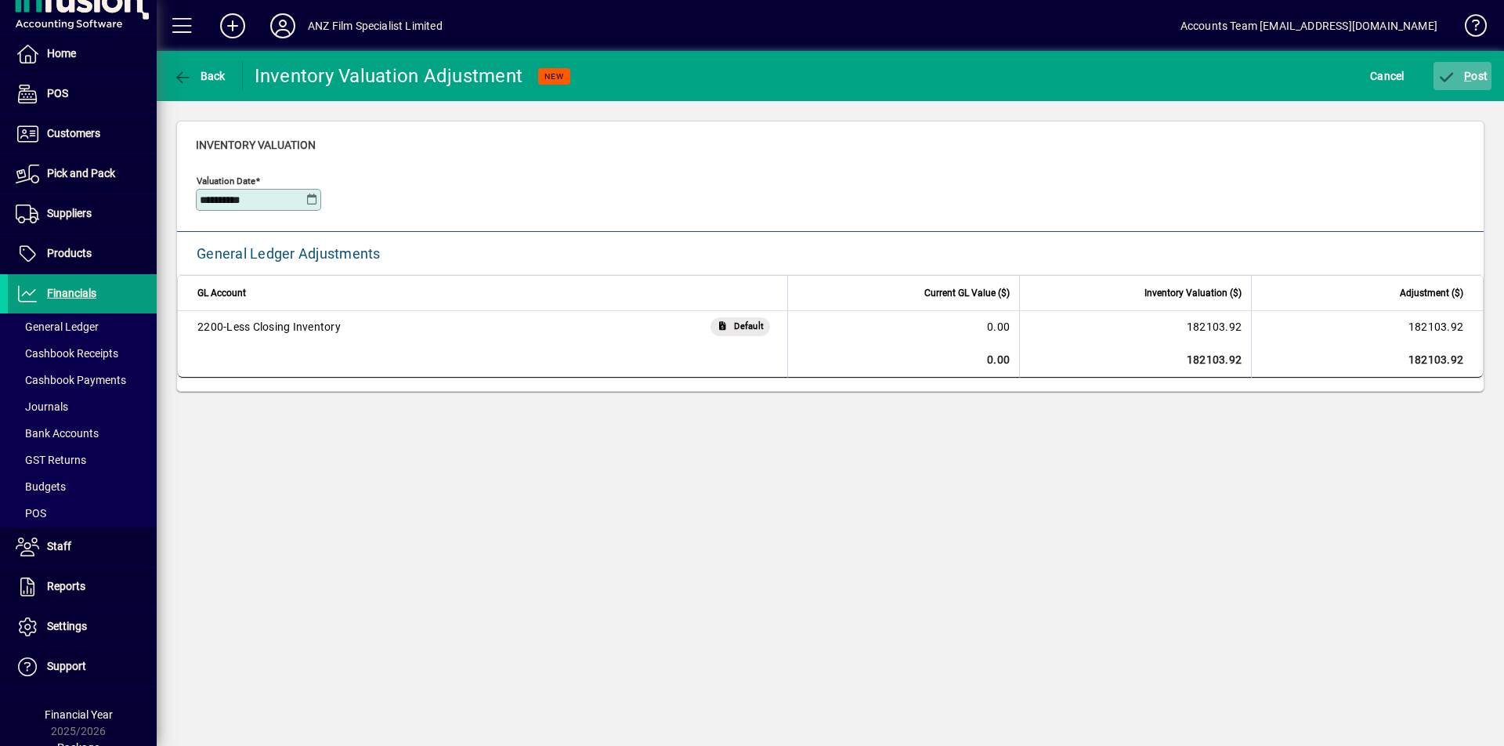
click at [1473, 70] on span "P ost" at bounding box center [1463, 76] width 51 height 13
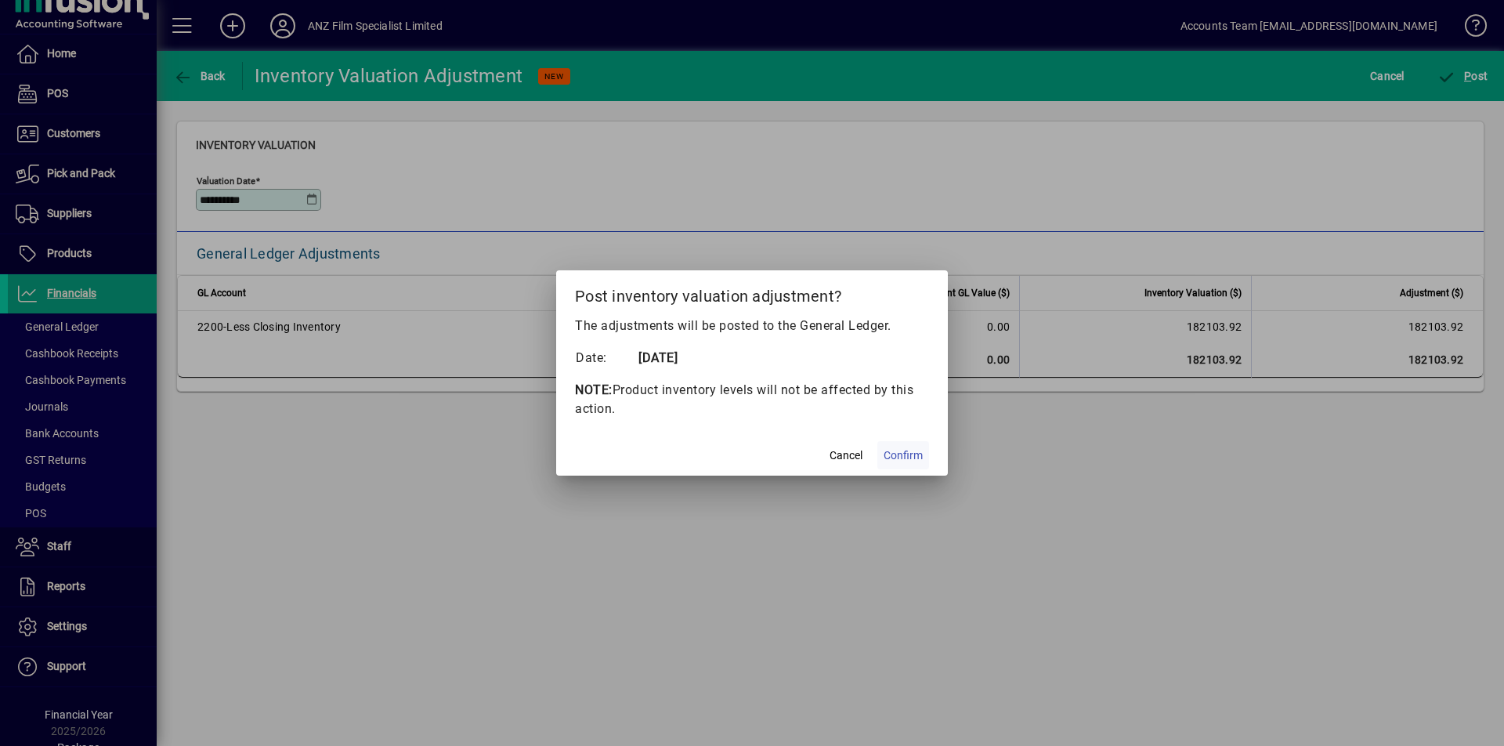
click at [902, 461] on span "Confirm" at bounding box center [903, 455] width 39 height 16
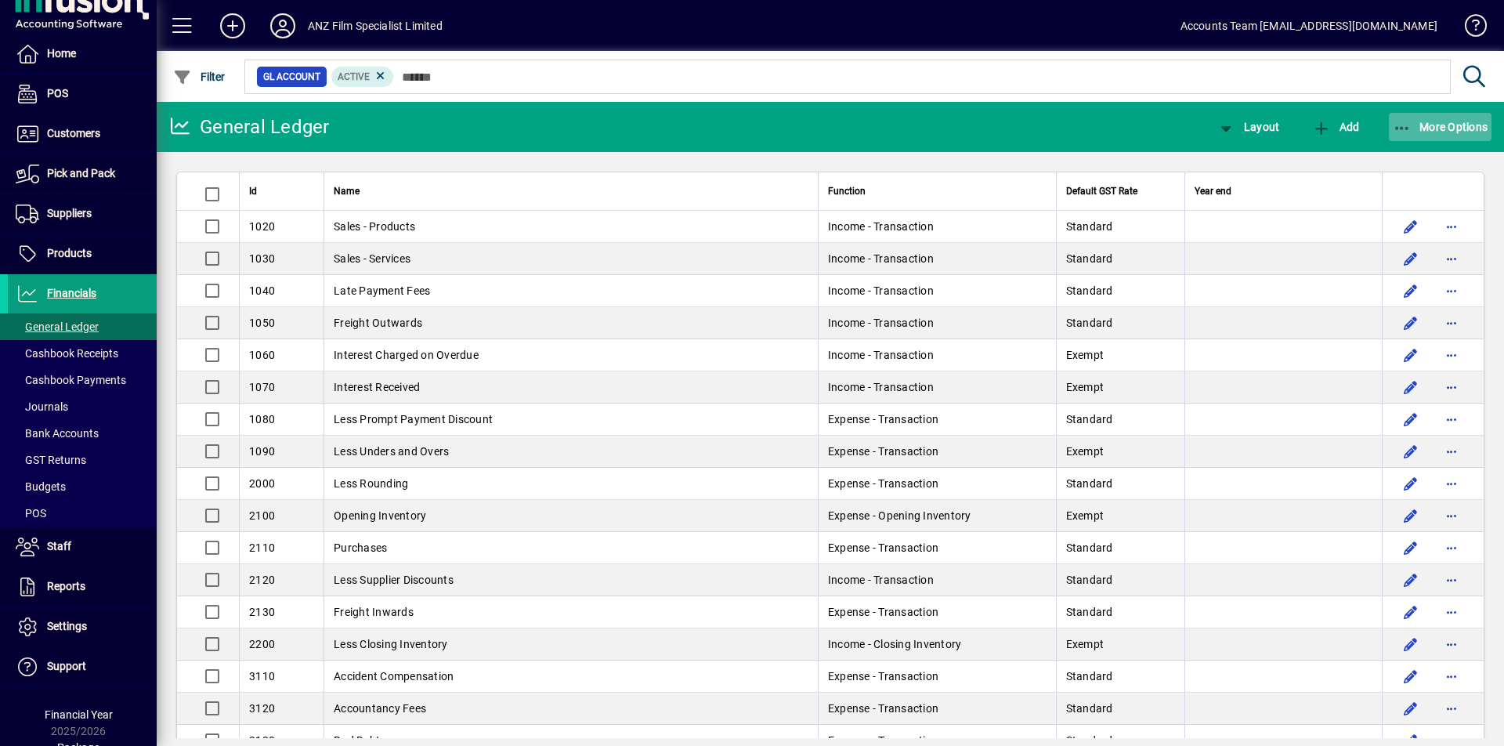
click at [1398, 125] on icon "button" at bounding box center [1403, 129] width 20 height 16
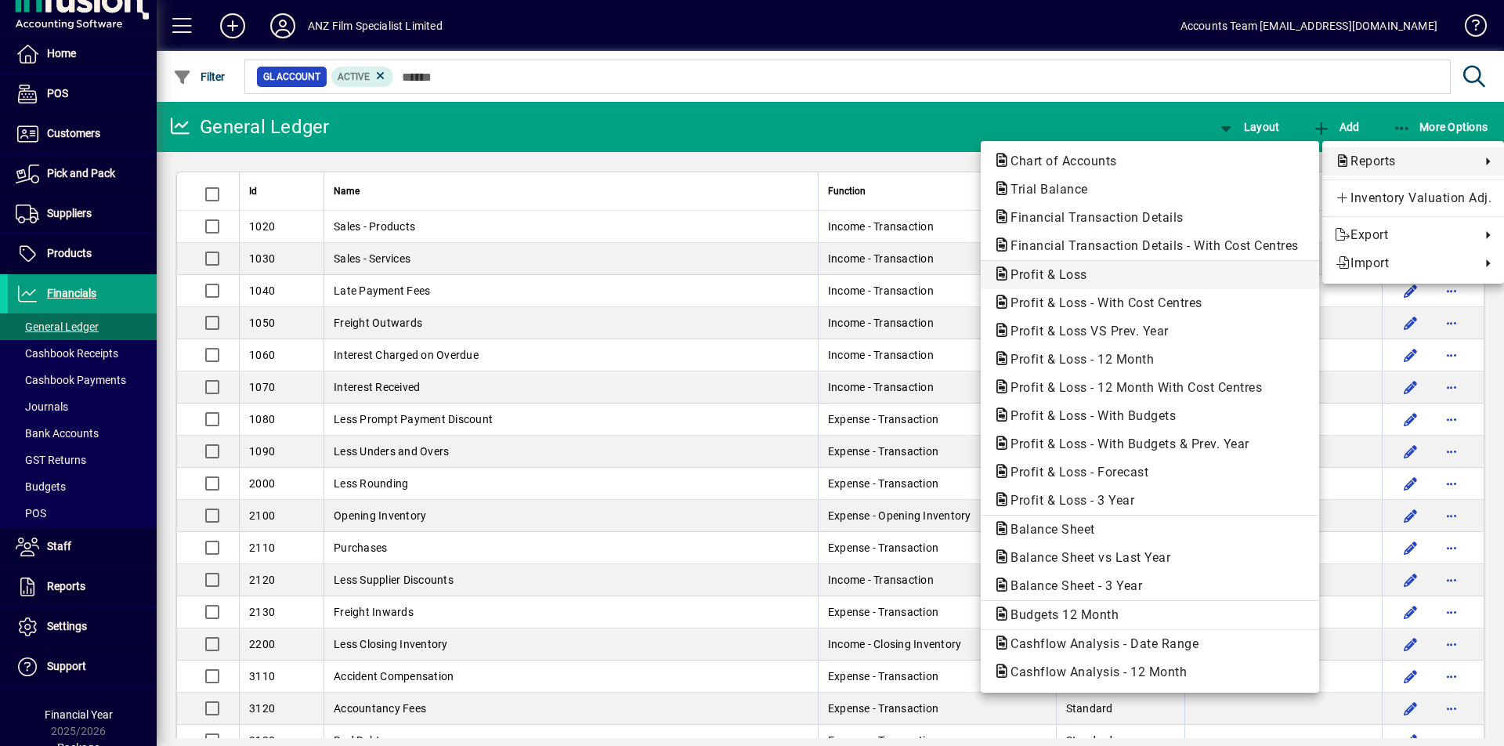
click at [1061, 277] on span "Profit & Loss" at bounding box center [1045, 274] width 102 height 15
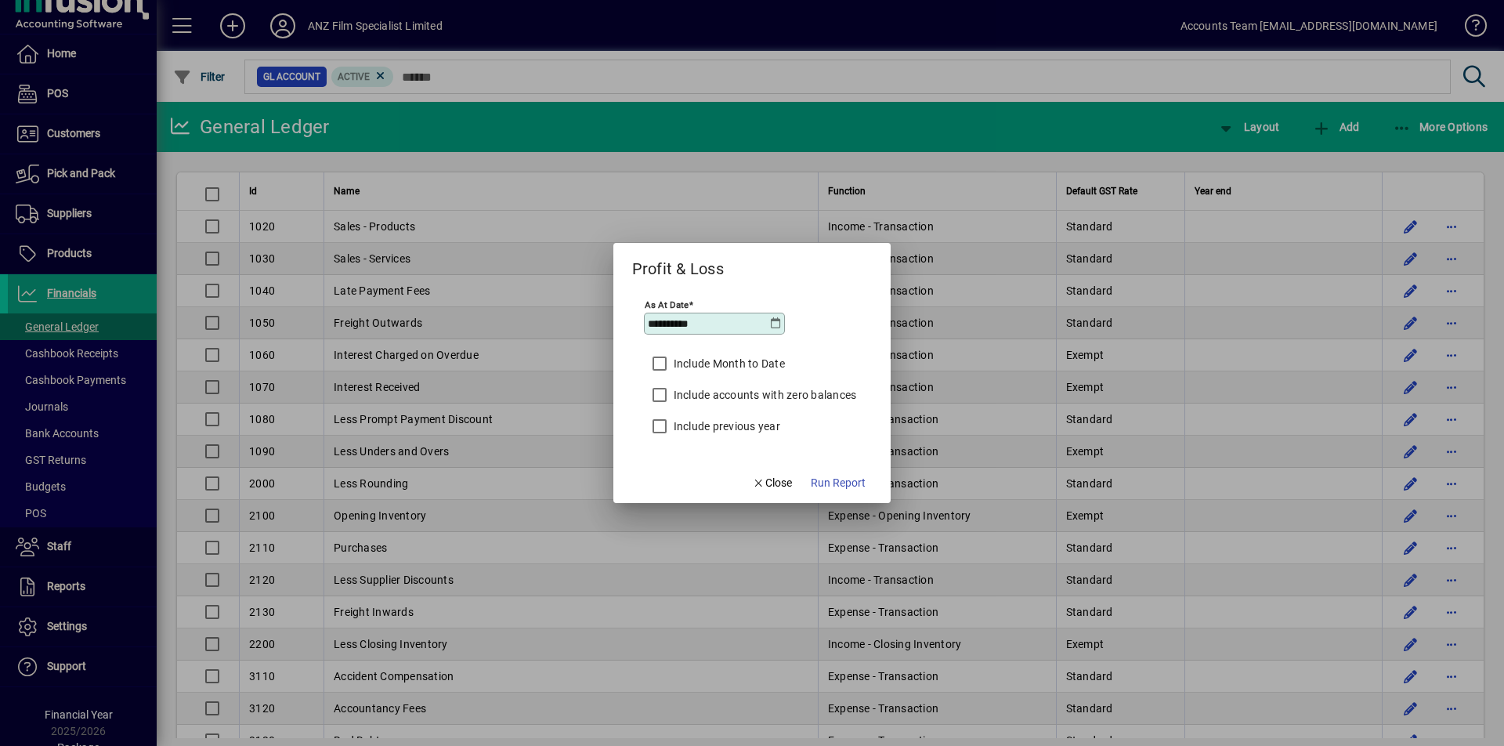
click at [776, 326] on icon at bounding box center [775, 323] width 13 height 13
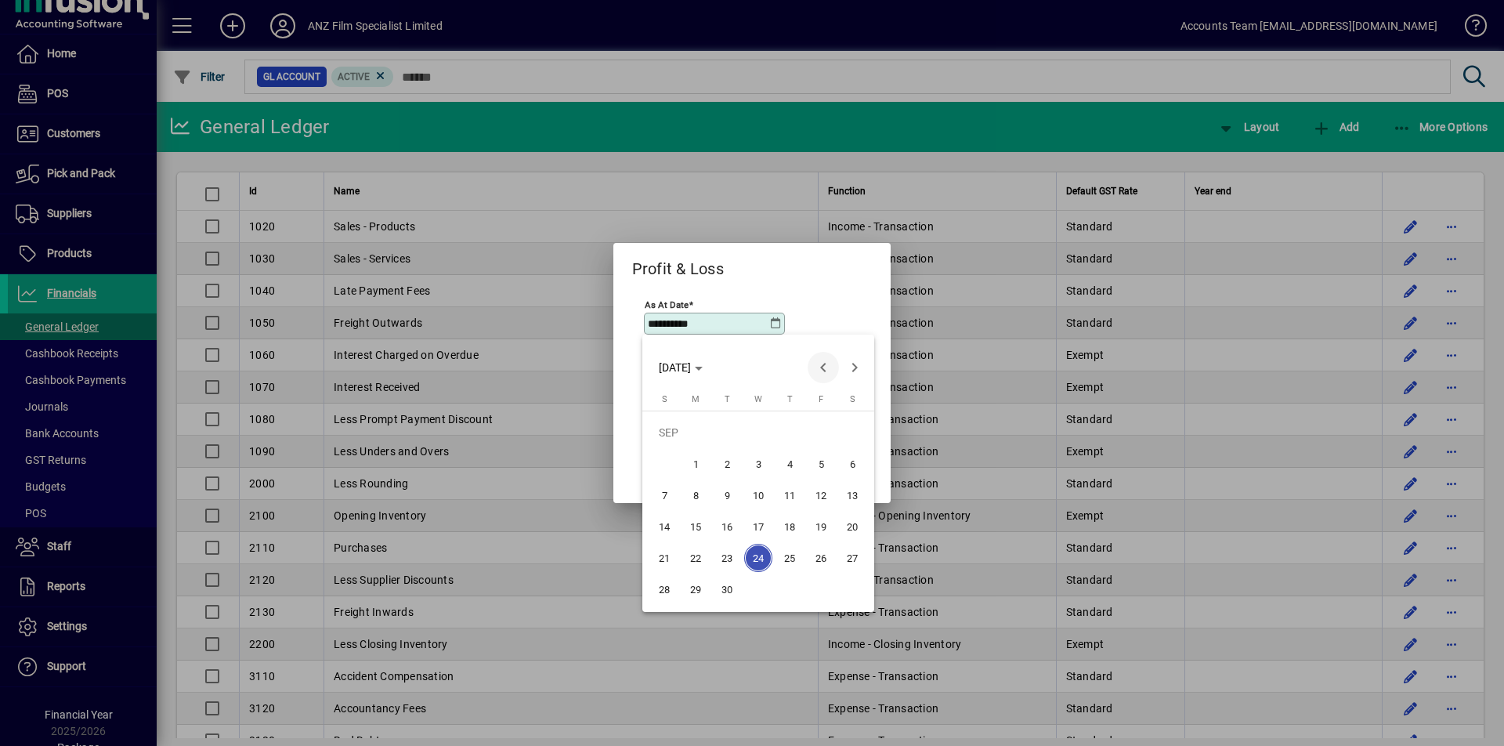
click at [827, 370] on span "Previous month" at bounding box center [823, 367] width 31 height 31
click at [668, 589] on span "31" at bounding box center [664, 589] width 28 height 28
type input "**********"
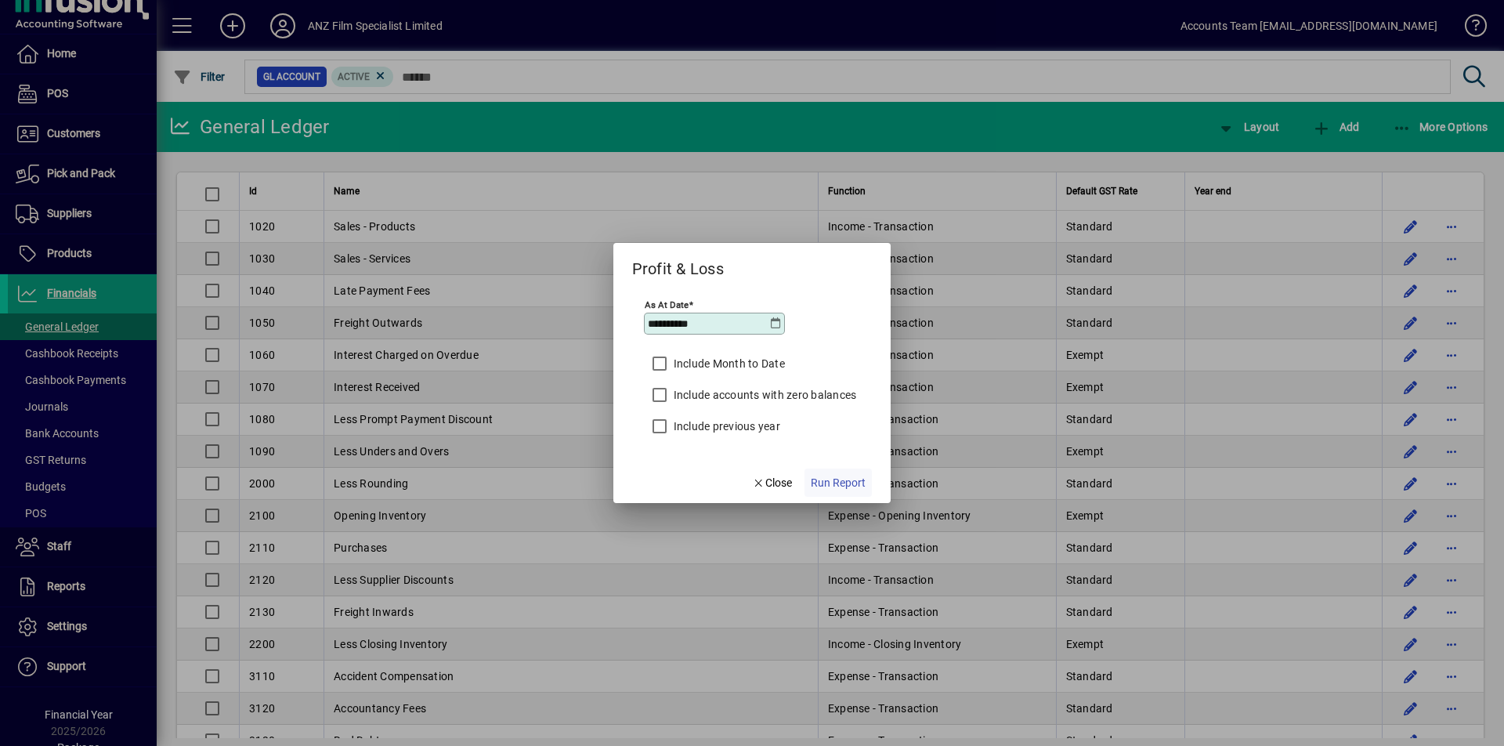
click at [843, 480] on span "Run Report" at bounding box center [838, 483] width 55 height 16
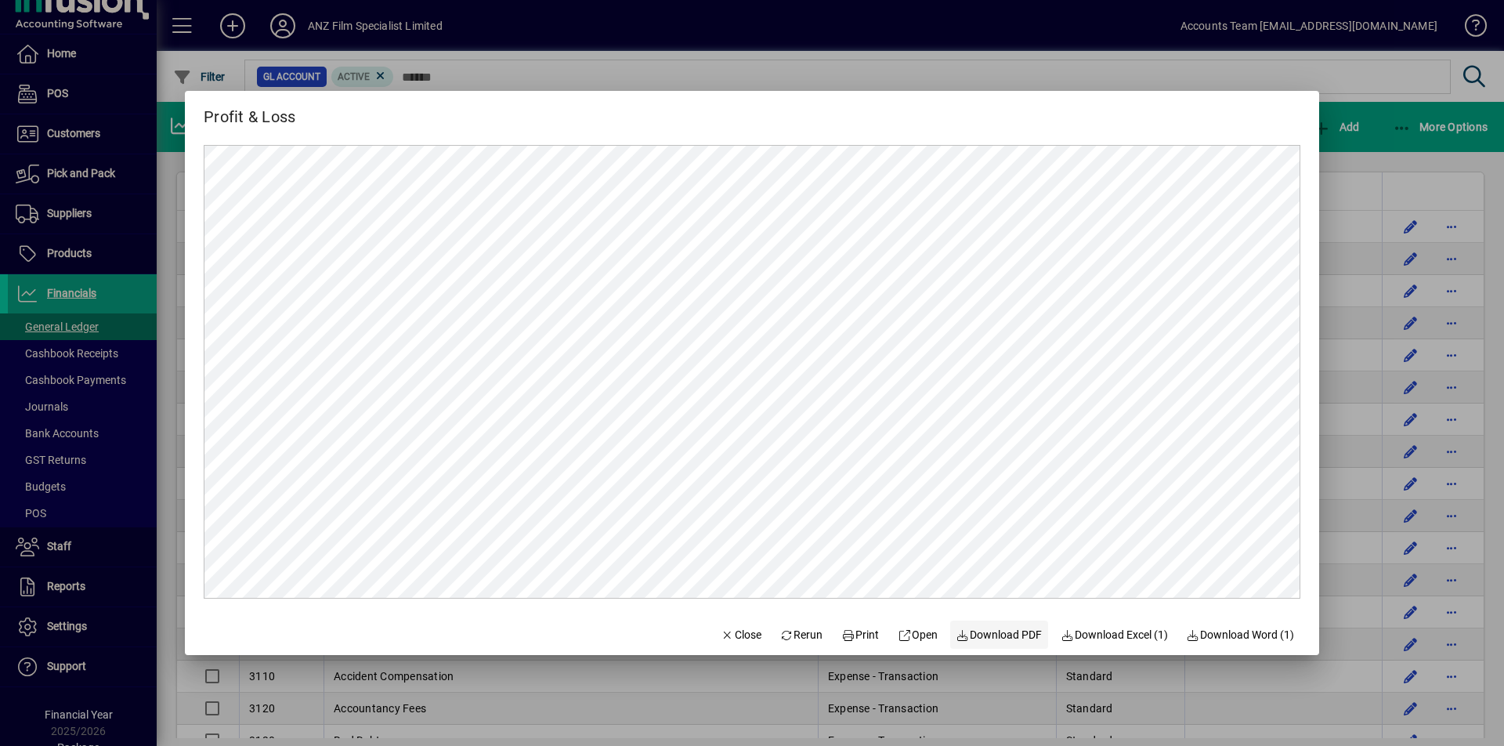
click at [1018, 635] on span "Download PDF" at bounding box center [1000, 635] width 86 height 16
click at [1345, 73] on div at bounding box center [752, 373] width 1504 height 746
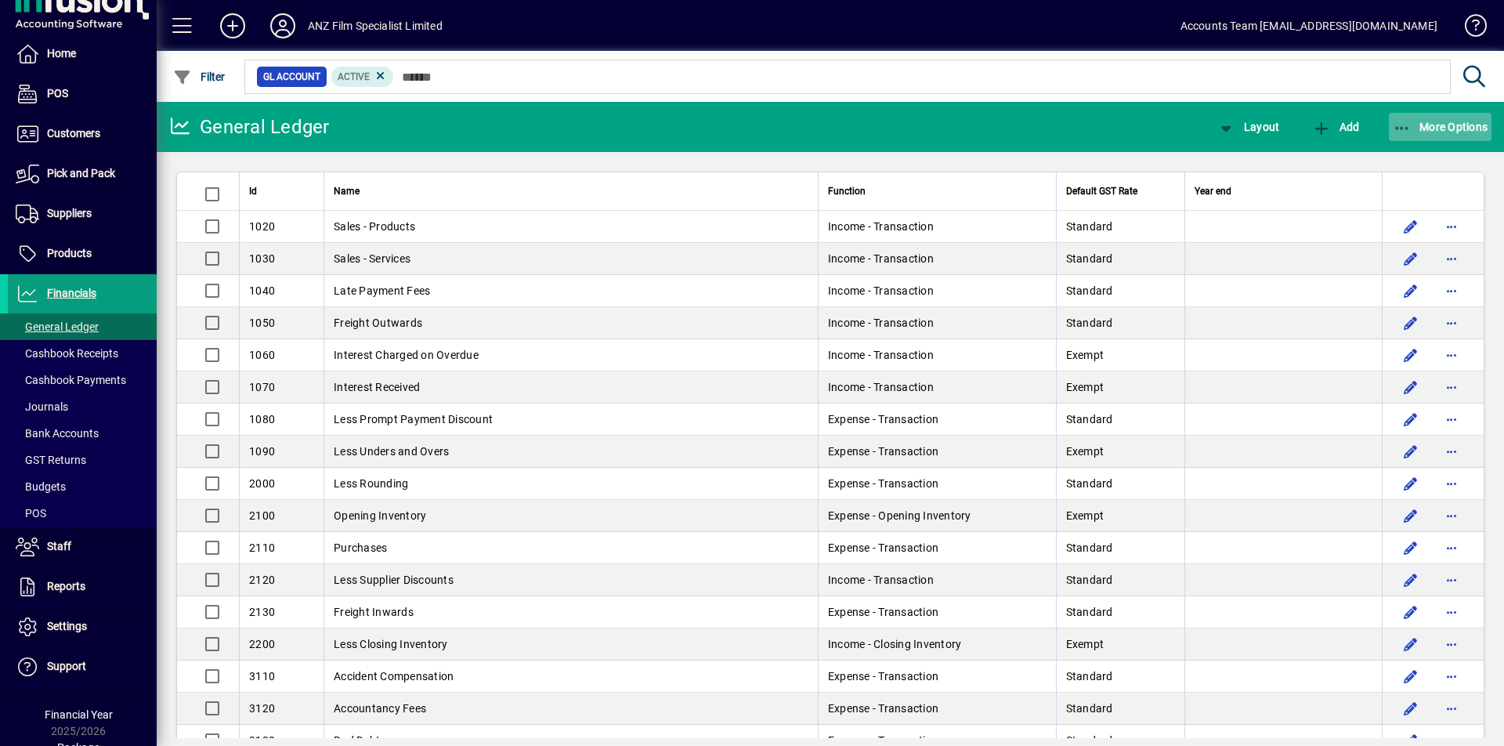
click at [1410, 126] on icon "button" at bounding box center [1403, 129] width 20 height 16
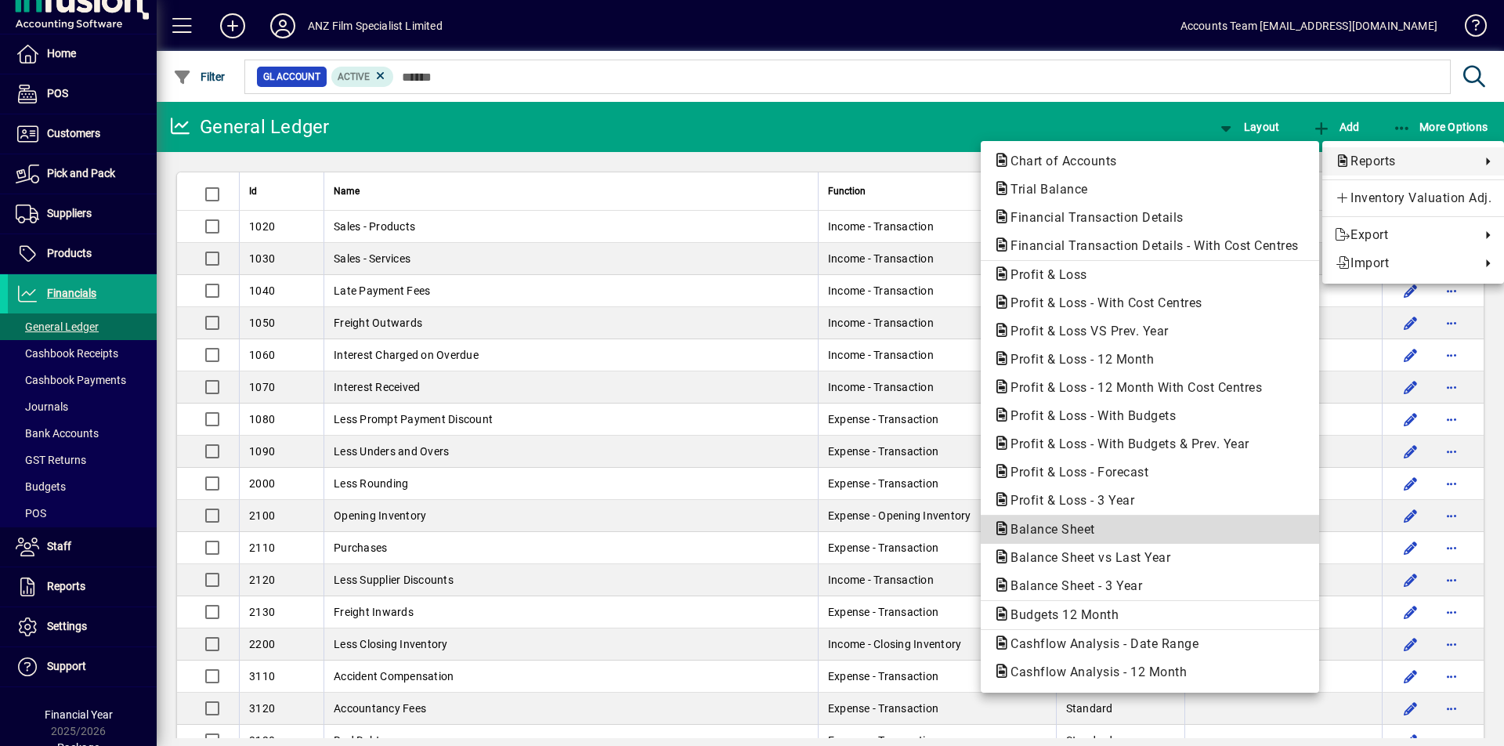
click at [1065, 527] on span "Balance Sheet" at bounding box center [1049, 529] width 110 height 15
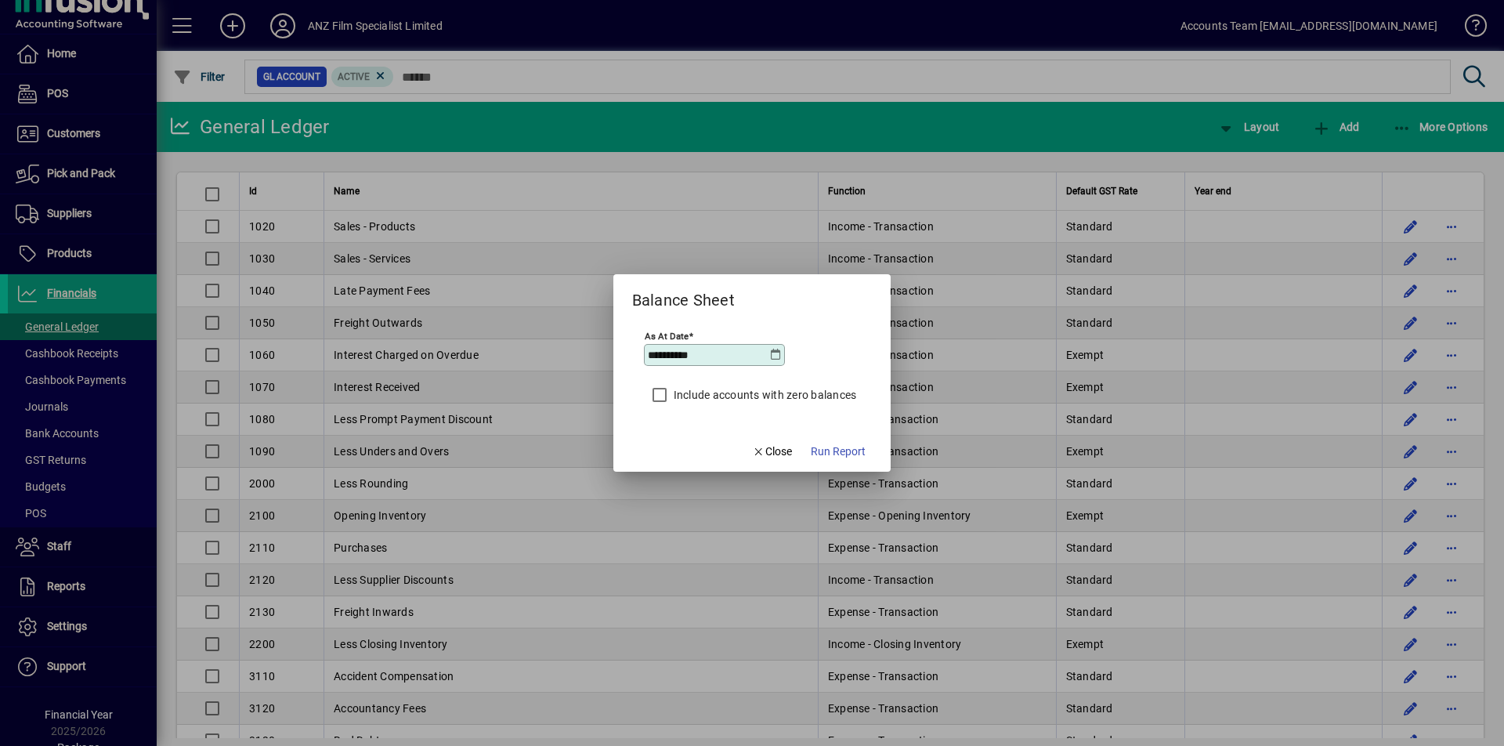
click at [773, 356] on icon at bounding box center [775, 355] width 13 height 13
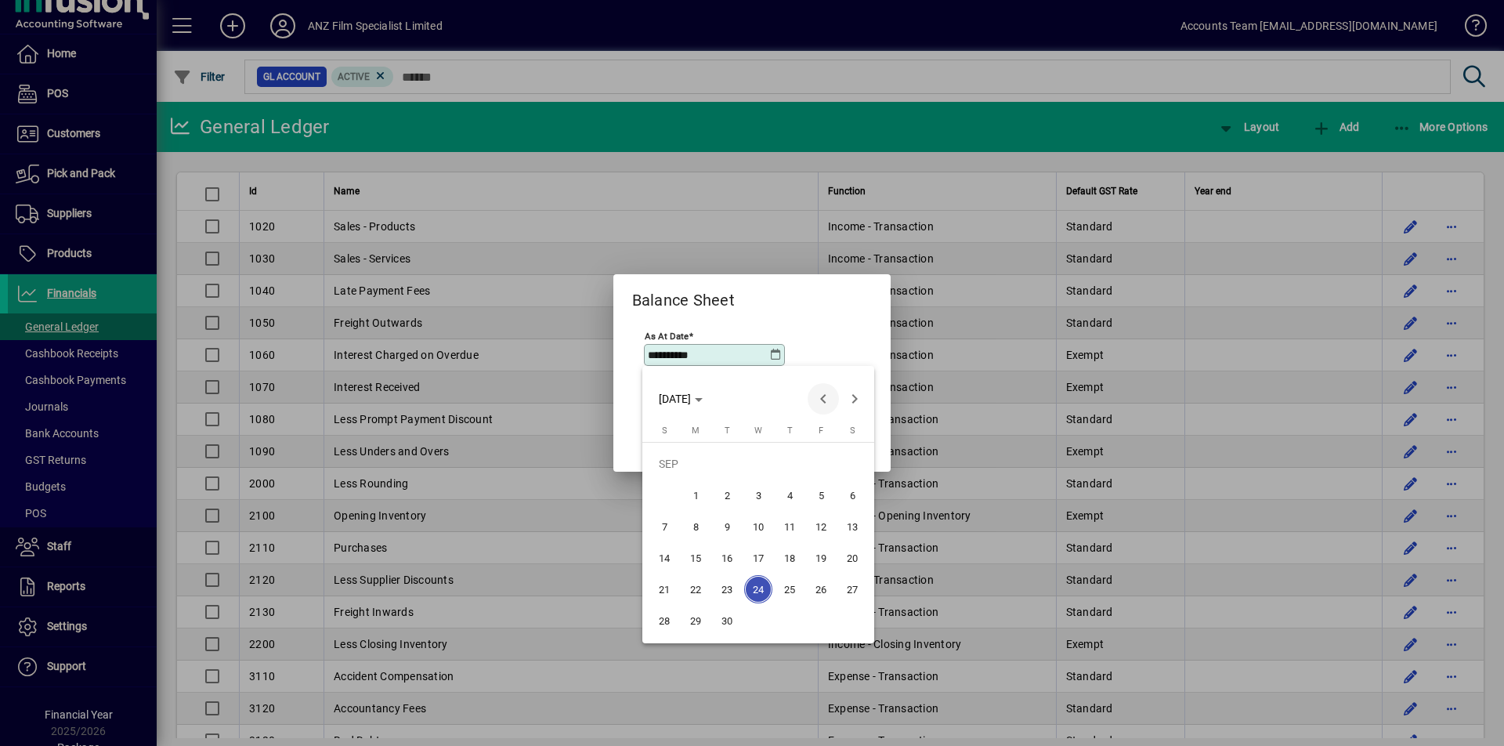
click at [822, 400] on span "Previous month" at bounding box center [823, 398] width 31 height 31
click at [659, 625] on span "31" at bounding box center [664, 620] width 28 height 28
type input "**********"
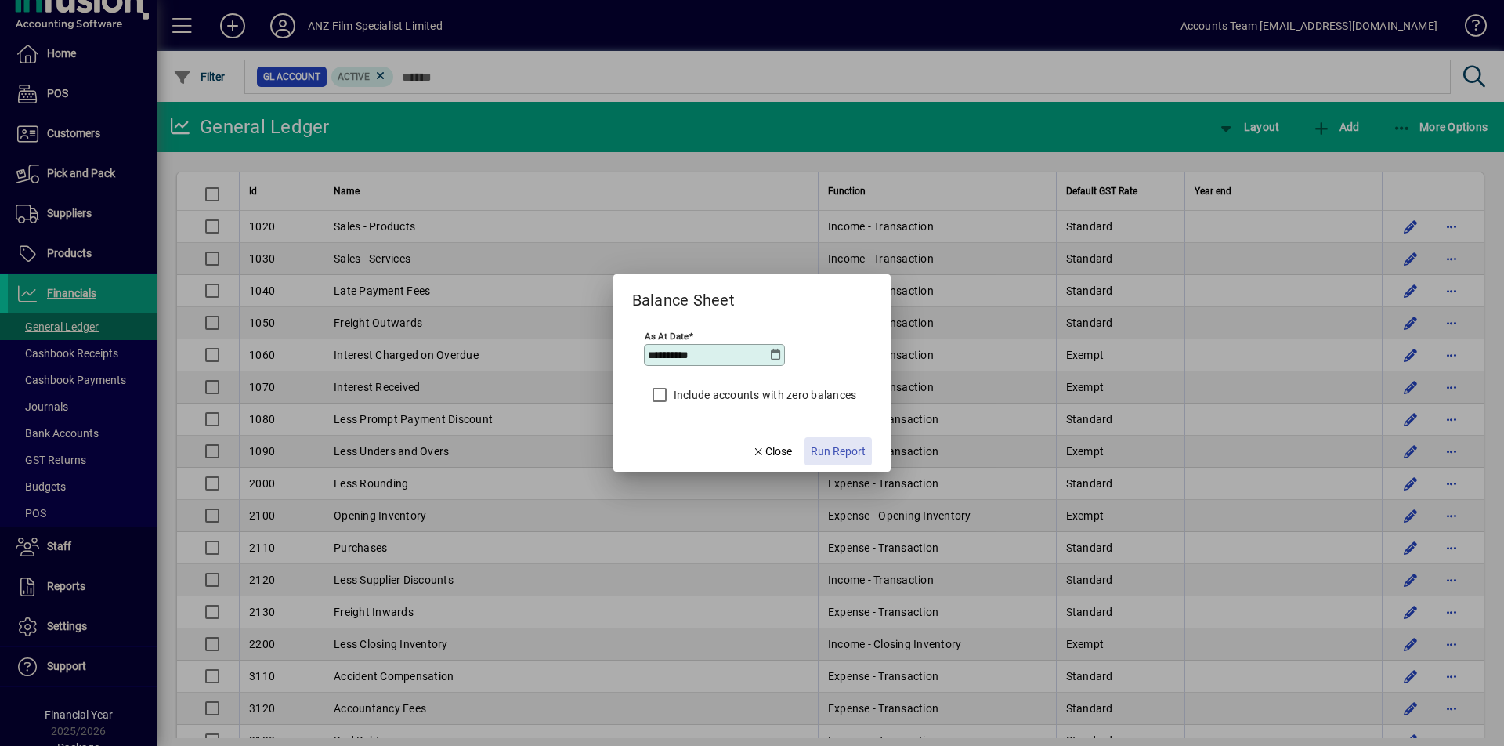
click at [851, 446] on span "Run Report" at bounding box center [838, 452] width 55 height 16
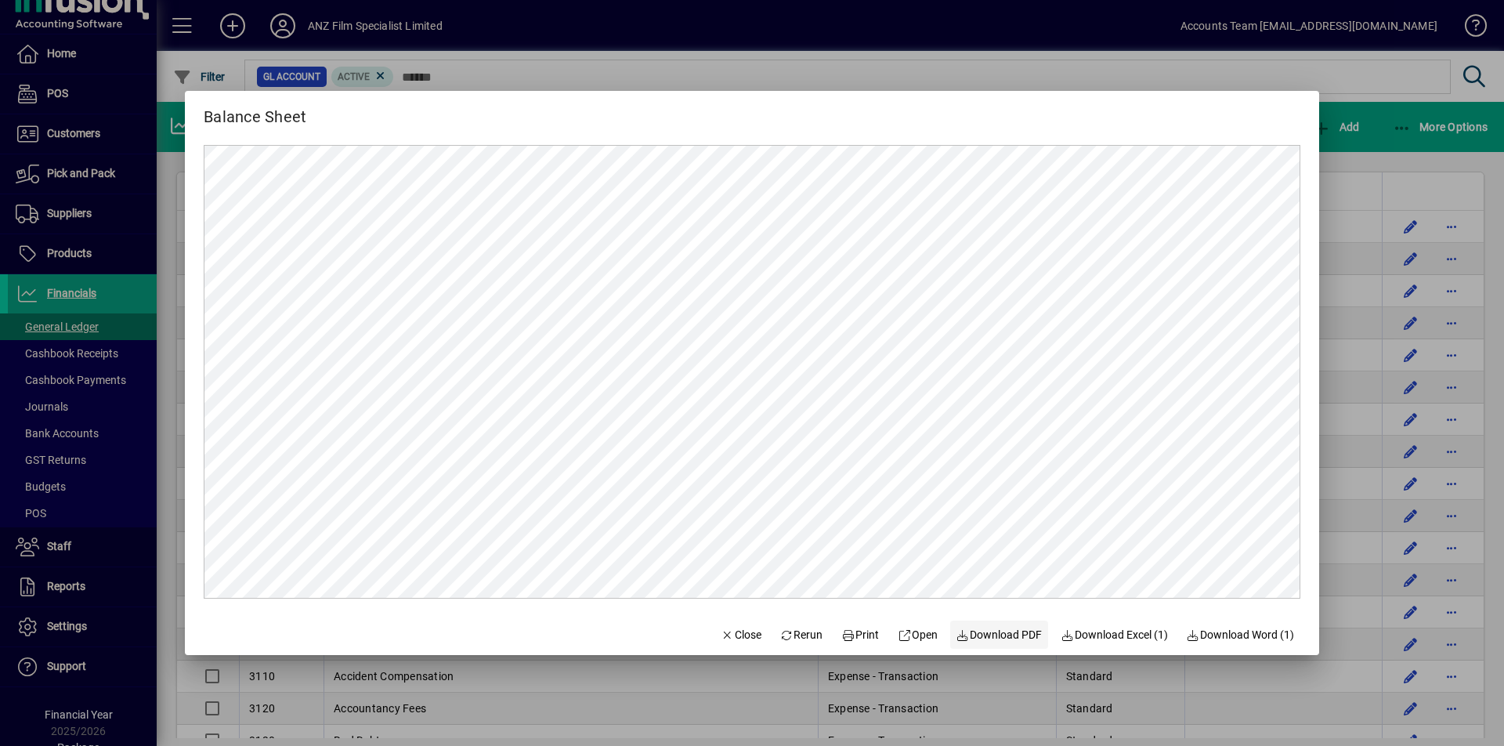
click at [984, 632] on span "Download PDF" at bounding box center [1000, 635] width 86 height 16
click at [1360, 65] on div at bounding box center [752, 373] width 1504 height 746
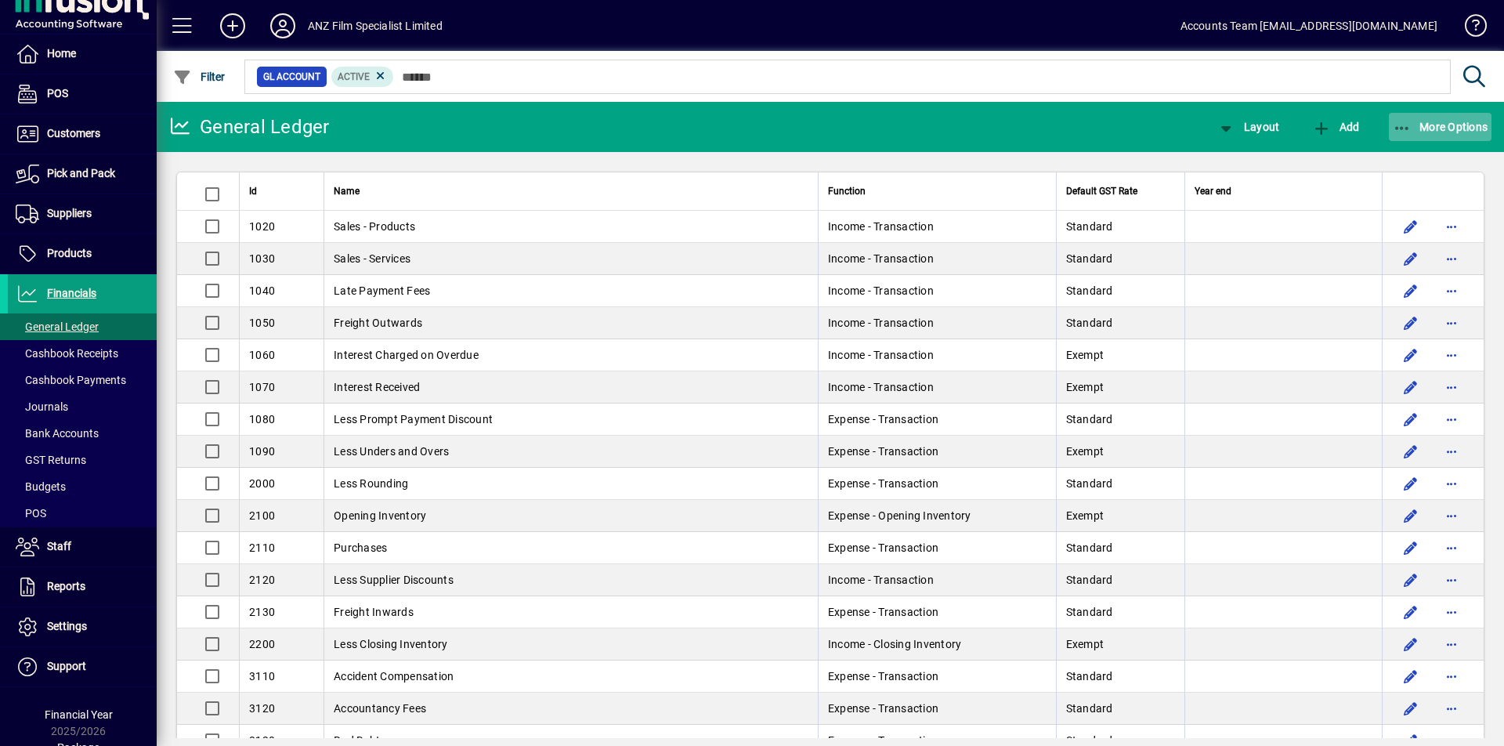
click at [1403, 129] on icon "button" at bounding box center [1403, 129] width 20 height 16
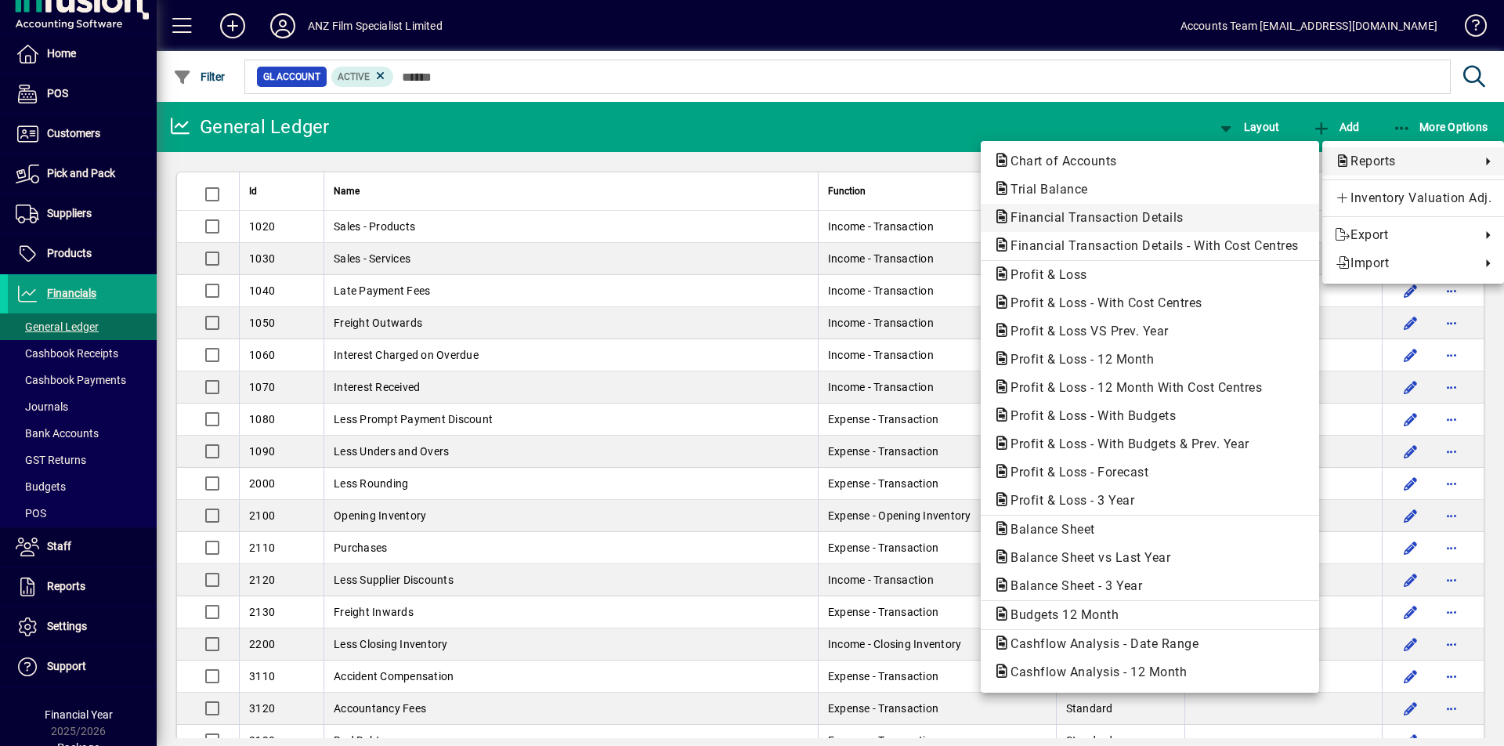
click at [1142, 226] on span "Financial Transaction Details" at bounding box center [1150, 217] width 313 height 19
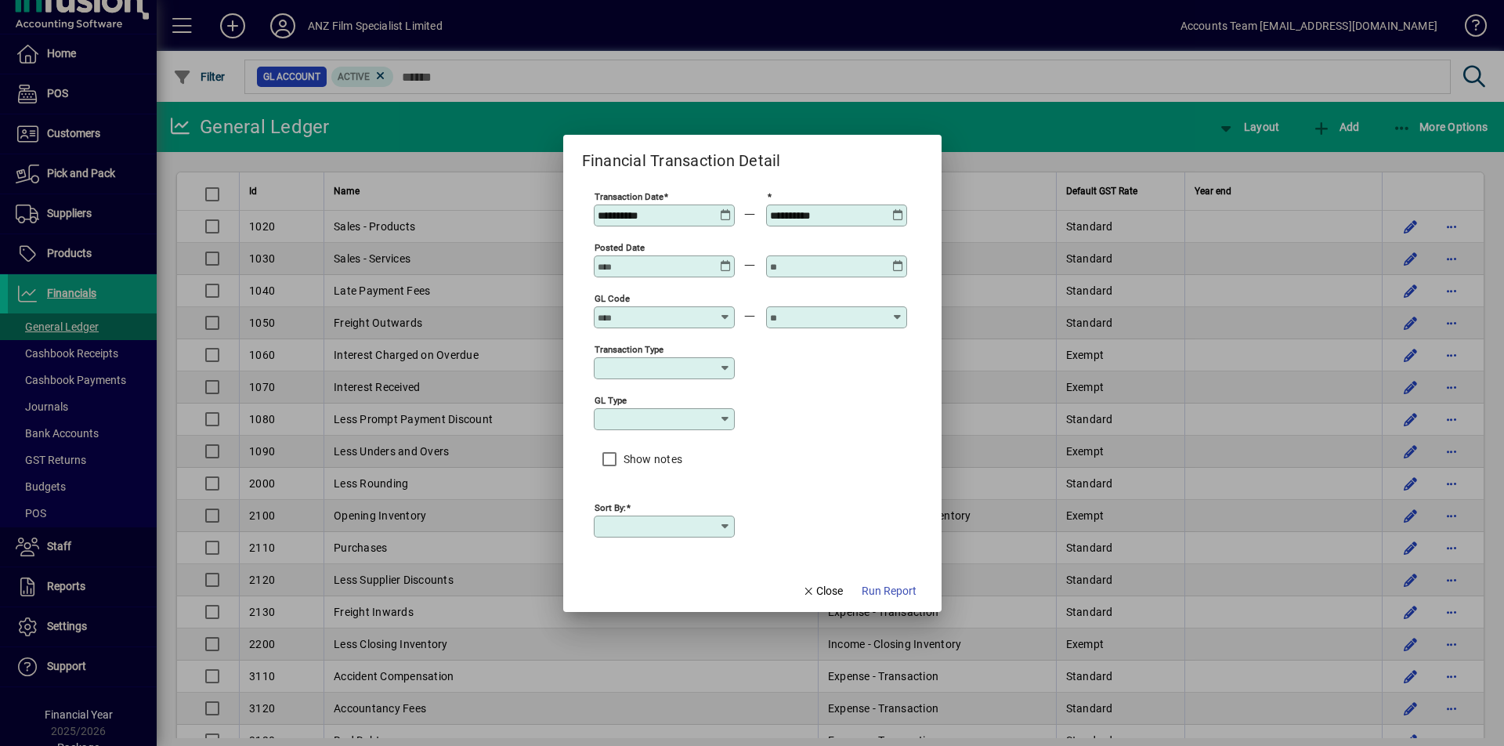
type input "****"
click at [723, 209] on icon at bounding box center [726, 209] width 12 height 0
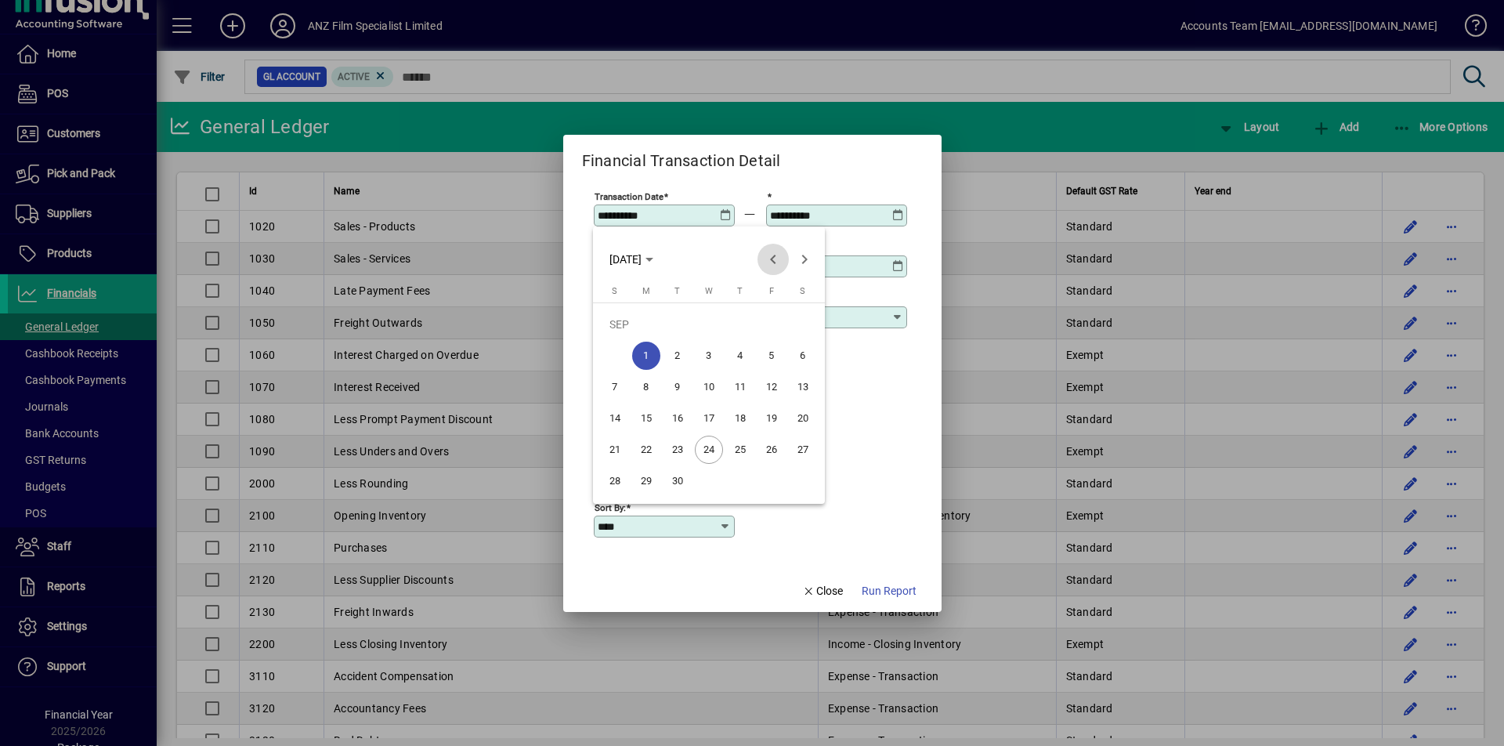
click at [759, 259] on span "Previous month" at bounding box center [773, 259] width 31 height 31
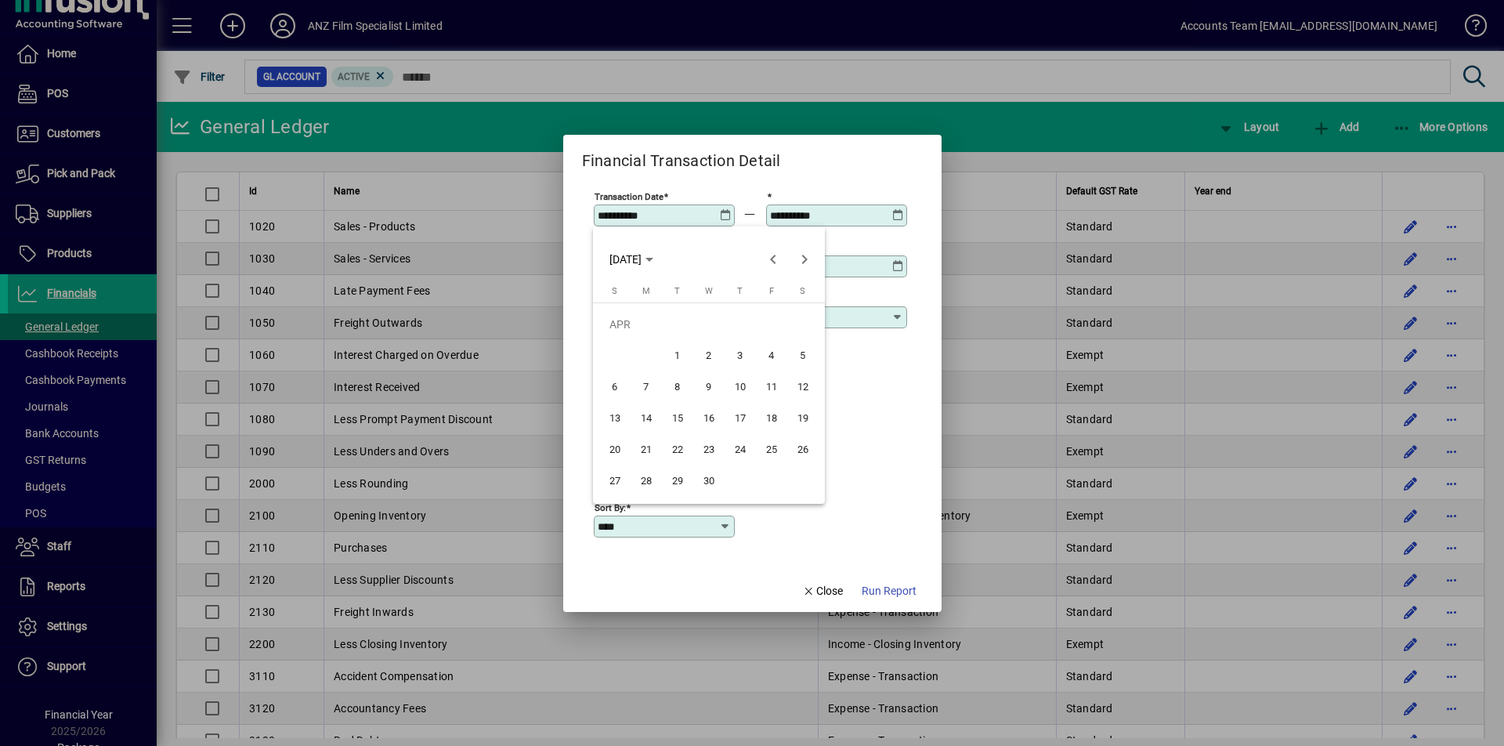
click at [737, 454] on span "24" at bounding box center [740, 450] width 28 height 28
type input "**********"
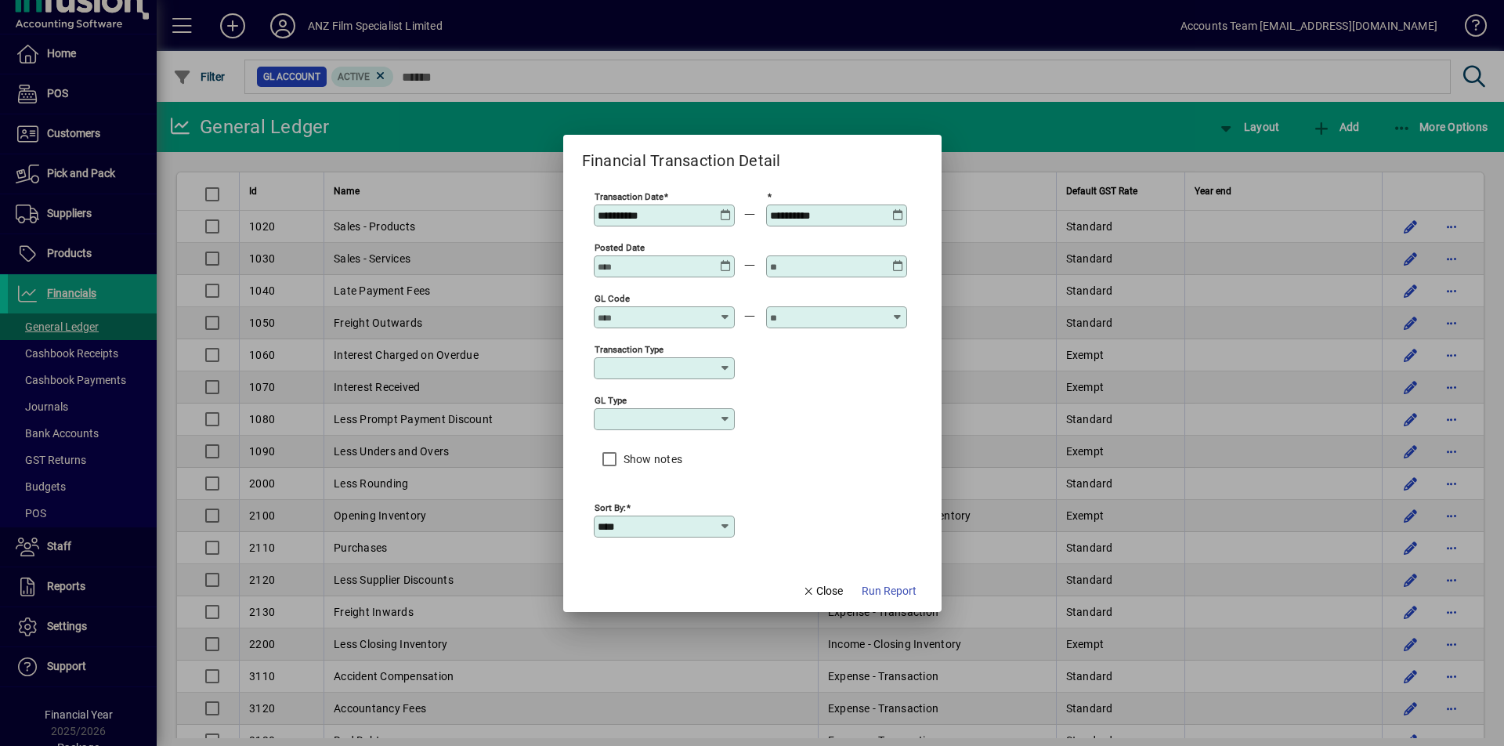
click at [900, 209] on icon at bounding box center [898, 209] width 12 height 0
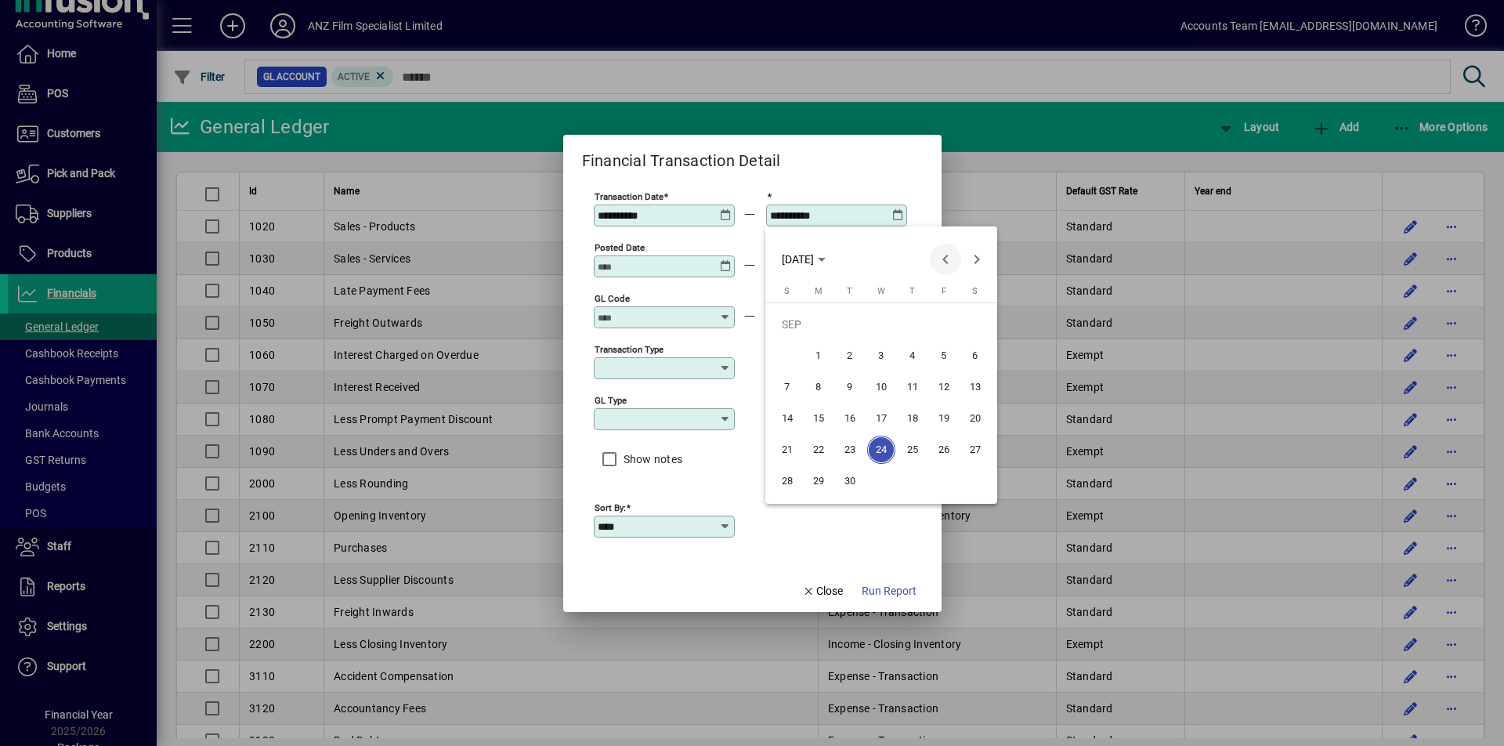
click at [942, 260] on span "Previous month" at bounding box center [945, 259] width 31 height 31
click at [789, 483] on span "31" at bounding box center [787, 481] width 28 height 28
type input "**********"
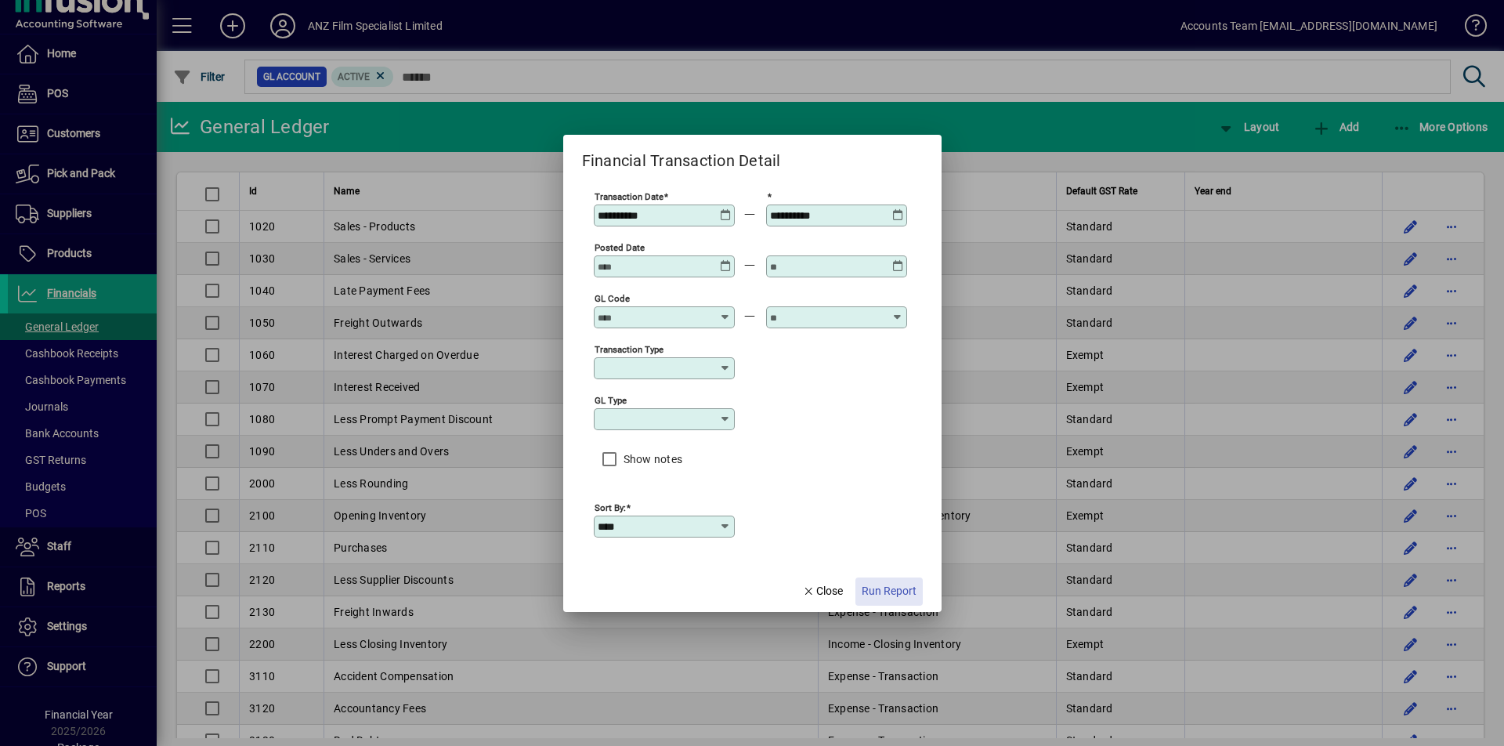
click at [889, 595] on span "Run Report" at bounding box center [889, 591] width 55 height 16
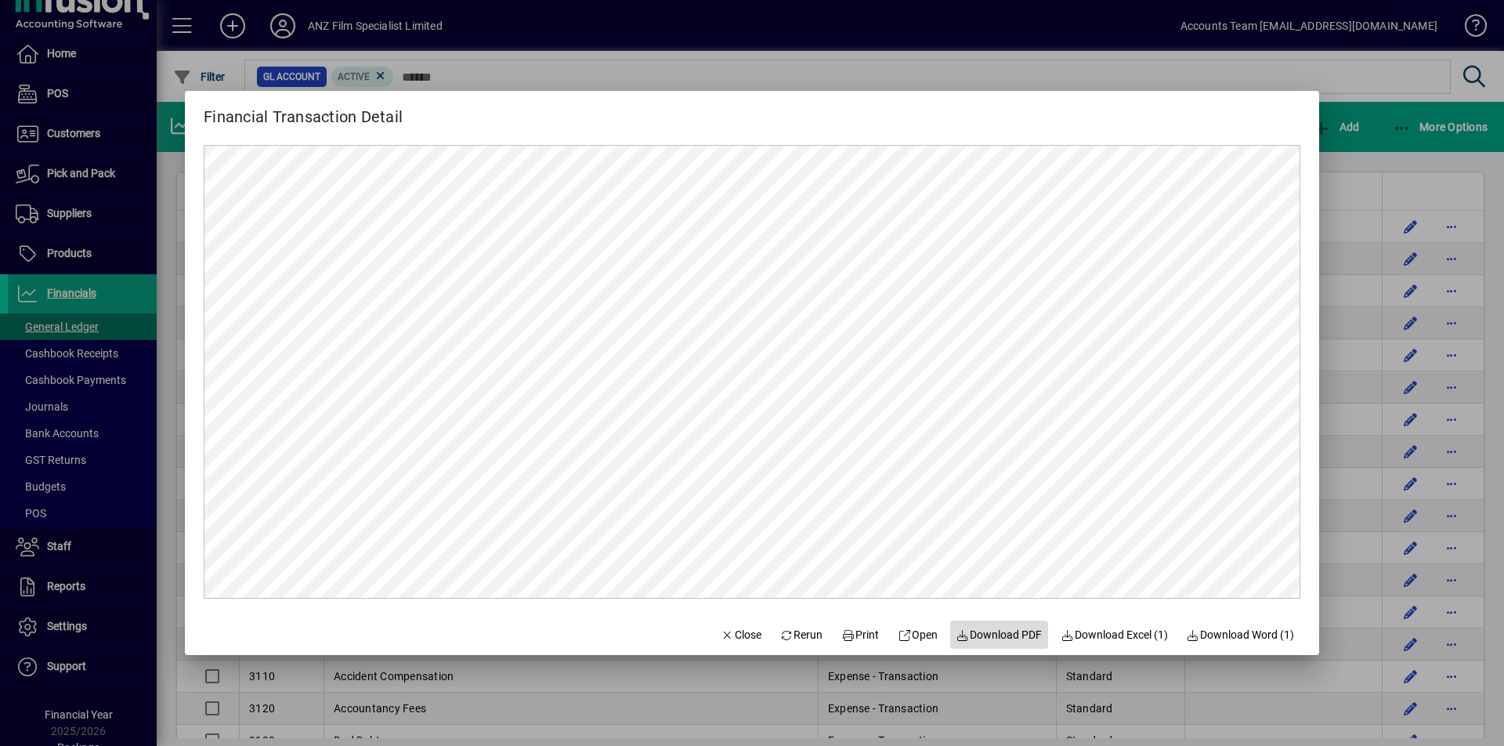
click at [990, 635] on span "Download PDF" at bounding box center [1000, 635] width 86 height 16
click at [1359, 82] on div at bounding box center [752, 373] width 1504 height 746
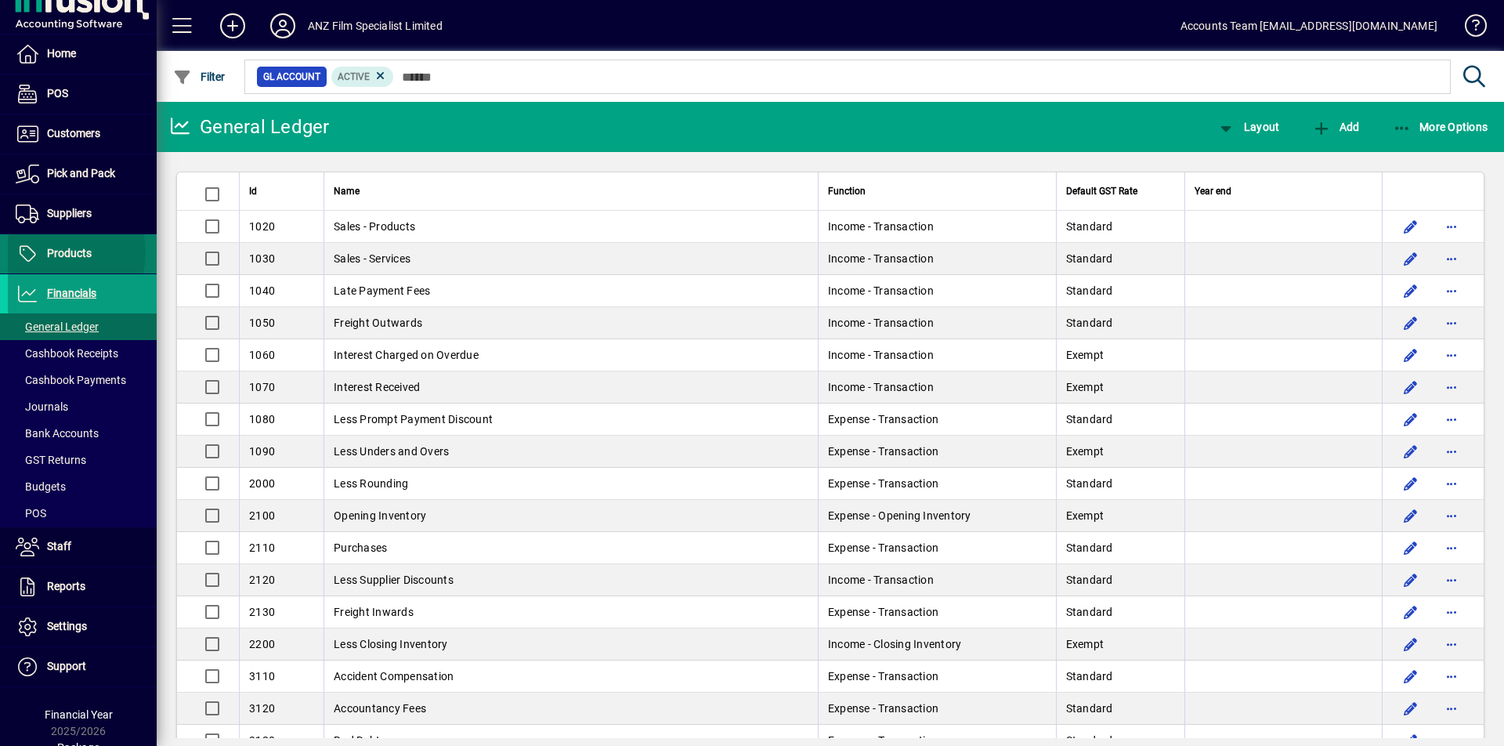
click at [60, 252] on span "Products" at bounding box center [69, 253] width 45 height 13
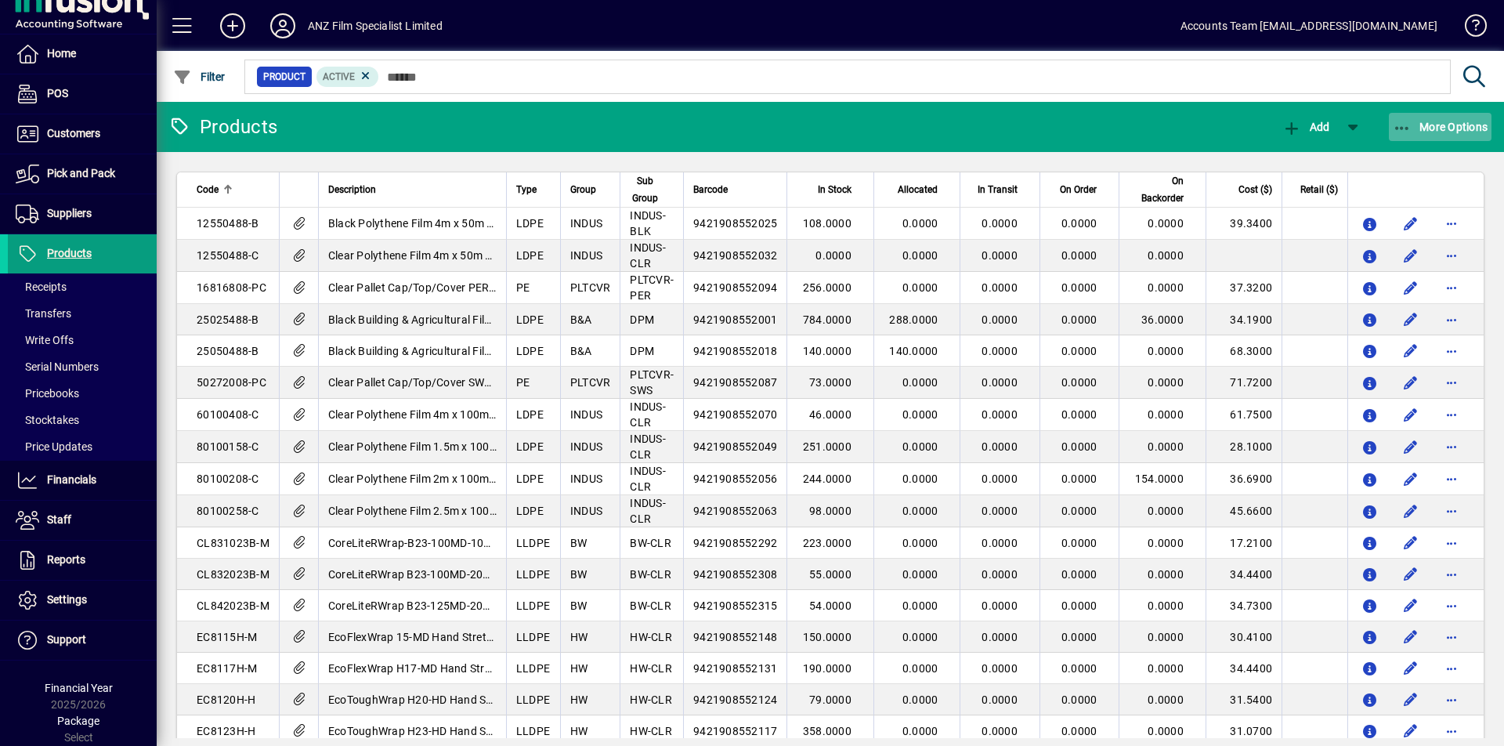
click at [1407, 121] on icon "button" at bounding box center [1403, 129] width 20 height 16
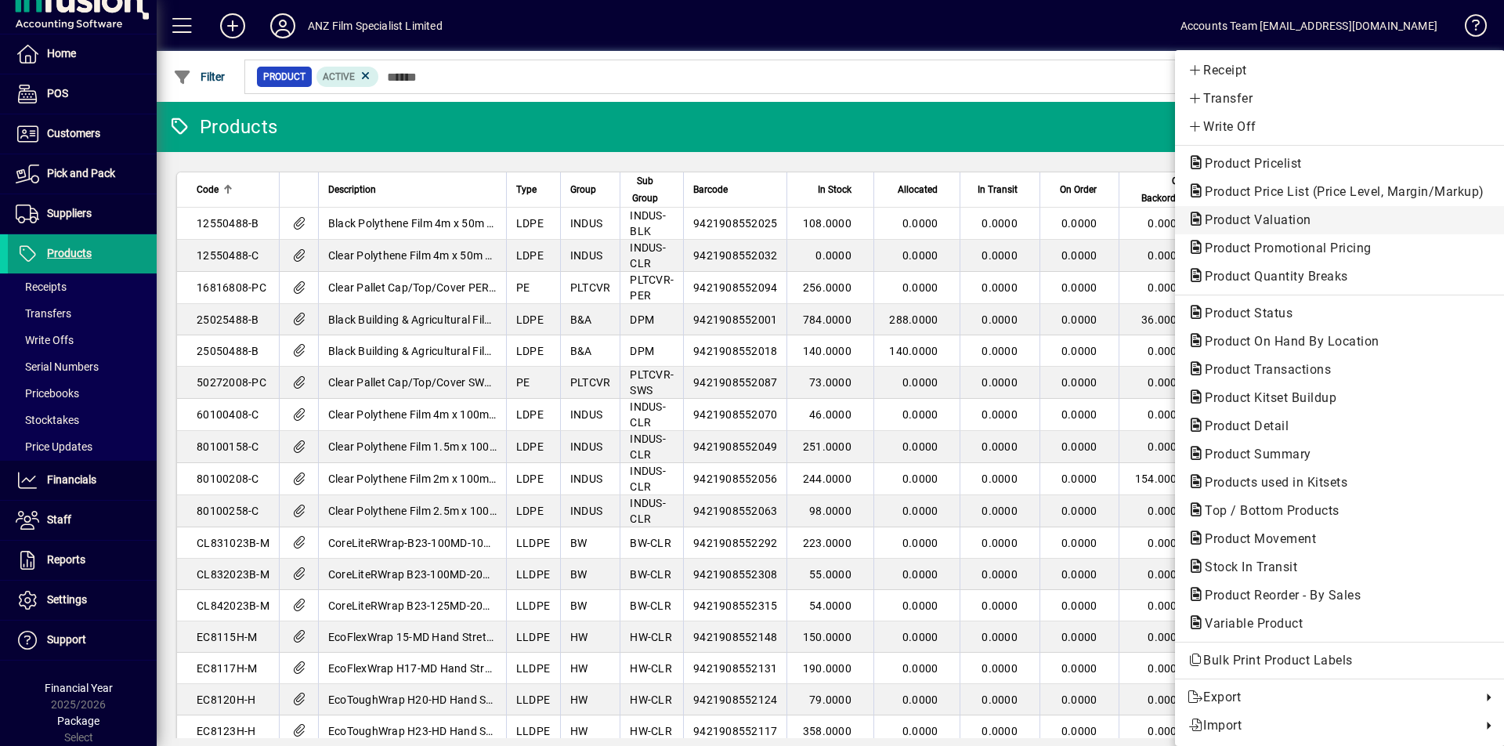
click at [1269, 216] on span "Product Valuation" at bounding box center [1254, 219] width 132 height 15
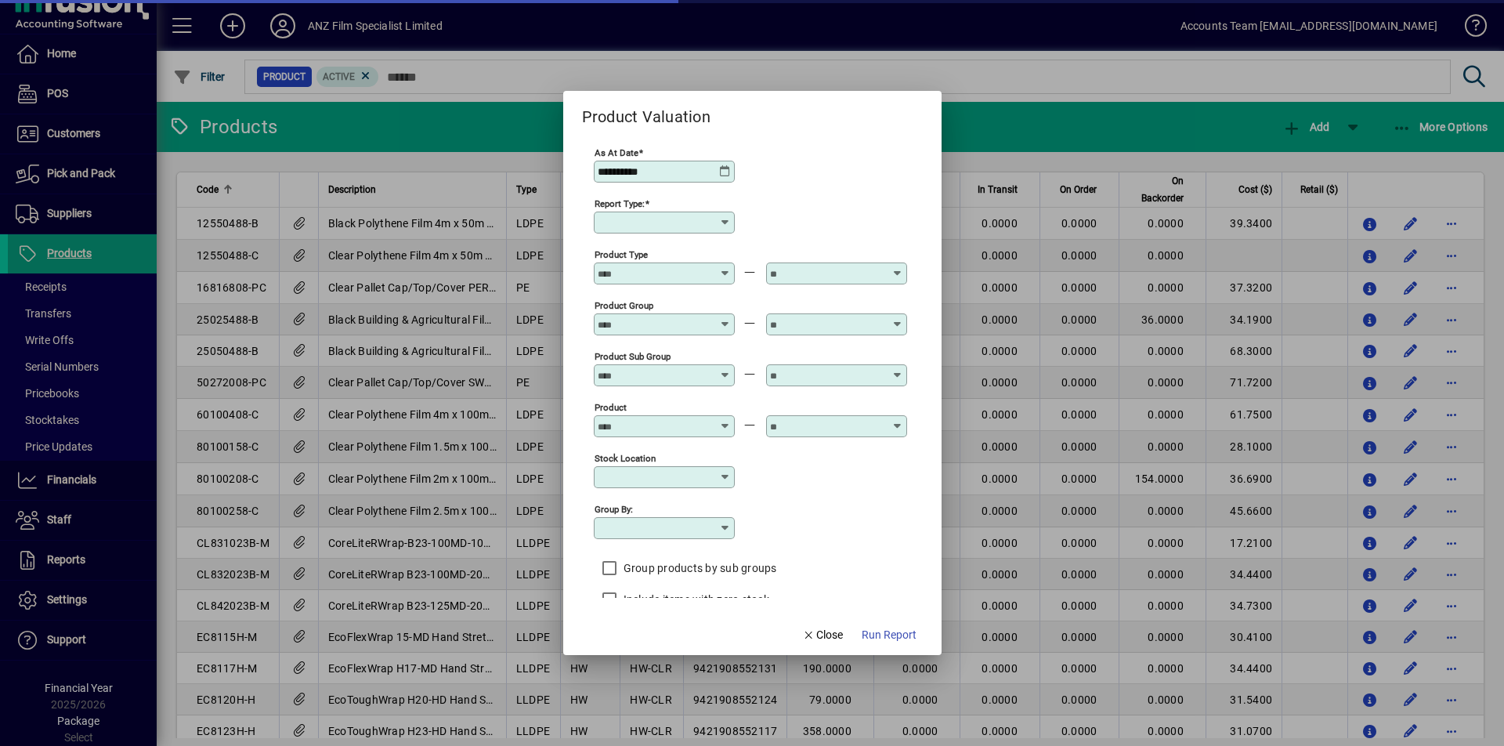
type input "******"
type input "**********"
click at [729, 170] on icon at bounding box center [725, 171] width 13 height 13
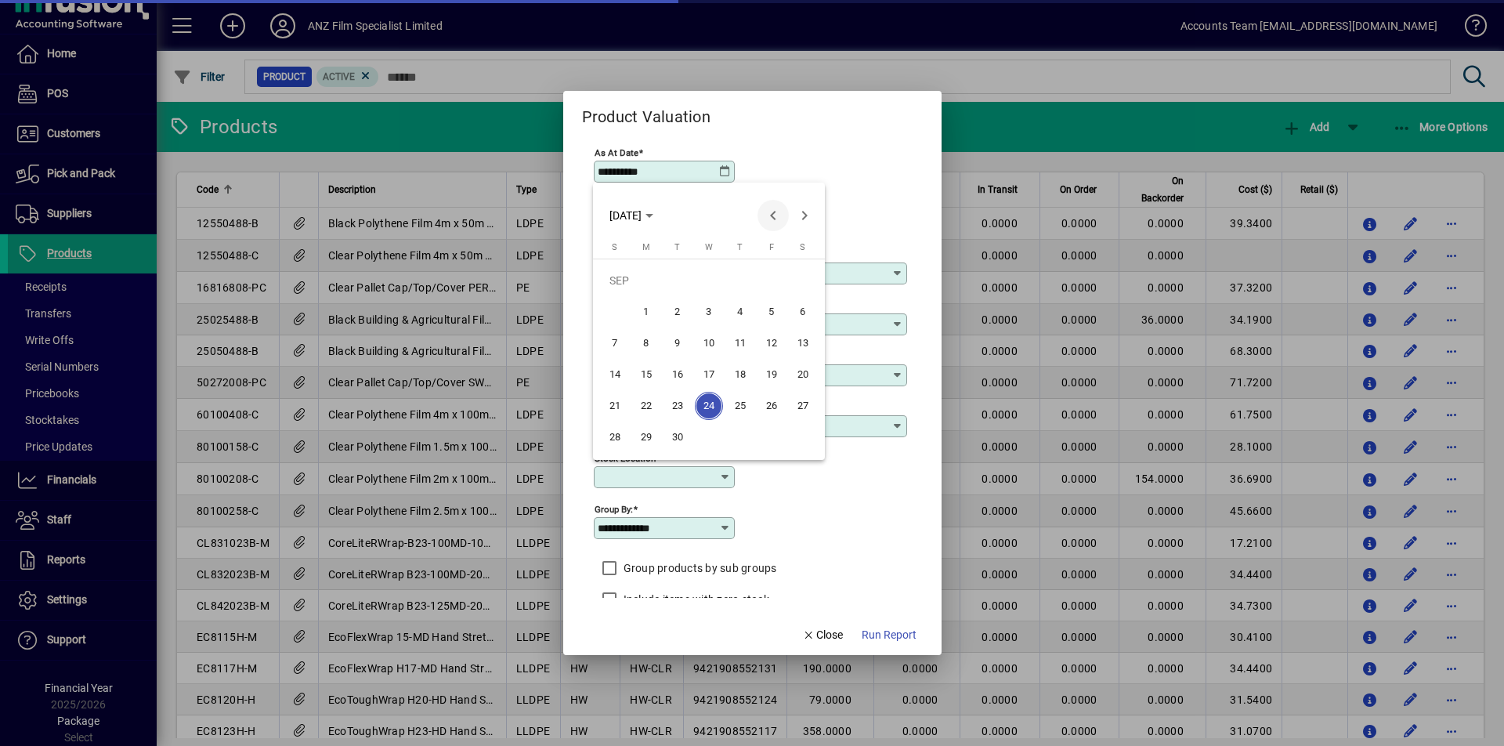
click at [771, 221] on span "Previous month" at bounding box center [773, 215] width 31 height 31
click at [613, 440] on span "31" at bounding box center [615, 437] width 28 height 28
type input "**********"
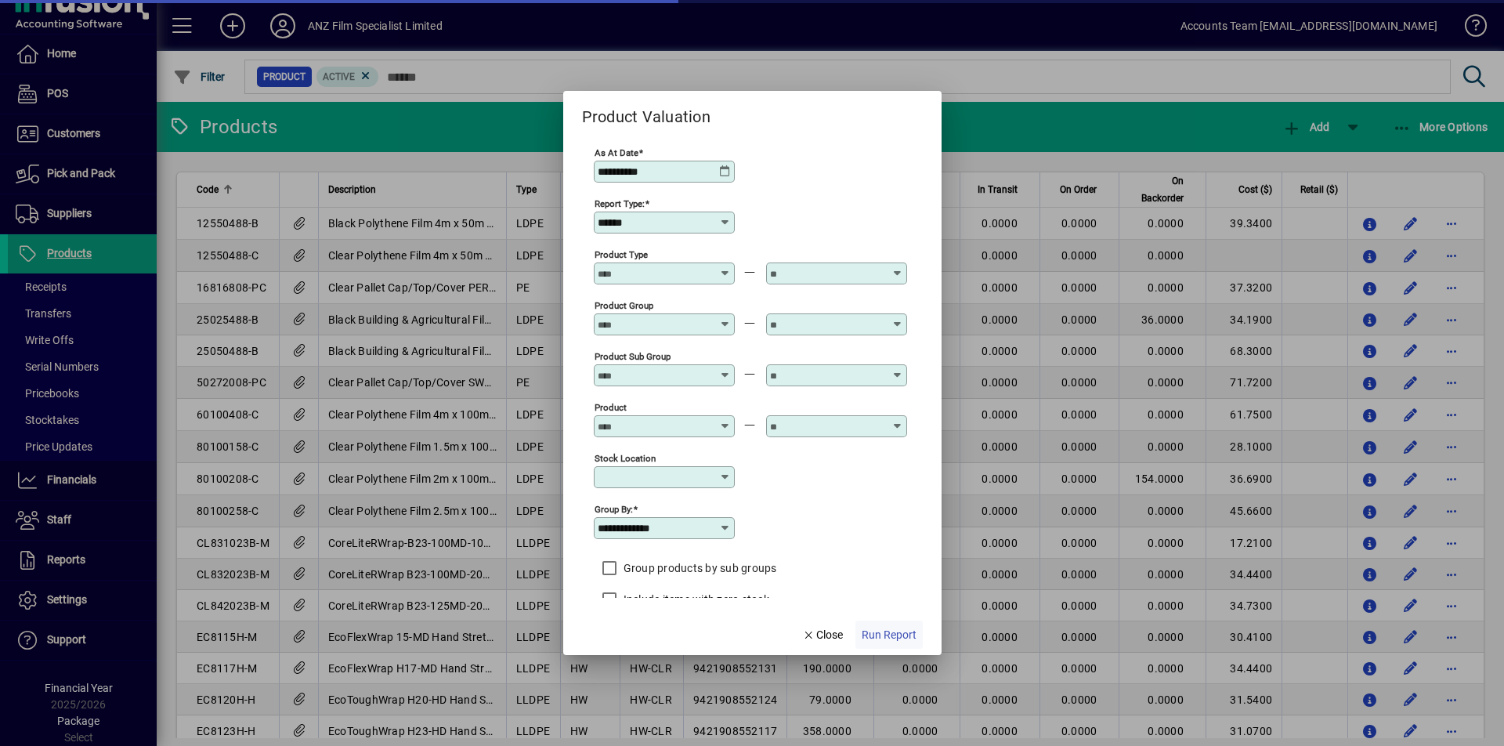
click at [894, 636] on span "Run Report" at bounding box center [889, 635] width 55 height 16
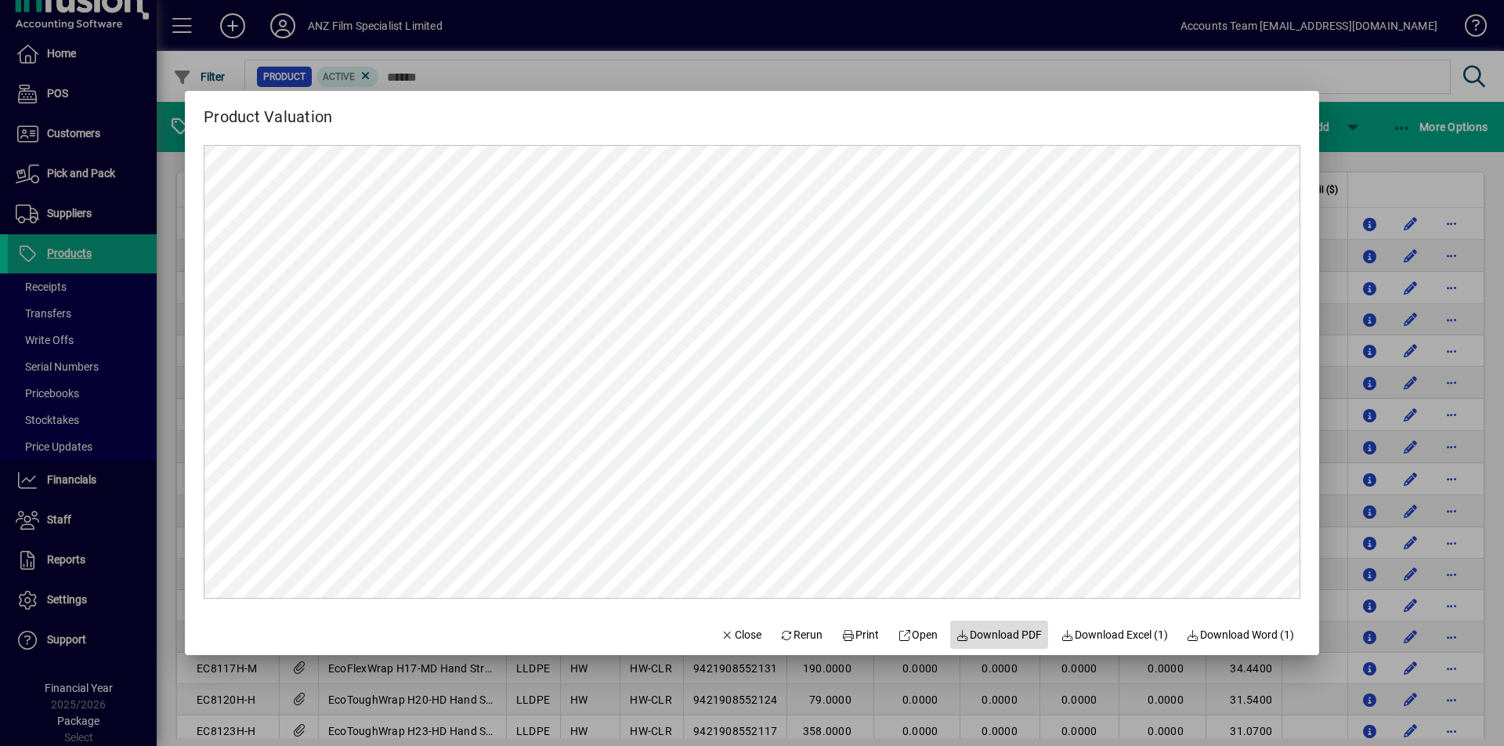
click at [1008, 635] on span "Download PDF" at bounding box center [1000, 635] width 86 height 16
click at [81, 262] on div at bounding box center [752, 373] width 1504 height 746
click at [81, 262] on span "Products" at bounding box center [50, 253] width 84 height 19
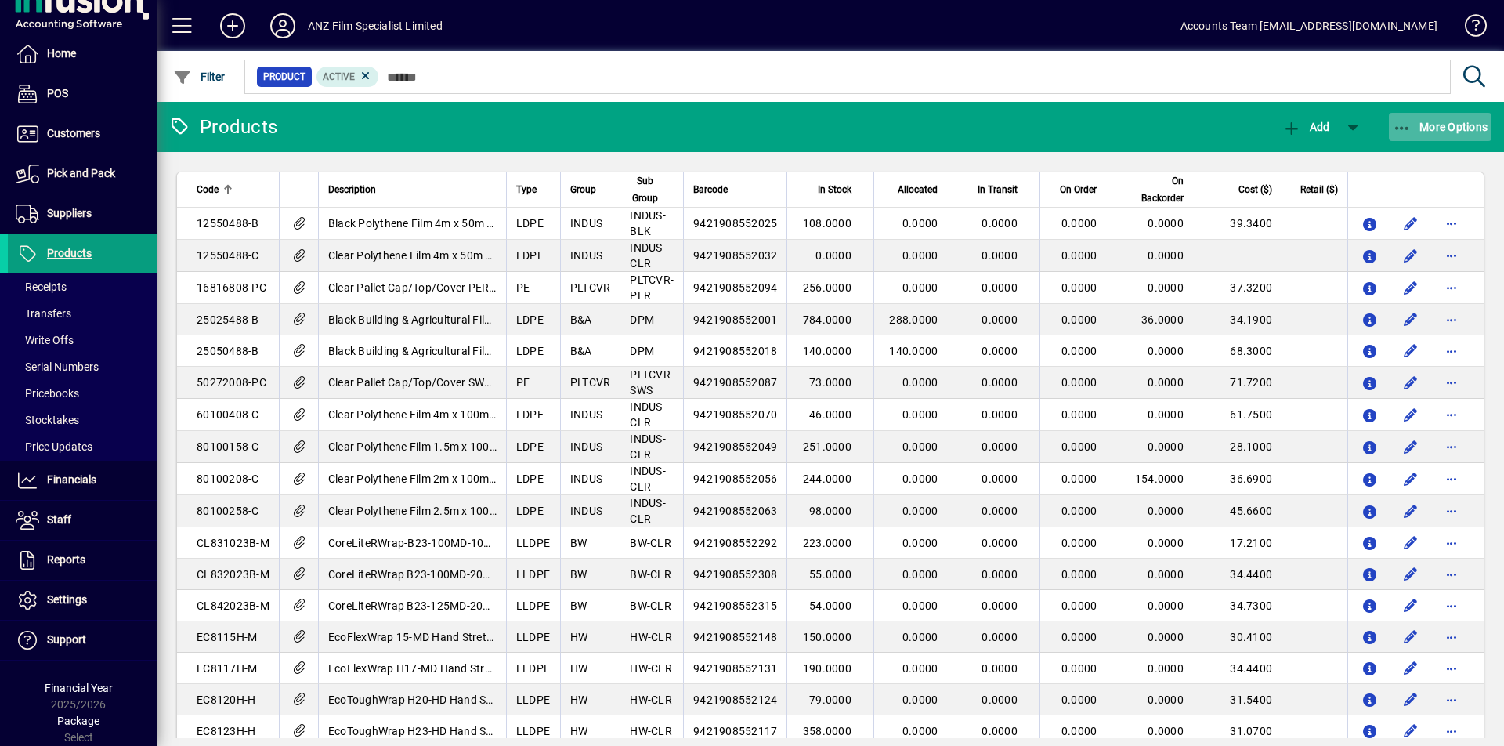
click at [1401, 121] on icon "button" at bounding box center [1403, 129] width 20 height 16
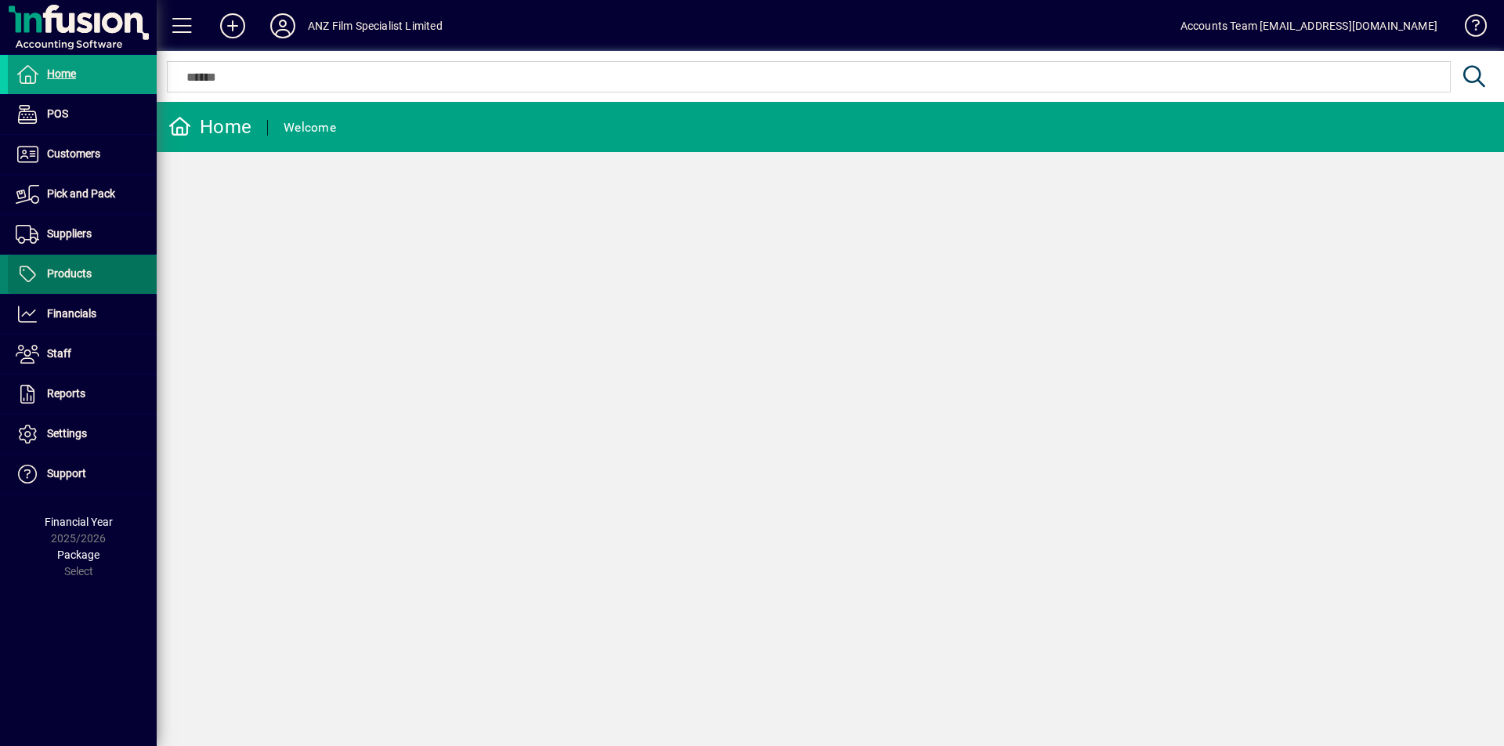
click at [71, 273] on span "Products" at bounding box center [69, 273] width 45 height 13
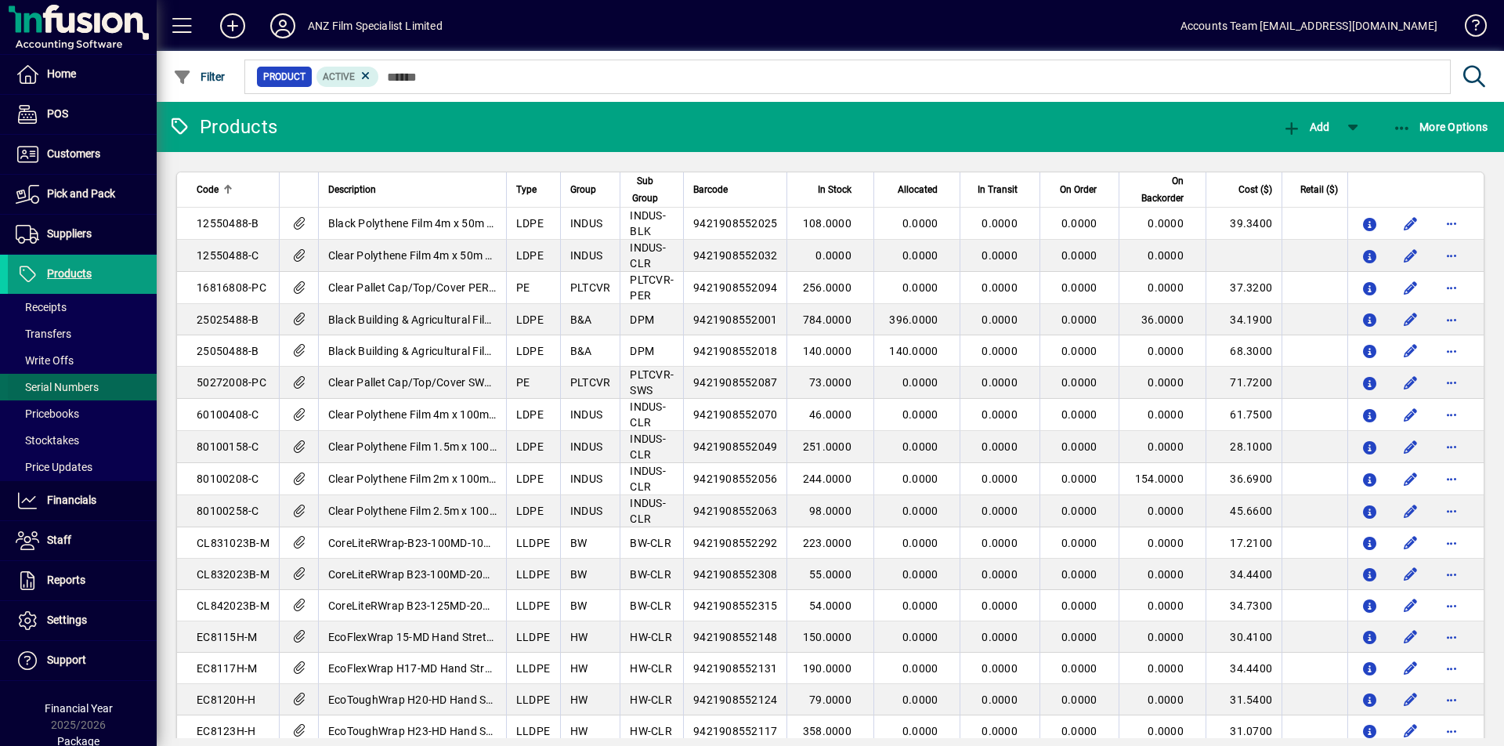
click at [75, 387] on span "Serial Numbers" at bounding box center [57, 387] width 83 height 13
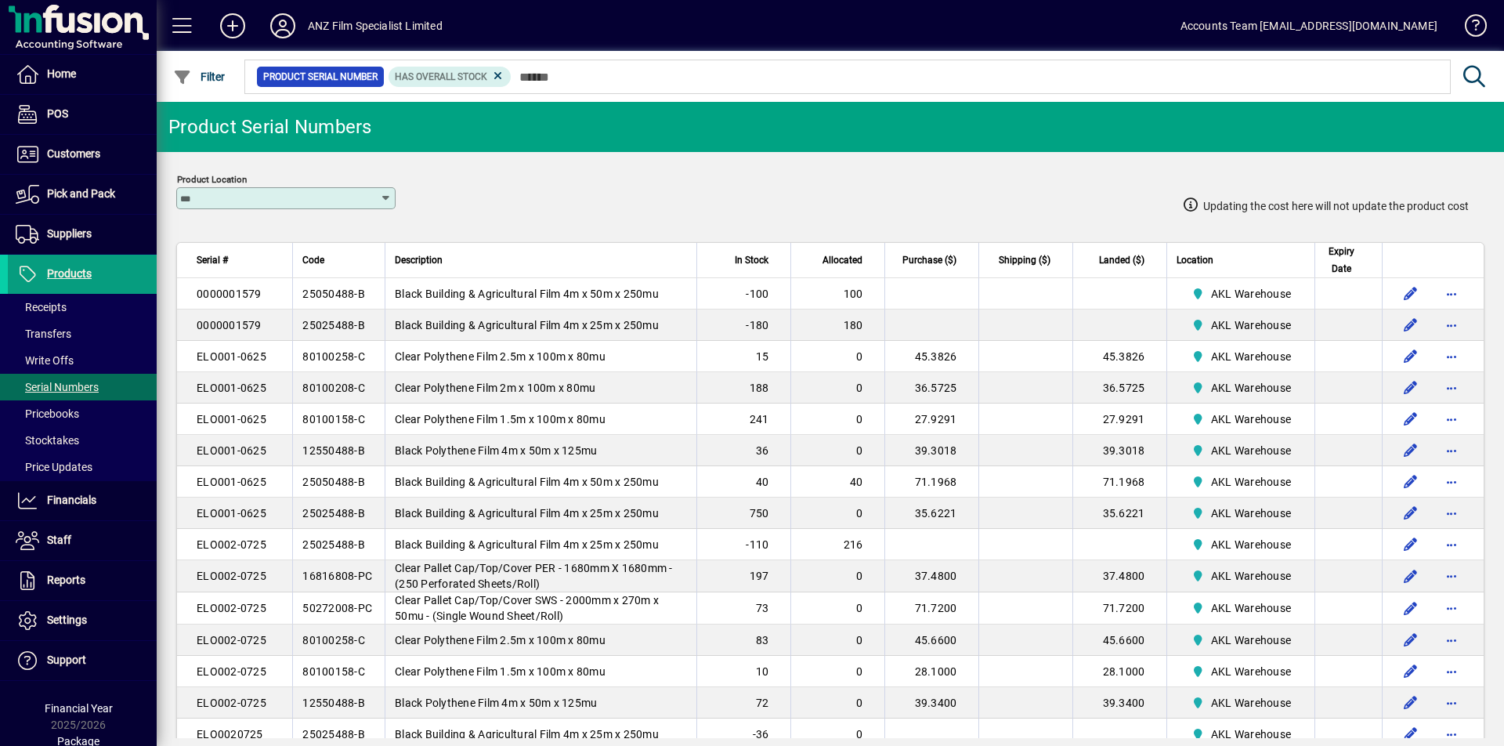
click at [380, 197] on icon at bounding box center [386, 198] width 13 height 13
click at [69, 416] on span "Pricebooks" at bounding box center [47, 413] width 63 height 13
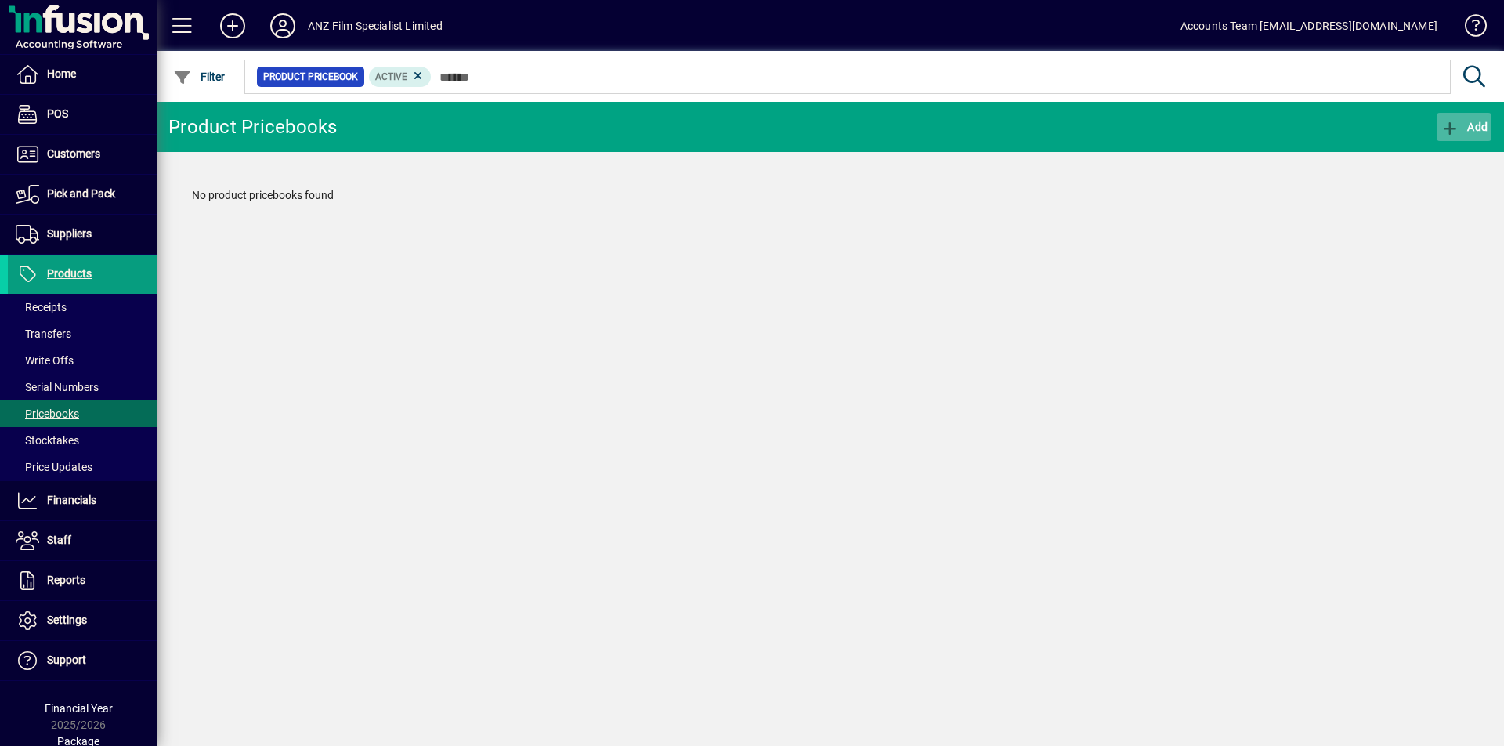
click at [1449, 125] on icon "button" at bounding box center [1451, 129] width 20 height 16
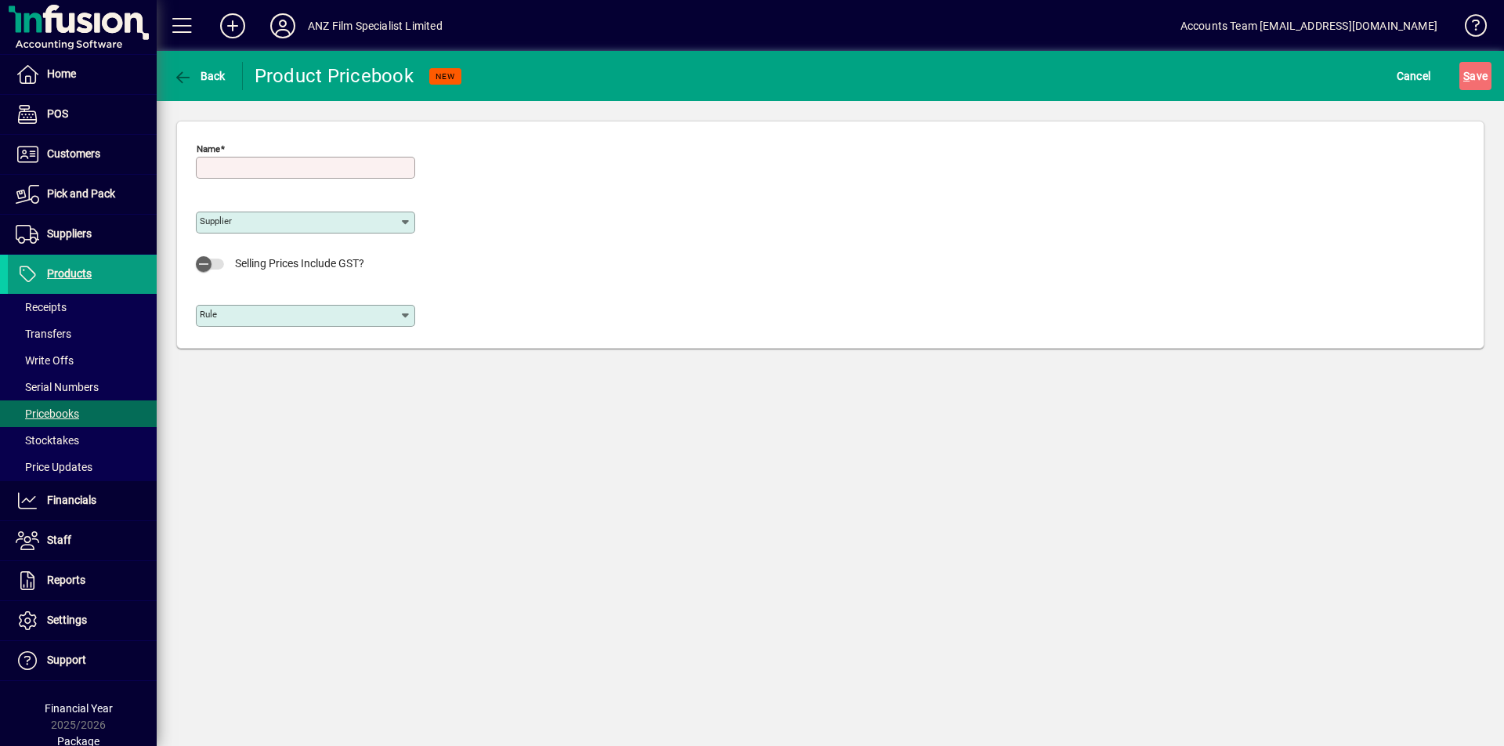
click at [402, 221] on icon at bounding box center [406, 222] width 13 height 13
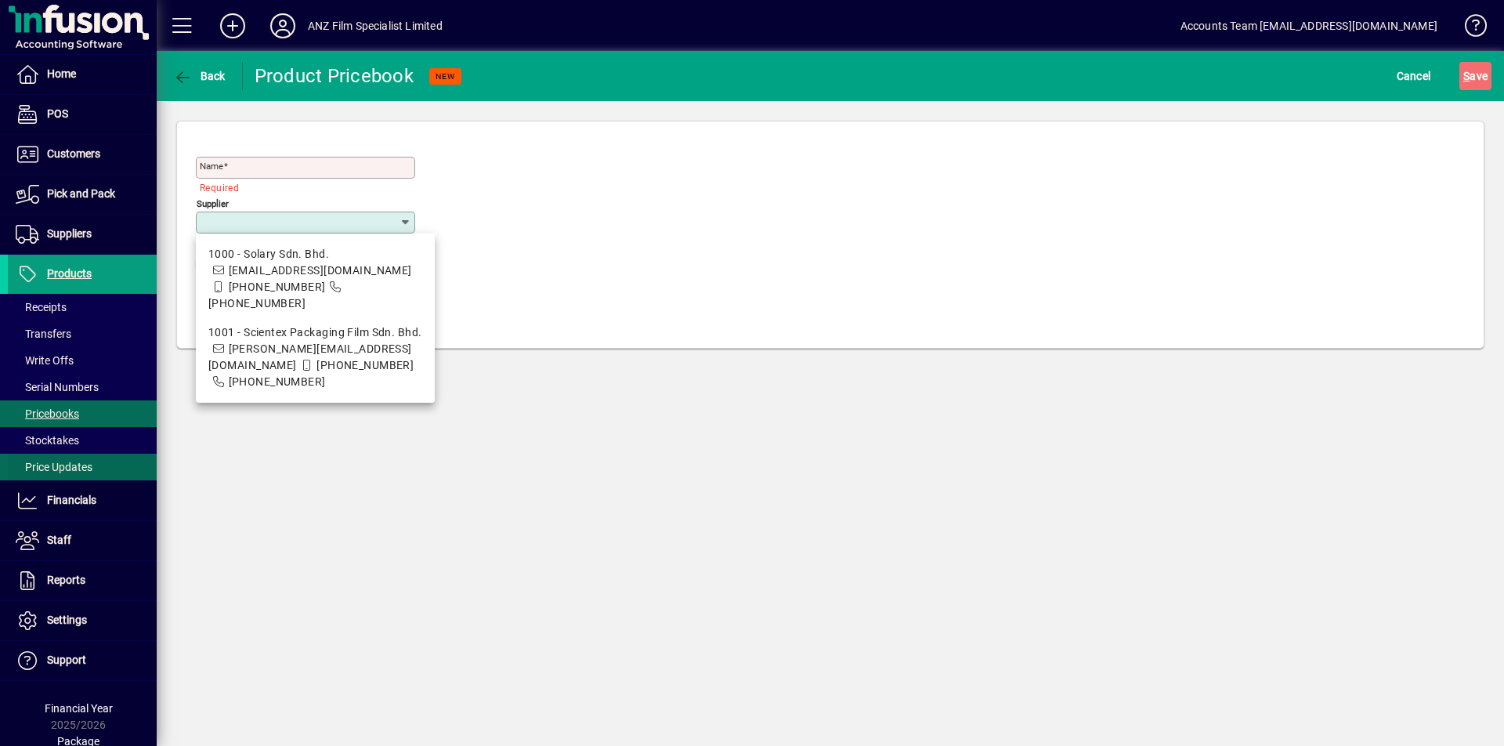
scroll to position [20, 0]
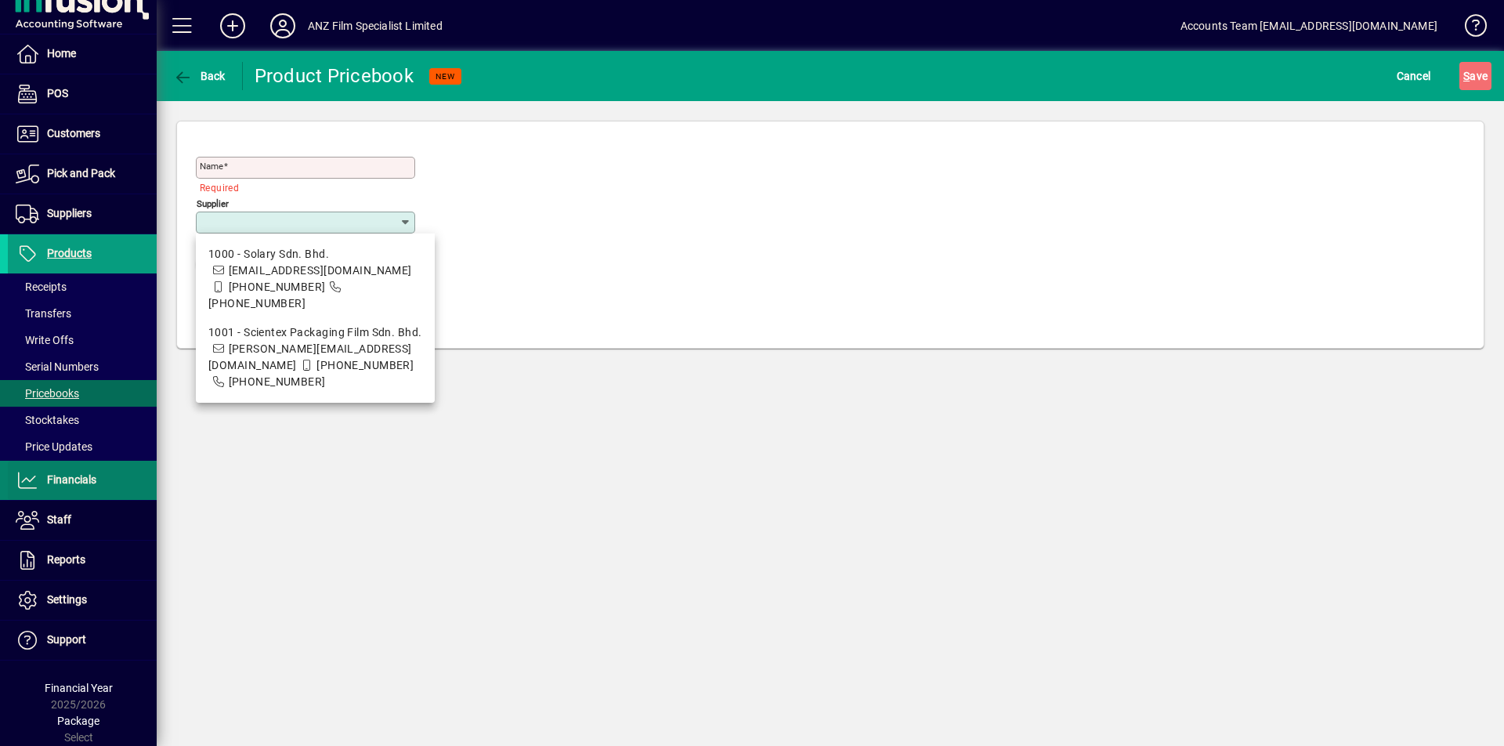
click at [63, 484] on span "Financials" at bounding box center [71, 479] width 49 height 13
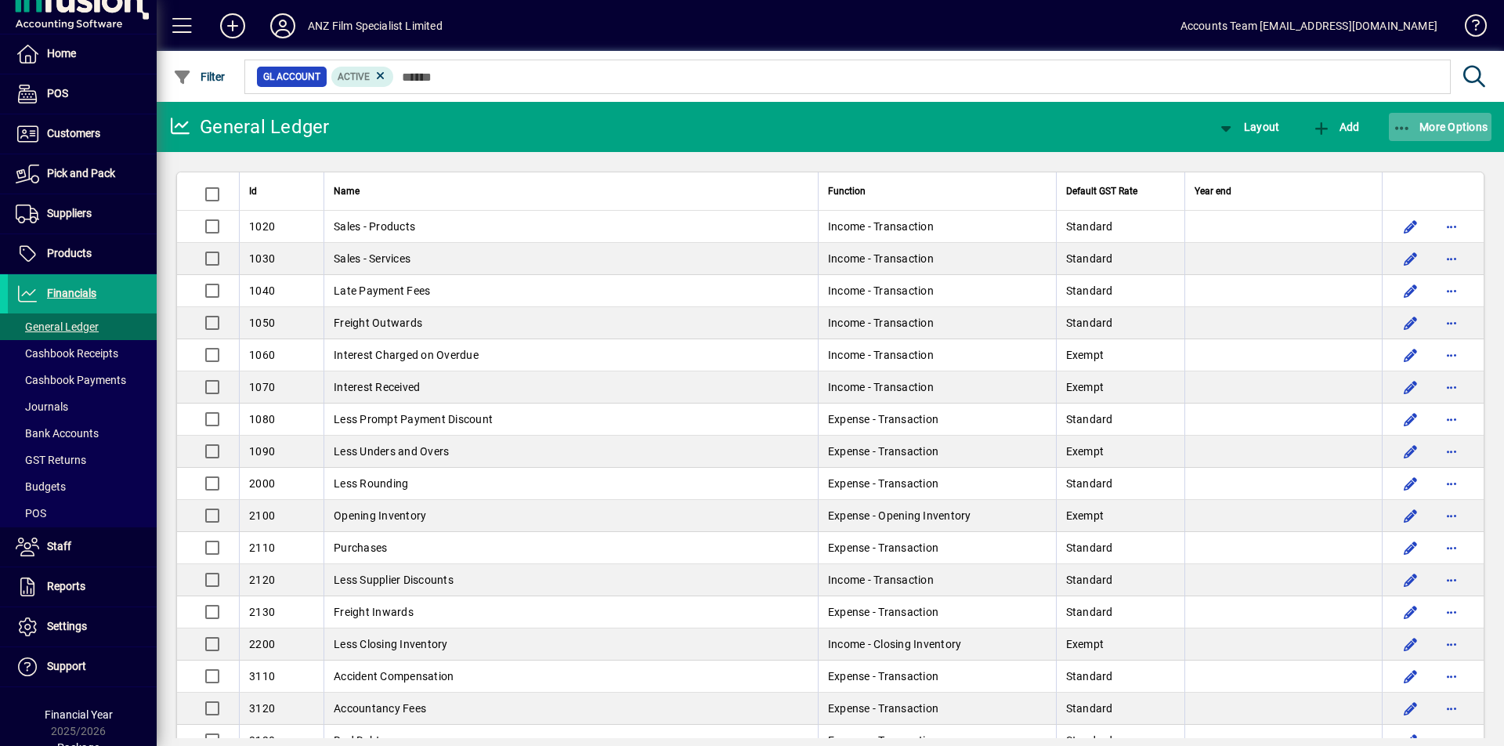
click at [1411, 122] on icon "button" at bounding box center [1403, 129] width 20 height 16
